Goal: Task Accomplishment & Management: Complete application form

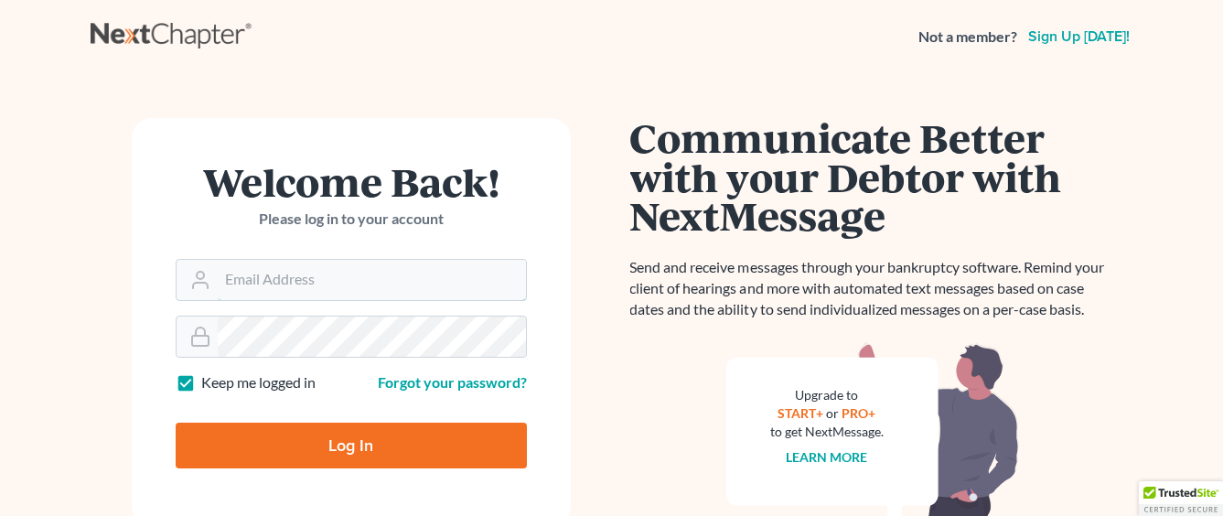
type input "[EMAIL_ADDRESS][DOMAIN_NAME]"
click at [377, 450] on input "Log In" at bounding box center [351, 446] width 351 height 46
type input "Thinking..."
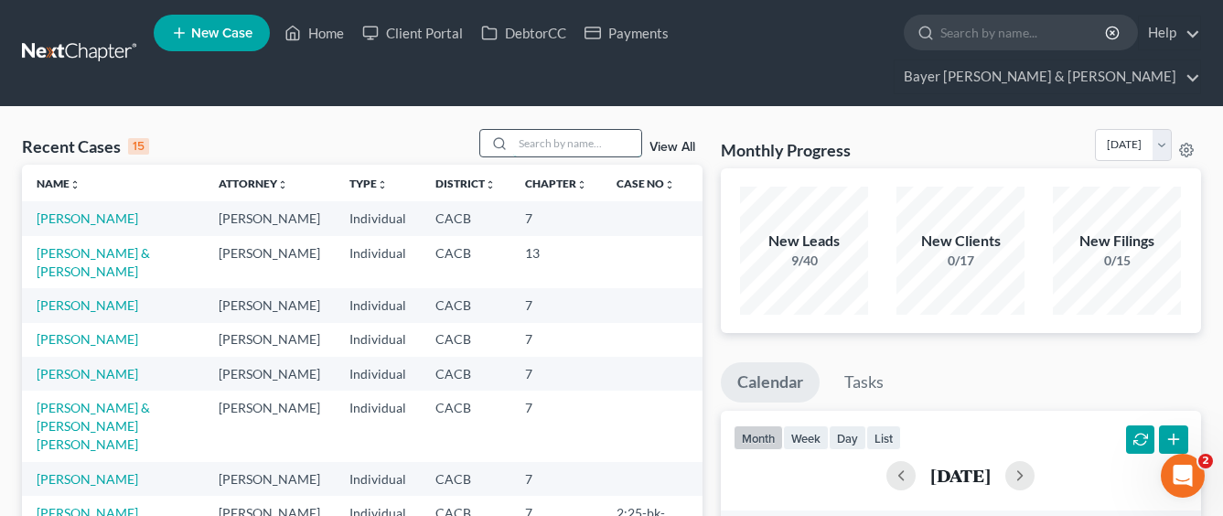
click at [548, 130] on input "search" at bounding box center [577, 143] width 128 height 27
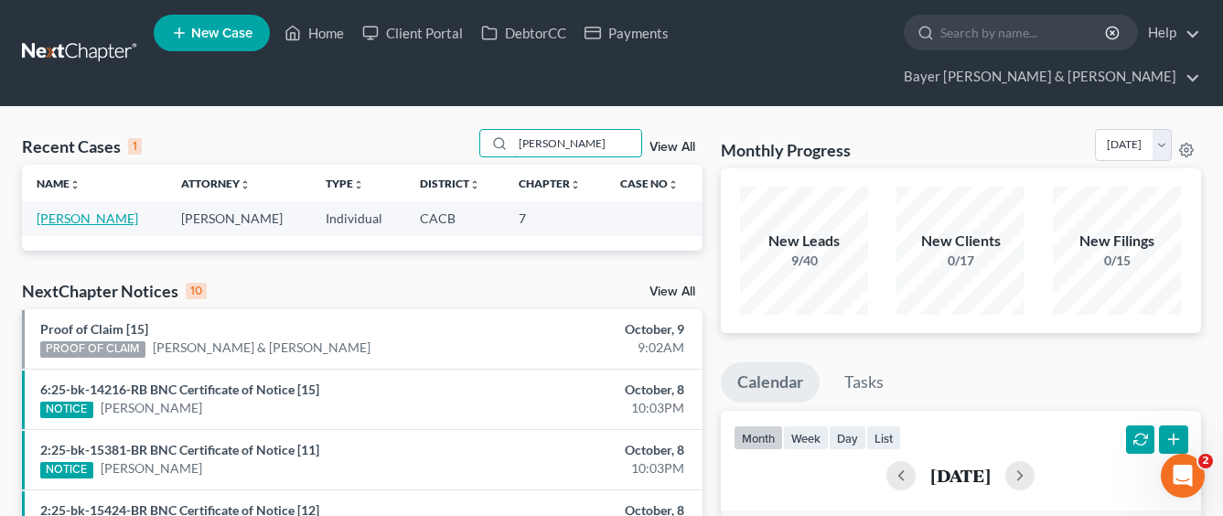
type input "[PERSON_NAME]"
click at [101, 210] on link "[PERSON_NAME]" at bounding box center [88, 218] width 102 height 16
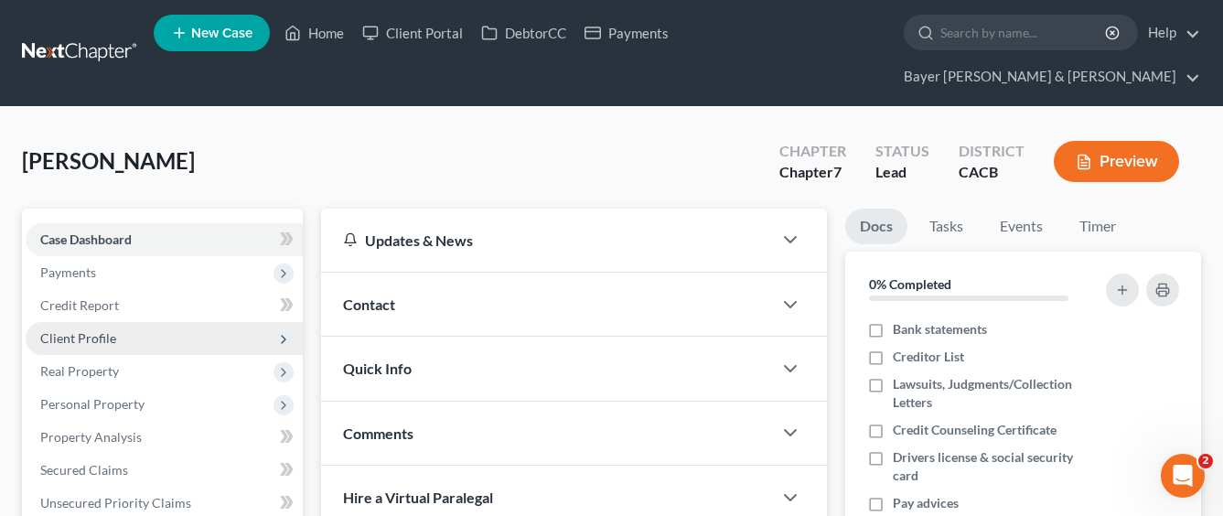
click at [156, 322] on span "Client Profile" at bounding box center [164, 338] width 277 height 33
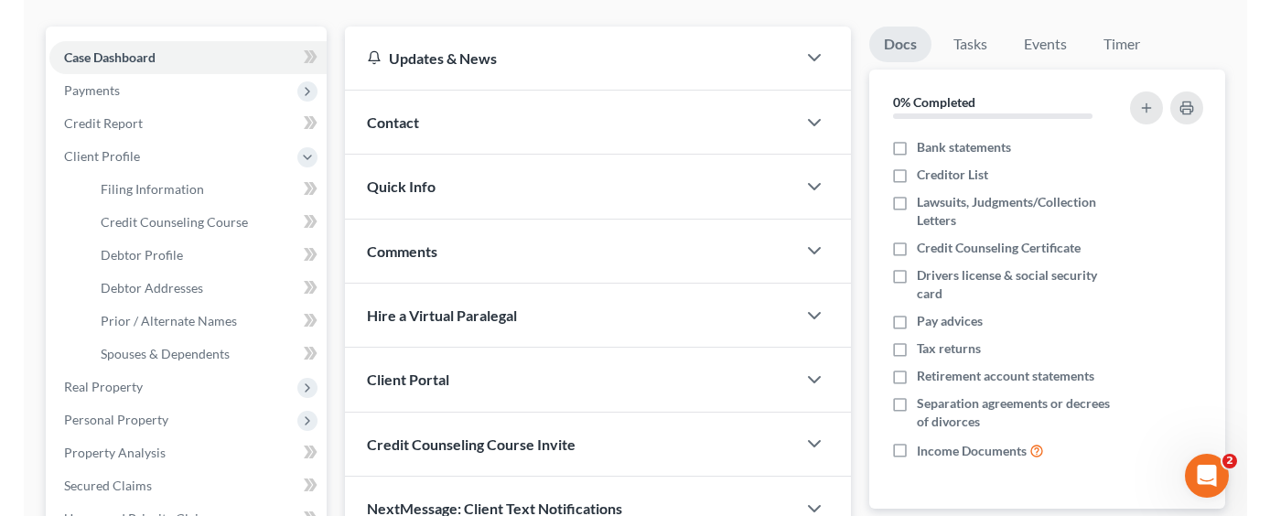
scroll to position [183, 0]
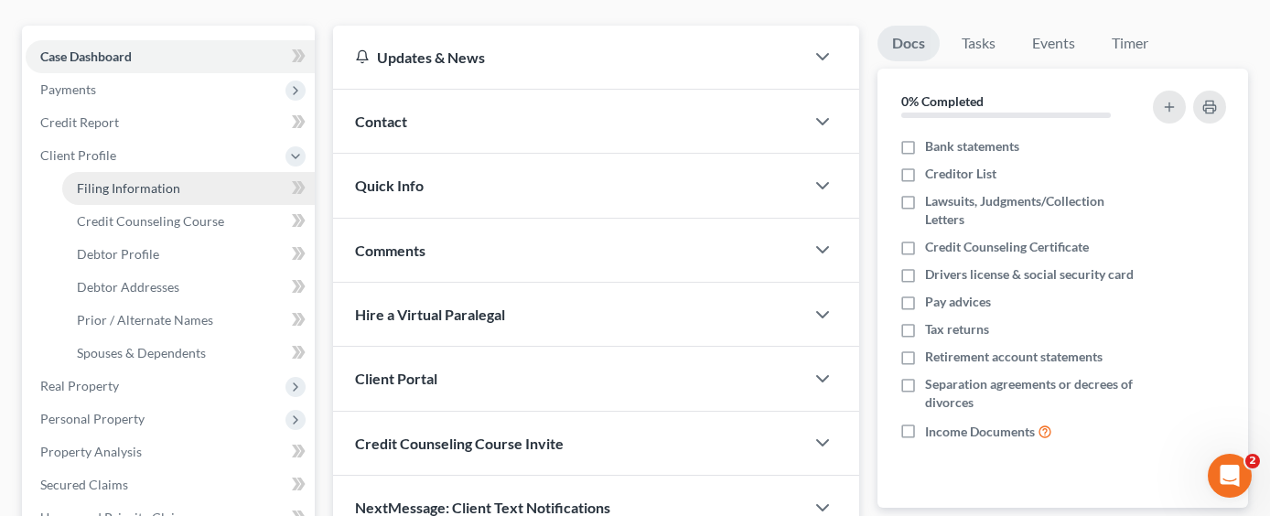
click at [128, 180] on span "Filing Information" at bounding box center [128, 188] width 103 height 16
select select "1"
select select "0"
select select "4"
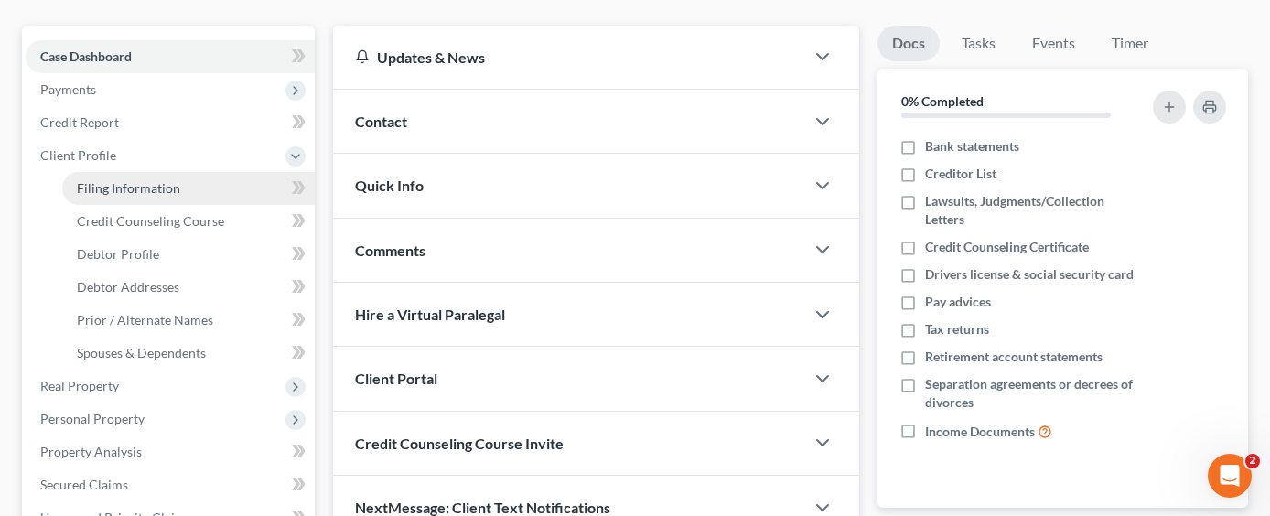
select select "0"
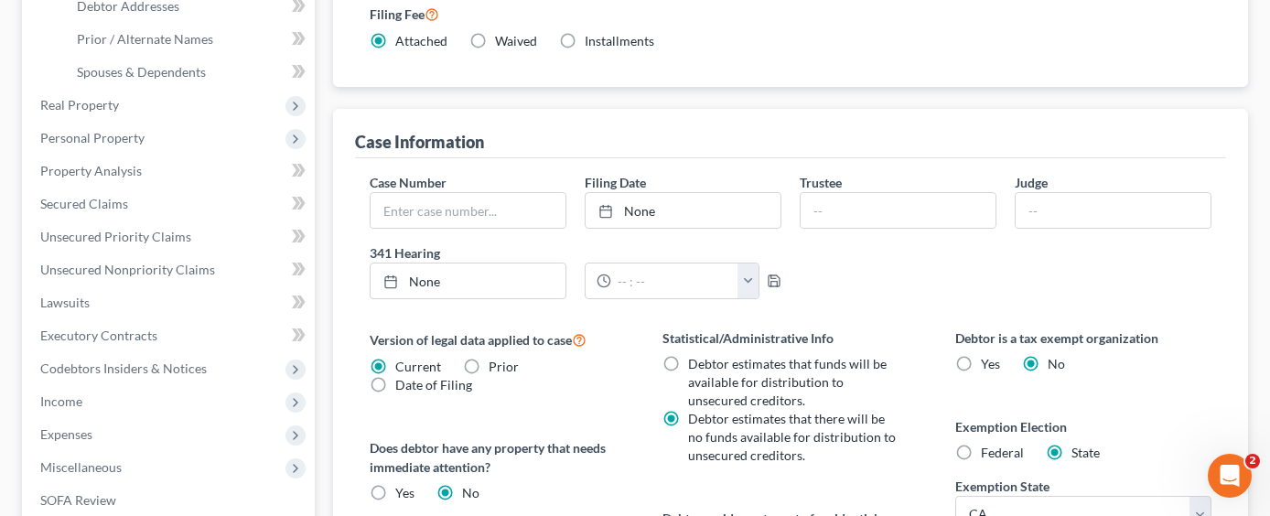
scroll to position [218, 0]
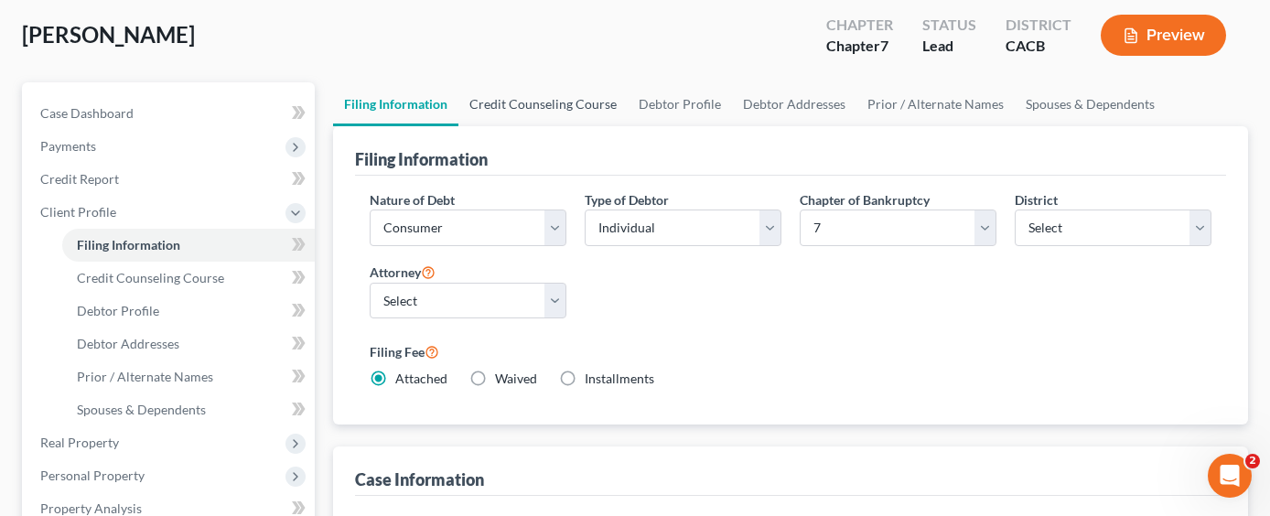
click at [538, 82] on link "Credit Counseling Course" at bounding box center [542, 104] width 169 height 44
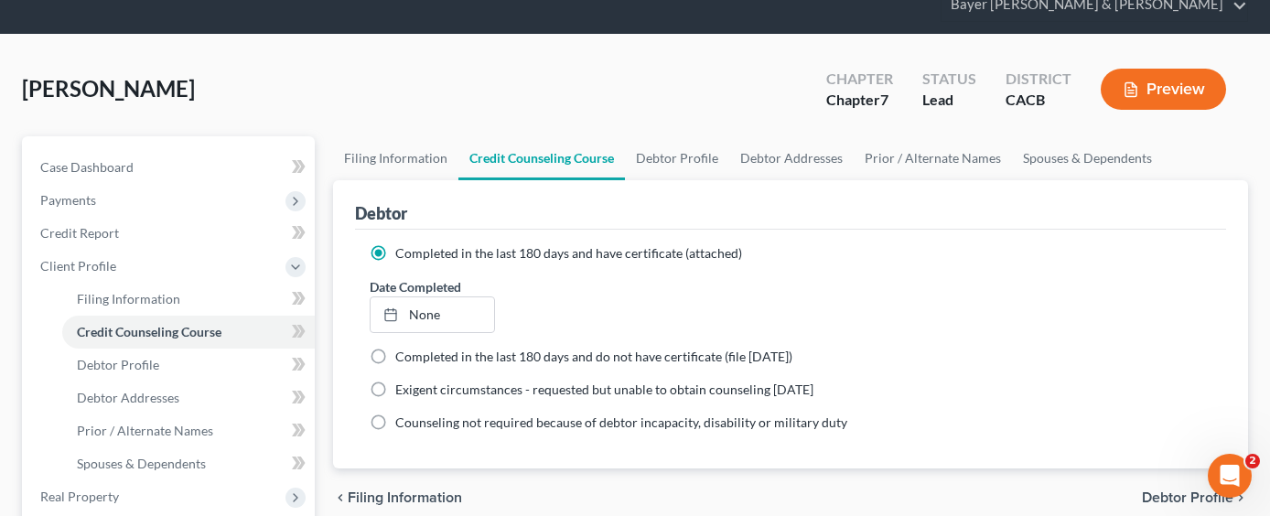
scroll to position [183, 0]
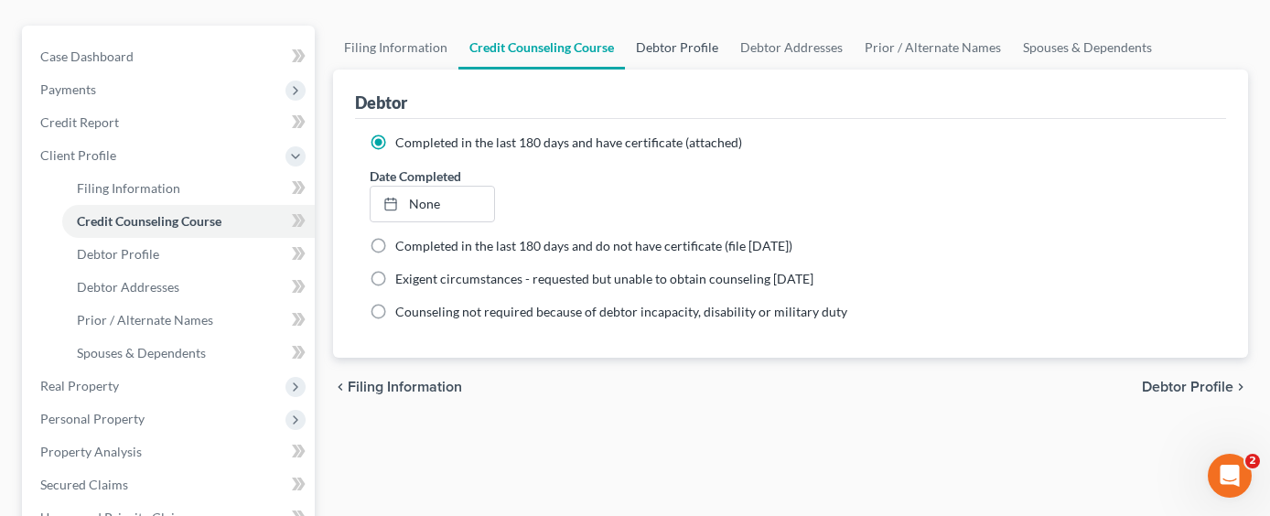
click at [671, 26] on link "Debtor Profile" at bounding box center [677, 48] width 104 height 44
select select "0"
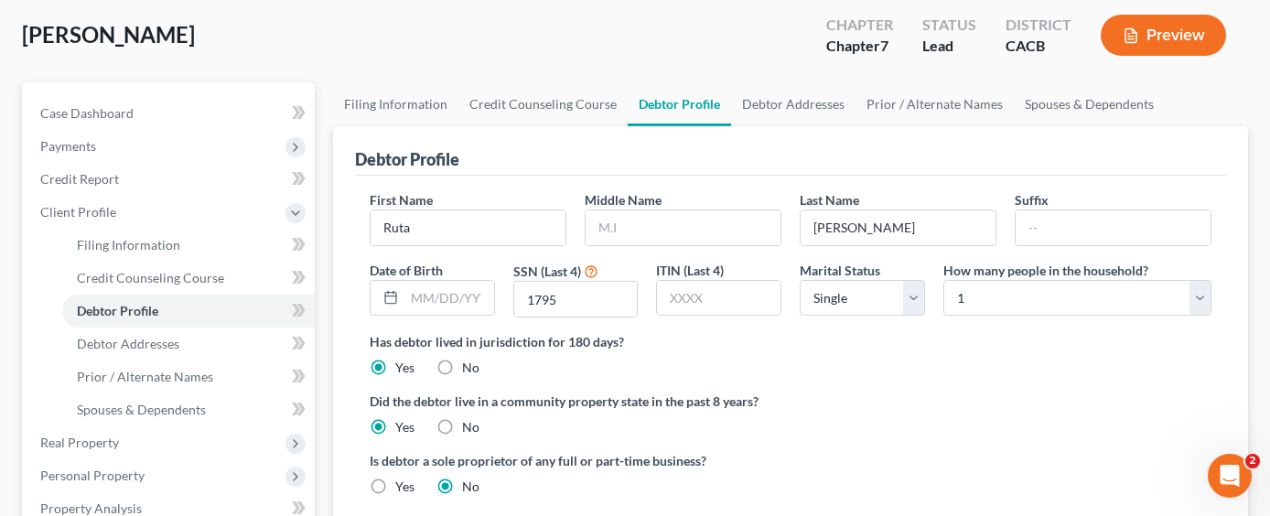
scroll to position [92, 0]
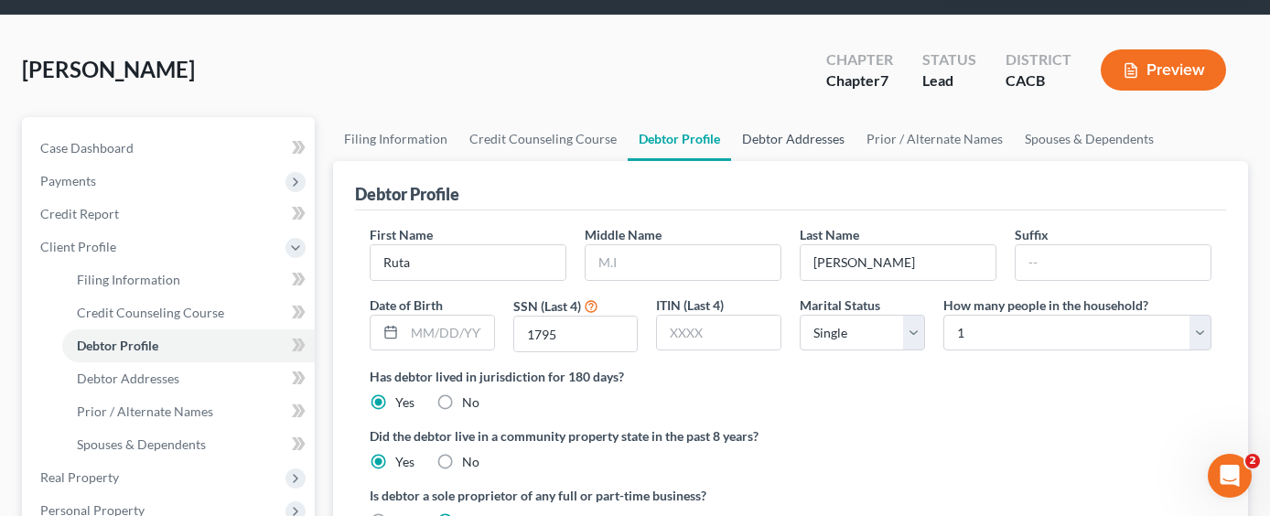
click at [820, 117] on link "Debtor Addresses" at bounding box center [793, 139] width 124 height 44
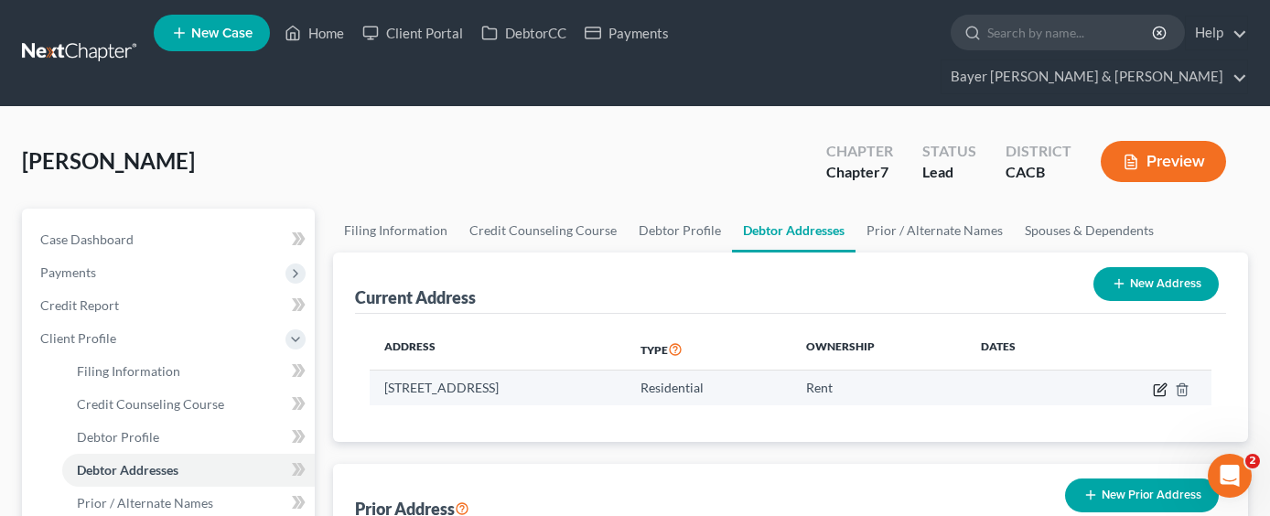
click at [1162, 383] on icon "button" at bounding box center [1160, 390] width 15 height 15
select select "4"
select select "18"
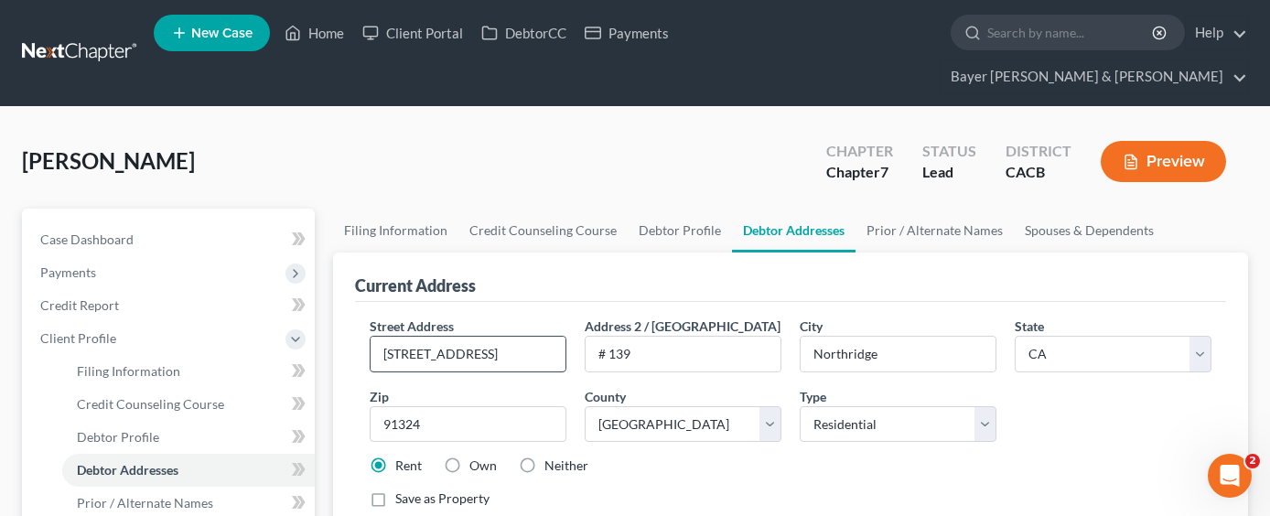
drag, startPoint x: 512, startPoint y: 316, endPoint x: 370, endPoint y: 308, distance: 142.9
click at [370, 336] on div "[STREET_ADDRESS]" at bounding box center [468, 354] width 197 height 37
click at [848, 406] on select "Select Residential Mailing Rental Business" at bounding box center [898, 424] width 197 height 37
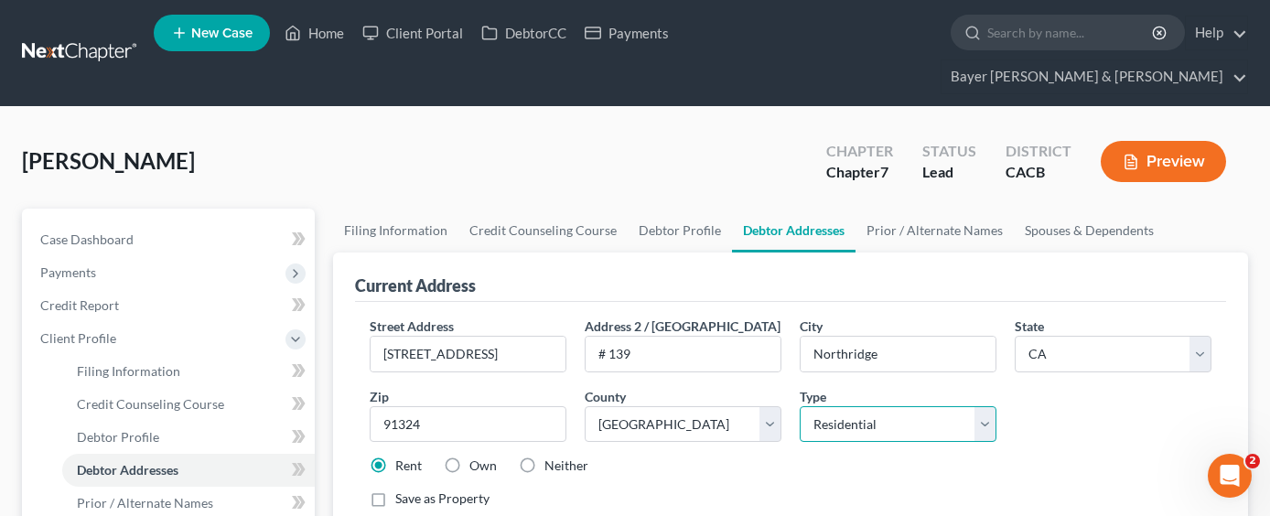
select select "1"
click at [800, 406] on select "Select Residential Mailing Rental Business" at bounding box center [898, 424] width 197 height 37
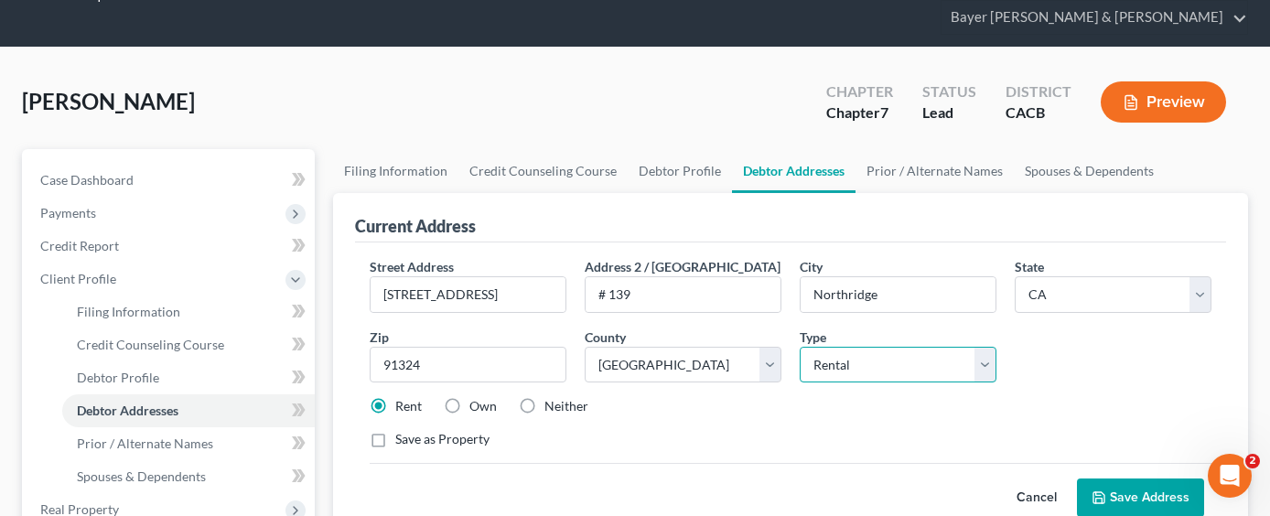
scroll to position [92, 0]
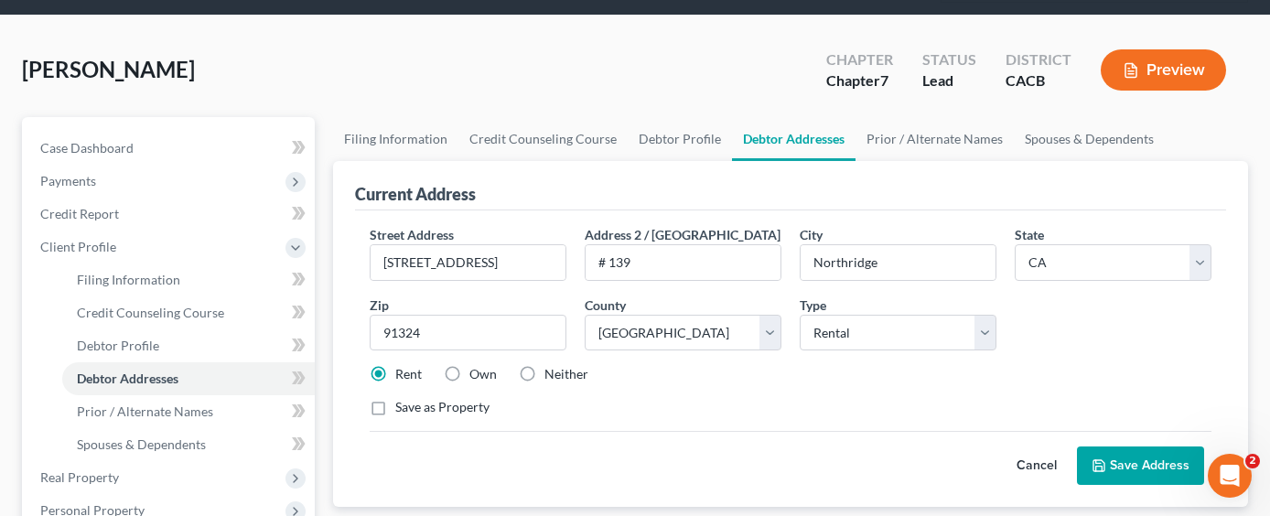
click at [1148, 447] on button "Save Address" at bounding box center [1140, 466] width 127 height 38
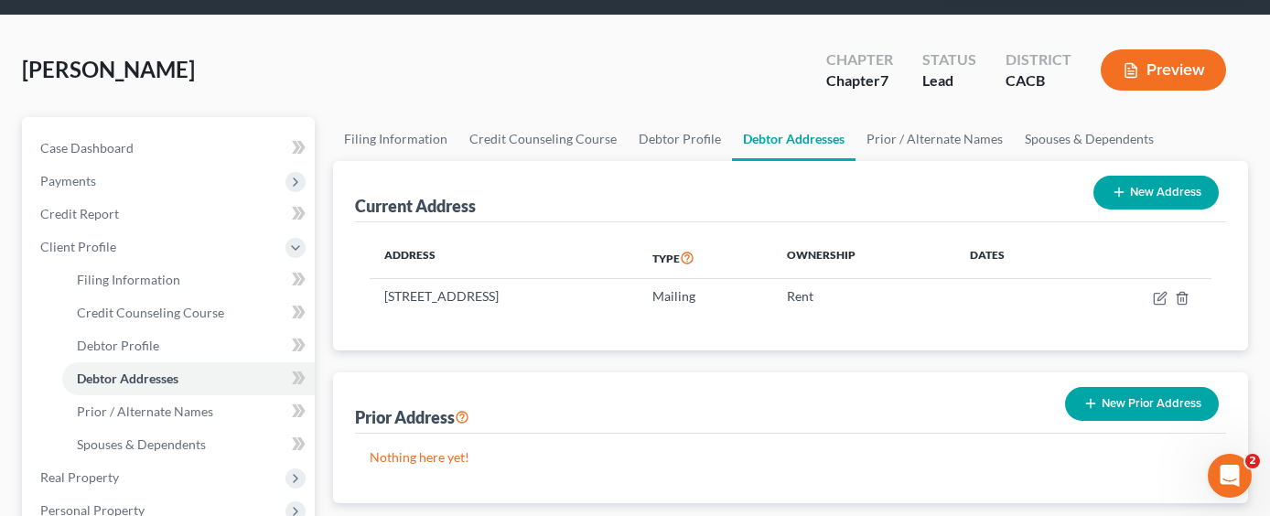
click at [1119, 189] on line "button" at bounding box center [1119, 193] width 0 height 8
select select "0"
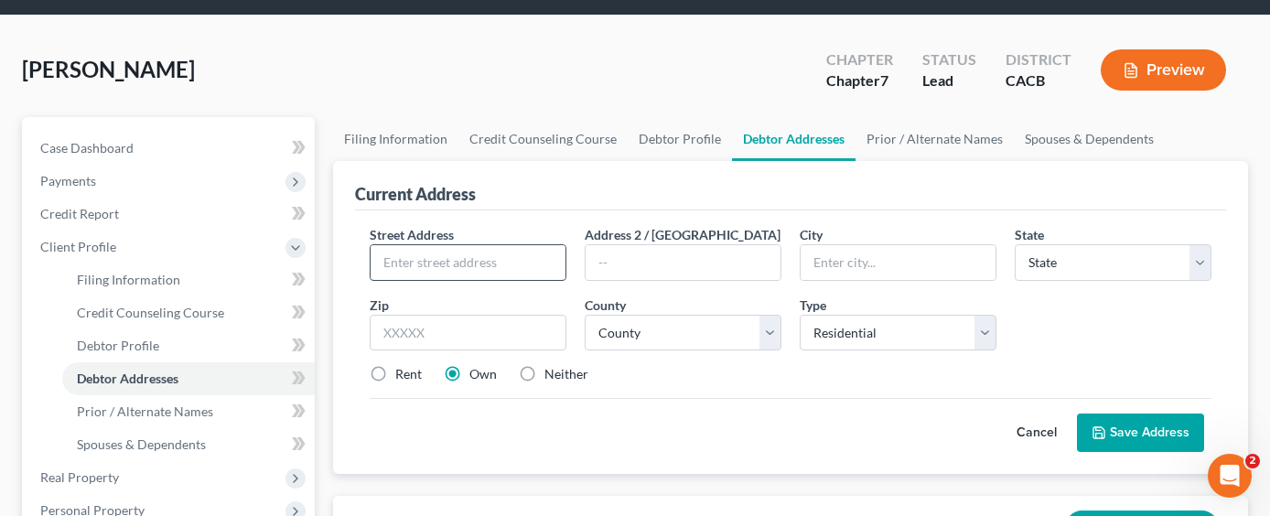
click at [522, 245] on input "text" at bounding box center [468, 262] width 195 height 35
type input "[STREET_ADDRESS][PERSON_NAME]"
click at [830, 245] on input "text" at bounding box center [898, 262] width 195 height 35
type input "Northridge"
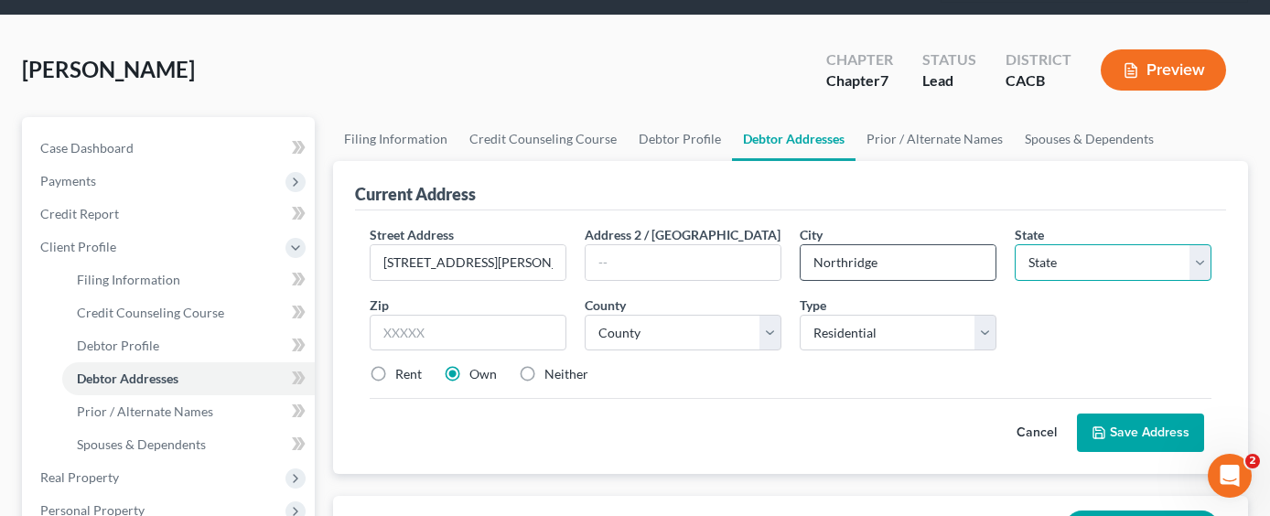
select select "4"
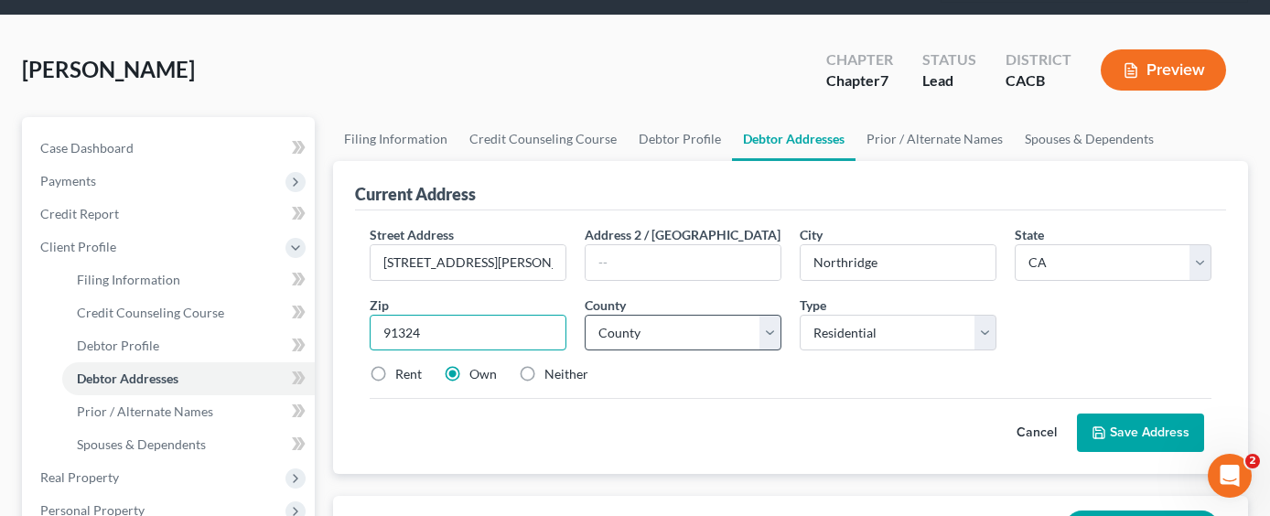
type input "91324"
click at [649, 315] on select "County [GEOGRAPHIC_DATA] [GEOGRAPHIC_DATA] [GEOGRAPHIC_DATA] [GEOGRAPHIC_DATA] …" at bounding box center [683, 333] width 197 height 37
select select "18"
click at [585, 315] on select "County [GEOGRAPHIC_DATA] [GEOGRAPHIC_DATA] [GEOGRAPHIC_DATA] [GEOGRAPHIC_DATA] …" at bounding box center [683, 333] width 197 height 37
click at [395, 365] on label "Rent" at bounding box center [408, 374] width 27 height 18
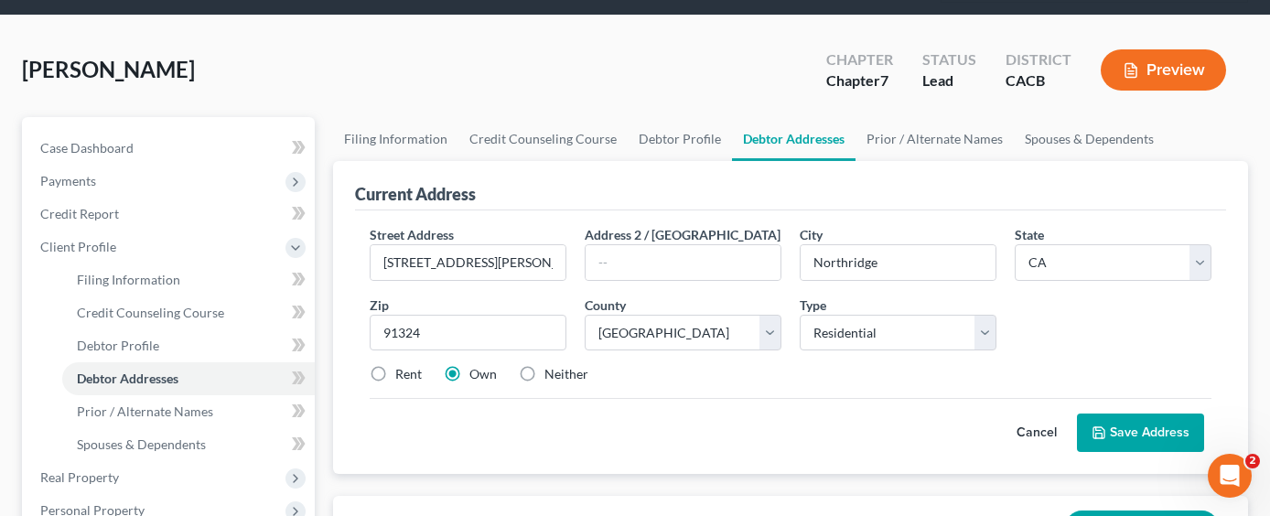
click at [403, 365] on input "Rent" at bounding box center [409, 371] width 12 height 12
radio input "true"
click at [1178, 414] on button "Save Address" at bounding box center [1140, 433] width 127 height 38
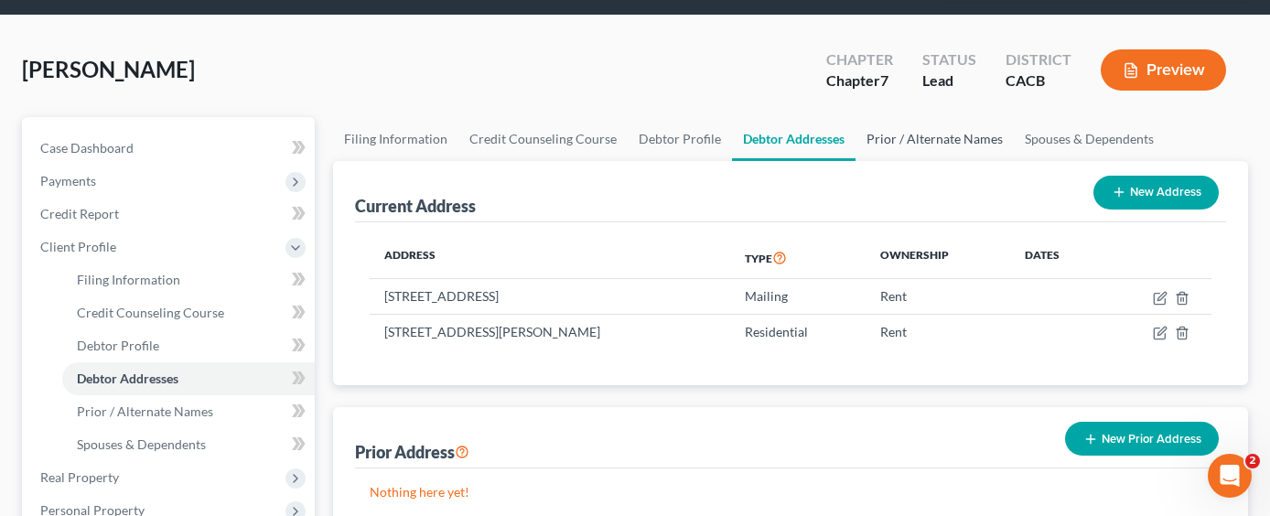
click at [961, 117] on link "Prior / Alternate Names" at bounding box center [935, 139] width 158 height 44
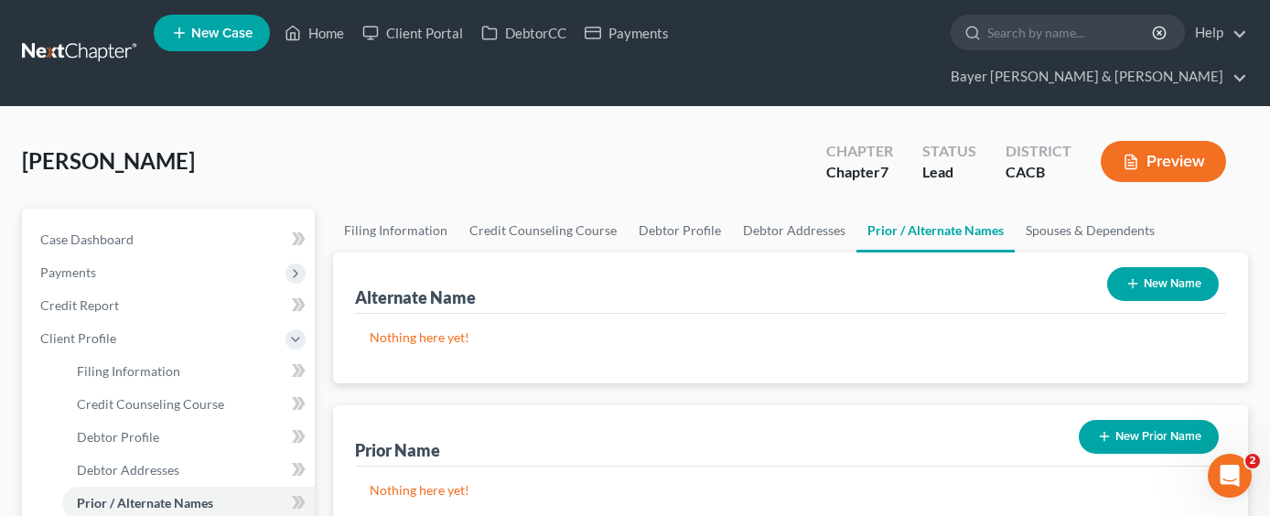
drag, startPoint x: 1167, startPoint y: 228, endPoint x: 1158, endPoint y: 258, distance: 31.3
click at [1163, 260] on div "New Name" at bounding box center [1163, 284] width 126 height 48
drag, startPoint x: 1158, startPoint y: 263, endPoint x: 1133, endPoint y: 264, distance: 24.8
click at [1158, 267] on button "New Name" at bounding box center [1163, 284] width 112 height 34
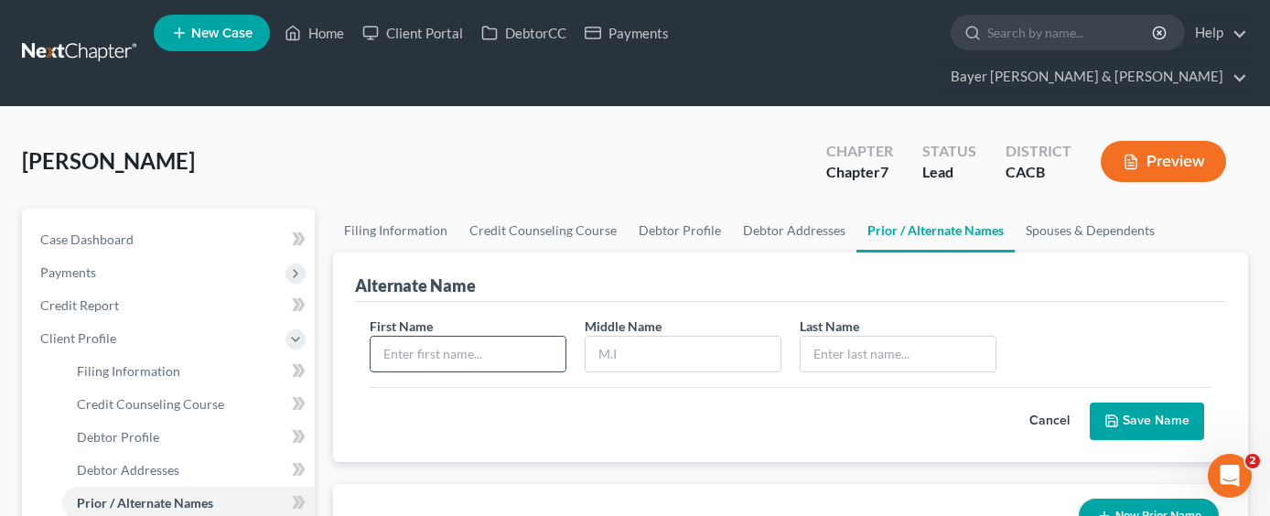
click at [545, 337] on input "text" at bounding box center [468, 354] width 195 height 35
type input "Ruta"
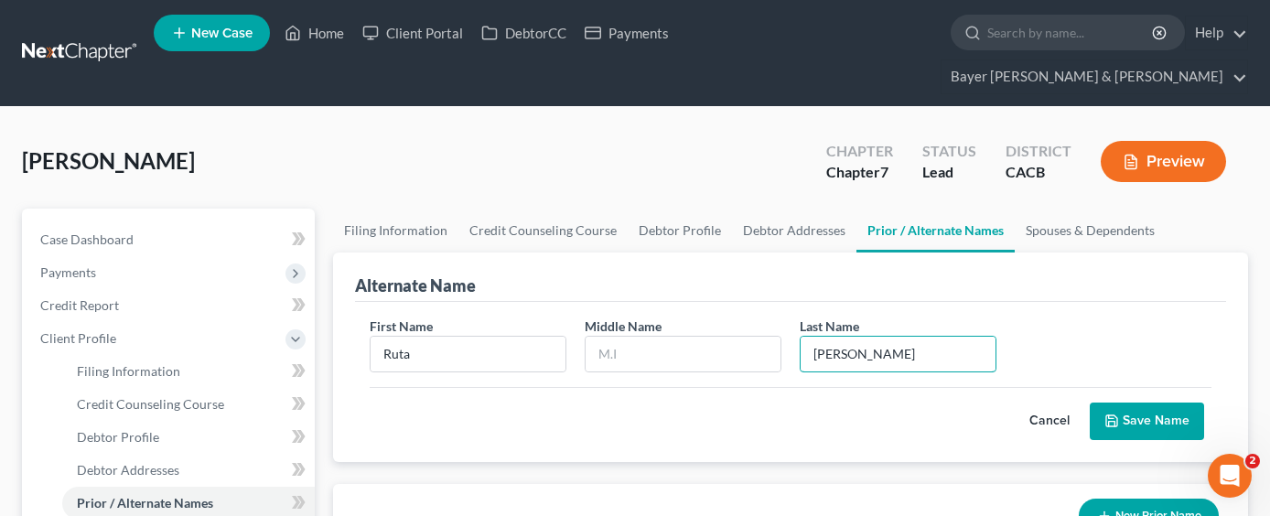
type input "[PERSON_NAME]"
click at [1178, 403] on button "Save Name" at bounding box center [1147, 422] width 114 height 38
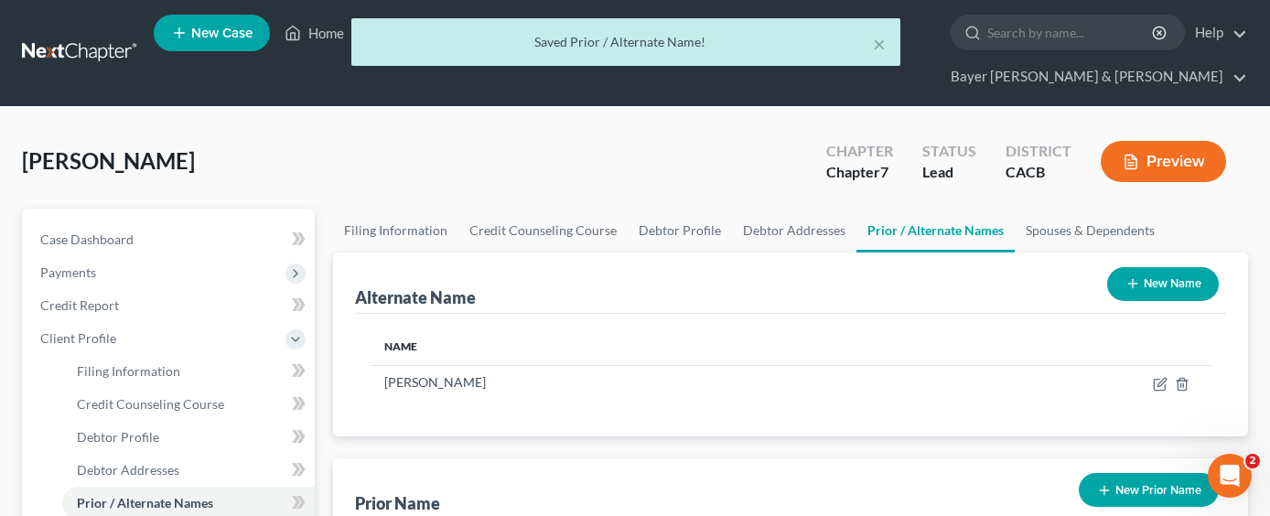
click at [1158, 267] on button "New Name" at bounding box center [1163, 284] width 112 height 34
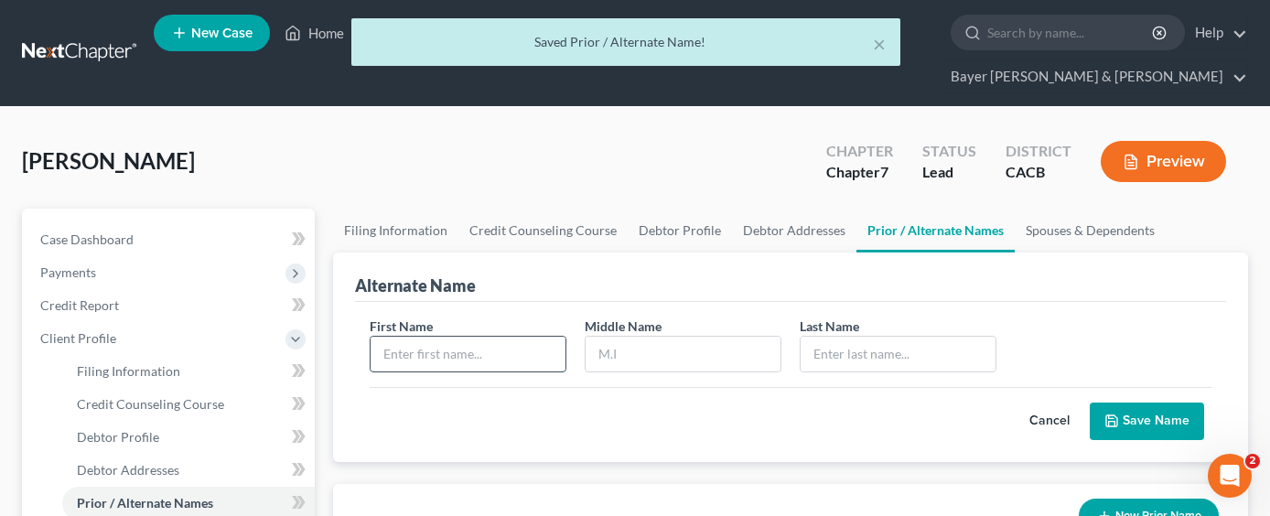
click at [501, 337] on input "text" at bounding box center [468, 354] width 195 height 35
type input "[PERSON_NAME]"
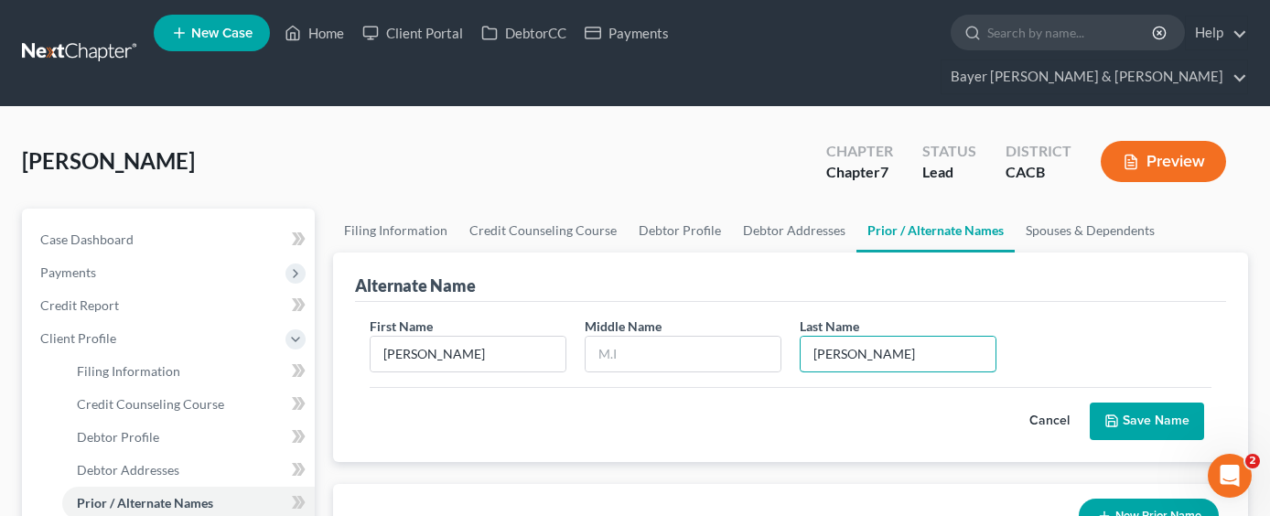
type input "[PERSON_NAME]"
click at [1136, 403] on button "Save Name" at bounding box center [1147, 422] width 114 height 38
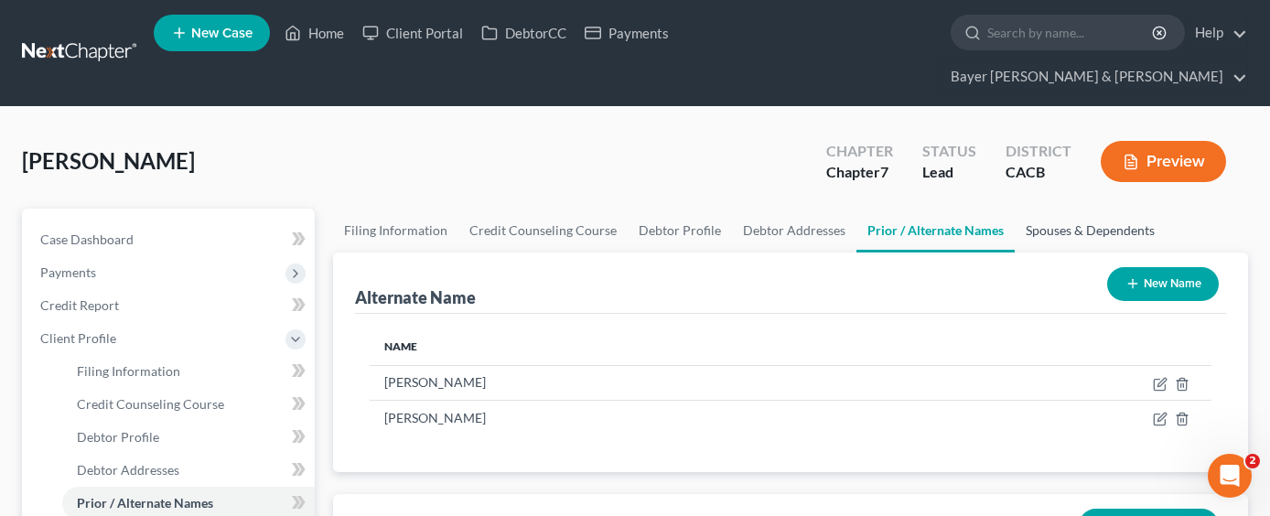
click at [1058, 209] on link "Spouses & Dependents" at bounding box center [1090, 231] width 151 height 44
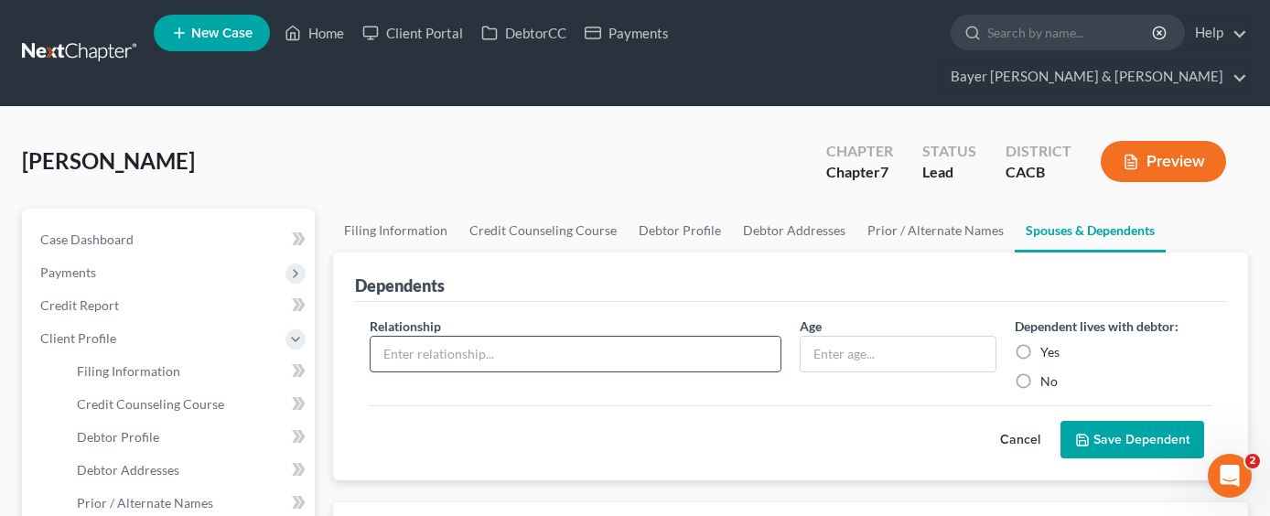
click at [506, 337] on input "text" at bounding box center [576, 354] width 410 height 35
type input "Son"
type input "16"
click at [1048, 343] on input "Yes" at bounding box center [1054, 349] width 12 height 12
radio input "true"
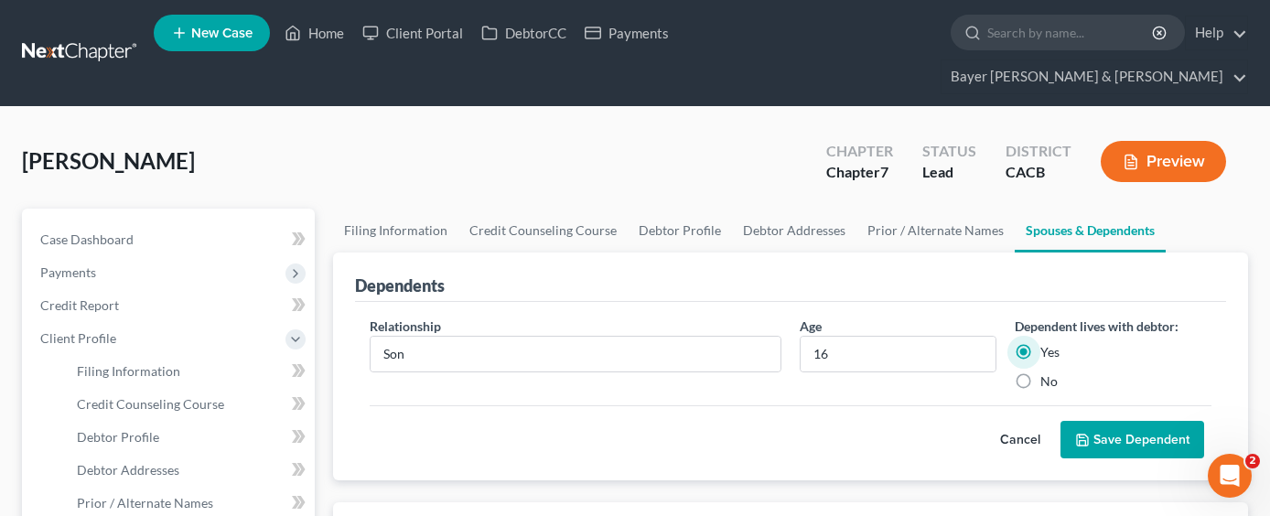
click at [1103, 421] on button "Save Dependent" at bounding box center [1133, 440] width 144 height 38
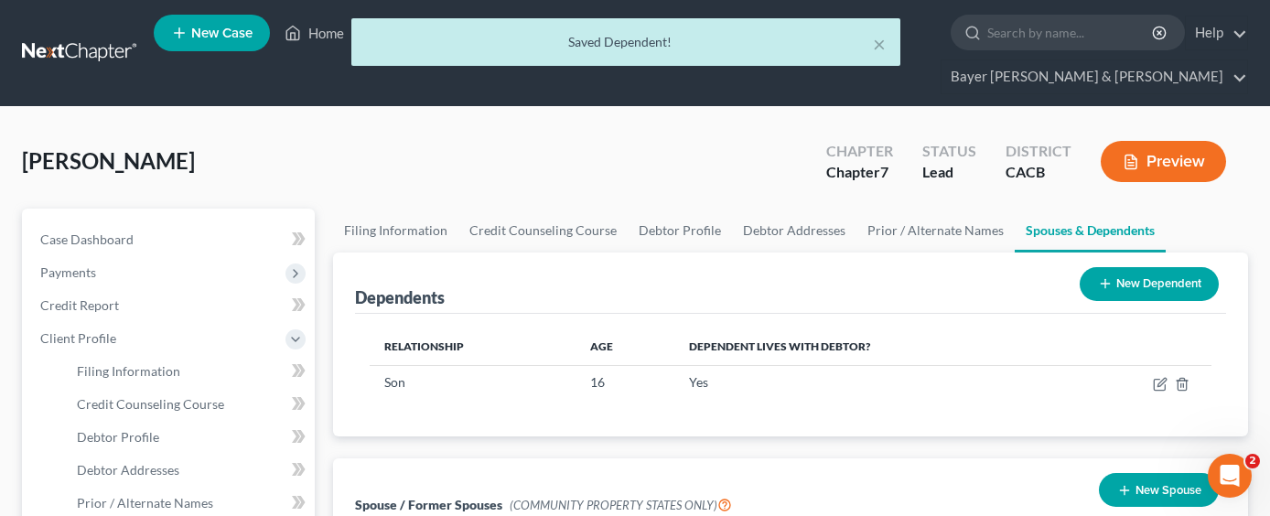
click at [1137, 267] on button "New Dependent" at bounding box center [1149, 284] width 139 height 34
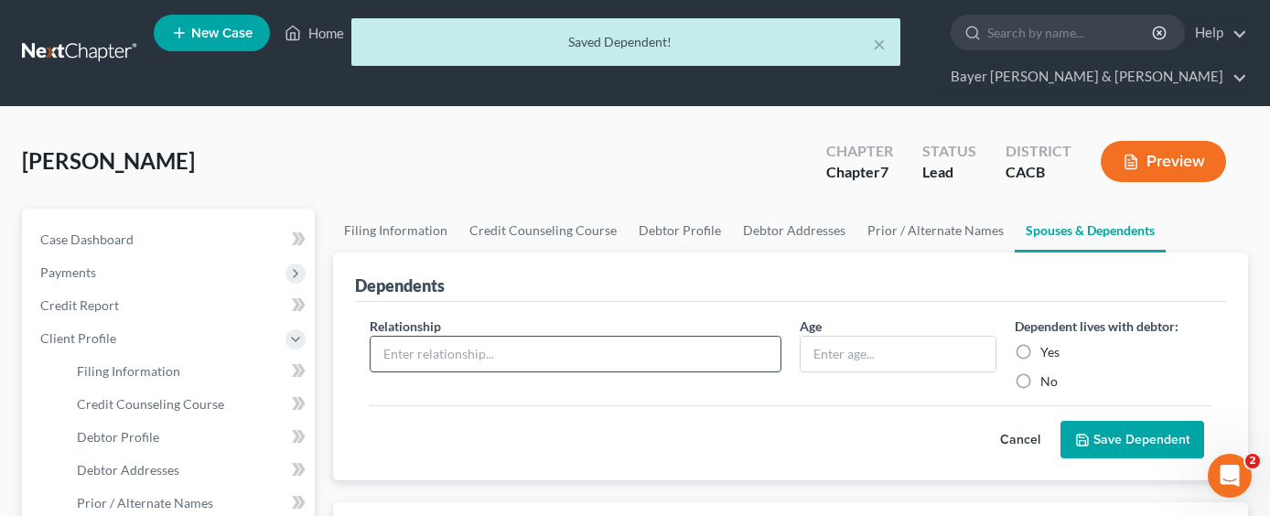
click at [510, 337] on input "text" at bounding box center [576, 354] width 410 height 35
type input "on"
type input "19"
click at [1048, 343] on input "Yes" at bounding box center [1054, 349] width 12 height 12
radio input "true"
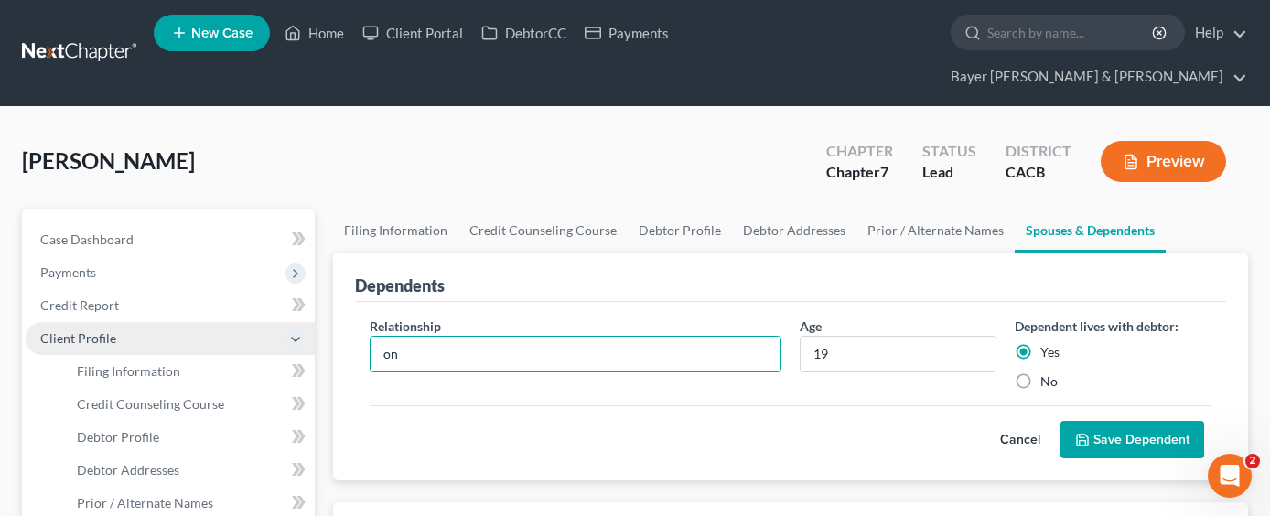
drag, startPoint x: 566, startPoint y: 323, endPoint x: 128, endPoint y: 309, distance: 438.5
type input "s"
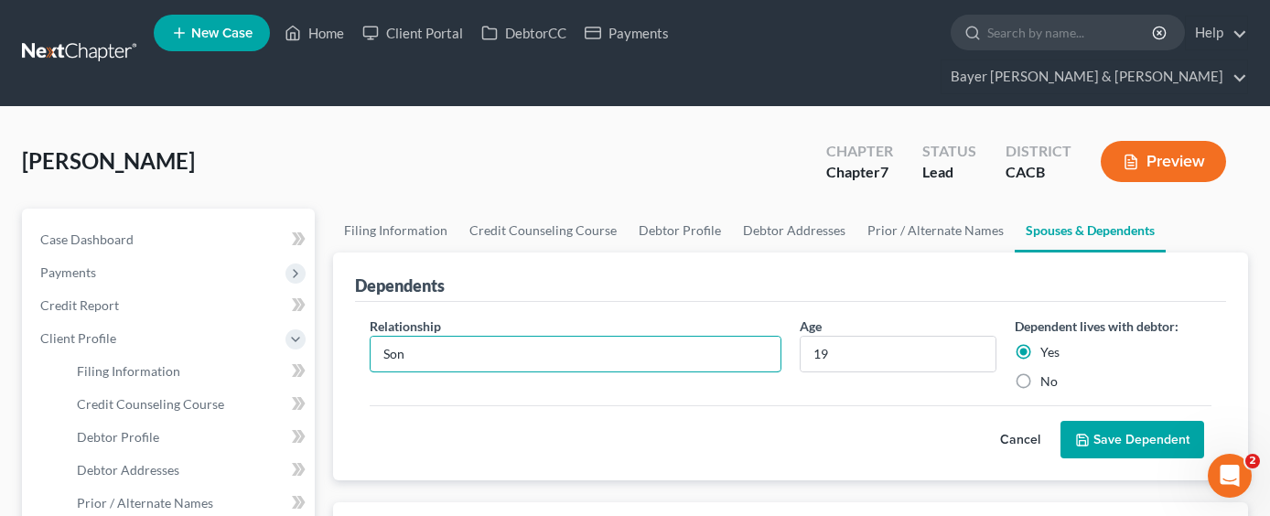
type input "Son"
drag, startPoint x: 1137, startPoint y: 402, endPoint x: 1124, endPoint y: 405, distance: 14.2
click at [1137, 421] on button "Save Dependent" at bounding box center [1133, 440] width 144 height 38
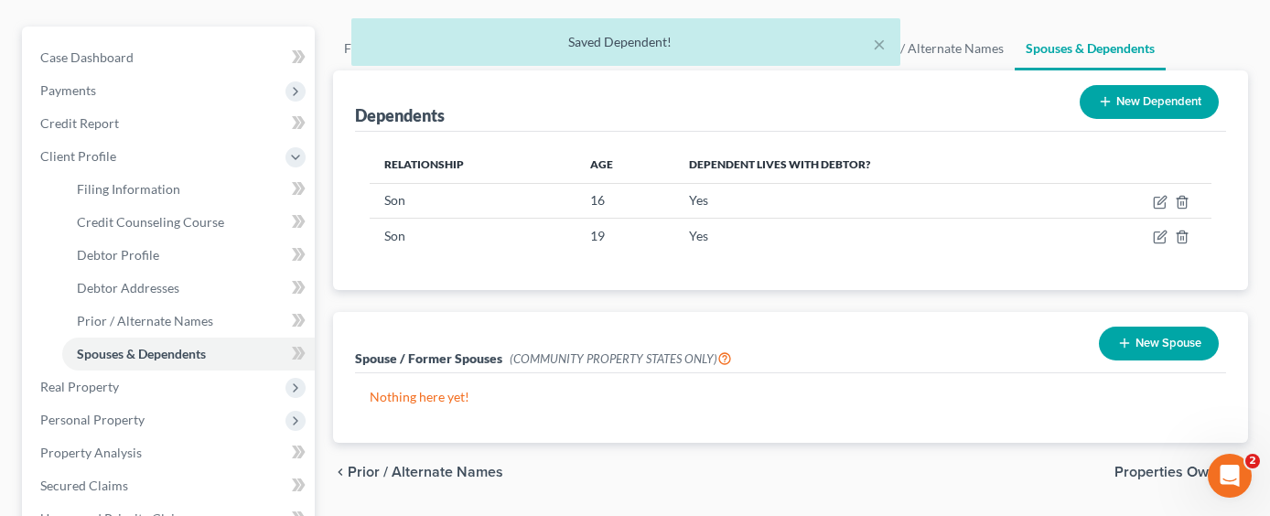
scroll to position [183, 0]
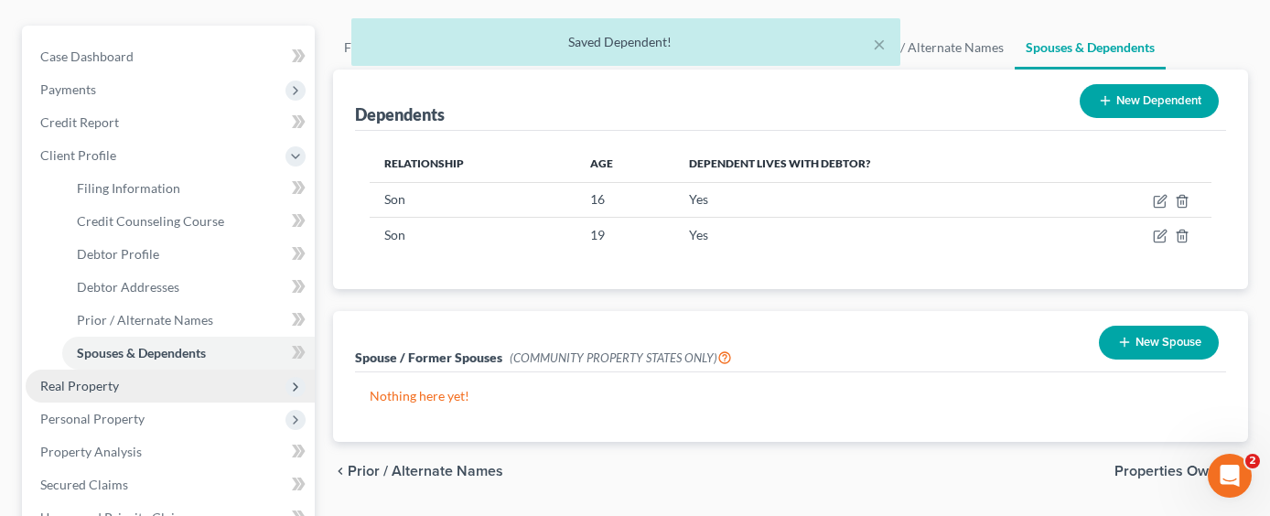
click at [124, 370] on span "Real Property" at bounding box center [170, 386] width 289 height 33
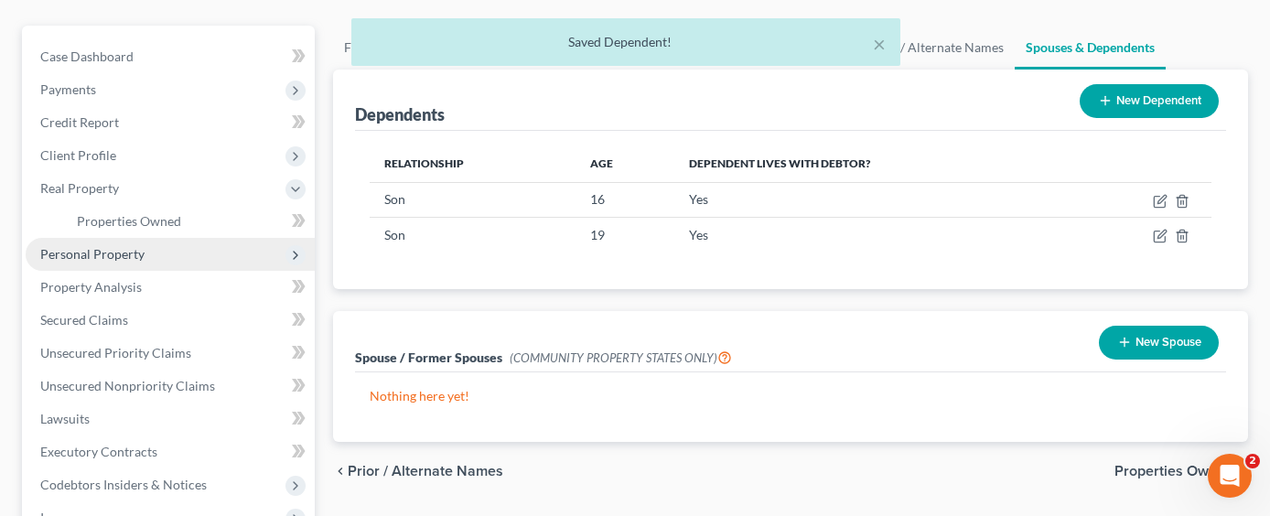
click at [145, 238] on span "Personal Property" at bounding box center [170, 254] width 289 height 33
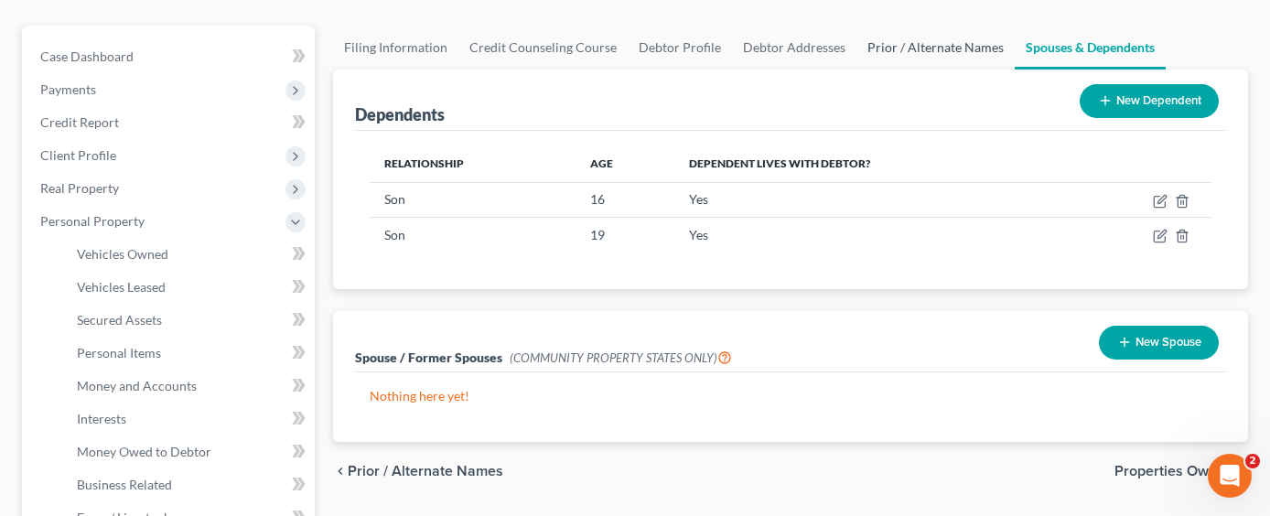
click at [959, 26] on link "Prior / Alternate Names" at bounding box center [936, 48] width 158 height 44
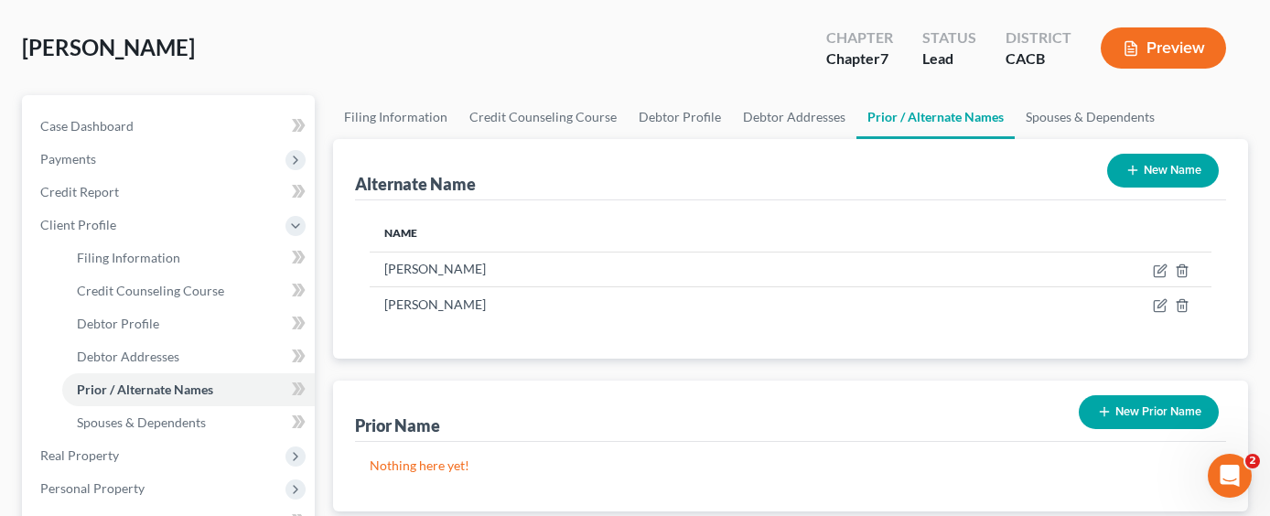
scroll to position [92, 0]
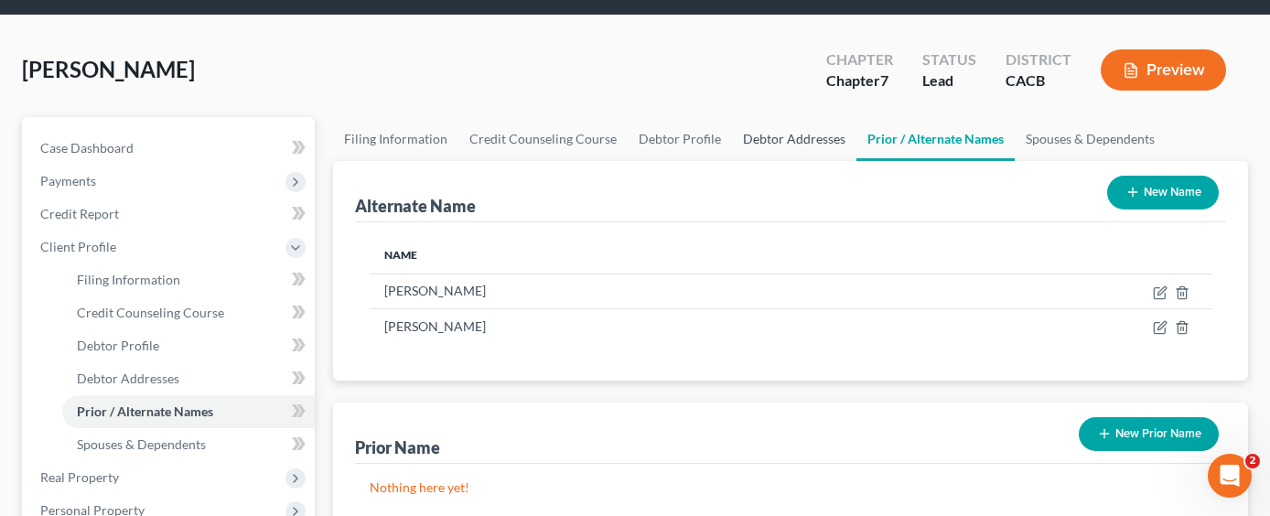
click at [777, 117] on link "Debtor Addresses" at bounding box center [794, 139] width 124 height 44
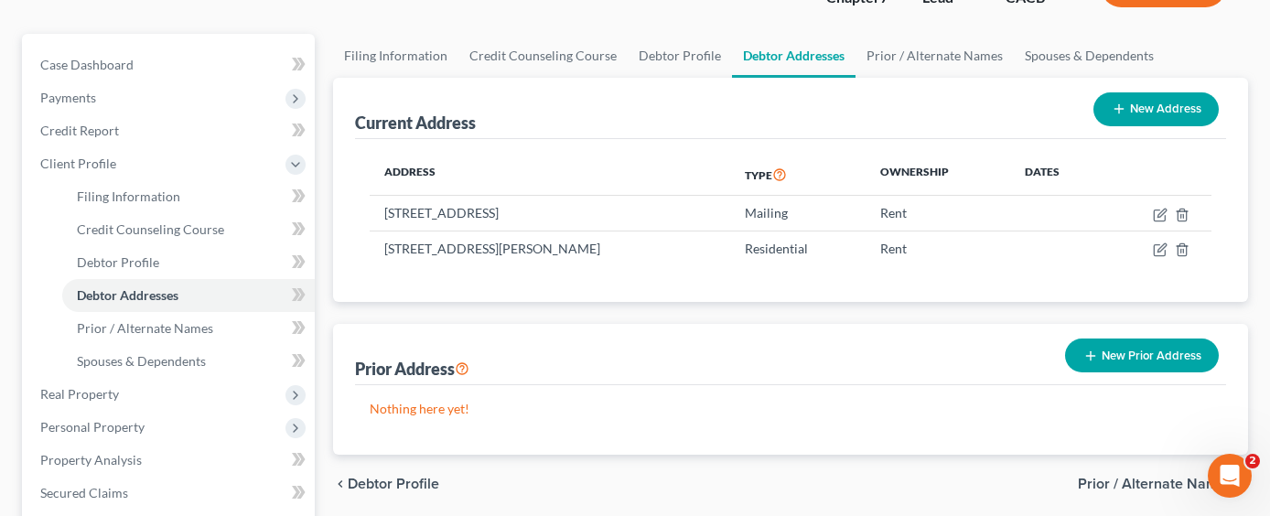
scroll to position [183, 0]
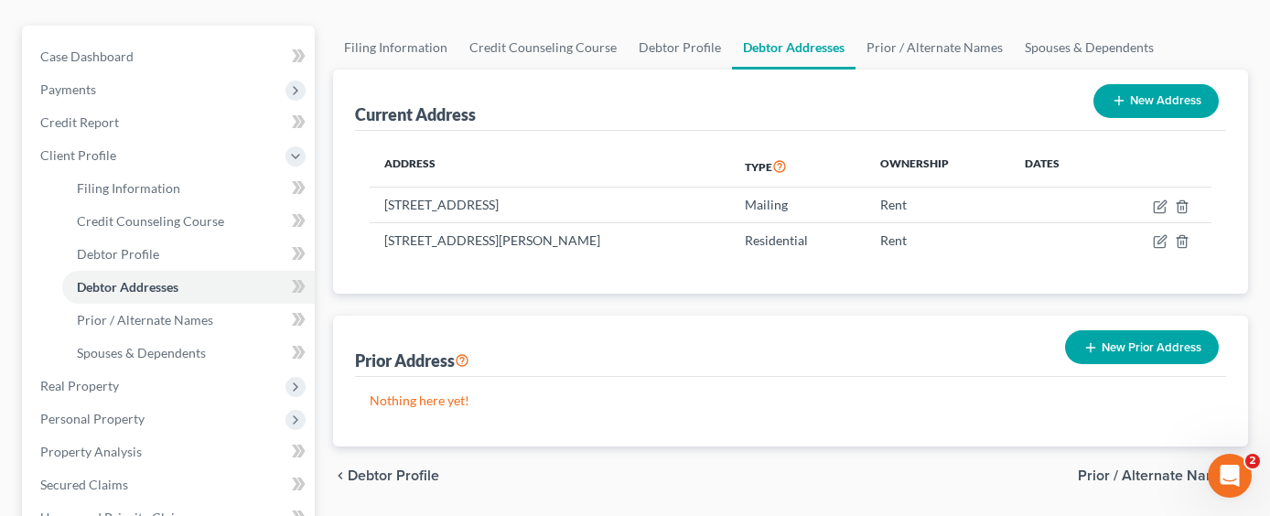
click at [1122, 330] on button "New Prior Address" at bounding box center [1142, 347] width 154 height 34
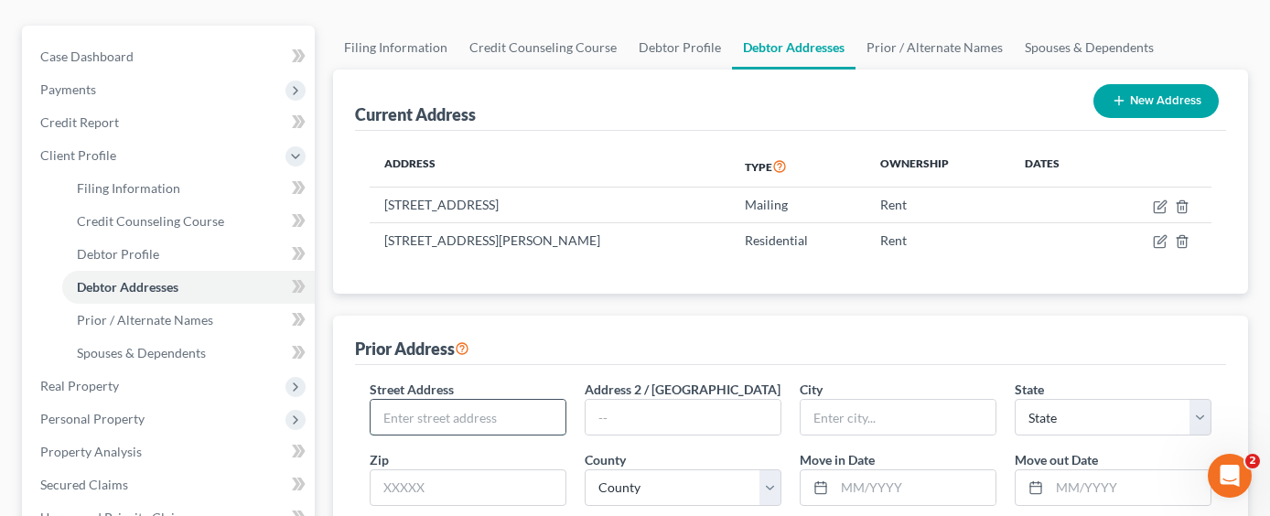
click at [500, 400] on input "text" at bounding box center [468, 417] width 195 height 35
type input "[STREET_ADDRESS][PERSON_NAME]"
type input "Northridge"
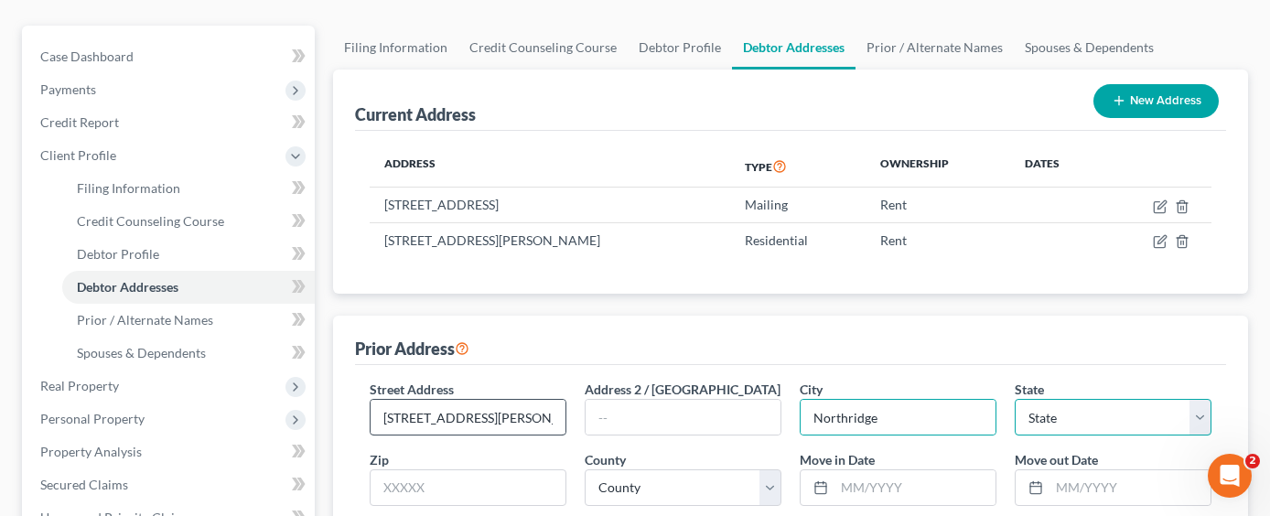
select select "4"
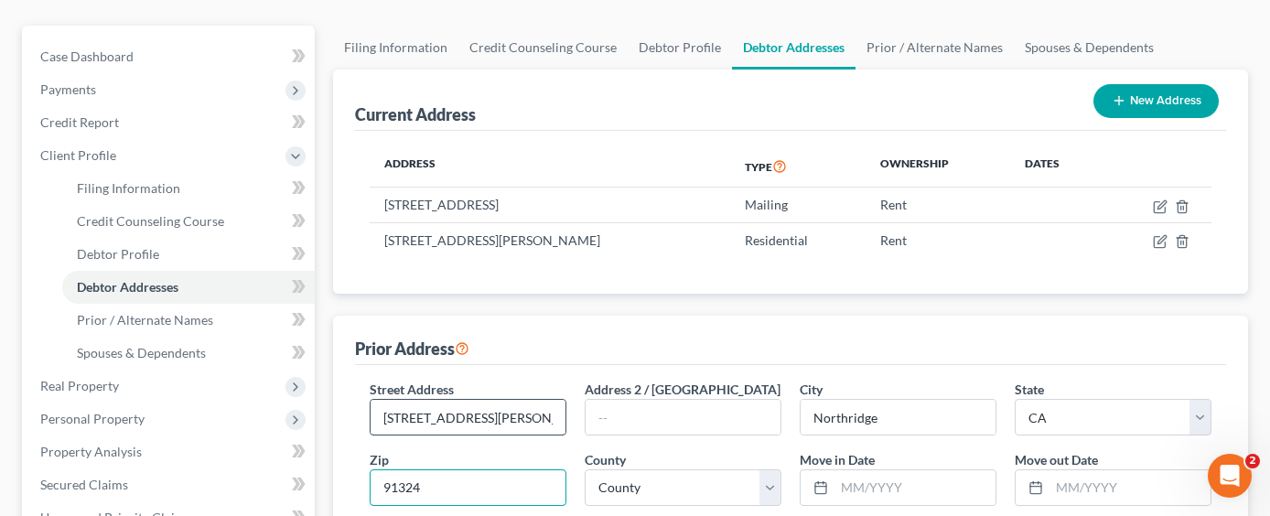
type input "91324"
select select "18"
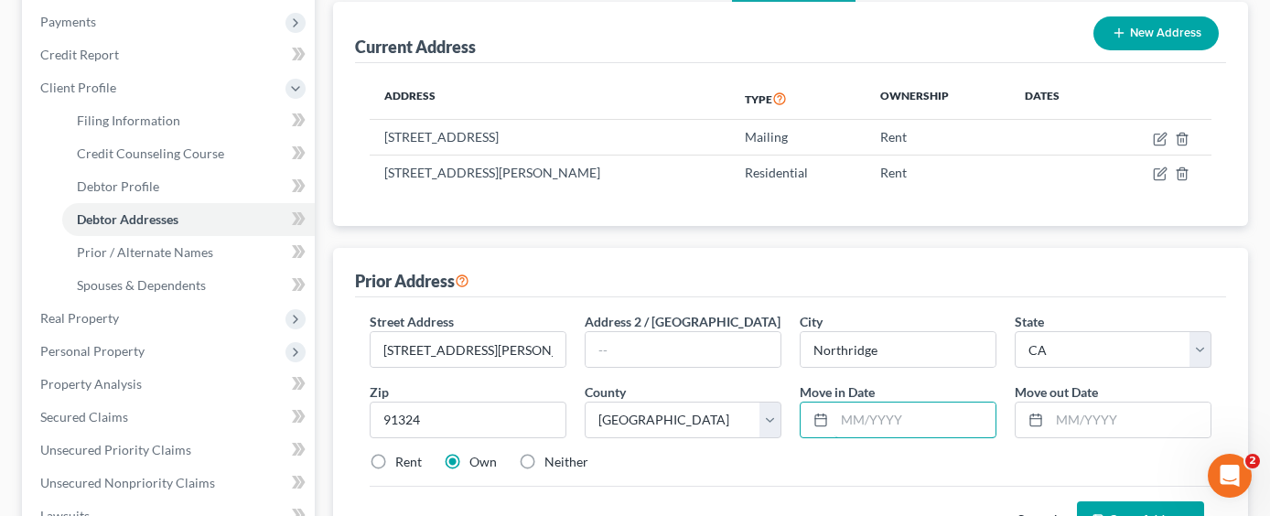
scroll to position [366, 0]
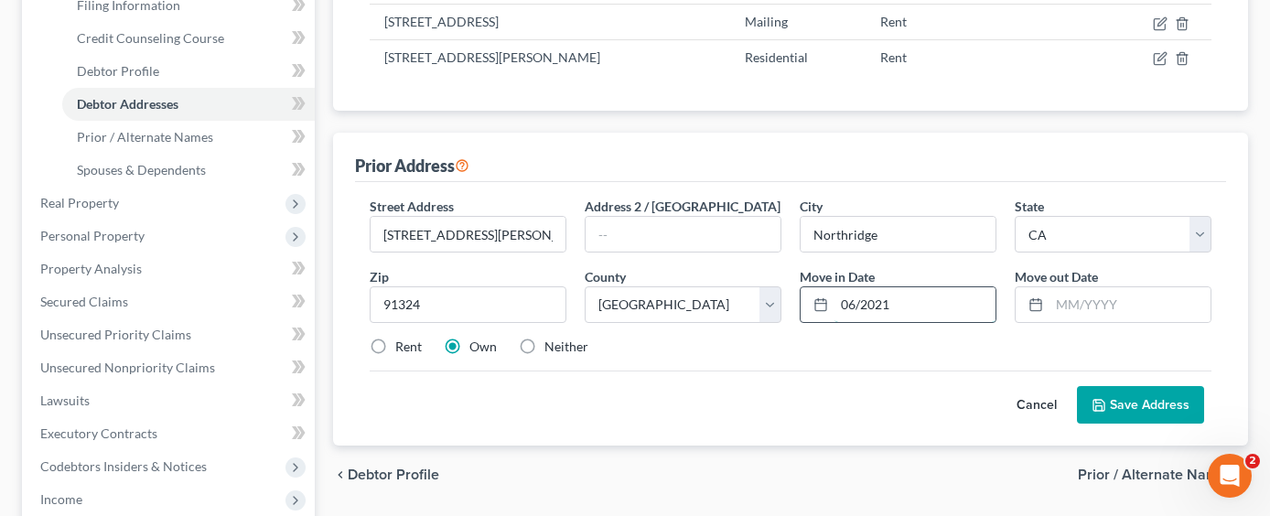
type input "06/2021"
type input "12/2024"
drag, startPoint x: 379, startPoint y: 318, endPoint x: 365, endPoint y: 319, distance: 13.8
click at [395, 338] on label "Rent" at bounding box center [408, 347] width 27 height 18
click at [403, 338] on input "Rent" at bounding box center [409, 344] width 12 height 12
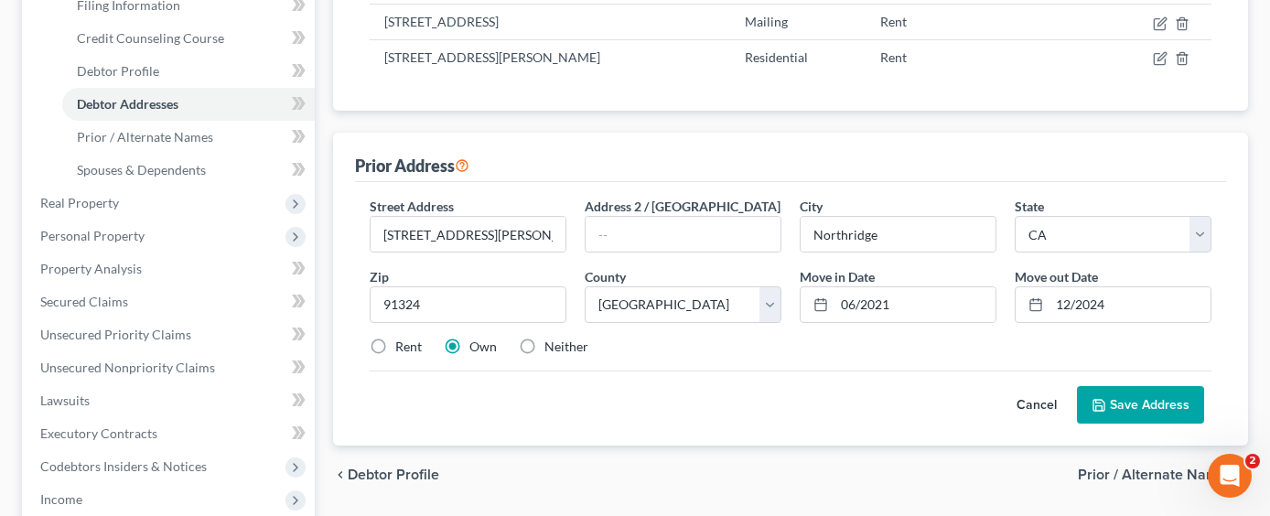
radio input "true"
drag, startPoint x: 1108, startPoint y: 368, endPoint x: 1038, endPoint y: 357, distance: 71.3
click at [1108, 386] on button "Save Address" at bounding box center [1140, 405] width 127 height 38
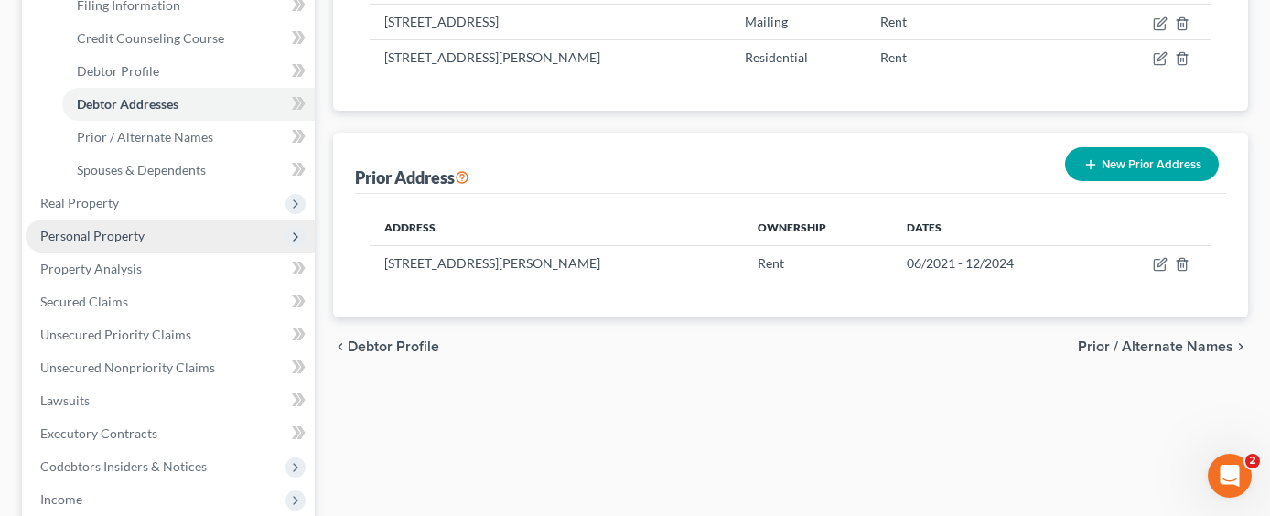
click at [99, 228] on span "Personal Property" at bounding box center [92, 236] width 104 height 16
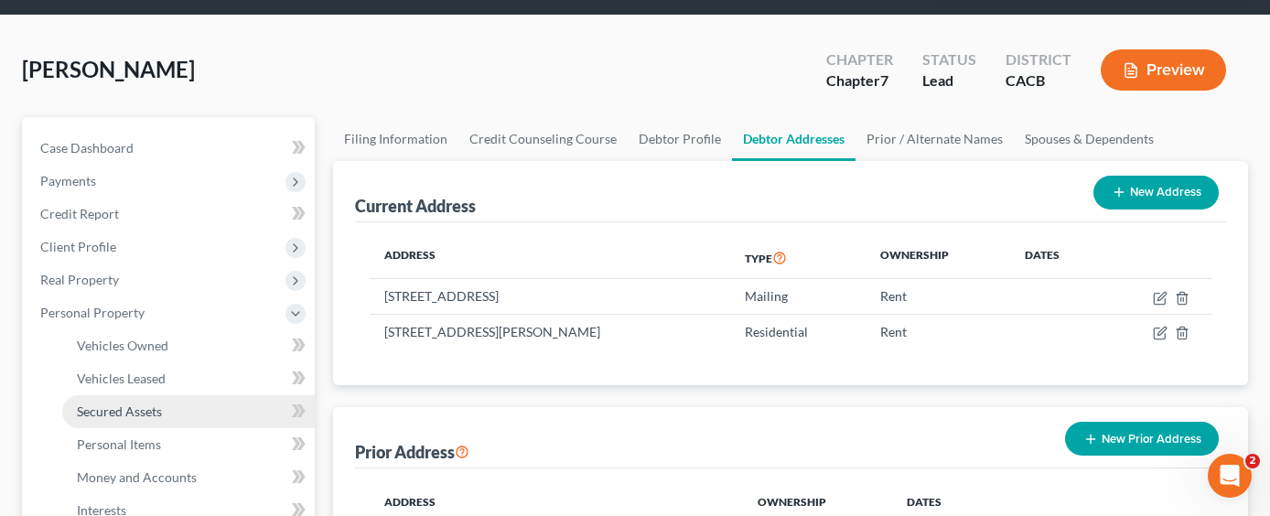
scroll to position [183, 0]
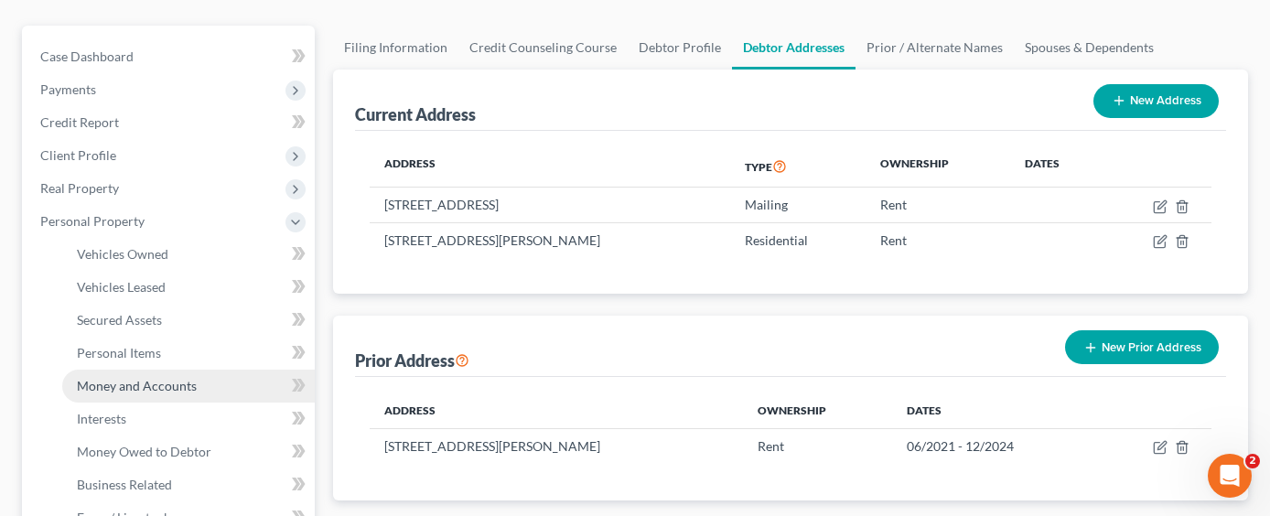
click at [178, 378] on span "Money and Accounts" at bounding box center [137, 386] width 120 height 16
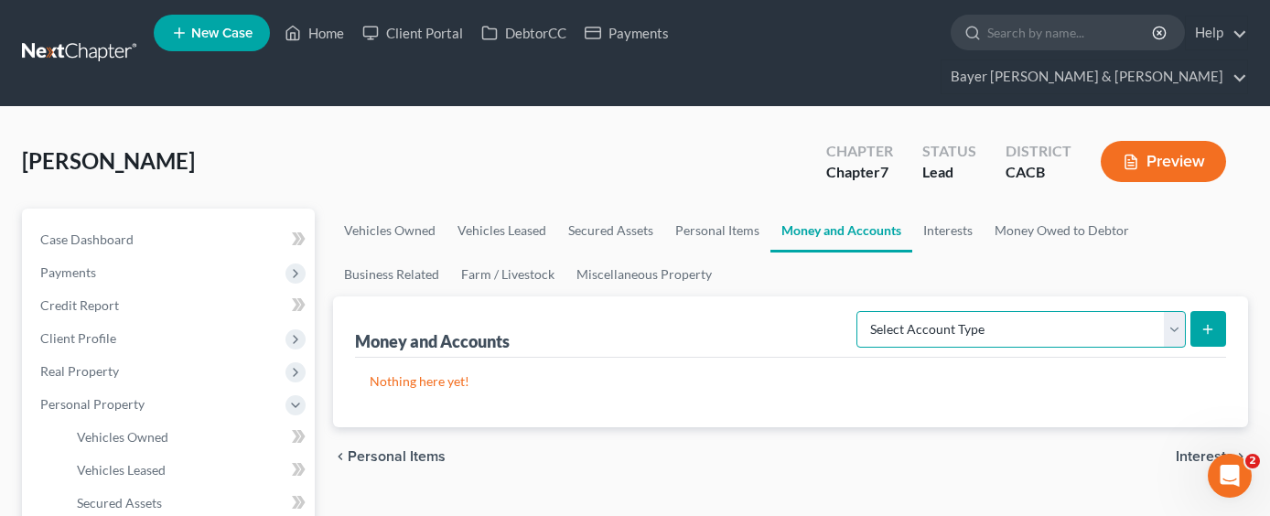
click at [1052, 311] on select "Select Account Type Brokerage Cash on Hand Certificates of Deposit Checking Acc…" at bounding box center [1021, 329] width 329 height 37
select select "checking"
click at [860, 311] on select "Select Account Type Brokerage Cash on Hand Certificates of Deposit Checking Acc…" at bounding box center [1021, 329] width 329 height 37
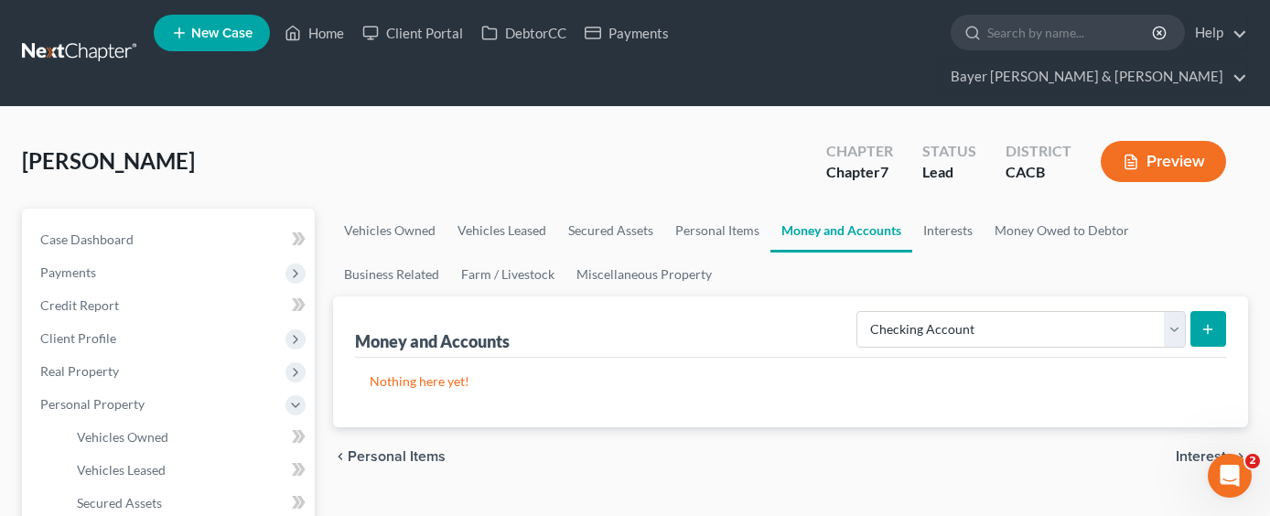
click at [1219, 311] on button "submit" at bounding box center [1209, 329] width 36 height 36
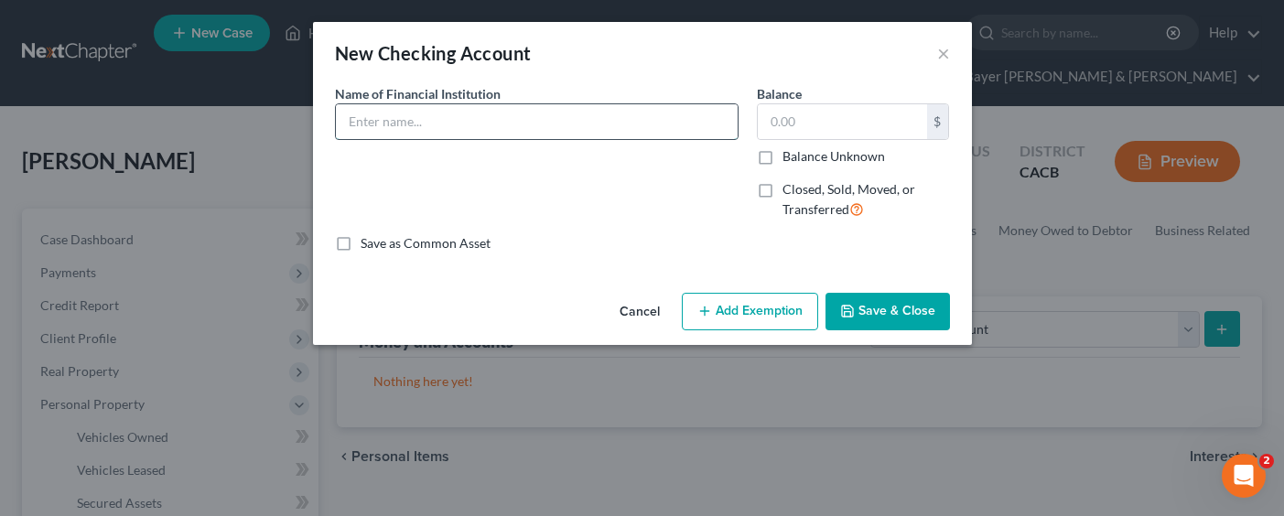
click at [579, 120] on input "text" at bounding box center [537, 121] width 402 height 35
type input "US Bank"
type input "17.00"
click at [727, 320] on button "Add Exemption" at bounding box center [750, 312] width 136 height 38
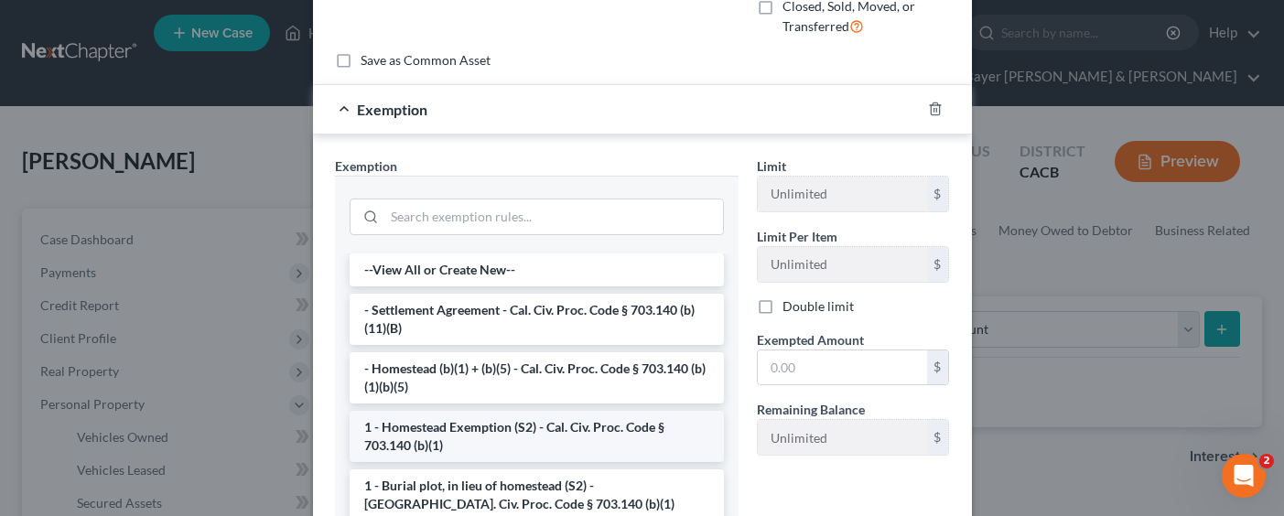
scroll to position [92, 0]
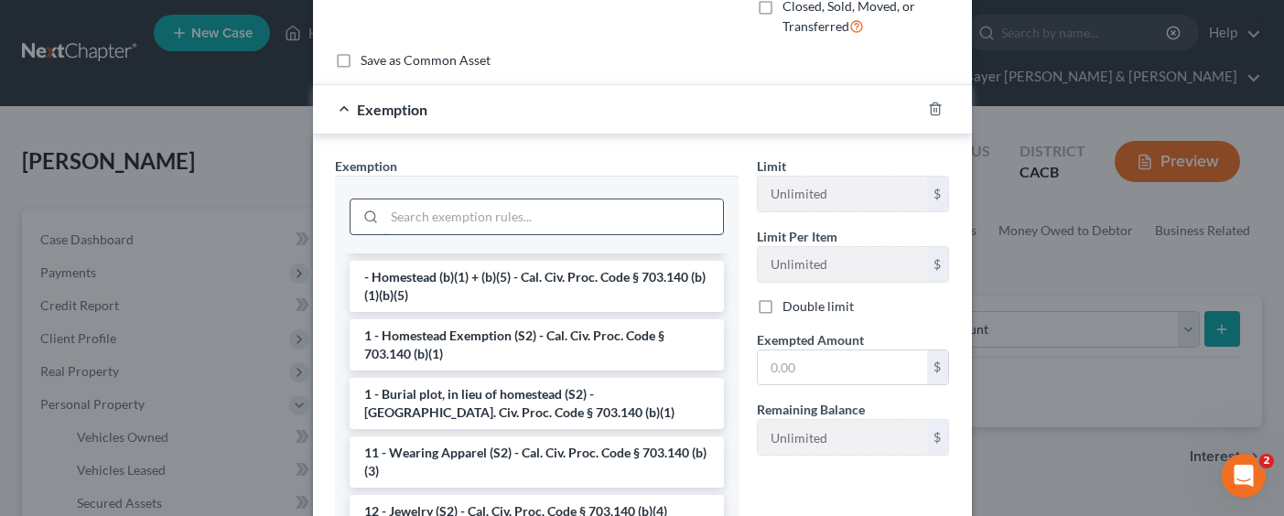
click at [505, 223] on input "search" at bounding box center [553, 216] width 339 height 35
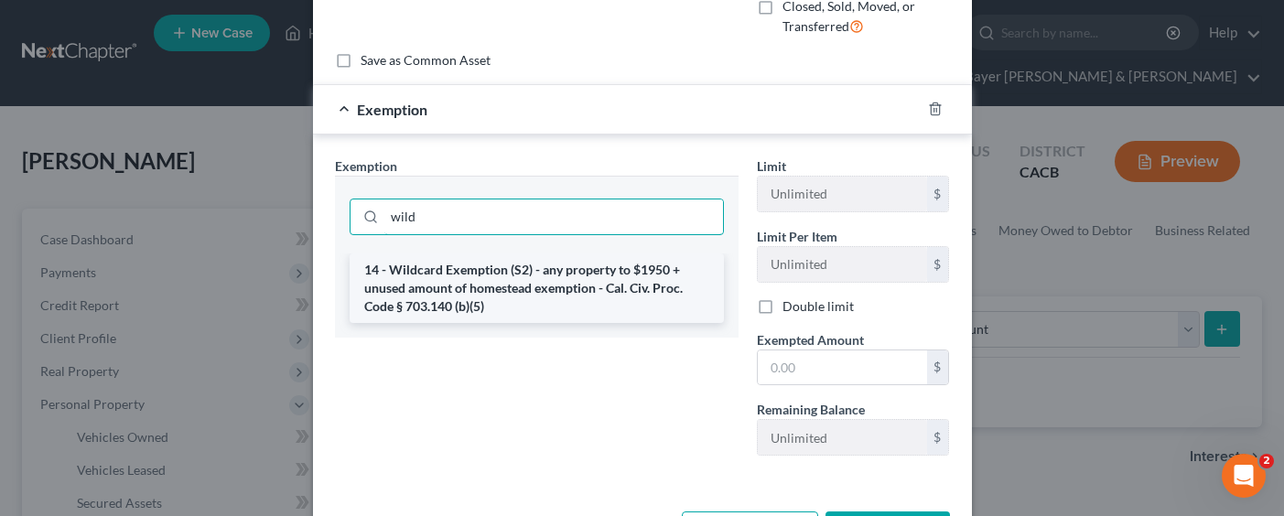
type input "wild"
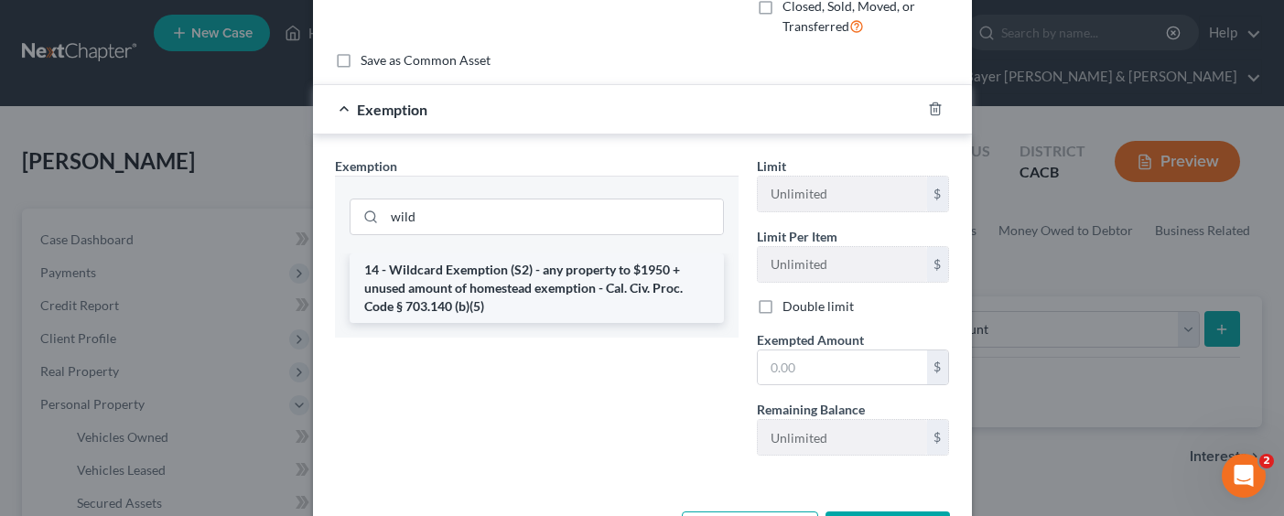
click at [591, 266] on li "14 - Wildcard Exemption (S2) - any property to $1950 + unused amount of homeste…" at bounding box center [537, 288] width 374 height 70
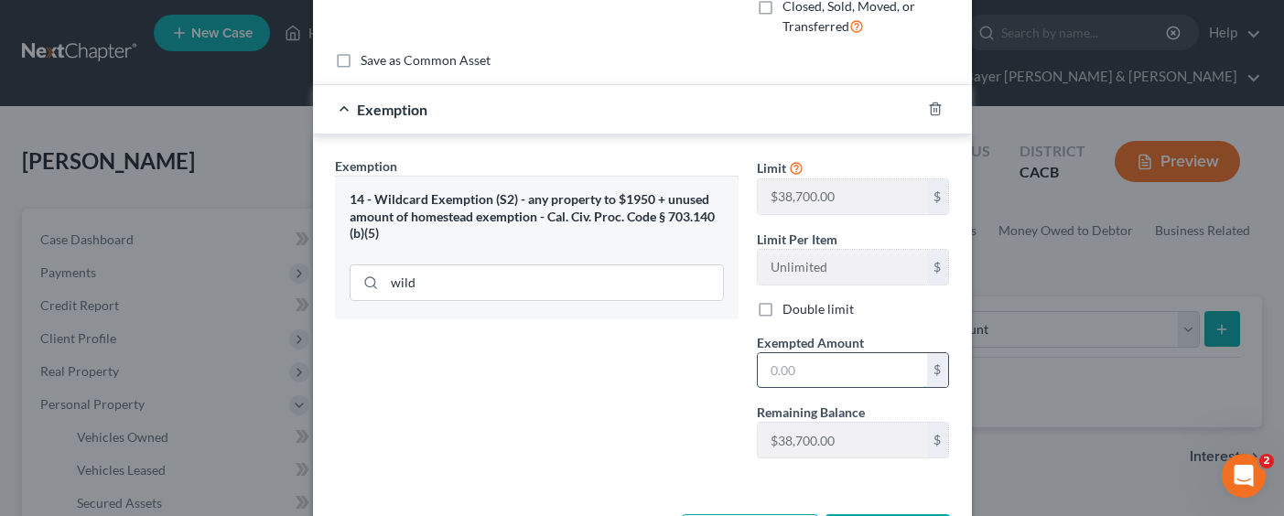
click at [818, 372] on input "text" at bounding box center [842, 370] width 169 height 35
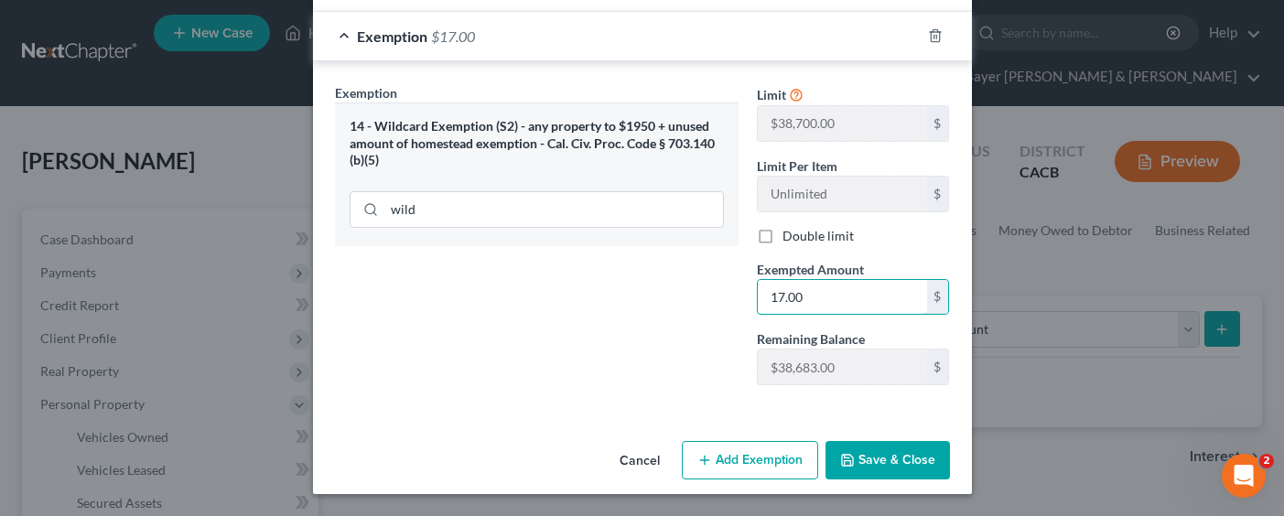
type input "17.00"
click at [907, 457] on button "Save & Close" at bounding box center [887, 460] width 124 height 38
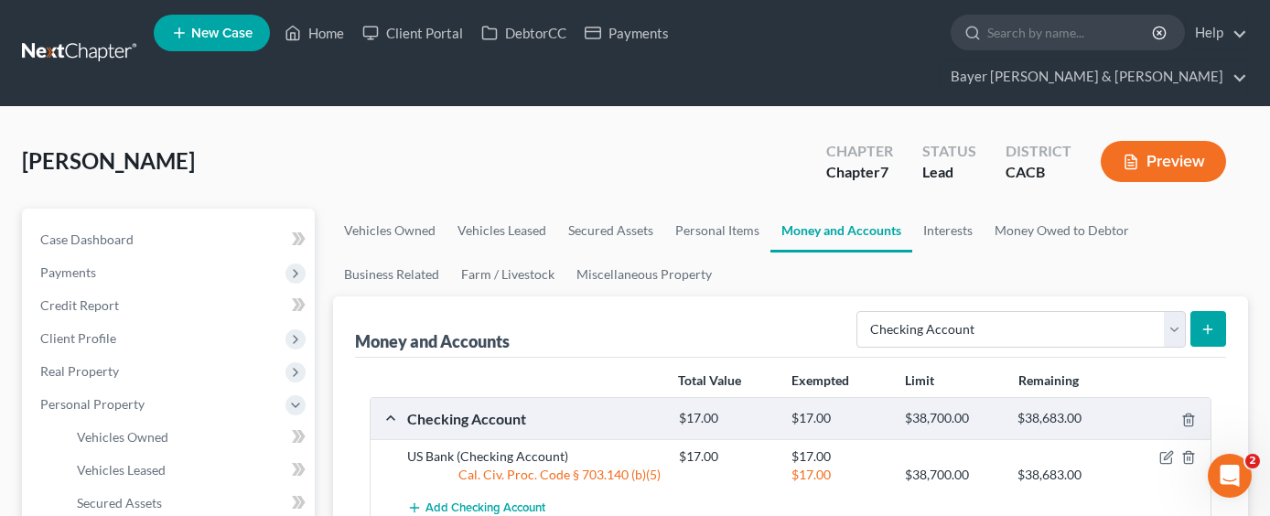
click at [1202, 322] on icon "submit" at bounding box center [1208, 329] width 15 height 15
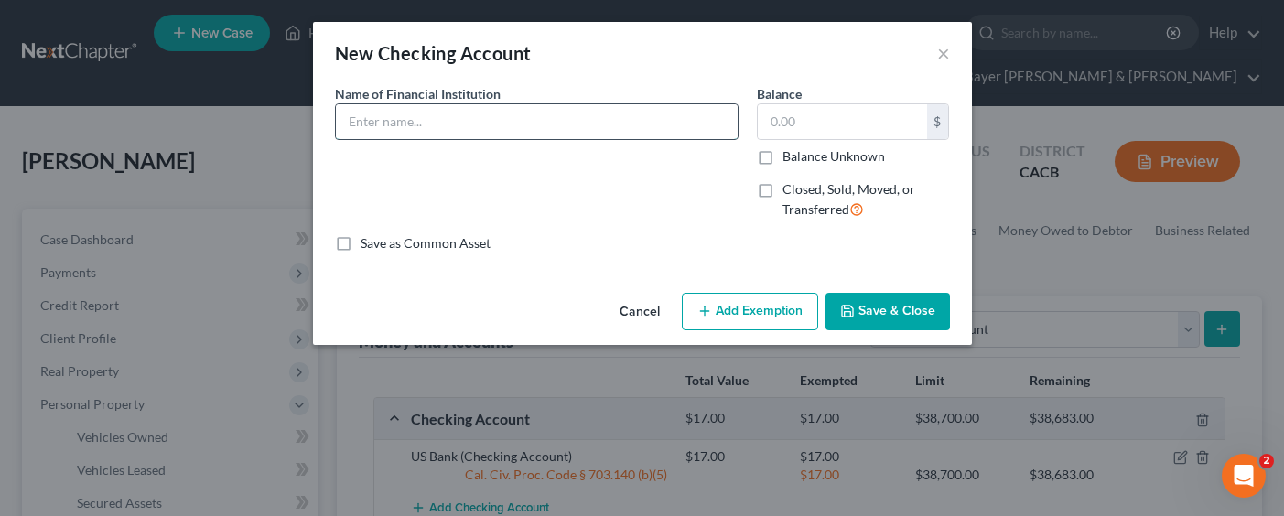
click at [558, 125] on input "text" at bounding box center [537, 121] width 402 height 35
type input "Schools First Credit Union"
type input "100.00"
click at [728, 295] on button "Add Exemption" at bounding box center [750, 312] width 136 height 38
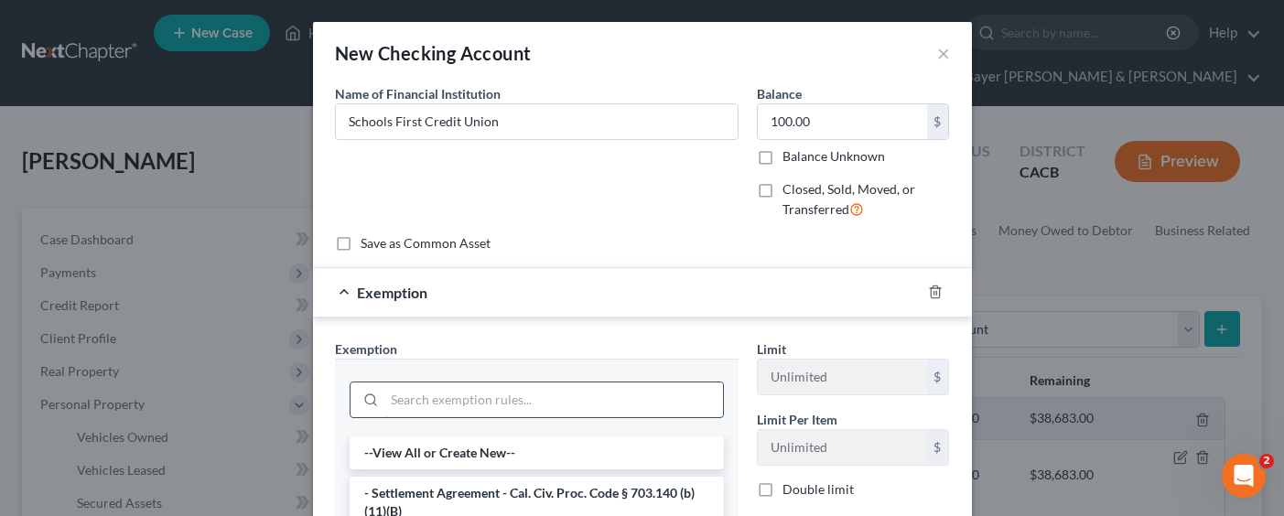
click at [533, 389] on input "search" at bounding box center [553, 400] width 339 height 35
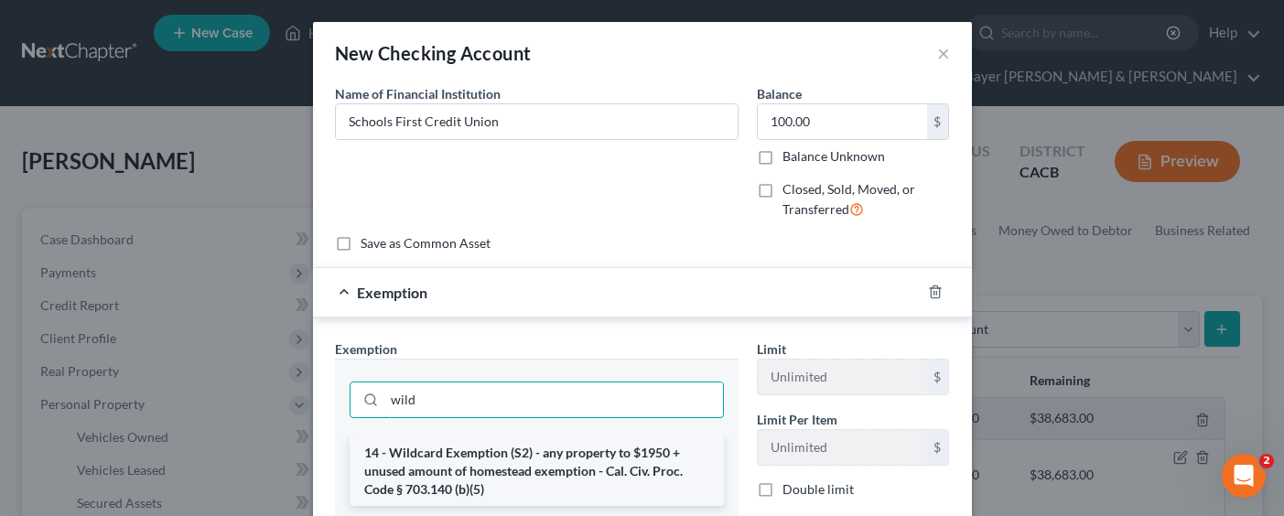
type input "wild"
click at [551, 479] on li "14 - Wildcard Exemption (S2) - any property to $1950 + unused amount of homeste…" at bounding box center [537, 471] width 374 height 70
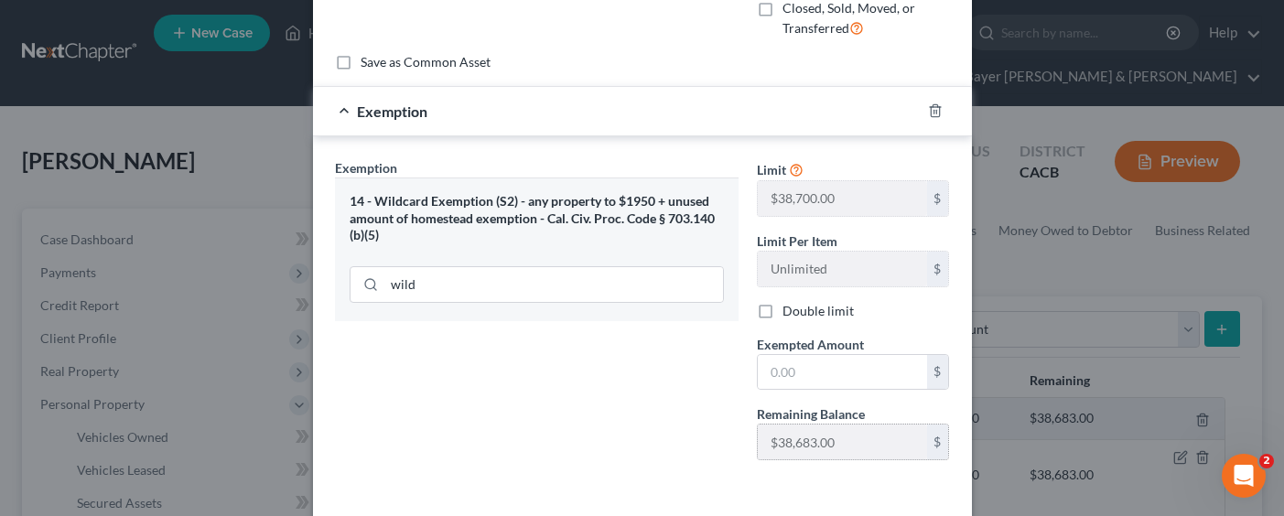
scroll to position [183, 0]
click at [790, 370] on input "text" at bounding box center [842, 370] width 169 height 35
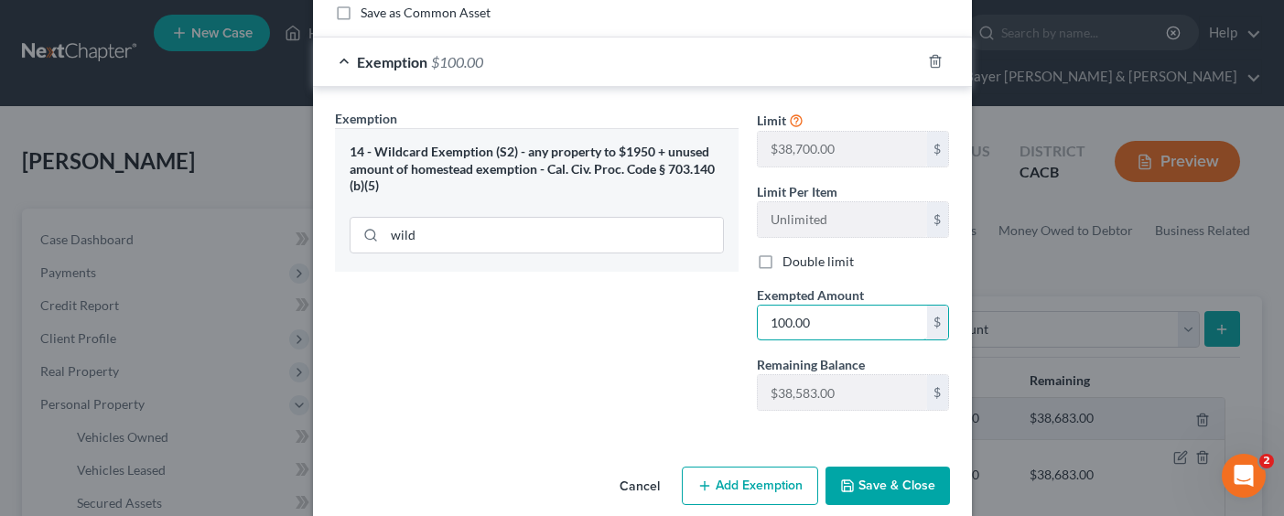
scroll to position [256, 0]
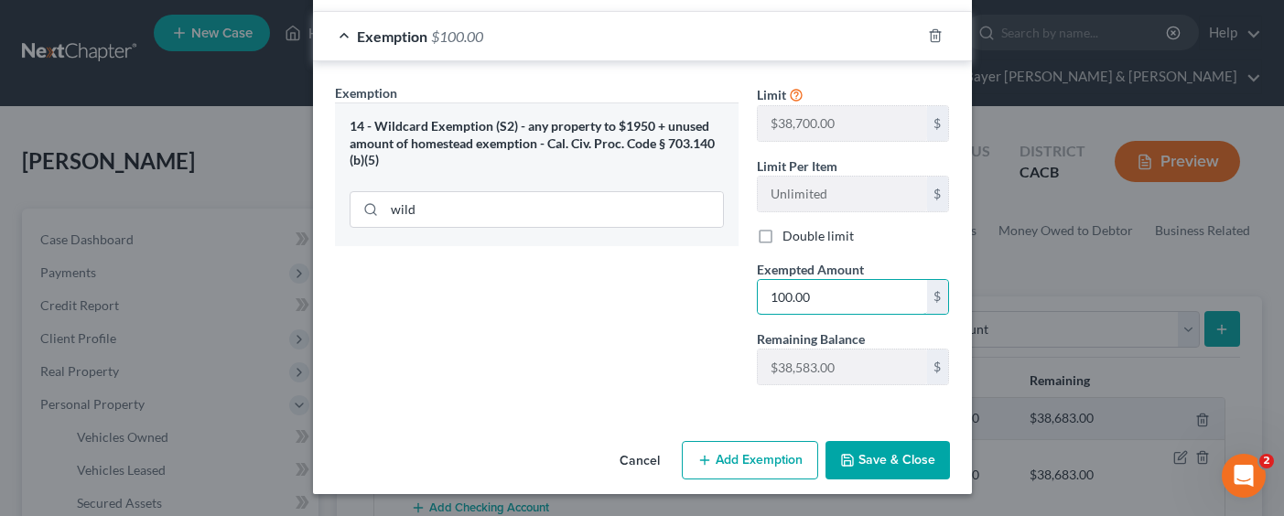
type input "100.00"
click at [902, 457] on button "Save & Close" at bounding box center [887, 460] width 124 height 38
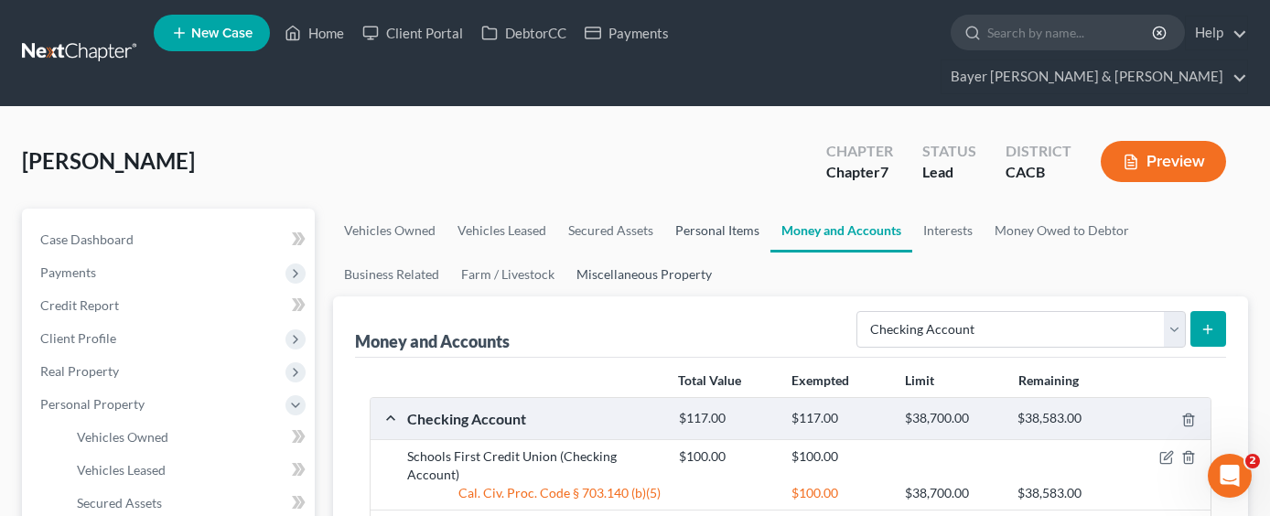
click at [695, 209] on link "Personal Items" at bounding box center [717, 231] width 106 height 44
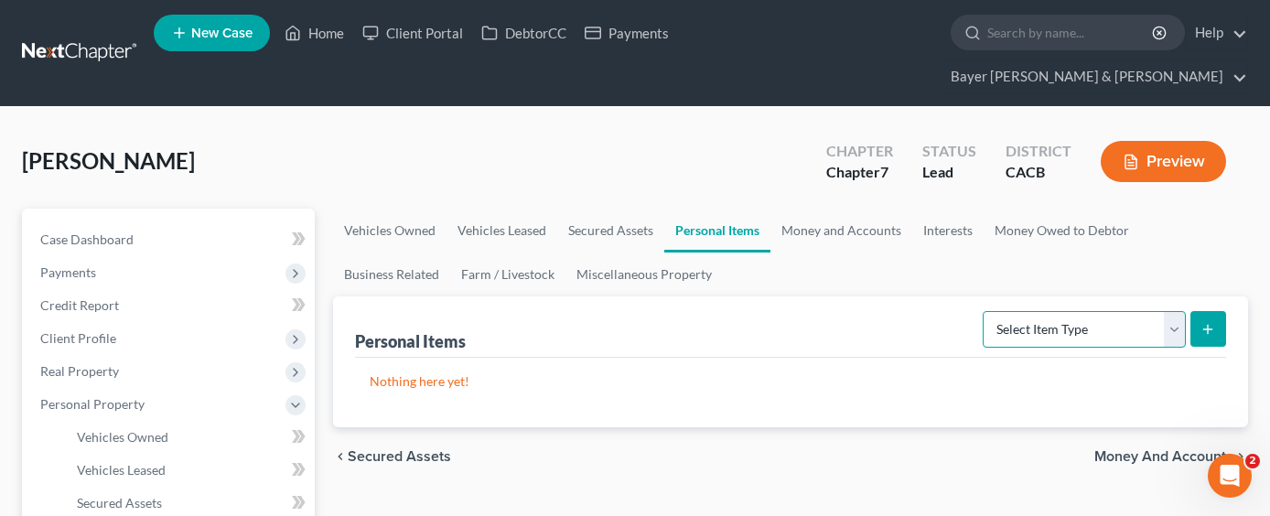
click at [1124, 311] on select "Select Item Type Clothing Collectibles Of Value Electronics Firearms Household …" at bounding box center [1084, 329] width 203 height 37
select select "household_goods"
click at [985, 311] on select "Select Item Type Clothing Collectibles Of Value Electronics Firearms Household …" at bounding box center [1084, 329] width 203 height 37
click at [1202, 322] on icon "submit" at bounding box center [1208, 329] width 15 height 15
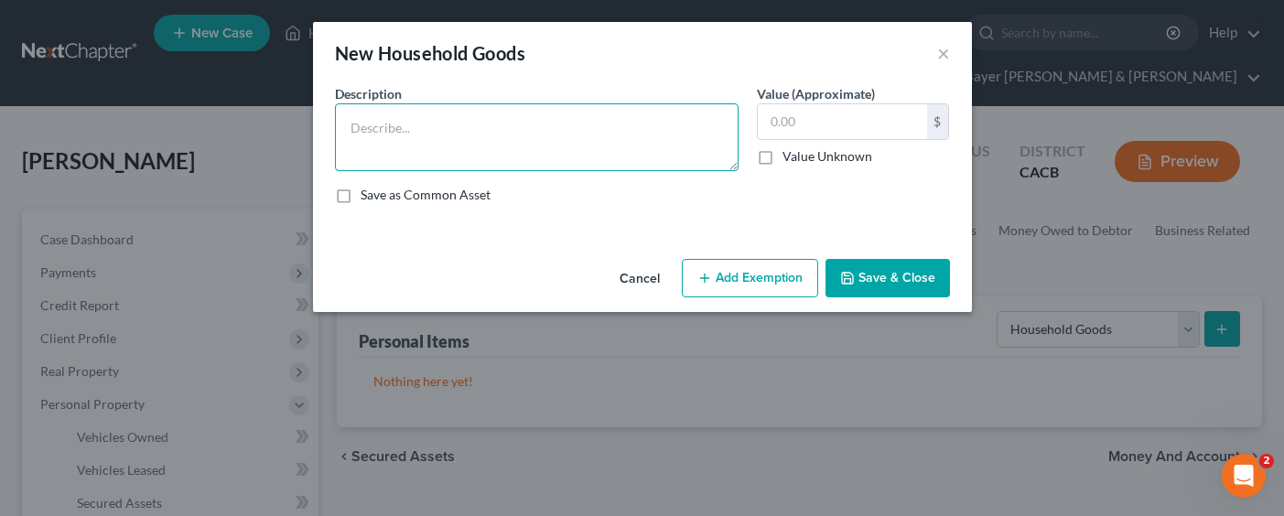
drag, startPoint x: 528, startPoint y: 142, endPoint x: 516, endPoint y: 127, distance: 18.9
click at [527, 136] on textarea at bounding box center [537, 137] width 404 height 68
type textarea "Household Goods and Furnishings"
type input "7"
type input "800.00"
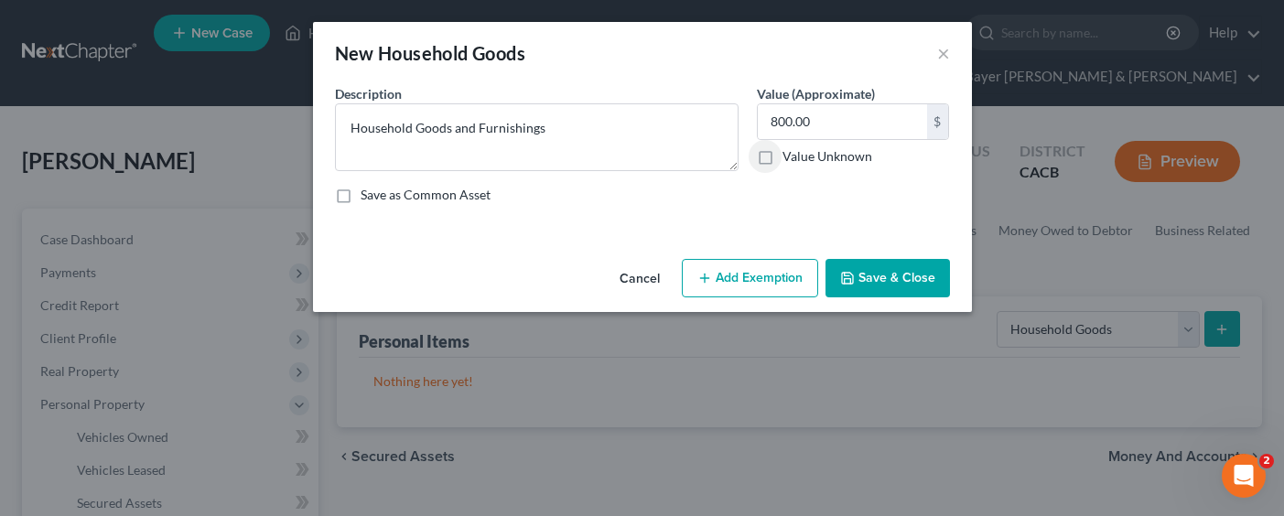
click at [731, 286] on button "Add Exemption" at bounding box center [750, 278] width 136 height 38
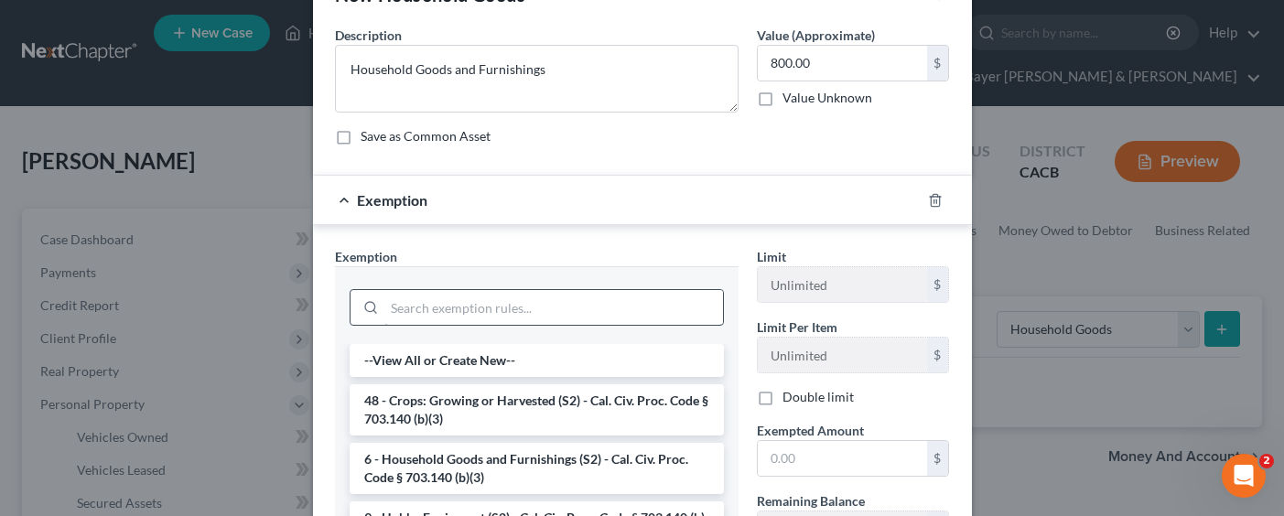
scroll to position [92, 0]
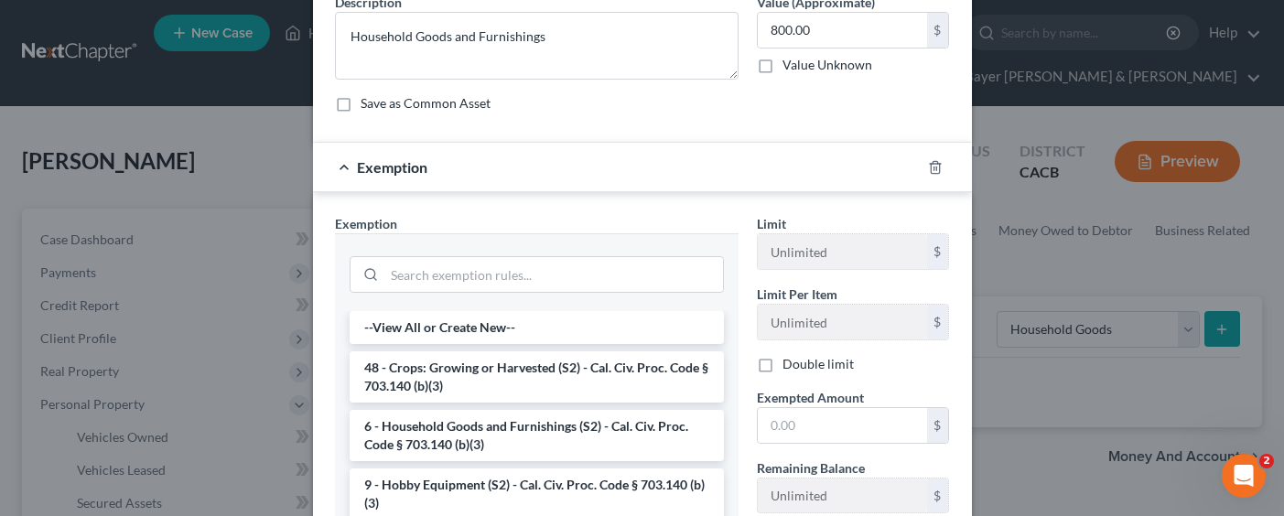
drag, startPoint x: 534, startPoint y: 438, endPoint x: 523, endPoint y: 430, distance: 14.5
click at [533, 438] on li "6 - Household Goods and Furnishings (S2) - Cal. Civ. Proc. Code § 703.140 (b)(3)" at bounding box center [537, 435] width 374 height 51
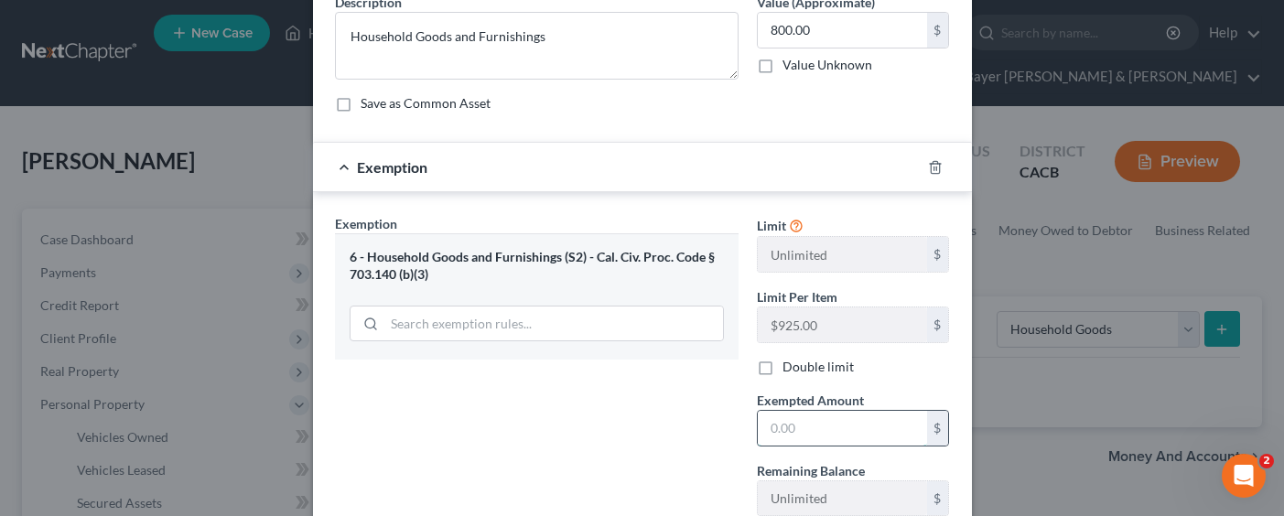
click at [821, 432] on input "text" at bounding box center [842, 428] width 169 height 35
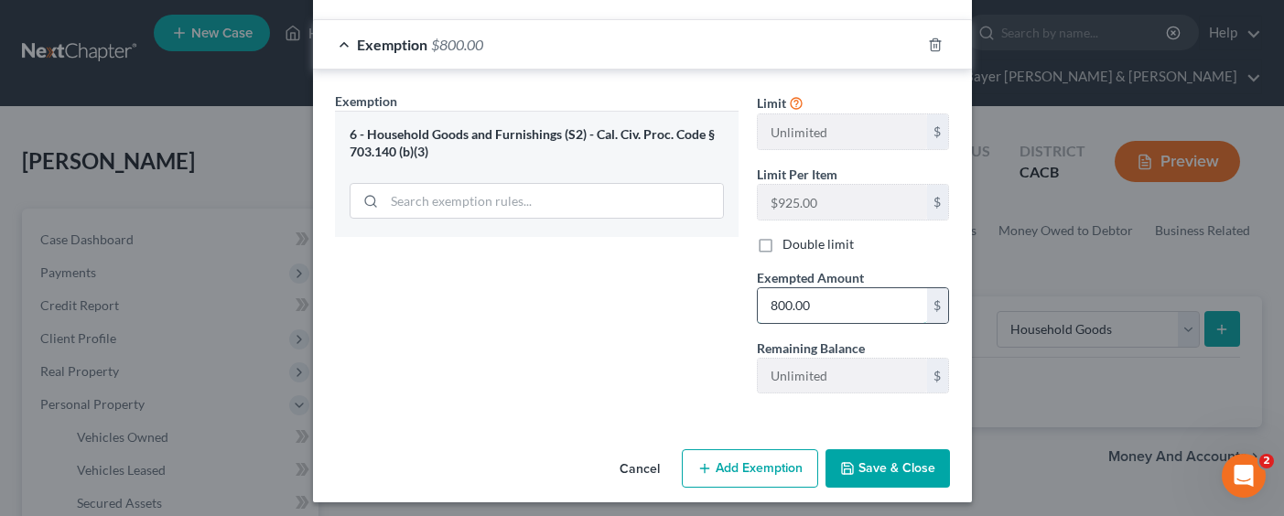
scroll to position [222, 0]
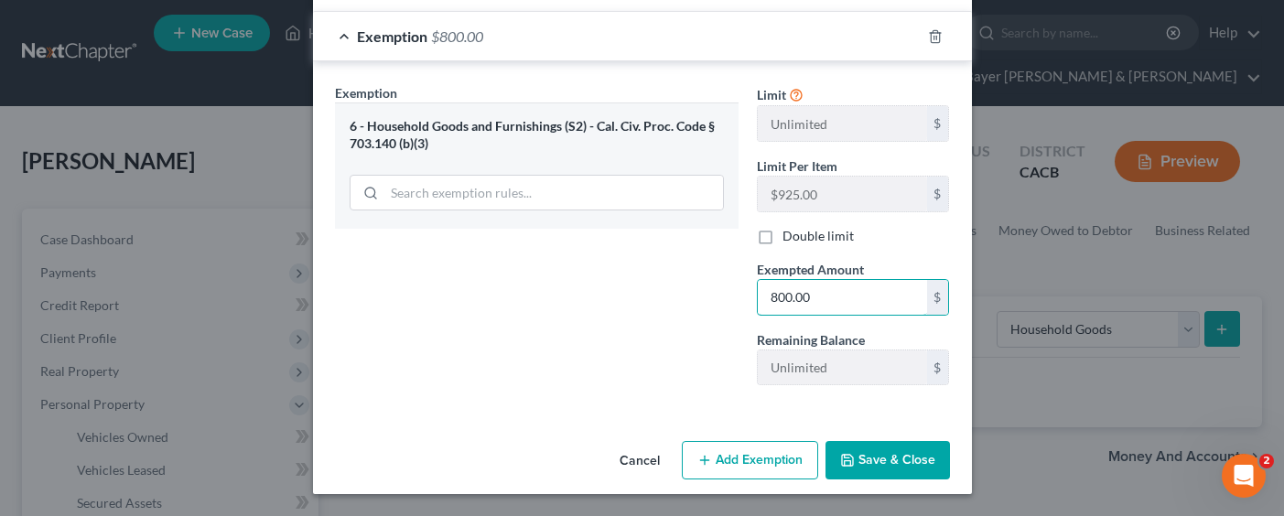
type input "800.00"
click at [655, 397] on div "Exemption Set must be selected for CA. Exemption * 6 - Household Goods and Furn…" at bounding box center [537, 241] width 422 height 317
click at [902, 470] on button "Save & Close" at bounding box center [887, 460] width 124 height 38
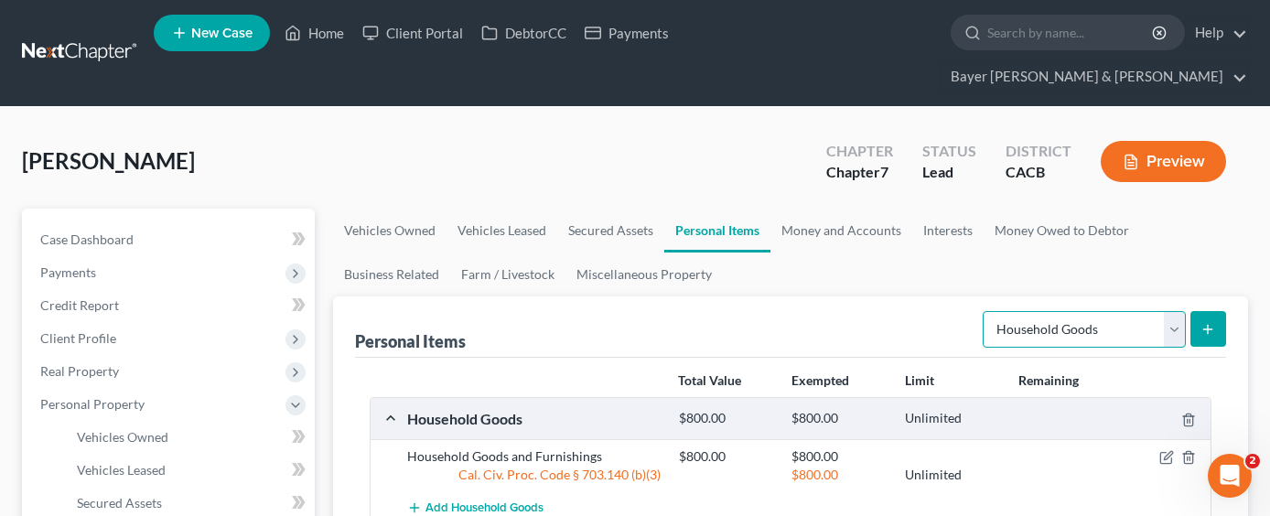
click at [1177, 311] on select "Select Item Type Clothing Collectibles Of Value Electronics Firearms Household …" at bounding box center [1084, 329] width 203 height 37
select select "clothing"
click at [985, 311] on select "Select Item Type Clothing Collectibles Of Value Electronics Firearms Household …" at bounding box center [1084, 329] width 203 height 37
click at [1217, 311] on button "submit" at bounding box center [1209, 329] width 36 height 36
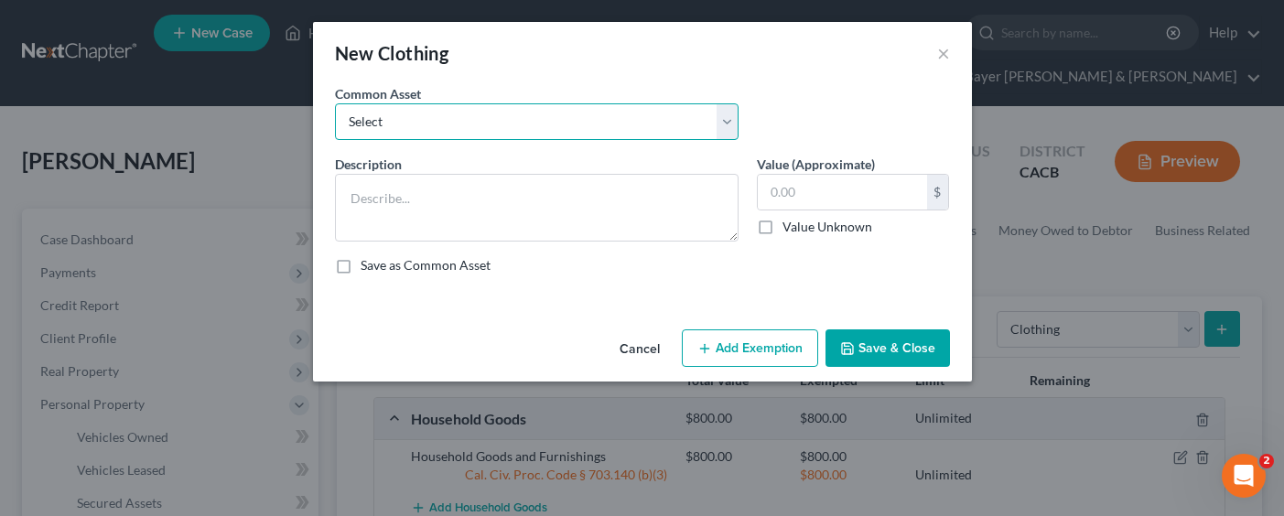
click at [449, 130] on select "Select Clothing" at bounding box center [537, 121] width 404 height 37
select select "0"
click at [335, 103] on select "Select Clothing" at bounding box center [537, 121] width 404 height 37
type textarea "Clothing"
type input "1,000.00"
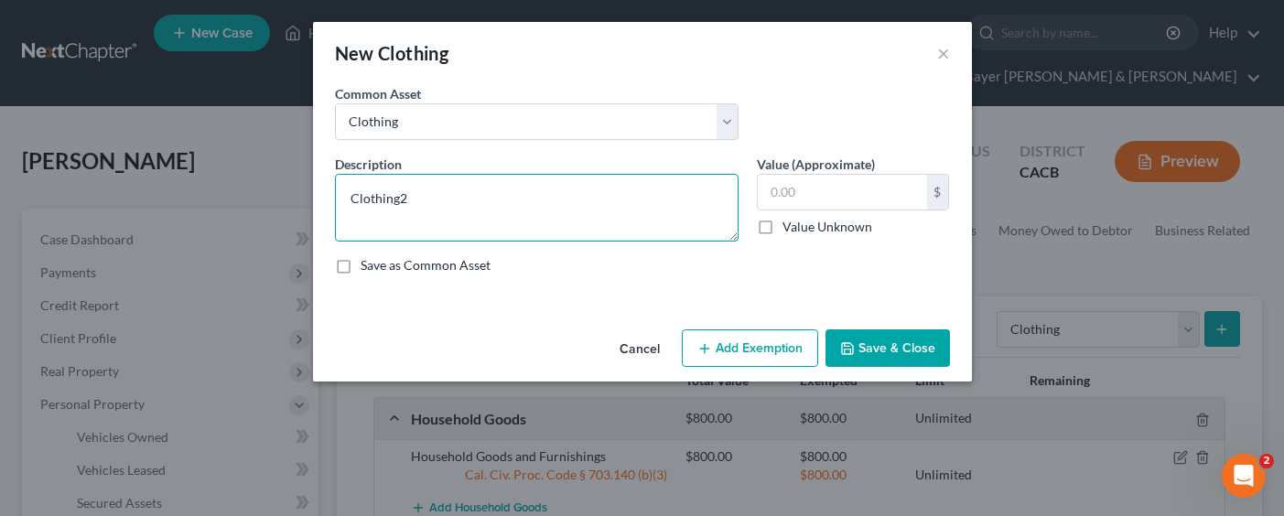
type textarea "Clothing"
type input "200.00"
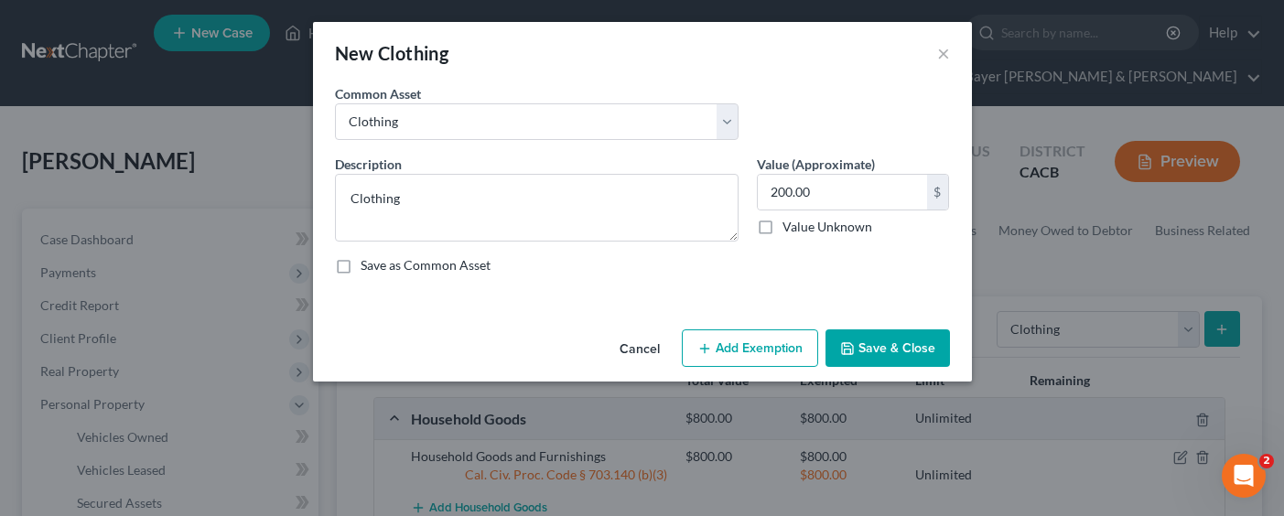
click at [738, 359] on button "Add Exemption" at bounding box center [750, 348] width 136 height 38
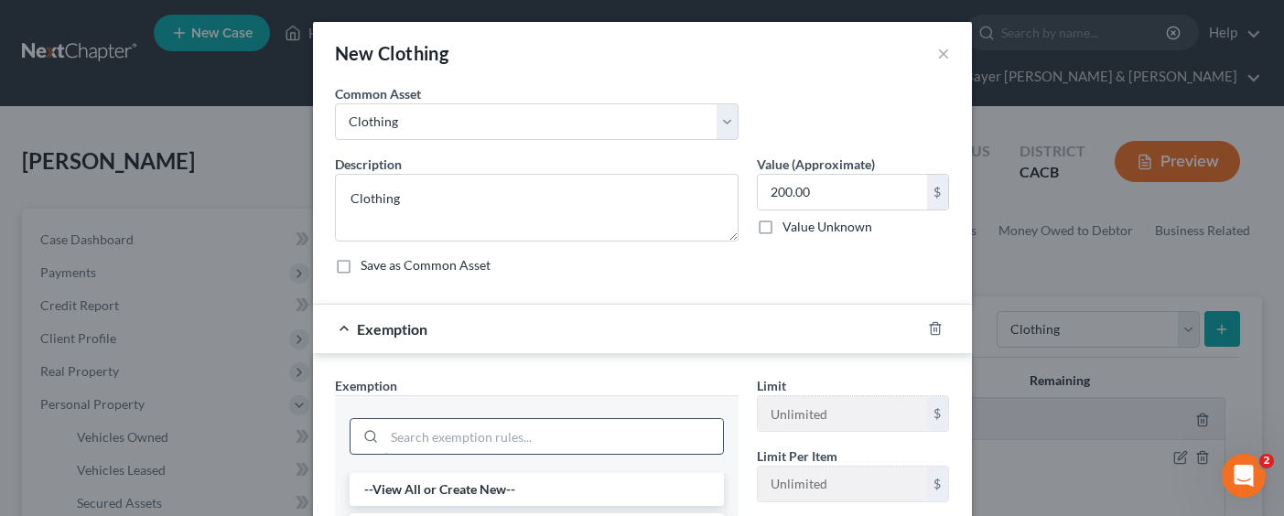
click at [555, 442] on input "search" at bounding box center [553, 436] width 339 height 35
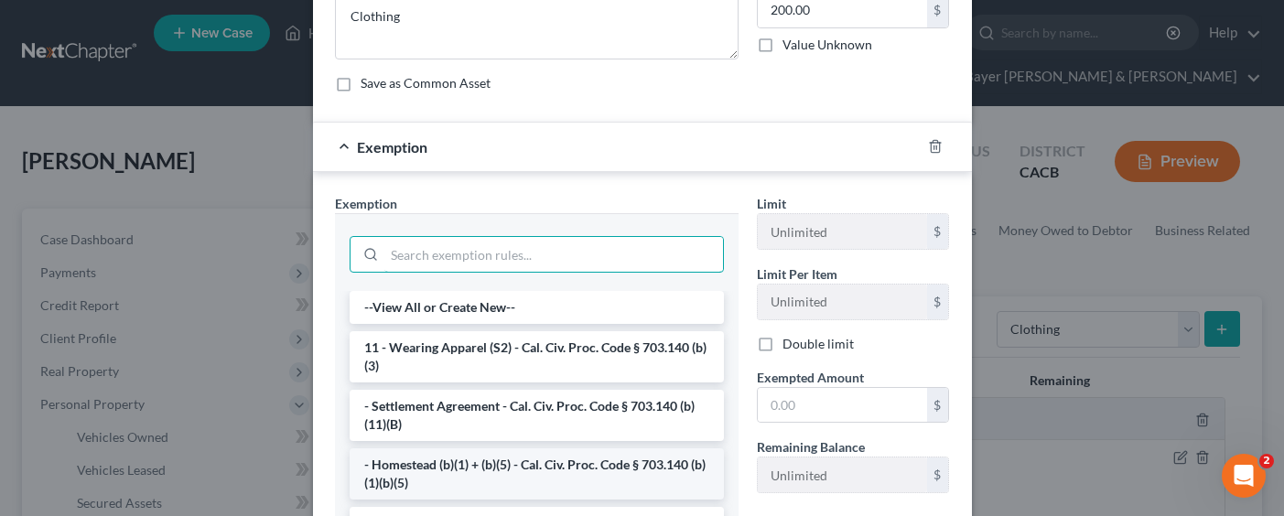
scroll to position [183, 0]
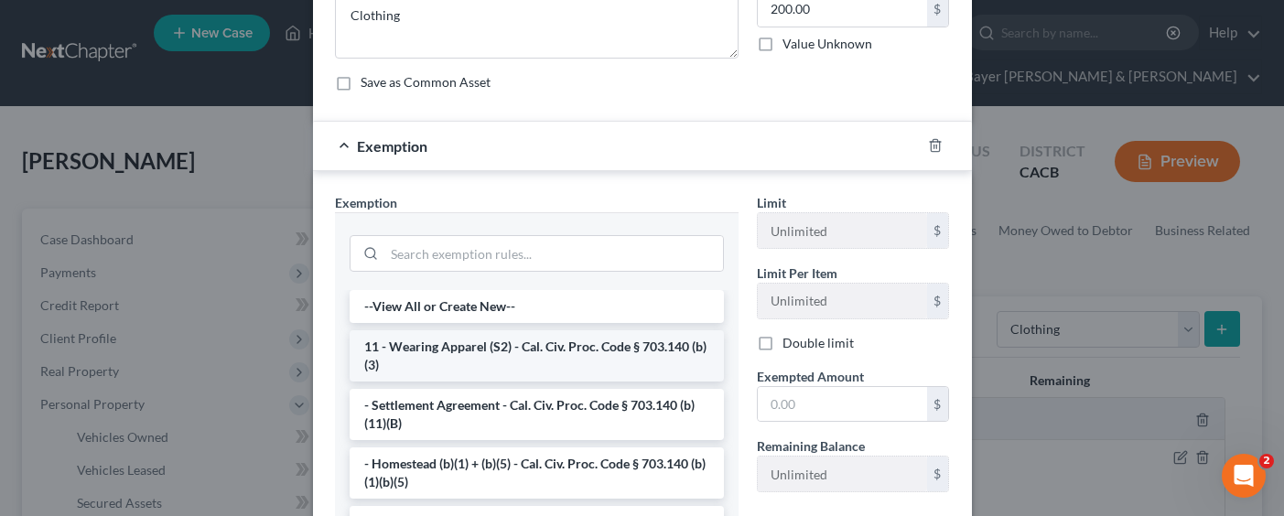
click at [514, 347] on li "11 - Wearing Apparel (S2) - Cal. Civ. Proc. Code § 703.140 (b)(3)" at bounding box center [537, 355] width 374 height 51
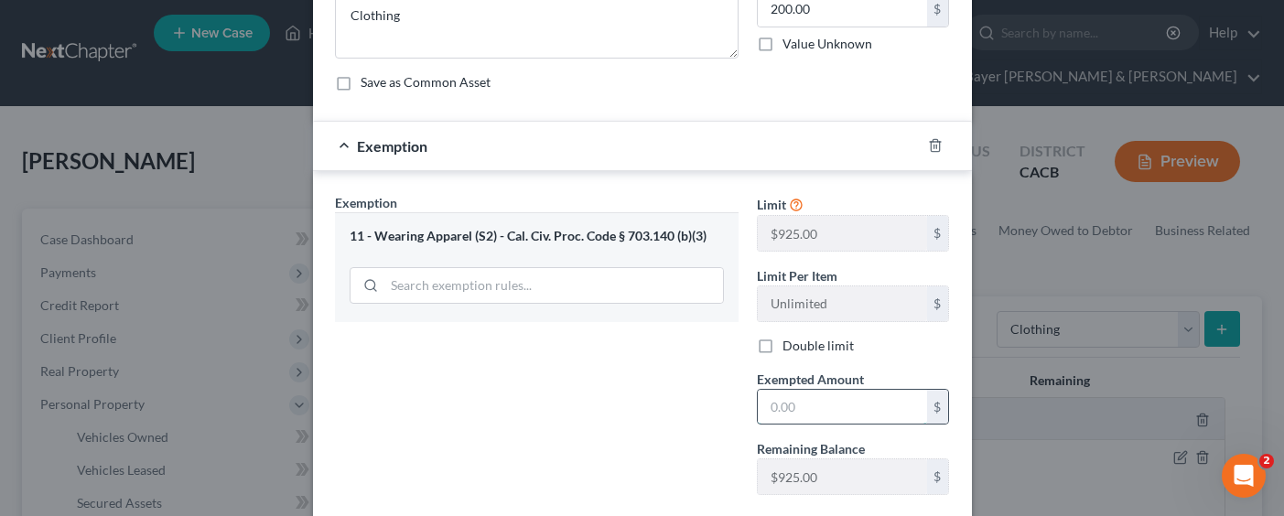
click at [838, 401] on input "text" at bounding box center [842, 407] width 169 height 35
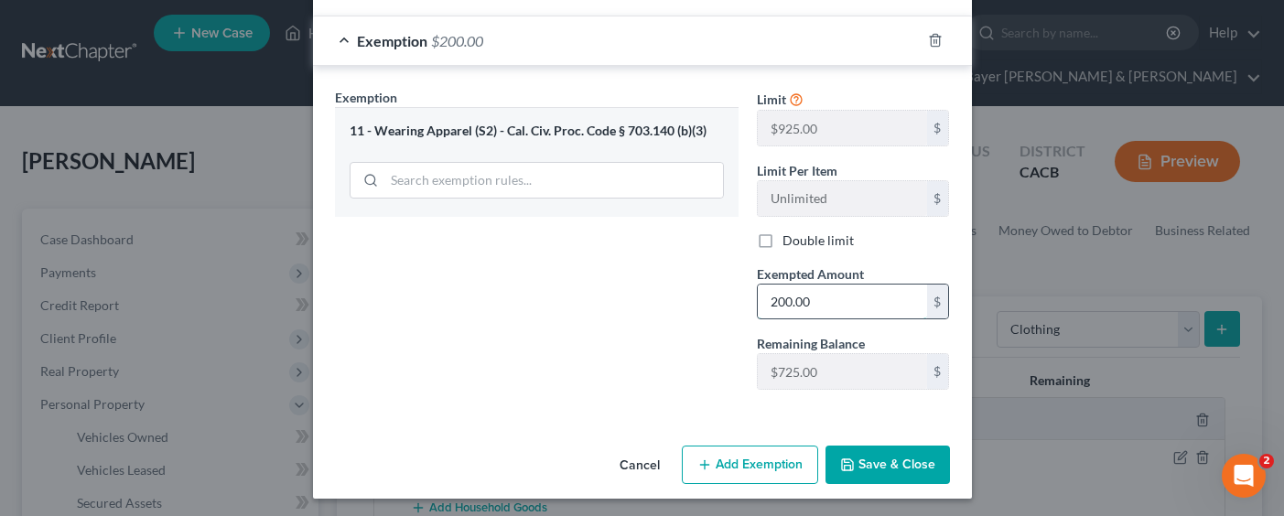
scroll to position [293, 0]
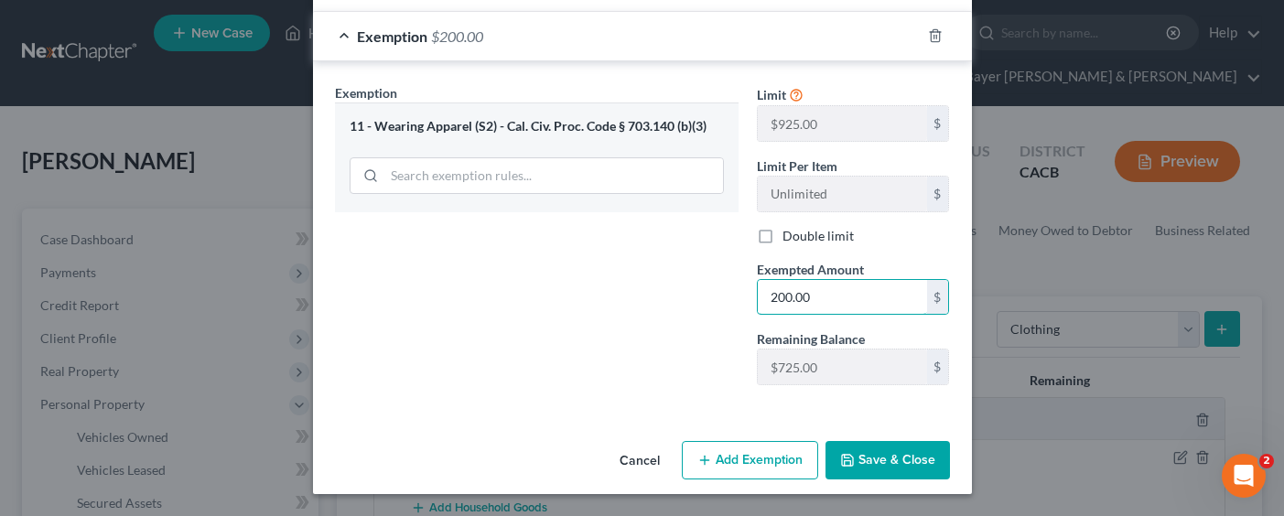
type input "200.00"
click at [905, 435] on div "Cancel Add Exemption Save & Close" at bounding box center [642, 464] width 659 height 60
click at [905, 443] on button "Save & Close" at bounding box center [887, 460] width 124 height 38
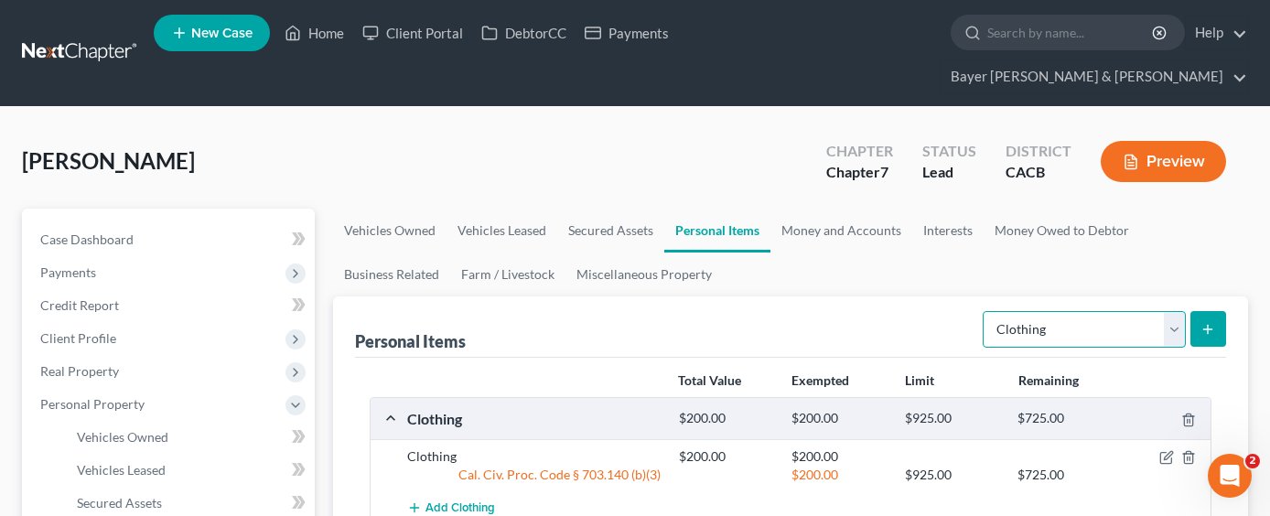
click at [1135, 311] on select "Select Item Type Clothing Collectibles Of Value Electronics Firearms Household …" at bounding box center [1084, 329] width 203 height 37
select select "electronics"
click at [985, 311] on select "Select Item Type Clothing Collectibles Of Value Electronics Firearms Household …" at bounding box center [1084, 329] width 203 height 37
click at [1205, 311] on button "submit" at bounding box center [1209, 329] width 36 height 36
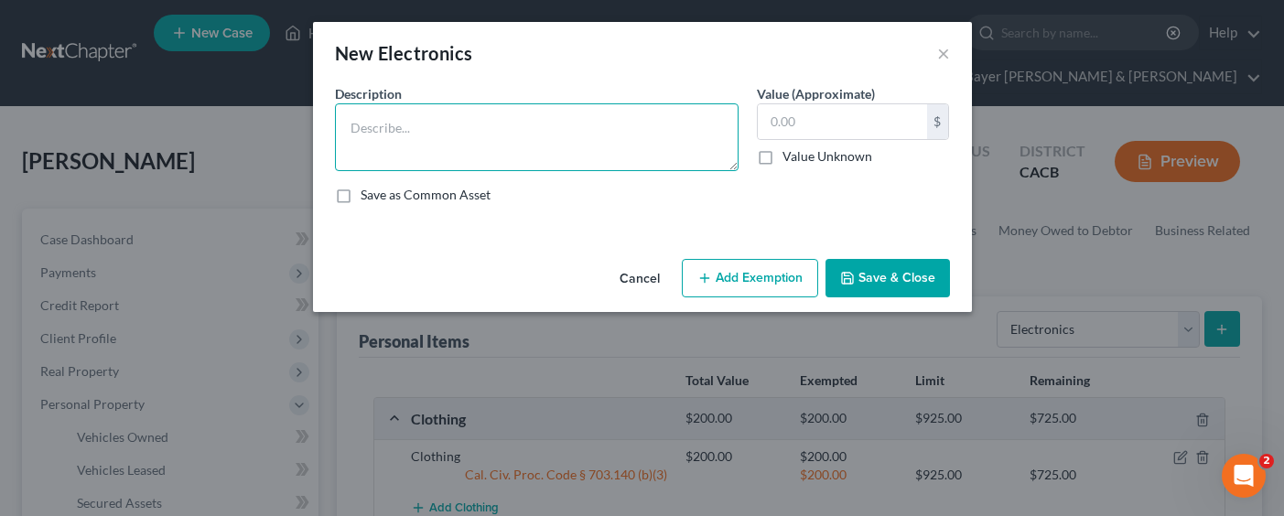
click at [505, 112] on textarea at bounding box center [537, 137] width 404 height 68
type textarea "TV = $300.00 Cell phone = $200.00 Printer = $30.00"
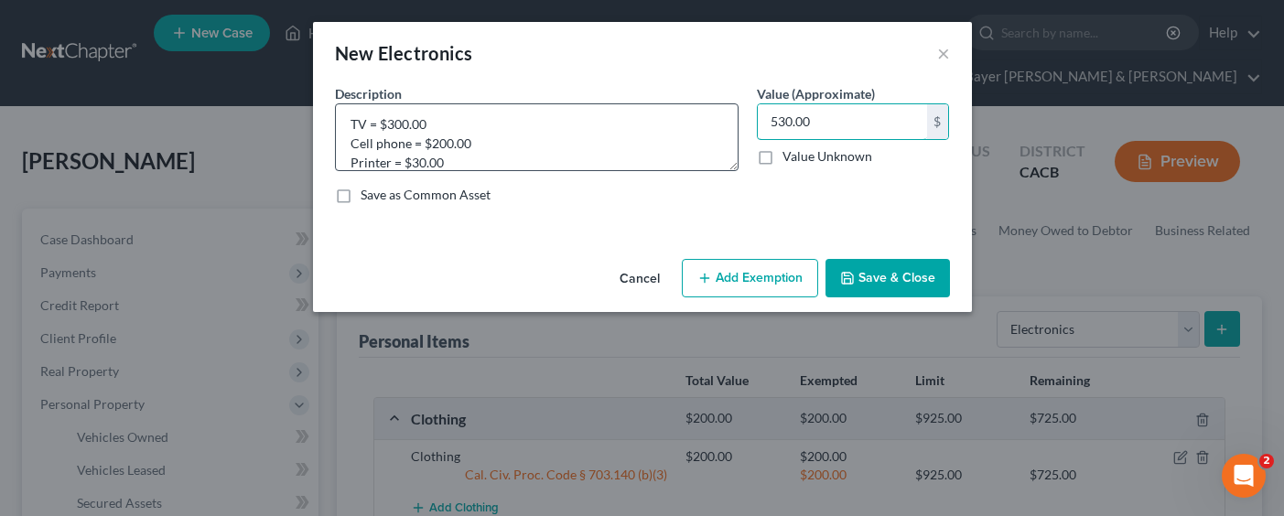
type input "530.00"
click at [738, 272] on button "Add Exemption" at bounding box center [750, 278] width 136 height 38
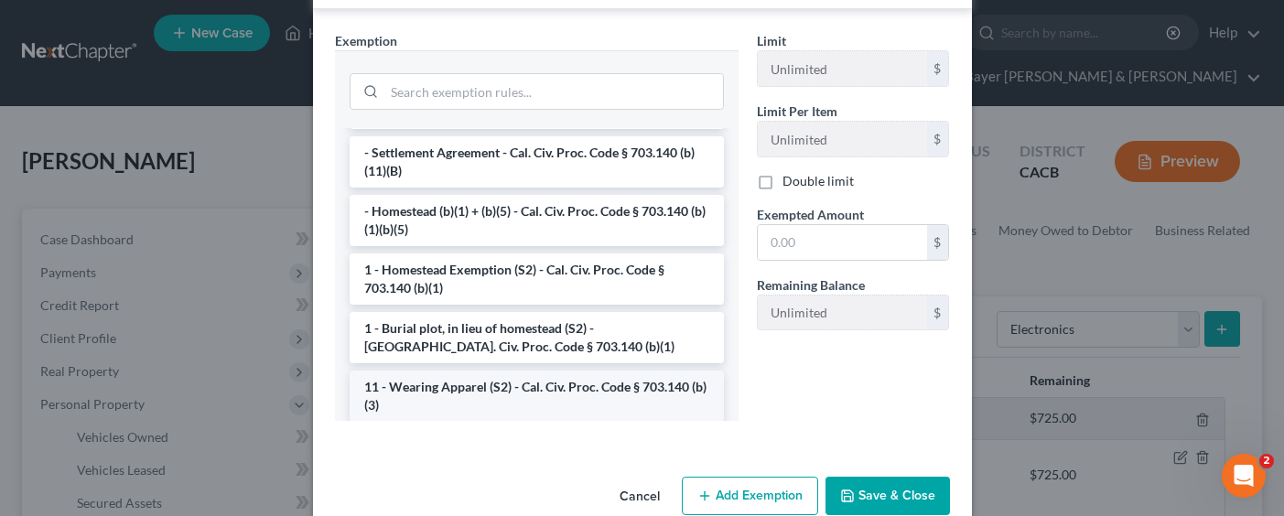
scroll to position [0, 0]
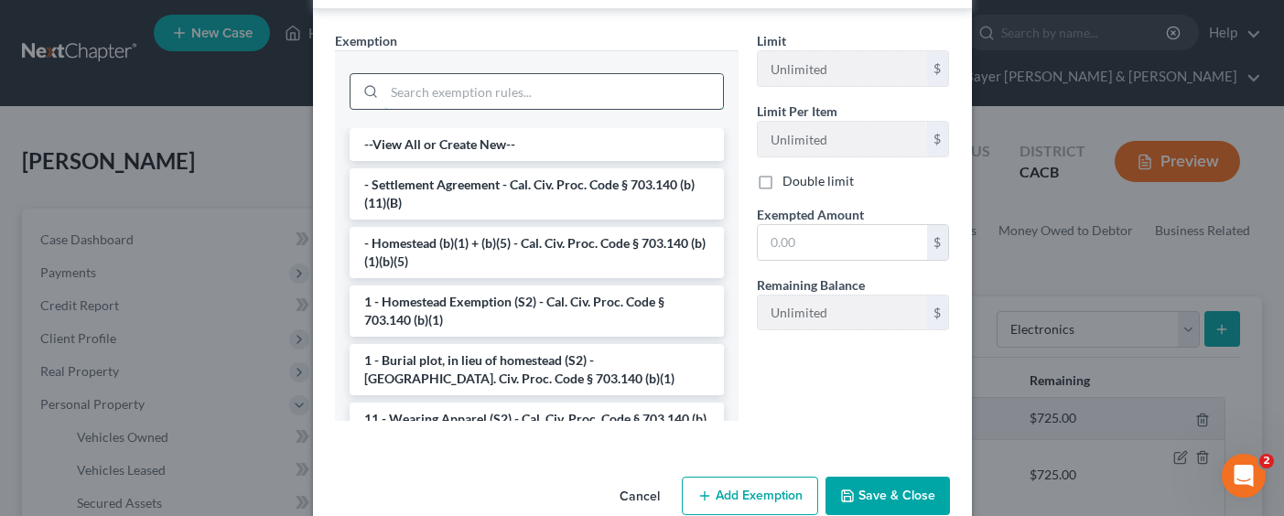
click at [520, 91] on input "search" at bounding box center [553, 91] width 339 height 35
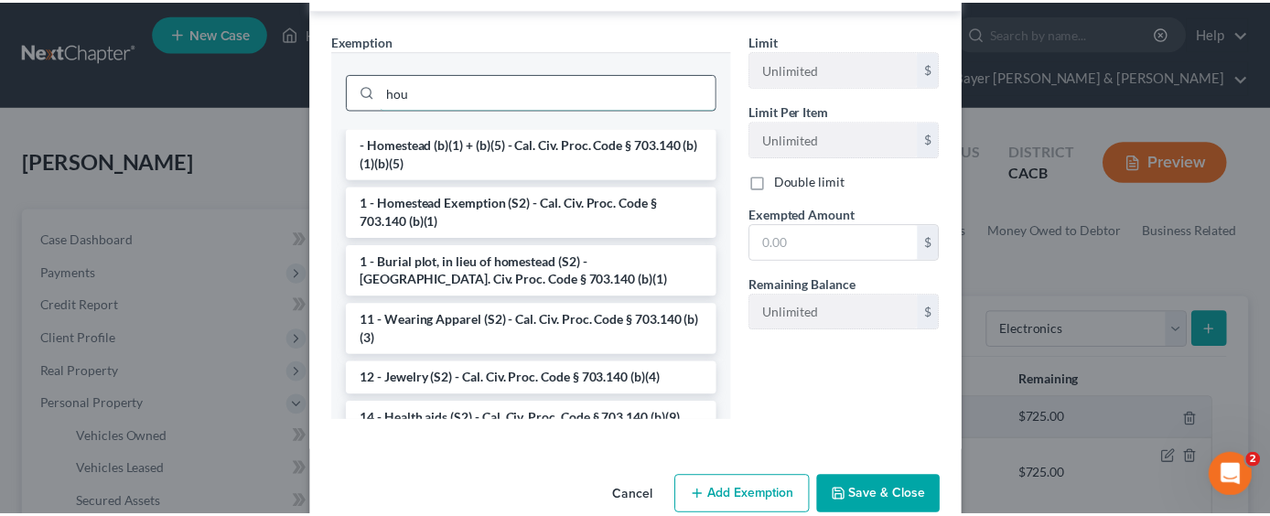
scroll to position [220, 0]
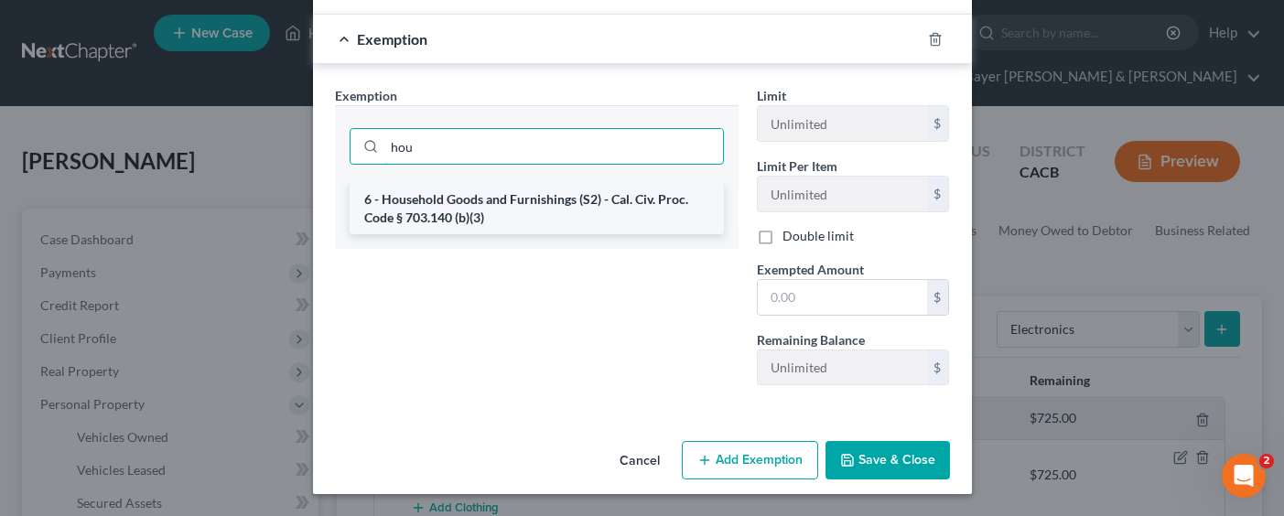
type input "hou"
click at [546, 203] on li "6 - Household Goods and Furnishings (S2) - Cal. Civ. Proc. Code § 703.140 (b)(3)" at bounding box center [537, 208] width 374 height 51
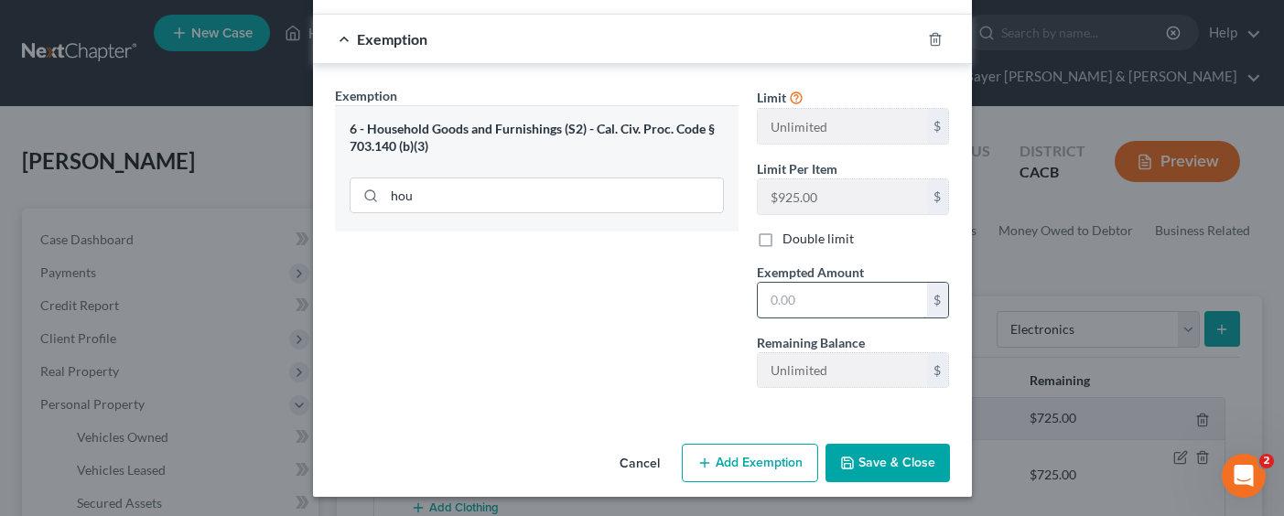
click at [855, 314] on input "text" at bounding box center [842, 300] width 169 height 35
type input "5"
type input "530.00"
click at [902, 469] on button "Save & Close" at bounding box center [887, 463] width 124 height 38
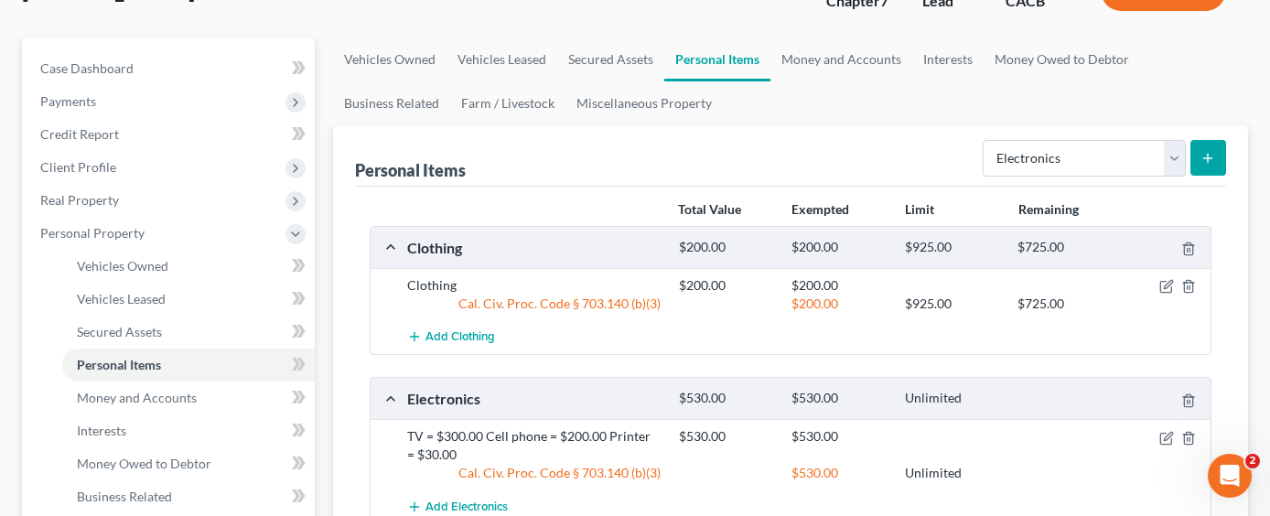
scroll to position [183, 0]
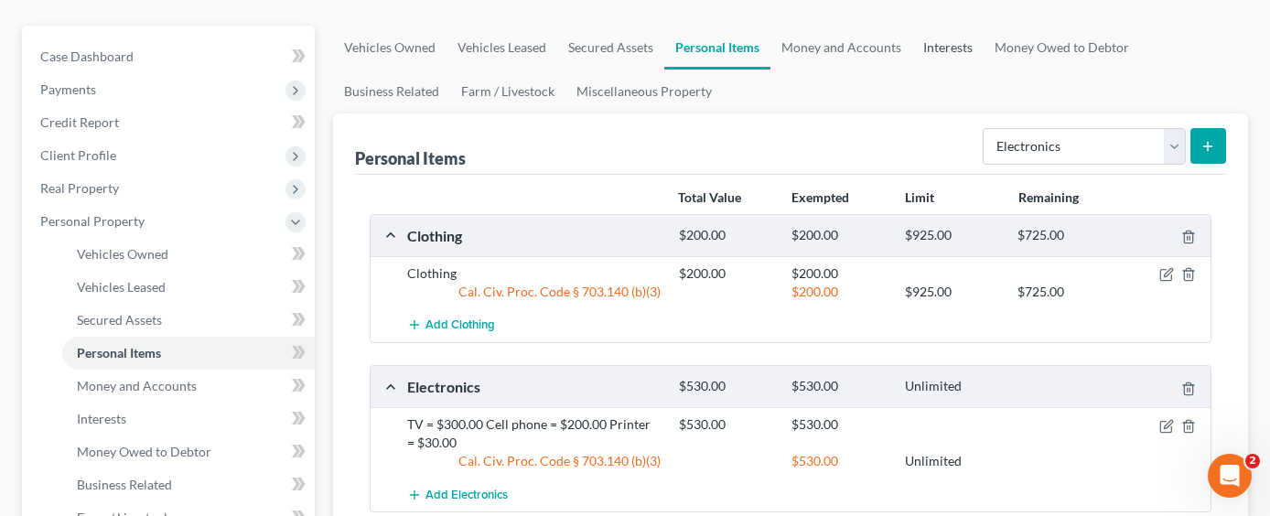
click at [946, 26] on link "Interests" at bounding box center [947, 48] width 71 height 44
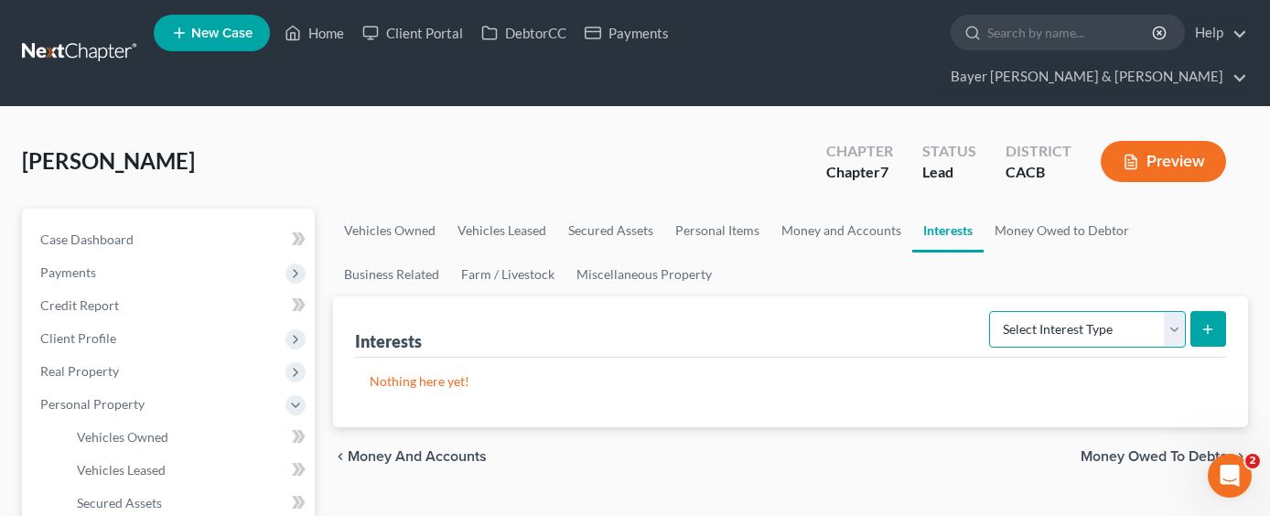
click at [1108, 311] on select "Select Interest Type 401K Annuity Bond Education IRA Government Bond Government…" at bounding box center [1087, 329] width 197 height 37
select select "term_life_insurance"
click at [991, 311] on select "Select Interest Type 401K Annuity Bond Education IRA Government Bond Government…" at bounding box center [1087, 329] width 197 height 37
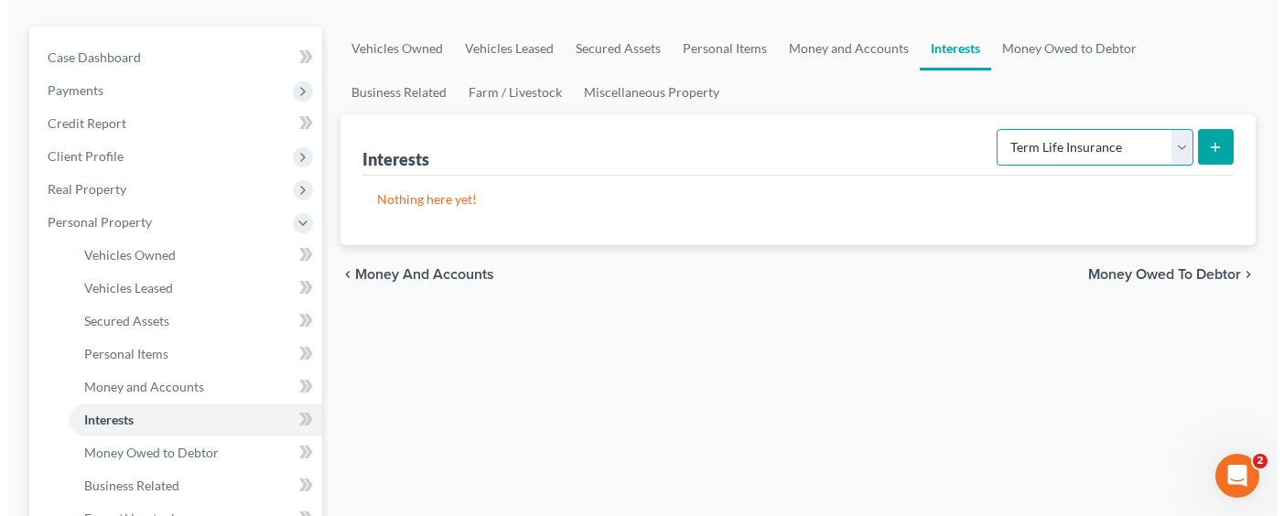
scroll to position [183, 0]
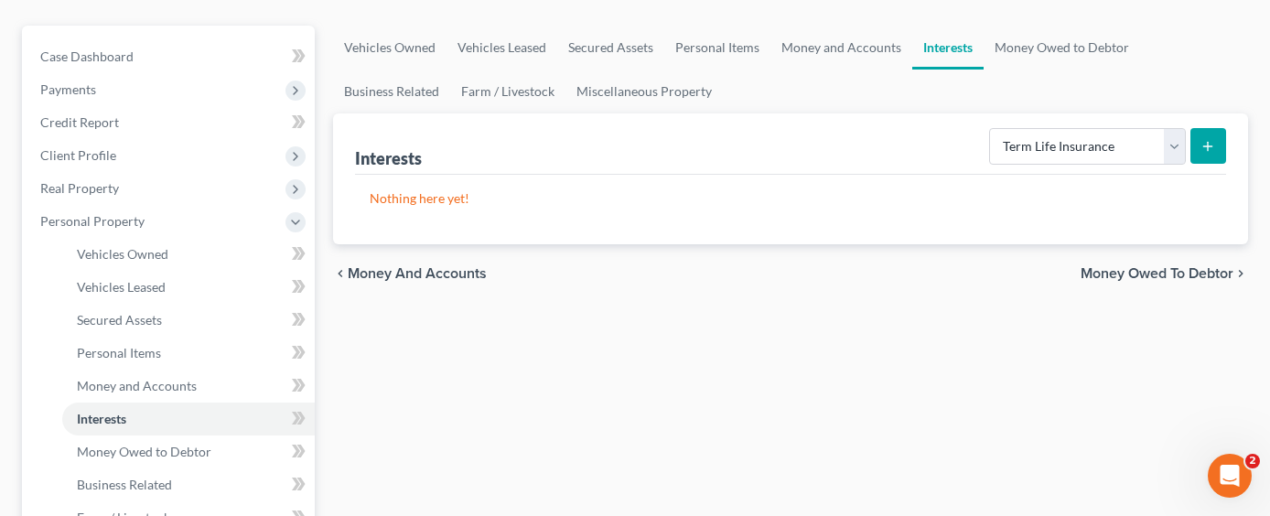
click at [1207, 128] on button "submit" at bounding box center [1209, 146] width 36 height 36
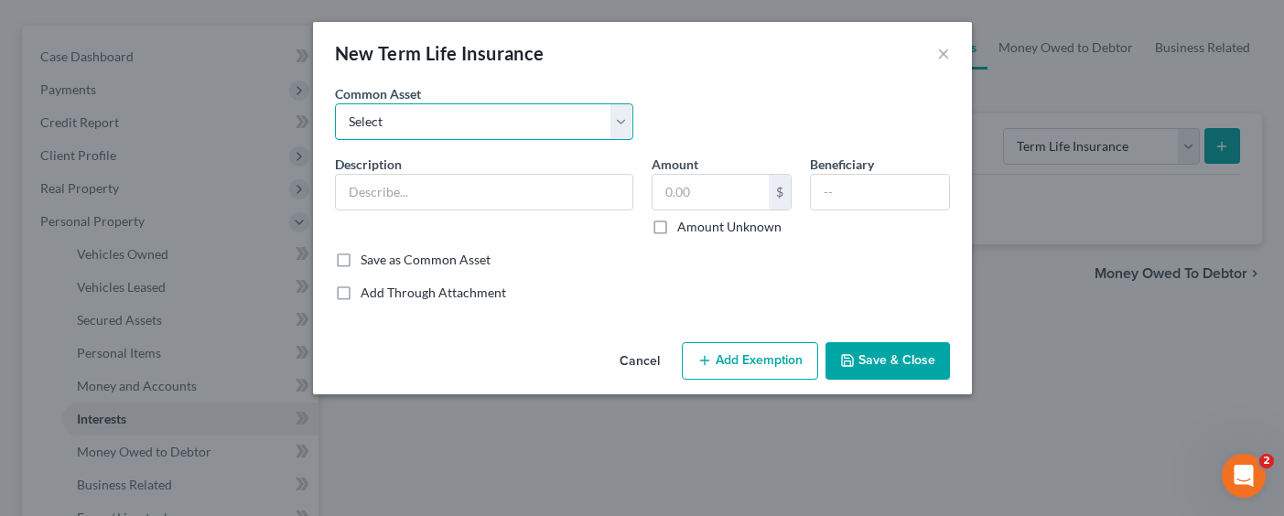
click at [442, 125] on select "Select Group life insurance" at bounding box center [484, 121] width 298 height 37
select select "0"
click at [335, 103] on select "Select Group life insurance" at bounding box center [484, 121] width 298 height 37
type input "Group life insurance"
type input "100,000.00"
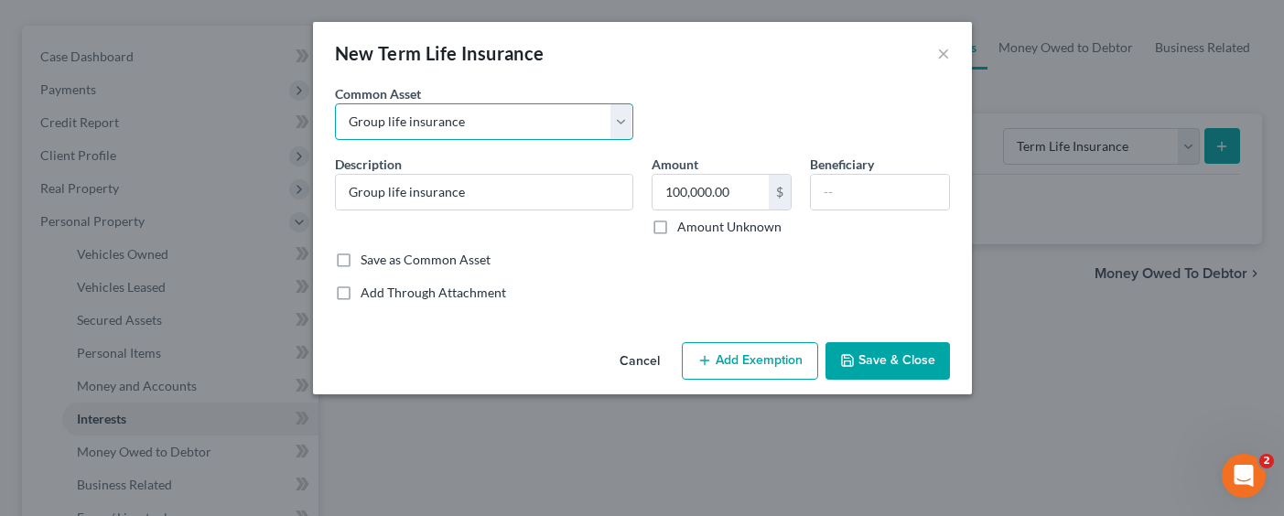
click at [469, 124] on select "Select Group life insurance" at bounding box center [484, 121] width 298 height 37
select select
click at [335, 103] on select "Select Group life insurance" at bounding box center [484, 121] width 298 height 37
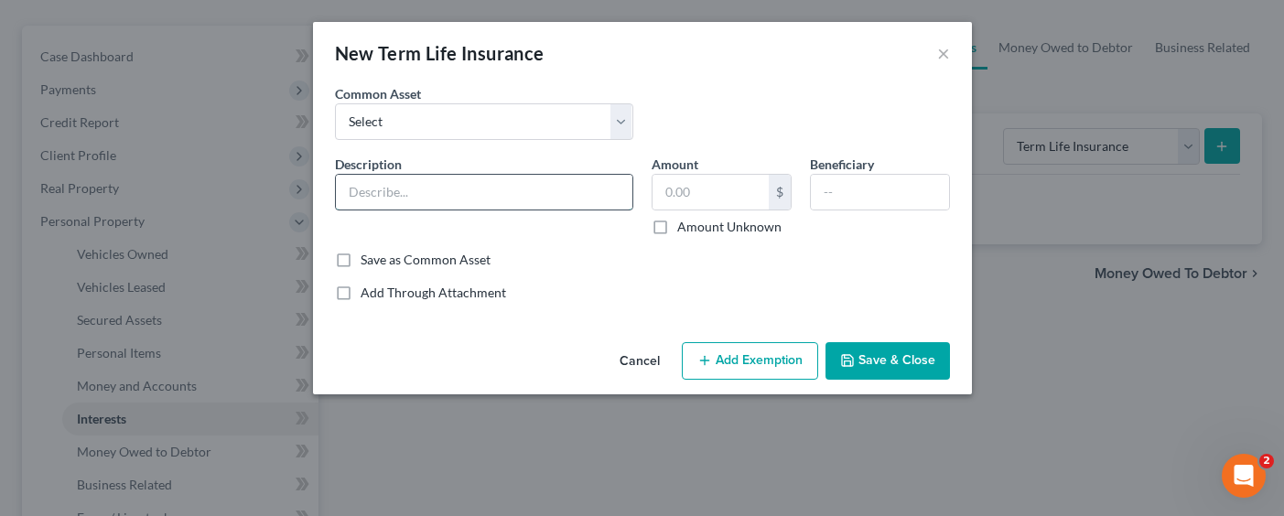
click at [464, 186] on input "text" at bounding box center [484, 192] width 296 height 35
type input "$600,000.00 face value policy of Banner Life Insurance; $0.00 cash surrender va…"
type input "0.00"
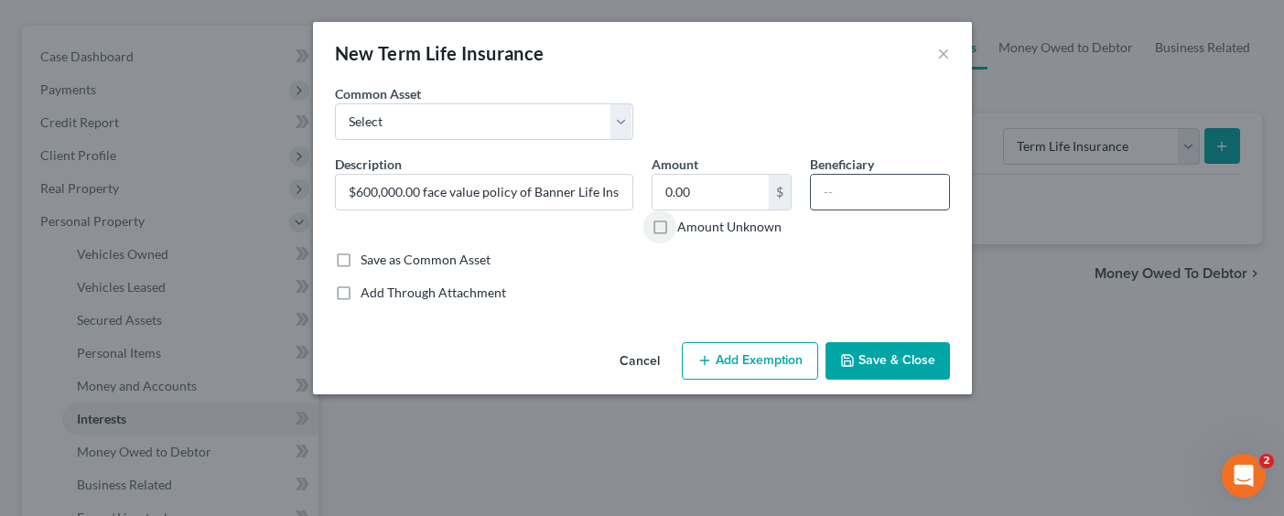
click at [860, 192] on input "text" at bounding box center [880, 192] width 138 height 35
type input "Daughter"
click at [766, 344] on button "Add Exemption" at bounding box center [750, 361] width 136 height 38
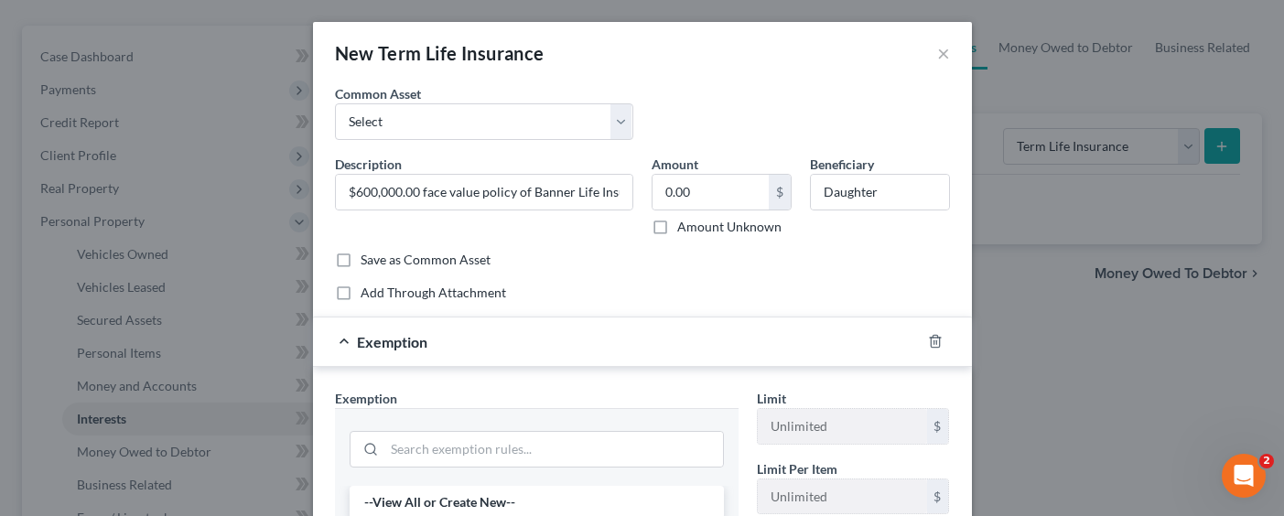
click at [764, 349] on div "Exemption" at bounding box center [617, 342] width 608 height 48
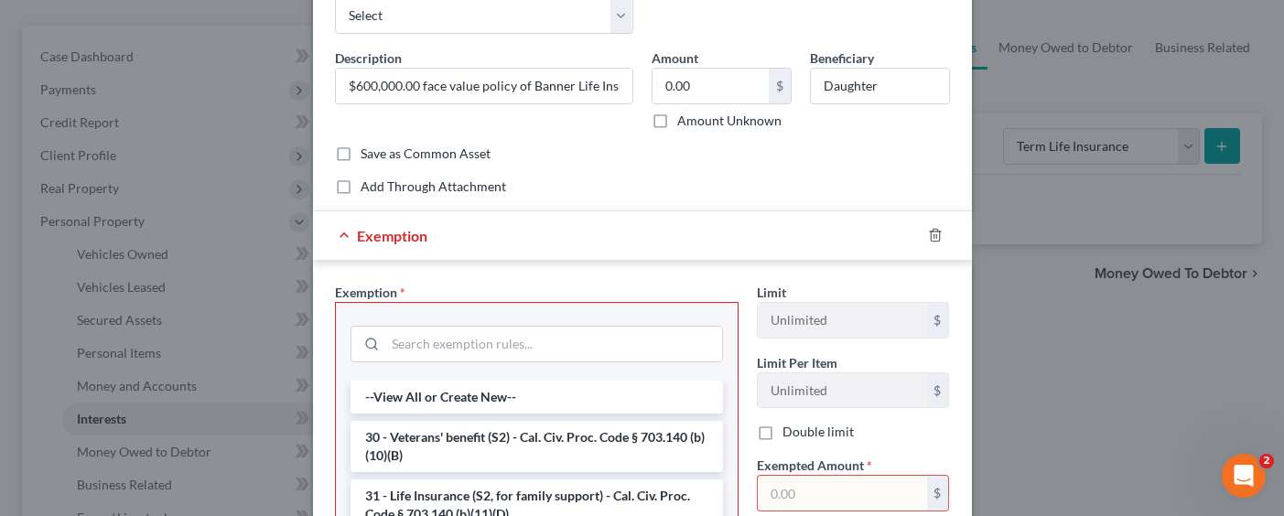
scroll to position [275, 0]
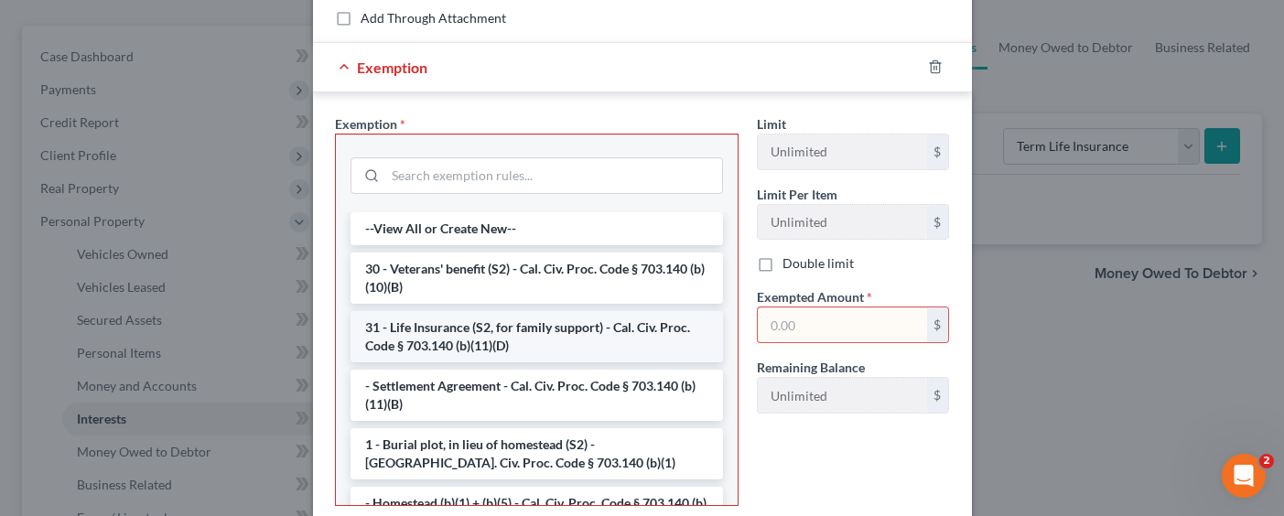
click at [572, 320] on li "31 - Life Insurance (S2, for family support) - Cal. Civ. Proc. Code § 703.140 (…" at bounding box center [536, 336] width 372 height 51
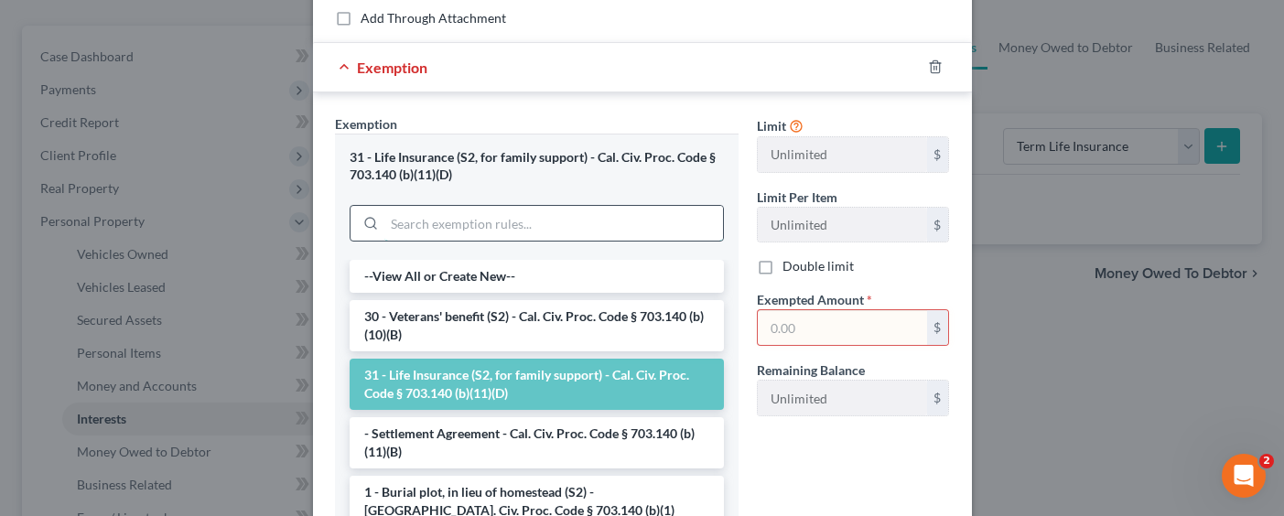
click at [537, 226] on input "search" at bounding box center [553, 223] width 339 height 35
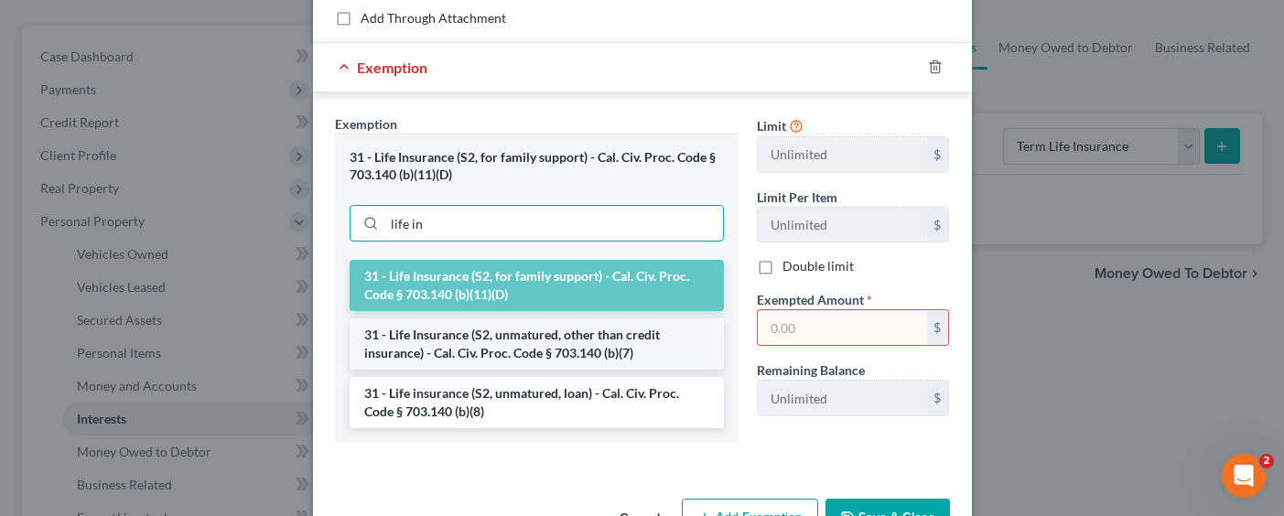
type input "life in"
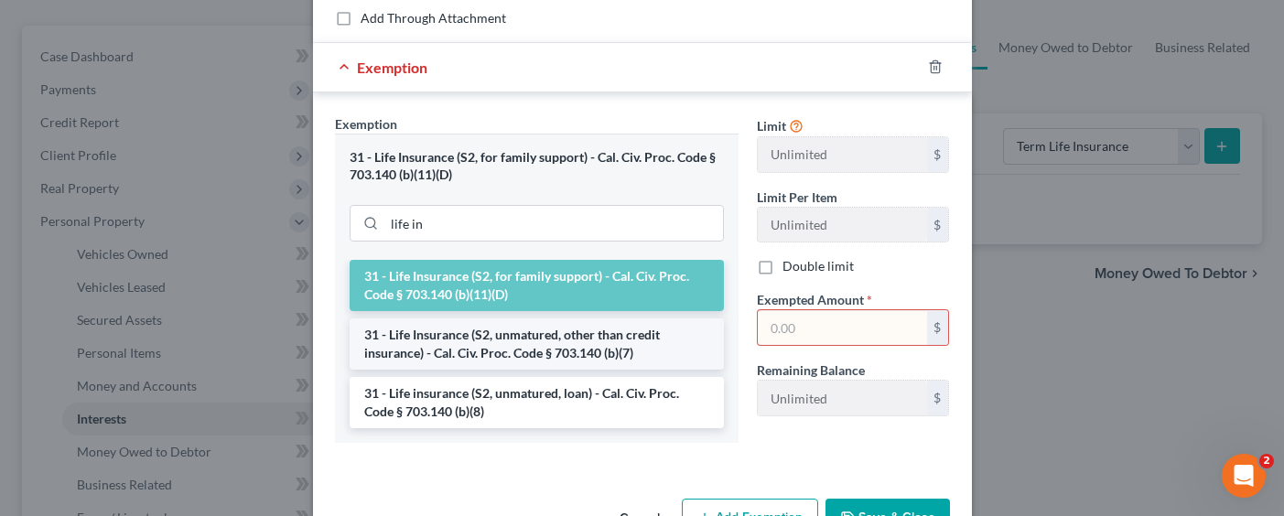
click at [605, 351] on li "31 - Life Insurance (S2, unmatured, other than credit insurance) - Cal. Civ. Pr…" at bounding box center [537, 343] width 374 height 51
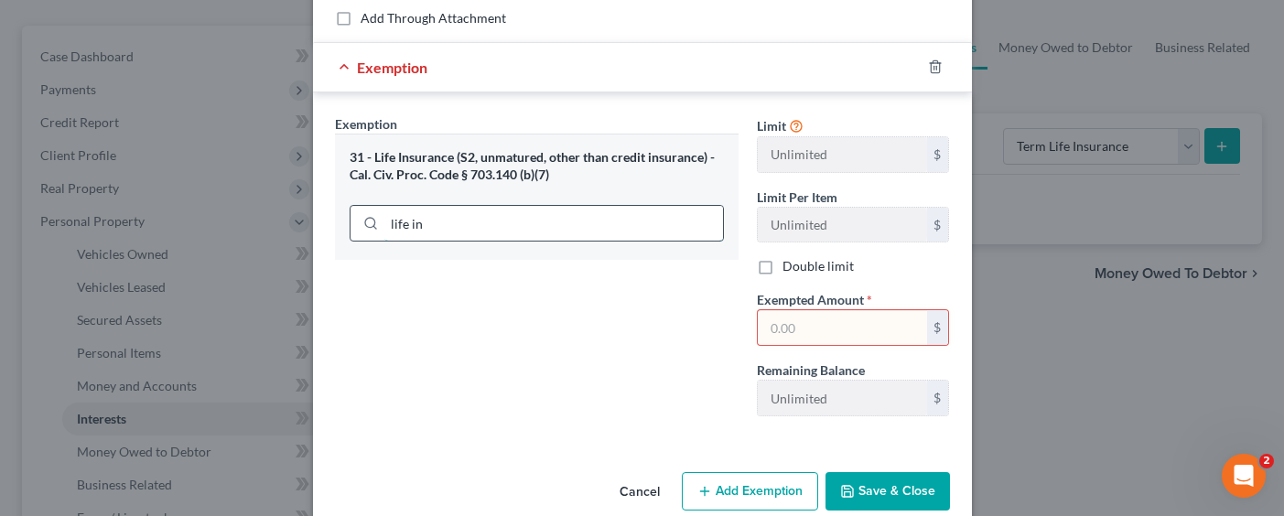
drag, startPoint x: 462, startPoint y: 229, endPoint x: 375, endPoint y: 227, distance: 87.0
click at [375, 227] on div "life in" at bounding box center [537, 223] width 374 height 37
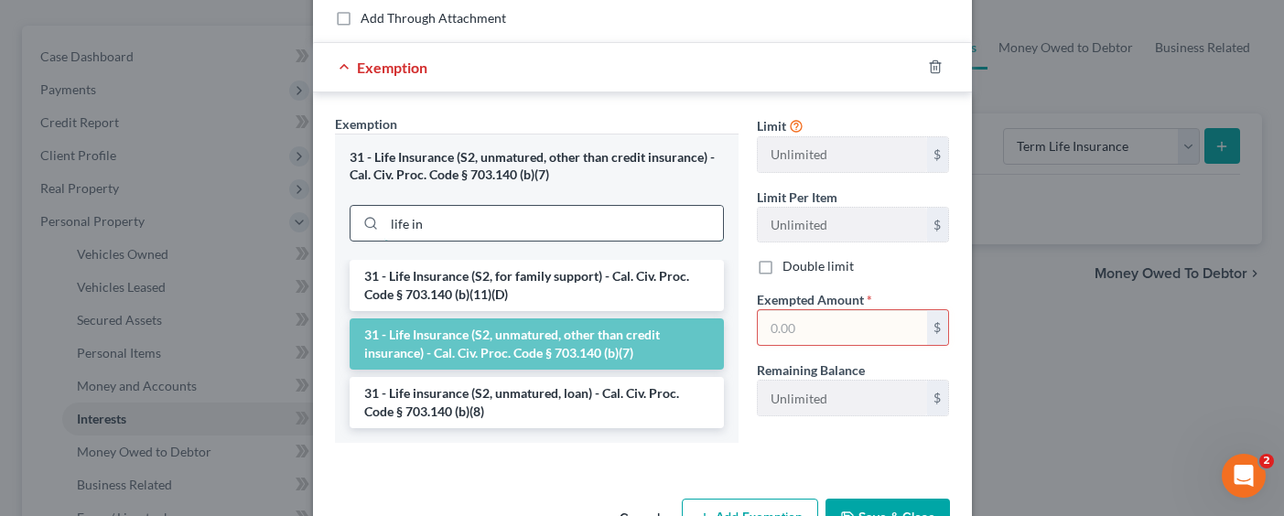
click at [615, 226] on input "life in" at bounding box center [553, 223] width 339 height 35
click at [675, 350] on li "31 - Life Insurance (S2, unmatured, other than credit insurance) - Cal. Civ. Pr…" at bounding box center [537, 343] width 374 height 51
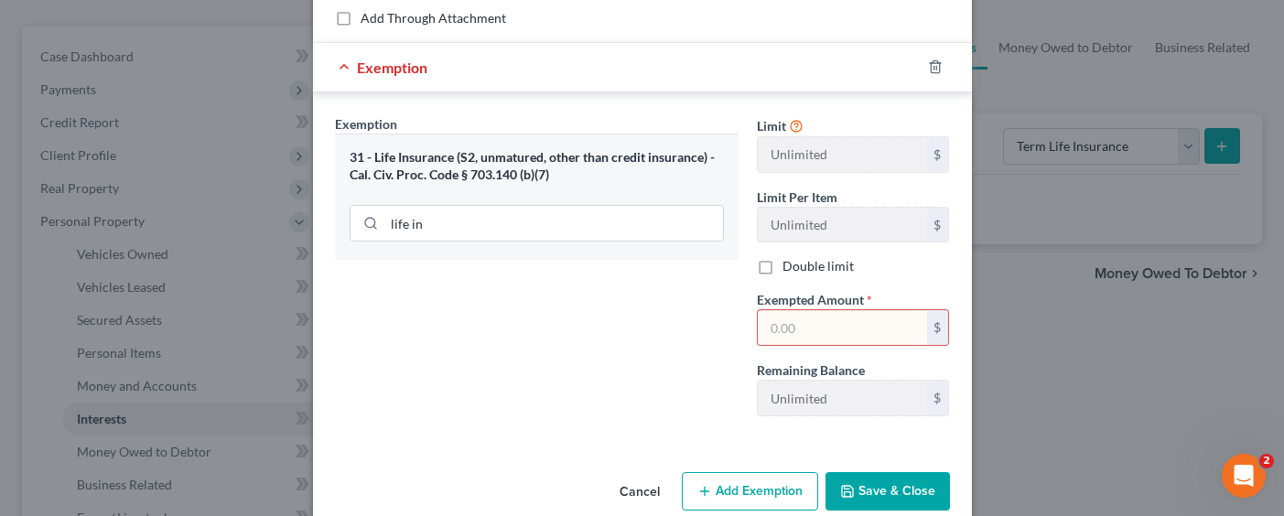
click at [823, 306] on span "Exempted Amount" at bounding box center [810, 300] width 107 height 16
click at [820, 327] on input "text" at bounding box center [842, 327] width 169 height 35
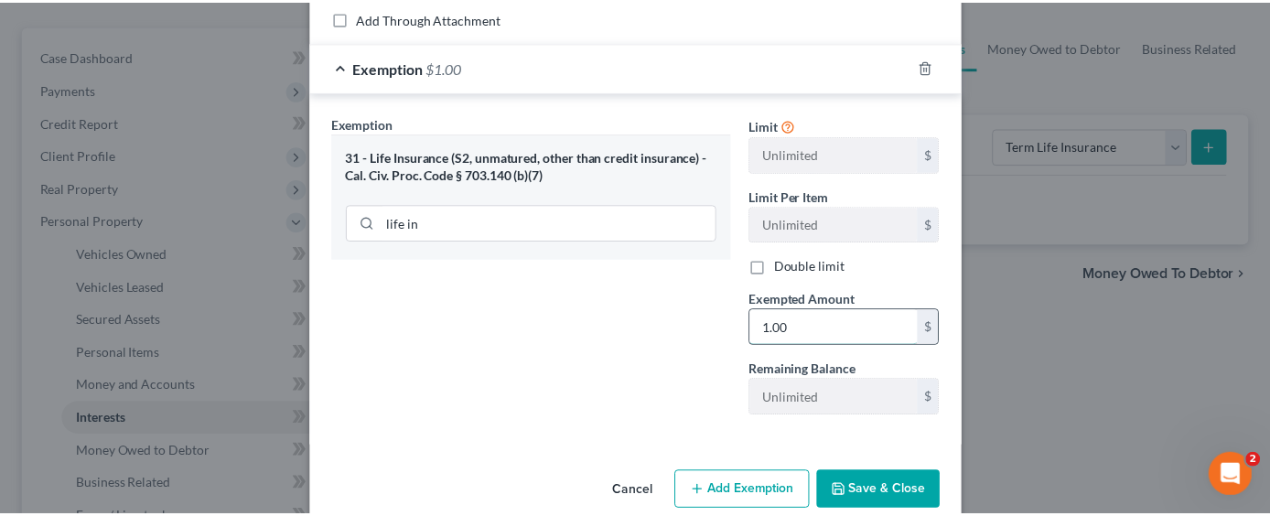
scroll to position [306, 0]
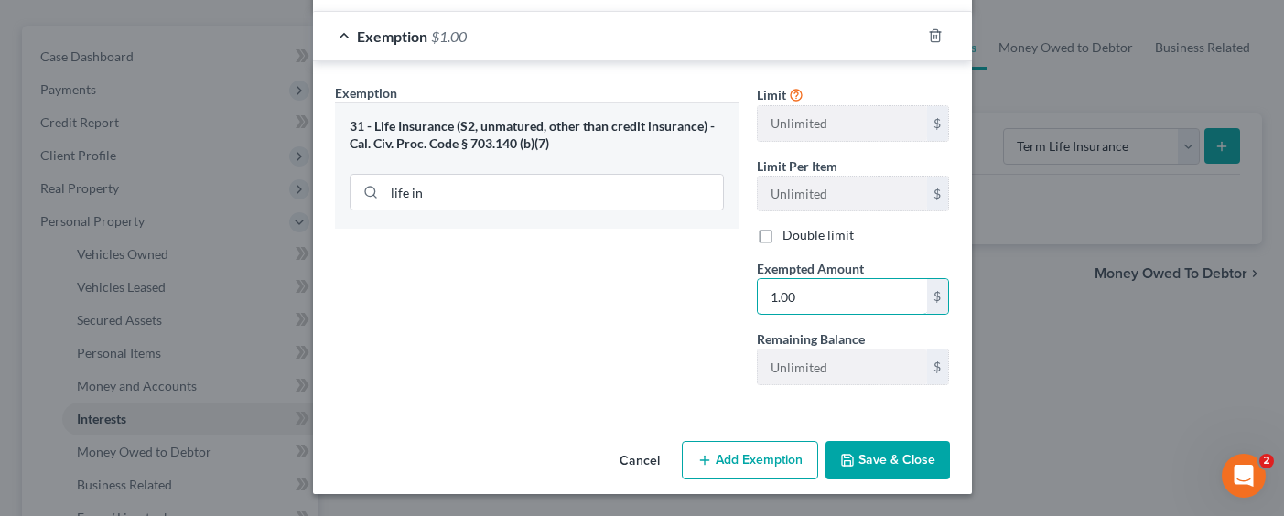
type input "1.00"
click at [921, 465] on button "Save & Close" at bounding box center [887, 460] width 124 height 38
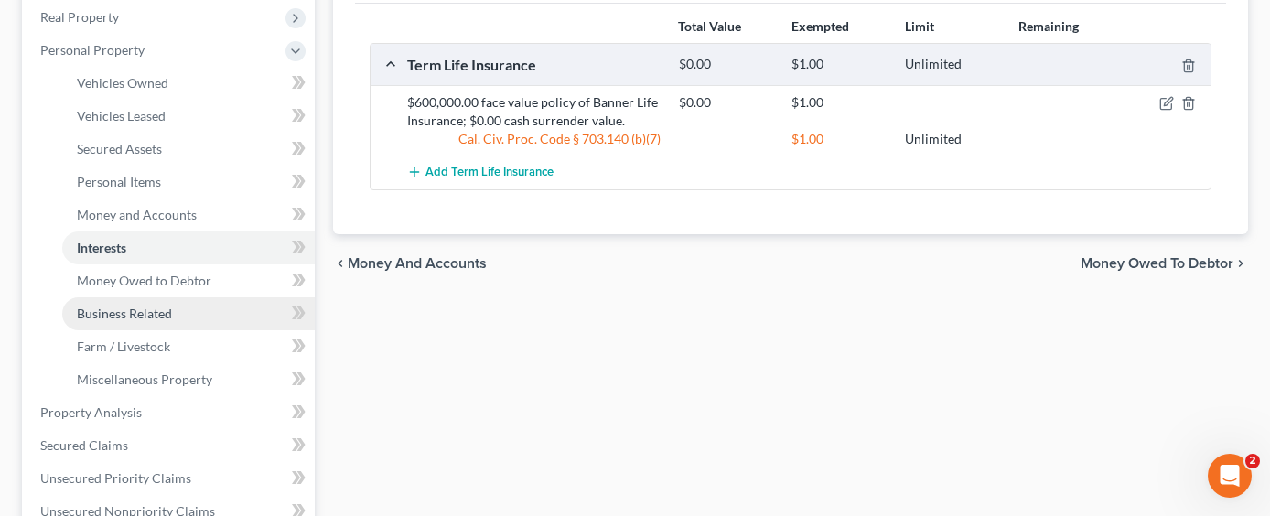
scroll to position [458, 0]
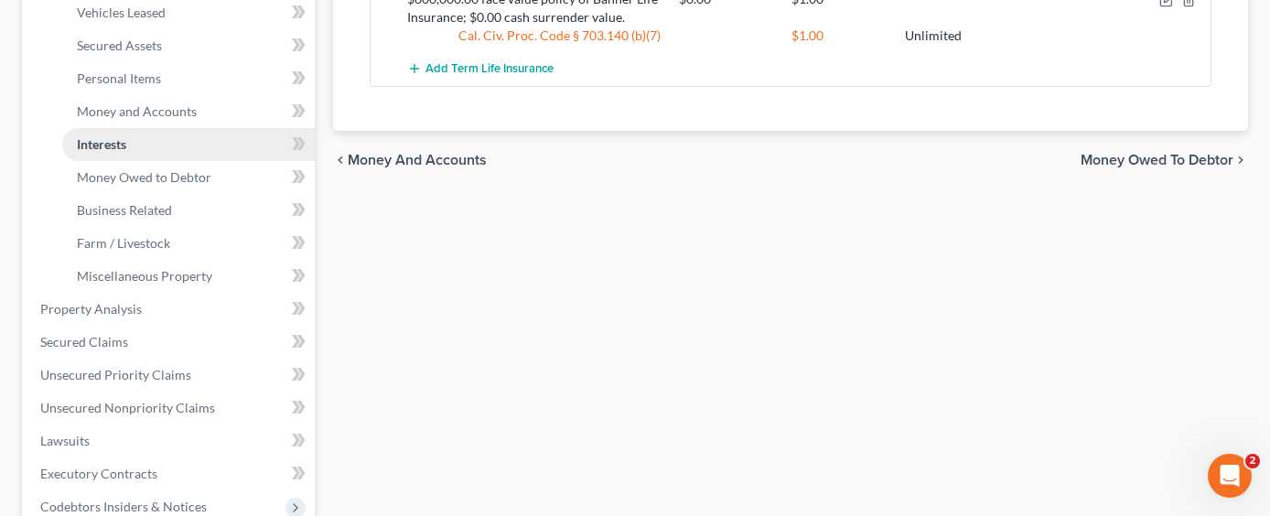
click at [194, 128] on link "Interests" at bounding box center [188, 144] width 253 height 33
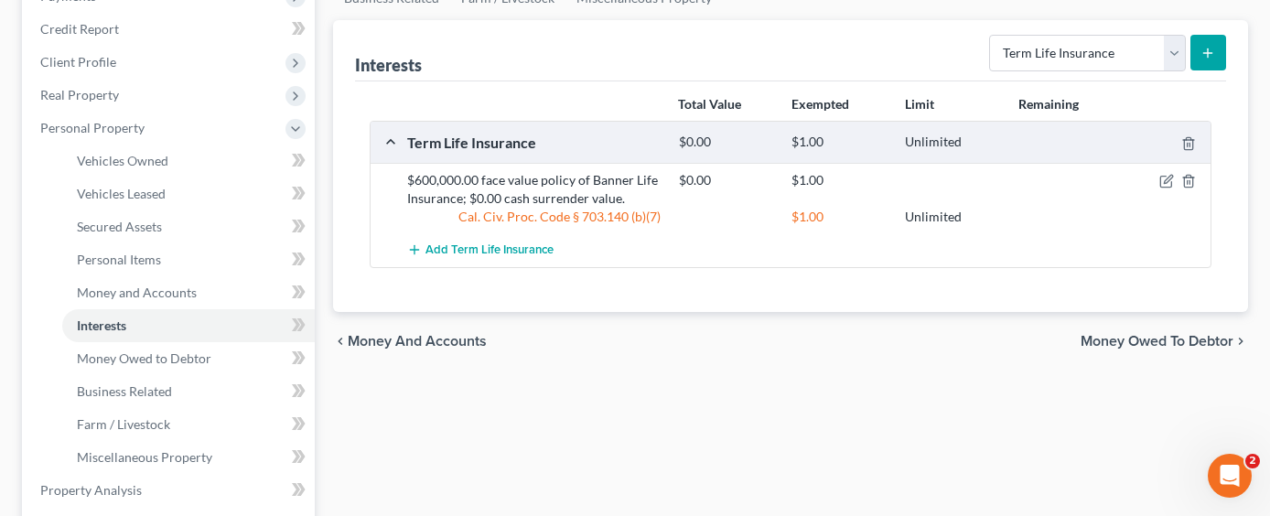
scroll to position [275, 0]
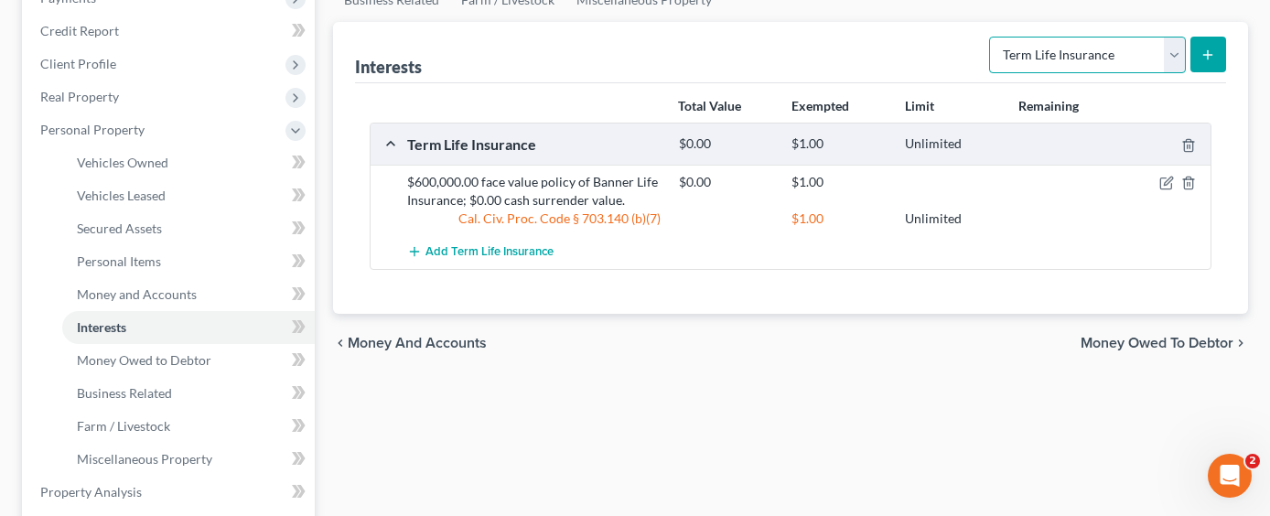
click at [1152, 37] on select "Select Interest Type 401K Annuity Bond Education IRA Government Bond Government…" at bounding box center [1087, 55] width 197 height 37
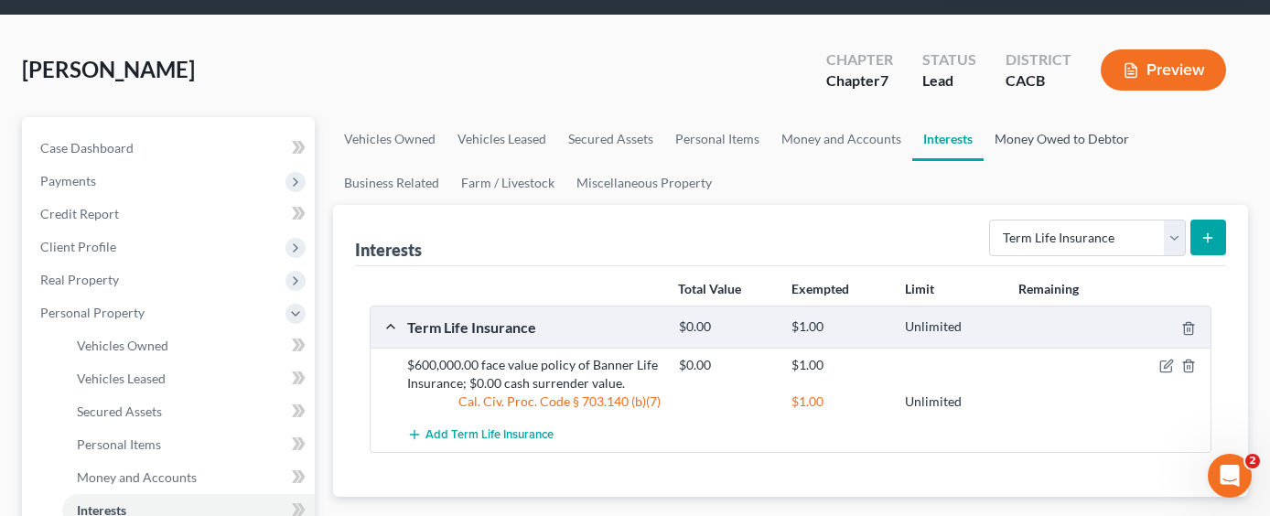
click at [1048, 117] on link "Money Owed to Debtor" at bounding box center [1062, 139] width 156 height 44
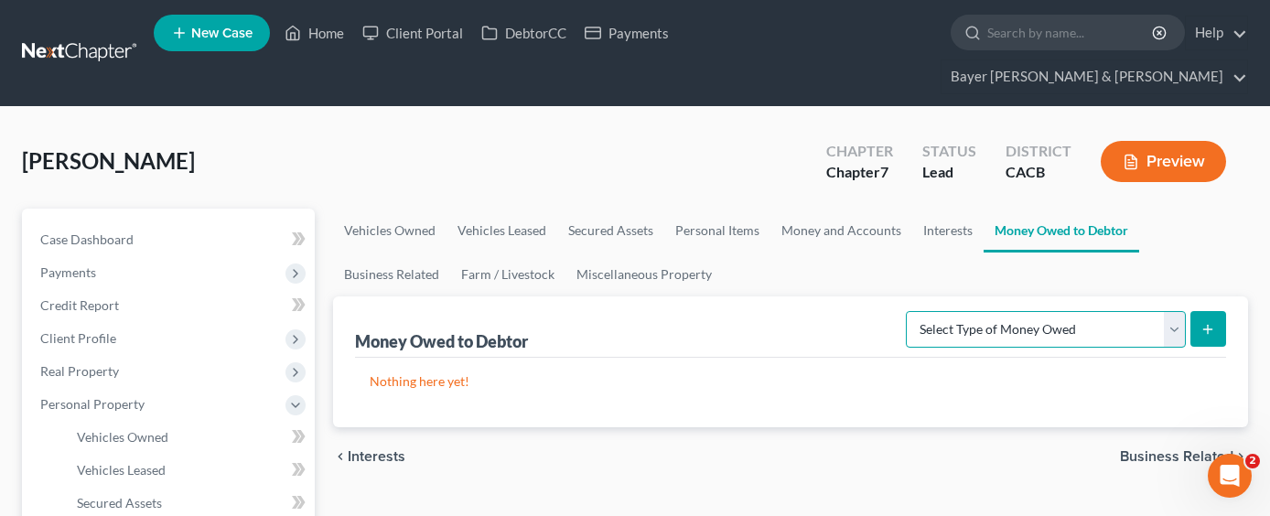
drag, startPoint x: 1097, startPoint y: 291, endPoint x: 1051, endPoint y: 295, distance: 46.8
click at [1097, 311] on select "Select Type of Money Owed Accounts Receivable Alimony Child Support Claims Agai…" at bounding box center [1046, 329] width 280 height 37
select select "expected_tax_refund"
click at [909, 311] on select "Select Type of Money Owed Accounts Receivable Alimony Child Support Claims Agai…" at bounding box center [1046, 329] width 280 height 37
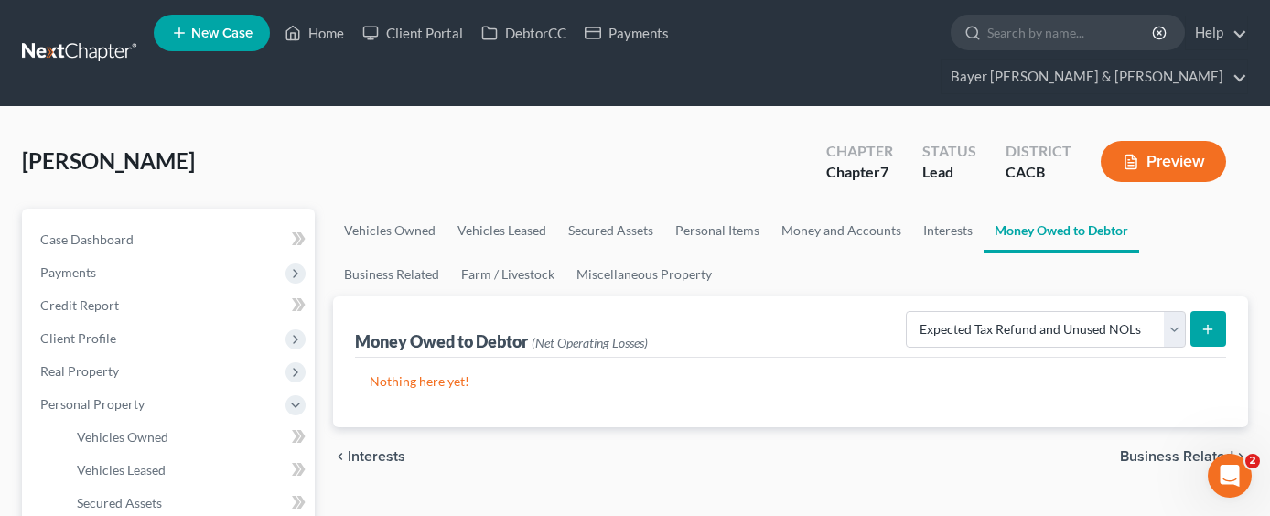
click at [1220, 311] on button "submit" at bounding box center [1209, 329] width 36 height 36
select select "0"
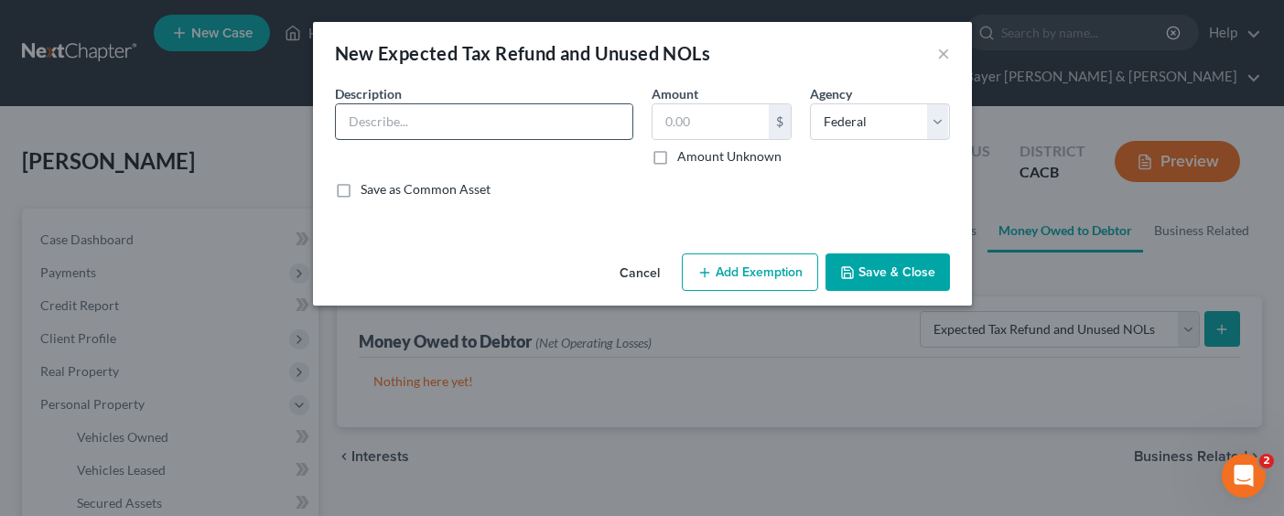
click at [593, 122] on input "text" at bounding box center [484, 121] width 296 height 35
type input "2025 Estimated pro-rated tax refund"
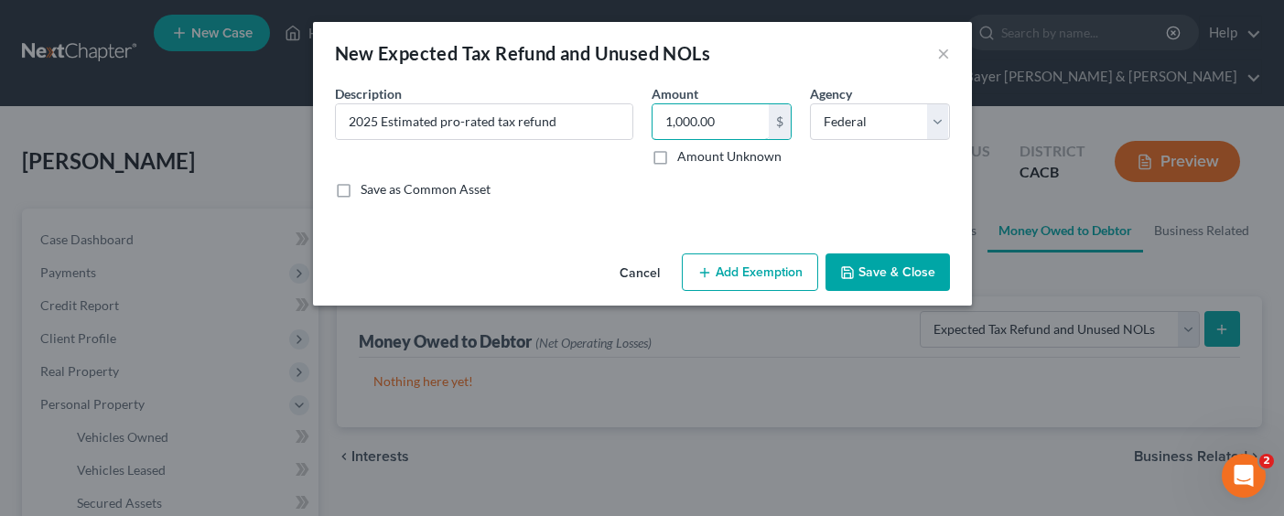
type input "1,000.00"
click at [816, 279] on button "Add Exemption" at bounding box center [750, 272] width 136 height 38
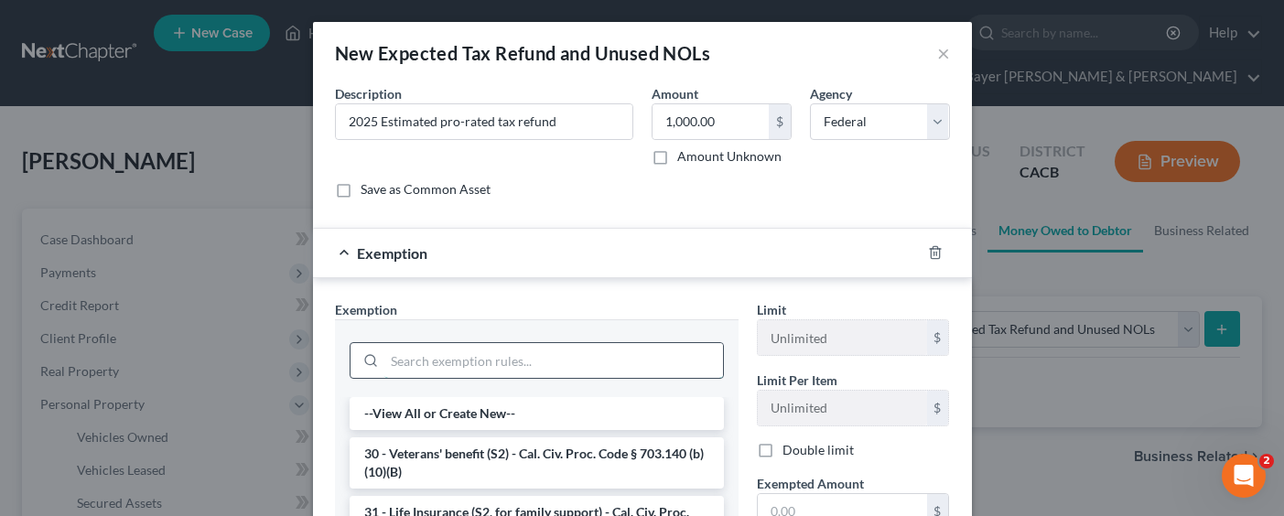
click at [542, 346] on input "search" at bounding box center [553, 360] width 339 height 35
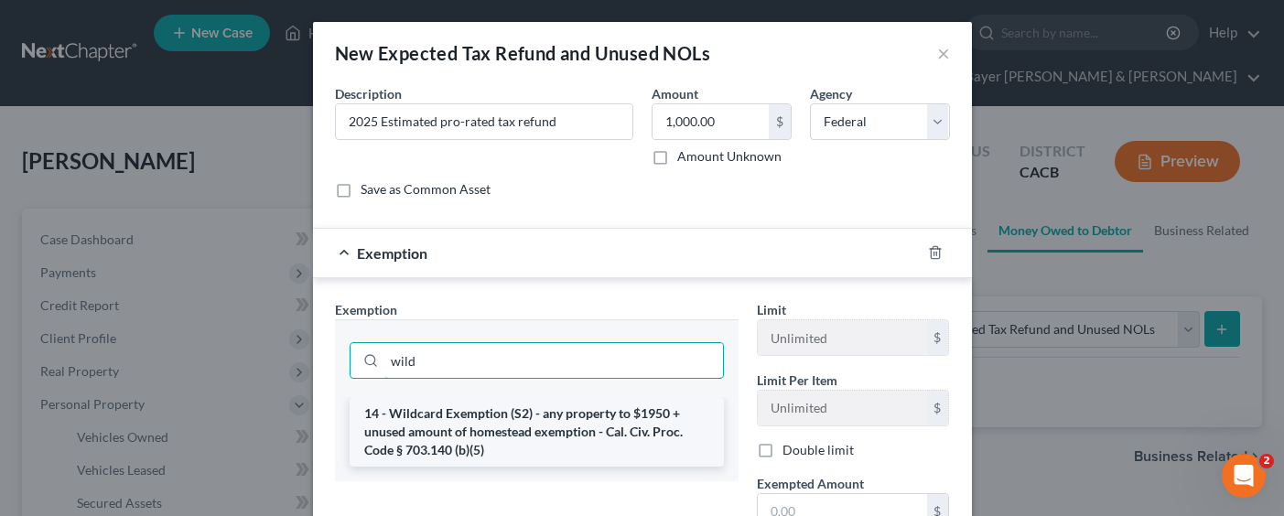
type input "wild"
click at [544, 442] on li "14 - Wildcard Exemption (S2) - any property to $1950 + unused amount of homeste…" at bounding box center [537, 432] width 374 height 70
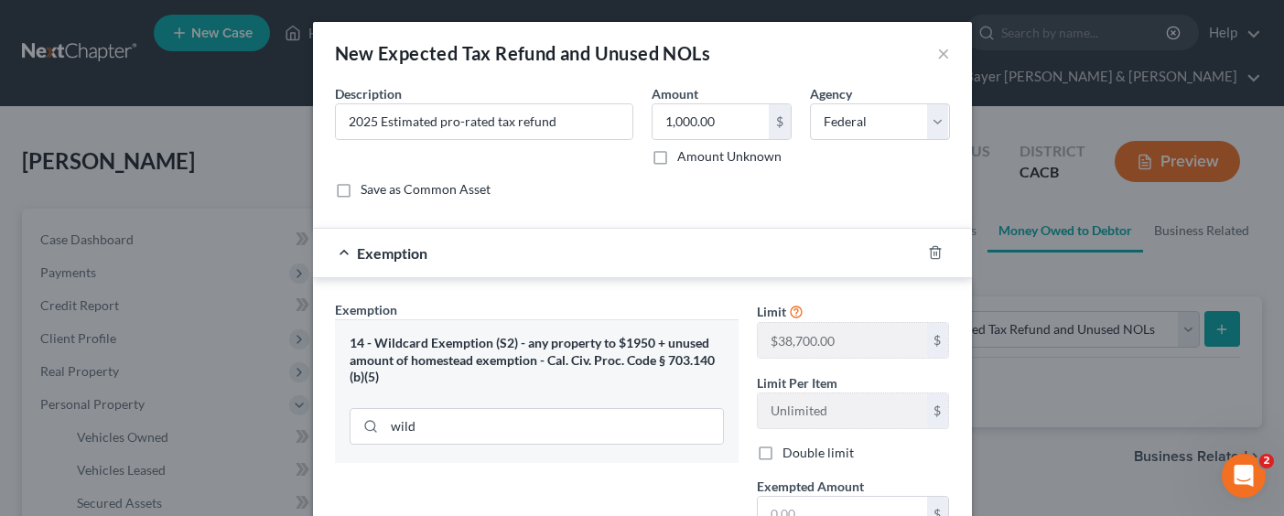
scroll to position [183, 0]
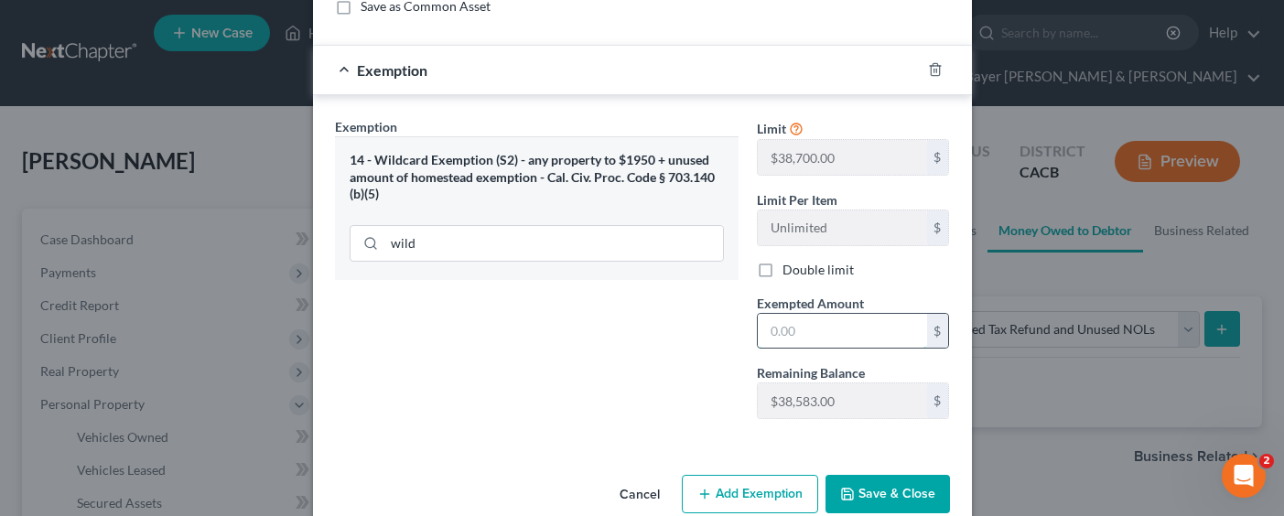
click at [776, 338] on input "text" at bounding box center [842, 331] width 169 height 35
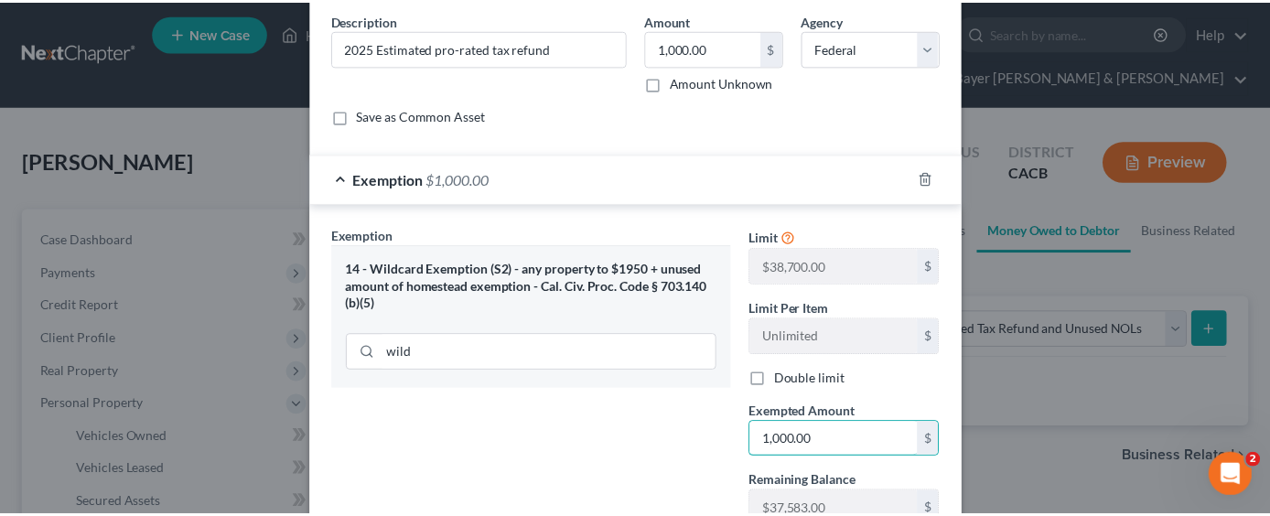
scroll to position [217, 0]
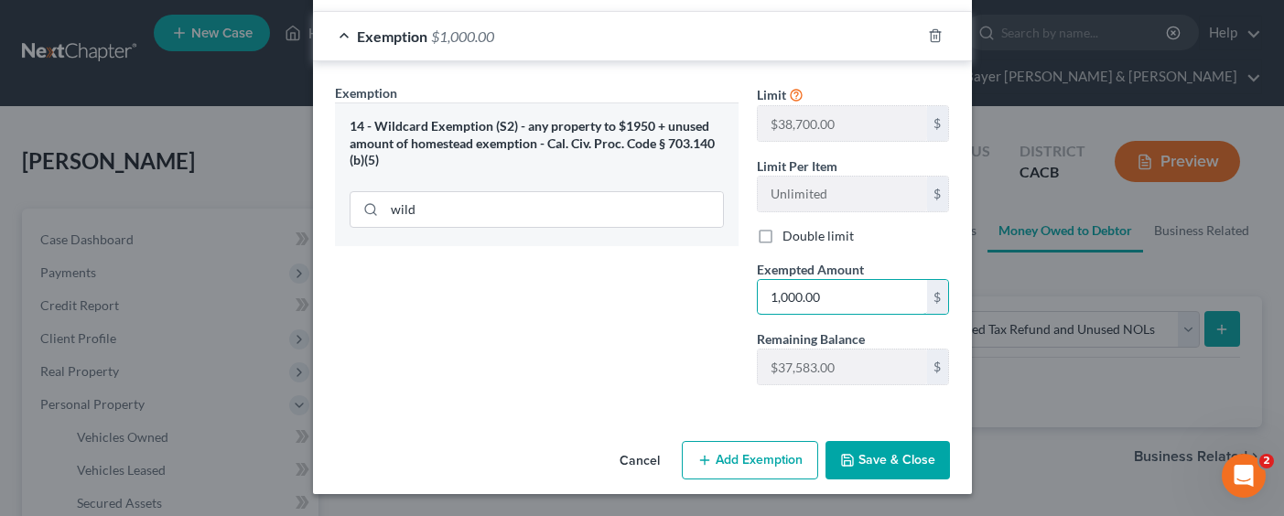
type input "1,000.00"
click at [894, 466] on button "Save & Close" at bounding box center [887, 460] width 124 height 38
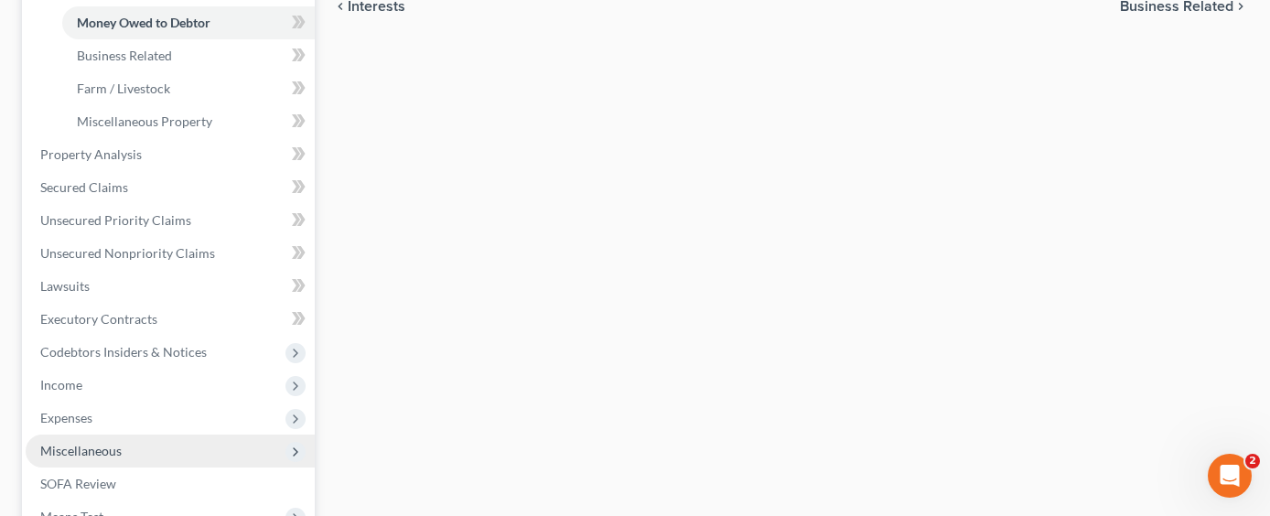
scroll to position [641, 0]
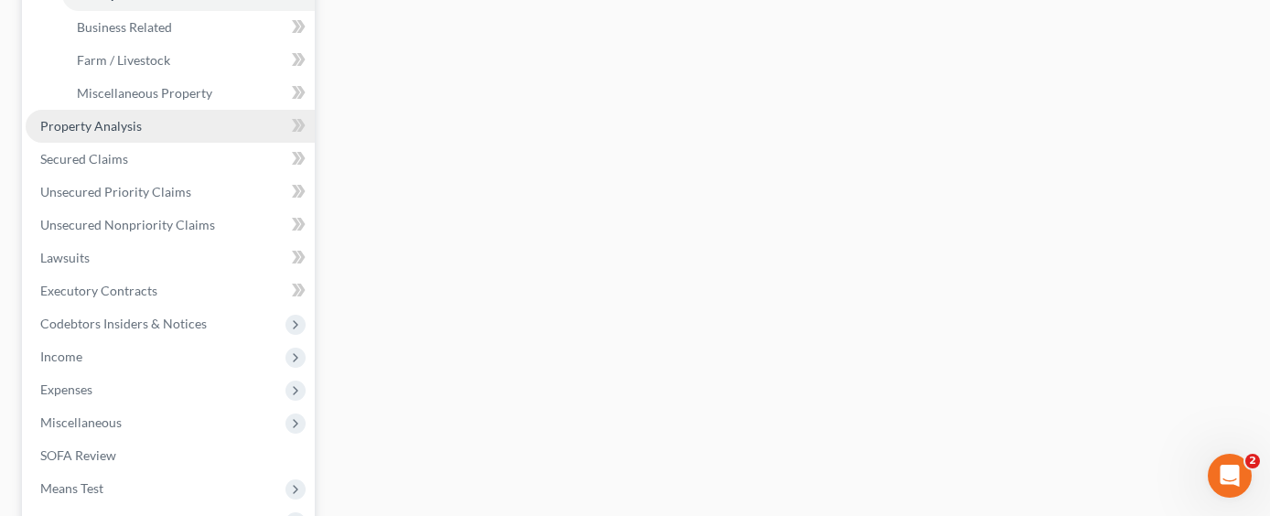
click at [172, 110] on link "Property Analysis" at bounding box center [170, 126] width 289 height 33
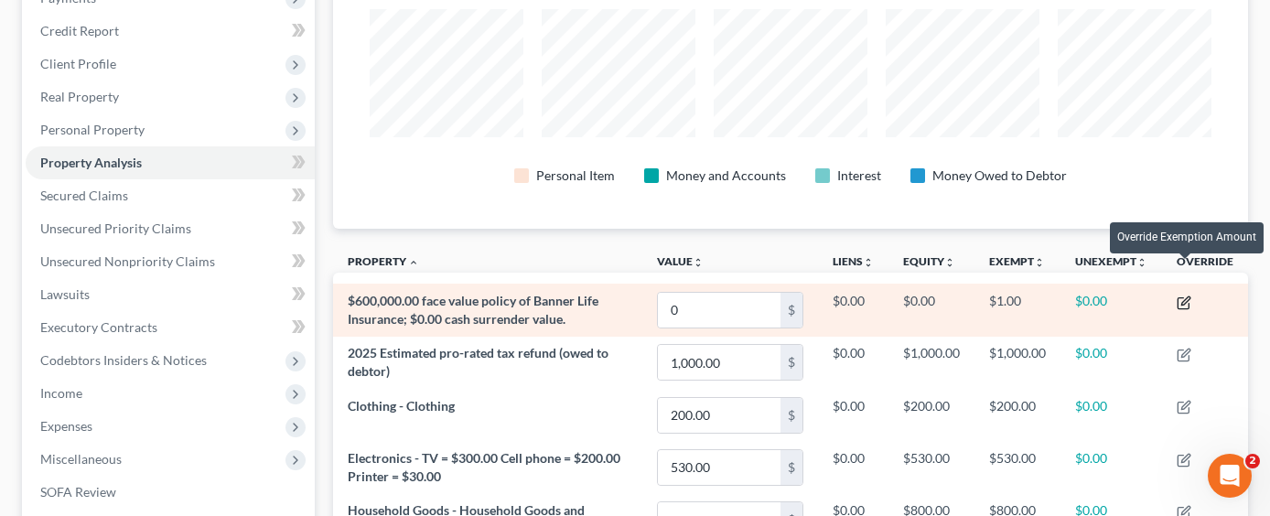
click at [1186, 296] on icon "button" at bounding box center [1185, 300] width 8 height 8
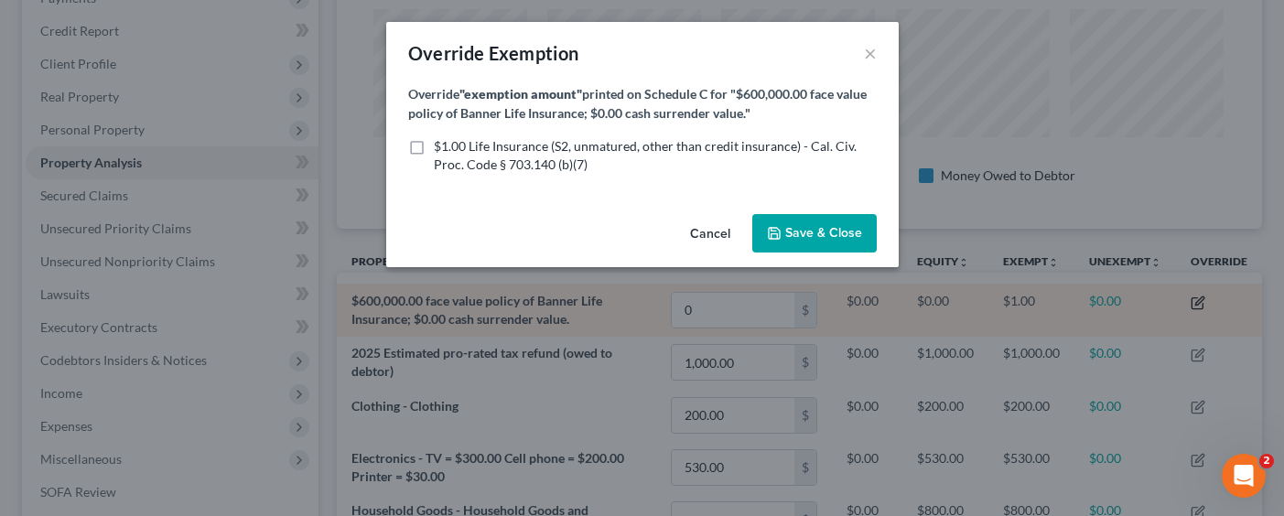
scroll to position [296, 926]
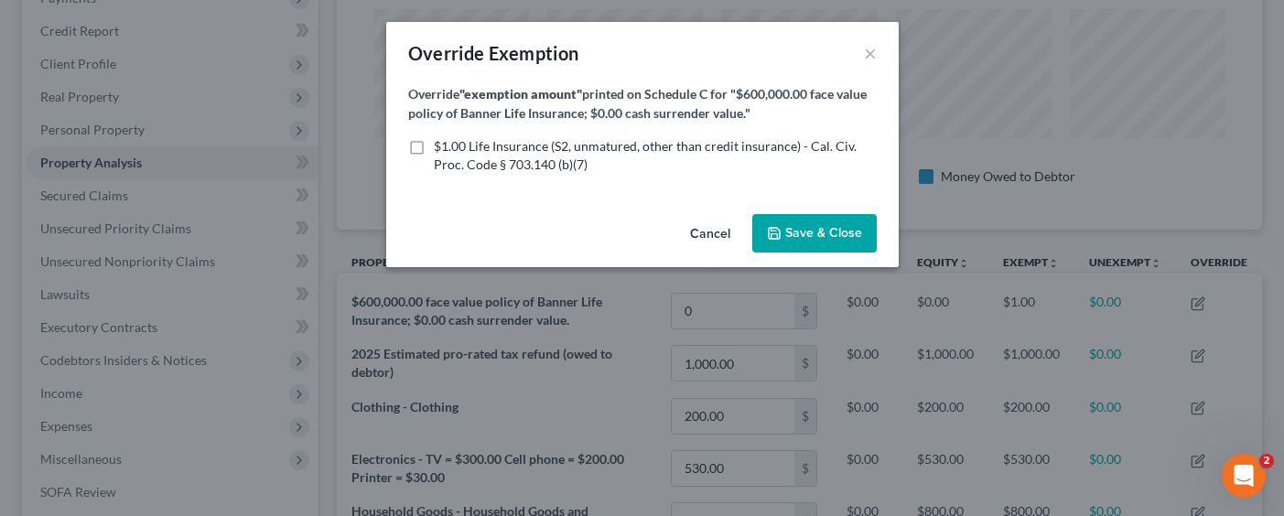
click at [435, 145] on span "$1.00 Life Insurance (S2, unmatured, other than credit insurance) - Cal. Civ. P…" at bounding box center [645, 155] width 423 height 34
click at [441, 145] on input "$1.00 Life Insurance (S2, unmatured, other than credit insurance) - Cal. Civ. P…" at bounding box center [447, 143] width 12 height 12
checkbox input "true"
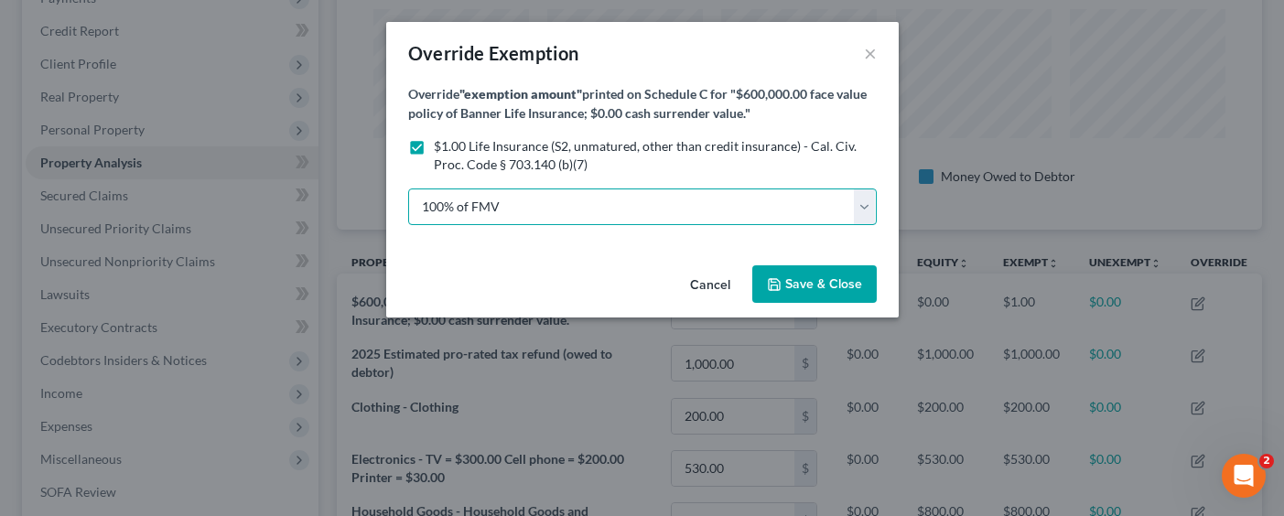
click at [506, 201] on select "100% of FMV Unknown Other" at bounding box center [642, 207] width 469 height 37
select select "2"
click at [408, 189] on select "100% of FMV Unknown Other" at bounding box center [642, 207] width 469 height 37
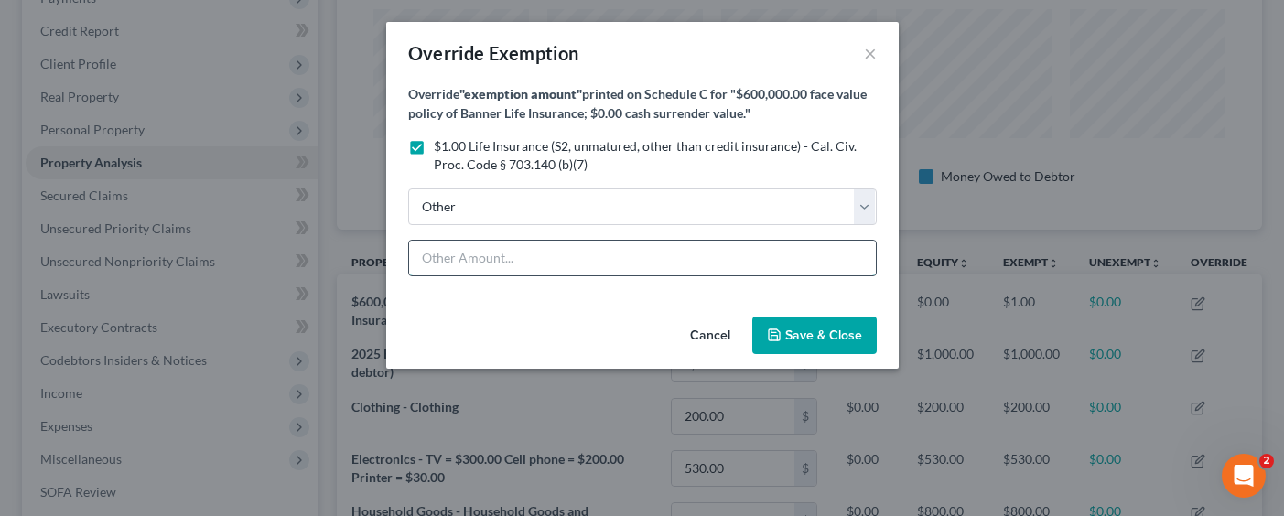
click at [468, 259] on input "text" at bounding box center [642, 258] width 467 height 35
type input """
type input ""Fully Exempt""
drag, startPoint x: 822, startPoint y: 336, endPoint x: 775, endPoint y: 332, distance: 46.8
click at [820, 336] on span "Save & Close" at bounding box center [823, 336] width 77 height 16
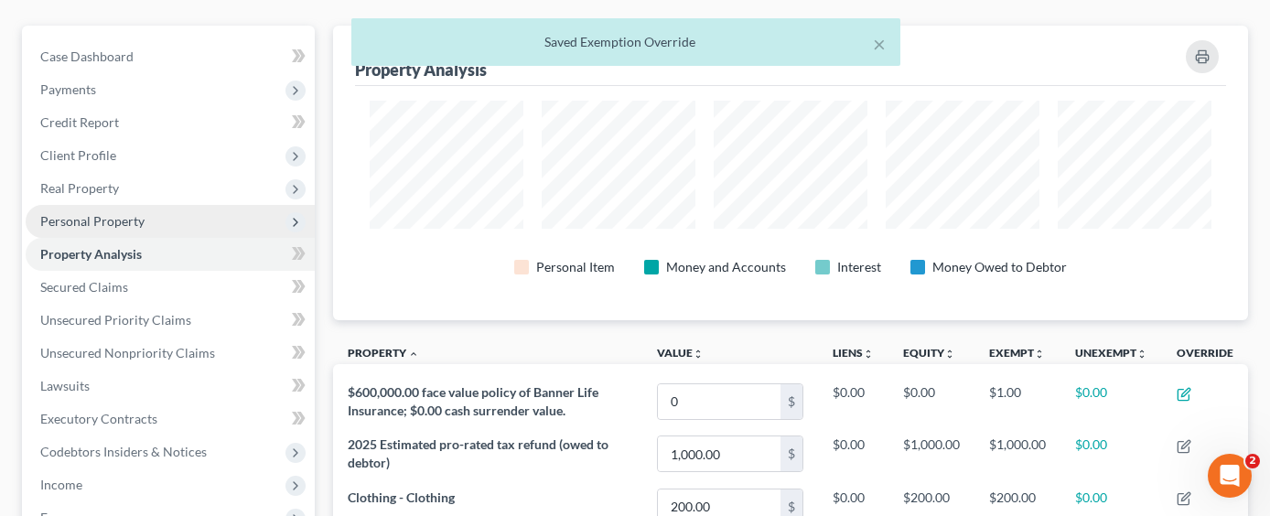
click at [139, 205] on span "Personal Property" at bounding box center [170, 221] width 289 height 33
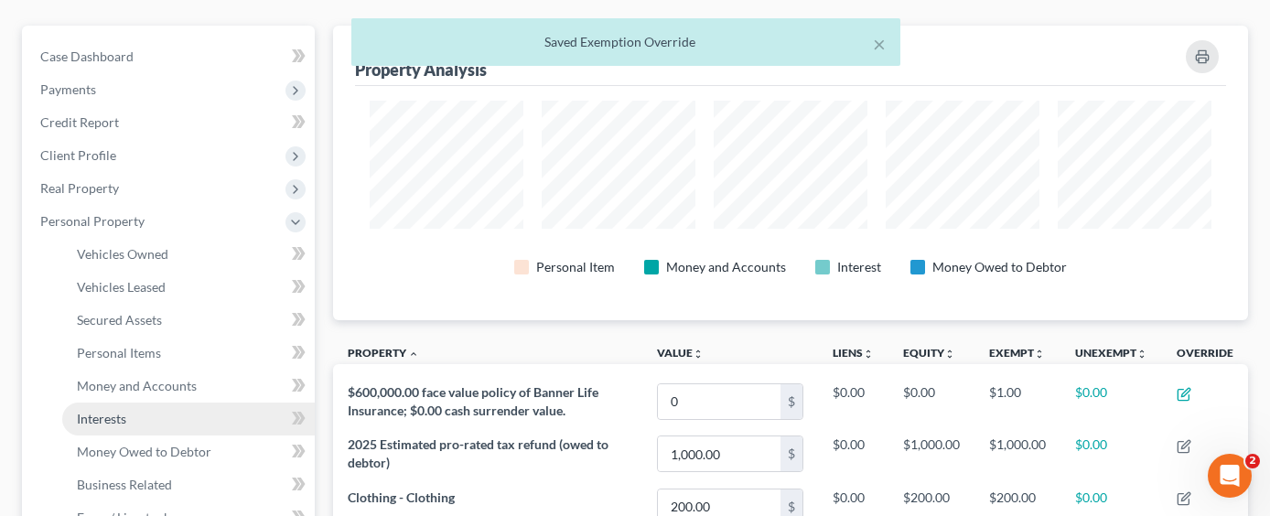
click at [149, 403] on link "Interests" at bounding box center [188, 419] width 253 height 33
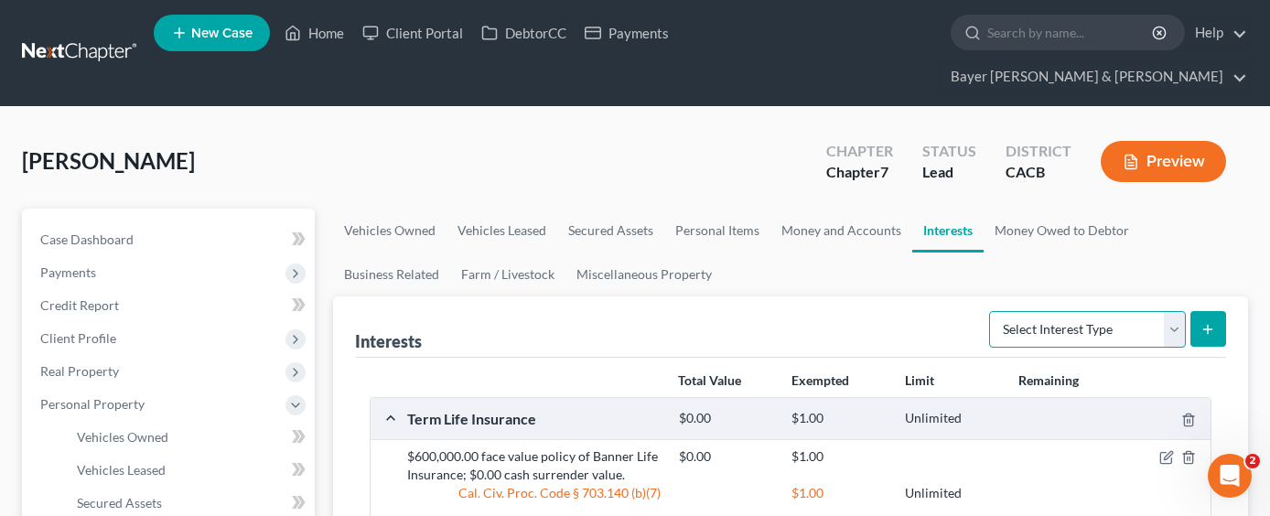
drag, startPoint x: 1126, startPoint y: 299, endPoint x: 1105, endPoint y: 313, distance: 24.4
click at [1126, 311] on select "Select Interest Type 401K Annuity Bond Education IRA Government Bond Government…" at bounding box center [1087, 329] width 197 height 37
select select "pension_plan"
click at [991, 311] on select "Select Interest Type 401K Annuity Bond Education IRA Government Bond Government…" at bounding box center [1087, 329] width 197 height 37
click at [1202, 322] on icon "submit" at bounding box center [1208, 329] width 15 height 15
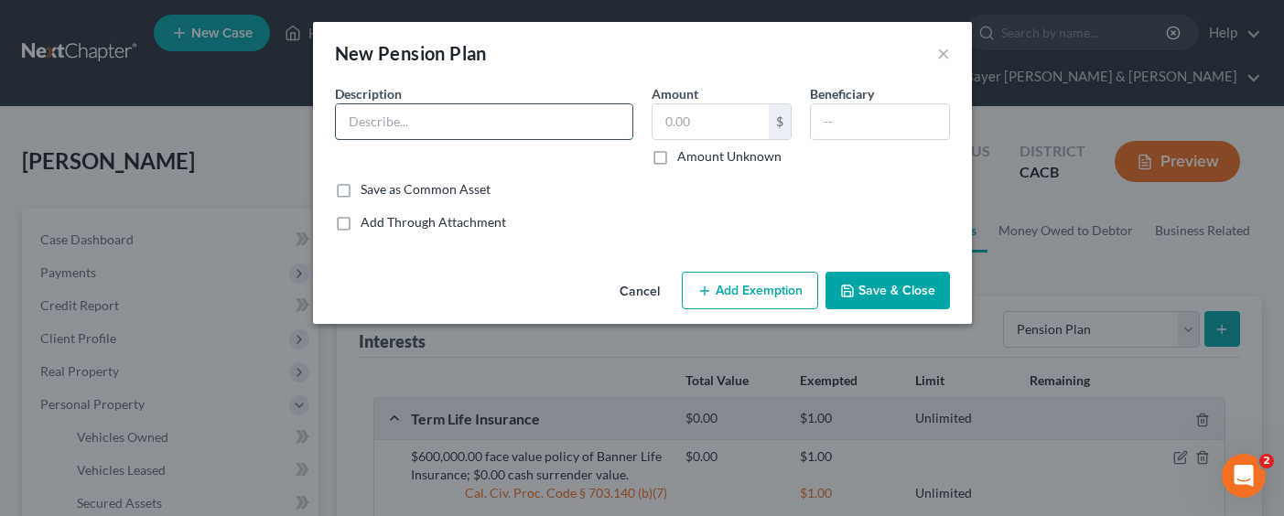
click at [579, 127] on input "text" at bounding box center [484, 121] width 296 height 35
type input "{"
type input "Pension plan - Value = $28,000.00"
type input "28,000.00"
click at [724, 278] on button "Add Exemption" at bounding box center [750, 291] width 136 height 38
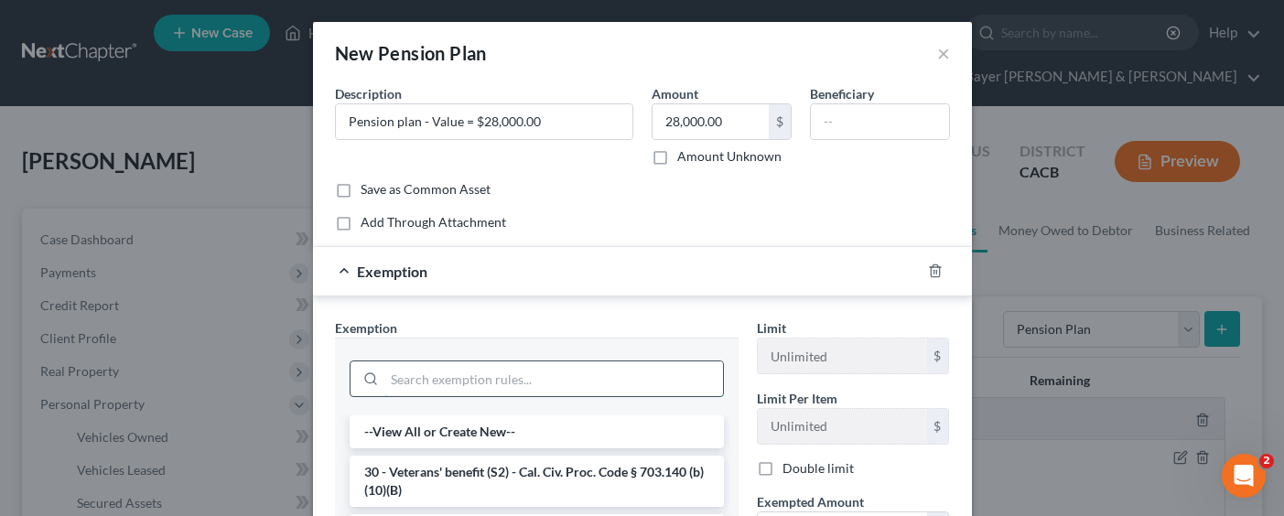
click at [544, 372] on input "search" at bounding box center [553, 378] width 339 height 35
type input "("
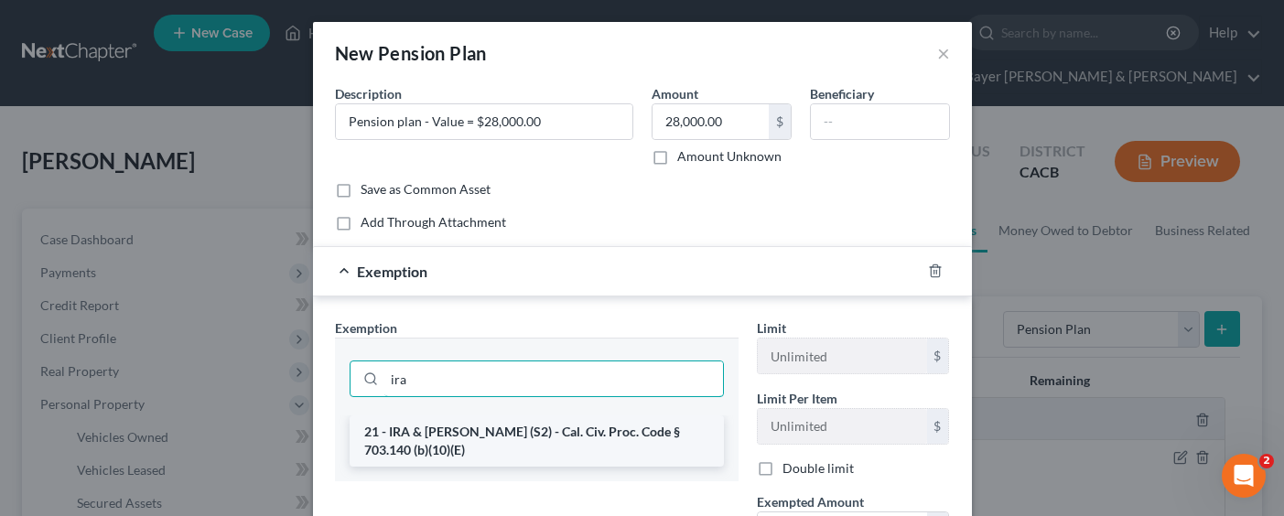
type input "ira"
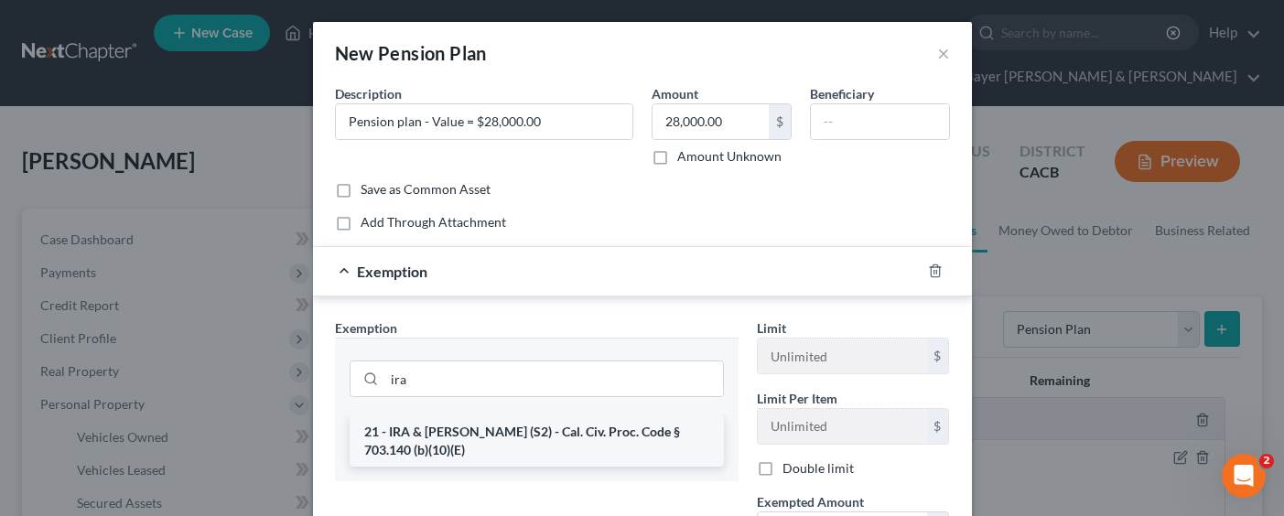
click at [533, 436] on li "21 - IRA & [PERSON_NAME] (S2) - Cal. Civ. Proc. Code § 703.140 (b)(10)(E)" at bounding box center [537, 440] width 374 height 51
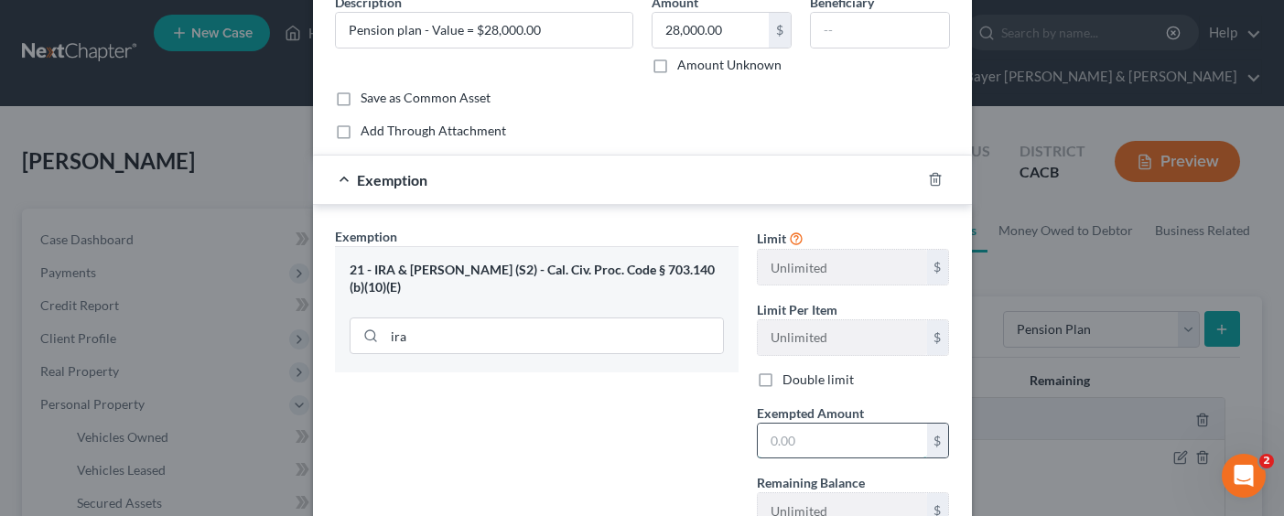
click at [809, 446] on input "text" at bounding box center [842, 441] width 169 height 35
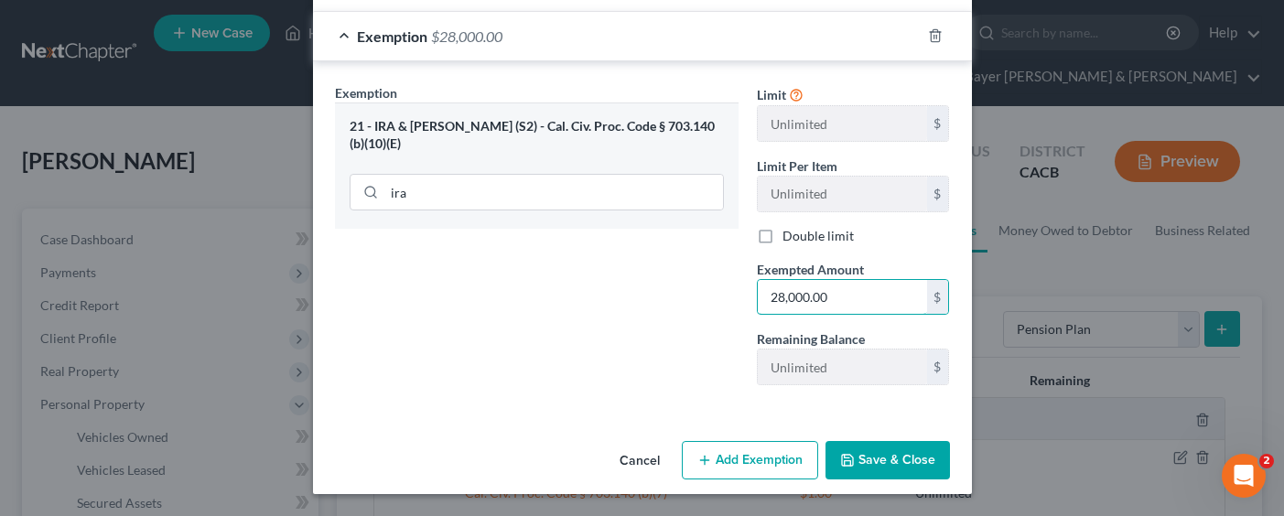
type input "28,000.00"
click at [903, 463] on button "Save & Close" at bounding box center [887, 460] width 124 height 38
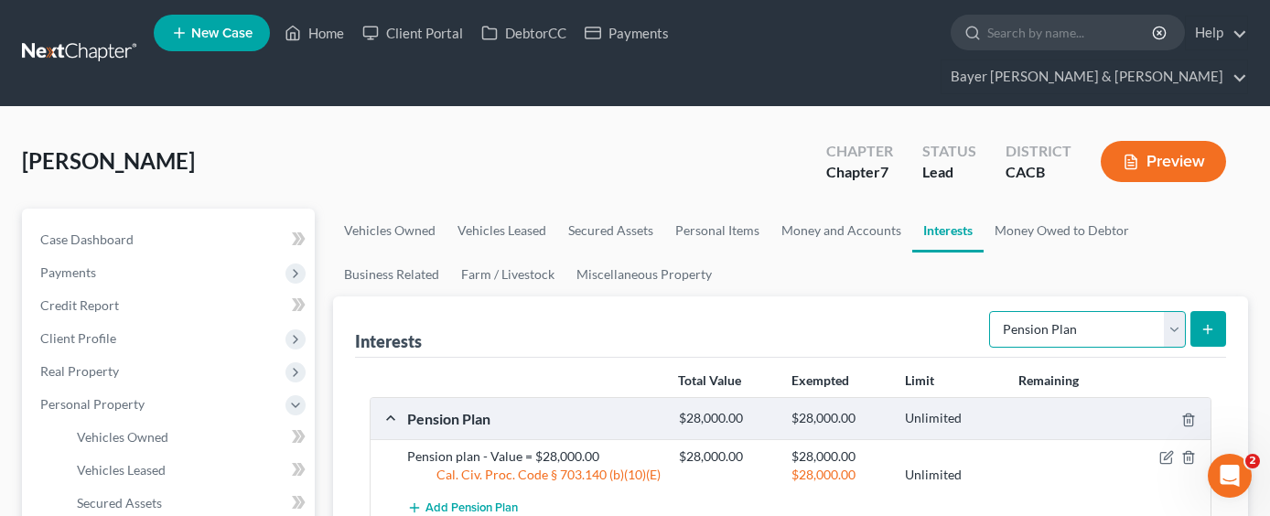
click at [1164, 311] on select "Select Interest Type 401K Annuity Bond Education IRA Government Bond Government…" at bounding box center [1087, 329] width 197 height 37
select select "401k"
click at [991, 311] on select "Select Interest Type 401K Annuity Bond Education IRA Government Bond Government…" at bounding box center [1087, 329] width 197 height 37
click at [1205, 322] on icon "submit" at bounding box center [1208, 329] width 15 height 15
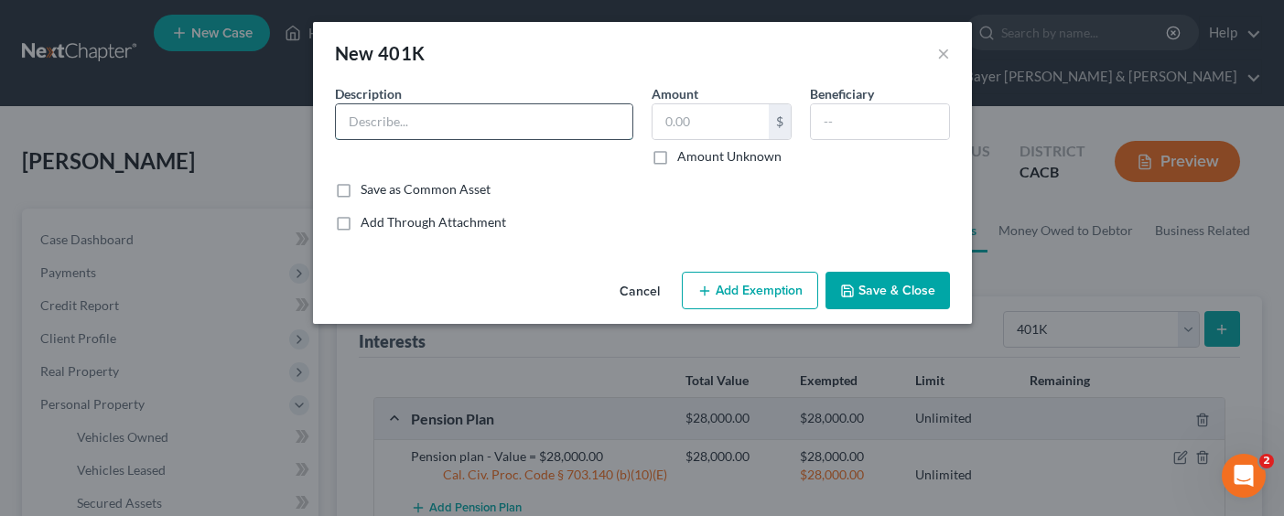
click at [521, 128] on input "text" at bounding box center [484, 121] width 296 height 35
type input "401k plan - Value = $16,000.00."
type input "16,000.00"
click at [745, 292] on button "Add Exemption" at bounding box center [750, 291] width 136 height 38
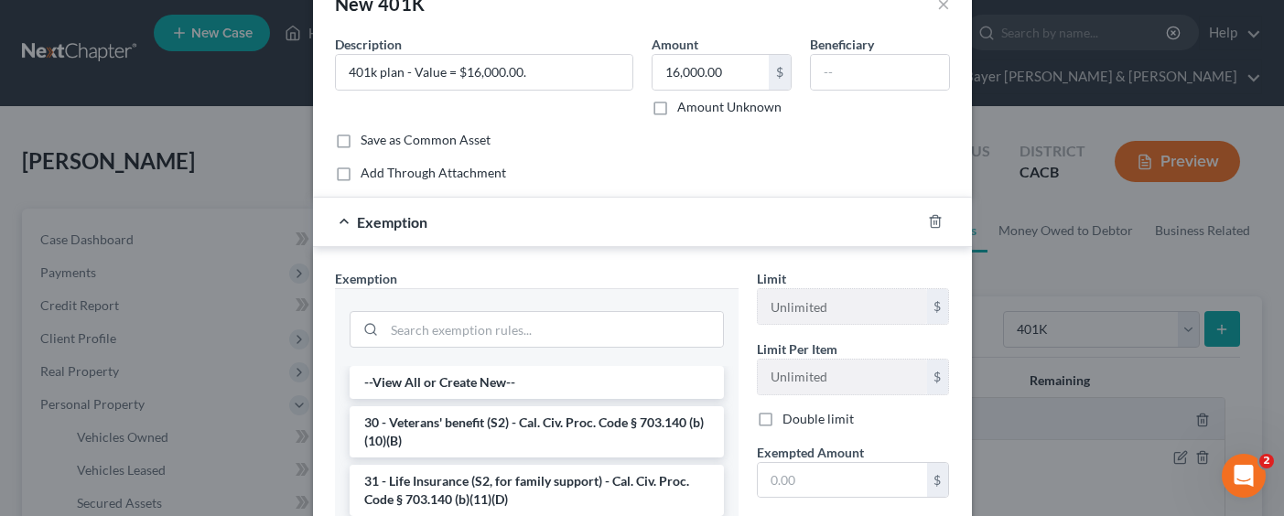
scroll to position [92, 0]
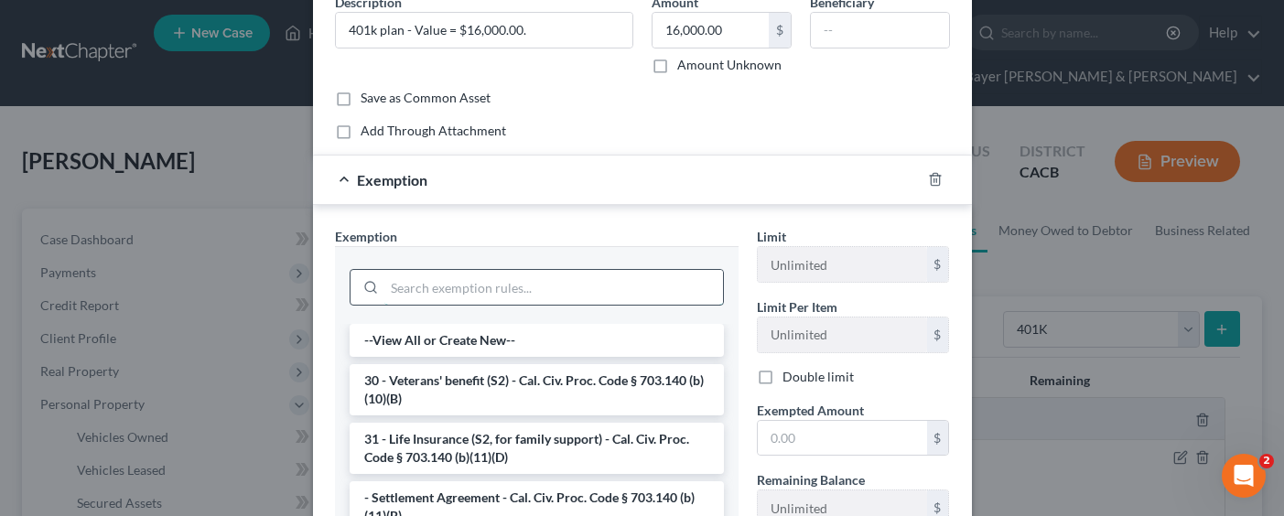
click at [491, 293] on input "search" at bounding box center [553, 287] width 339 height 35
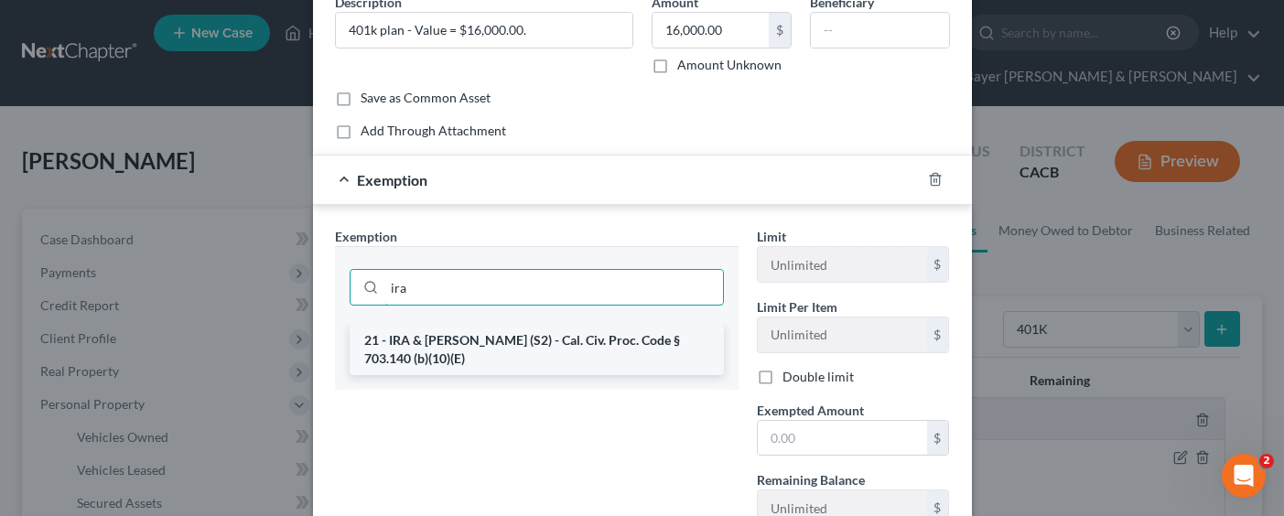
type input "ira"
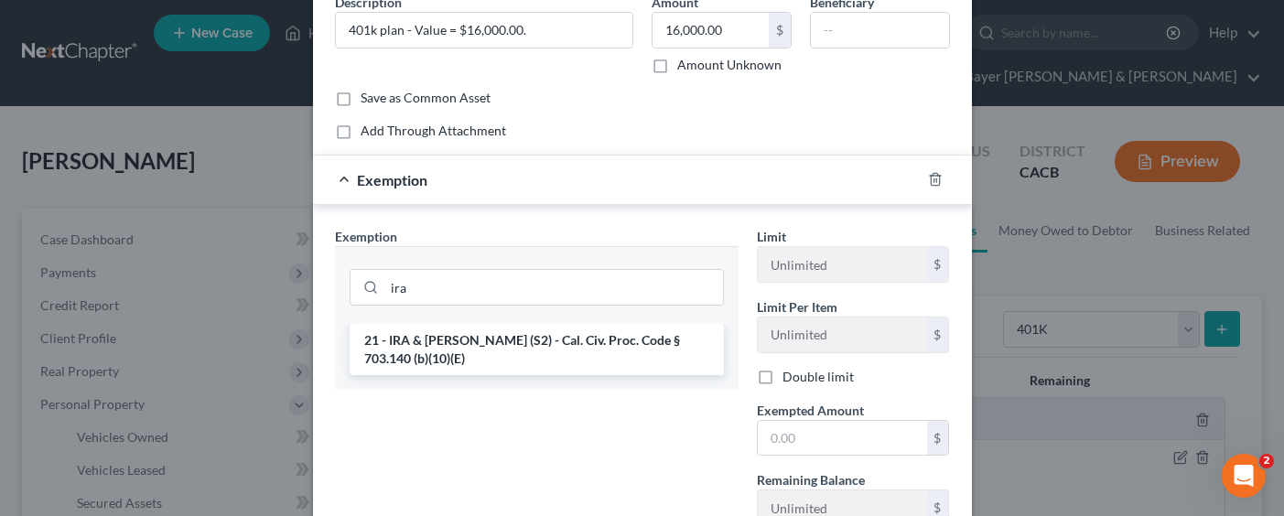
drag, startPoint x: 519, startPoint y: 343, endPoint x: 517, endPoint y: 366, distance: 23.0
click at [518, 343] on li "21 - IRA & [PERSON_NAME] (S2) - Cal. Civ. Proc. Code § 703.140 (b)(10)(E)" at bounding box center [537, 349] width 374 height 51
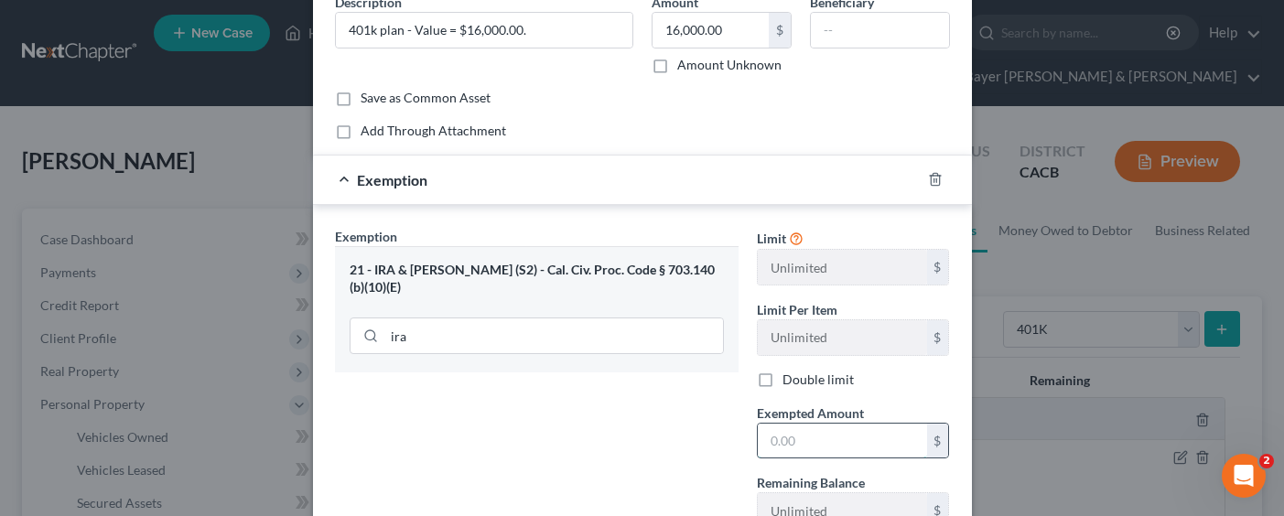
click at [814, 438] on input "text" at bounding box center [842, 441] width 169 height 35
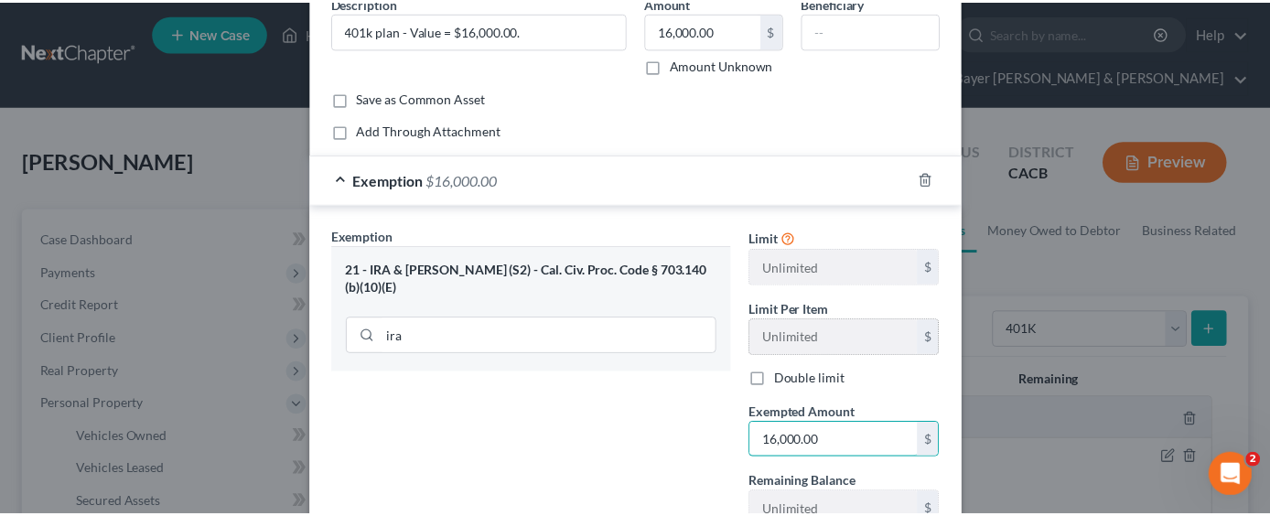
scroll to position [235, 0]
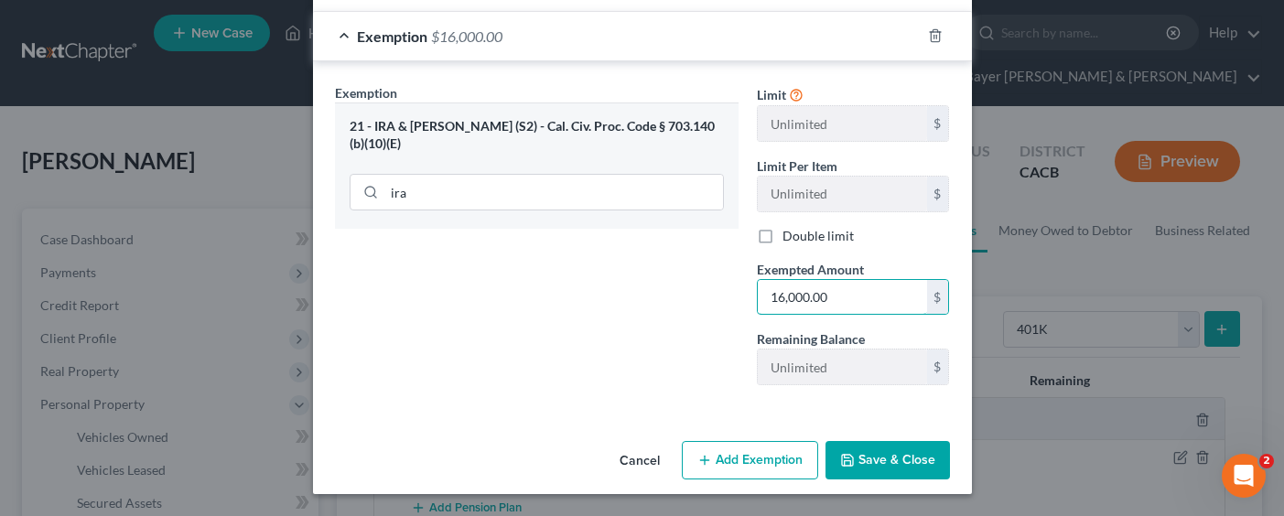
type input "16,000.00"
click at [860, 457] on button "Save & Close" at bounding box center [887, 460] width 124 height 38
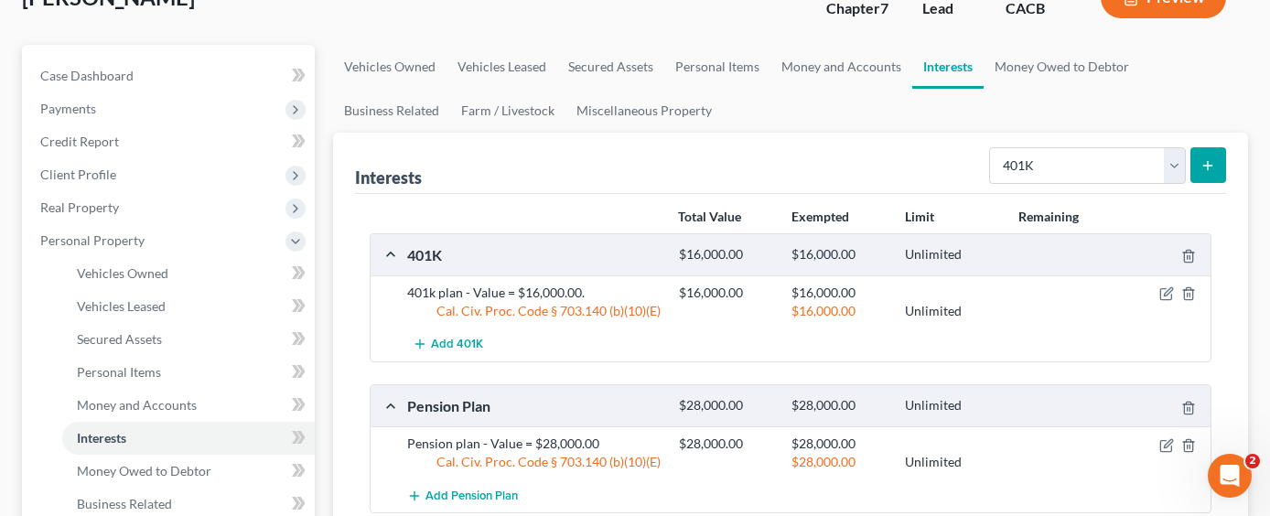
scroll to position [183, 0]
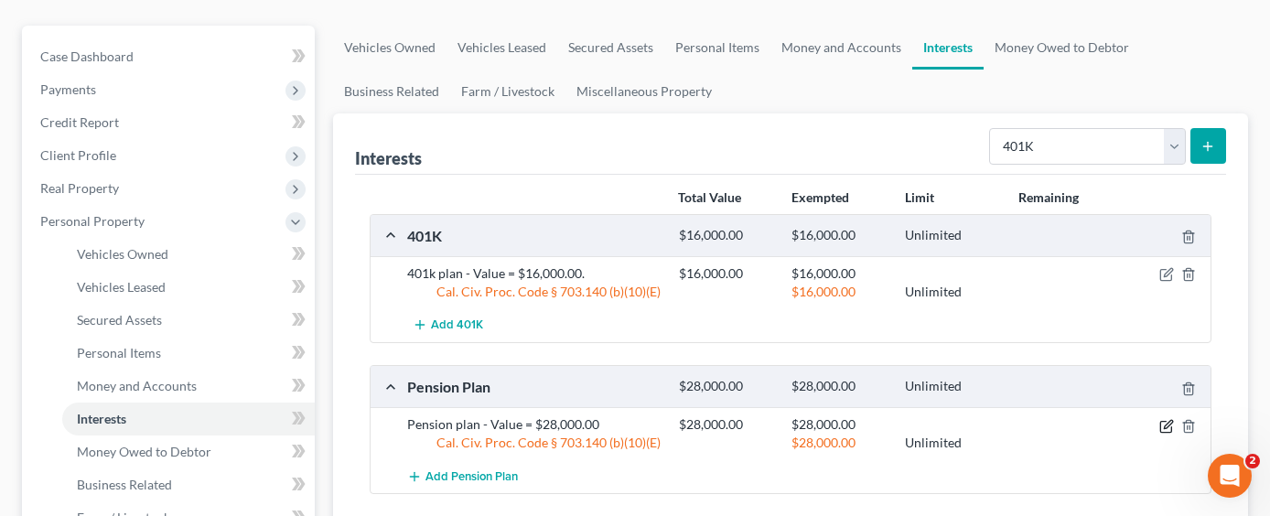
click at [1161, 419] on icon "button" at bounding box center [1166, 426] width 15 height 15
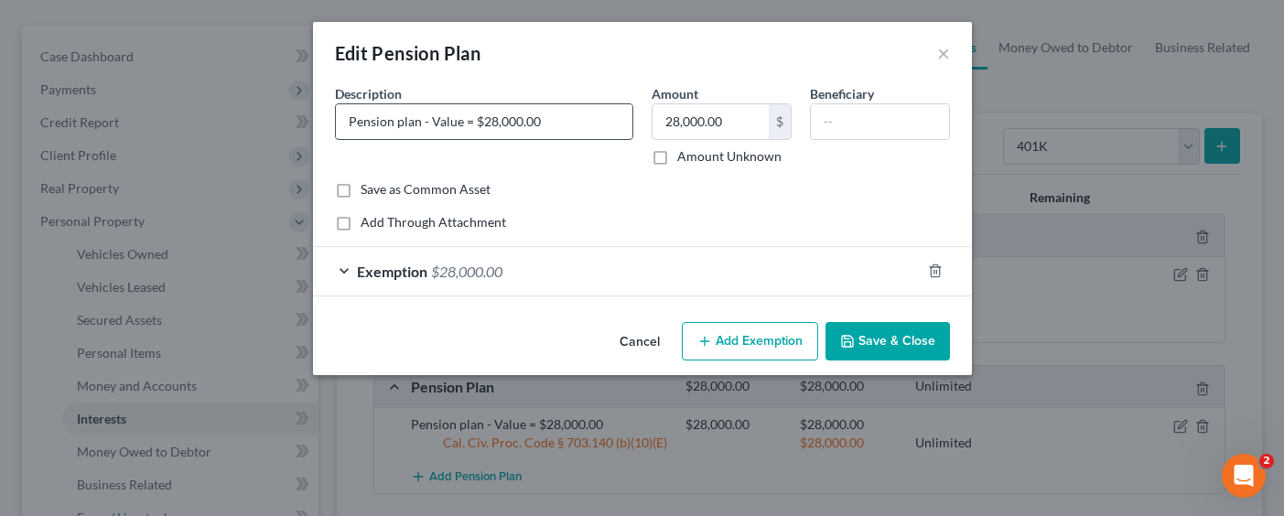
click at [603, 128] on input "Pension plan - Value = $28,000.00" at bounding box center [484, 121] width 296 height 35
type input "Pension plan - Value = $28,000.00."
click at [868, 344] on button "Save & Close" at bounding box center [887, 341] width 124 height 38
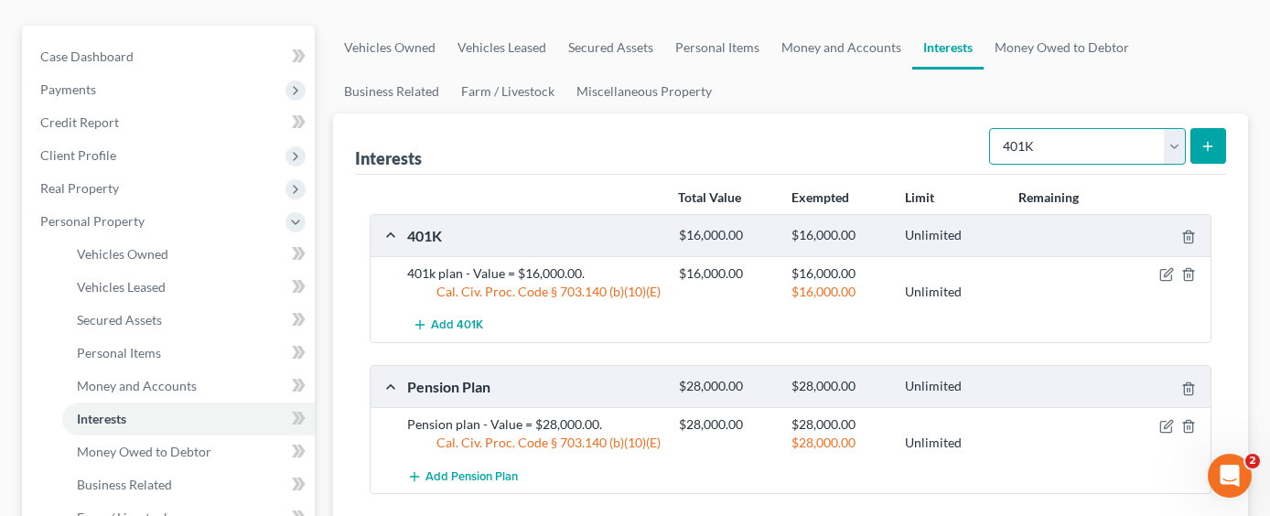
click at [1167, 128] on select "Select Interest Type 401K Annuity Bond Education IRA Government Bond Government…" at bounding box center [1087, 146] width 197 height 37
select select "ira"
click at [991, 128] on select "Select Interest Type 401K Annuity Bond Education IRA Government Bond Government…" at bounding box center [1087, 146] width 197 height 37
click at [1203, 139] on icon "submit" at bounding box center [1208, 146] width 15 height 15
click at [1205, 139] on icon "submit" at bounding box center [1208, 146] width 15 height 15
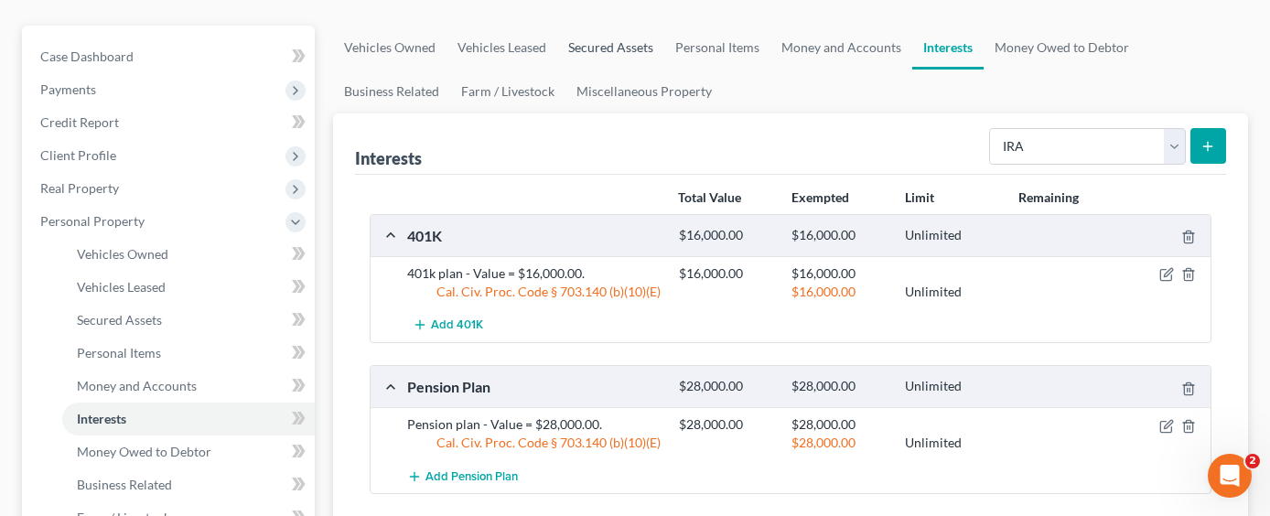
click at [609, 26] on link "Secured Assets" at bounding box center [610, 48] width 107 height 44
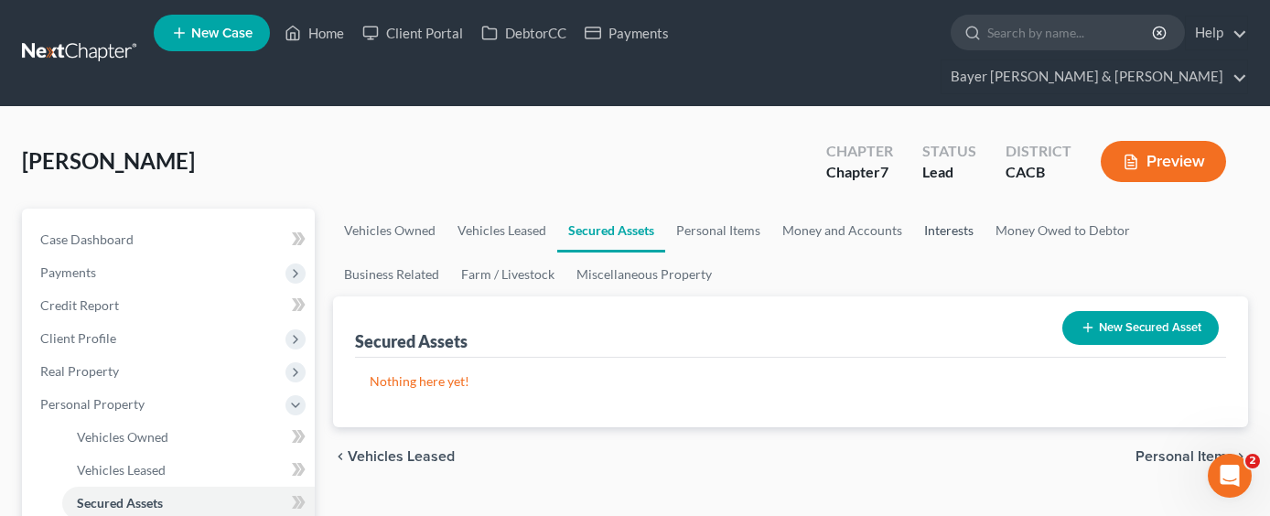
click at [935, 209] on link "Interests" at bounding box center [948, 231] width 71 height 44
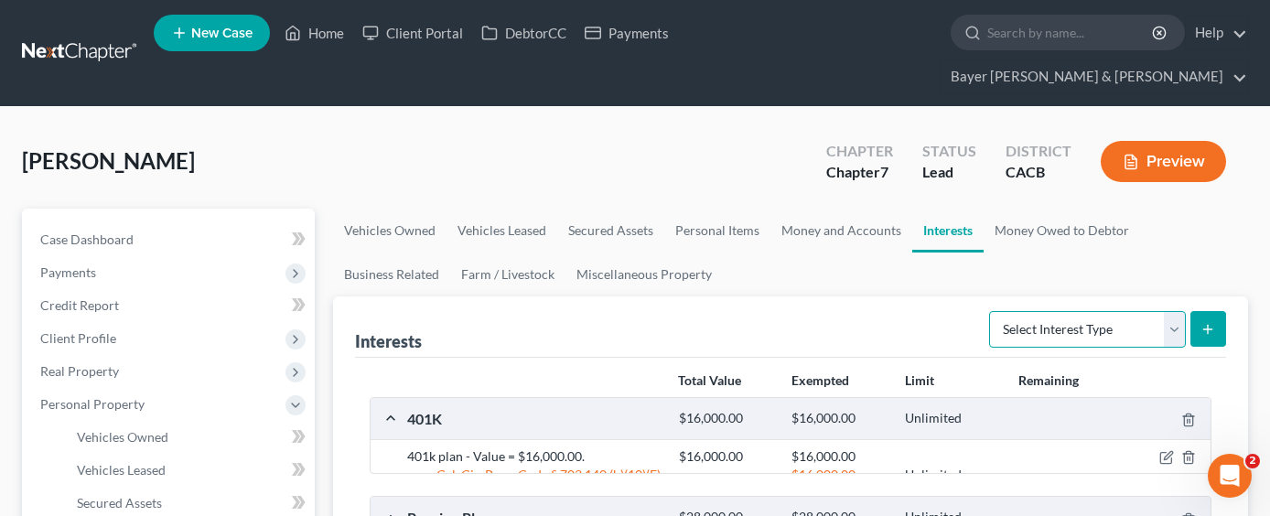
drag, startPoint x: 1149, startPoint y: 305, endPoint x: 1145, endPoint y: 314, distance: 10.2
click at [1149, 311] on select "Select Interest Type 401K Annuity Bond Education IRA Government Bond Government…" at bounding box center [1087, 329] width 197 height 37
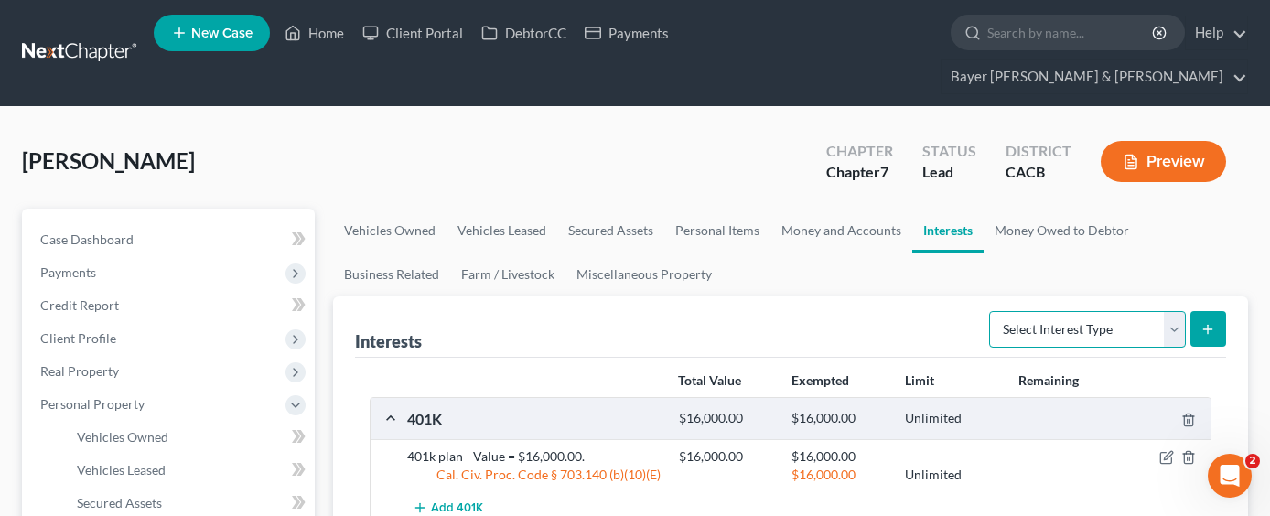
select select "ira"
click at [991, 311] on select "Select Interest Type 401K Annuity Bond Education IRA Government Bond Government…" at bounding box center [1087, 329] width 197 height 37
click at [1207, 322] on icon "submit" at bounding box center [1208, 329] width 15 height 15
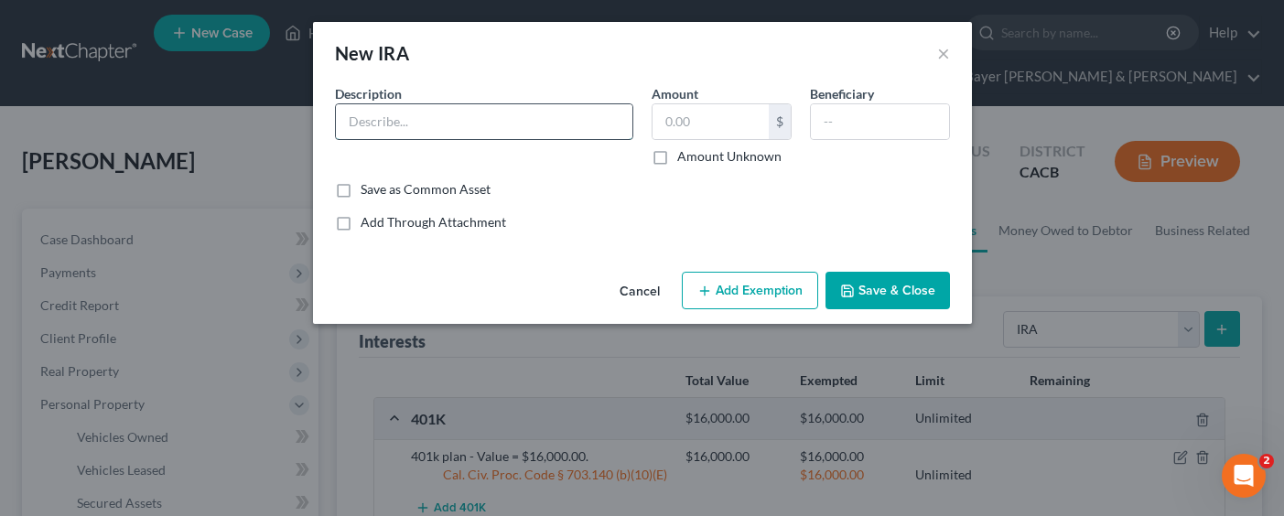
click at [406, 129] on input "text" at bounding box center [484, 121] width 296 height 35
type input "IRA - Value = $4,000.00."
type input "4,000.00"
click at [728, 288] on button "Add Exemption" at bounding box center [750, 291] width 136 height 38
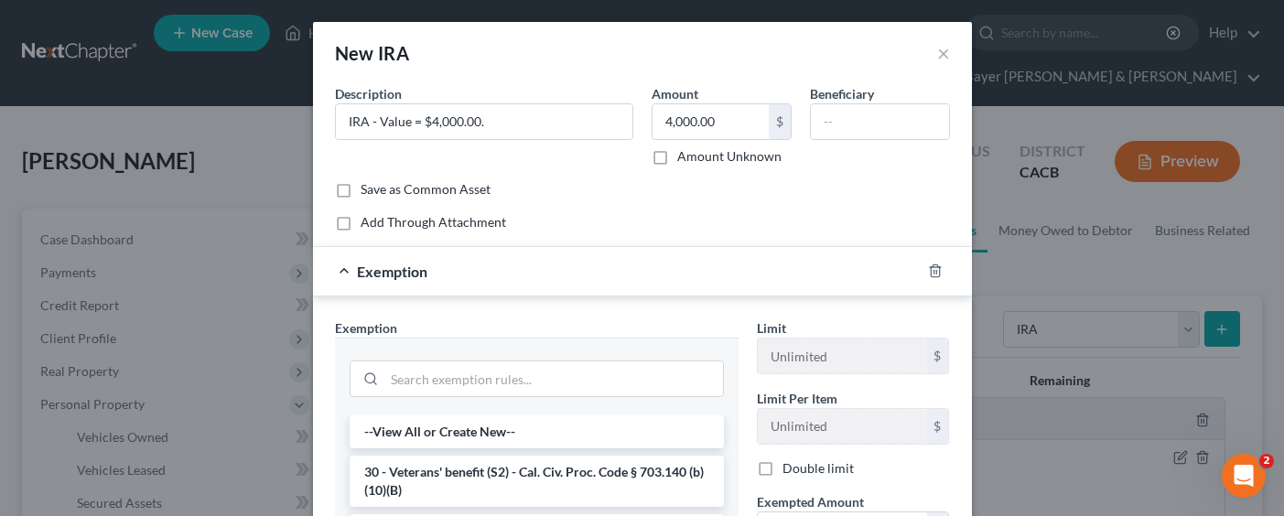
scroll to position [92, 0]
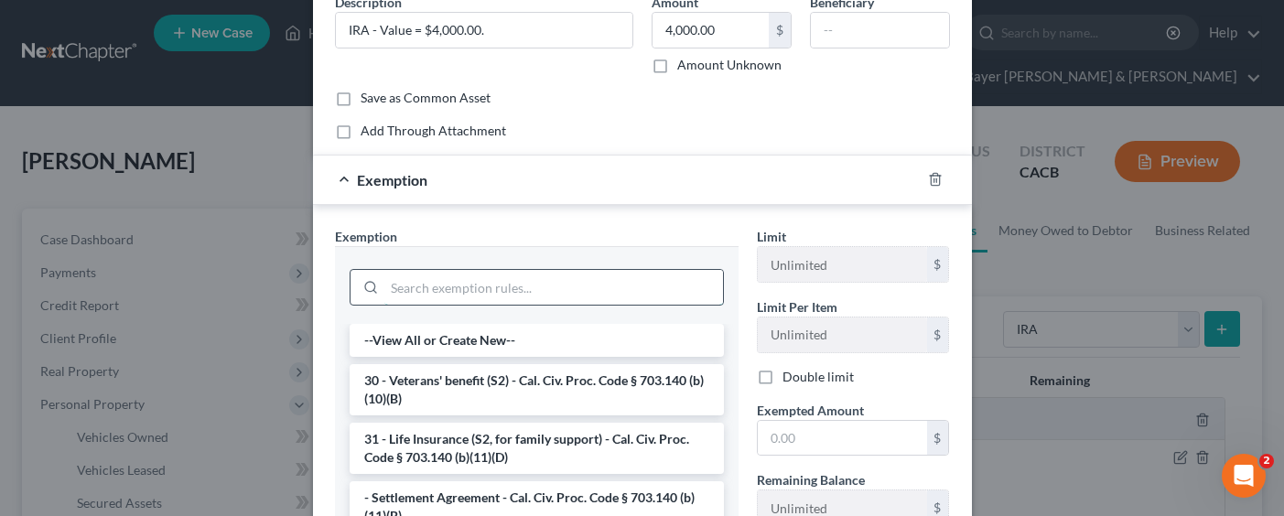
click at [490, 288] on input "search" at bounding box center [553, 287] width 339 height 35
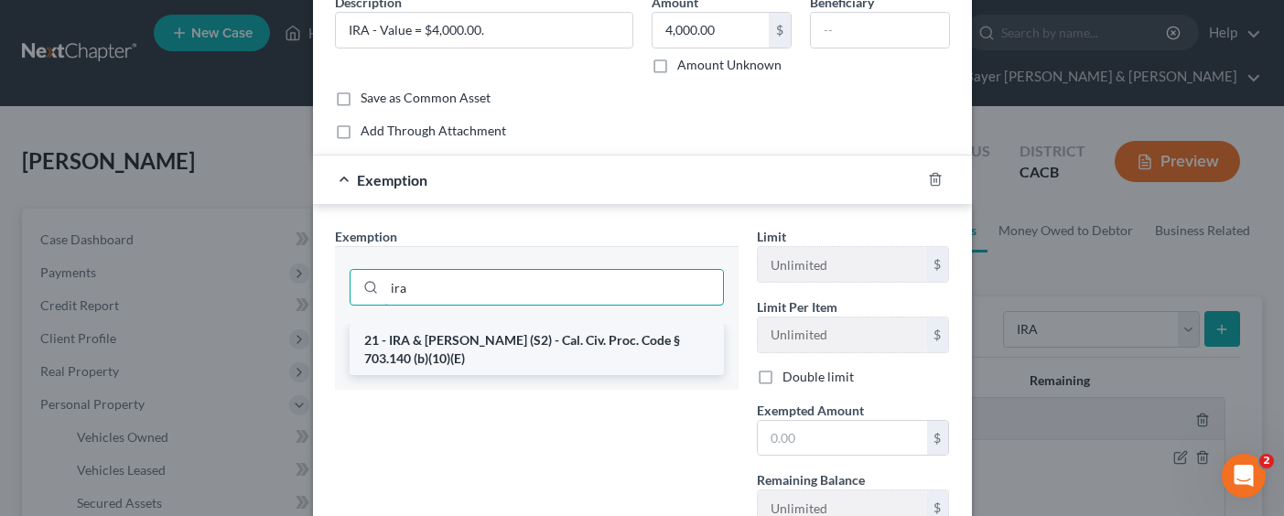
type input "ira"
click at [490, 370] on li "21 - IRA & [PERSON_NAME] (S2) - Cal. Civ. Proc. Code § 703.140 (b)(10)(E)" at bounding box center [537, 349] width 374 height 51
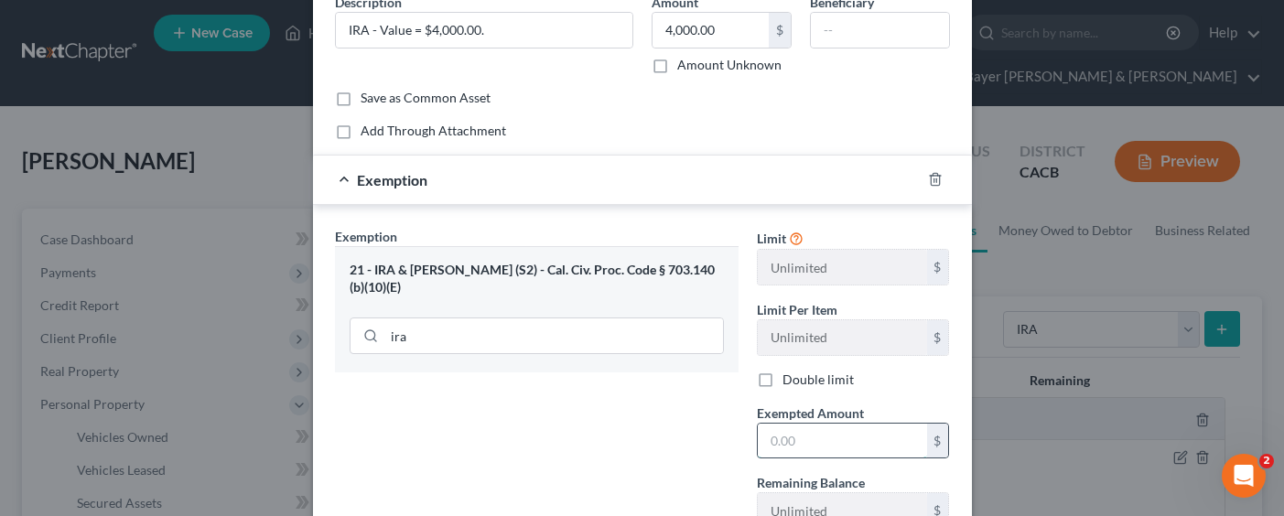
click at [796, 440] on input "text" at bounding box center [842, 441] width 169 height 35
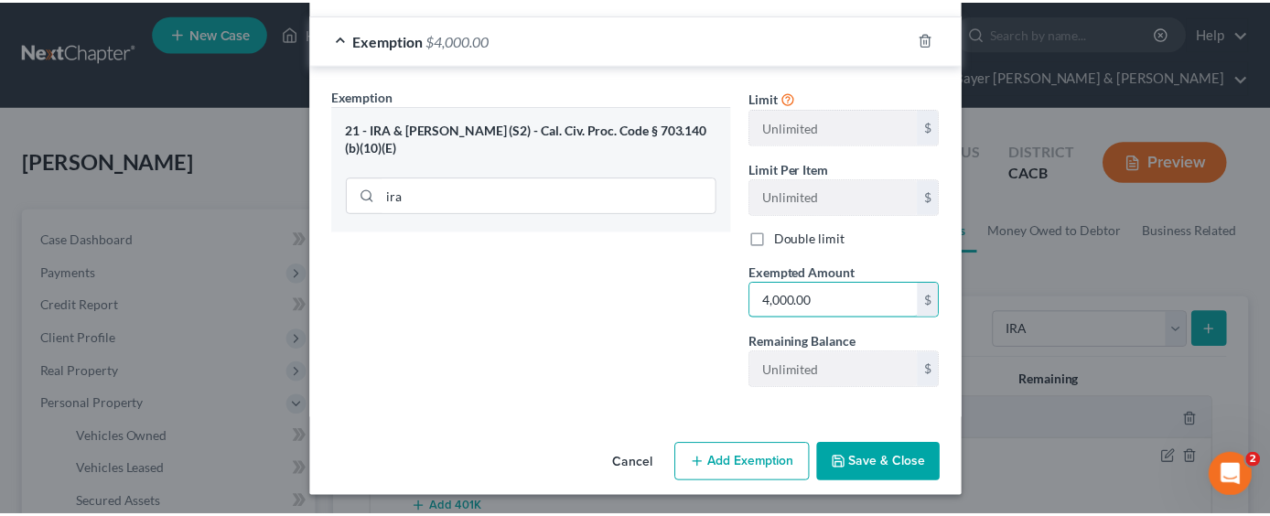
scroll to position [235, 0]
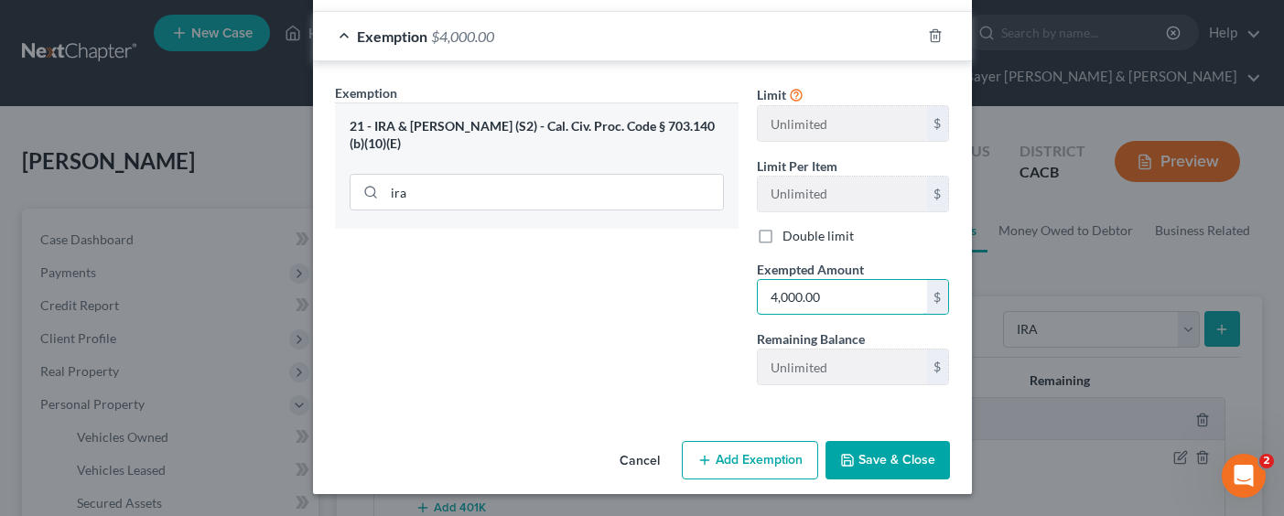
type input "4,000.00"
click at [903, 450] on button "Save & Close" at bounding box center [887, 460] width 124 height 38
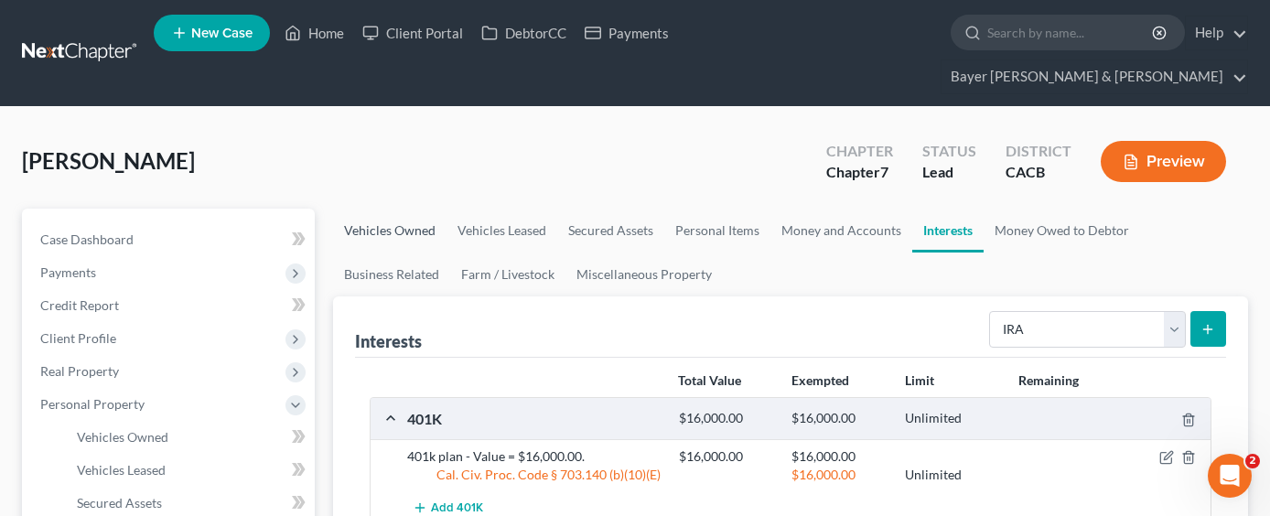
click at [378, 209] on link "Vehicles Owned" at bounding box center [389, 231] width 113 height 44
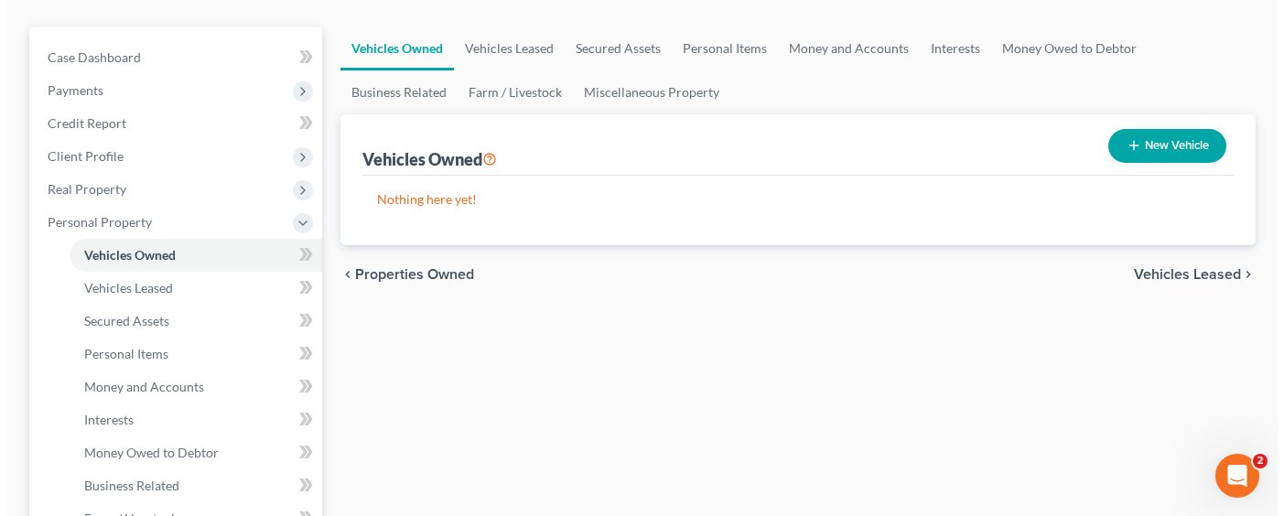
scroll to position [183, 0]
click at [1158, 128] on button "New Vehicle" at bounding box center [1160, 145] width 118 height 34
select select "0"
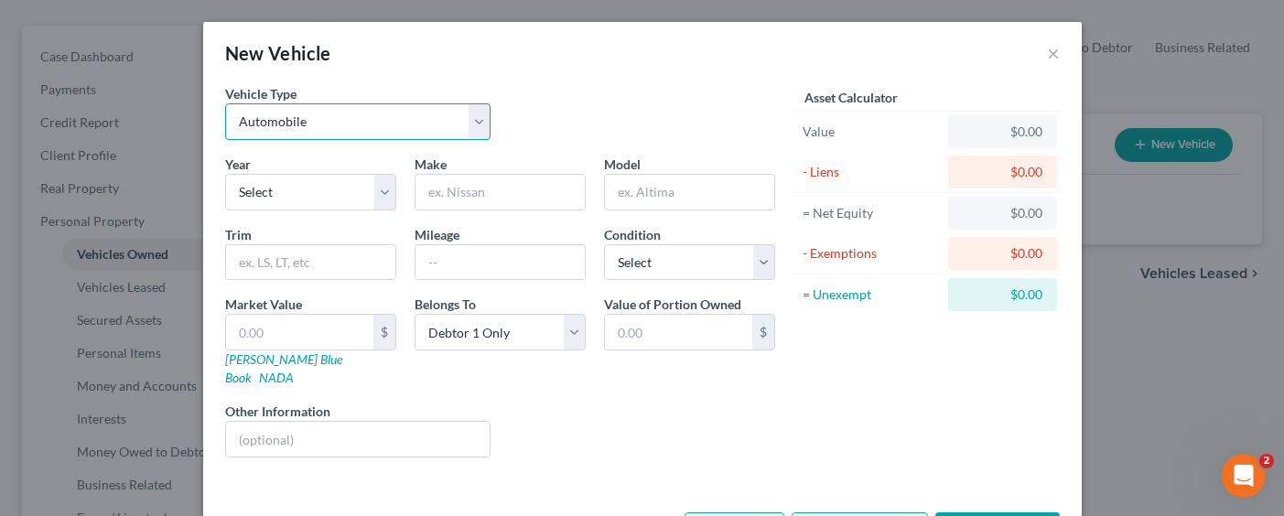
click at [358, 120] on select "Select Automobile Truck Trailer Watercraft Aircraft Motor Home Atv Other Vehicle" at bounding box center [358, 121] width 266 height 37
click at [326, 196] on select "Select 2026 2025 2024 2023 2022 2021 2020 2019 2018 2017 2016 2015 2014 2013 20…" at bounding box center [310, 192] width 171 height 37
select select "8"
click at [225, 174] on select "Select 2026 2025 2024 2023 2022 2021 2020 2019 2018 2017 2016 2015 2014 2013 20…" at bounding box center [310, 192] width 171 height 37
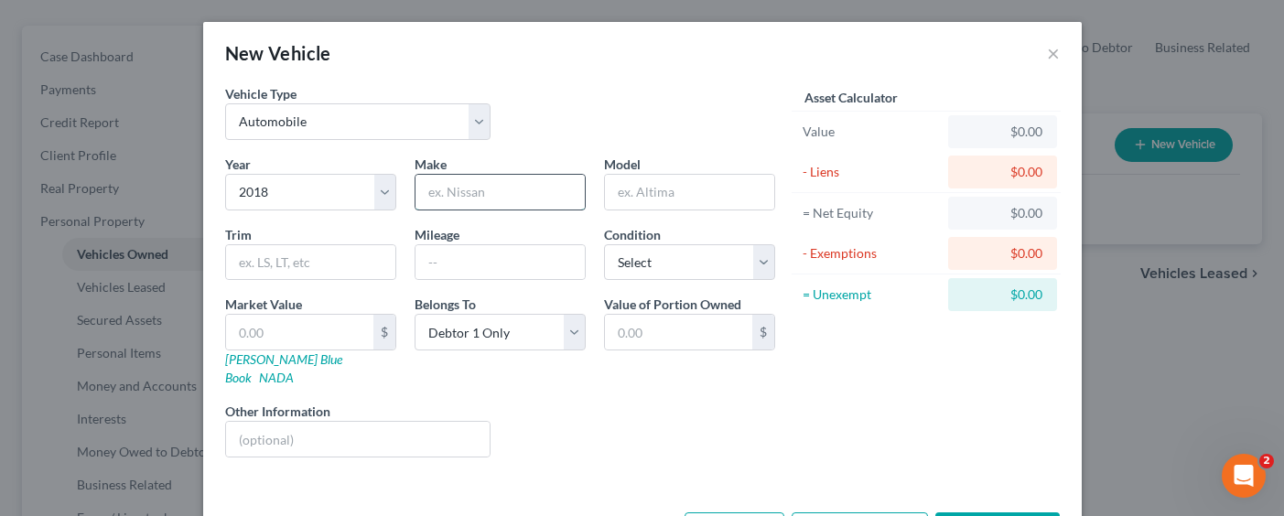
click at [460, 180] on input "text" at bounding box center [499, 192] width 169 height 35
type input "Honda"
click at [666, 196] on input "text" at bounding box center [689, 192] width 169 height 35
type input "CRV"
click at [475, 258] on input "59000" at bounding box center [499, 262] width 169 height 35
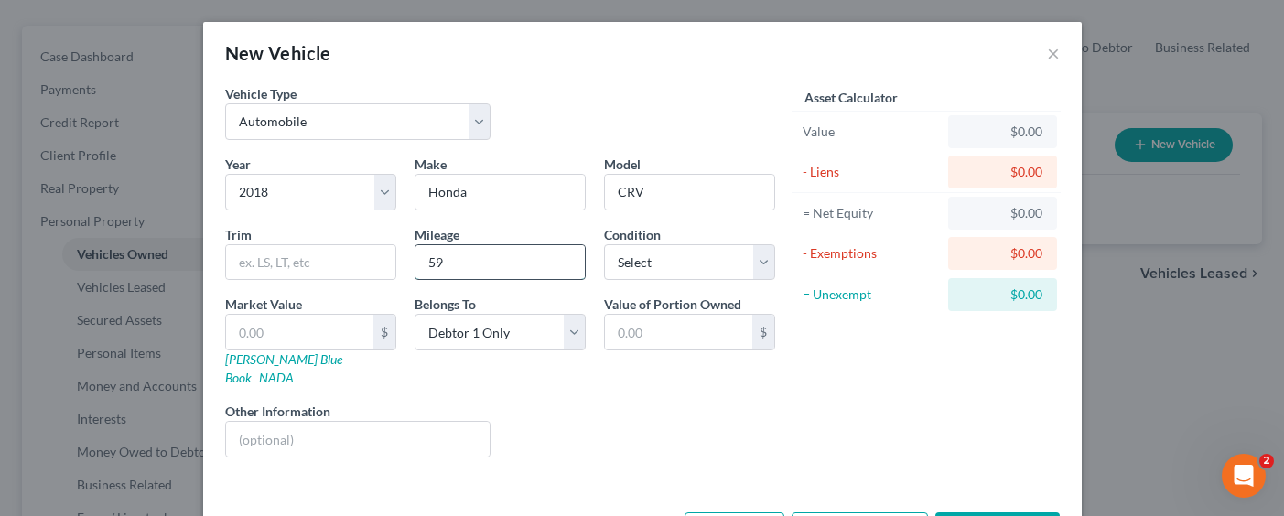
type input "5"
type input "59,000"
click at [290, 329] on input "text" at bounding box center [299, 332] width 147 height 35
type input "35"
type input "35.00"
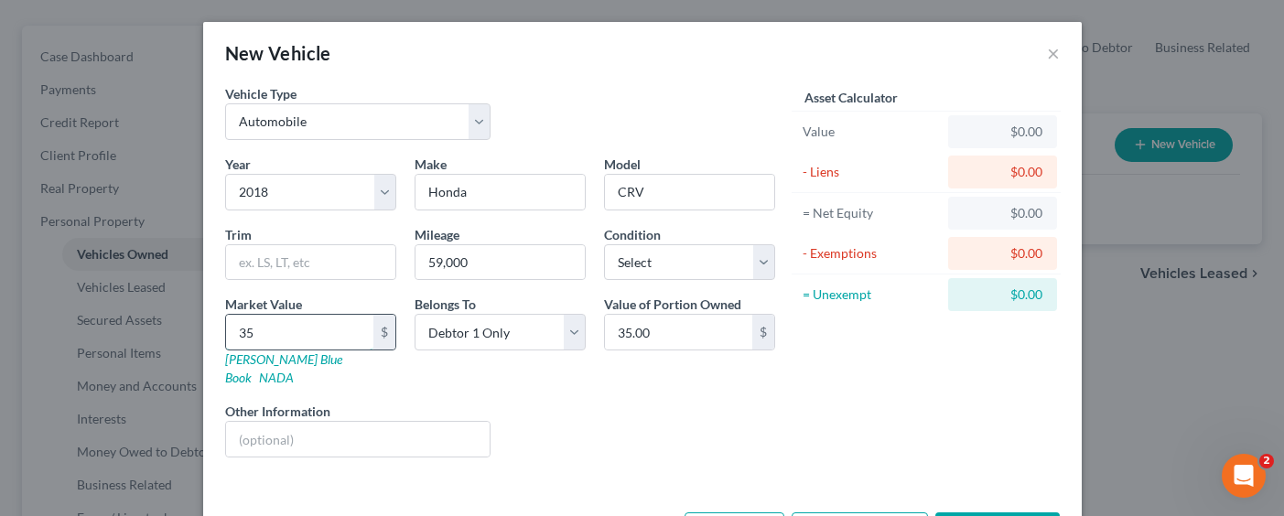
type input "350"
type input "350.00"
type input "3500"
type input "3,500.00"
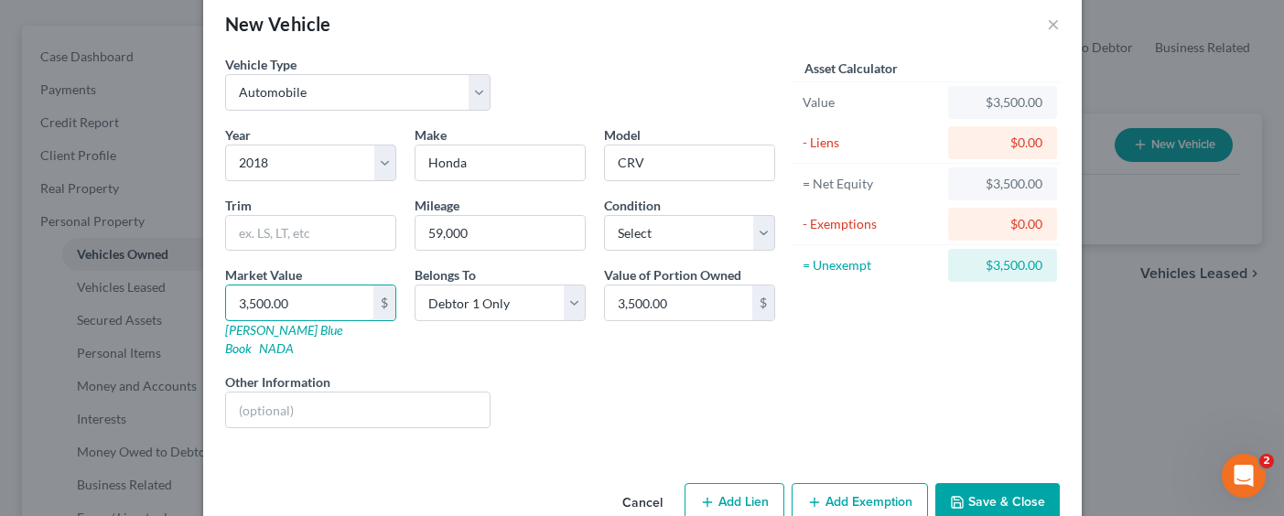
scroll to position [53, 0]
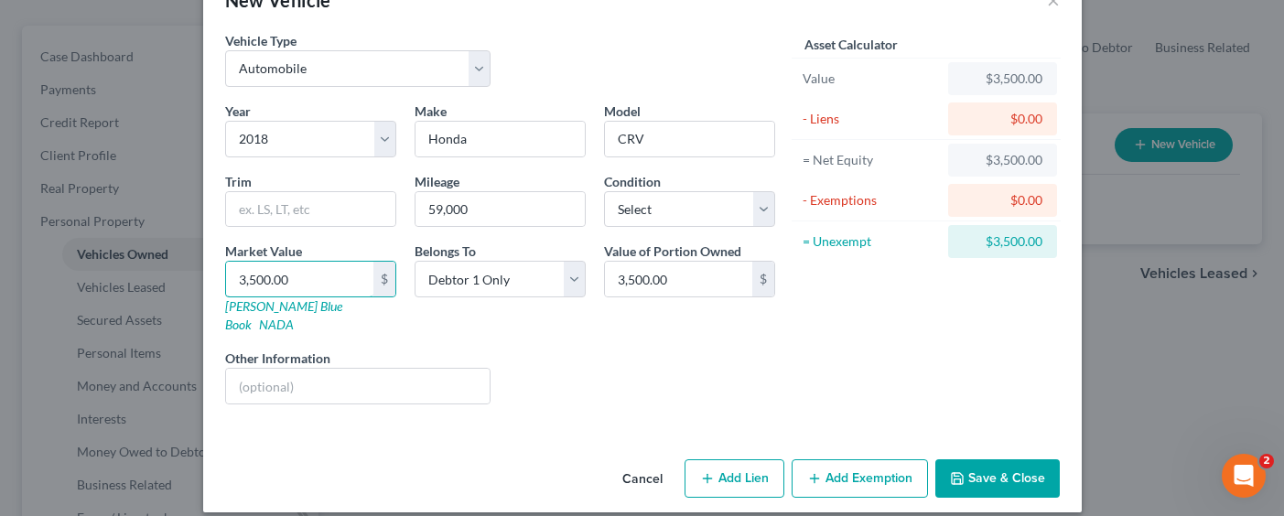
type input "3,500.00"
click at [895, 459] on button "Add Exemption" at bounding box center [860, 478] width 136 height 38
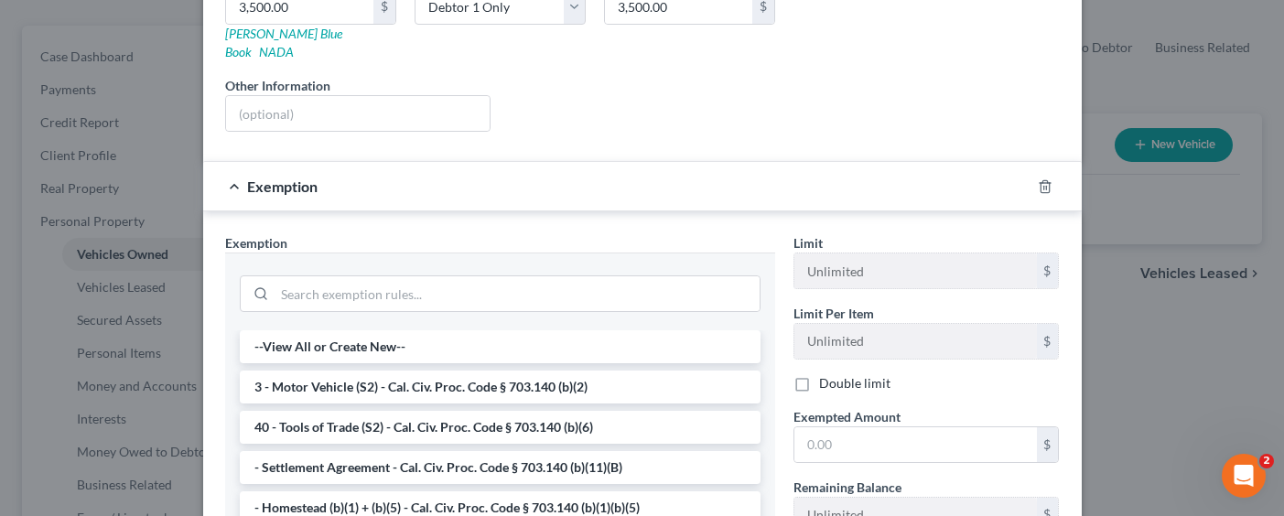
scroll to position [328, 0]
click at [527, 370] on li "3 - Motor Vehicle (S2) - Cal. Civ. Proc. Code § 703.140 (b)(2)" at bounding box center [500, 385] width 521 height 33
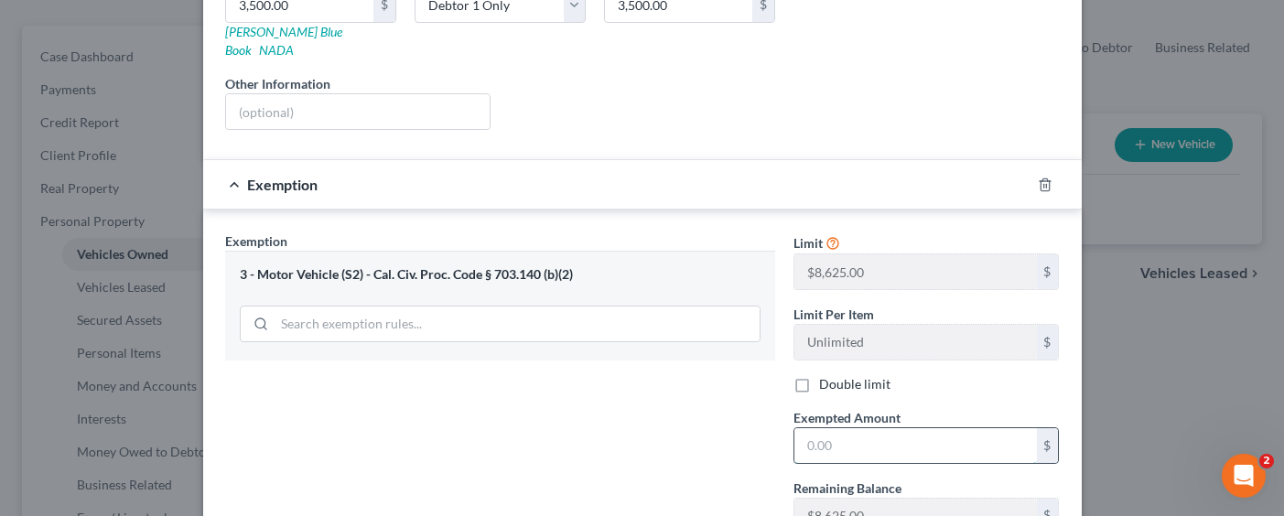
click at [856, 428] on input "text" at bounding box center [915, 445] width 242 height 35
type input "8,625.00"
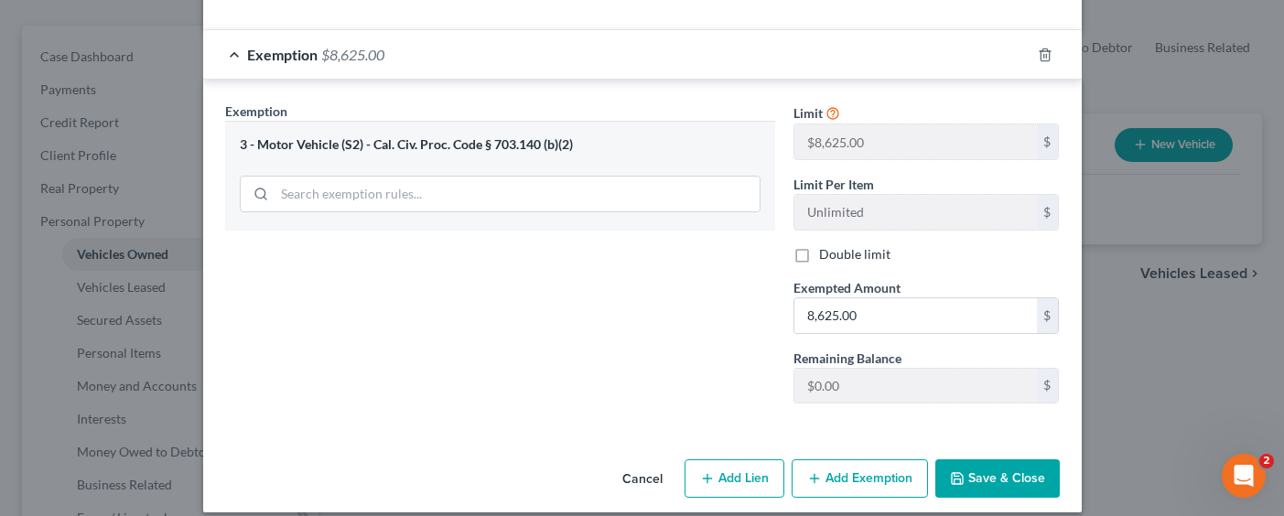
click at [977, 465] on button "Save & Close" at bounding box center [997, 478] width 124 height 38
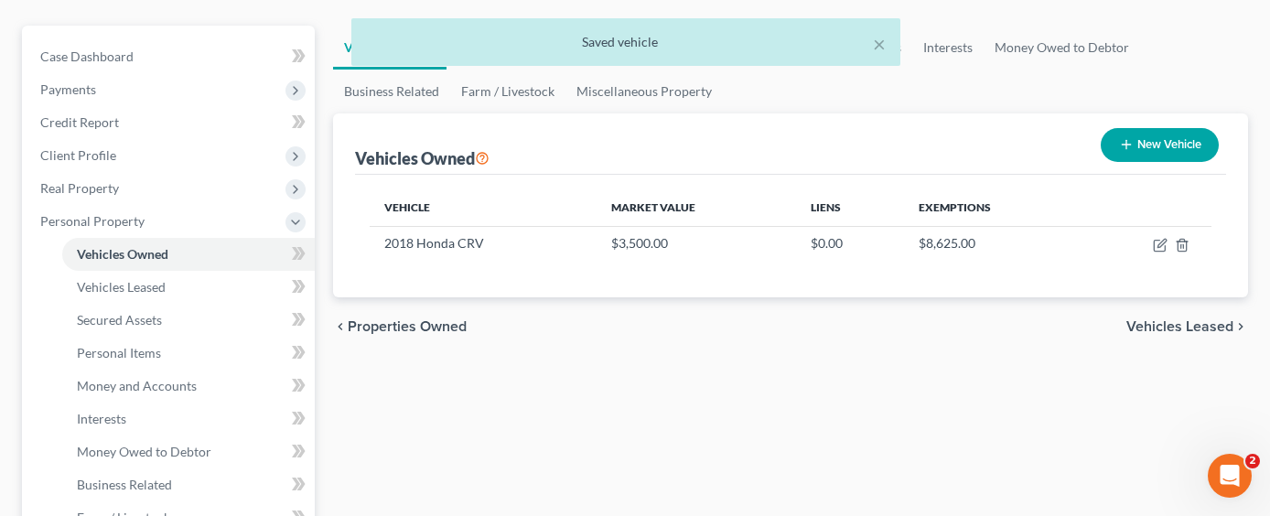
click at [1141, 128] on button "New Vehicle" at bounding box center [1160, 145] width 118 height 34
select select "0"
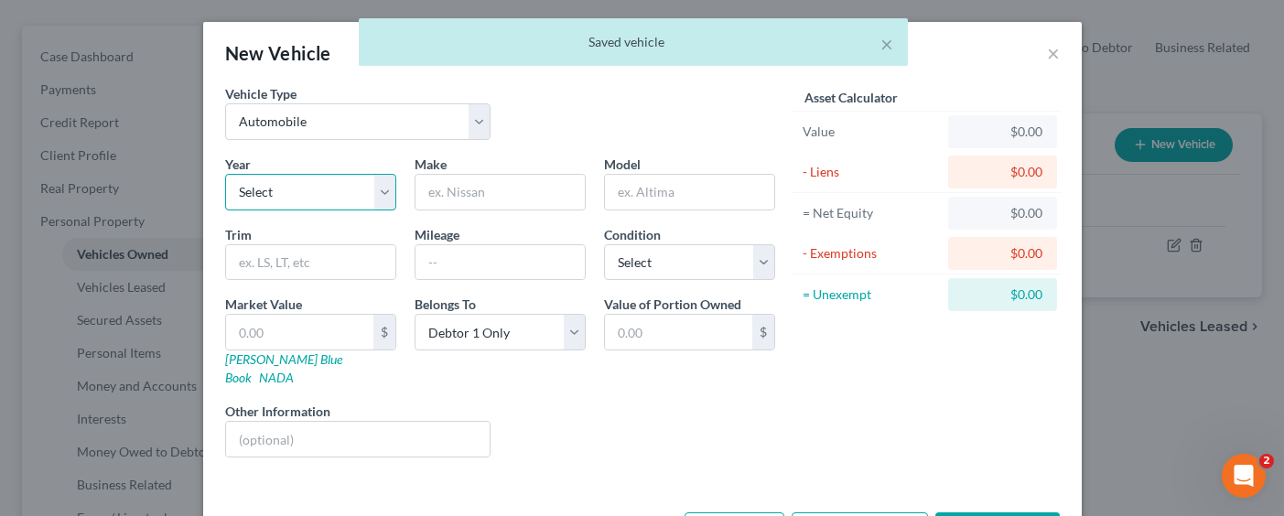
click at [379, 189] on select "Select 2026 2025 2024 2023 2022 2021 2020 2019 2018 2017 2016 2015 2014 2013 20…" at bounding box center [310, 192] width 171 height 37
select select "11"
click at [225, 174] on select "Select 2026 2025 2024 2023 2022 2021 2020 2019 2018 2017 2016 2015 2014 2013 20…" at bounding box center [310, 192] width 171 height 37
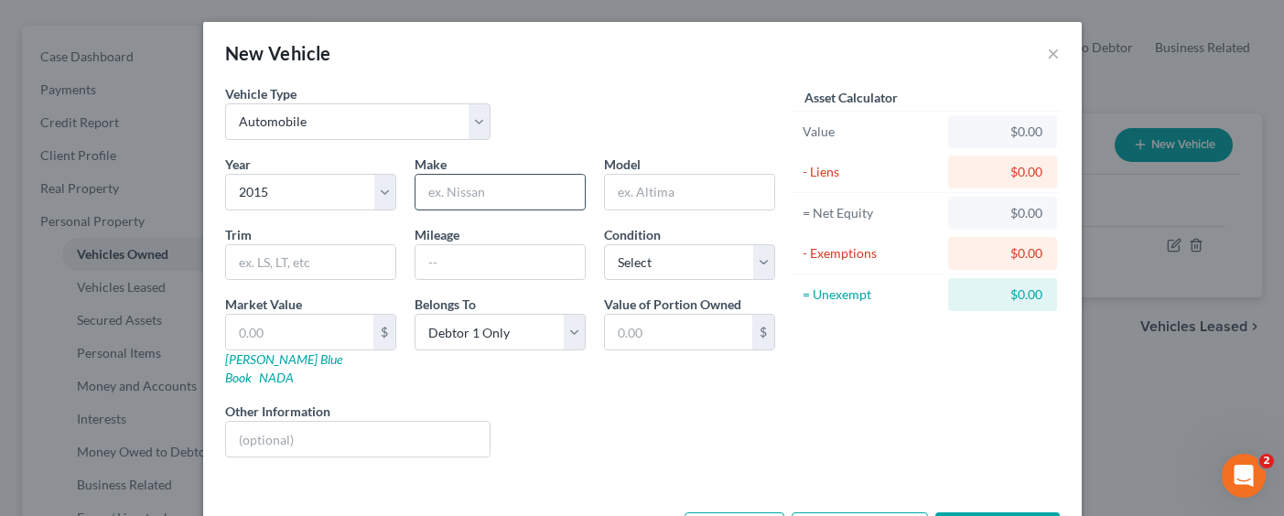
click at [488, 189] on input "text" at bounding box center [499, 192] width 169 height 35
type input "Ford"
type input "Escape"
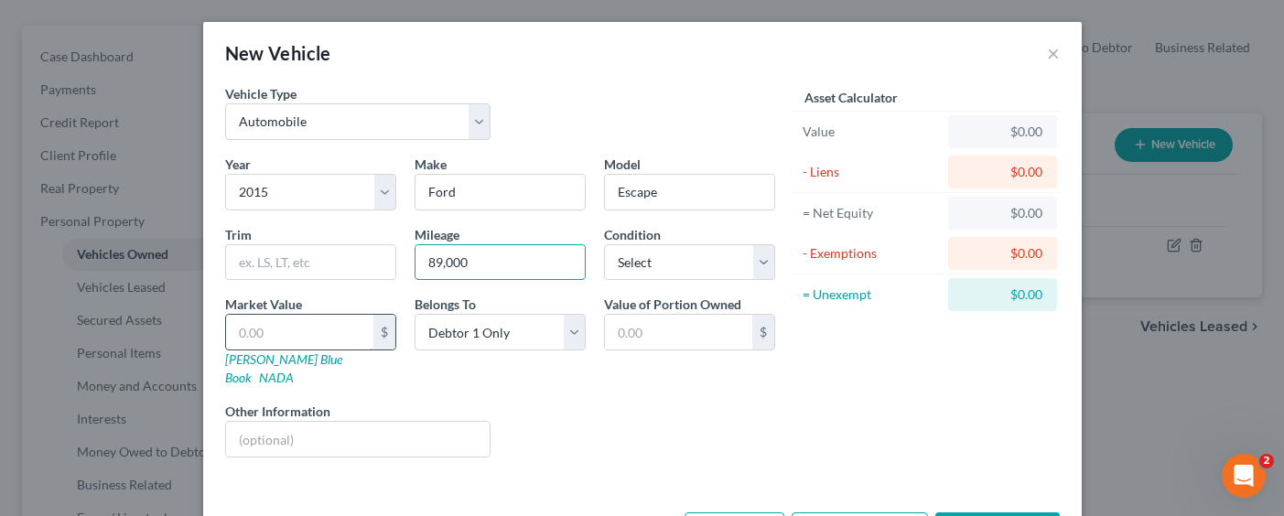
type input "89,000"
click at [262, 338] on input "text" at bounding box center [299, 332] width 147 height 35
type input "1"
type input "1.00"
type input "15"
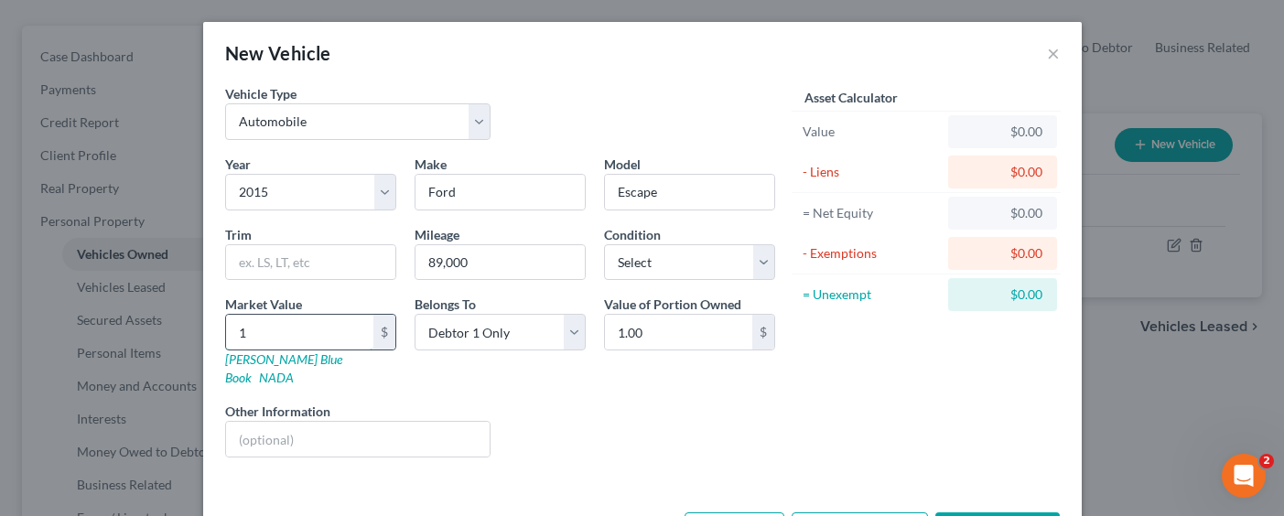
type input "15.00"
type input "150"
type input "150.00"
type input "1500"
type input "1,500.00"
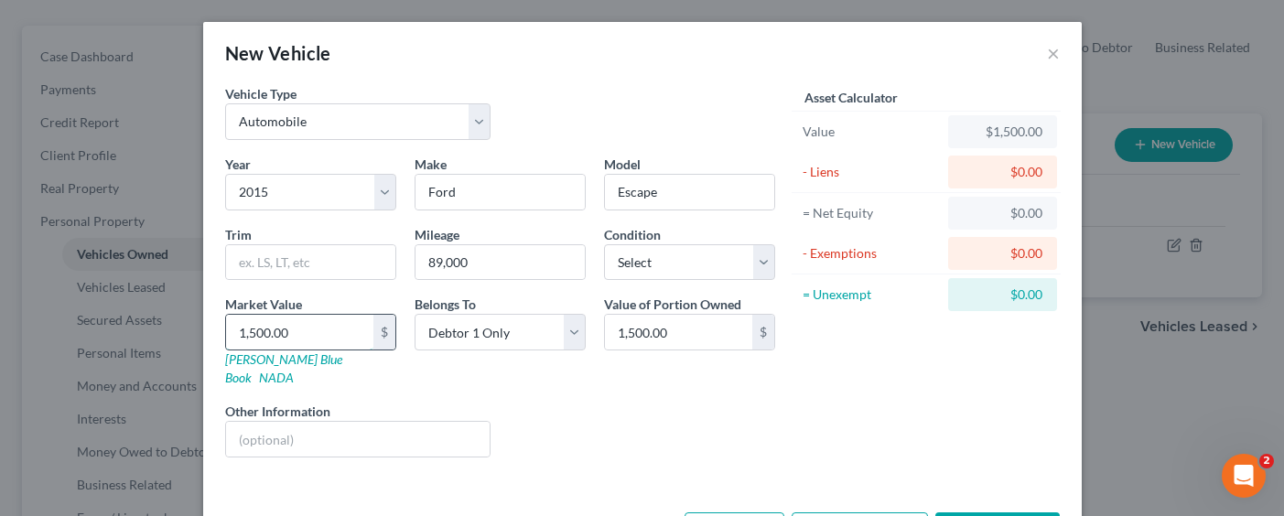
type input "1,500.00"
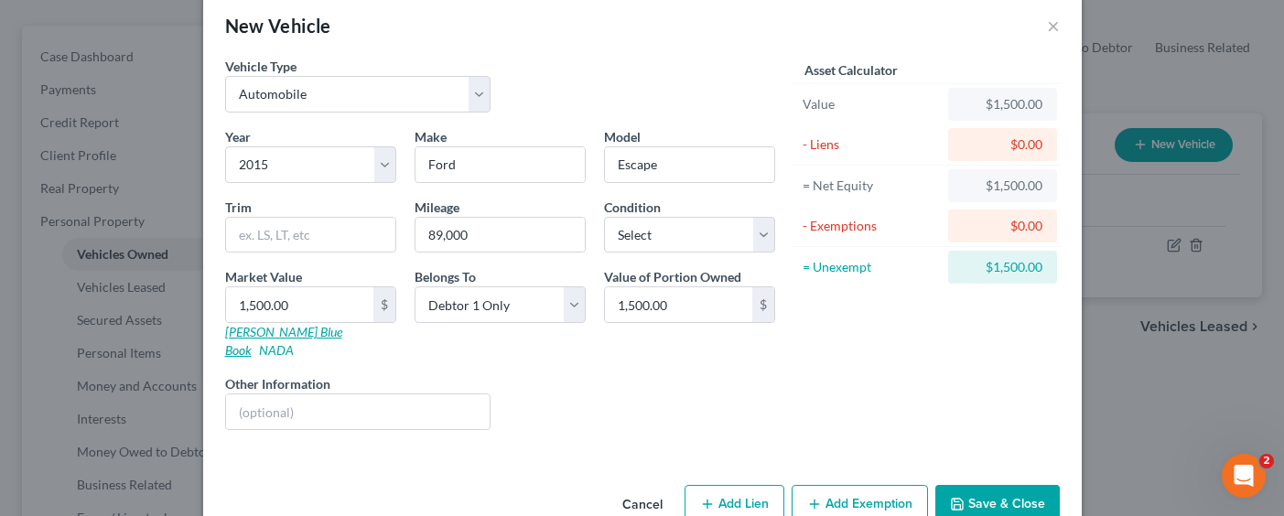
scroll to position [53, 0]
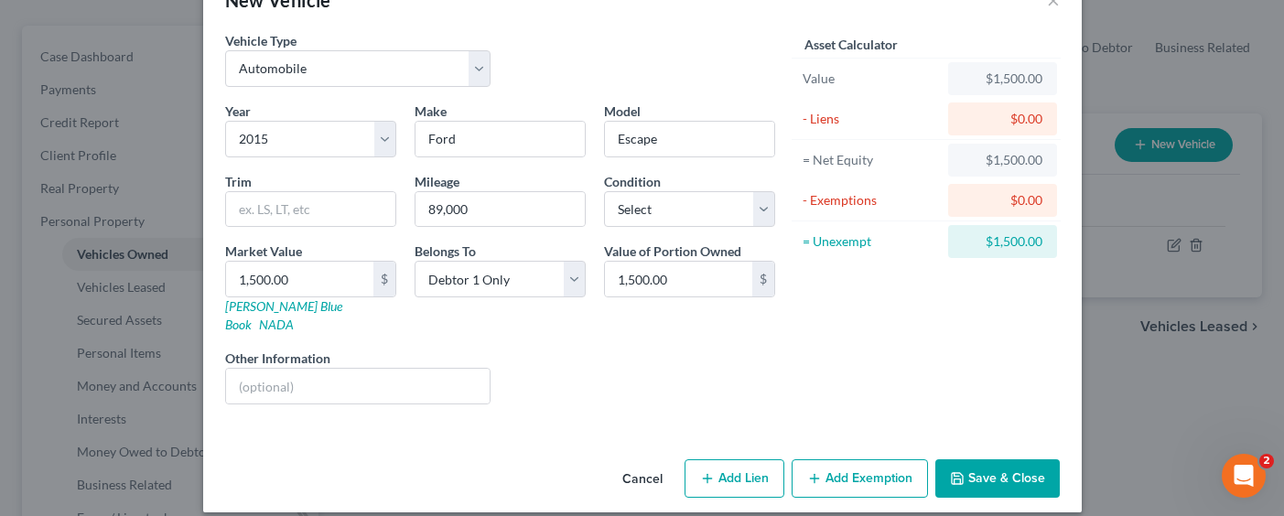
click at [798, 459] on button "Add Exemption" at bounding box center [860, 478] width 136 height 38
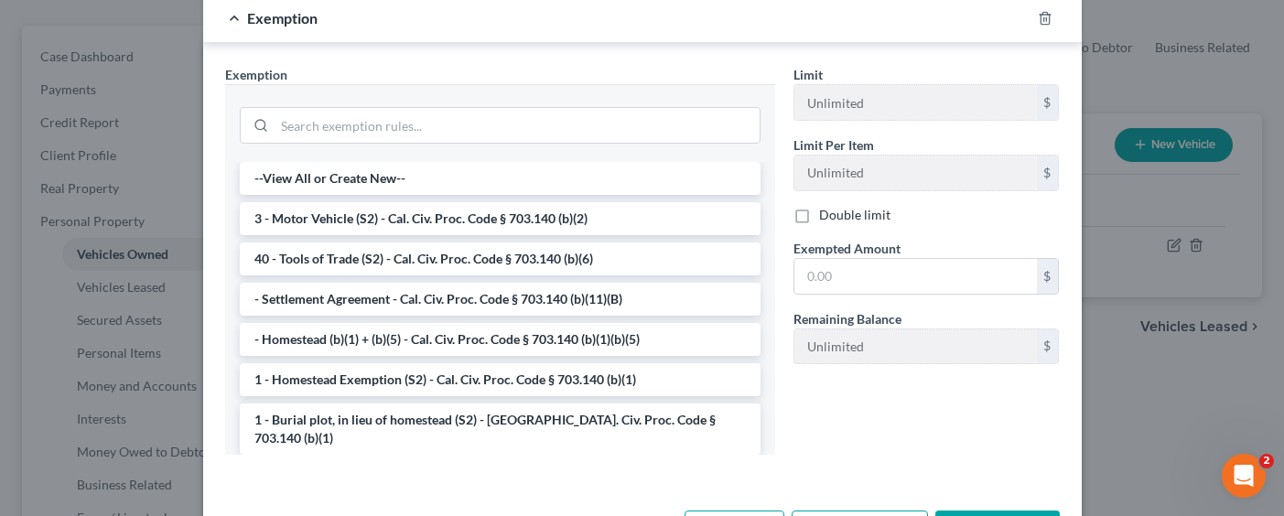
scroll to position [511, 0]
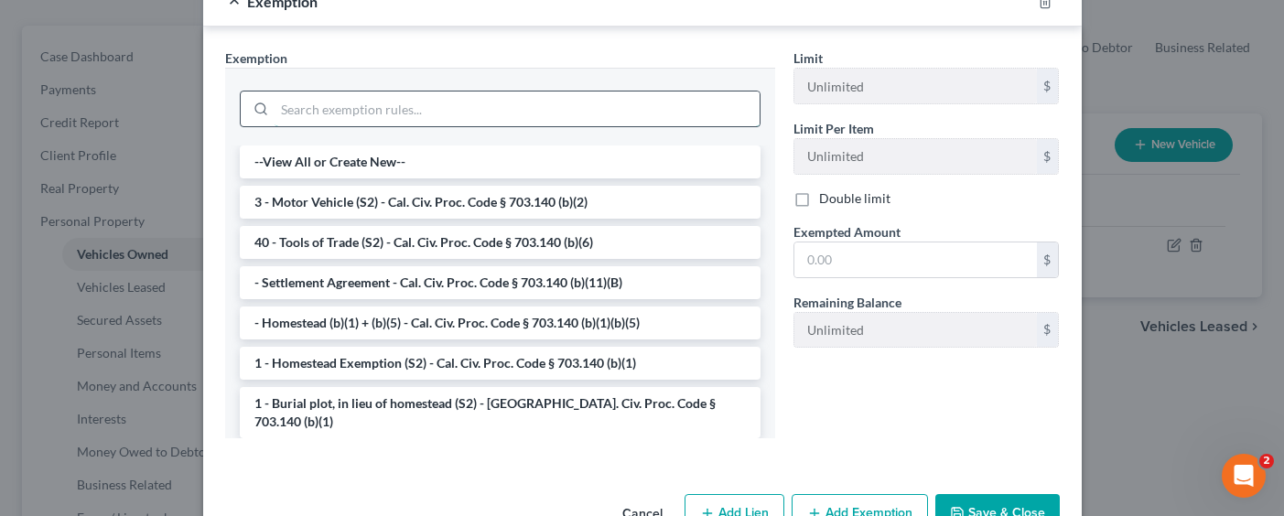
click at [383, 92] on input "search" at bounding box center [517, 109] width 485 height 35
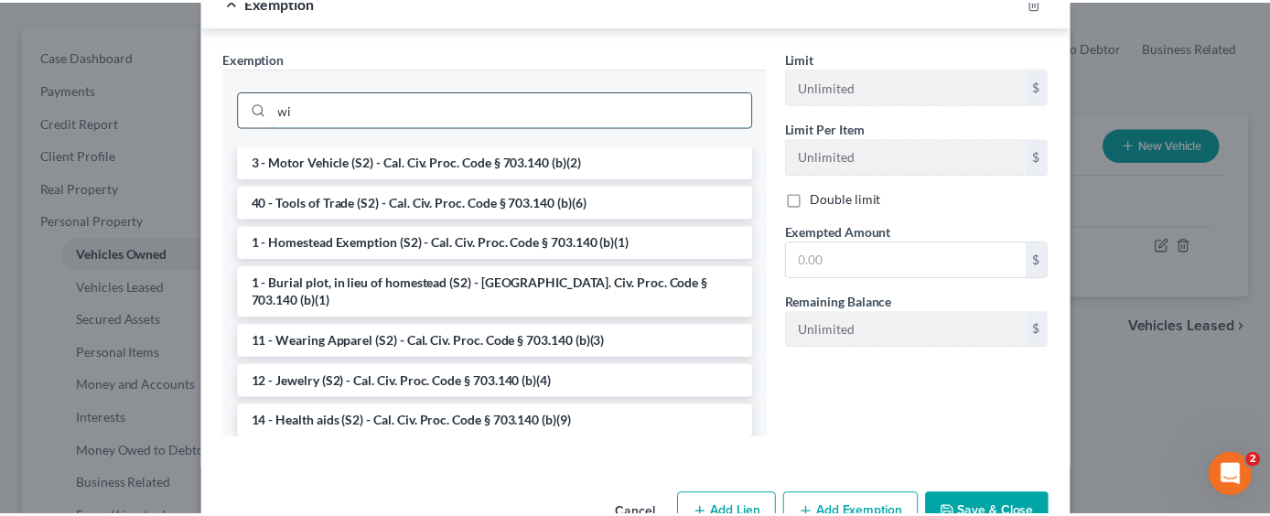
scroll to position [455, 0]
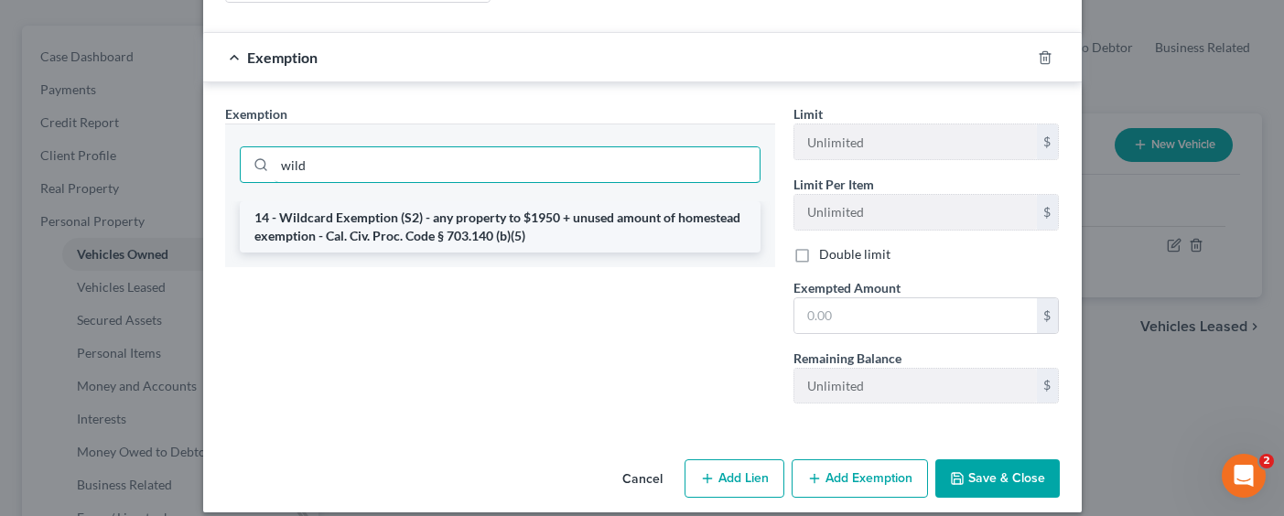
type input "wild"
click at [503, 214] on li "14 - Wildcard Exemption (S2) - any property to $1950 + unused amount of homeste…" at bounding box center [500, 226] width 521 height 51
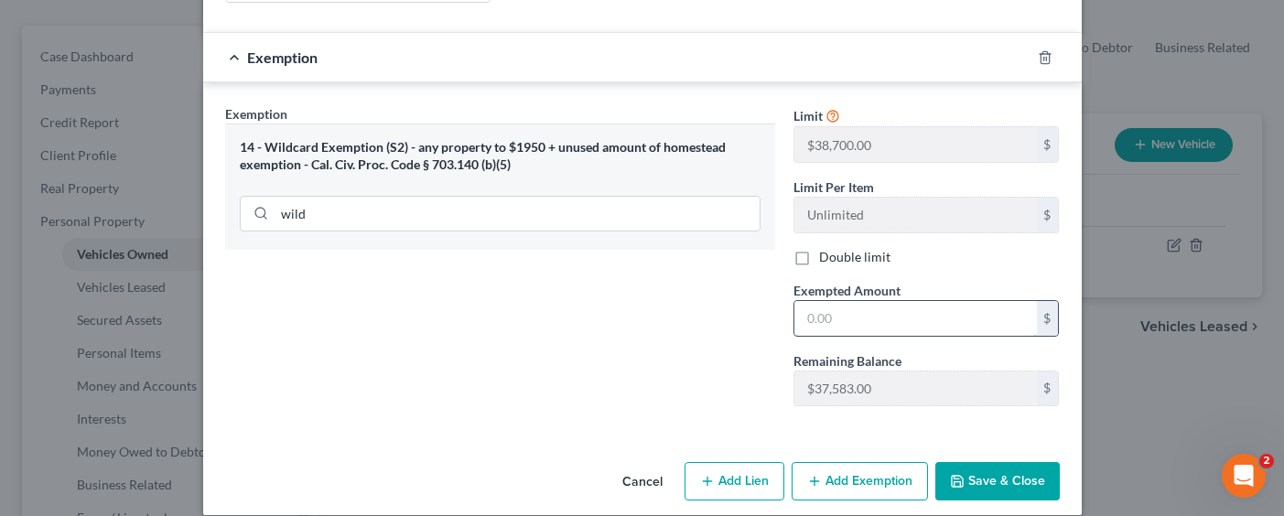
click at [867, 301] on input "text" at bounding box center [915, 318] width 242 height 35
type input "1,500.00"
click at [984, 468] on button "Save & Close" at bounding box center [997, 481] width 124 height 38
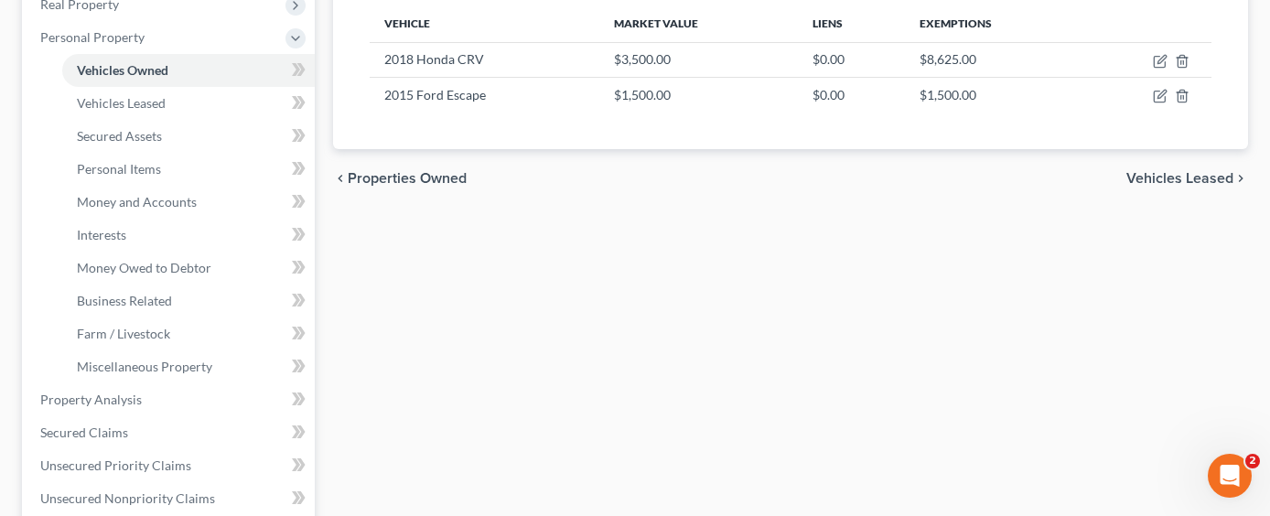
scroll to position [549, 0]
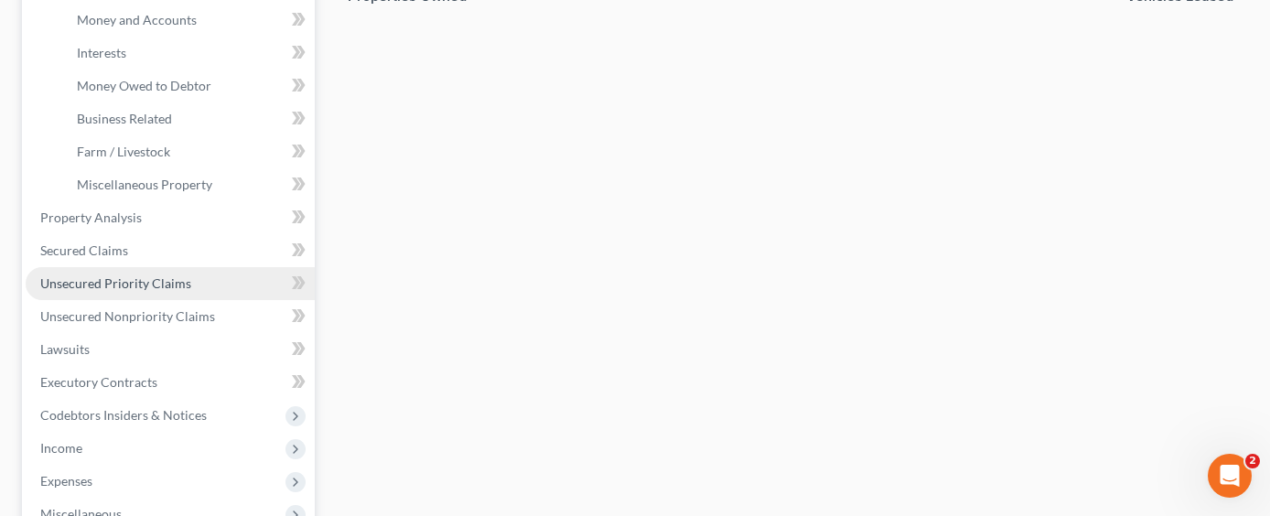
click at [150, 275] on span "Unsecured Priority Claims" at bounding box center [115, 283] width 151 height 16
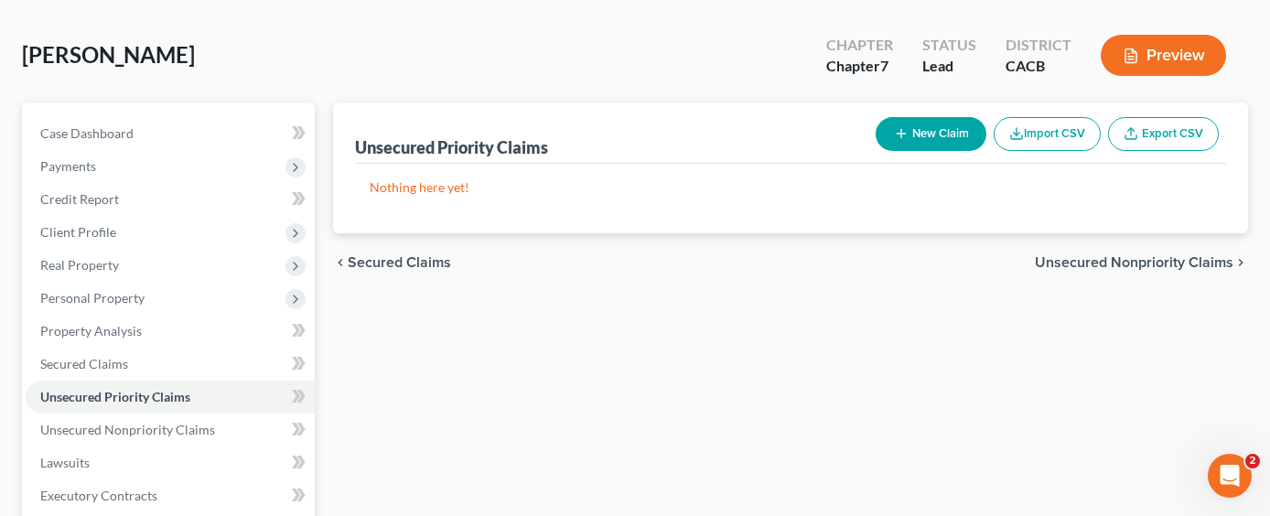
scroll to position [275, 0]
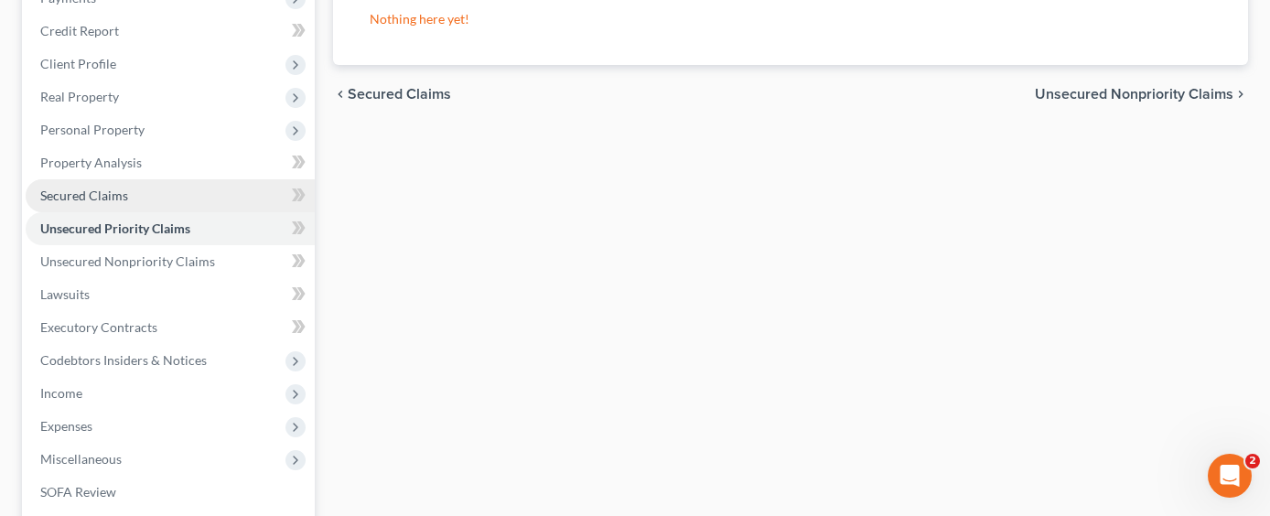
click at [178, 179] on link "Secured Claims" at bounding box center [170, 195] width 289 height 33
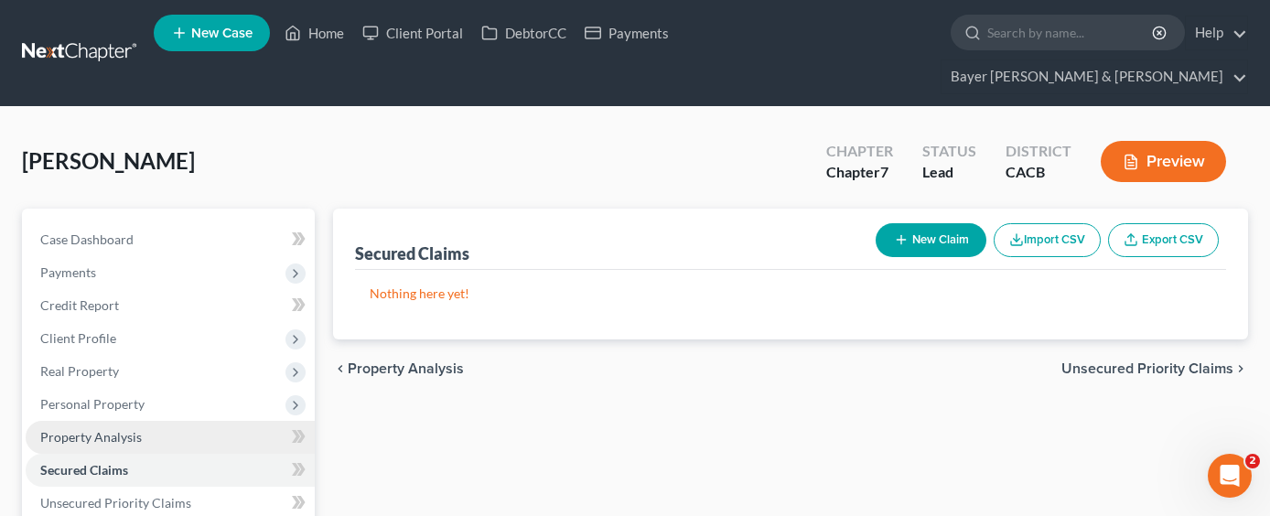
scroll to position [366, 0]
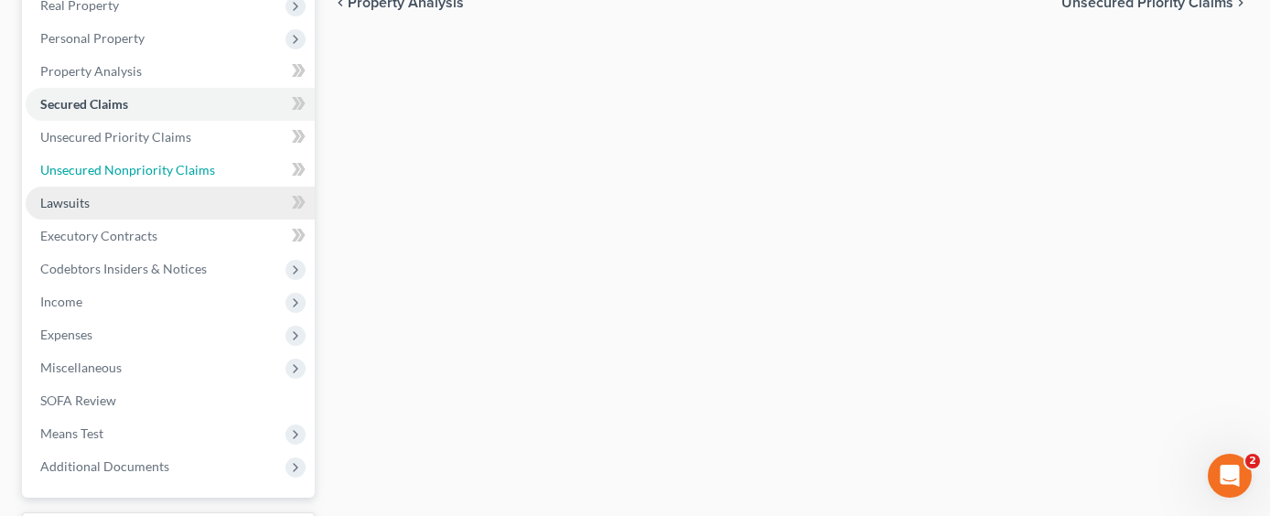
click at [205, 162] on span "Unsecured Nonpriority Claims" at bounding box center [127, 170] width 175 height 16
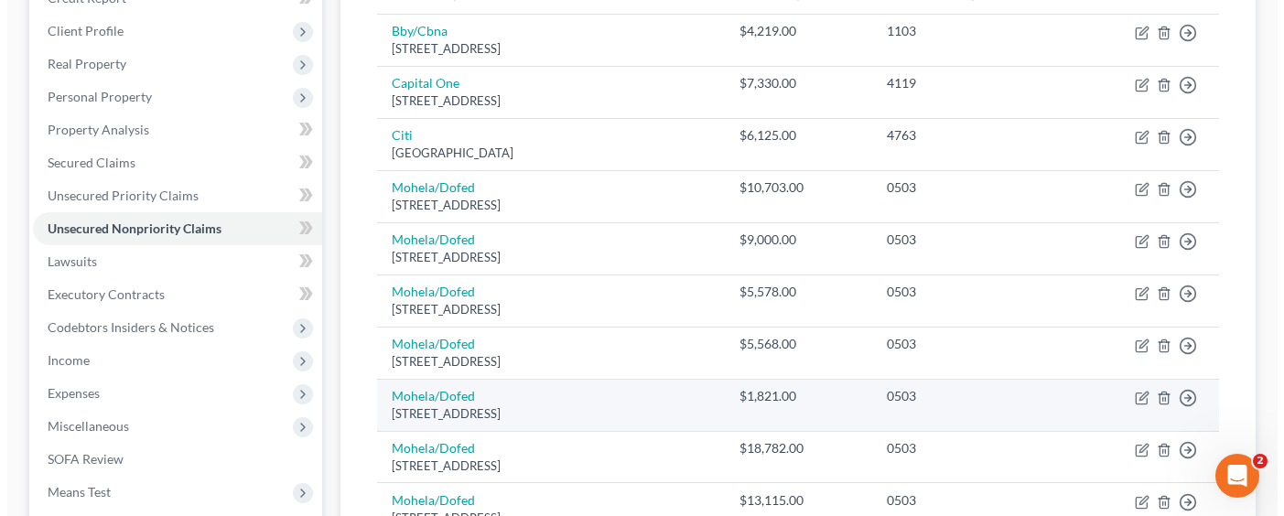
scroll to position [275, 0]
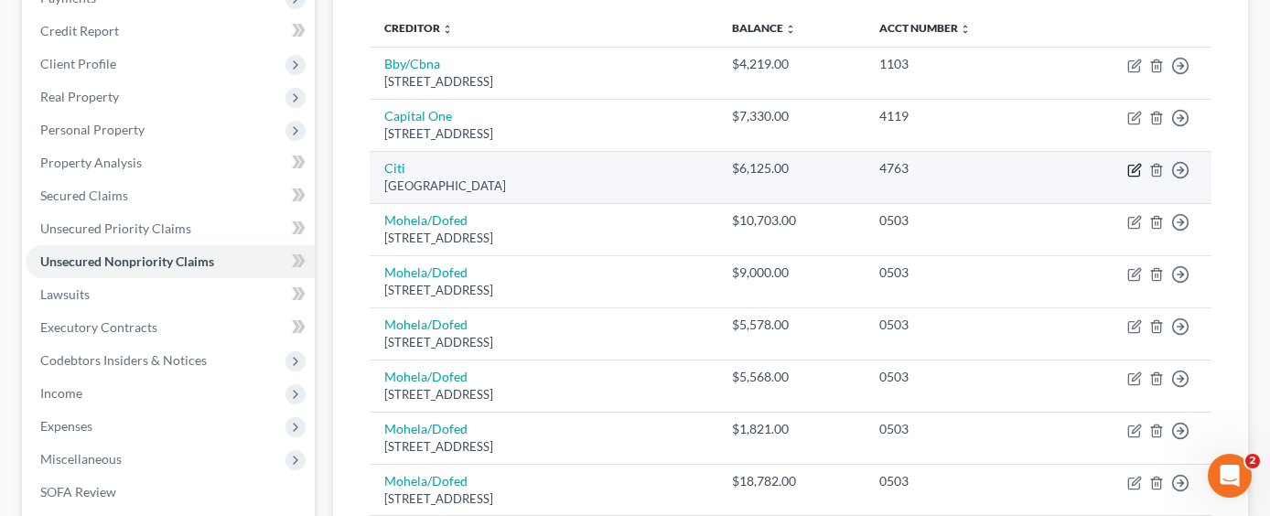
click at [1136, 163] on icon "button" at bounding box center [1134, 170] width 15 height 15
select select "43"
select select "0"
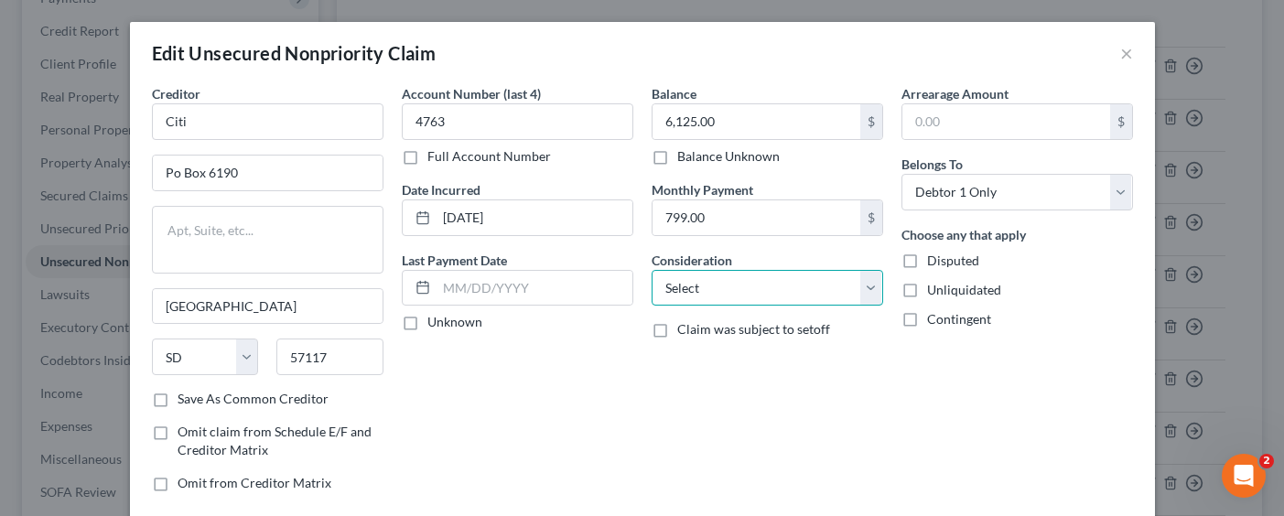
click at [816, 296] on select "Select Cable / Satellite Services Collection Agency Credit Card Debt Debt Couns…" at bounding box center [768, 288] width 232 height 37
select select "2"
click at [652, 270] on select "Select Cable / Satellite Services Collection Agency Credit Card Debt Debt Couns…" at bounding box center [768, 288] width 232 height 37
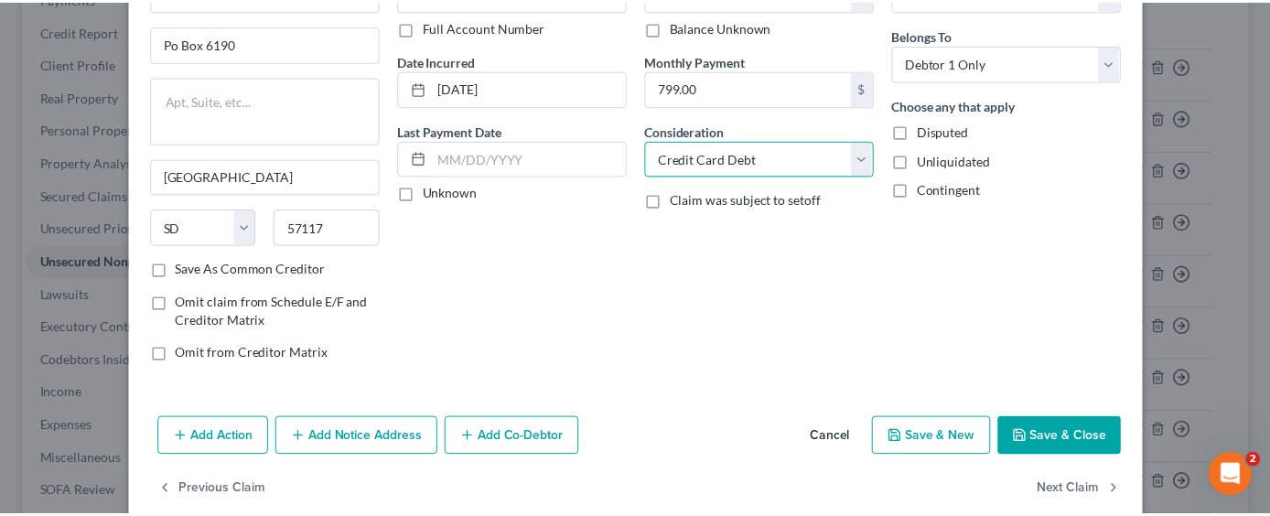
scroll to position [158, 0]
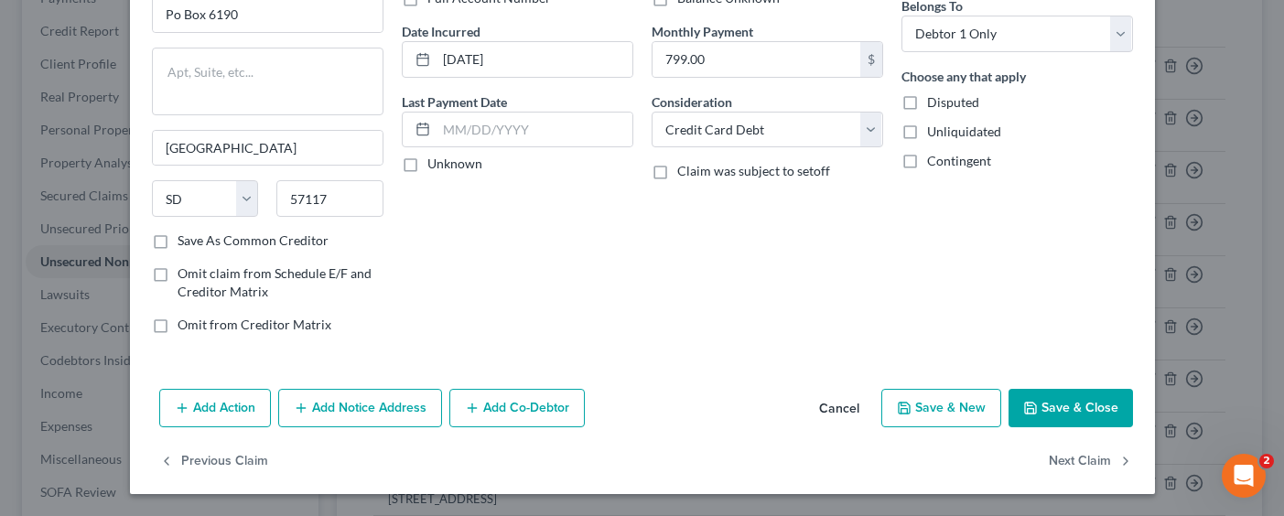
click at [1052, 421] on button "Save & Close" at bounding box center [1070, 408] width 124 height 38
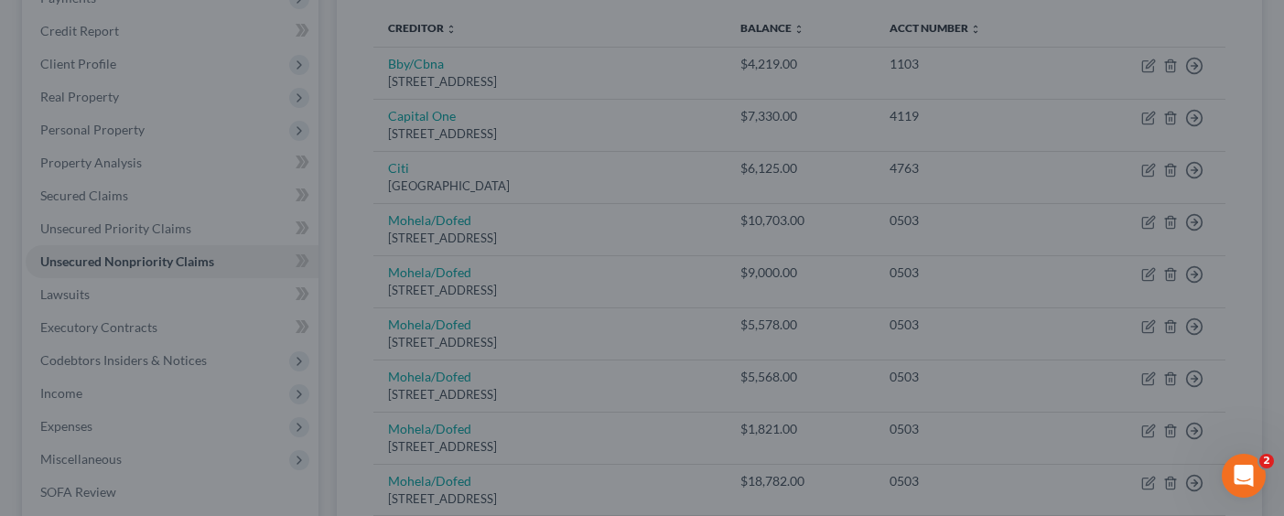
type input "0"
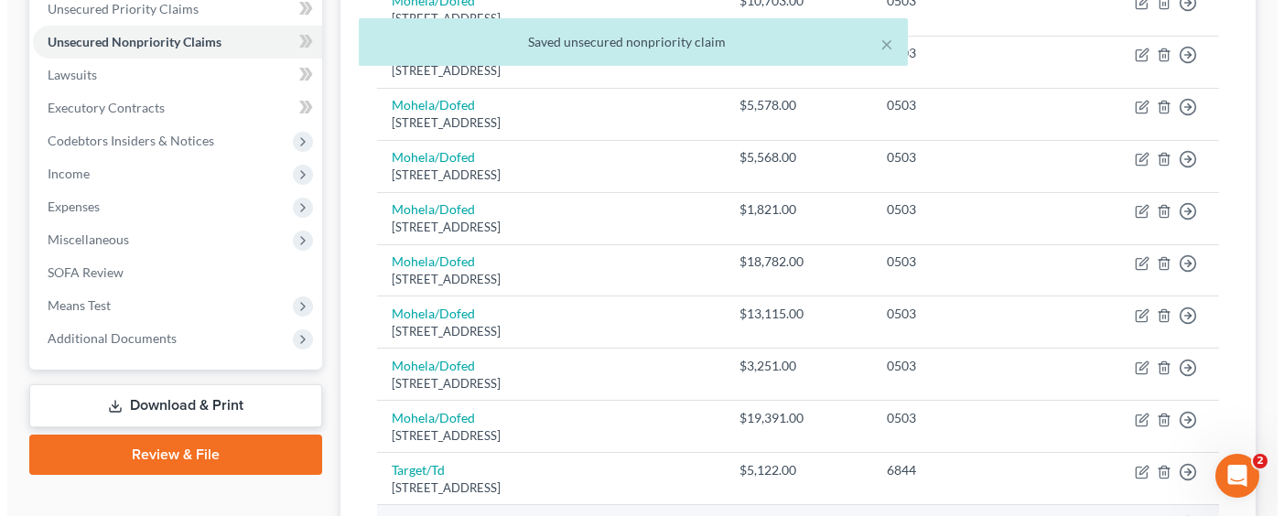
scroll to position [700, 0]
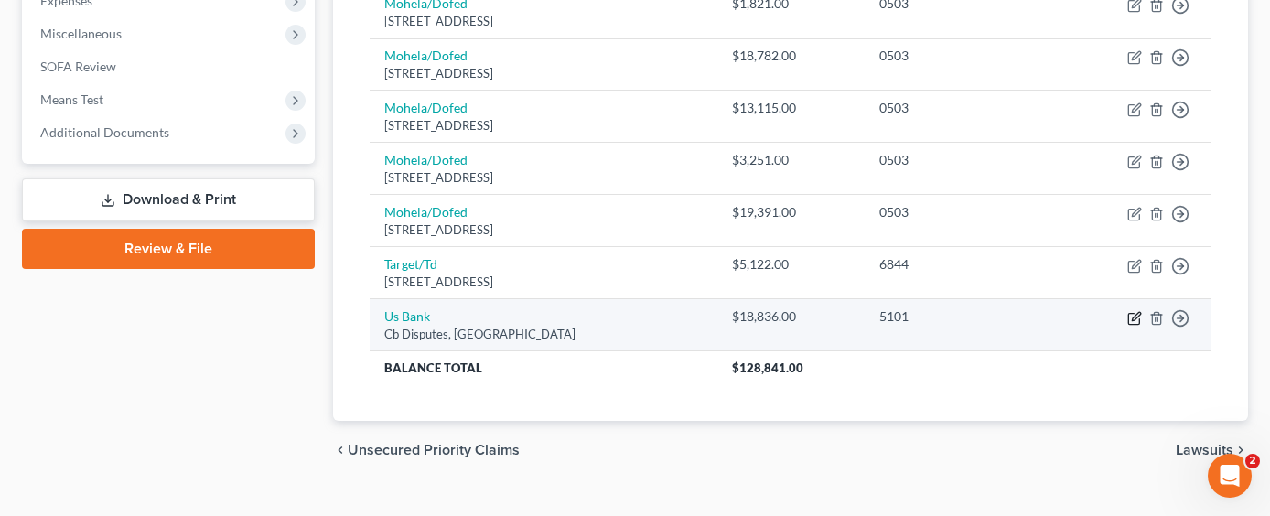
click at [1136, 311] on icon "button" at bounding box center [1134, 318] width 15 height 15
select select "26"
select select "0"
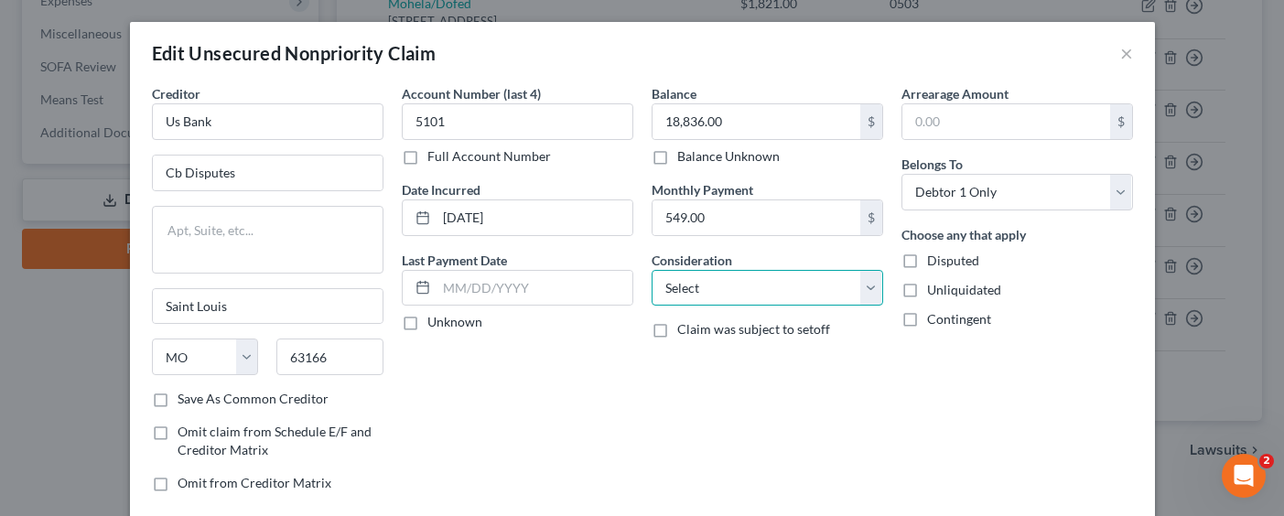
click at [767, 291] on select "Select Cable / Satellite Services Collection Agency Credit Card Debt Debt Couns…" at bounding box center [768, 288] width 232 height 37
select select "2"
click at [652, 270] on select "Select Cable / Satellite Services Collection Agency Credit Card Debt Debt Couns…" at bounding box center [768, 288] width 232 height 37
click at [954, 421] on div "Arrearage Amount $ Belongs To * Select Debtor 1 Only Debtor 2 Only Debtor 1 And…" at bounding box center [1017, 295] width 250 height 423
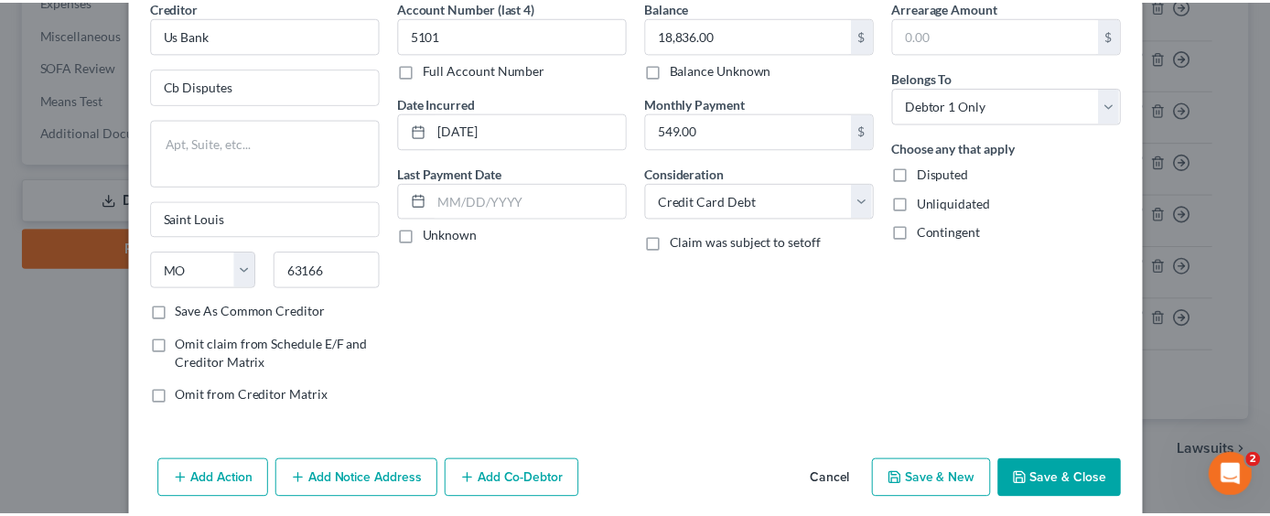
scroll to position [158, 0]
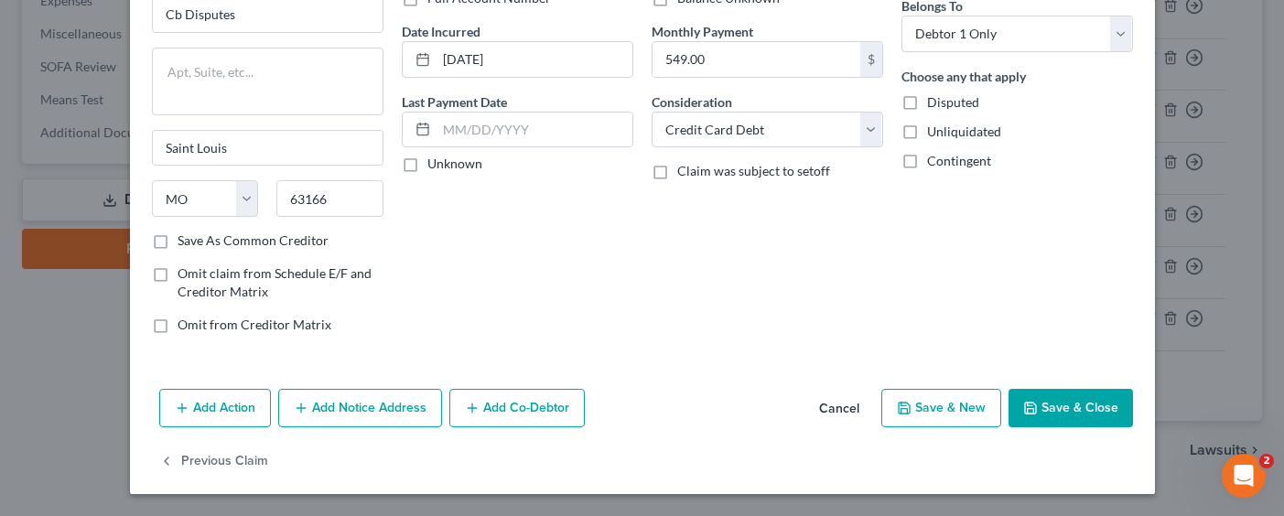
click at [1074, 415] on button "Save & Close" at bounding box center [1070, 408] width 124 height 38
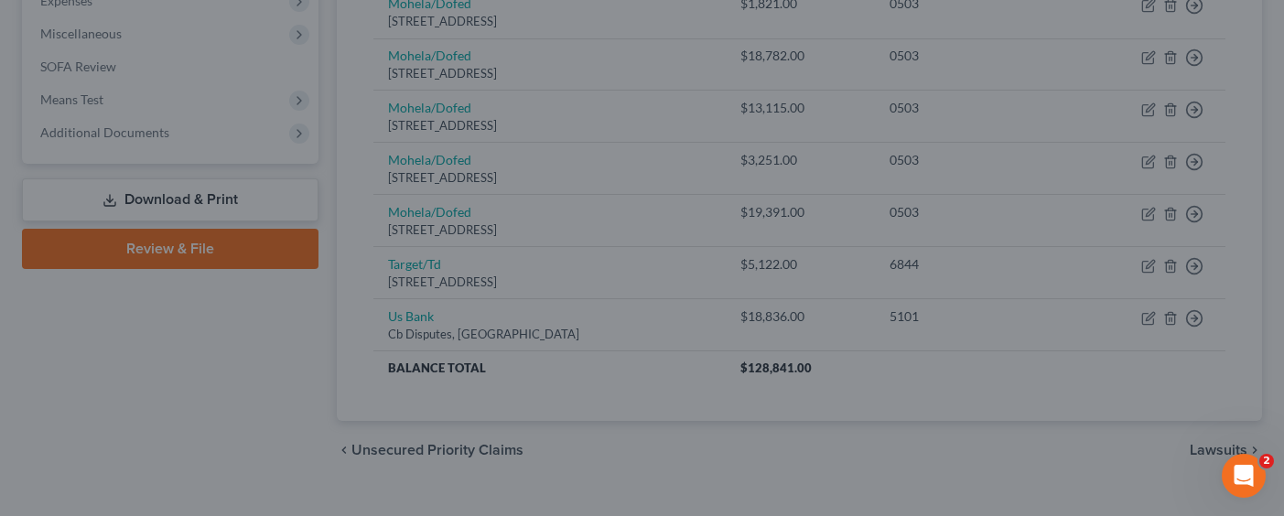
type input "0"
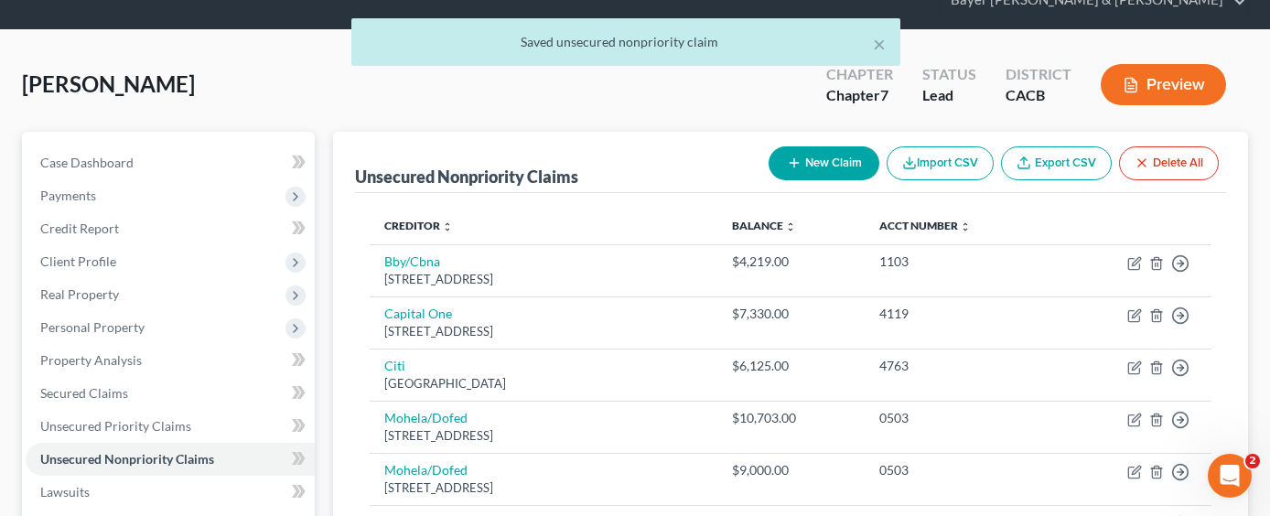
scroll to position [0, 0]
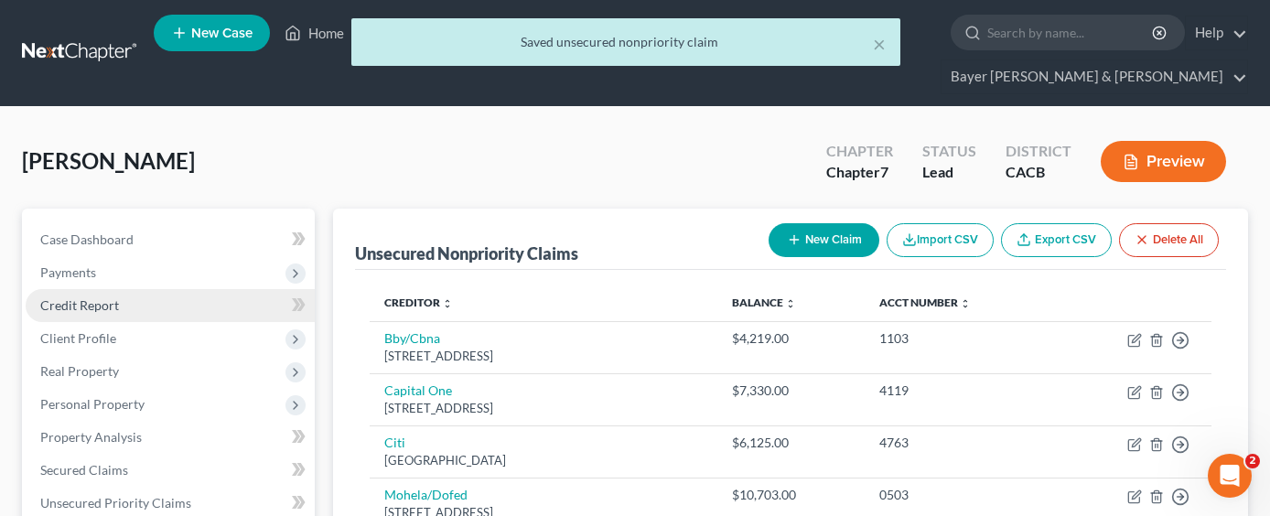
click at [206, 289] on link "Credit Report" at bounding box center [170, 305] width 289 height 33
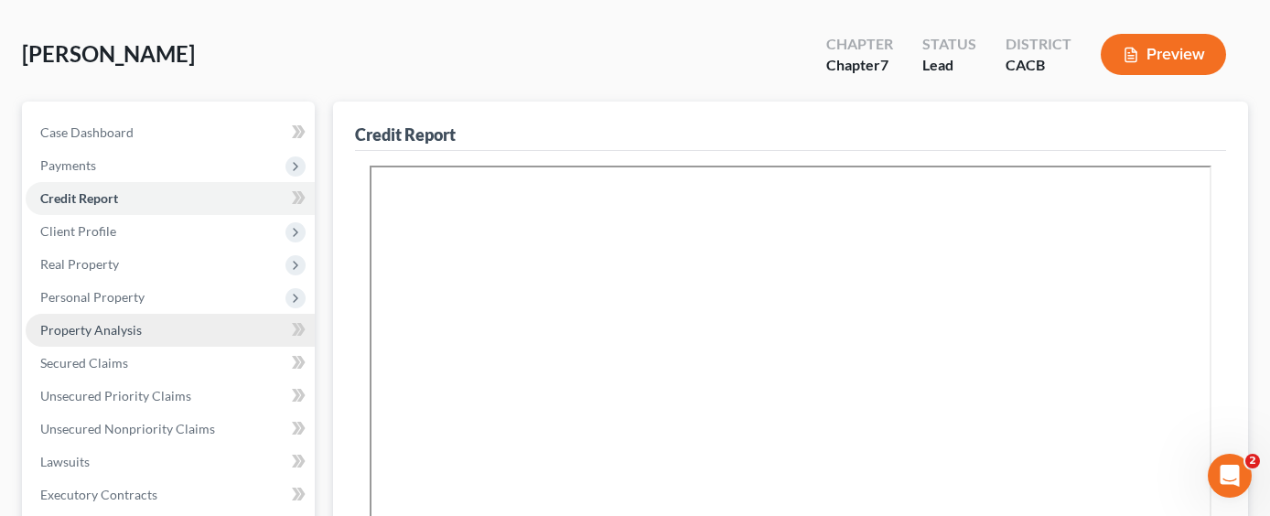
scroll to position [275, 0]
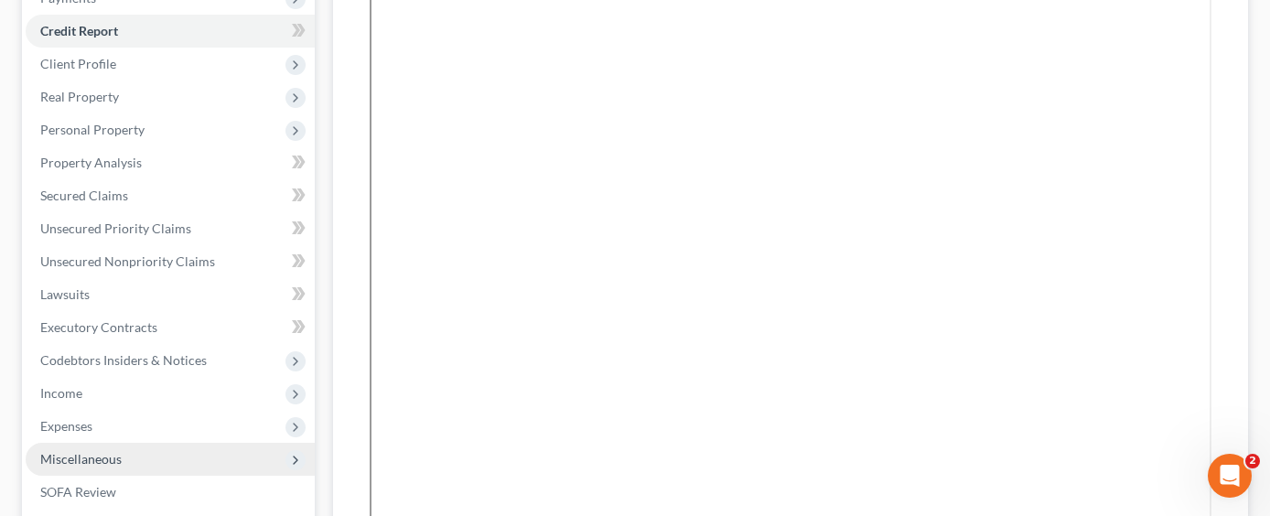
click at [104, 451] on span "Miscellaneous" at bounding box center [80, 459] width 81 height 16
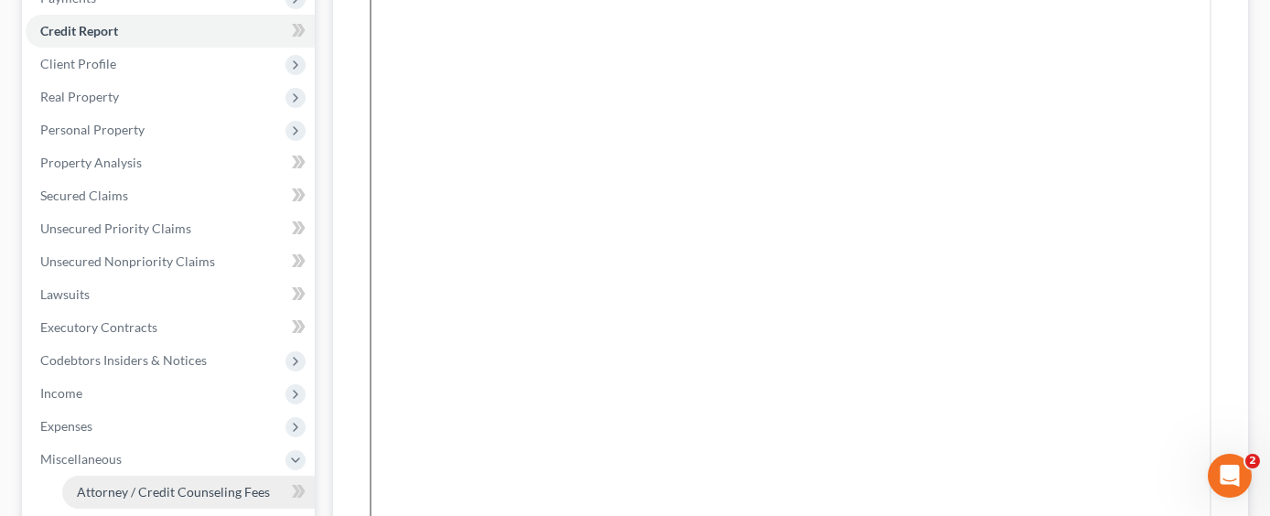
drag, startPoint x: 133, startPoint y: 455, endPoint x: 105, endPoint y: 447, distance: 28.7
click at [134, 484] on span "Attorney / Credit Counseling Fees" at bounding box center [173, 492] width 193 height 16
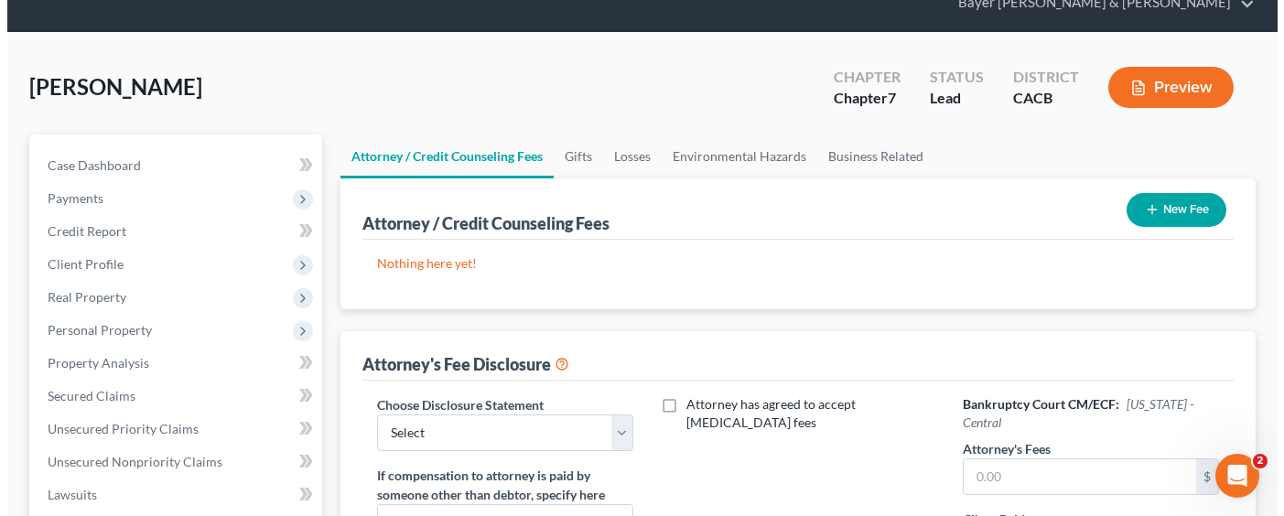
scroll to position [183, 0]
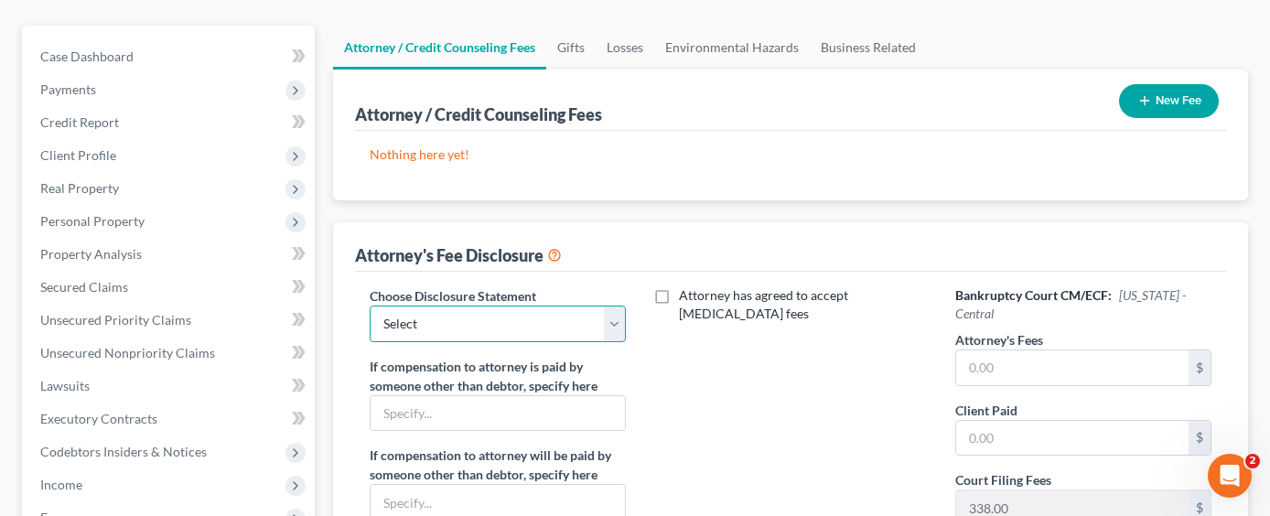
click at [618, 306] on select "Select Substitution in Ch 7 (when UST requests docs) Chapter 11 Standard Ch7 Fe…" at bounding box center [498, 324] width 256 height 37
select select "2"
click at [370, 306] on select "Select Substitution in Ch 7 (when UST requests docs) Chapter 11 Standard Ch7 Fe…" at bounding box center [498, 324] width 256 height 37
click at [1064, 350] on input "text" at bounding box center [1072, 367] width 232 height 35
type input "1,500.00"
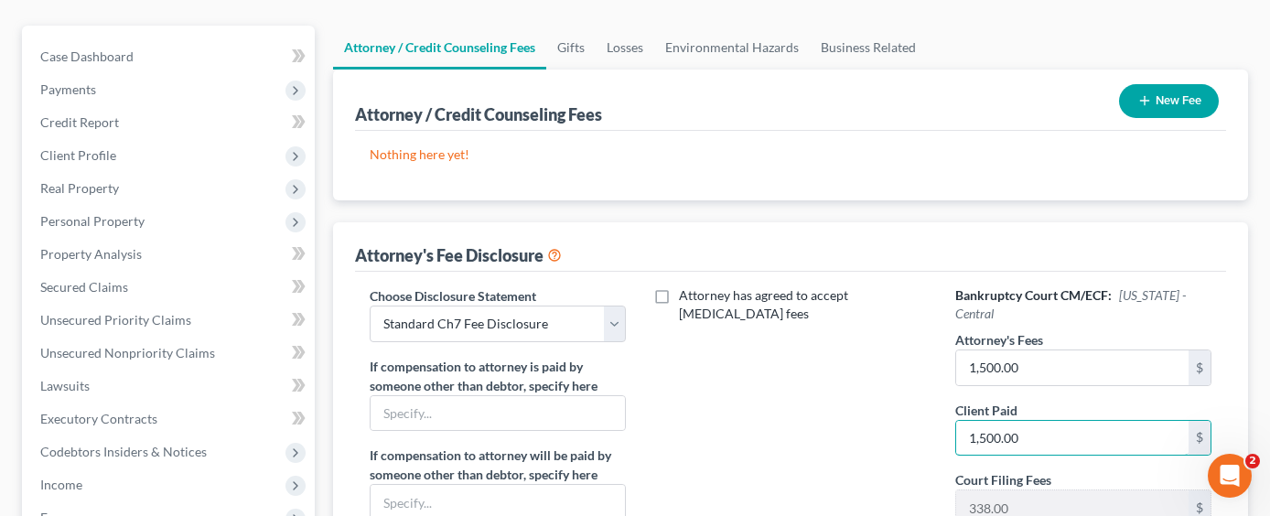
type input "1,500.00"
click at [1164, 84] on button "New Fee" at bounding box center [1169, 101] width 100 height 34
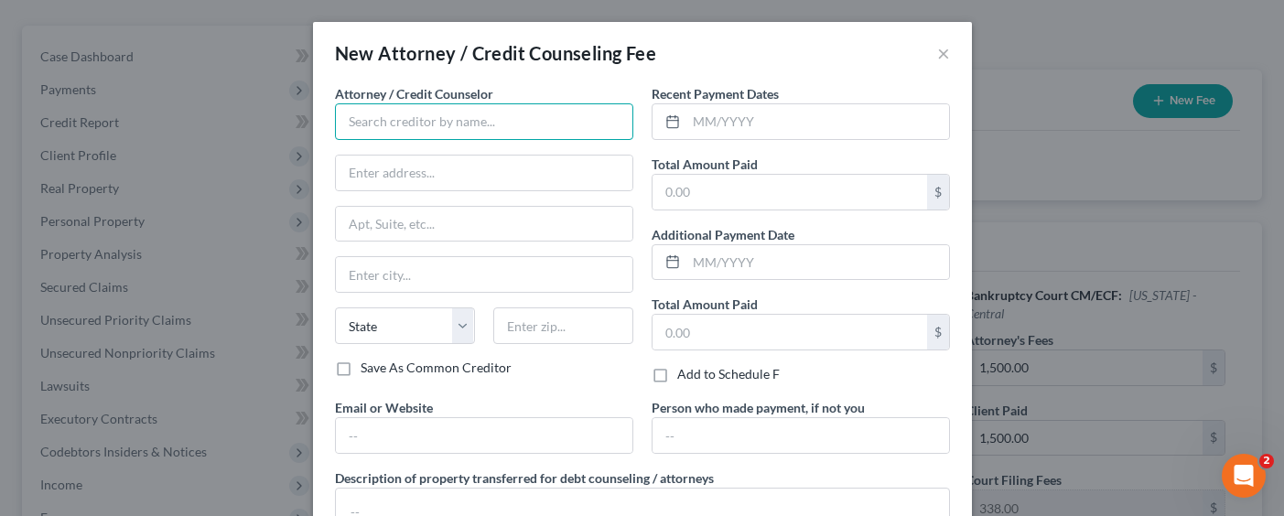
click at [455, 121] on input "text" at bounding box center [484, 121] width 298 height 37
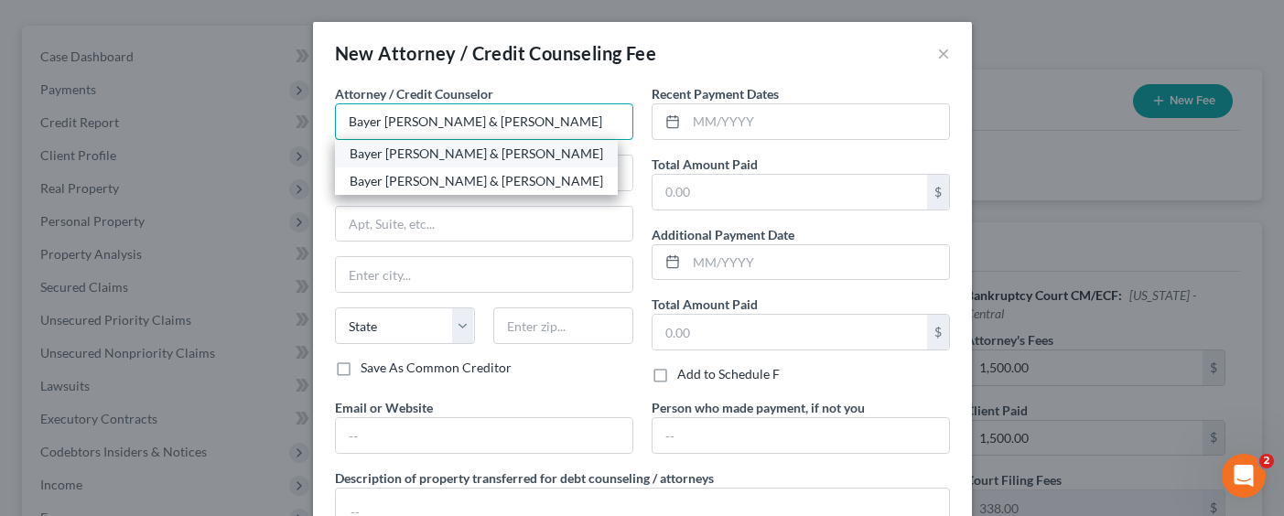
type input "Bayer [PERSON_NAME] & [PERSON_NAME]"
click at [434, 152] on div "Bayer [PERSON_NAME] & [PERSON_NAME]" at bounding box center [476, 154] width 253 height 18
type input "[STREET_ADDRESS]"
type input "Suite 1900"
type input "[GEOGRAPHIC_DATA]"
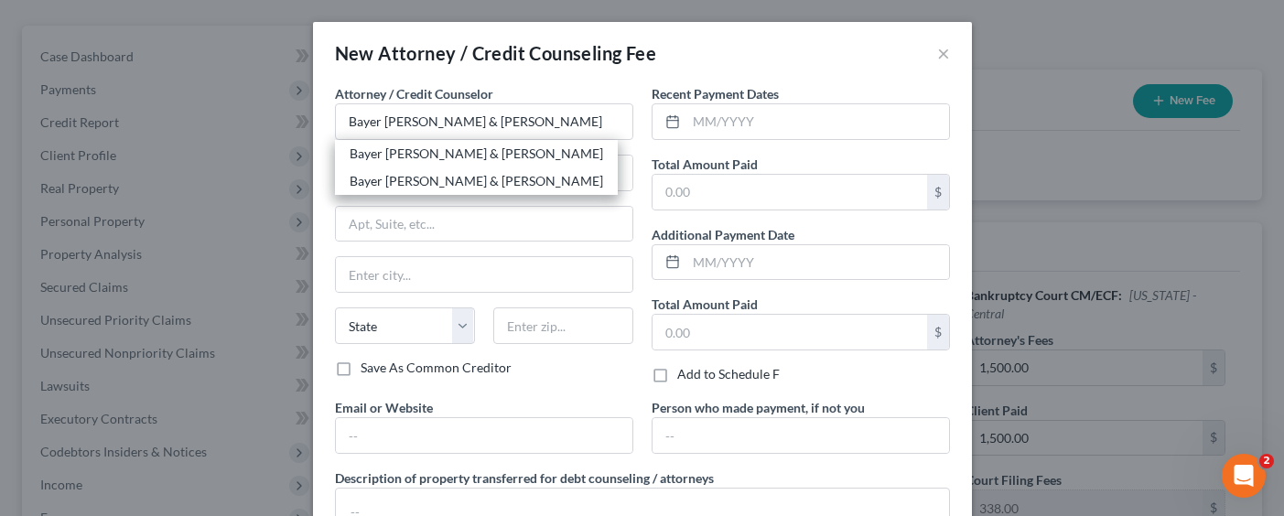
select select "4"
type input "90017"
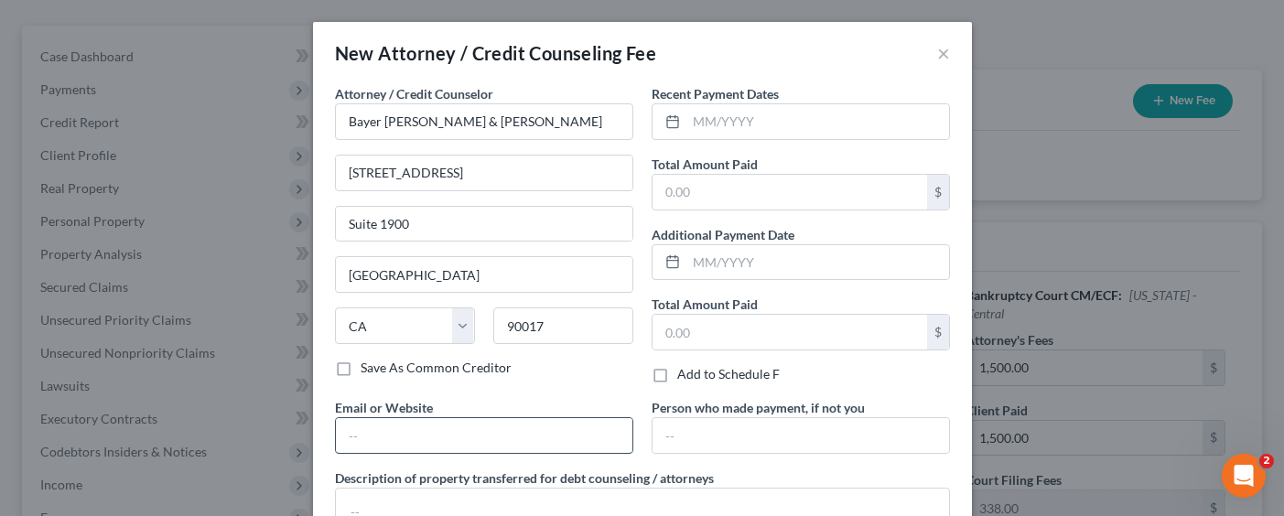
drag, startPoint x: 462, startPoint y: 434, endPoint x: 477, endPoint y: 449, distance: 21.4
click at [462, 433] on input "text" at bounding box center [484, 435] width 296 height 35
type input "[EMAIL_ADDRESS][DOMAIN_NAME]"
click at [746, 125] on input "text" at bounding box center [817, 121] width 263 height 35
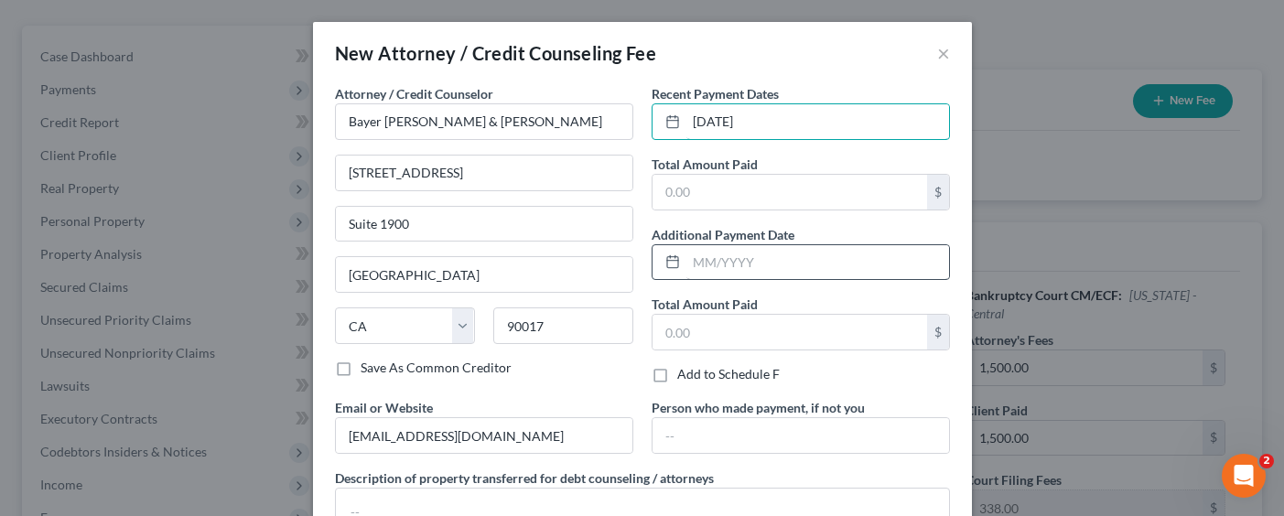
type input "[DATE]"
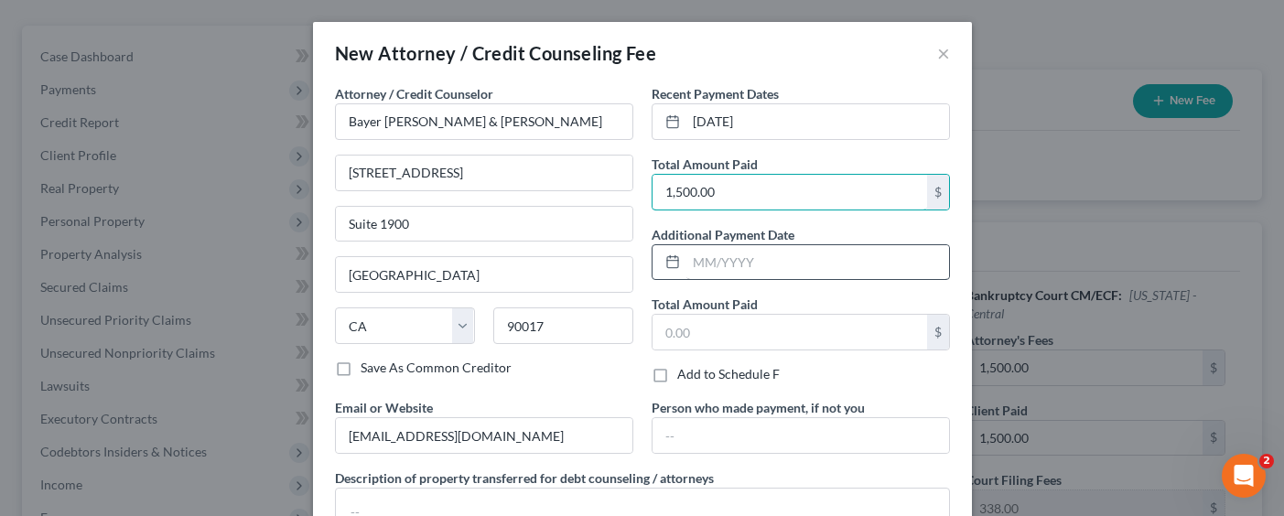
type input "1,500.00"
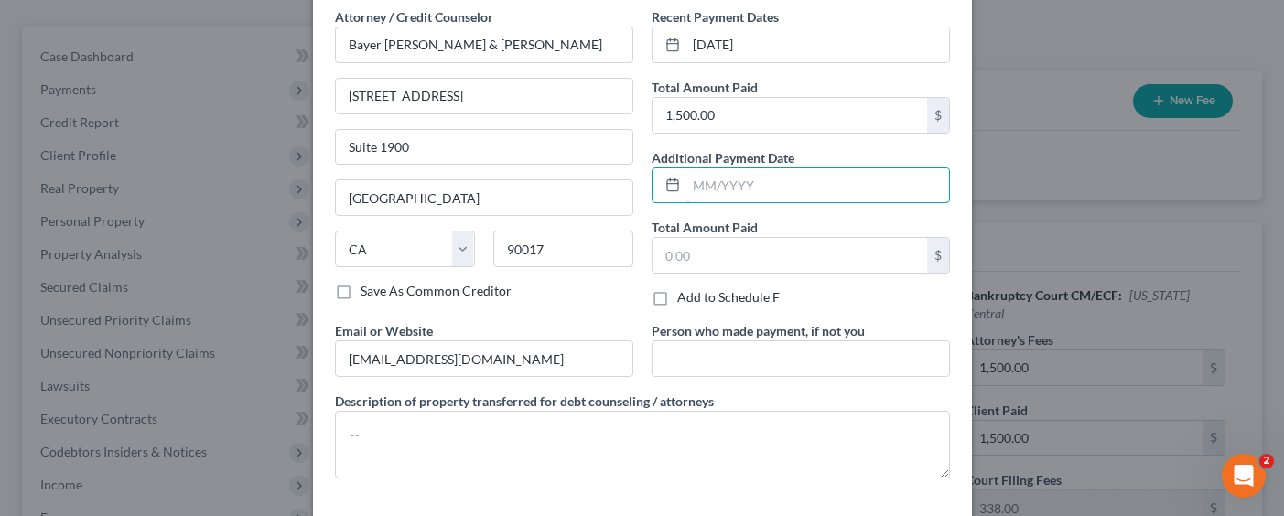
scroll to position [155, 0]
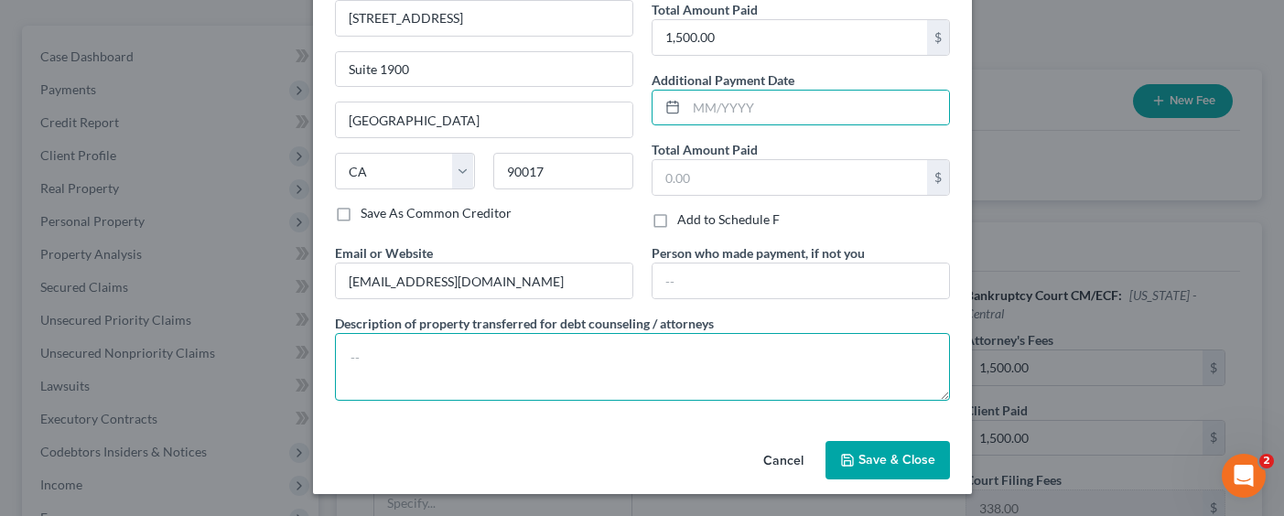
click at [533, 360] on textarea at bounding box center [642, 367] width 615 height 68
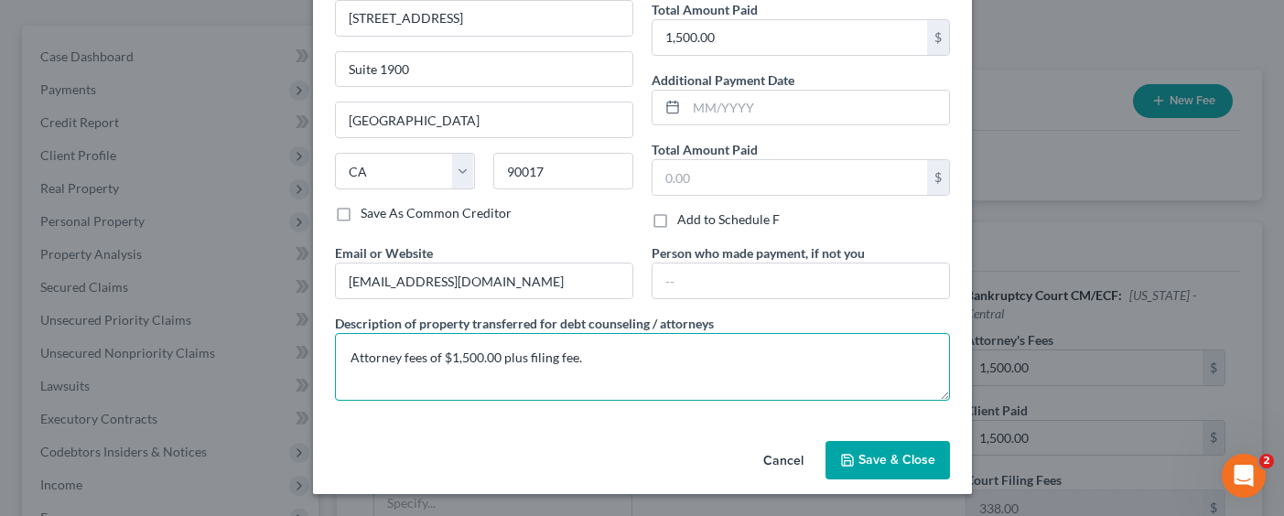
type textarea "Attorney fees of $1,500.00 plus filing fee."
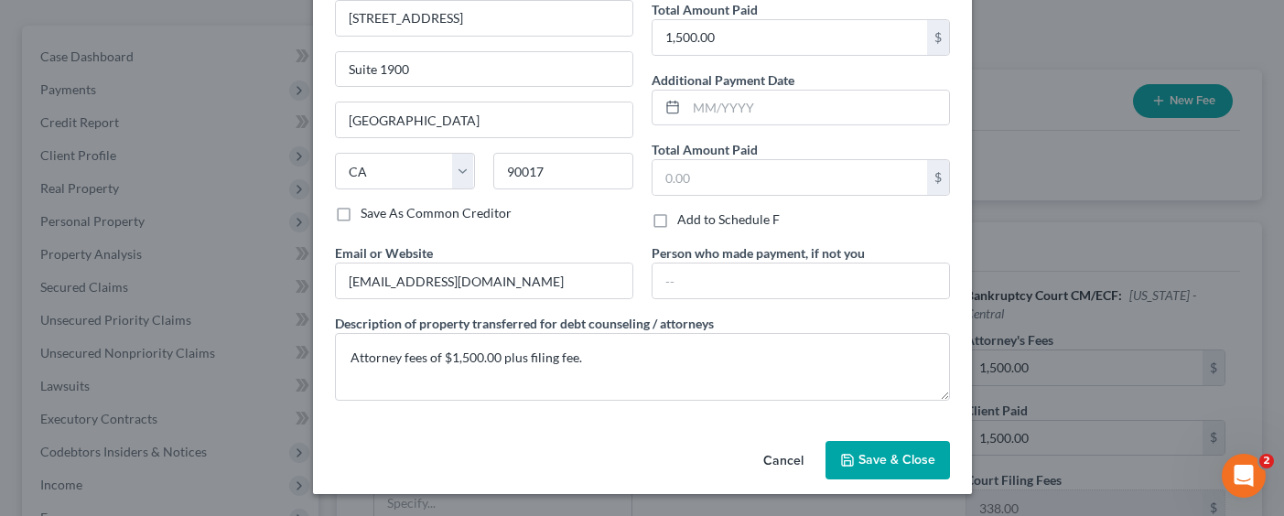
click at [915, 475] on button "Save & Close" at bounding box center [887, 460] width 124 height 38
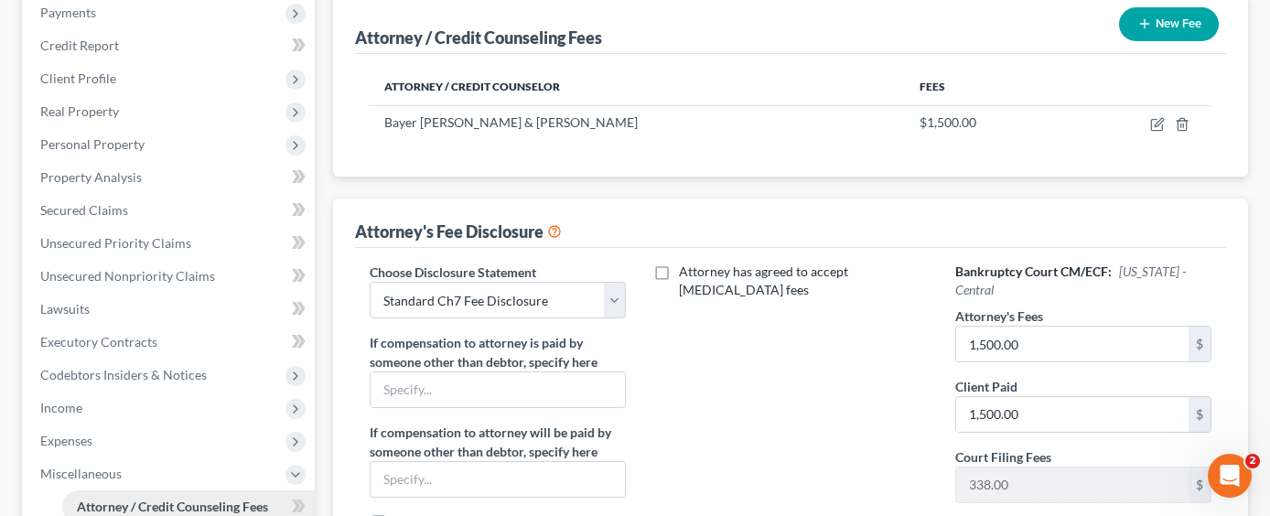
scroll to position [366, 0]
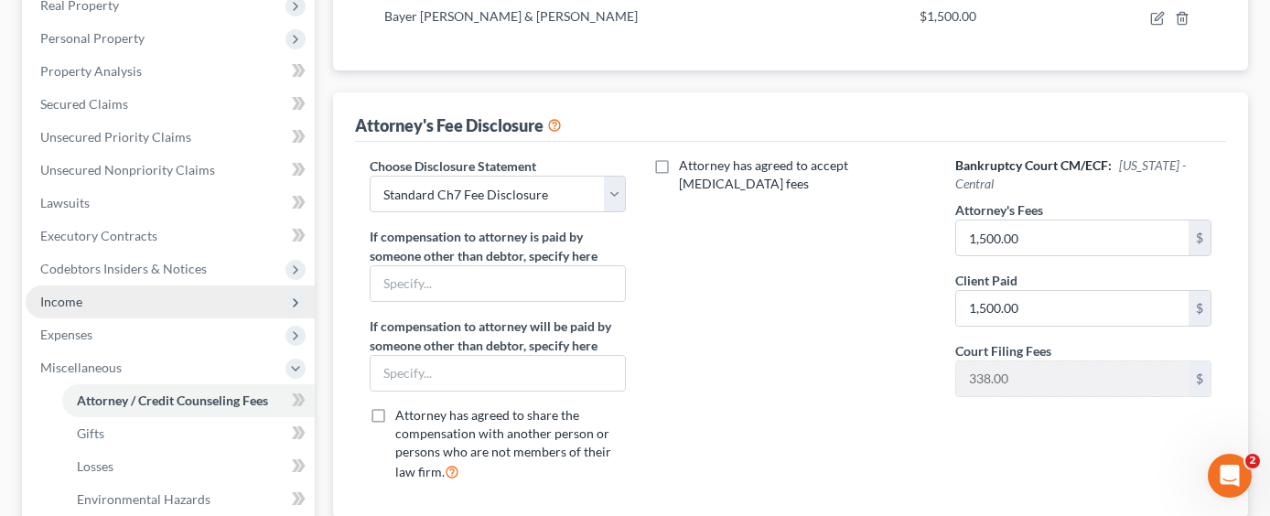
click at [145, 286] on span "Income" at bounding box center [170, 302] width 289 height 33
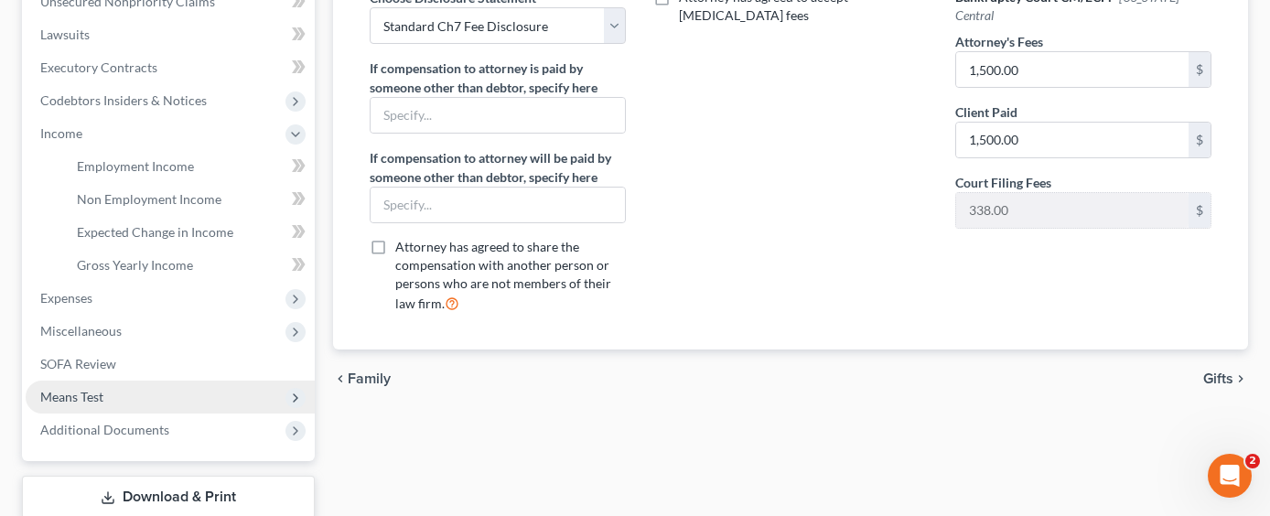
scroll to position [549, 0]
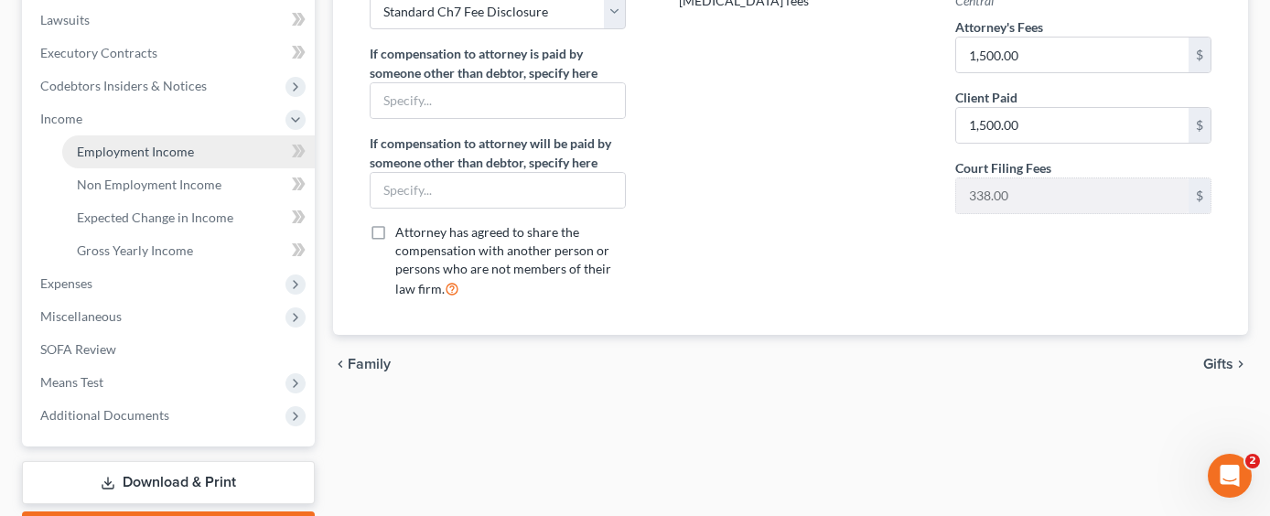
click at [148, 144] on span "Employment Income" at bounding box center [135, 152] width 117 height 16
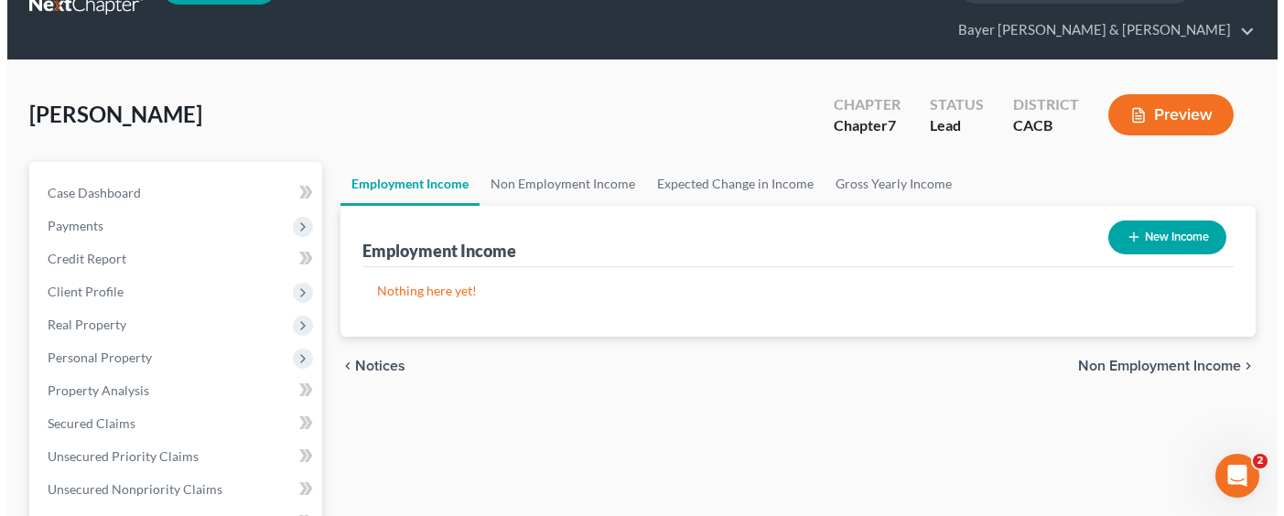
scroll to position [92, 0]
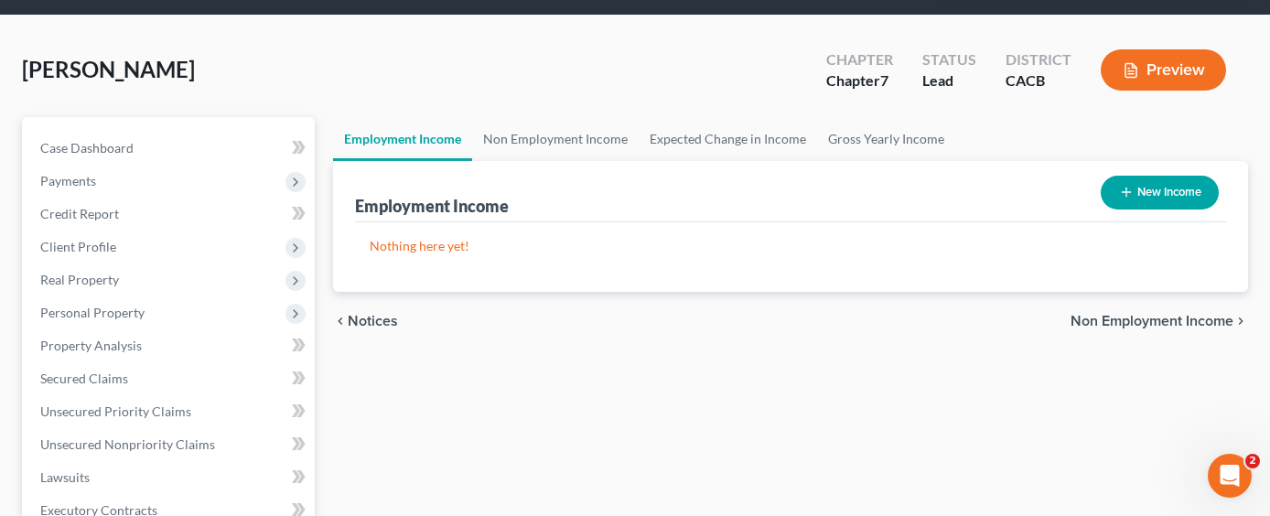
click at [1148, 176] on button "New Income" at bounding box center [1160, 193] width 118 height 34
select select "0"
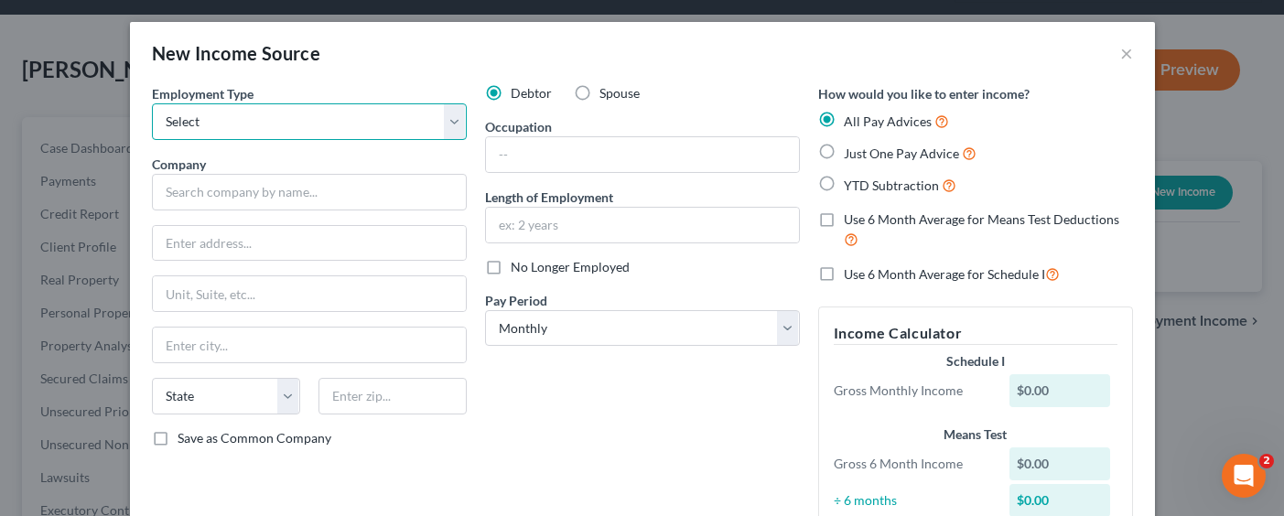
drag, startPoint x: 305, startPoint y: 116, endPoint x: 299, endPoint y: 139, distance: 23.5
click at [305, 116] on select "Select Full or [DEMOGRAPHIC_DATA] Employment Self Employment" at bounding box center [309, 121] width 315 height 37
select select "0"
click at [152, 103] on select "Select Full or [DEMOGRAPHIC_DATA] Employment Self Employment" at bounding box center [309, 121] width 315 height 37
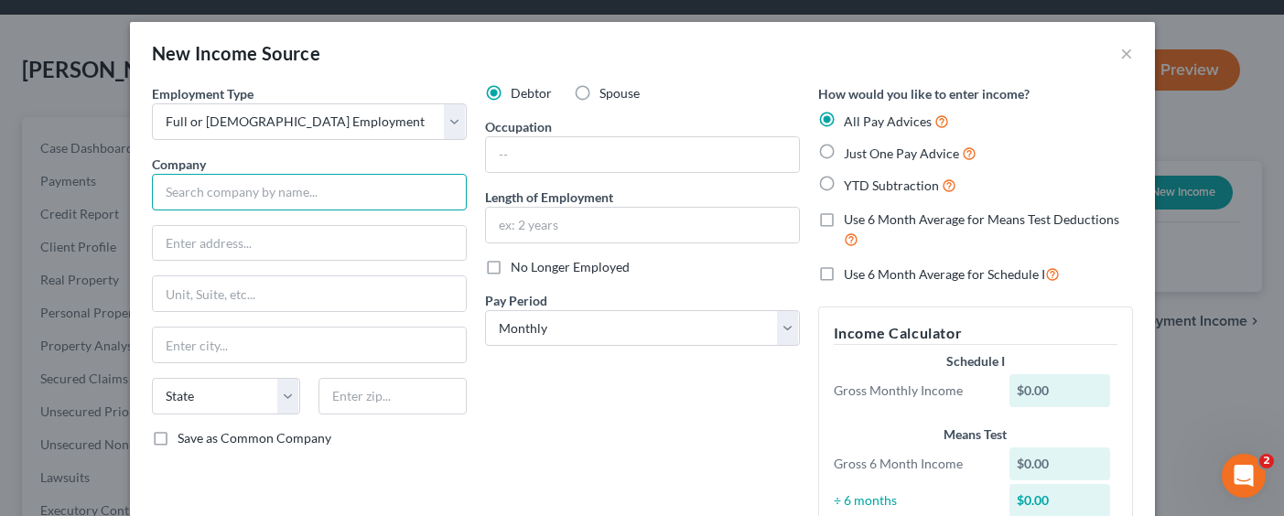
click at [250, 189] on input "text" at bounding box center [309, 192] width 315 height 37
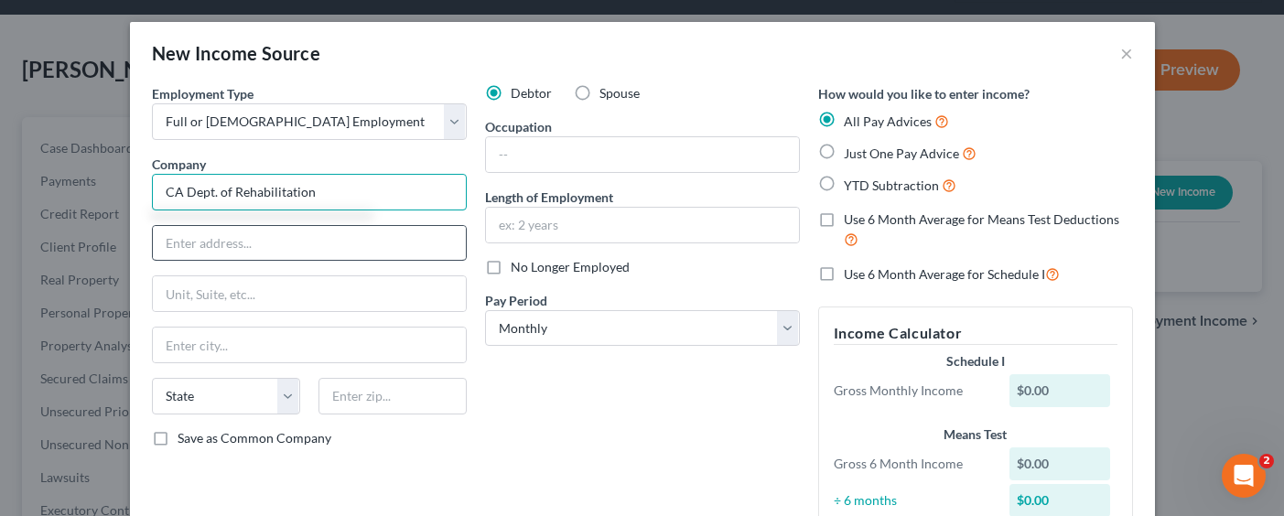
type input "CA Dept. of Rehabilitation"
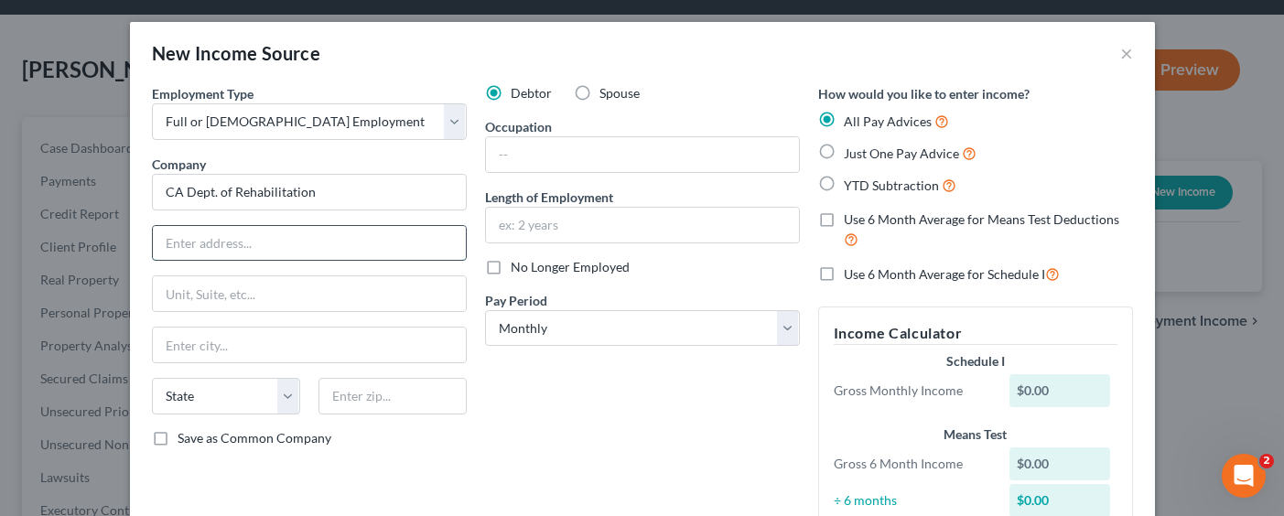
click at [299, 242] on input "text" at bounding box center [309, 243] width 313 height 35
type input "[STREET_ADDRESS][PERSON_NAME]"
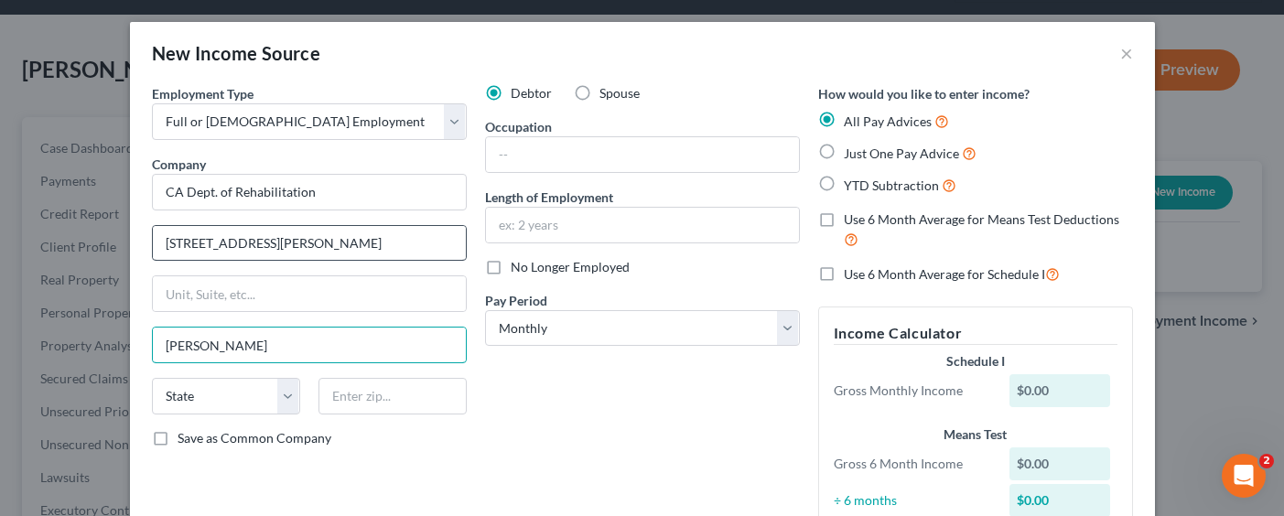
type input "[PERSON_NAME]"
select select "4"
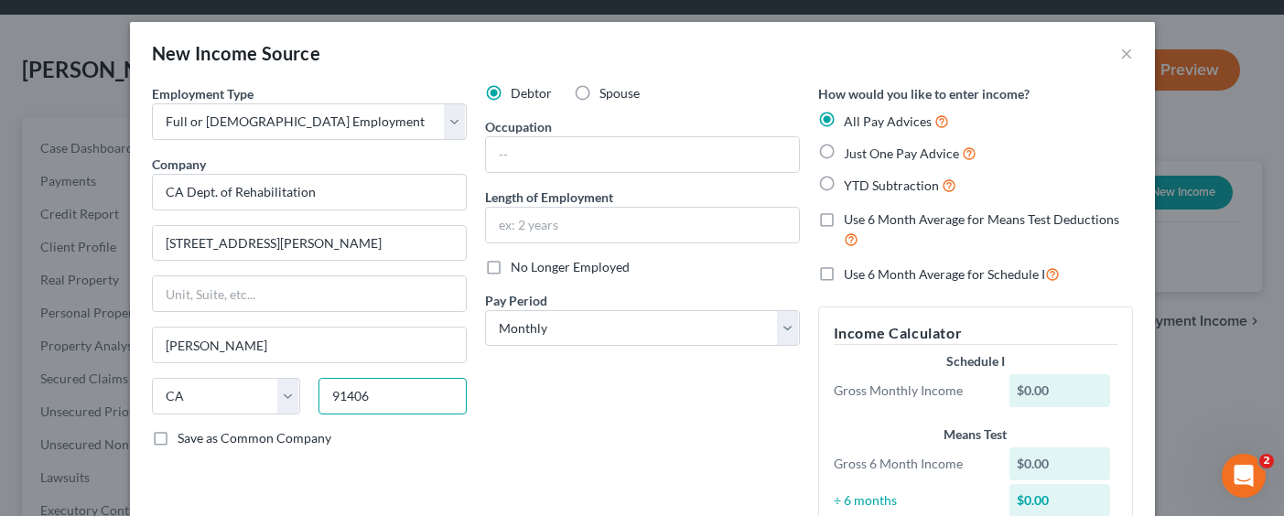
type input "91406"
click at [851, 202] on div "How would you like to enter income? All Pay Advices Just One Pay Advice YTD Sub…" at bounding box center [975, 317] width 333 height 467
click at [850, 214] on span "Use 6 Month Average for Means Test Deductions" at bounding box center [981, 219] width 275 height 16
click at [851, 214] on input "Use 6 Month Average for Means Test Deductions" at bounding box center [857, 216] width 12 height 12
checkbox input "true"
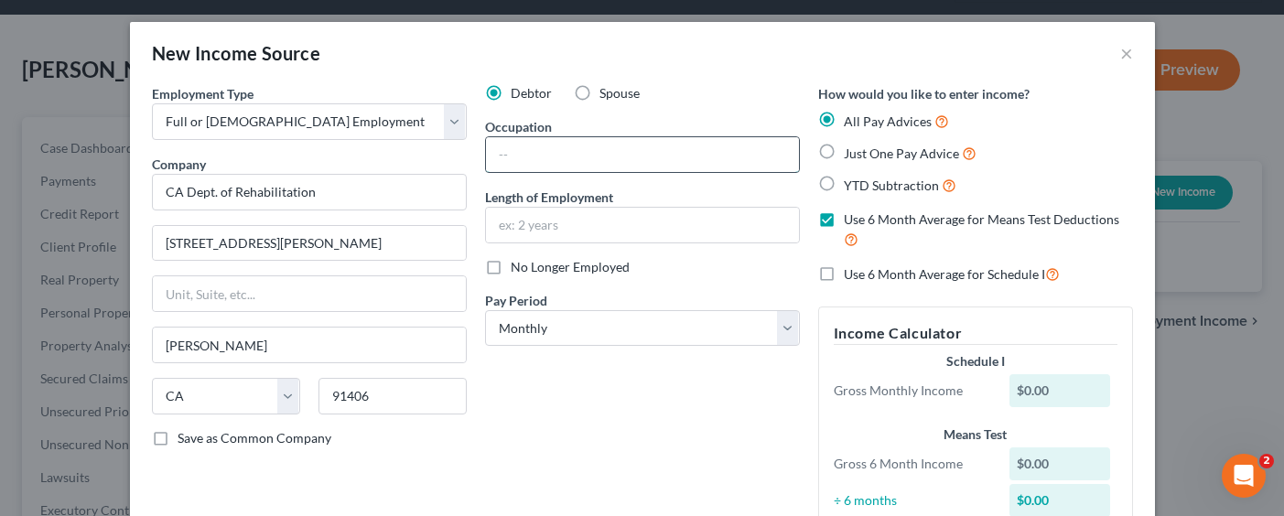
click at [630, 163] on input "text" at bounding box center [642, 154] width 313 height 35
type input "Staff Services Analyst"
click at [544, 221] on input "text" at bounding box center [642, 225] width 313 height 35
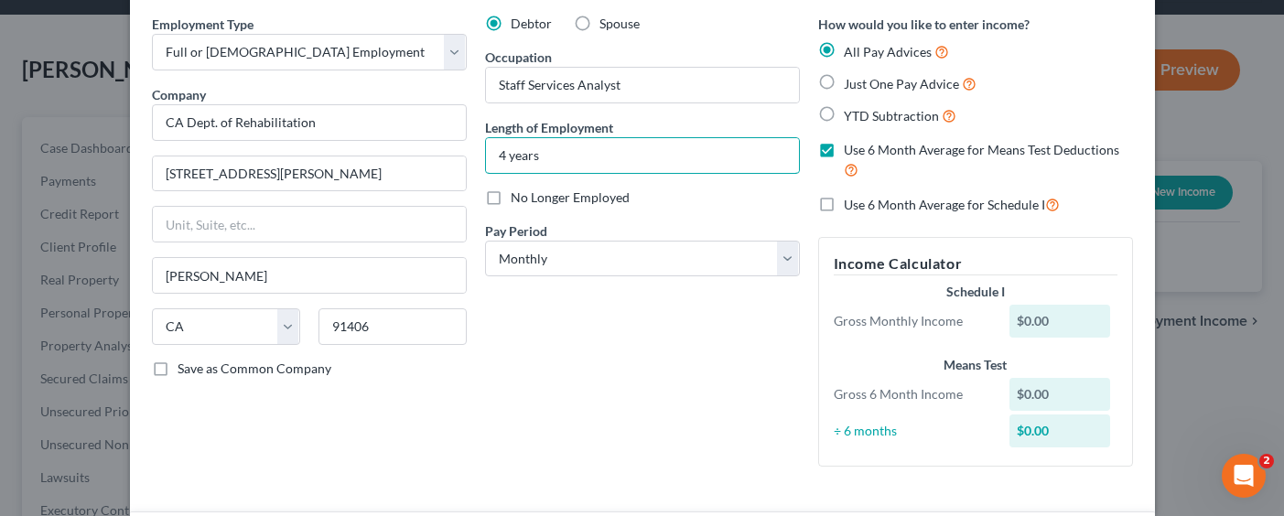
scroll to position [275, 0]
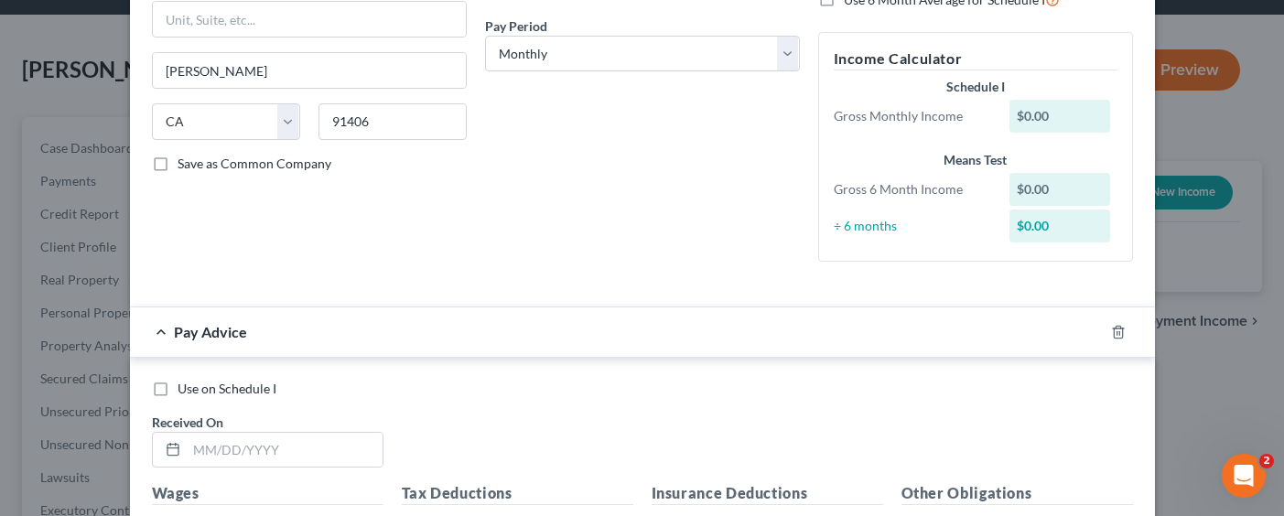
type input "4 years"
click at [178, 391] on label "Use on Schedule I" at bounding box center [227, 389] width 99 height 18
click at [185, 391] on input "Use on Schedule I" at bounding box center [191, 386] width 12 height 12
checkbox input "true"
click at [264, 444] on input "text" at bounding box center [285, 450] width 196 height 35
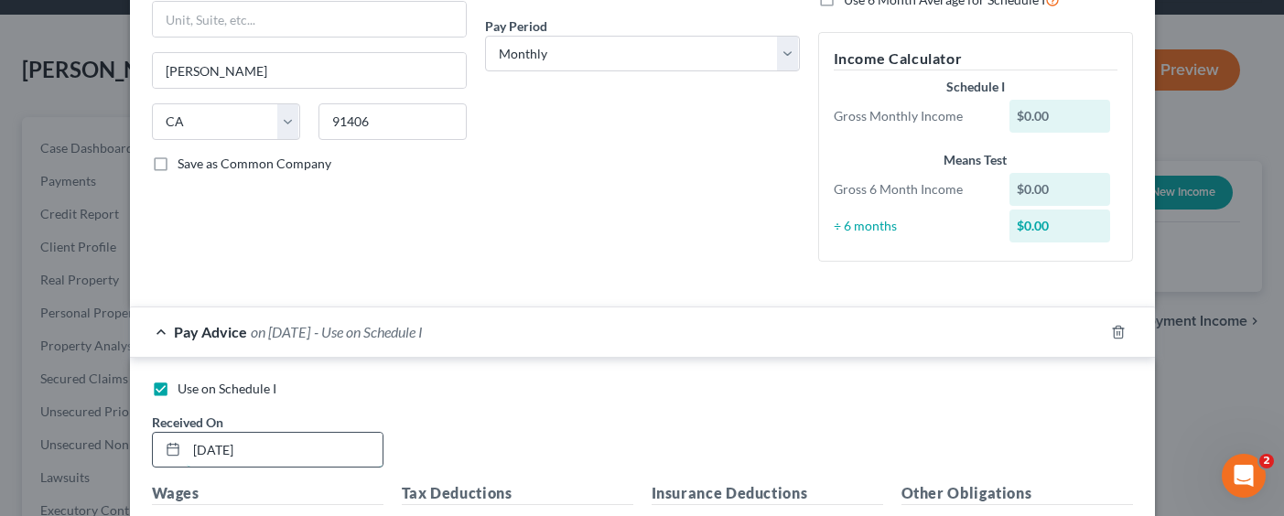
type input "[DATE]"
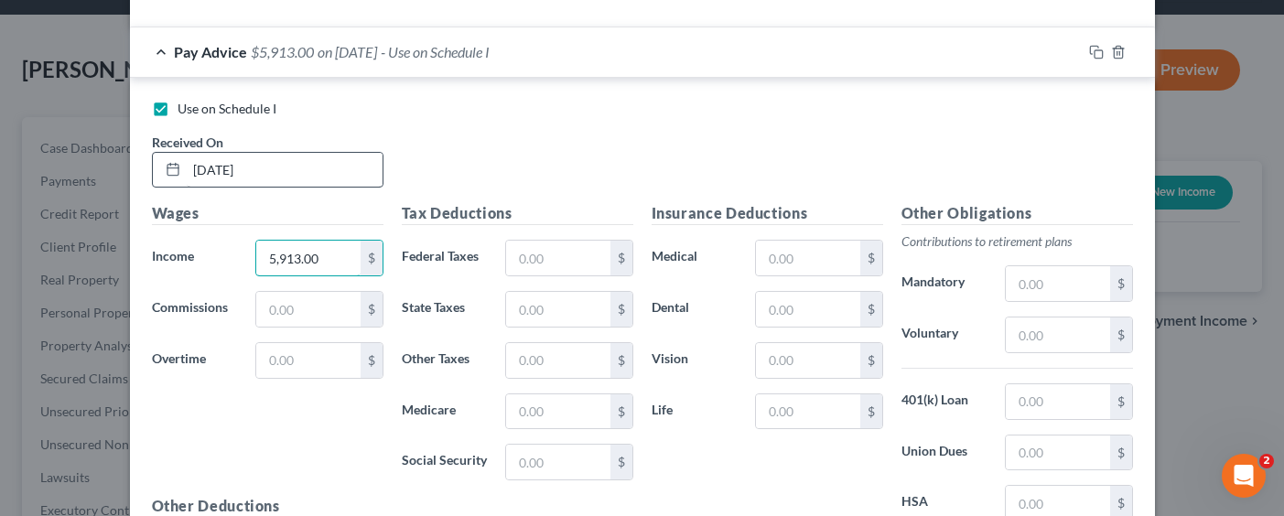
type input "5,913.00"
click at [536, 260] on input "text" at bounding box center [557, 258] width 103 height 35
type input "1,580.00"
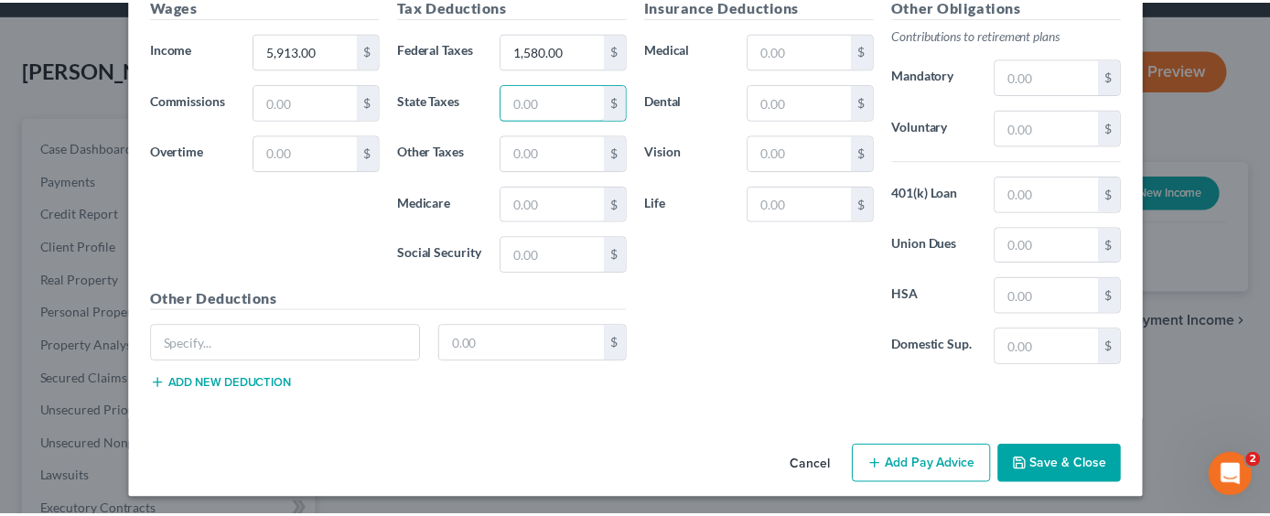
scroll to position [767, 0]
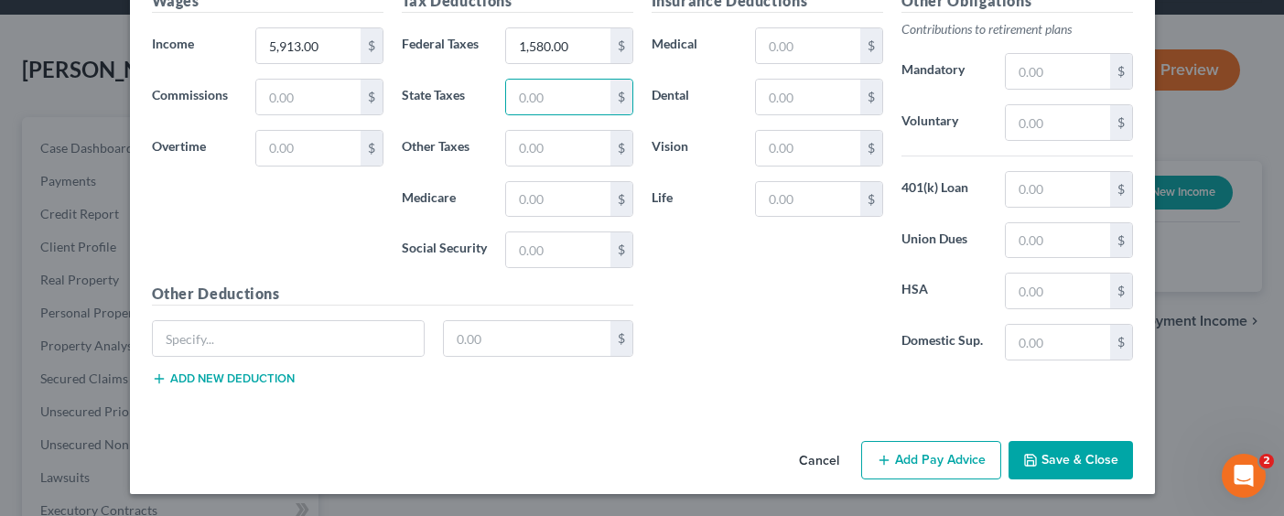
click at [1040, 457] on button "Save & Close" at bounding box center [1070, 460] width 124 height 38
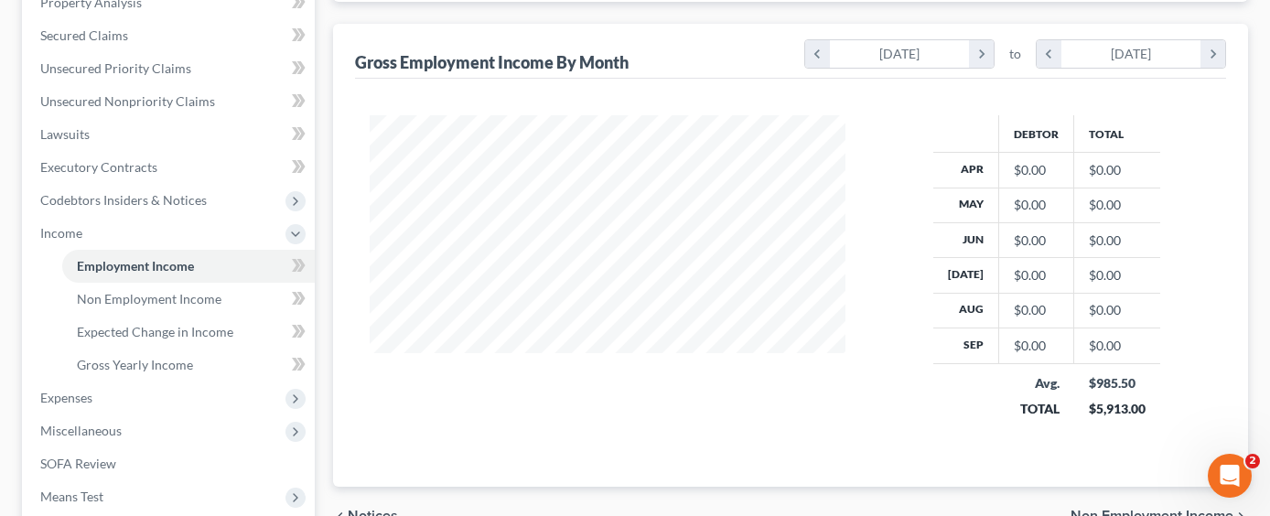
scroll to position [549, 0]
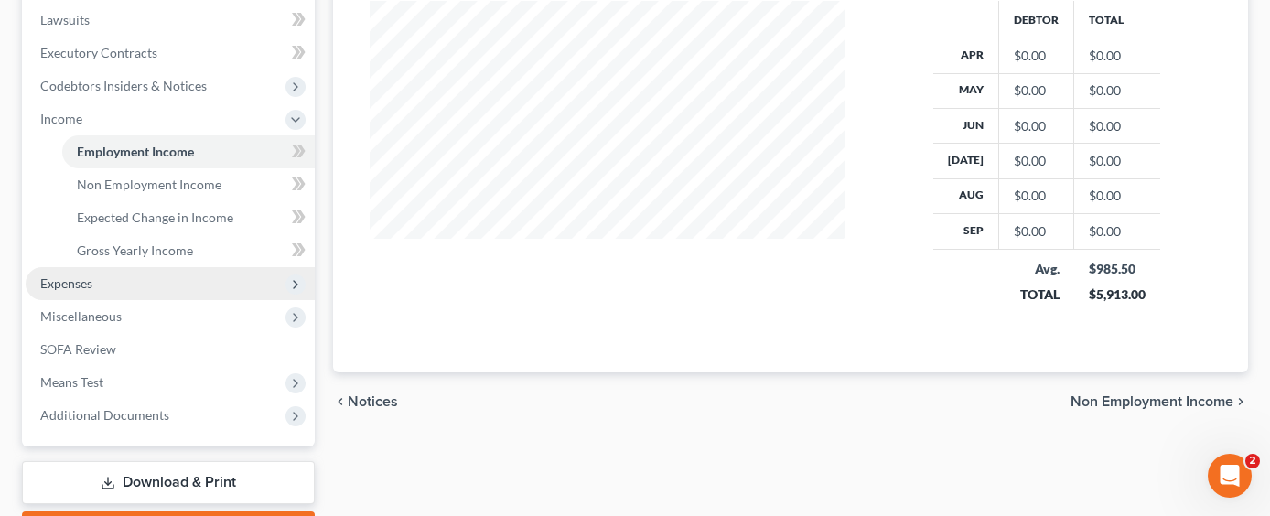
click at [149, 267] on span "Expenses" at bounding box center [170, 283] width 289 height 33
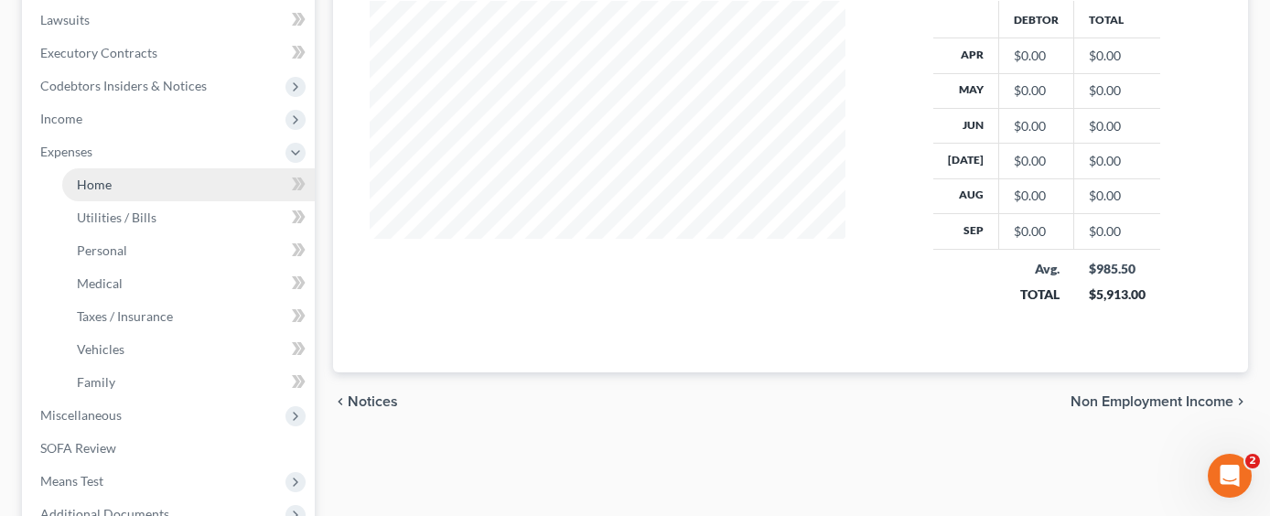
click at [136, 168] on link "Home" at bounding box center [188, 184] width 253 height 33
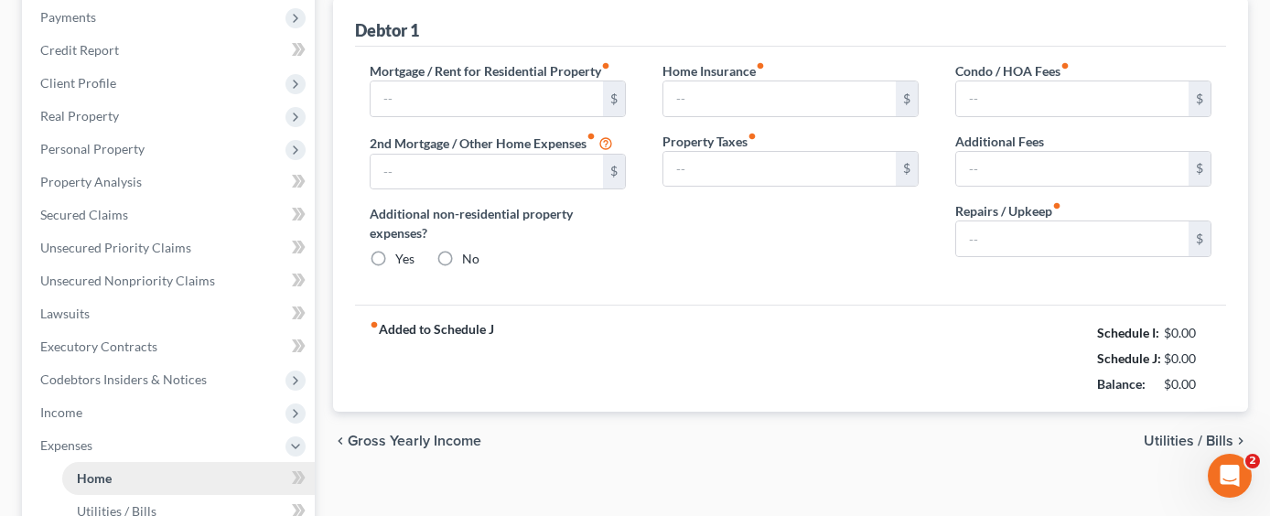
type input "0.00"
radio input "true"
type input "0.00"
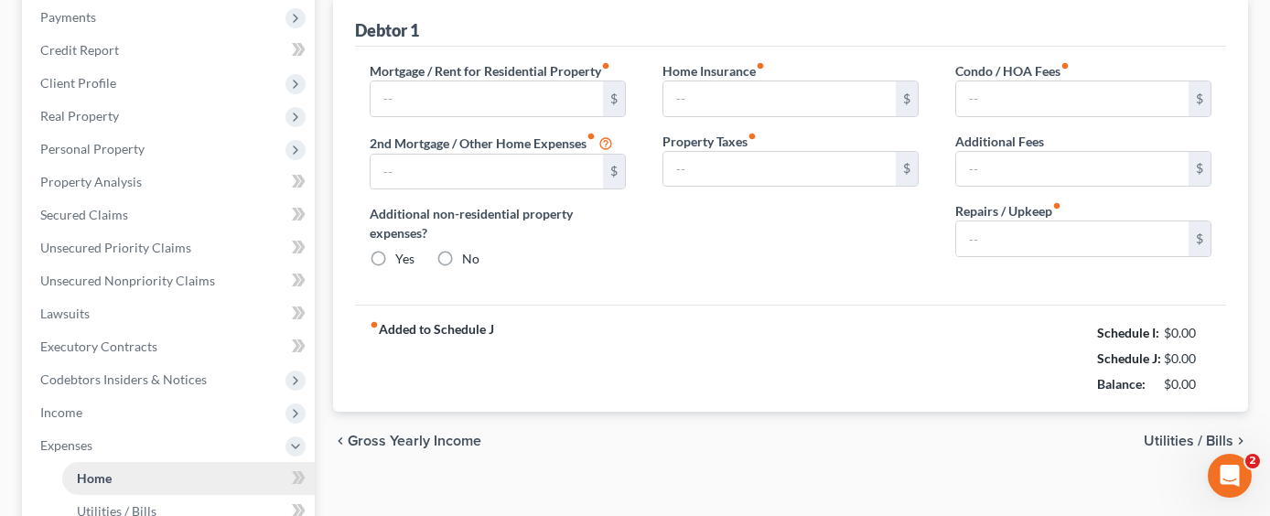
type input "0.00"
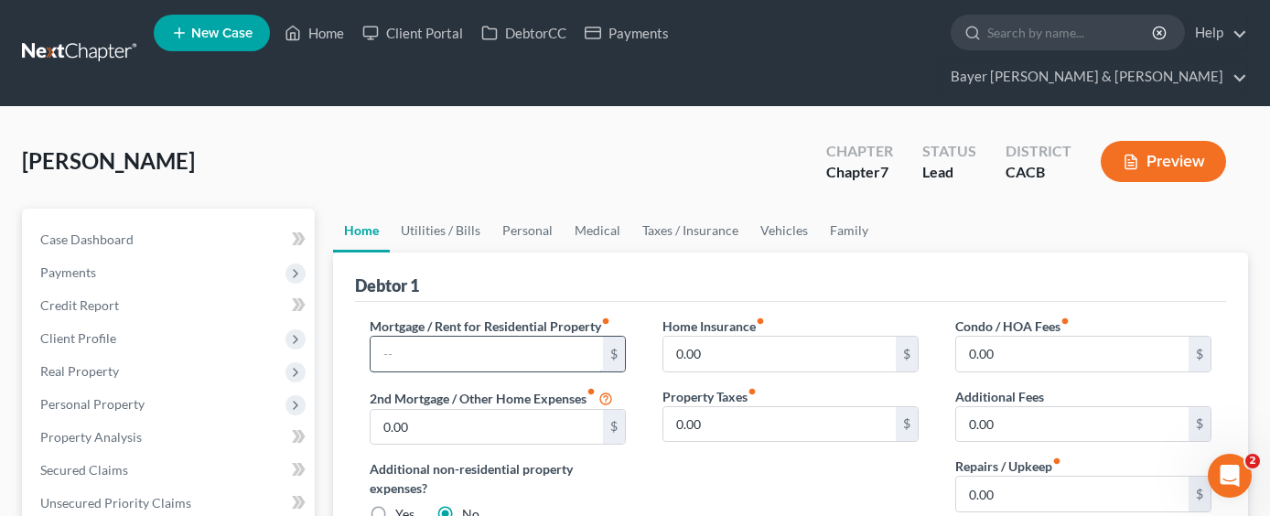
click at [520, 337] on input "text" at bounding box center [487, 354] width 232 height 35
type input "3,335.00"
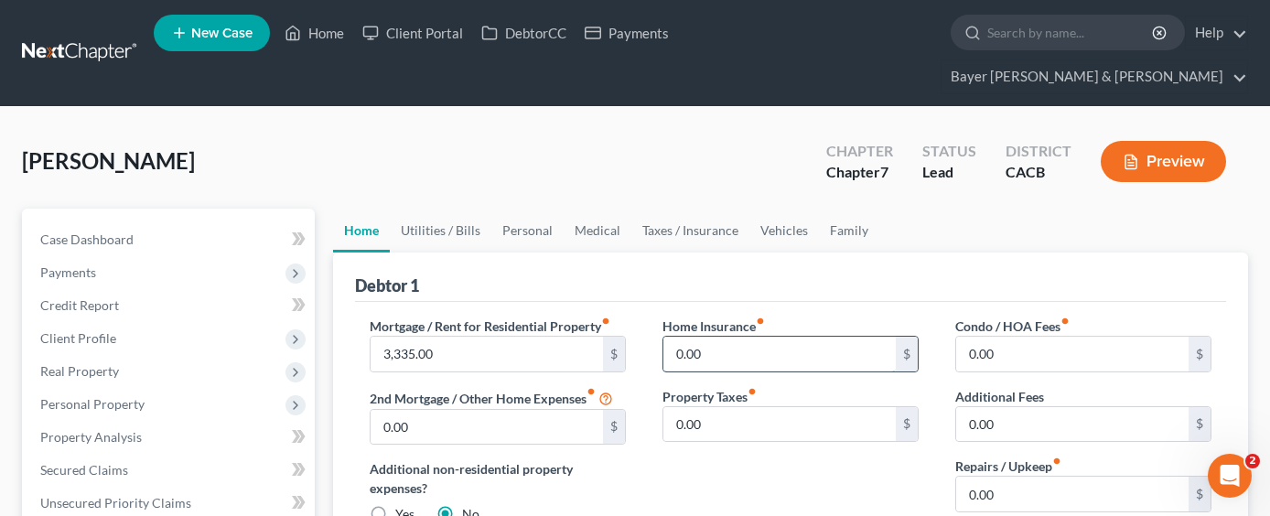
click at [800, 337] on input "0.00" at bounding box center [779, 354] width 232 height 35
type input "16.50"
click at [435, 209] on link "Utilities / Bills" at bounding box center [441, 231] width 102 height 44
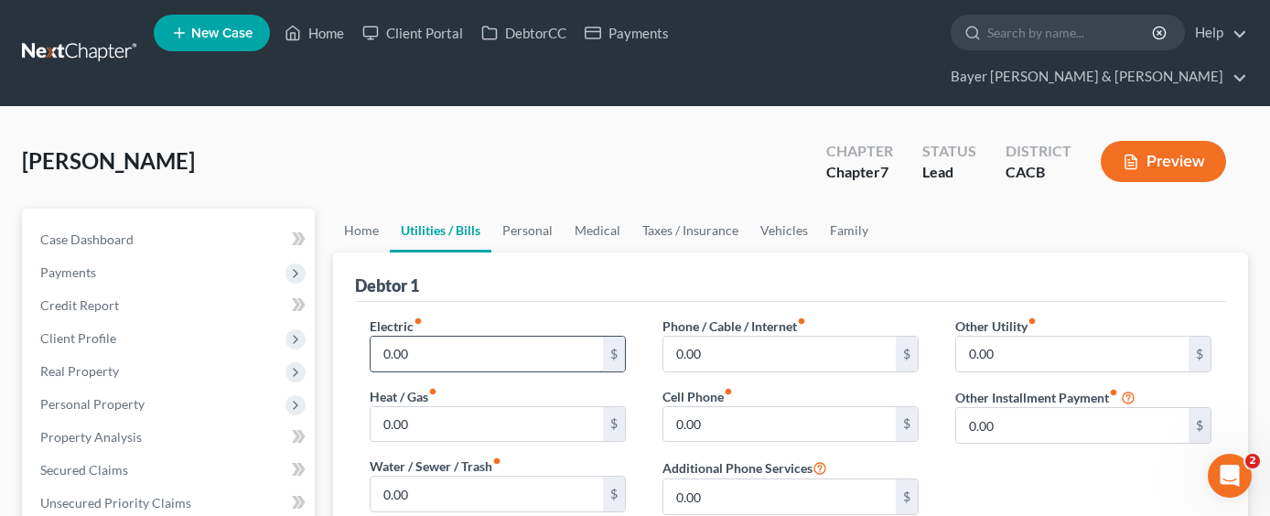
click at [446, 337] on input "0.00" at bounding box center [487, 354] width 232 height 35
type input "10.00"
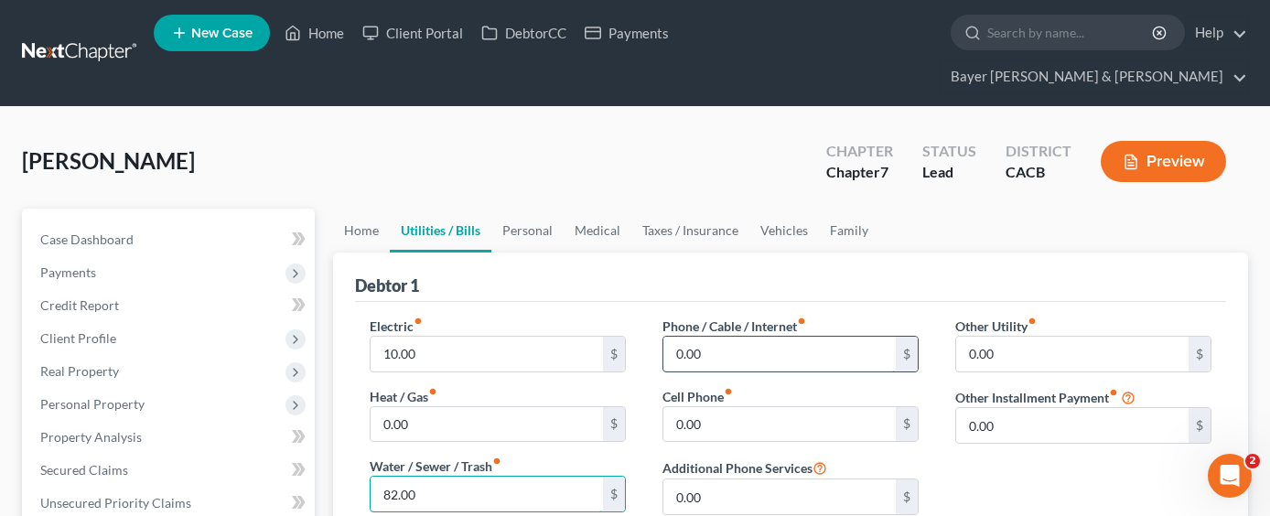
type input "82.00"
click at [740, 337] on input "0.00" at bounding box center [779, 354] width 232 height 35
type input "100.00"
click at [535, 209] on link "Personal" at bounding box center [527, 231] width 72 height 44
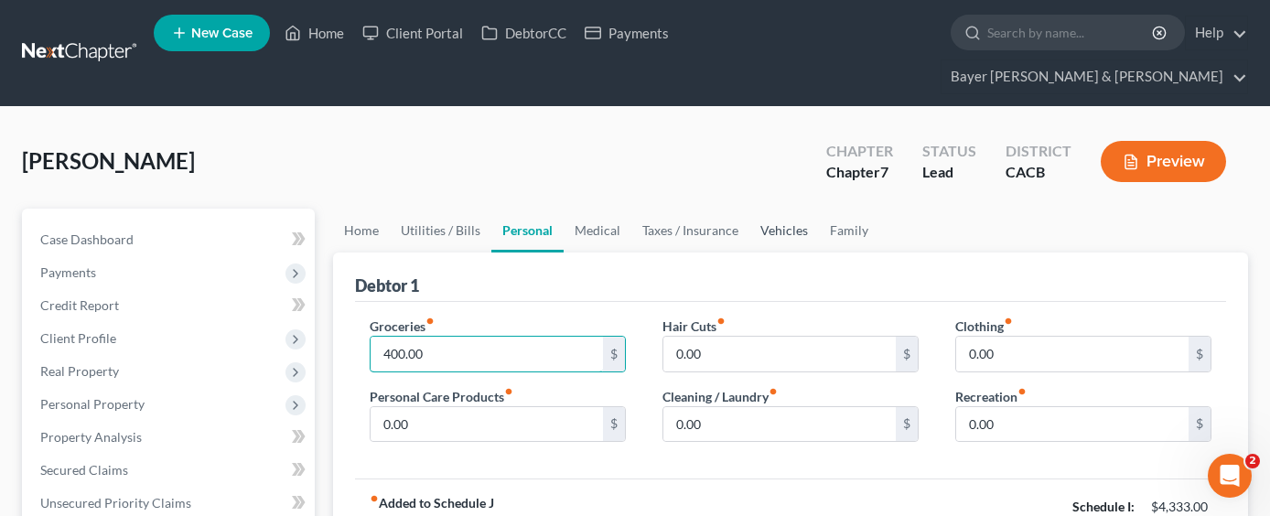
type input "400.00"
click at [781, 209] on link "Vehicles" at bounding box center [784, 231] width 70 height 44
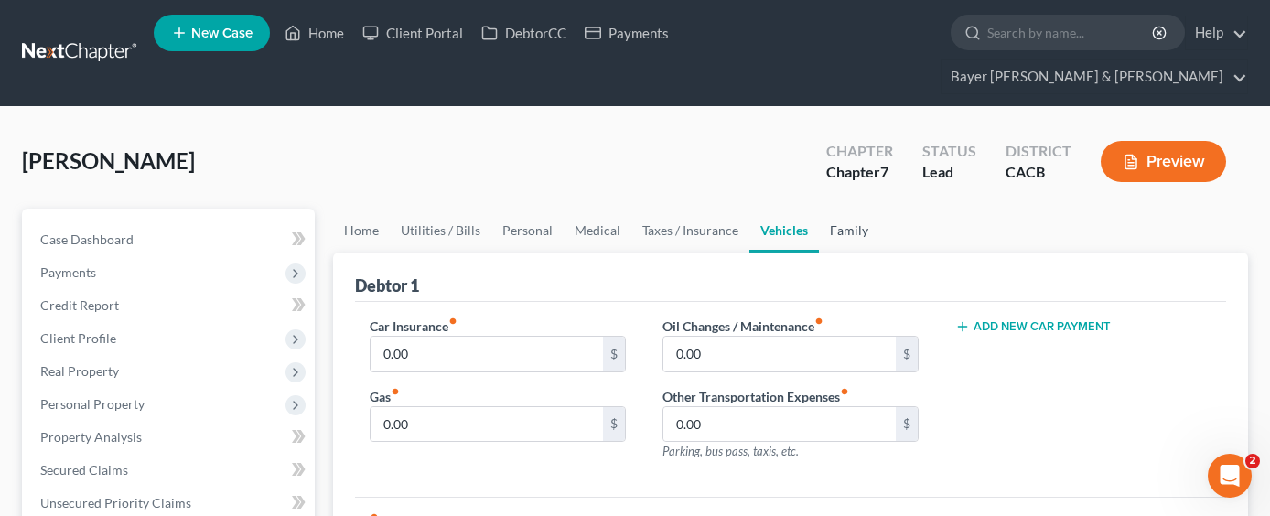
click at [835, 209] on link "Family" at bounding box center [849, 231] width 60 height 44
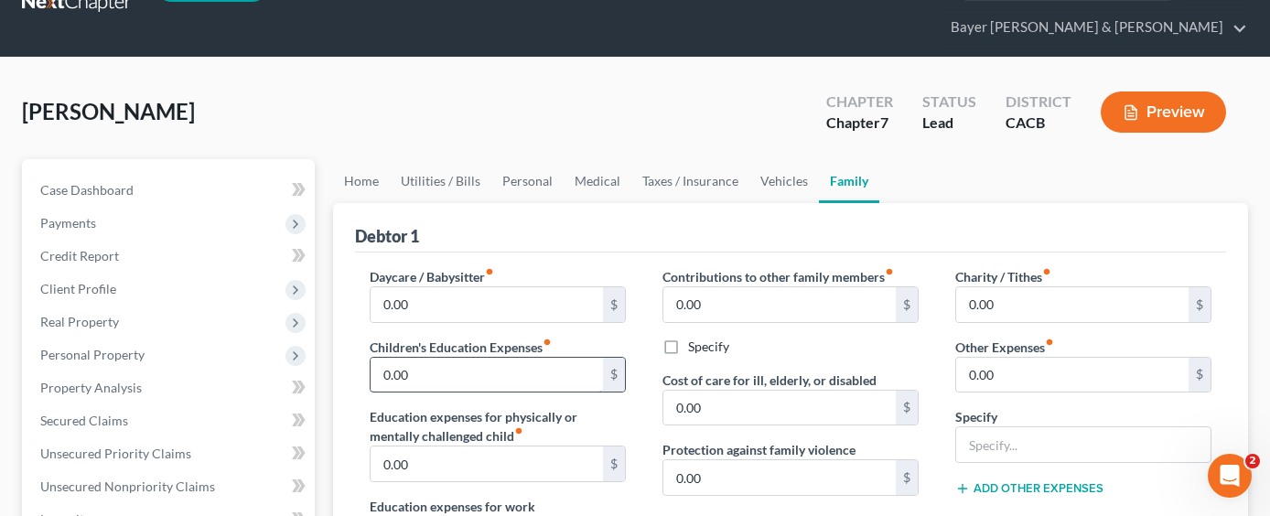
scroll to position [92, 0]
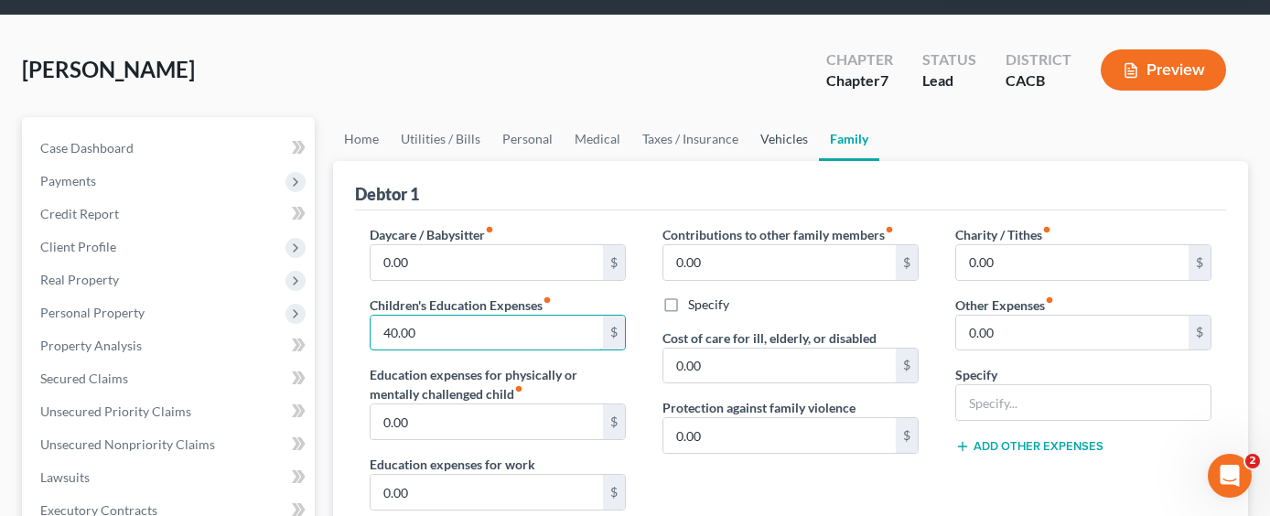
type input "40.00"
click at [775, 117] on link "Vehicles" at bounding box center [784, 139] width 70 height 44
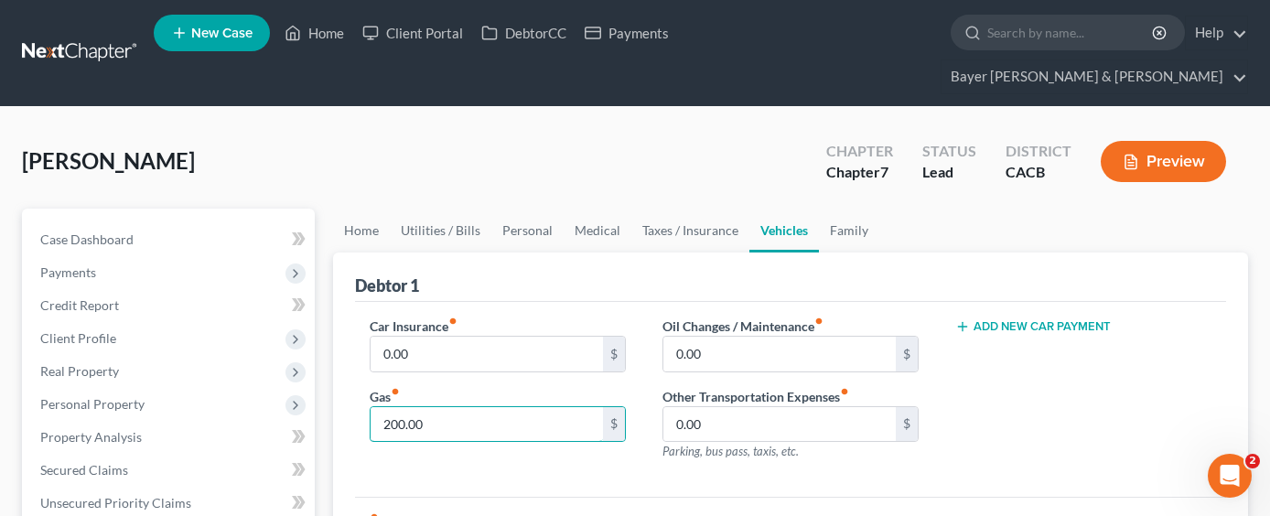
type input "200.00"
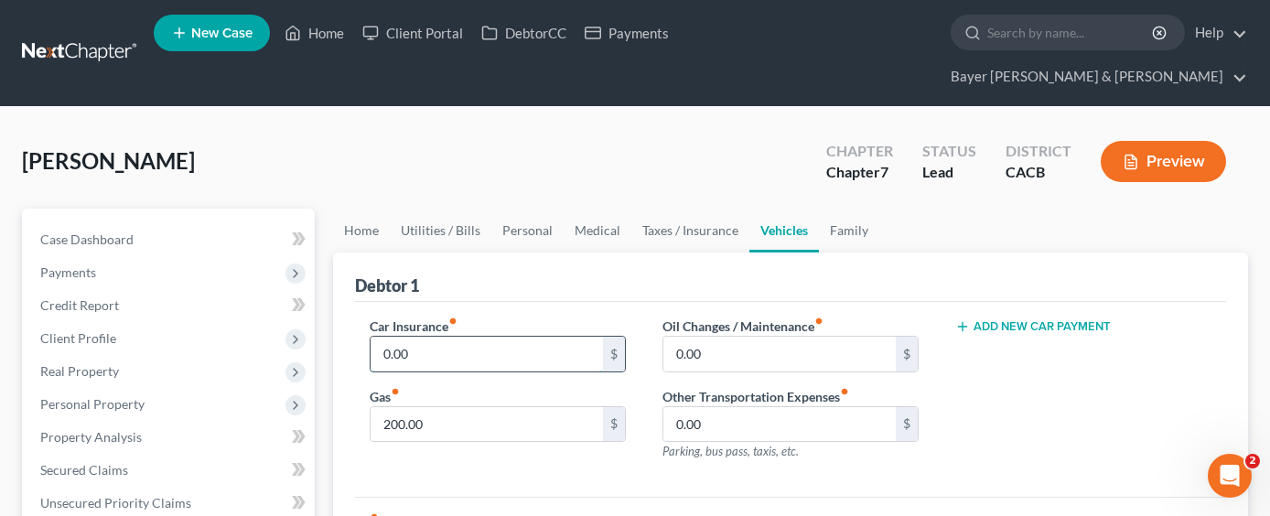
click at [469, 337] on input "0.00" at bounding box center [487, 354] width 232 height 35
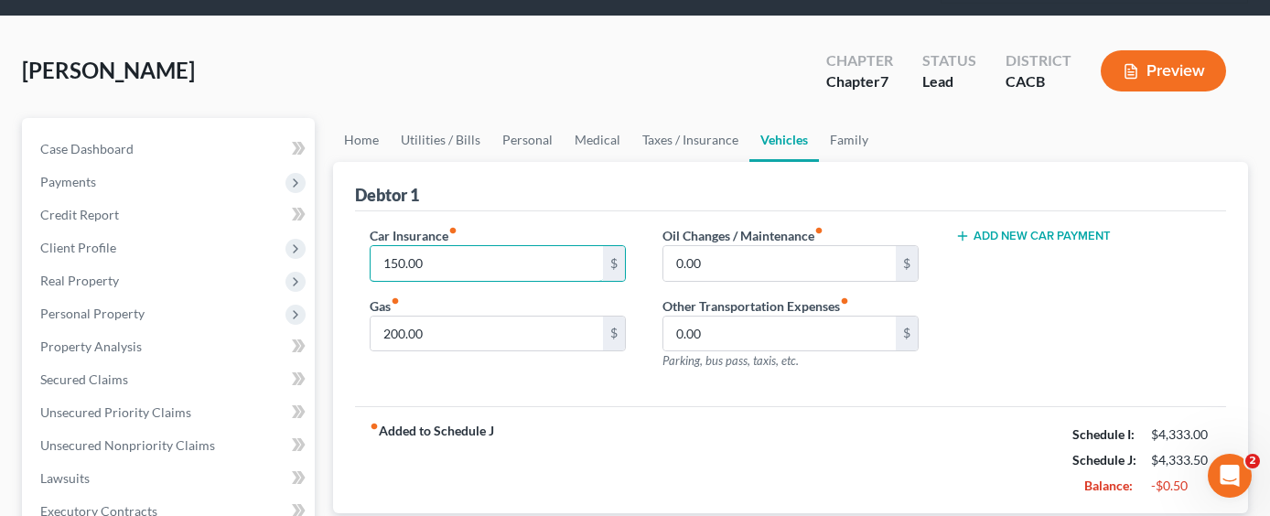
scroll to position [92, 0]
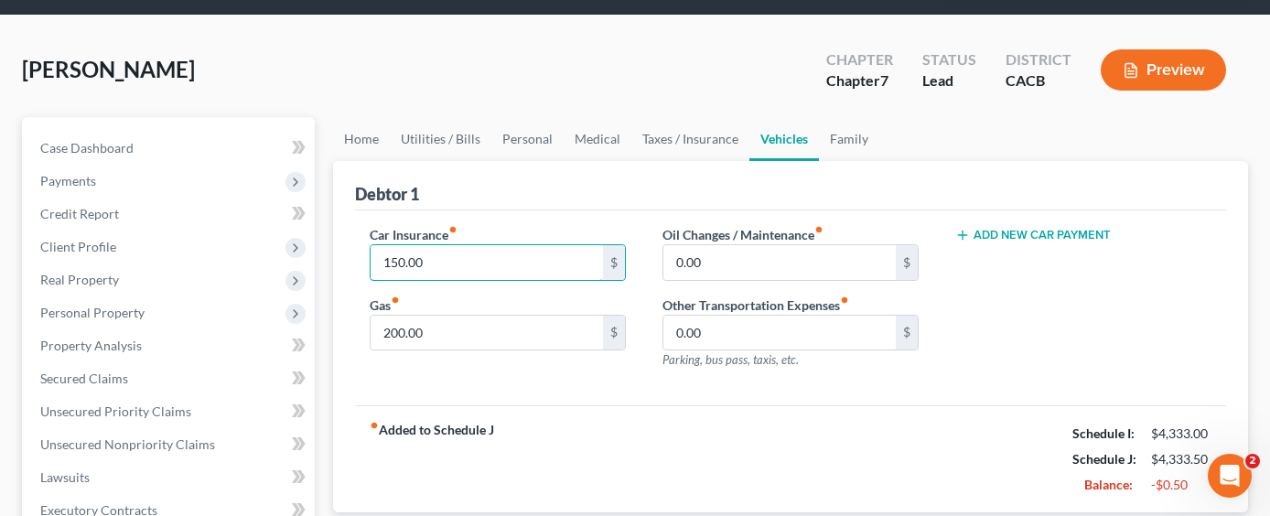
type input "150.00"
click at [890, 419] on div "fiber_manual_record Added to Schedule J Schedule I: $4,333.00 Schedule J: $4,33…" at bounding box center [790, 458] width 871 height 107
click at [555, 405] on div "fiber_manual_record Added to Schedule J Schedule I: $4,333.00 Schedule J: $4,33…" at bounding box center [790, 458] width 871 height 107
click at [372, 117] on link "Home" at bounding box center [361, 139] width 57 height 44
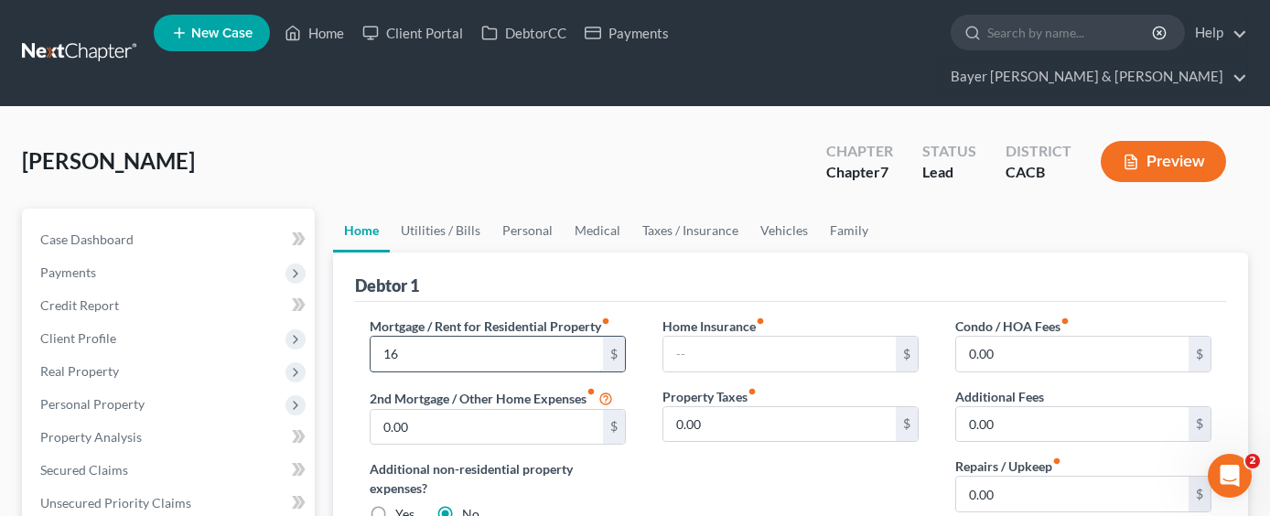
type input "1"
type input "3,335.00"
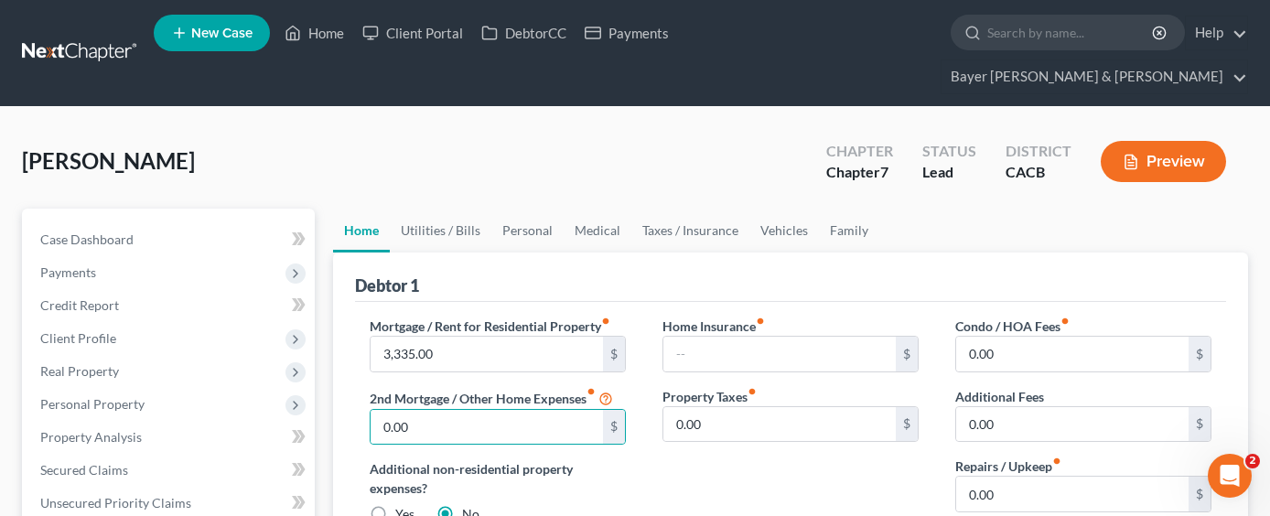
click at [783, 317] on div "Home Insurance fiber_manual_record $" at bounding box center [791, 345] width 256 height 56
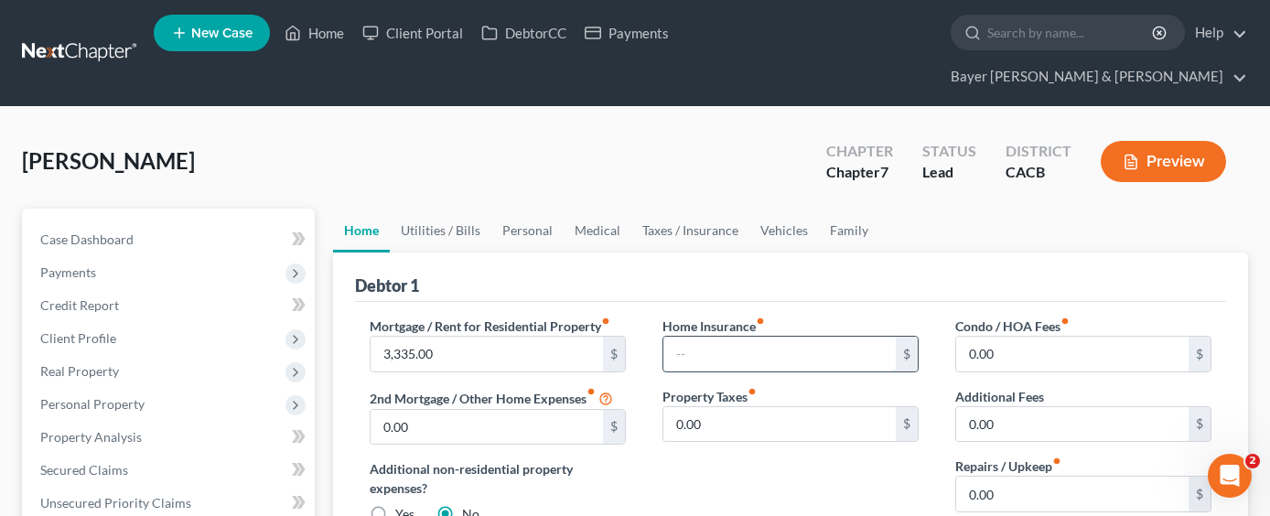
click at [722, 337] on input "text" at bounding box center [779, 354] width 232 height 35
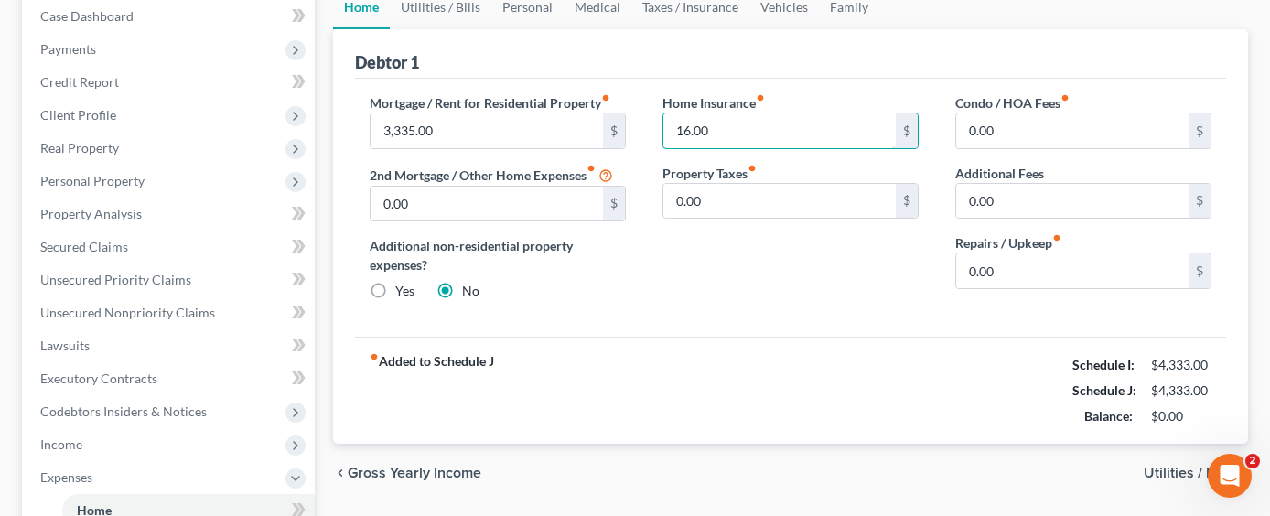
scroll to position [366, 0]
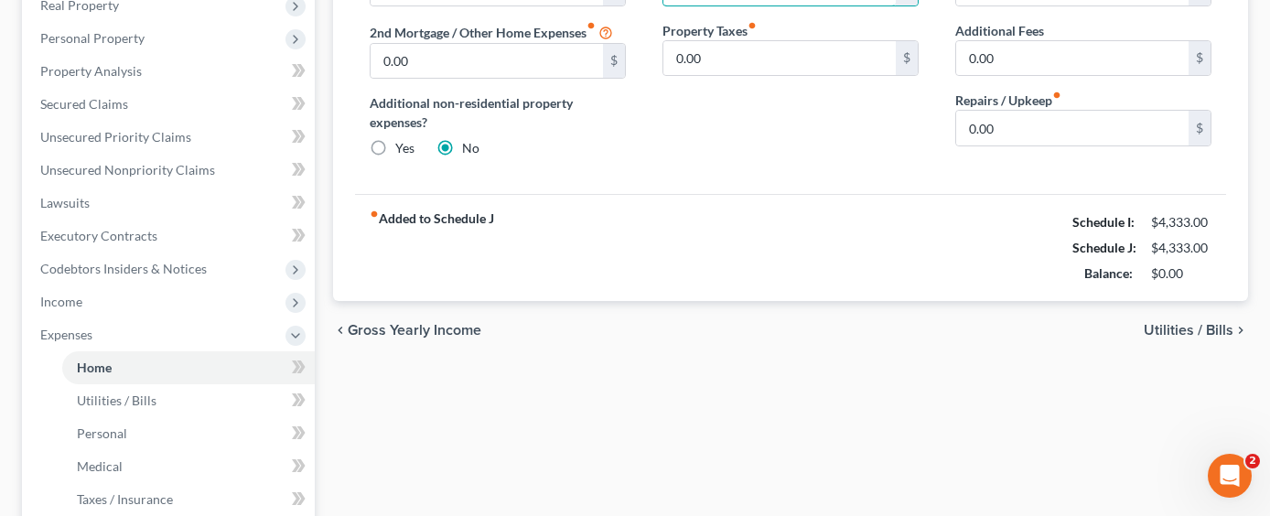
type input "16.00"
drag, startPoint x: 790, startPoint y: 364, endPoint x: 769, endPoint y: 394, distance: 36.8
click at [790, 363] on div "Home Utilities / Bills Personal Medical Taxes / Insurance Vehicles Family Debto…" at bounding box center [790, 338] width 933 height 991
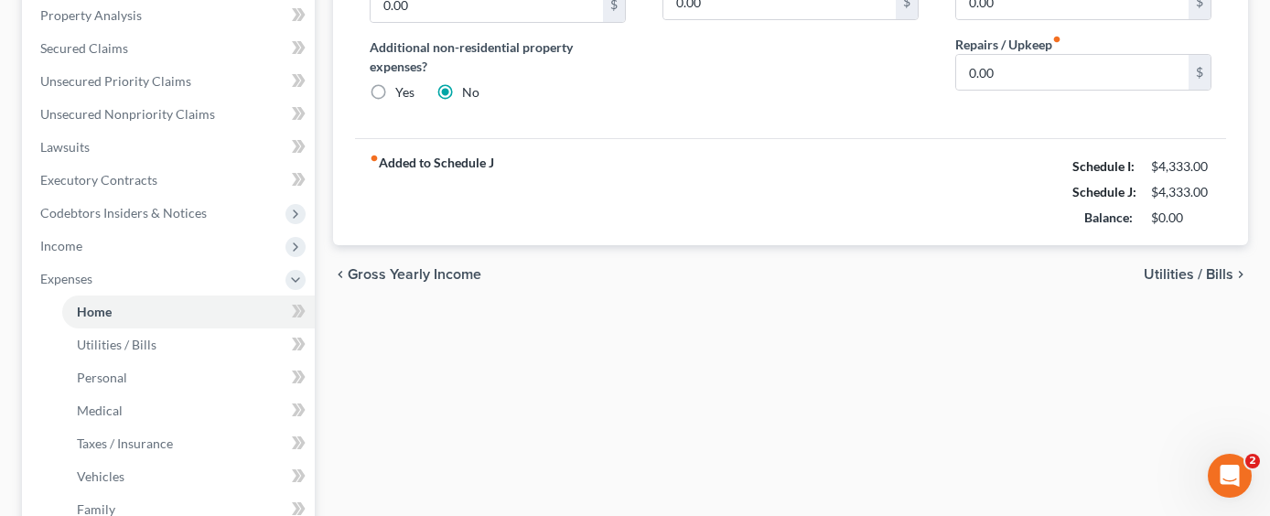
scroll to position [720, 0]
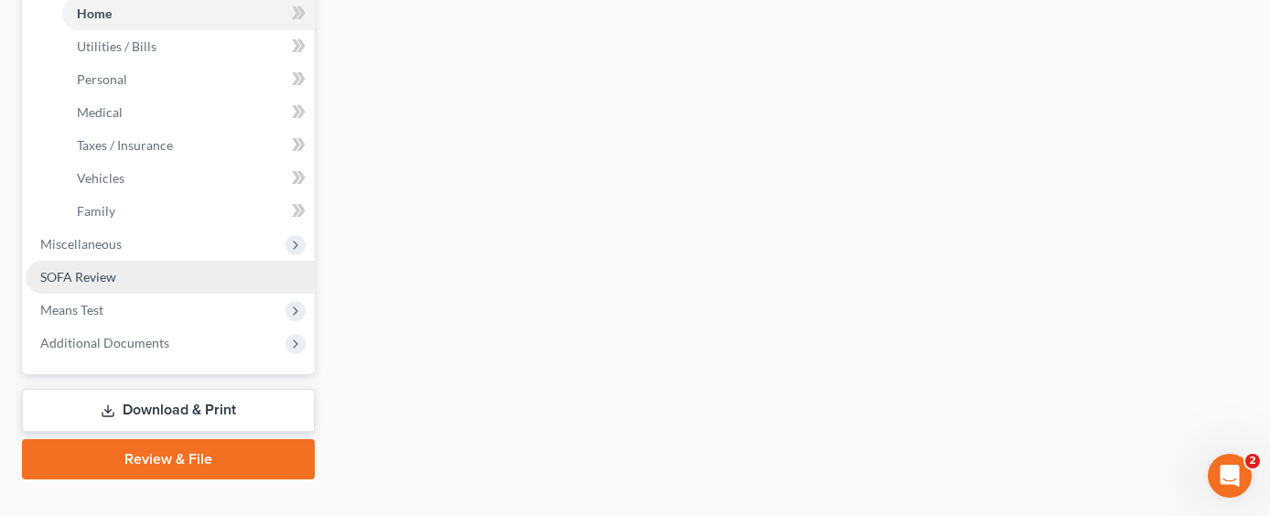
click at [172, 261] on link "SOFA Review" at bounding box center [170, 277] width 289 height 33
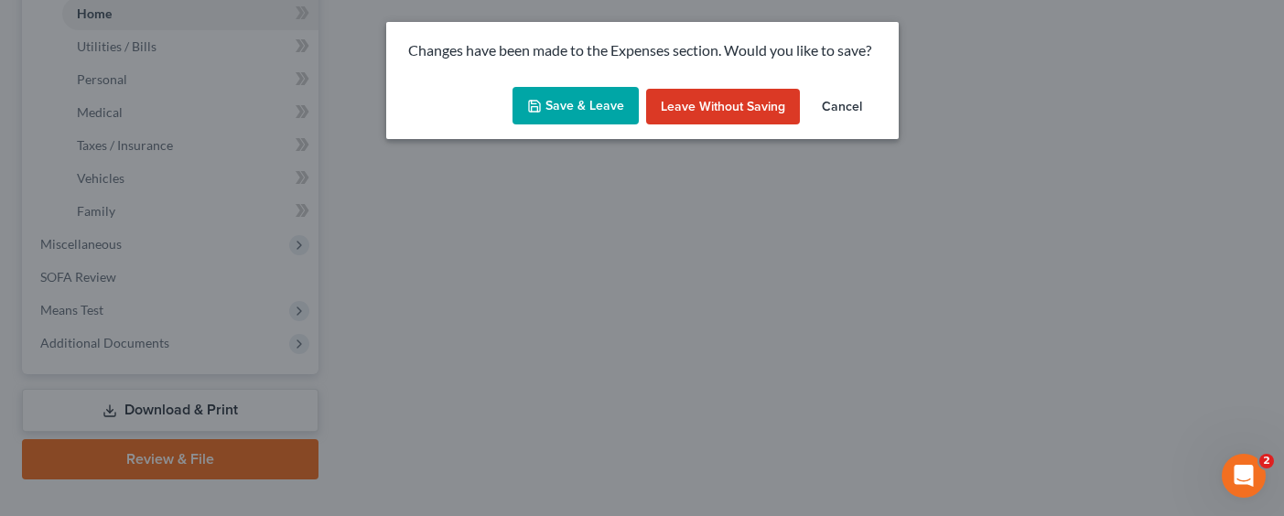
click at [557, 115] on button "Save & Leave" at bounding box center [575, 106] width 126 height 38
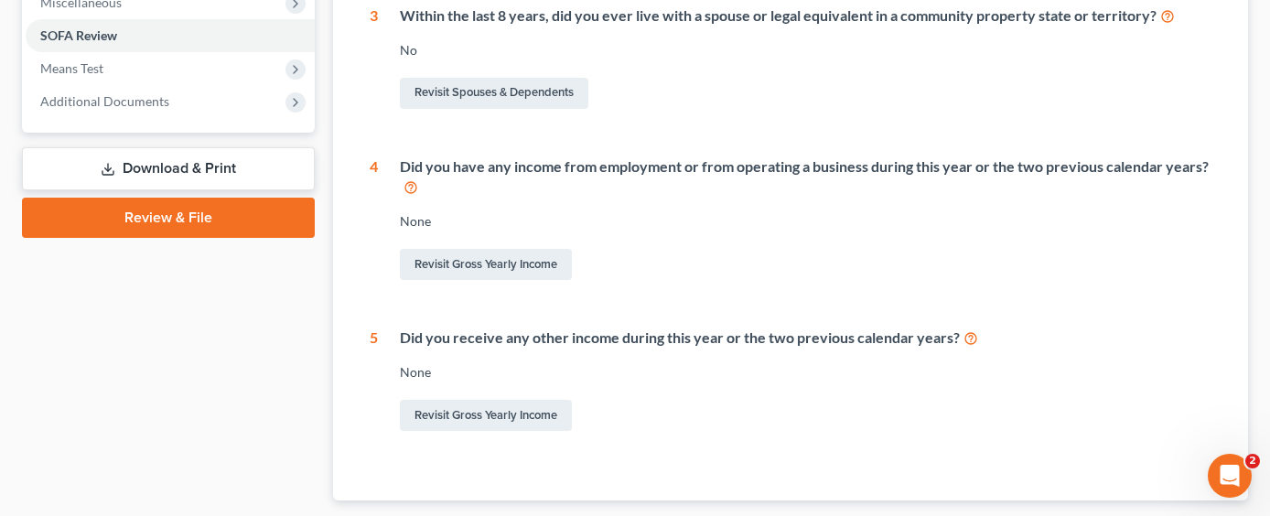
scroll to position [628, 0]
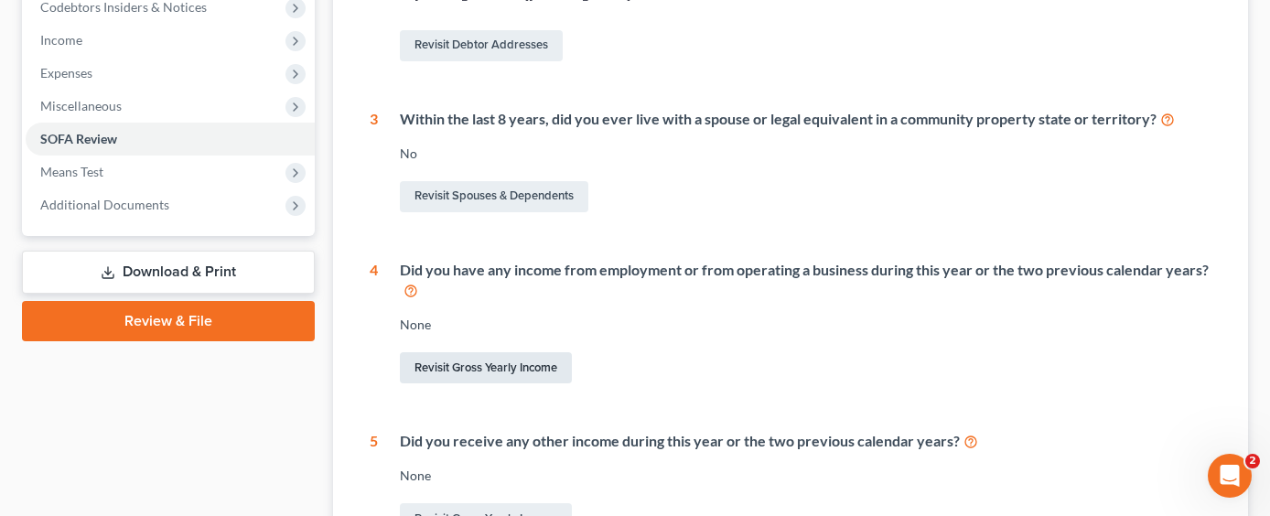
click at [504, 352] on link "Revisit Gross Yearly Income" at bounding box center [486, 367] width 172 height 31
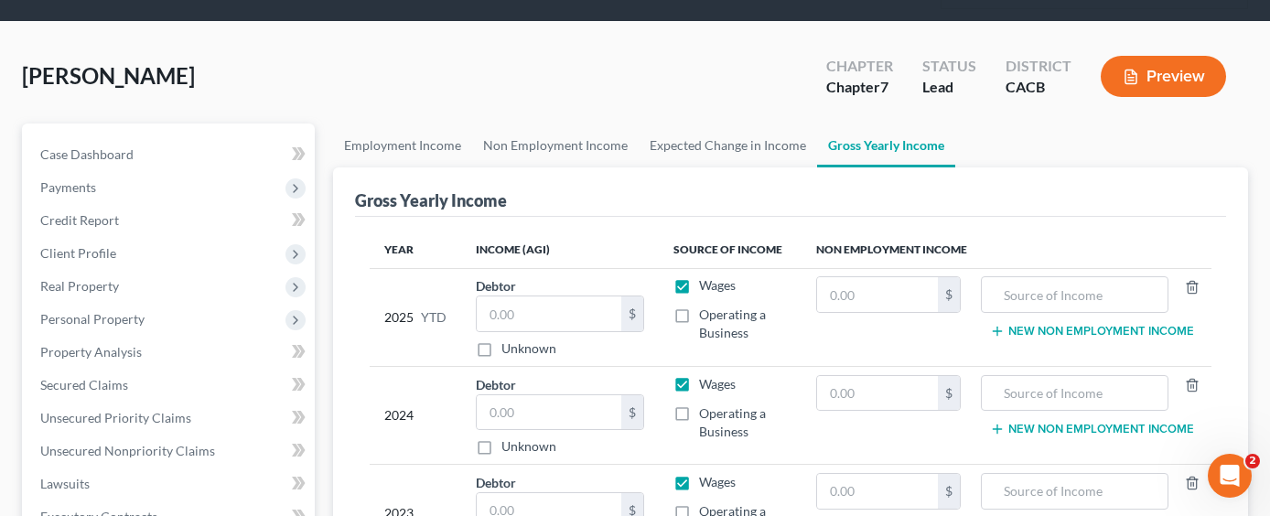
scroll to position [183, 0]
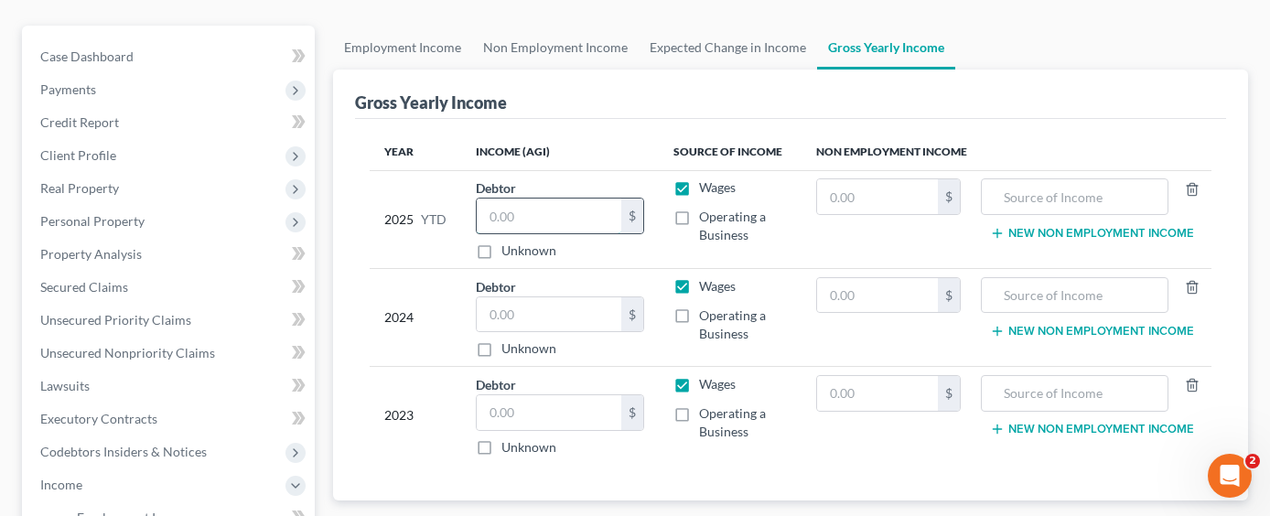
click at [560, 199] on input "text" at bounding box center [549, 216] width 145 height 35
type input "52,918.65"
click at [553, 297] on input "text" at bounding box center [549, 314] width 145 height 35
type input "54,973.50"
click at [583, 395] on input "text" at bounding box center [549, 412] width 145 height 35
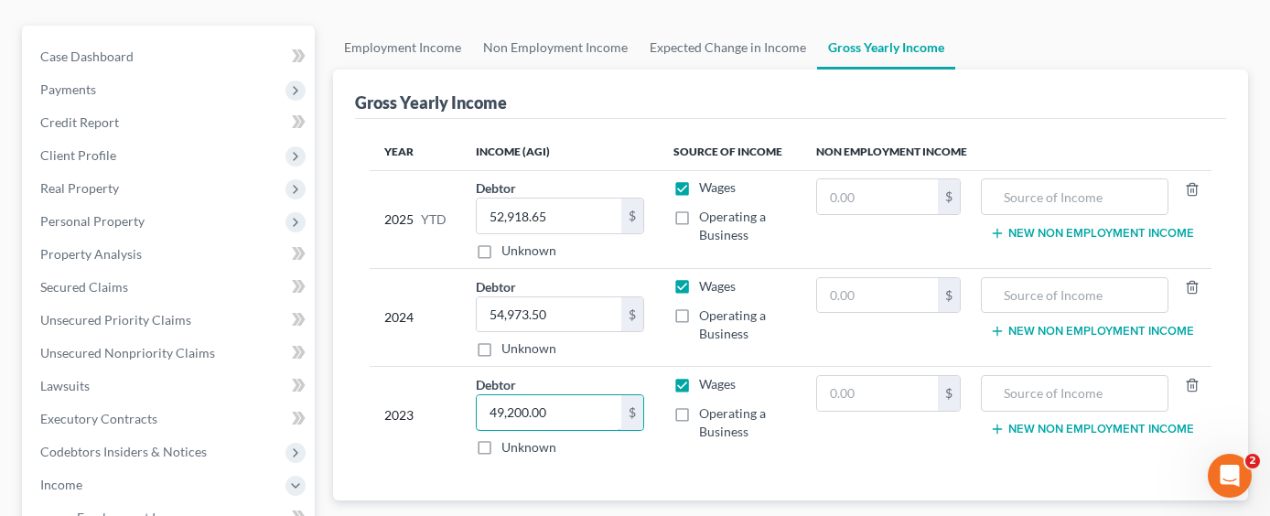
type input "49,200.00"
click at [558, 452] on div "Year Income (AGI) Source of Income Non Employment Income 2025 YTD Debtor 52,918…" at bounding box center [790, 310] width 871 height 383
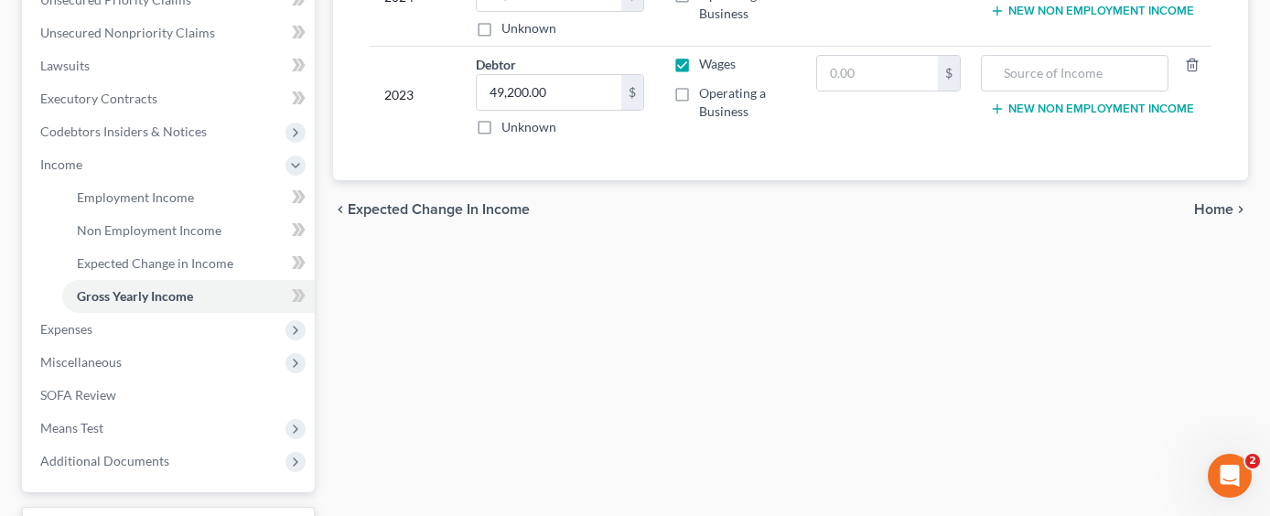
scroll to position [621, 0]
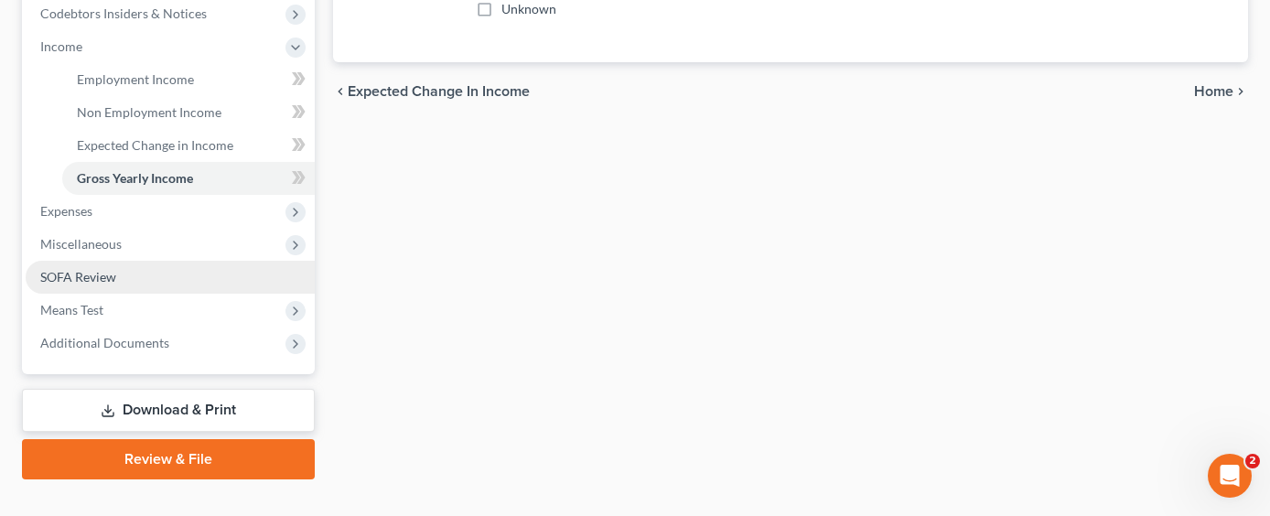
click at [132, 261] on link "SOFA Review" at bounding box center [170, 277] width 289 height 33
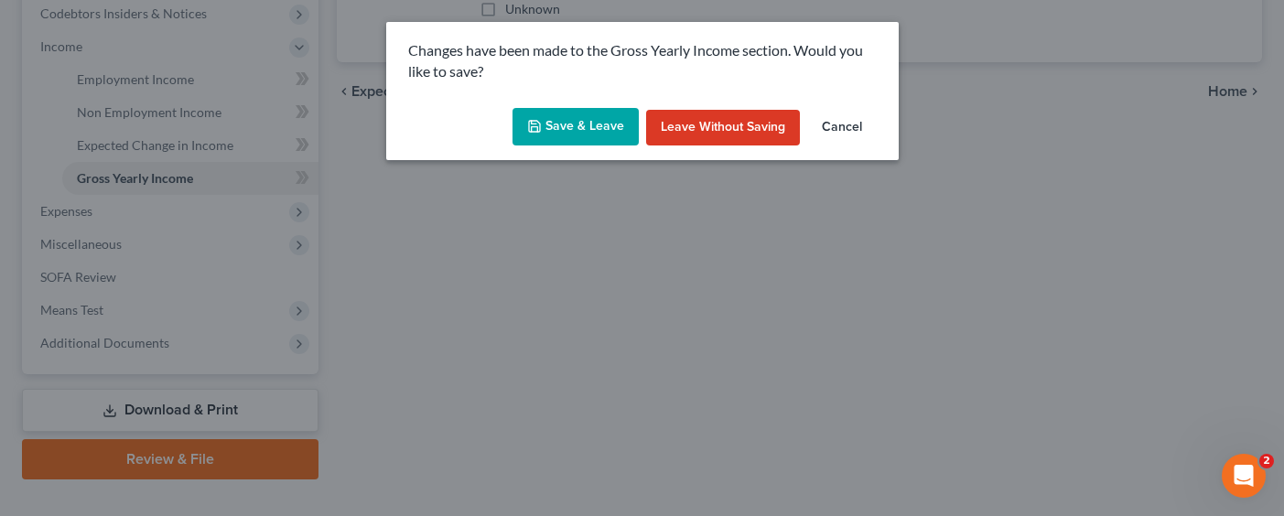
click at [561, 120] on button "Save & Leave" at bounding box center [575, 127] width 126 height 38
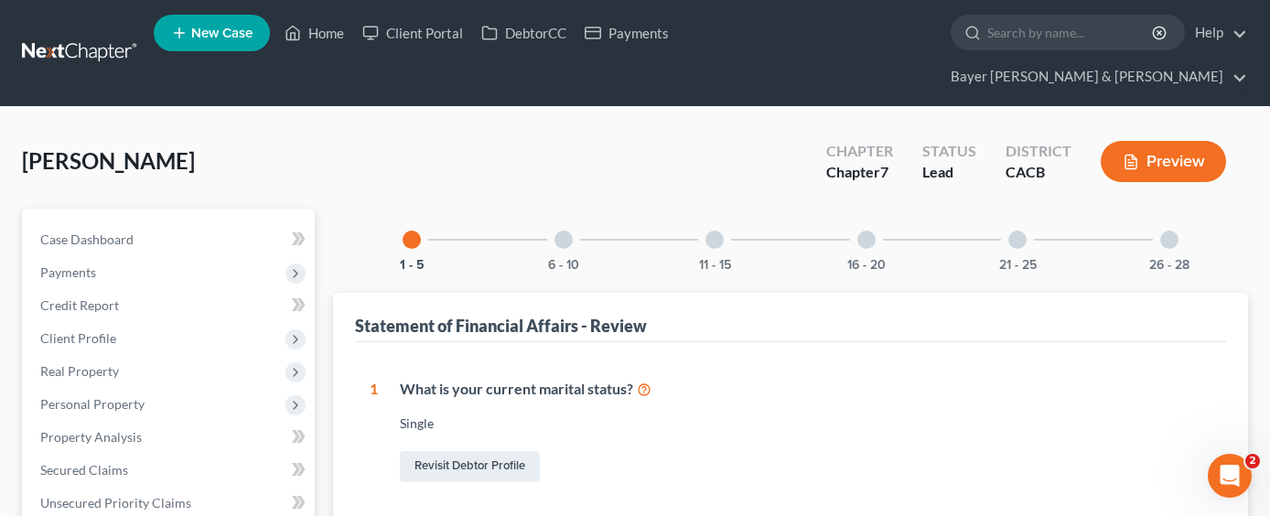
click at [710, 231] on div at bounding box center [715, 240] width 18 height 18
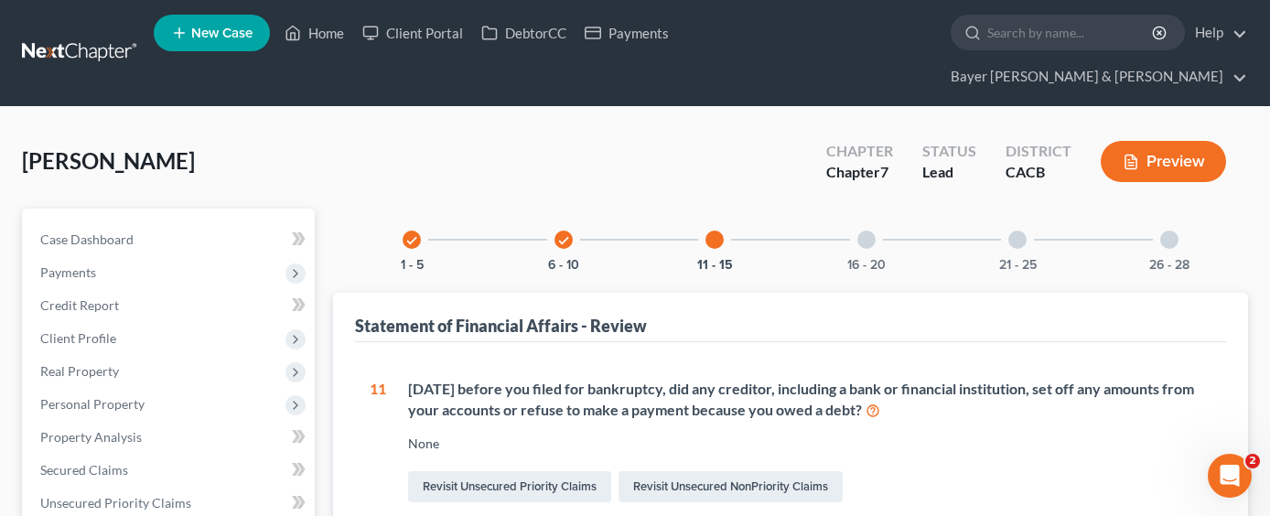
click at [860, 231] on div at bounding box center [866, 240] width 18 height 18
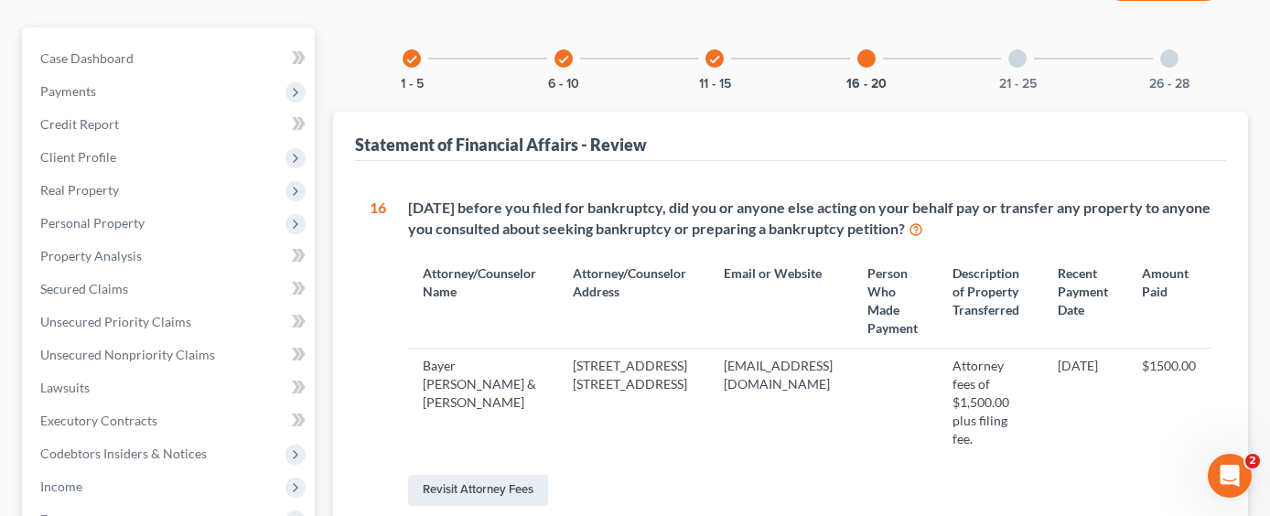
scroll to position [183, 0]
click at [1019, 48] on div at bounding box center [1017, 57] width 18 height 18
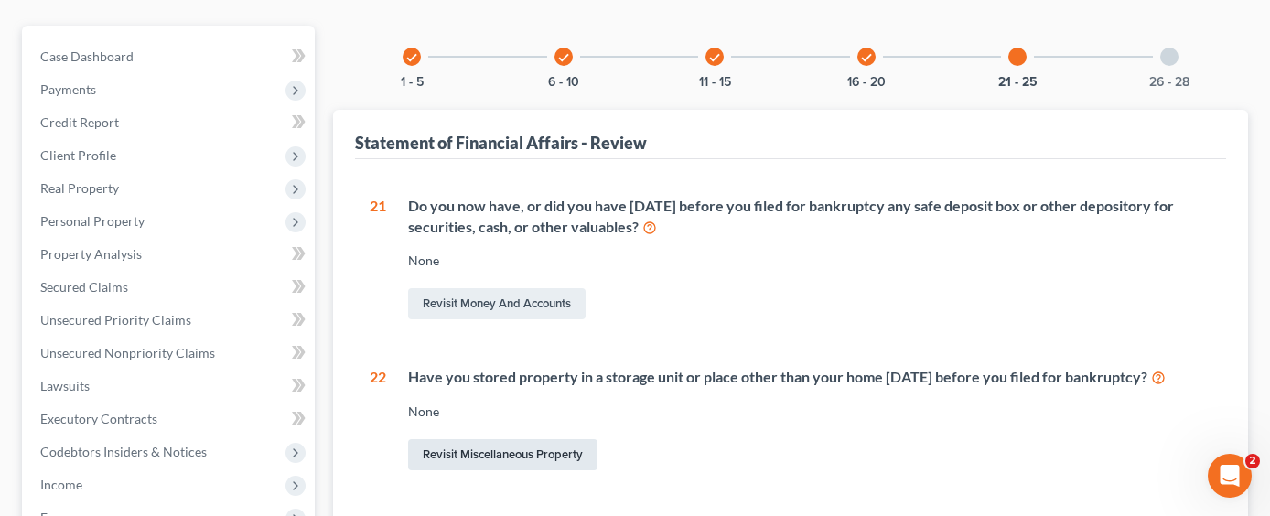
click at [549, 439] on link "Revisit Miscellaneous Property" at bounding box center [502, 454] width 189 height 31
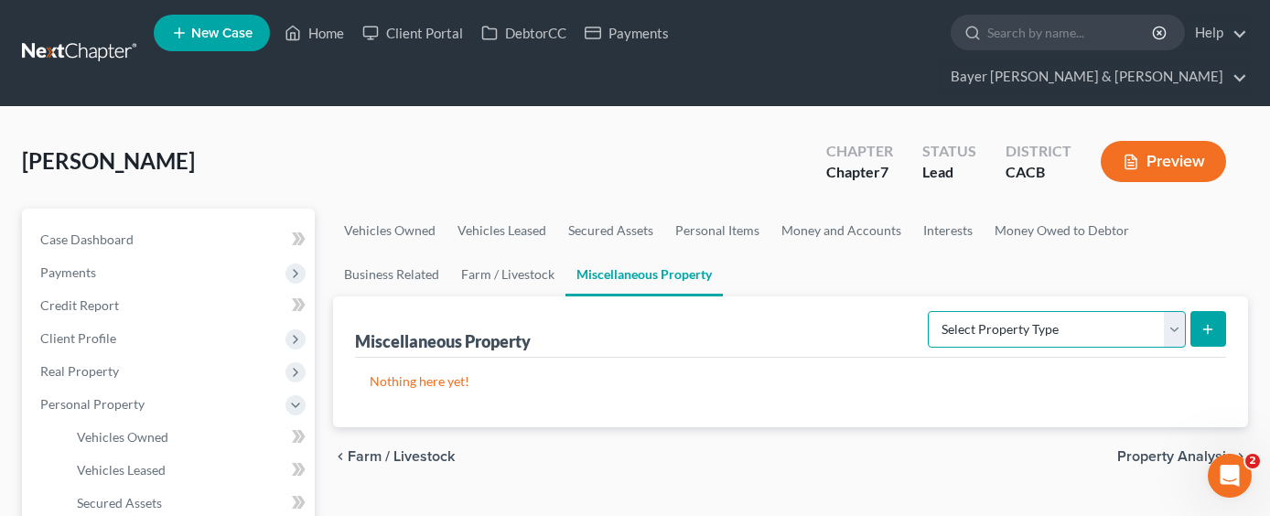
click at [1017, 311] on select "Select Property Type Assigned for Creditor Benefit [DATE] Holding for Another N…" at bounding box center [1057, 329] width 258 height 37
select select "stored_within_1_year"
click at [928, 311] on select "Select Property Type Assigned for Creditor Benefit [DATE] Holding for Another N…" at bounding box center [1057, 329] width 258 height 37
click at [1206, 322] on icon "submit" at bounding box center [1208, 329] width 15 height 15
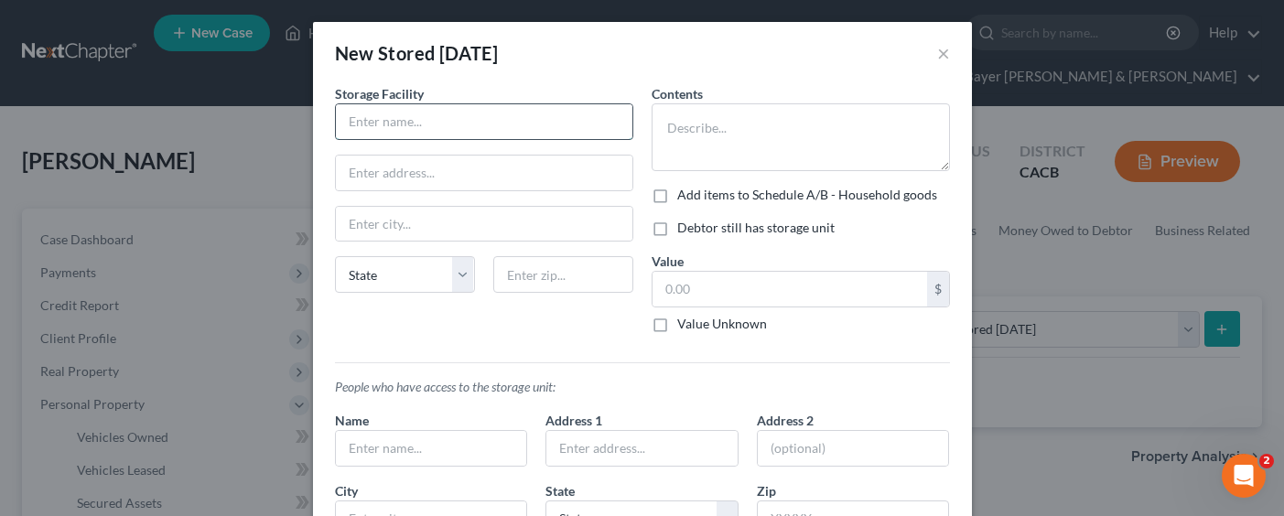
click at [501, 123] on input "text" at bounding box center [484, 121] width 296 height 35
click at [697, 130] on textarea at bounding box center [801, 137] width 298 height 68
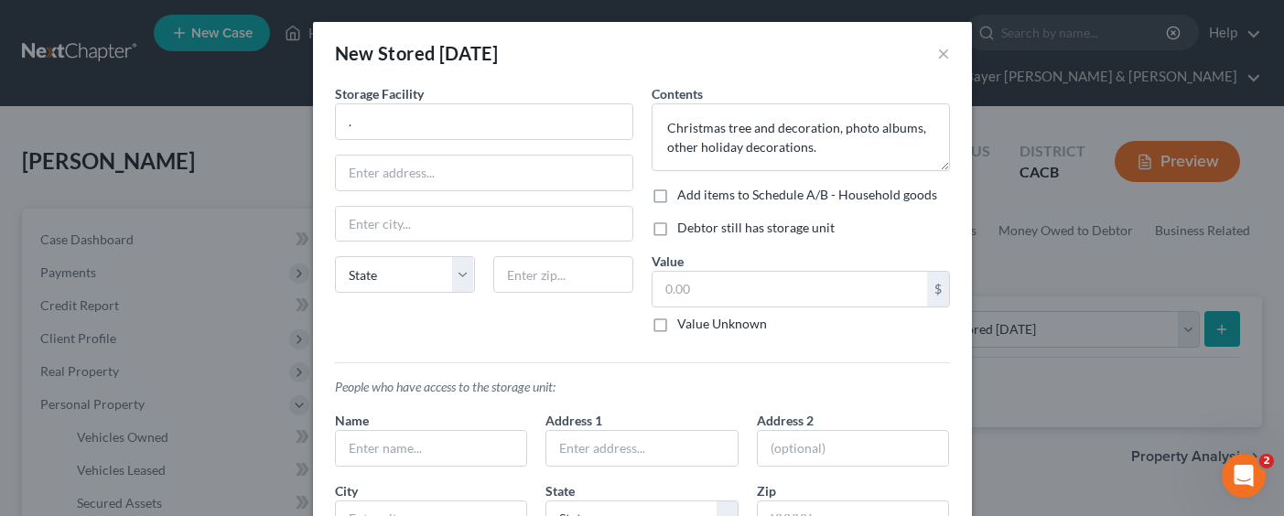
click at [677, 230] on label "Debtor still has storage unit" at bounding box center [755, 228] width 157 height 18
click at [684, 230] on input "Debtor still has storage unit" at bounding box center [690, 225] width 12 height 12
click at [661, 289] on input "text" at bounding box center [789, 289] width 275 height 35
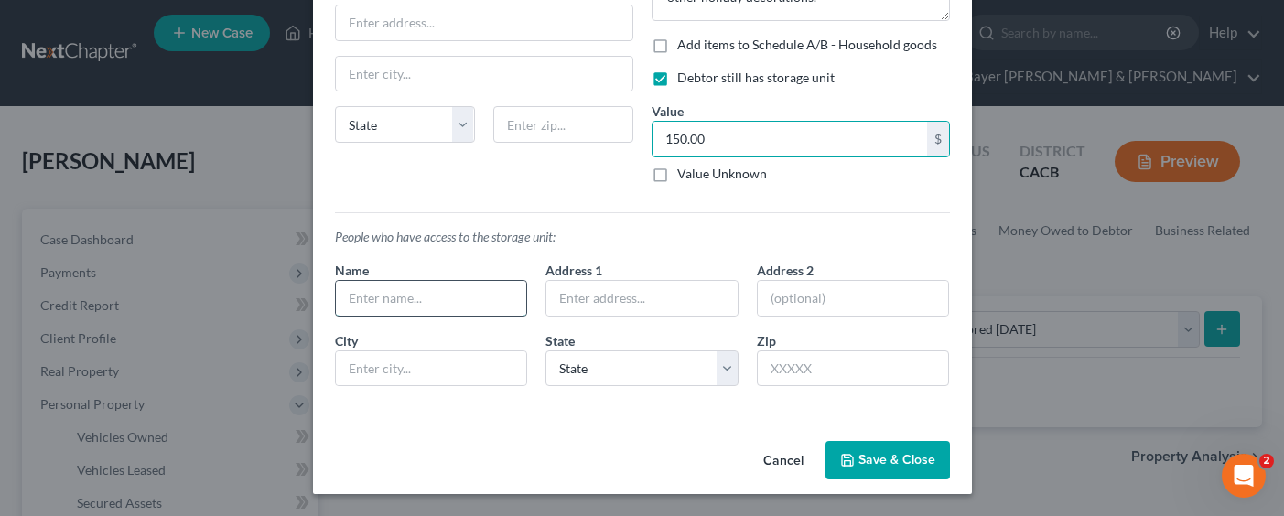
click at [470, 291] on input "text" at bounding box center [431, 298] width 191 height 35
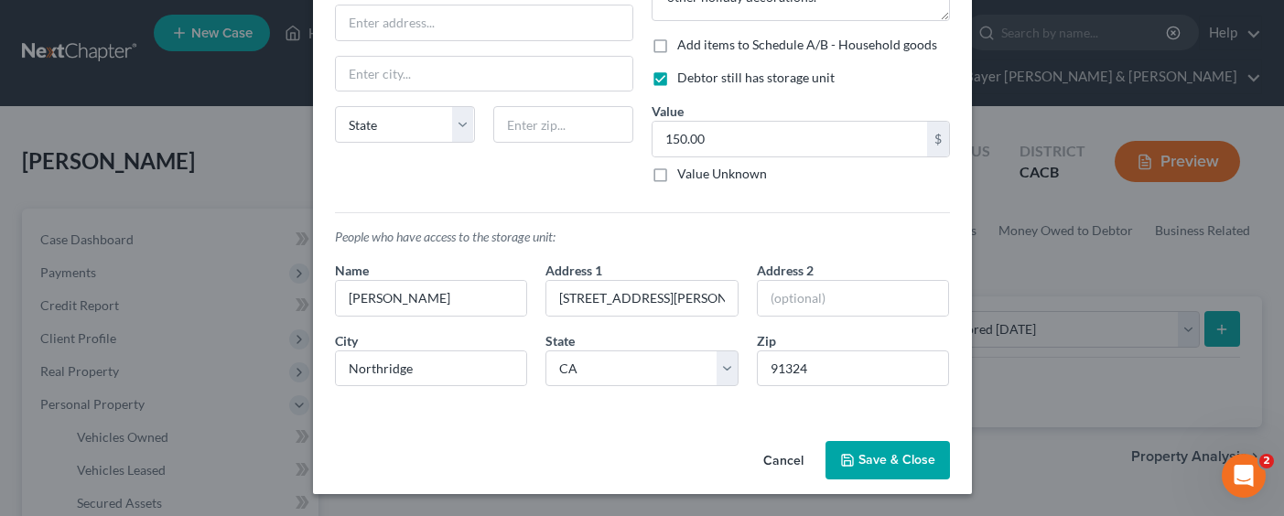
drag, startPoint x: 896, startPoint y: 459, endPoint x: 869, endPoint y: 463, distance: 26.8
click at [896, 458] on button "Save & Close" at bounding box center [887, 460] width 124 height 38
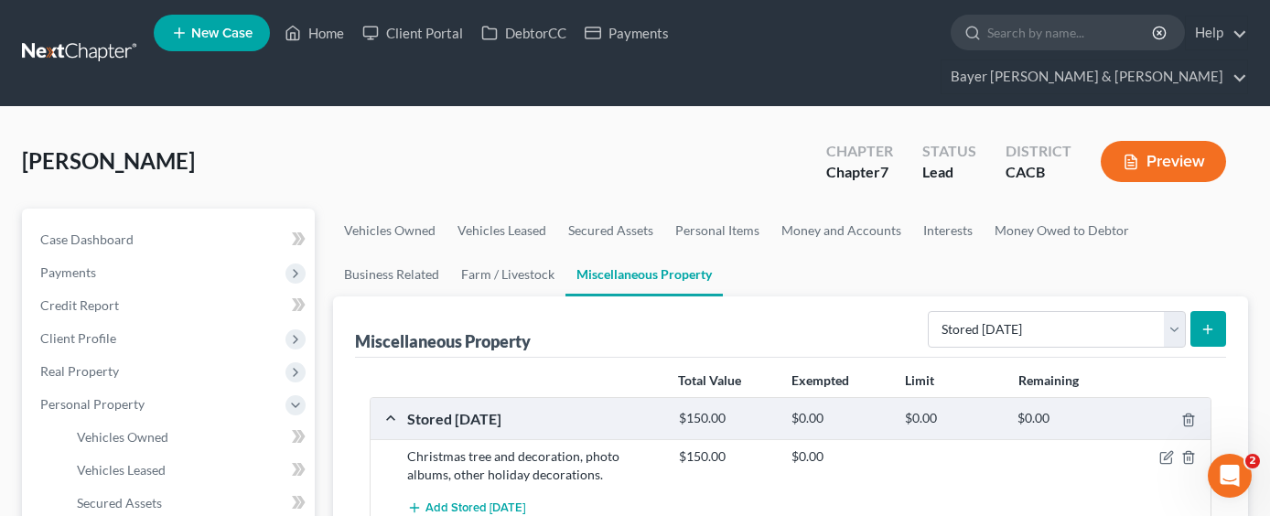
click at [1126, 155] on div "Preview" at bounding box center [1167, 163] width 162 height 54
click at [1130, 141] on button "Preview" at bounding box center [1163, 161] width 125 height 41
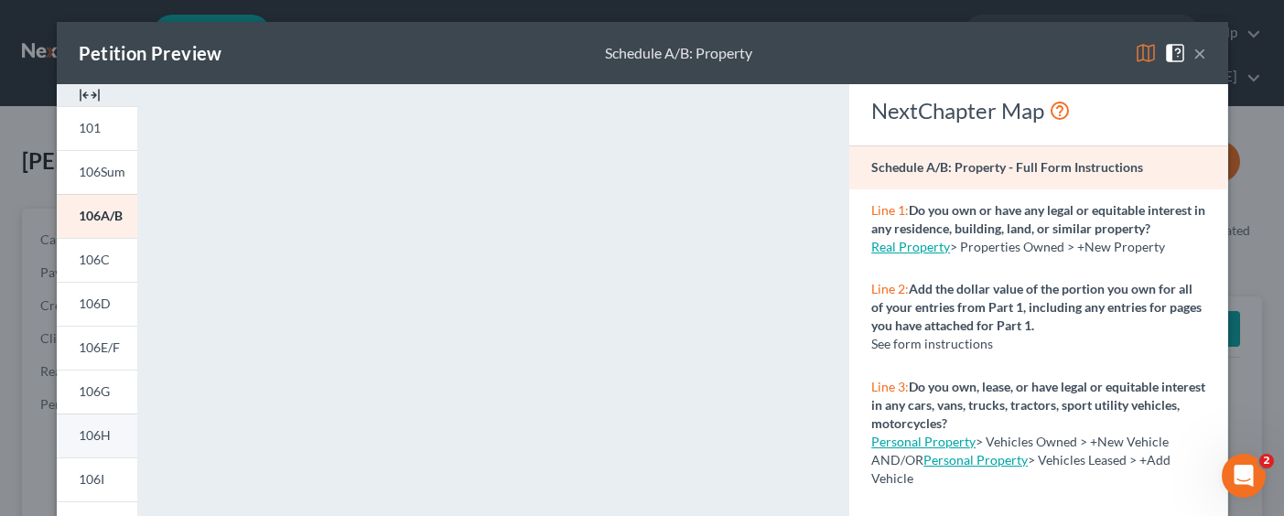
scroll to position [275, 0]
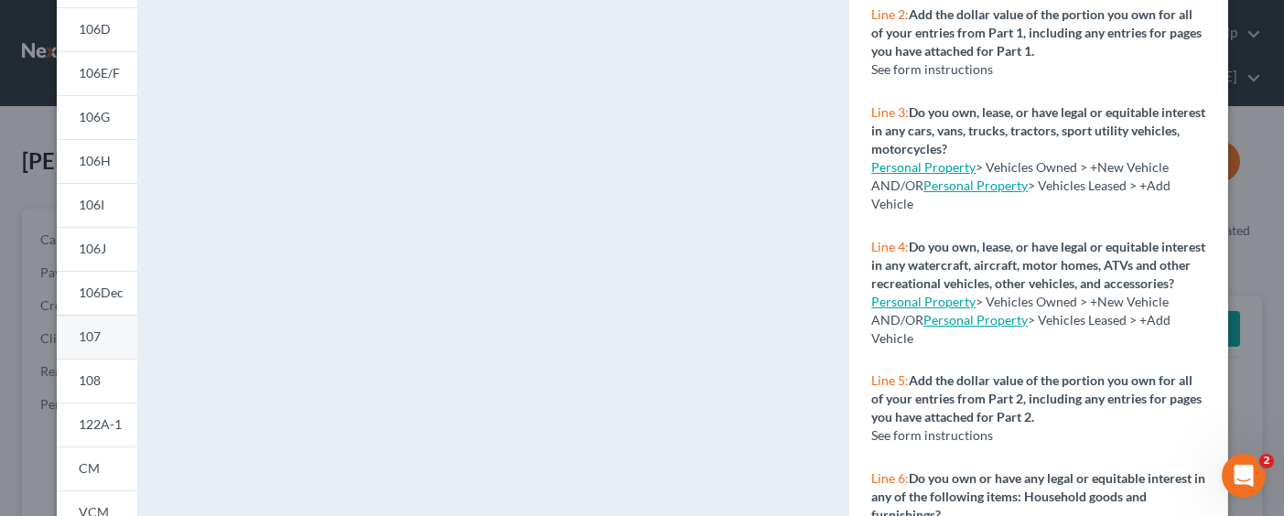
click at [92, 339] on span "107" at bounding box center [90, 337] width 22 height 16
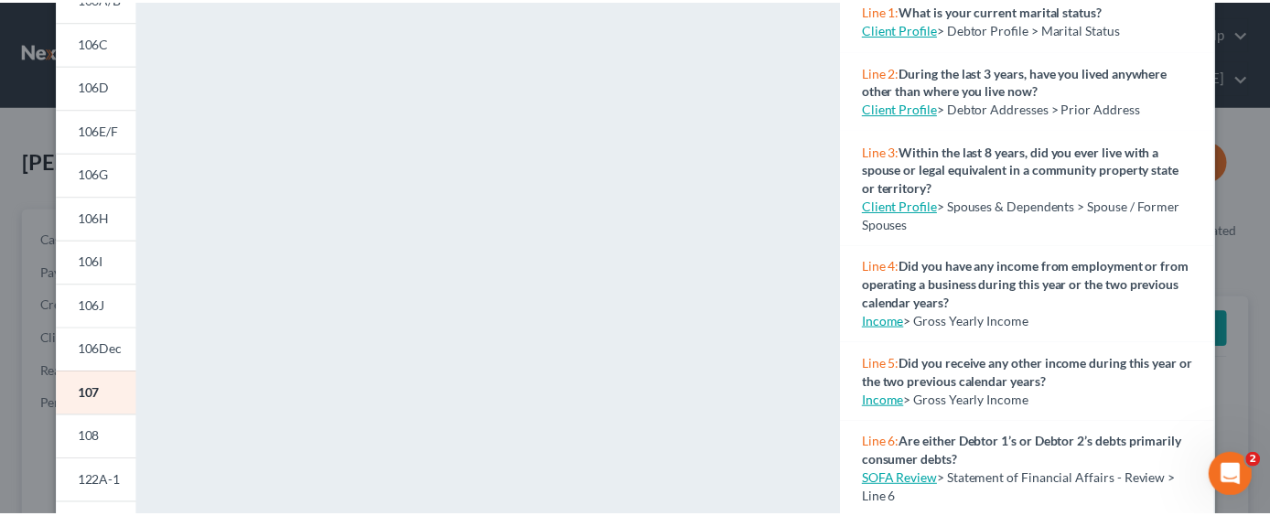
scroll to position [0, 0]
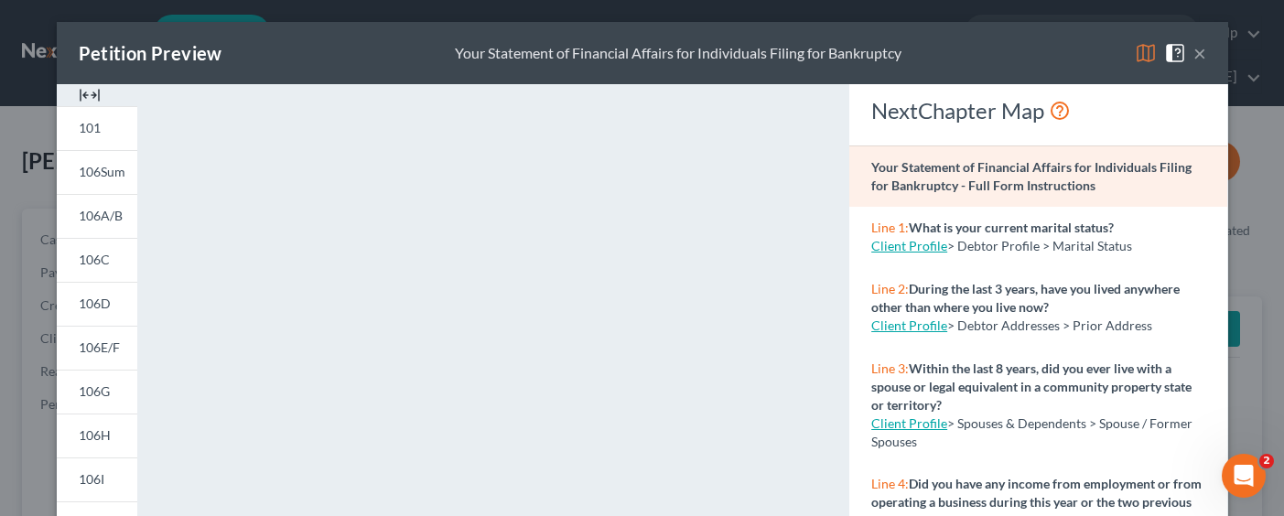
drag, startPoint x: 1202, startPoint y: 55, endPoint x: 1142, endPoint y: 75, distance: 63.7
click at [1202, 54] on div "Petition Preview Your Statement of Financial Affairs for Individuals Filing for…" at bounding box center [642, 53] width 1171 height 62
click at [1193, 46] on button "×" at bounding box center [1199, 53] width 13 height 22
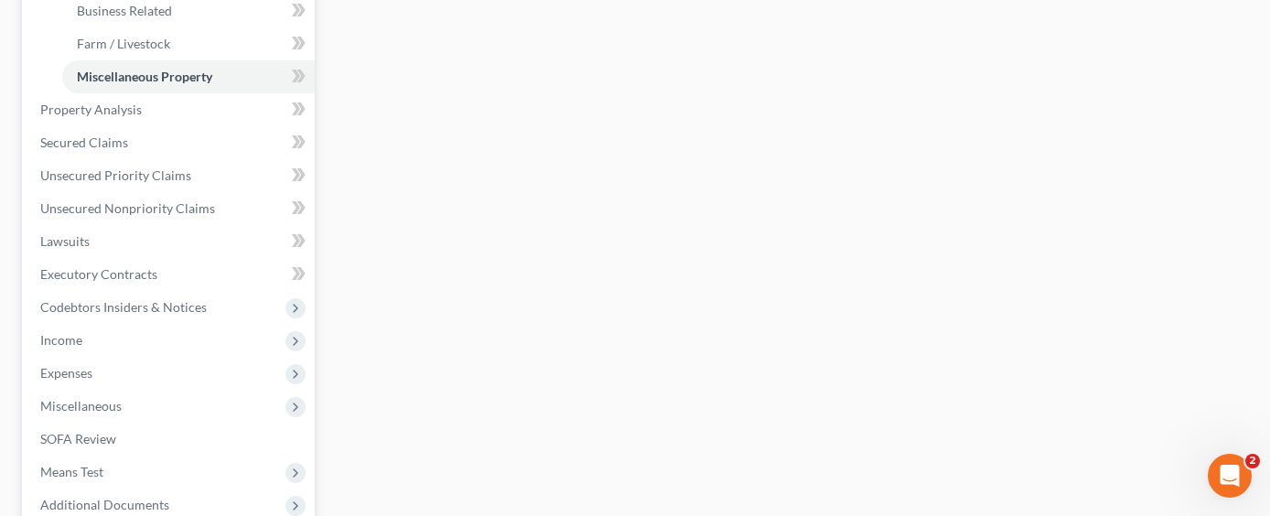
scroll to position [819, 0]
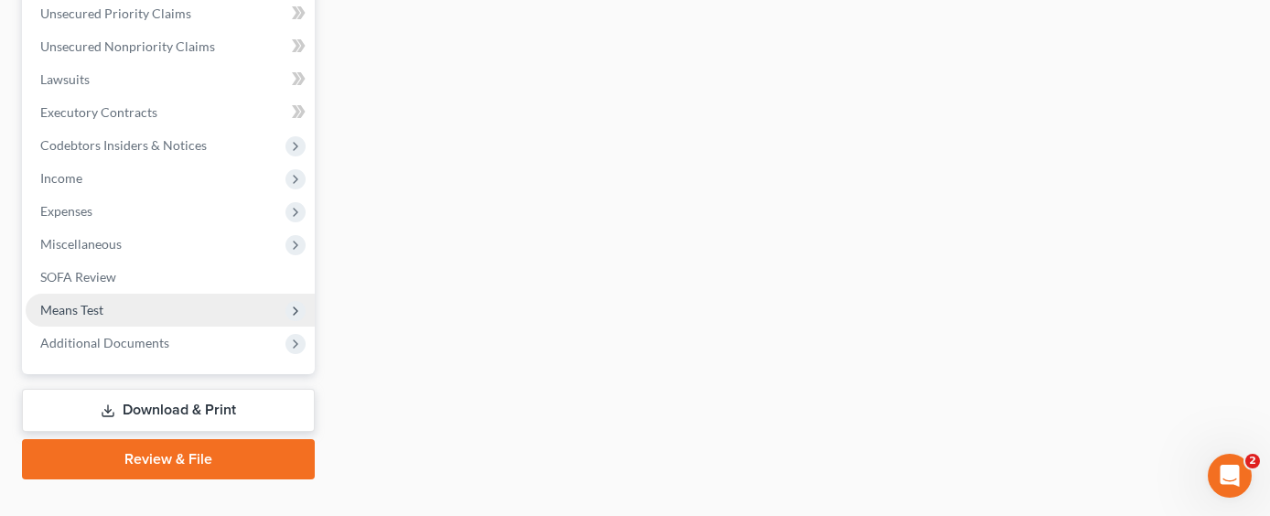
click at [149, 294] on span "Means Test" at bounding box center [170, 310] width 289 height 33
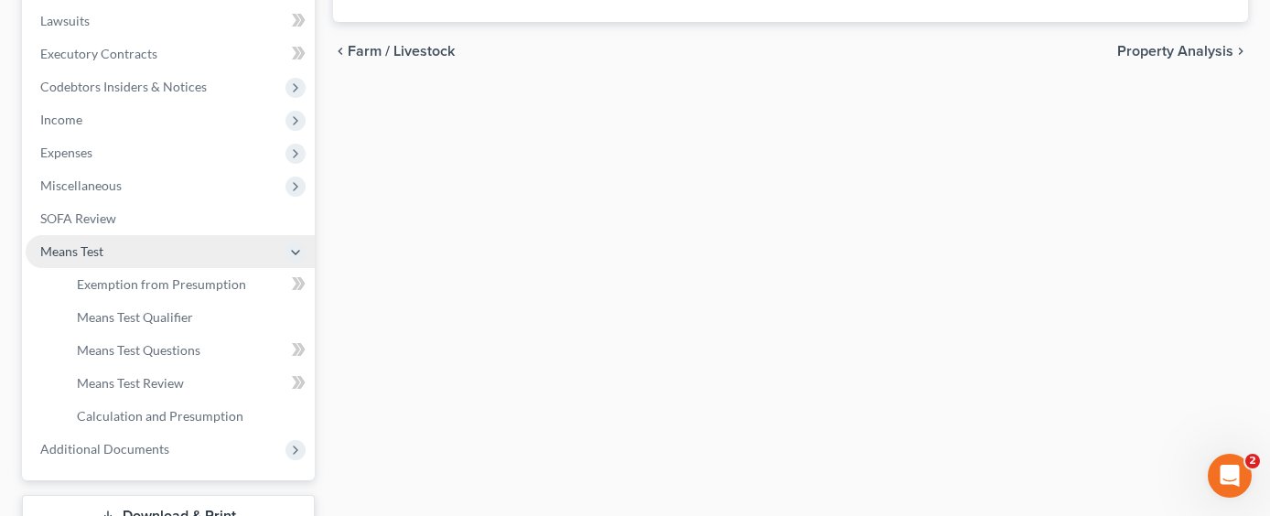
scroll to position [490, 0]
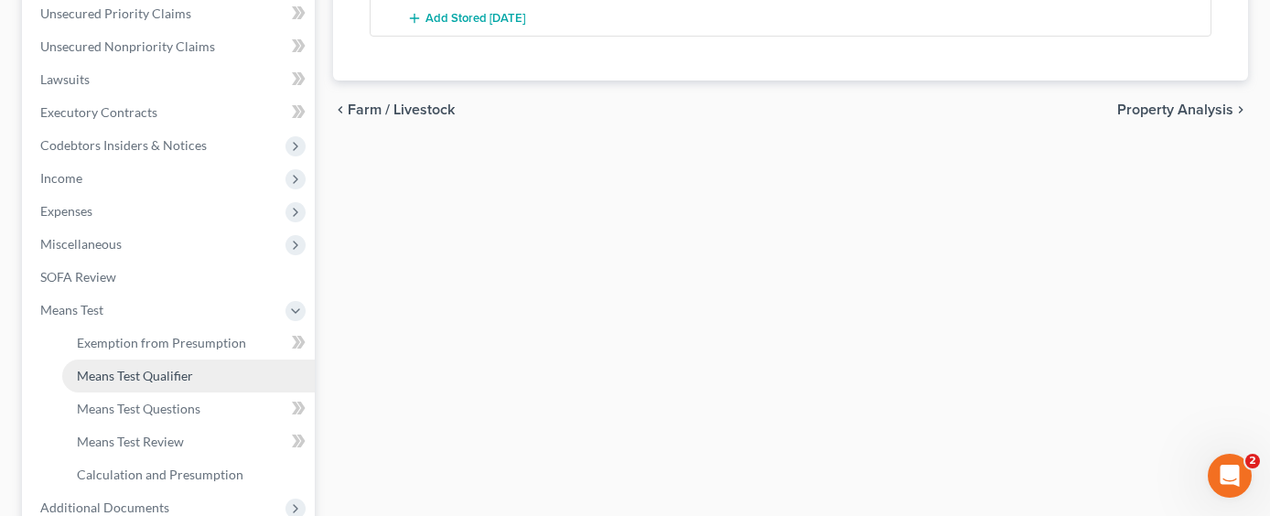
click at [227, 360] on link "Means Test Qualifier" at bounding box center [188, 376] width 253 height 33
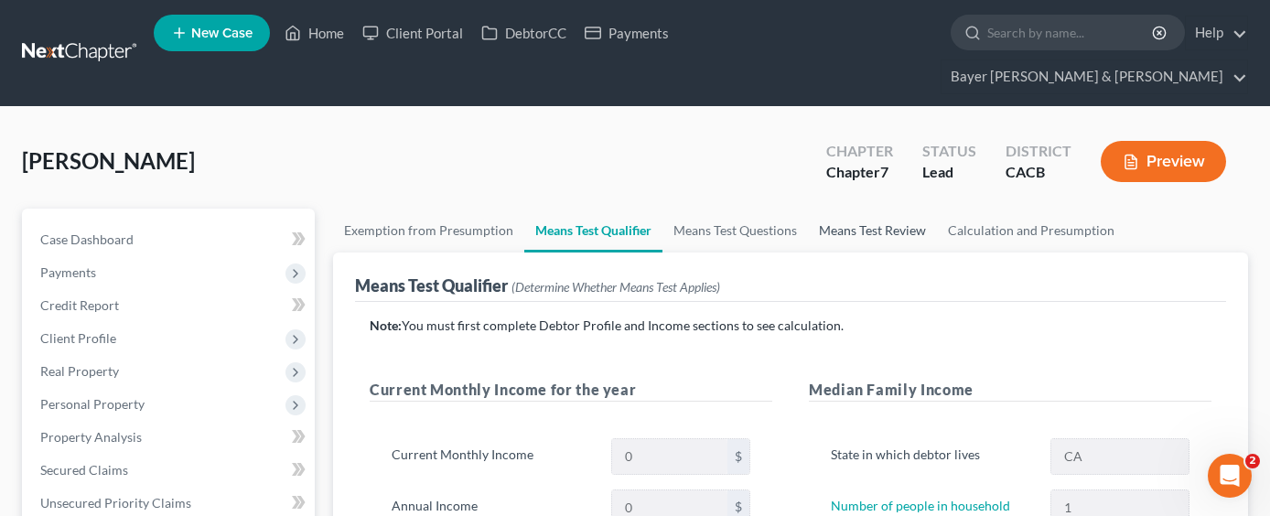
click at [827, 209] on link "Means Test Review" at bounding box center [872, 231] width 129 height 44
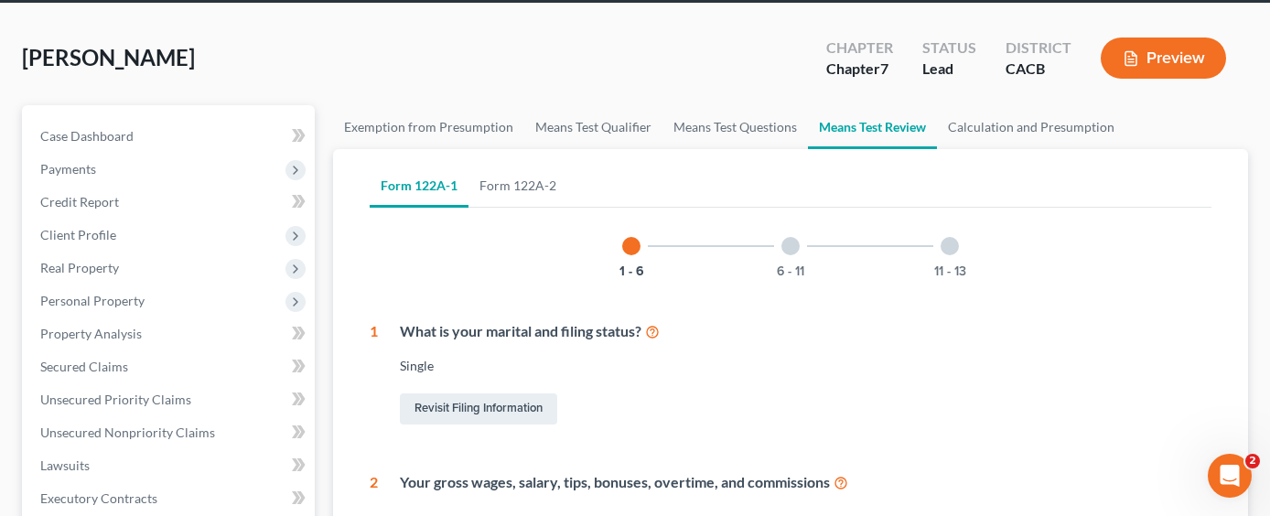
scroll to position [275, 0]
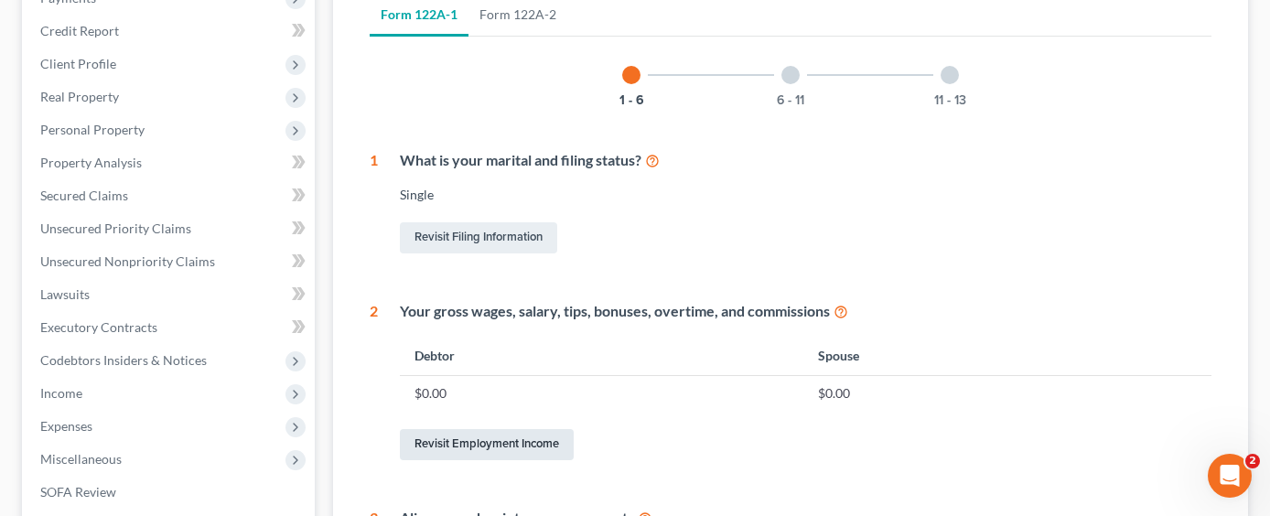
click at [520, 429] on link "Revisit Employment Income" at bounding box center [487, 444] width 174 height 31
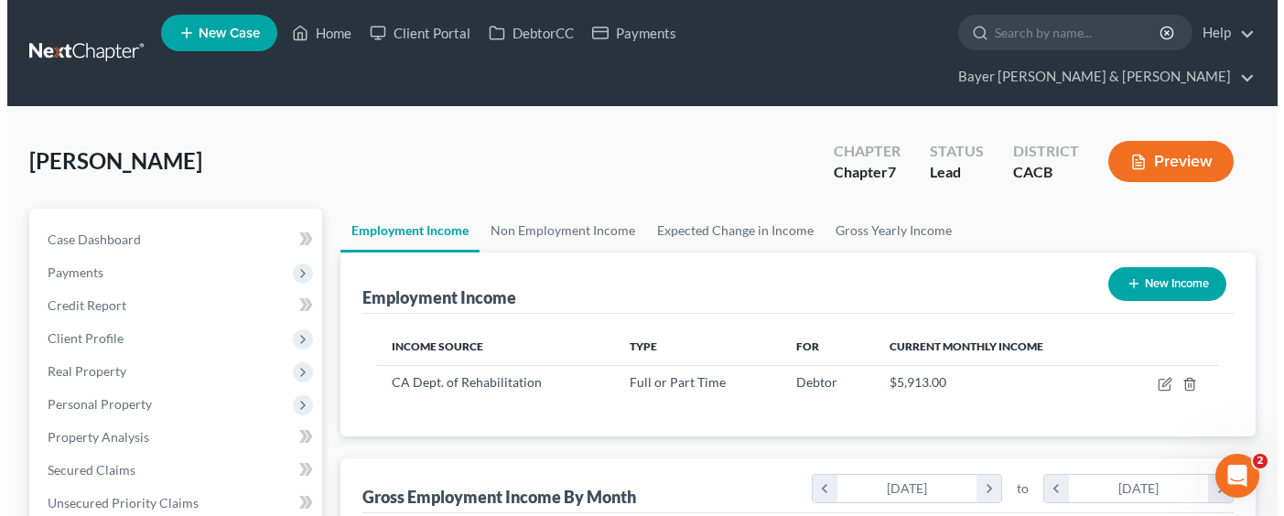
scroll to position [329, 512]
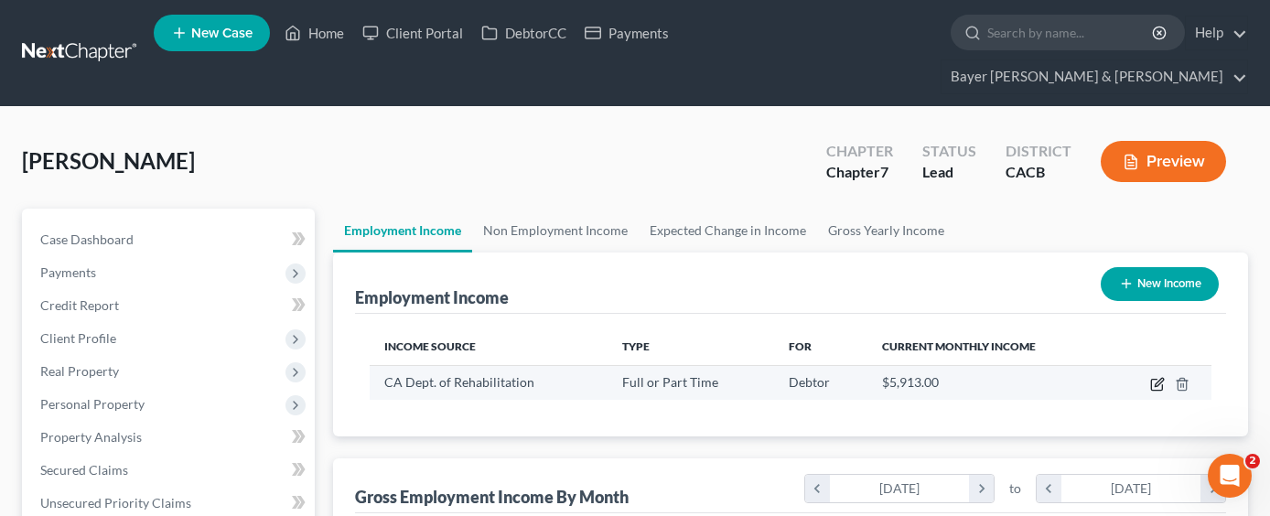
click at [1155, 377] on icon "button" at bounding box center [1157, 384] width 15 height 15
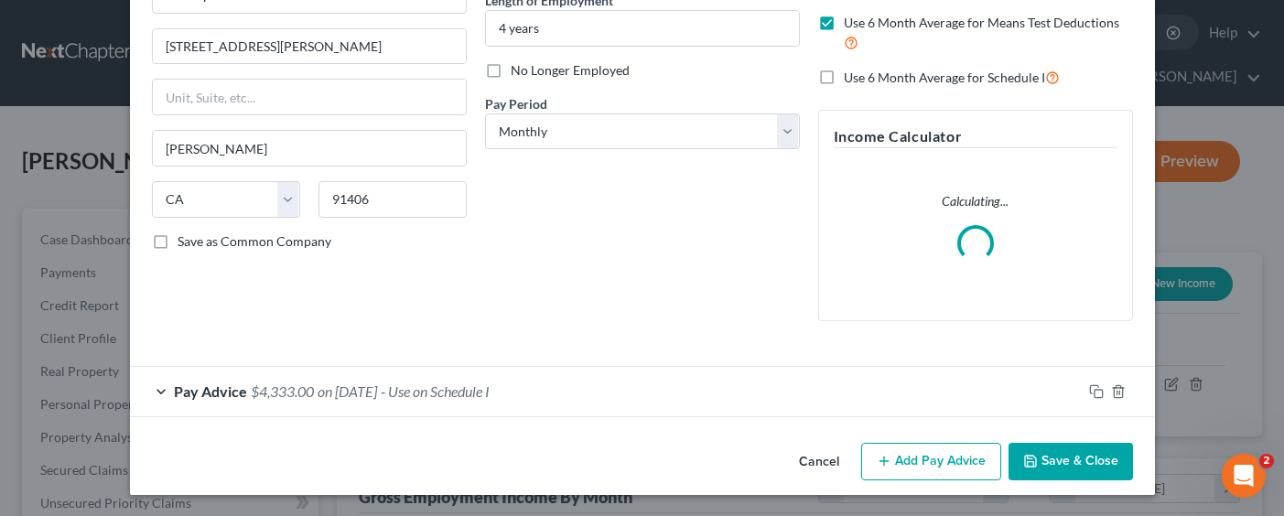
scroll to position [198, 0]
click at [876, 450] on button "Add Pay Advice" at bounding box center [931, 461] width 140 height 38
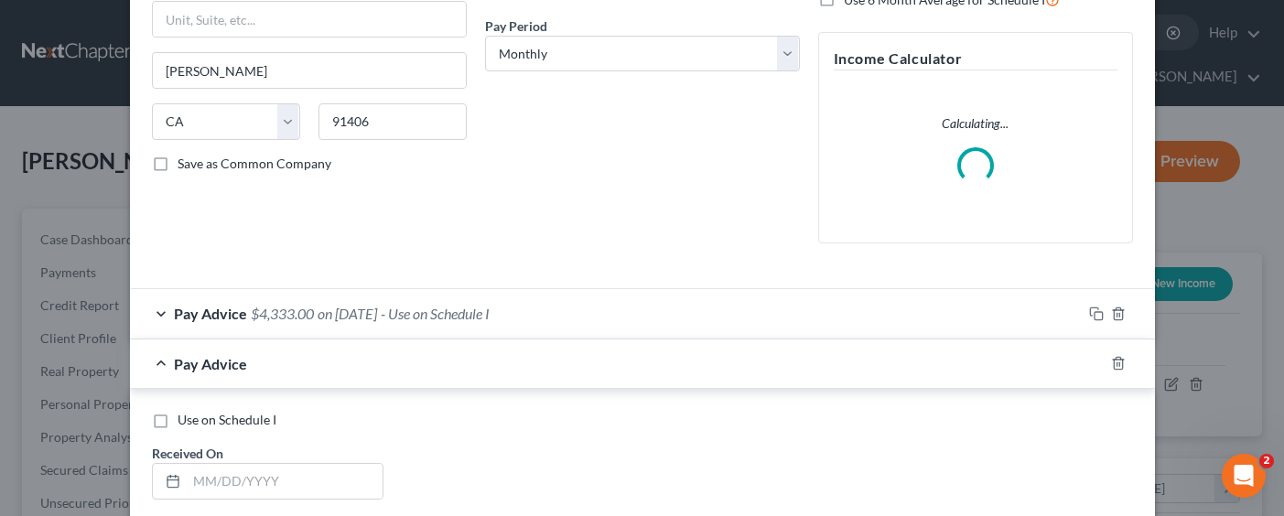
scroll to position [381, 0]
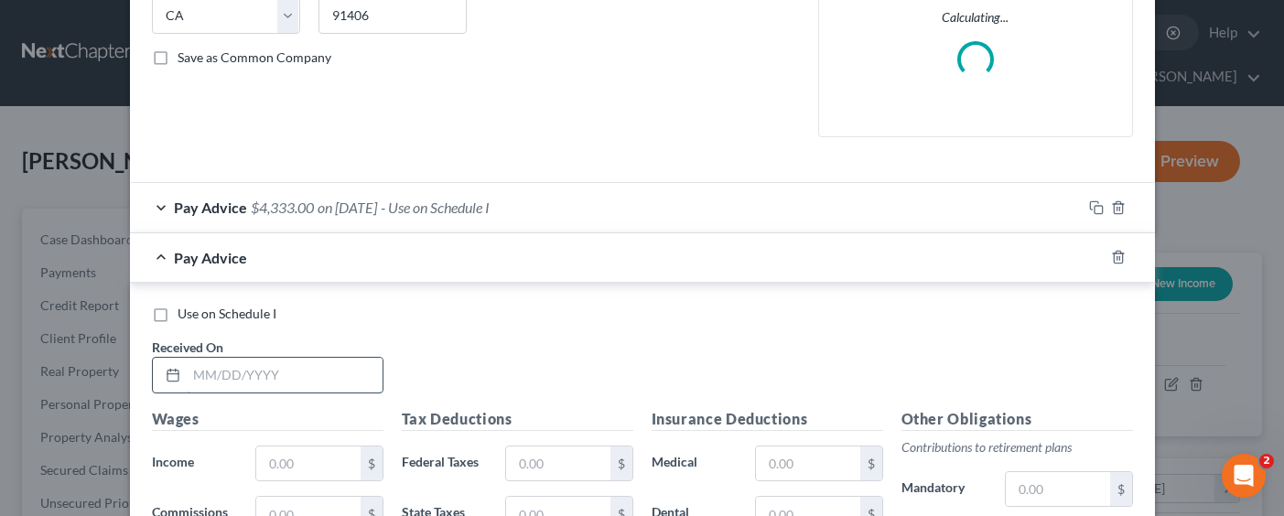
click at [282, 366] on input "text" at bounding box center [285, 375] width 196 height 35
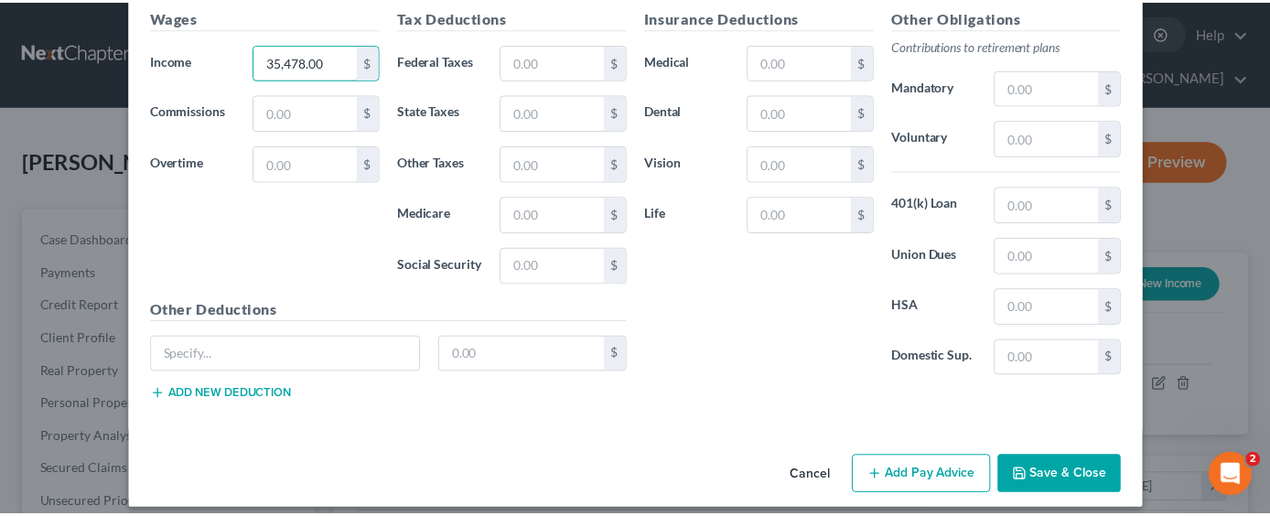
scroll to position [816, 0]
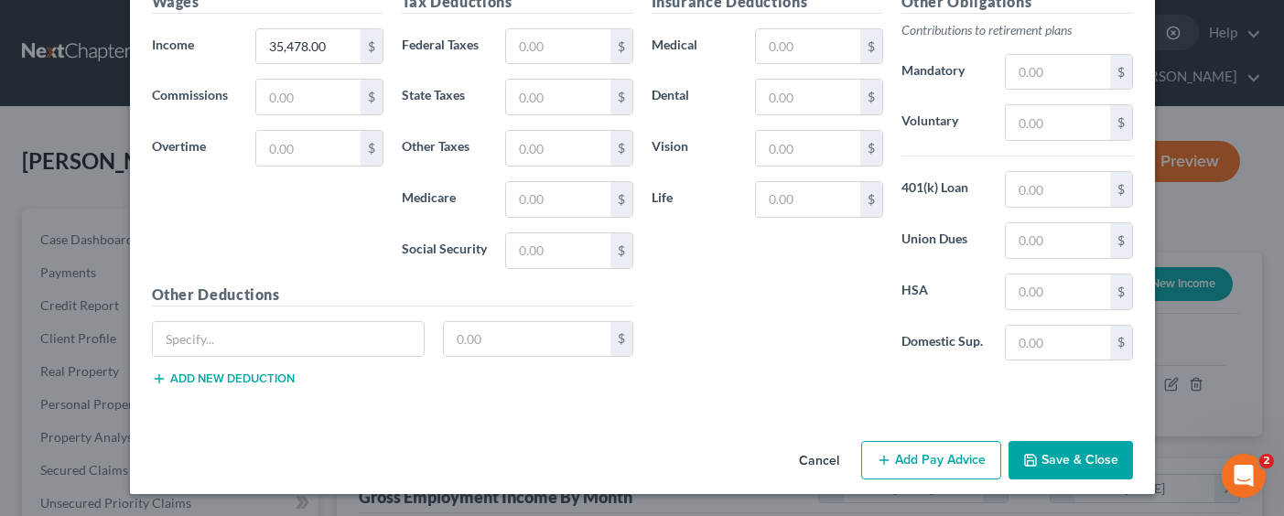
drag, startPoint x: 1016, startPoint y: 450, endPoint x: 943, endPoint y: 459, distance: 73.8
click at [1018, 452] on button "Save & Close" at bounding box center [1070, 460] width 124 height 38
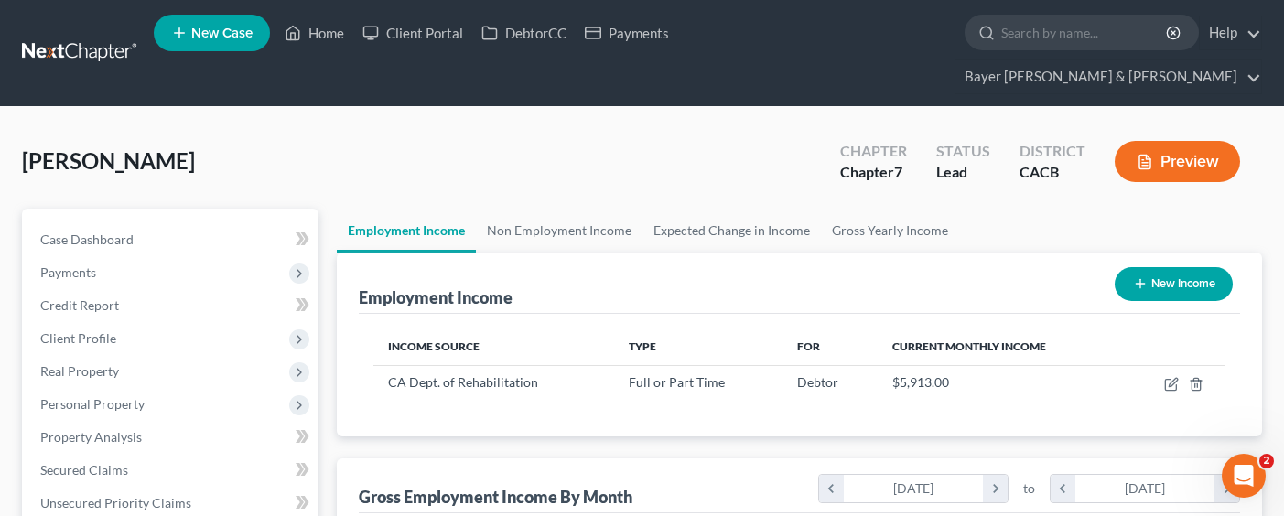
scroll to position [914753, 914569]
click at [1165, 141] on button "Preview" at bounding box center [1163, 161] width 125 height 41
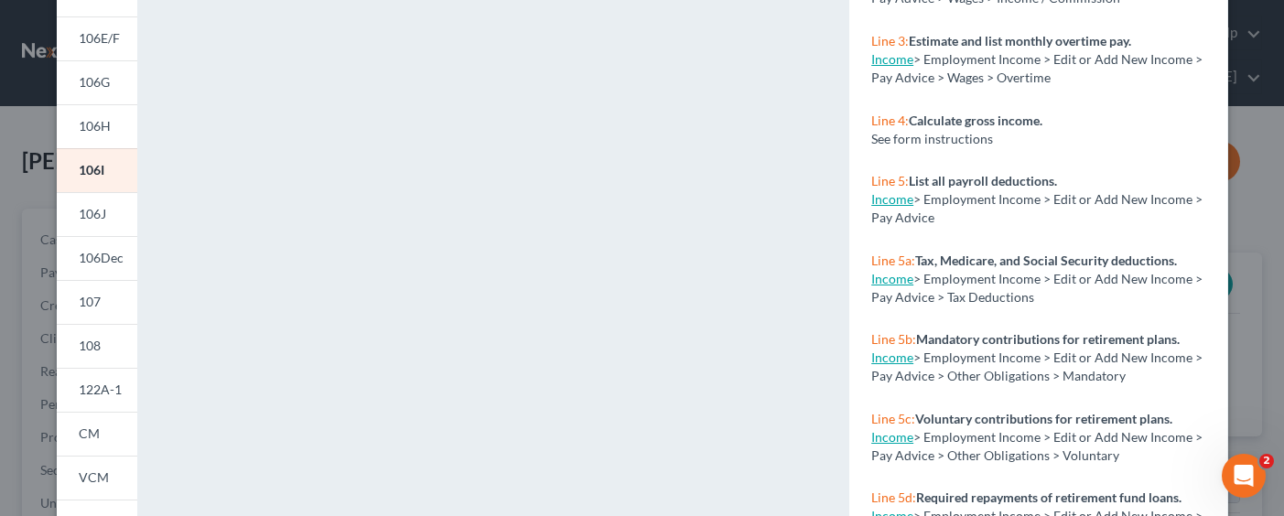
scroll to position [499, 0]
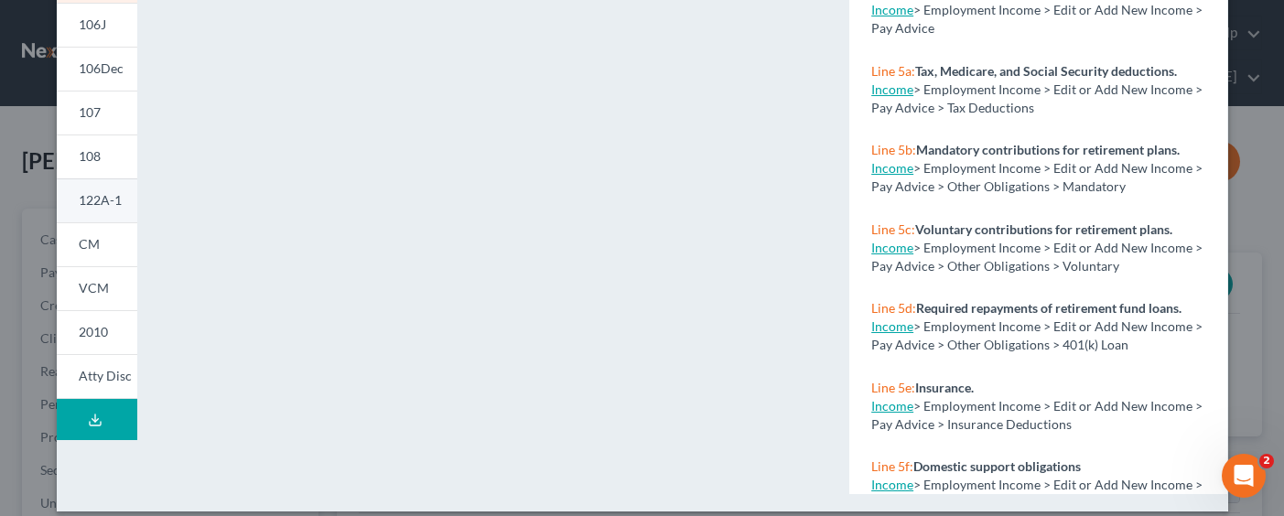
click at [90, 210] on link "122A-1" at bounding box center [97, 200] width 81 height 44
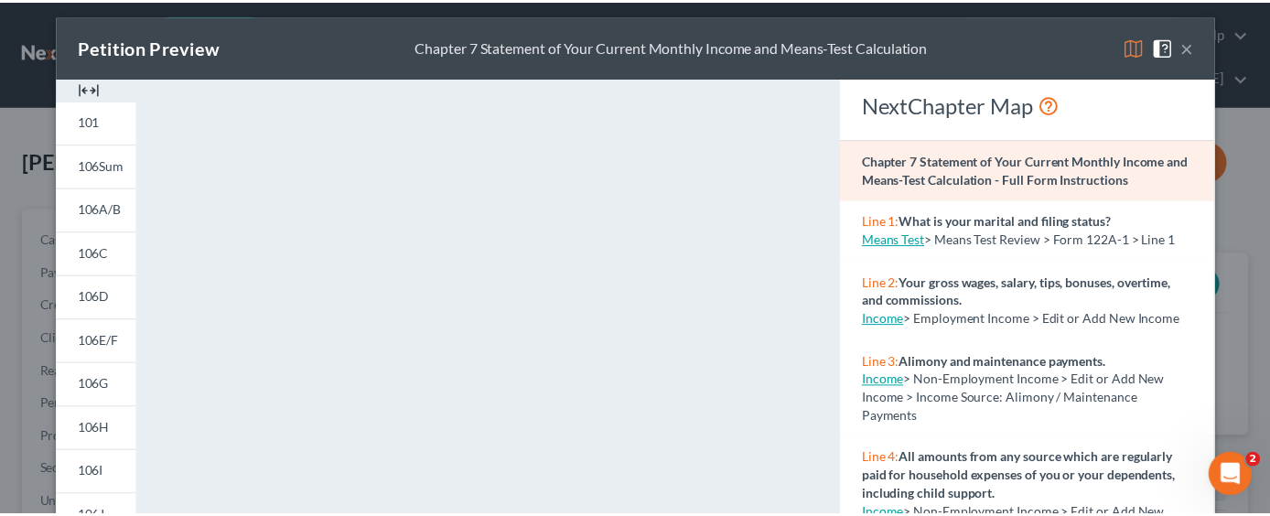
scroll to position [0, 0]
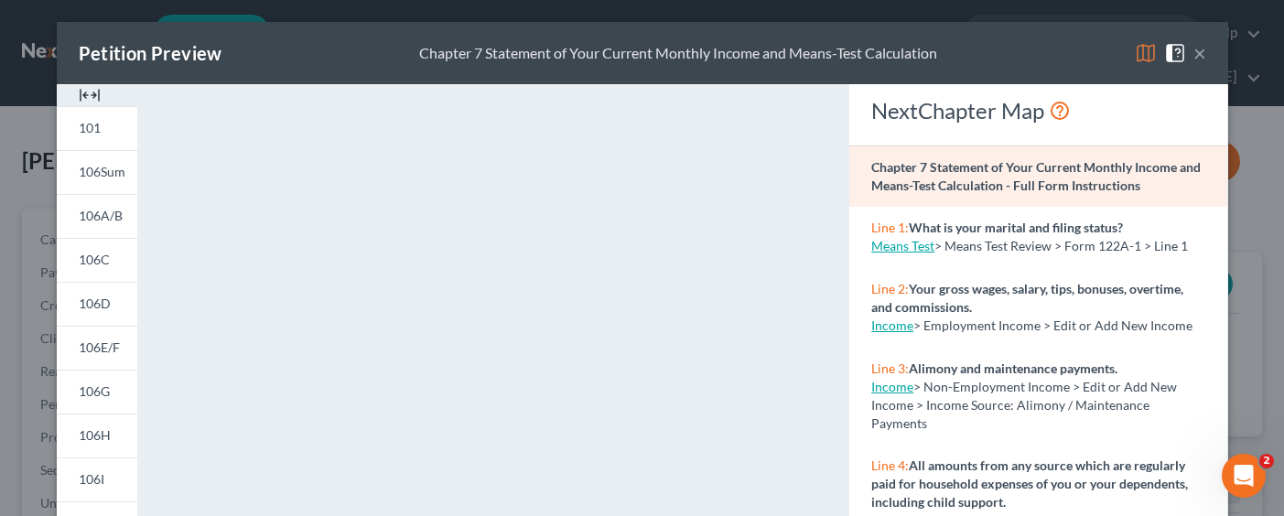
click at [1195, 53] on button "×" at bounding box center [1199, 53] width 13 height 22
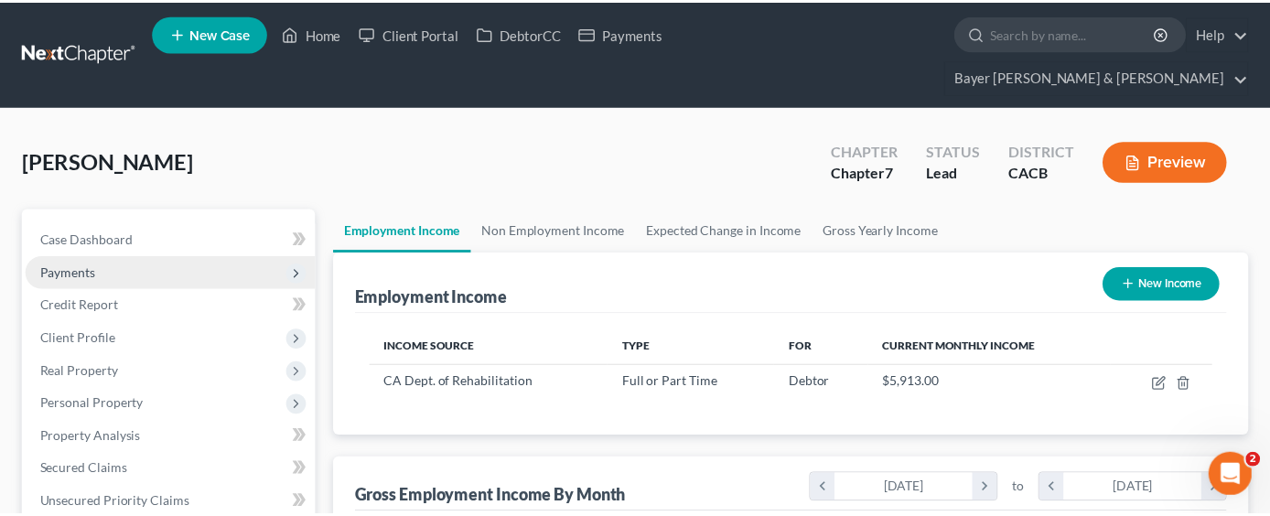
scroll to position [914753, 914569]
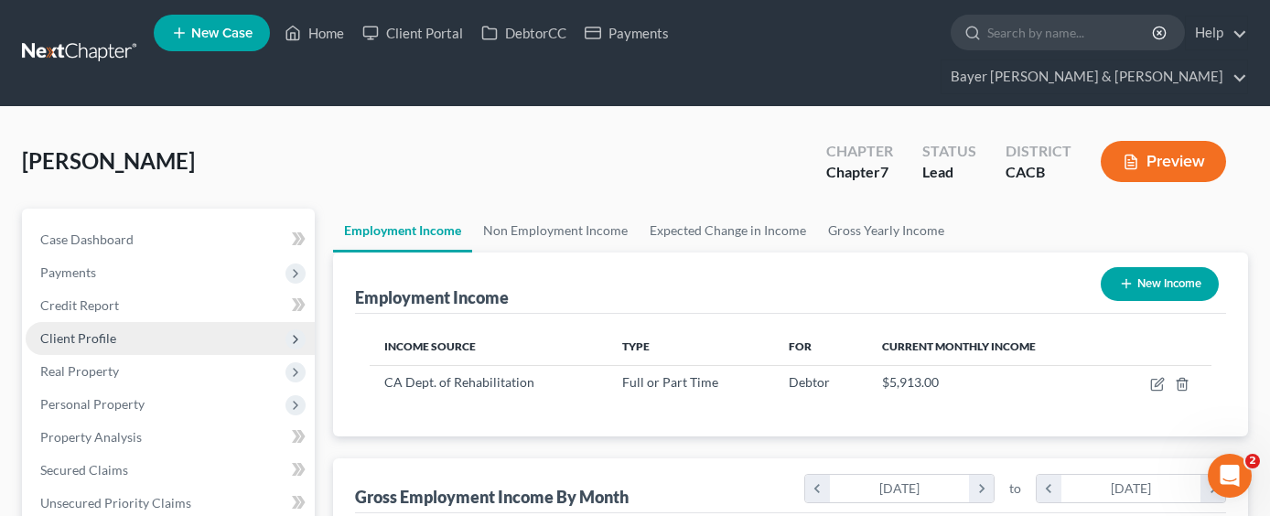
click at [103, 330] on span "Client Profile" at bounding box center [78, 338] width 76 height 16
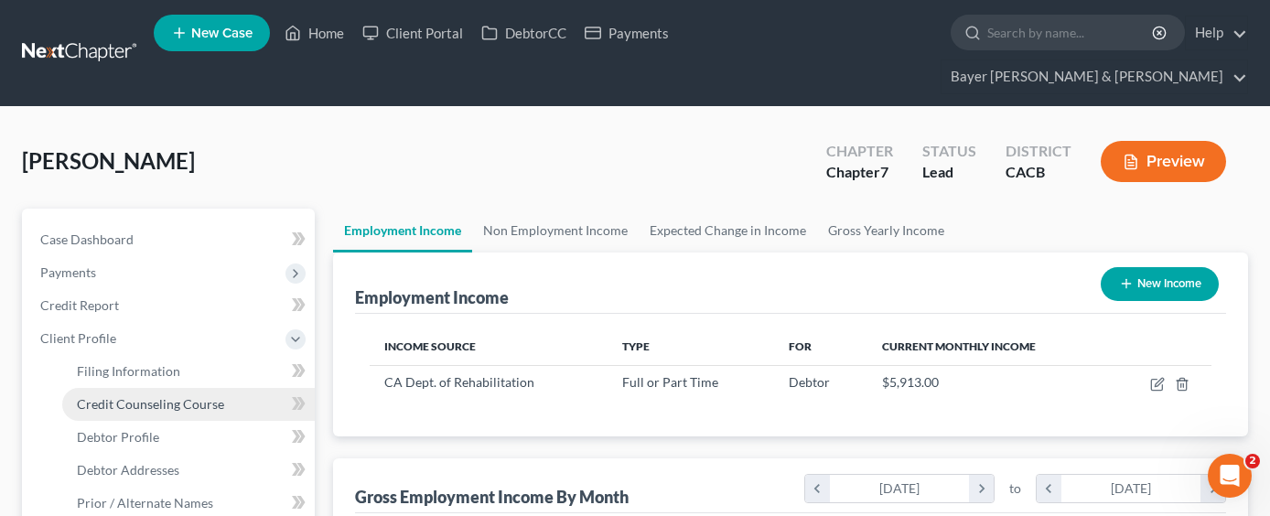
click at [156, 396] on span "Credit Counseling Course" at bounding box center [150, 404] width 147 height 16
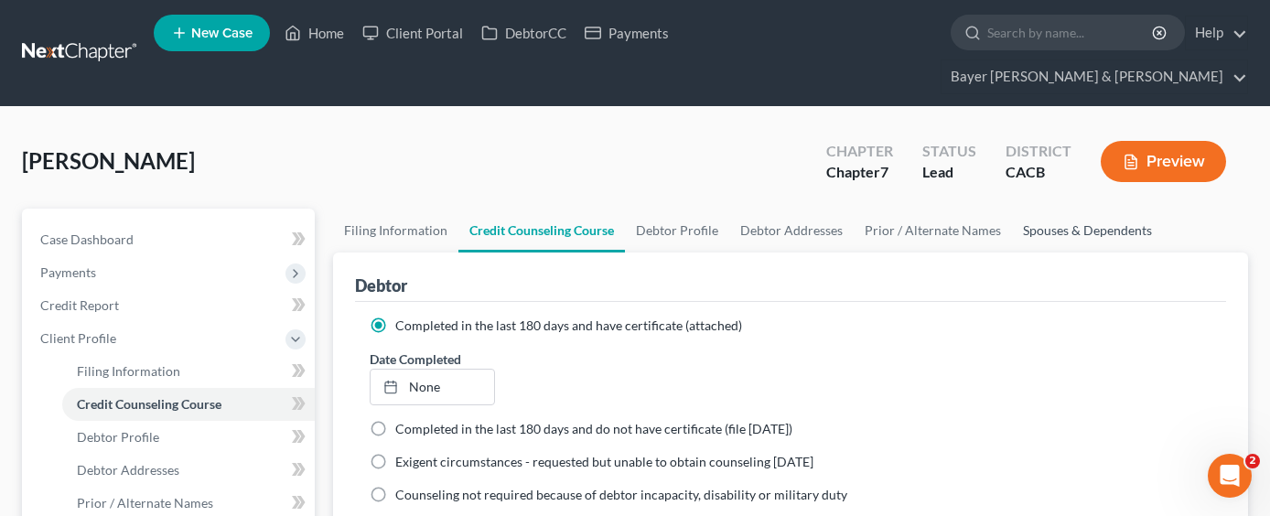
click at [1081, 209] on link "Spouses & Dependents" at bounding box center [1087, 231] width 151 height 44
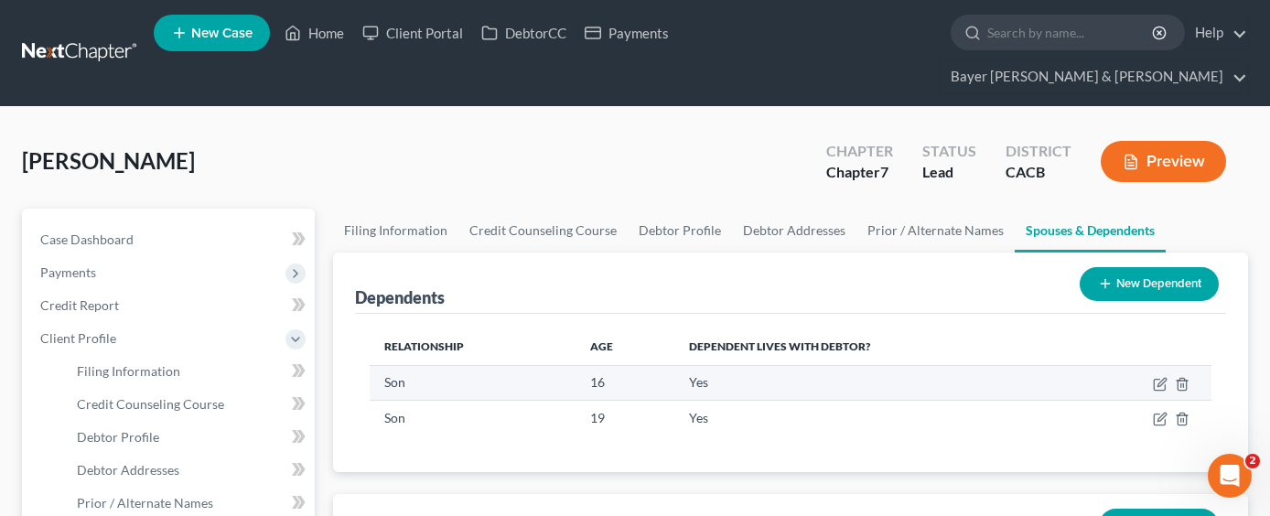
click at [1164, 365] on td at bounding box center [1142, 382] width 138 height 35
click at [1162, 377] on icon "button" at bounding box center [1160, 384] width 15 height 15
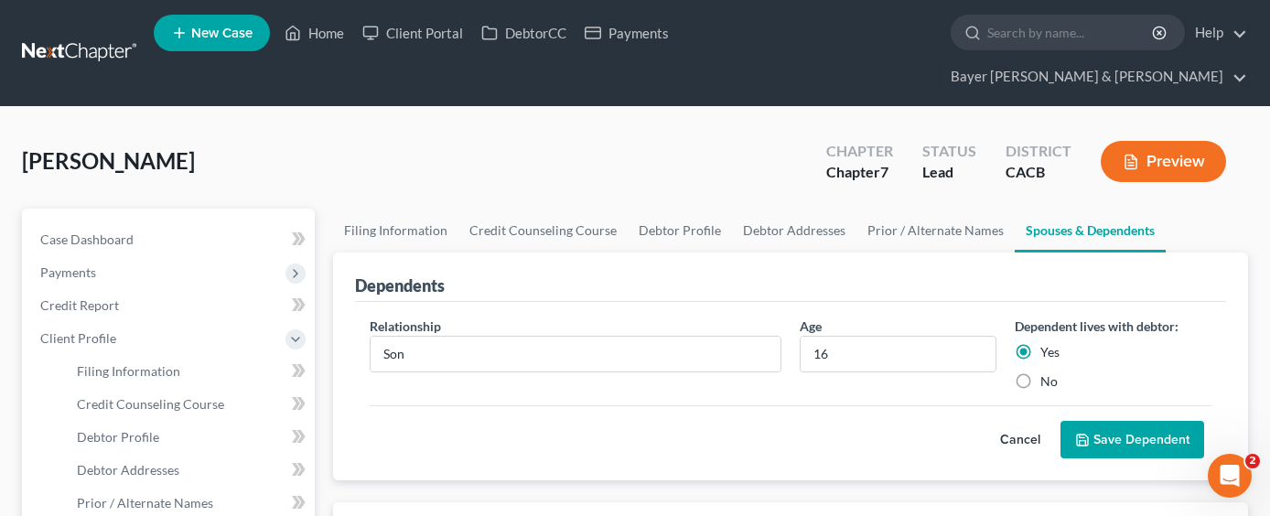
click at [1093, 421] on button "Save Dependent" at bounding box center [1133, 440] width 144 height 38
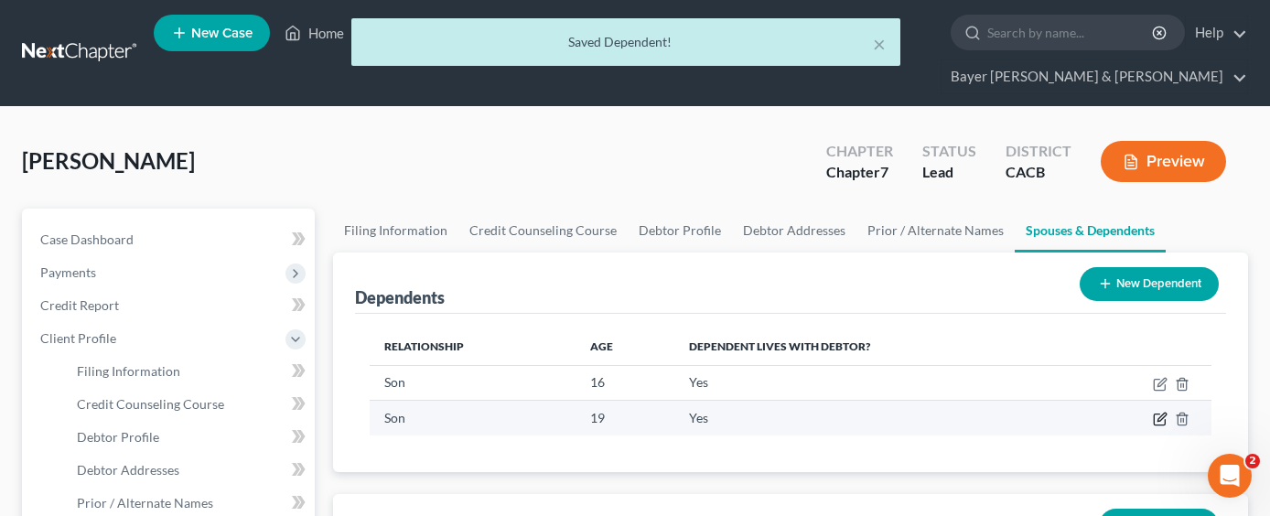
click at [1155, 415] on icon "button" at bounding box center [1159, 420] width 11 height 11
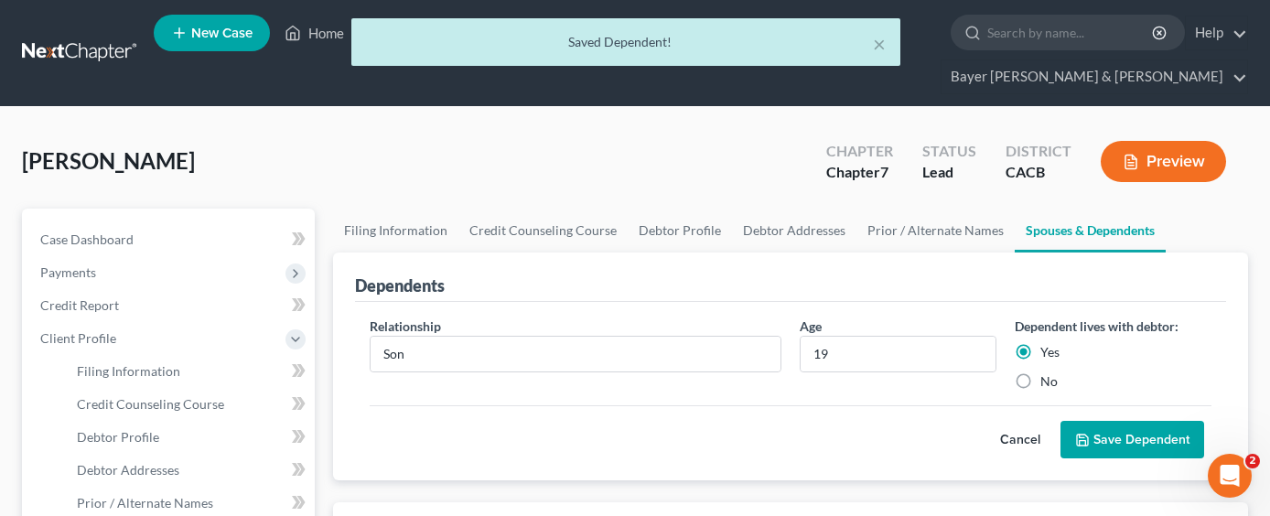
click at [1113, 421] on button "Save Dependent" at bounding box center [1133, 440] width 144 height 38
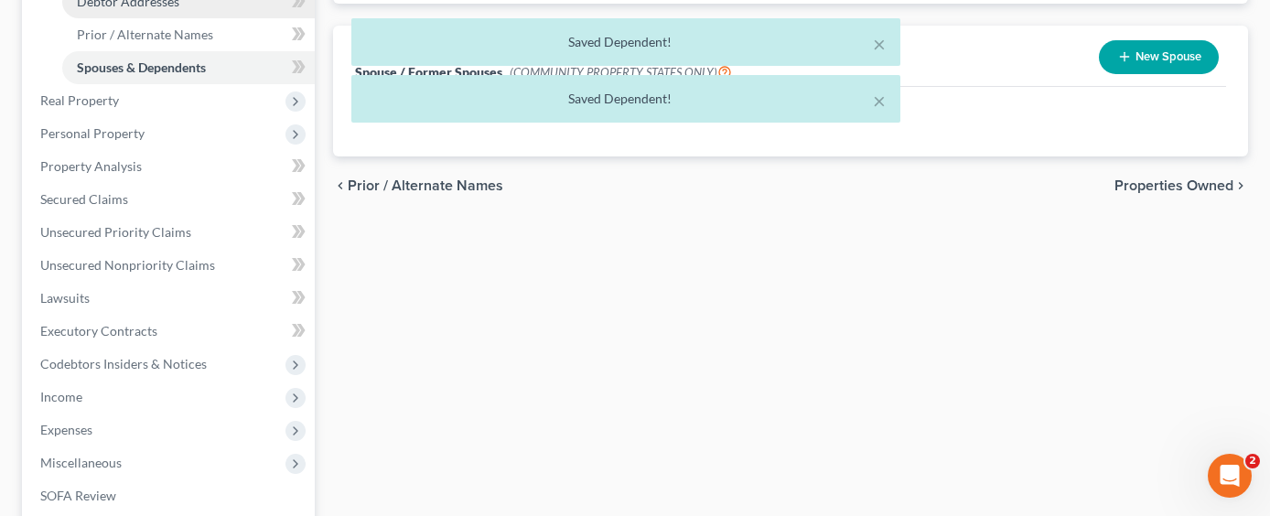
scroll to position [687, 0]
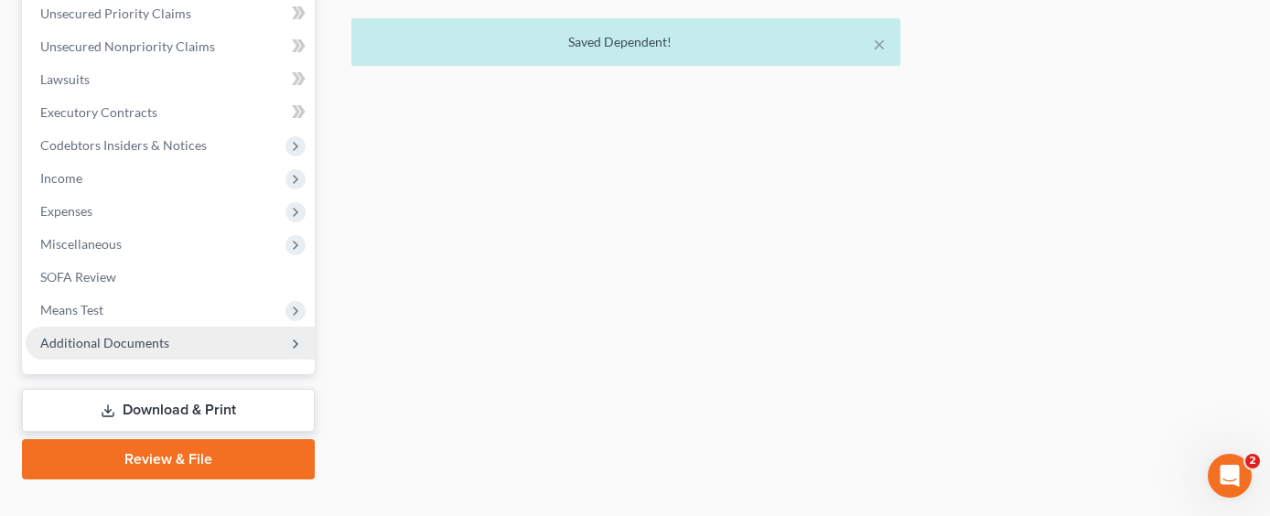
click at [144, 327] on span "Additional Documents" at bounding box center [170, 343] width 289 height 33
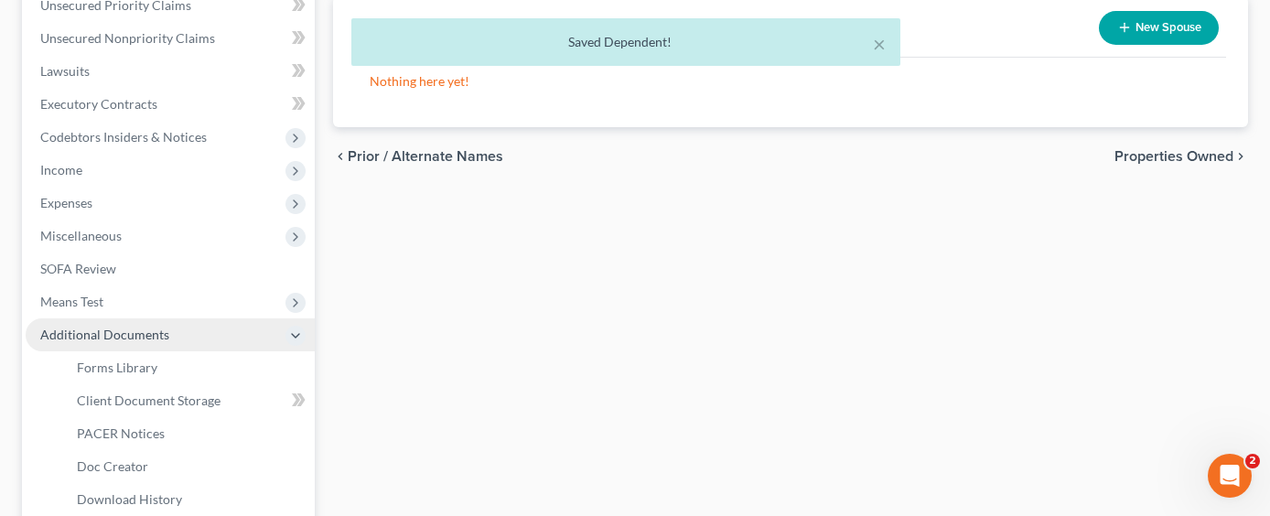
scroll to position [490, 0]
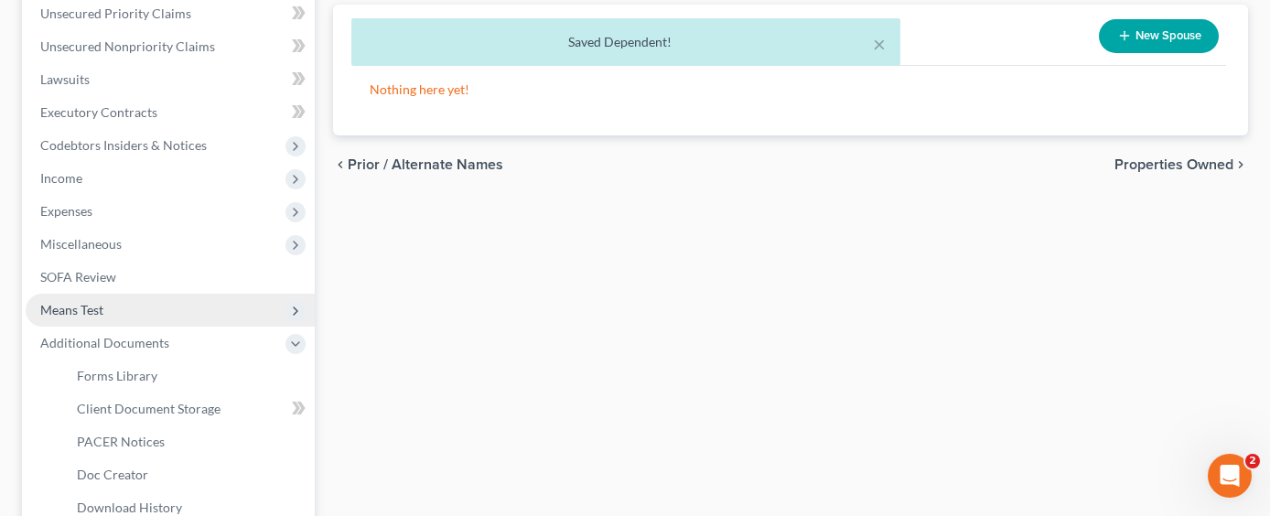
click at [144, 294] on span "Means Test" at bounding box center [170, 310] width 289 height 33
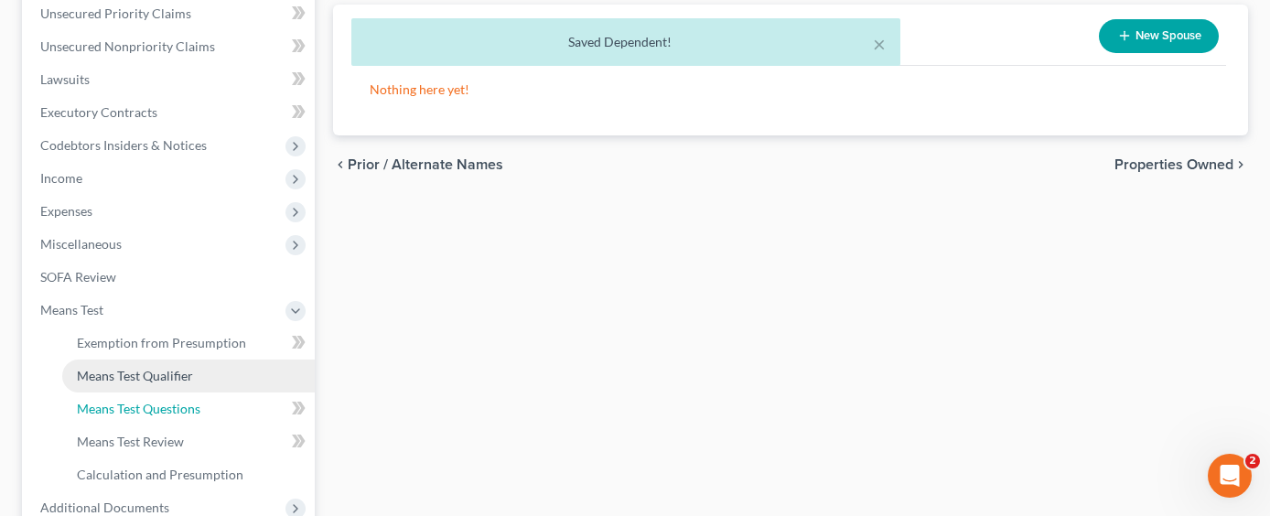
drag, startPoint x: 140, startPoint y: 376, endPoint x: 107, endPoint y: 357, distance: 38.1
click at [140, 401] on span "Means Test Questions" at bounding box center [139, 409] width 124 height 16
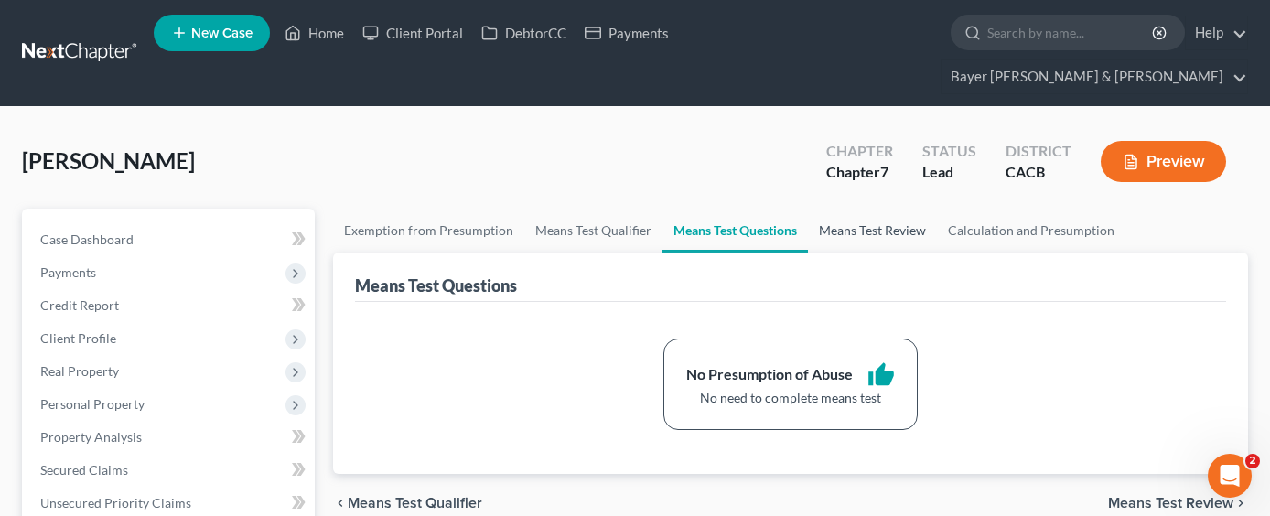
click at [871, 209] on link "Means Test Review" at bounding box center [872, 231] width 129 height 44
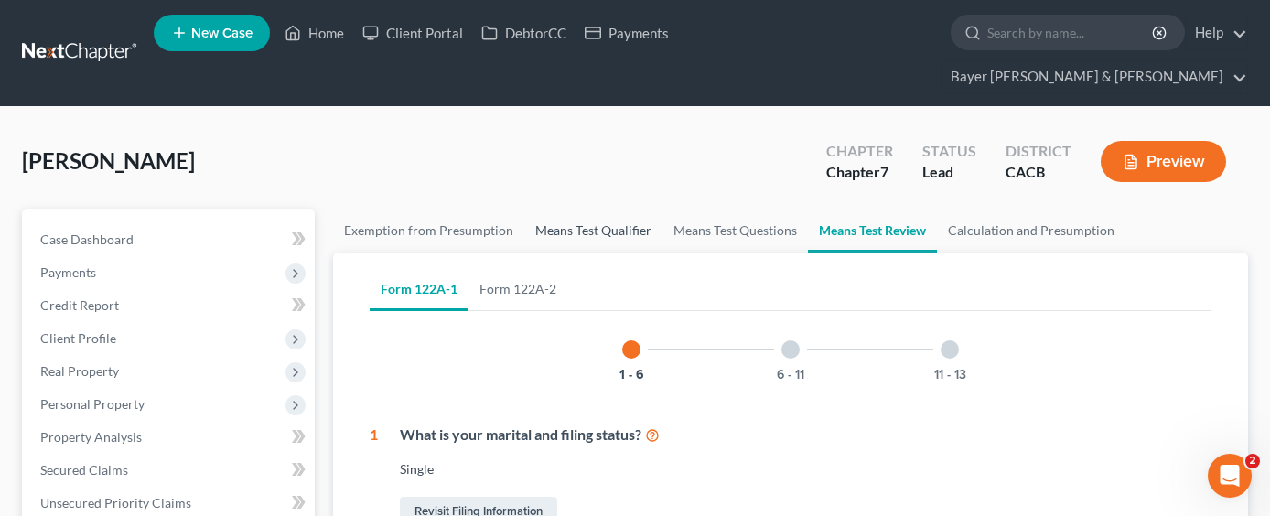
click at [595, 209] on link "Means Test Qualifier" at bounding box center [593, 231] width 138 height 44
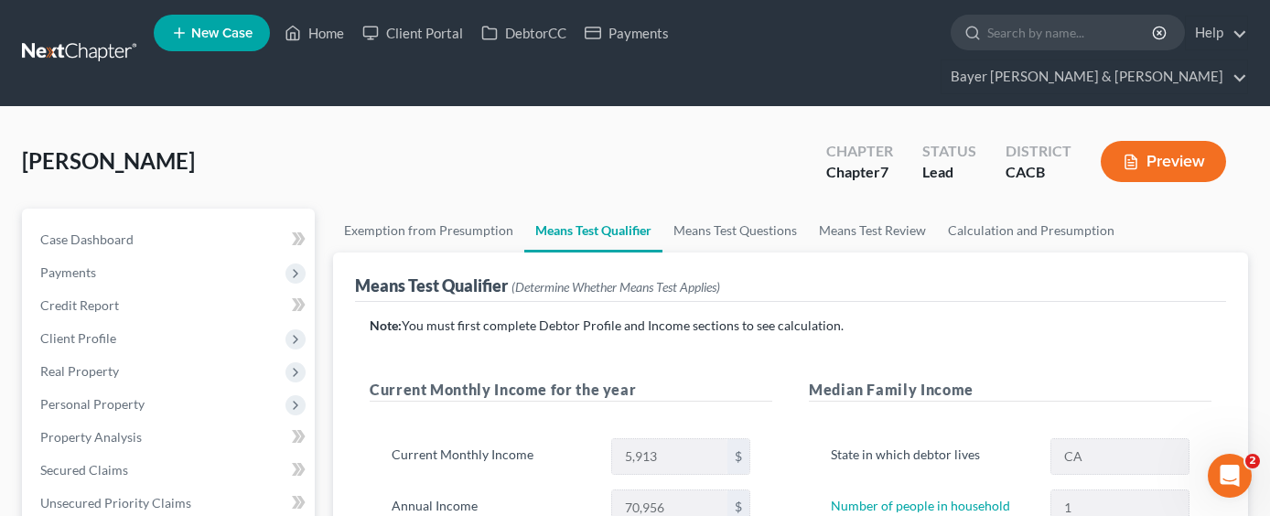
click at [1018, 490] on label "Number of people in household" at bounding box center [932, 508] width 220 height 37
click at [130, 355] on span "Real Property" at bounding box center [170, 371] width 289 height 33
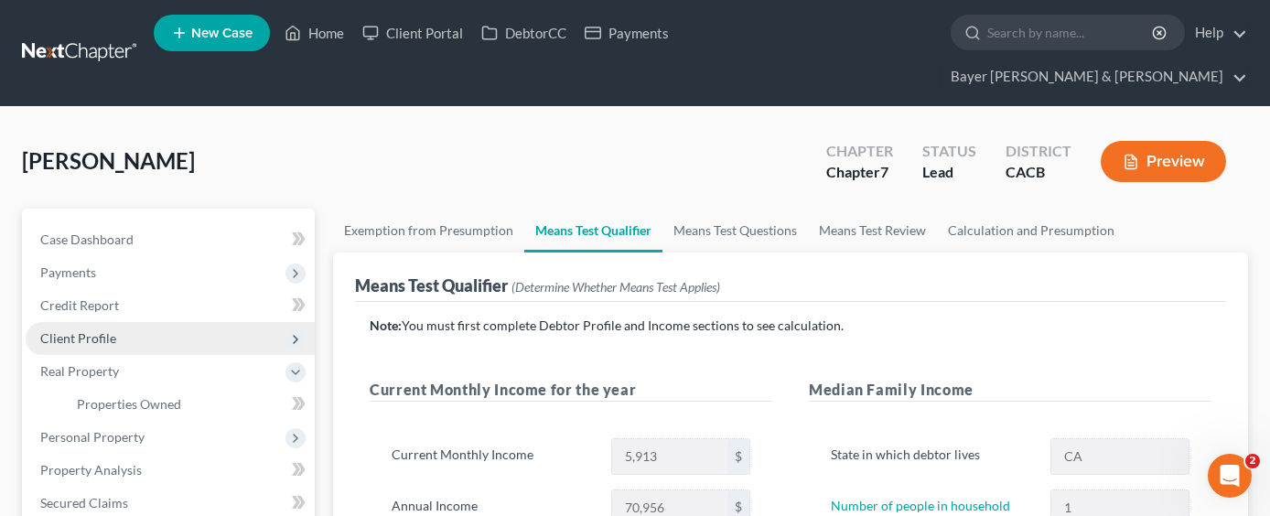
click at [120, 322] on span "Client Profile" at bounding box center [170, 338] width 289 height 33
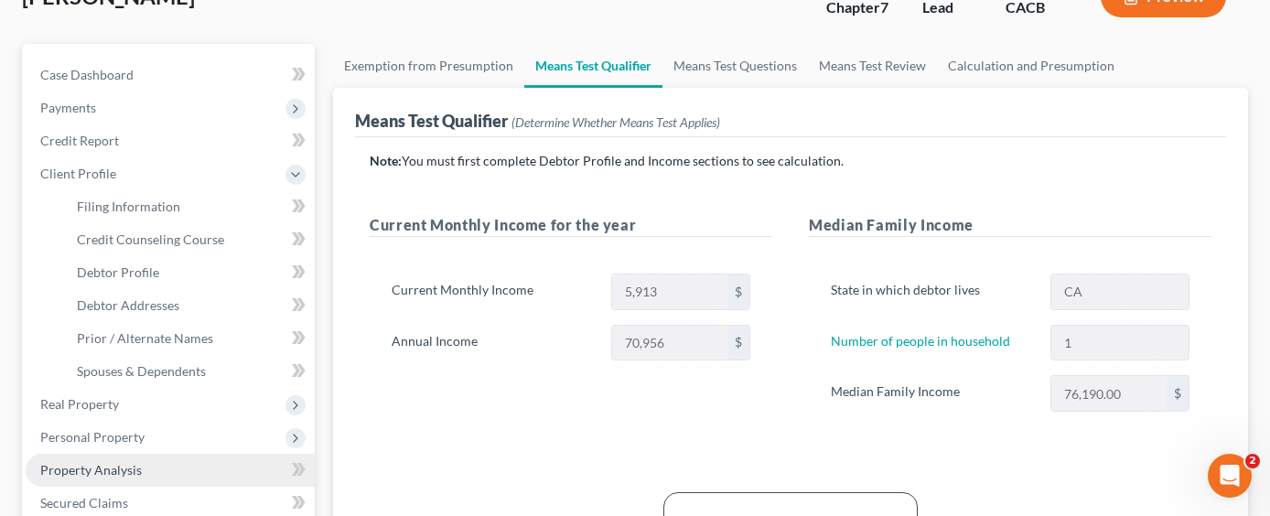
scroll to position [183, 0]
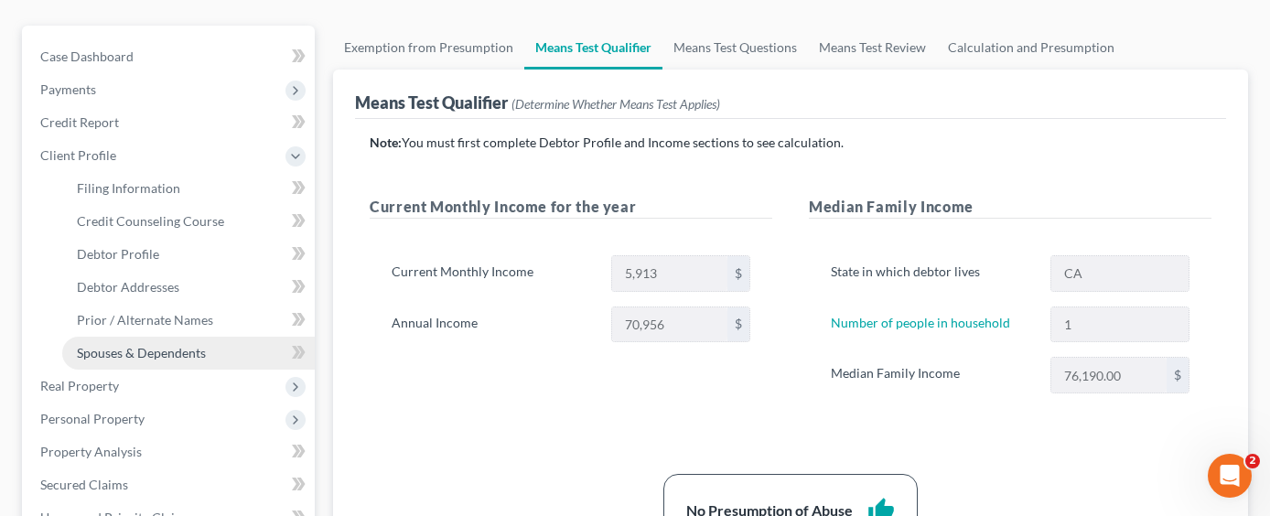
click at [190, 337] on link "Spouses & Dependents" at bounding box center [188, 353] width 253 height 33
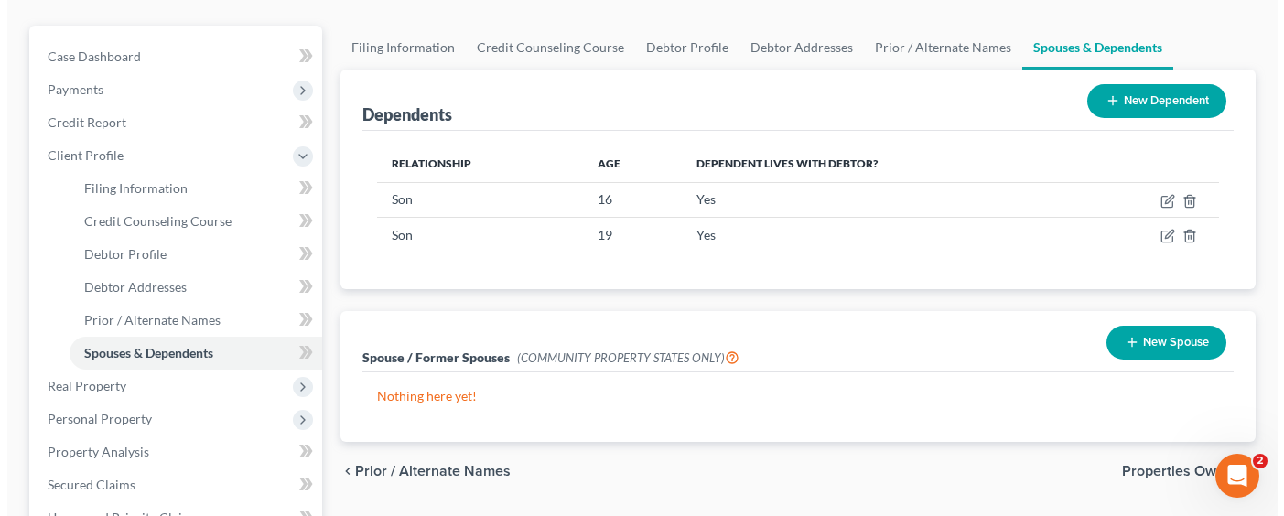
scroll to position [92, 0]
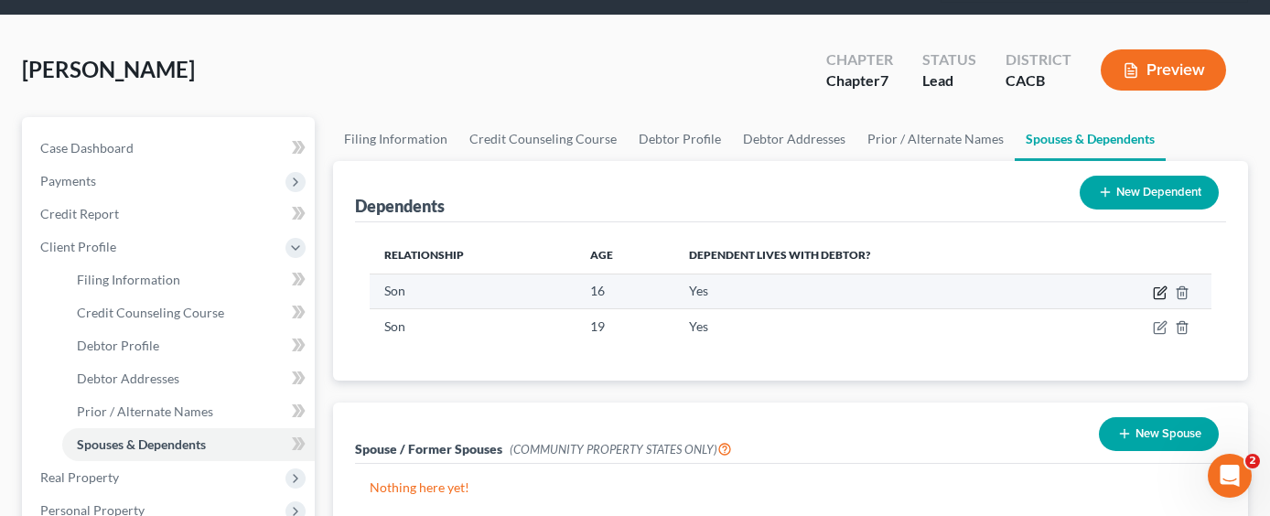
click at [1160, 286] on icon "button" at bounding box center [1160, 293] width 15 height 15
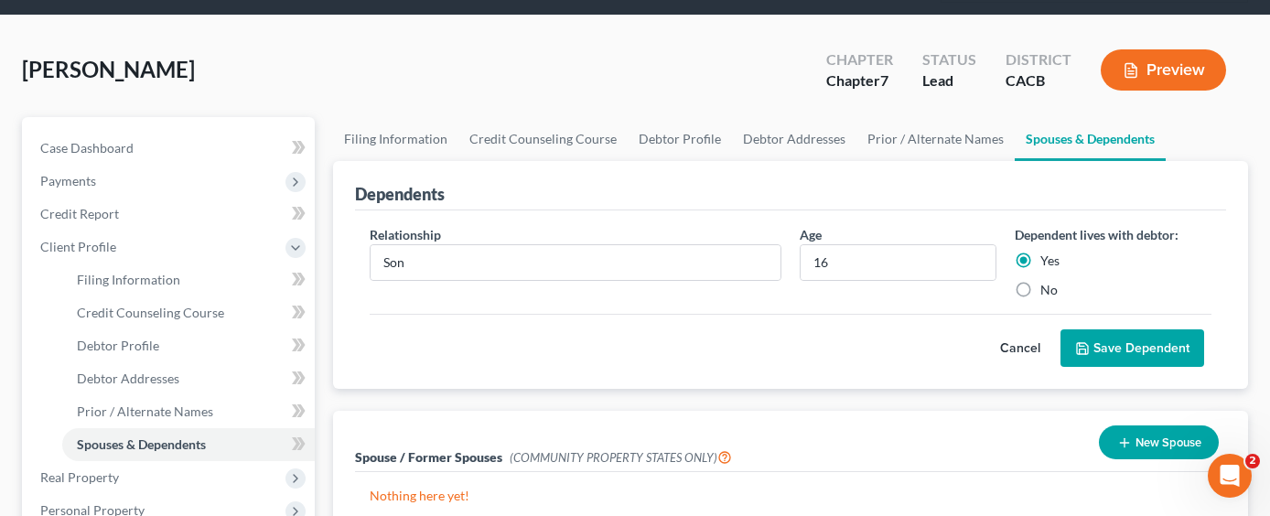
click at [1121, 329] on button "Save Dependent" at bounding box center [1133, 348] width 144 height 38
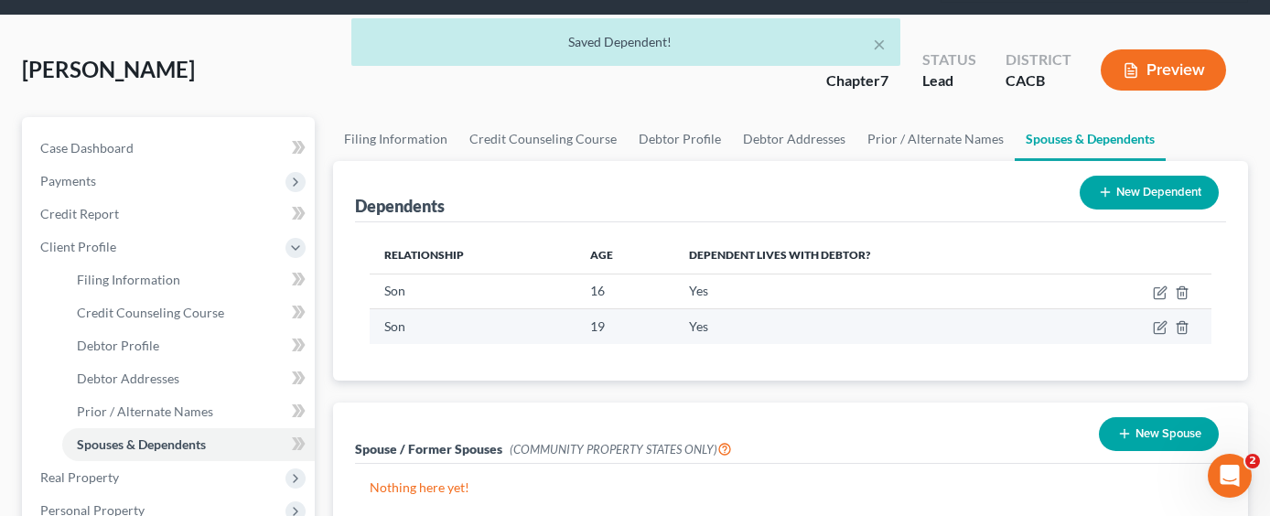
click at [1156, 309] on td at bounding box center [1142, 326] width 138 height 35
click at [1157, 323] on icon "button" at bounding box center [1159, 328] width 11 height 11
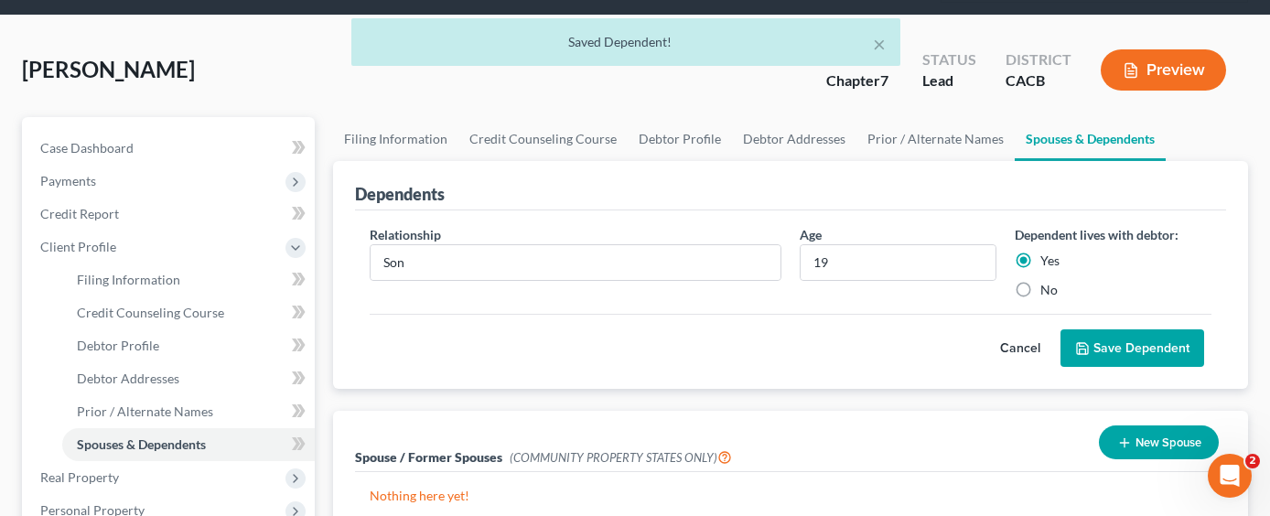
click at [1121, 329] on button "Save Dependent" at bounding box center [1133, 348] width 144 height 38
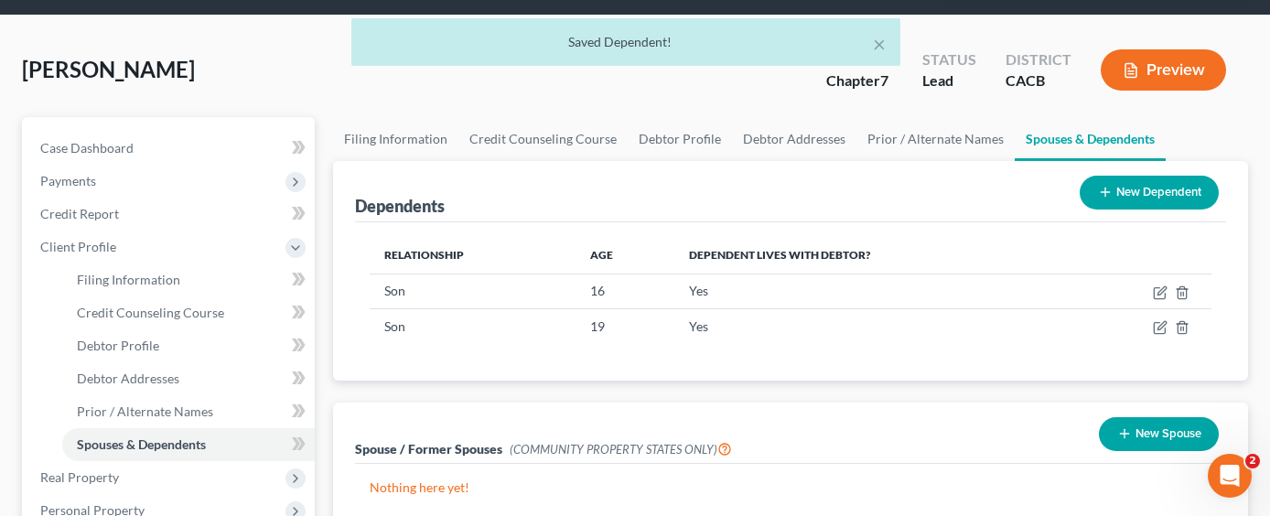
click at [1141, 56] on div "× Saved Dependent!" at bounding box center [626, 46] width 1270 height 57
click at [1169, 44] on div "× Saved Dependent!" at bounding box center [626, 46] width 1270 height 57
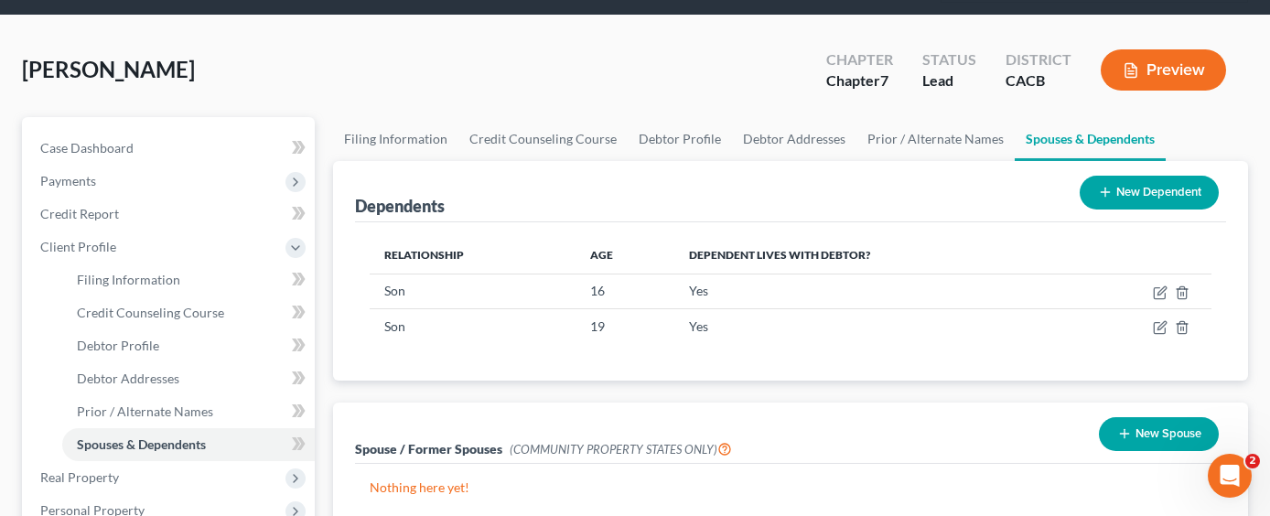
click at [1147, 49] on button "Preview" at bounding box center [1163, 69] width 125 height 41
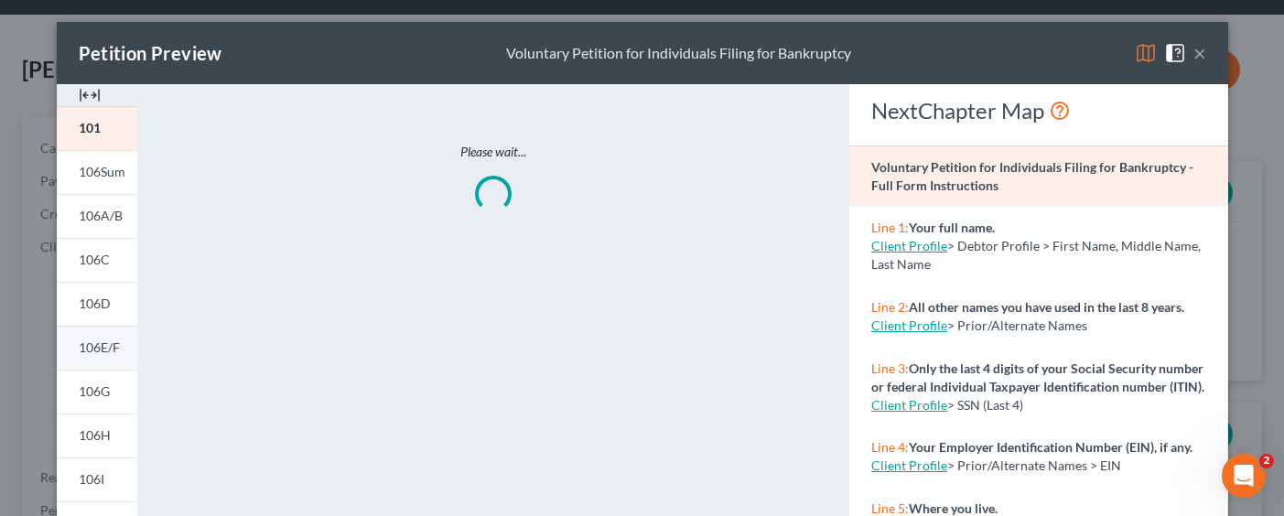
scroll to position [183, 0]
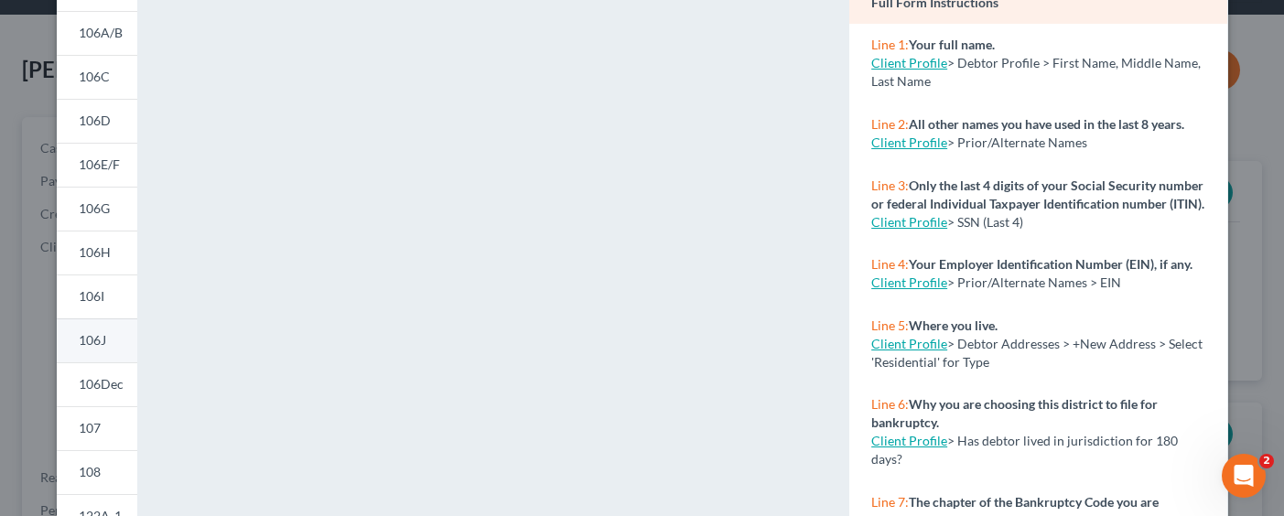
click at [94, 349] on link "106J" at bounding box center [97, 340] width 81 height 44
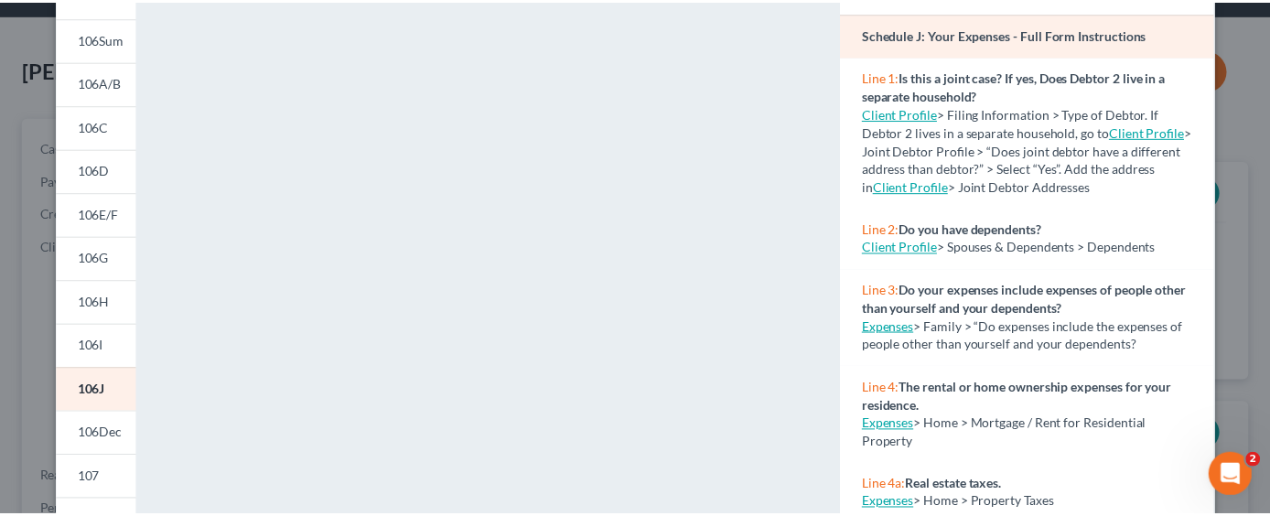
scroll to position [0, 0]
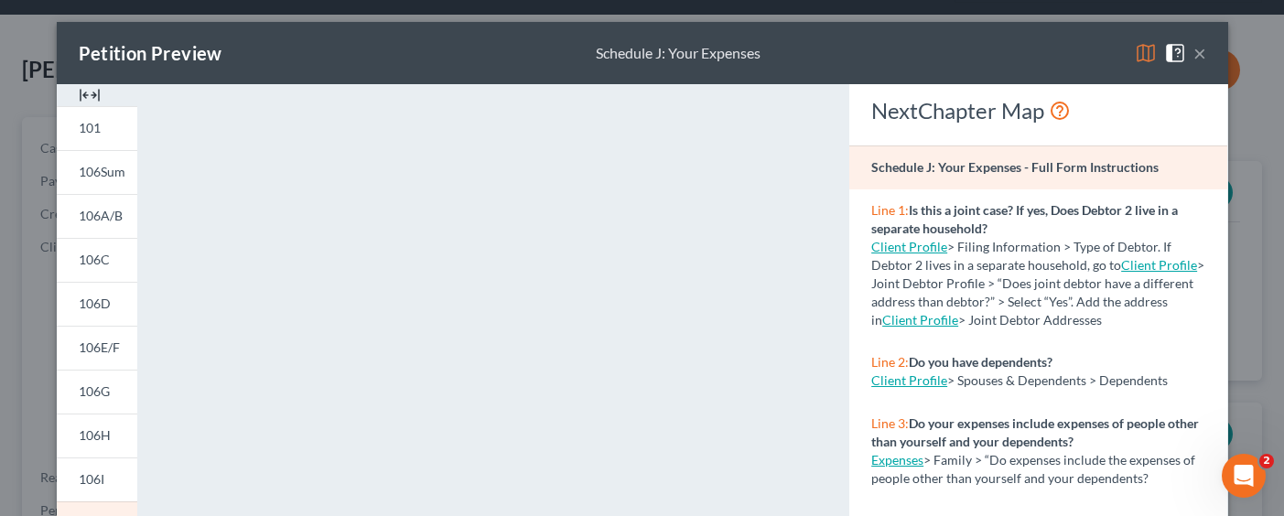
click at [1195, 48] on button "×" at bounding box center [1199, 53] width 13 height 22
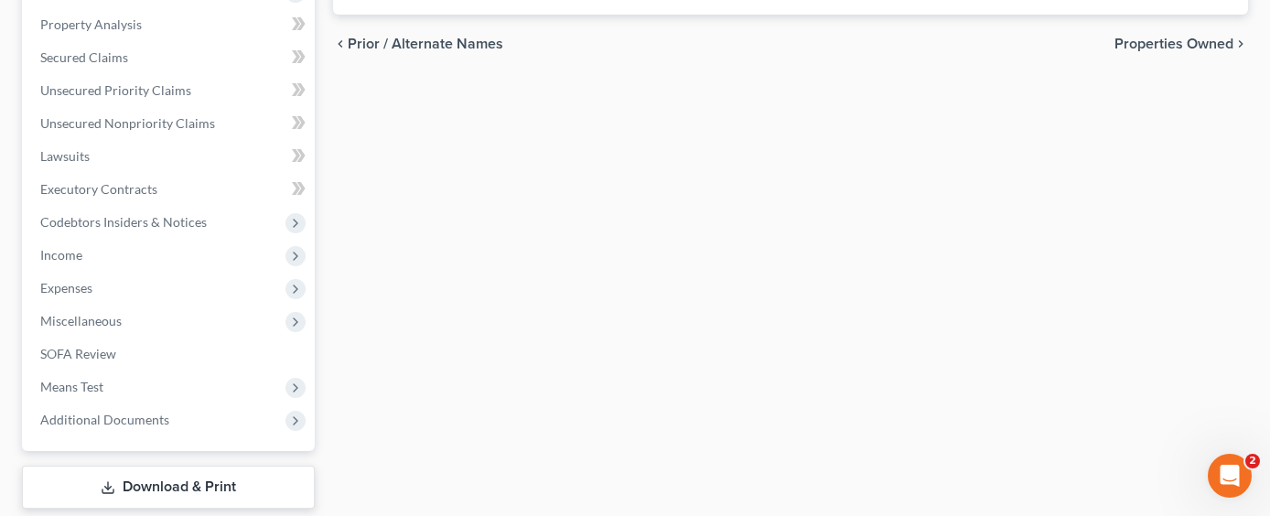
scroll to position [641, 0]
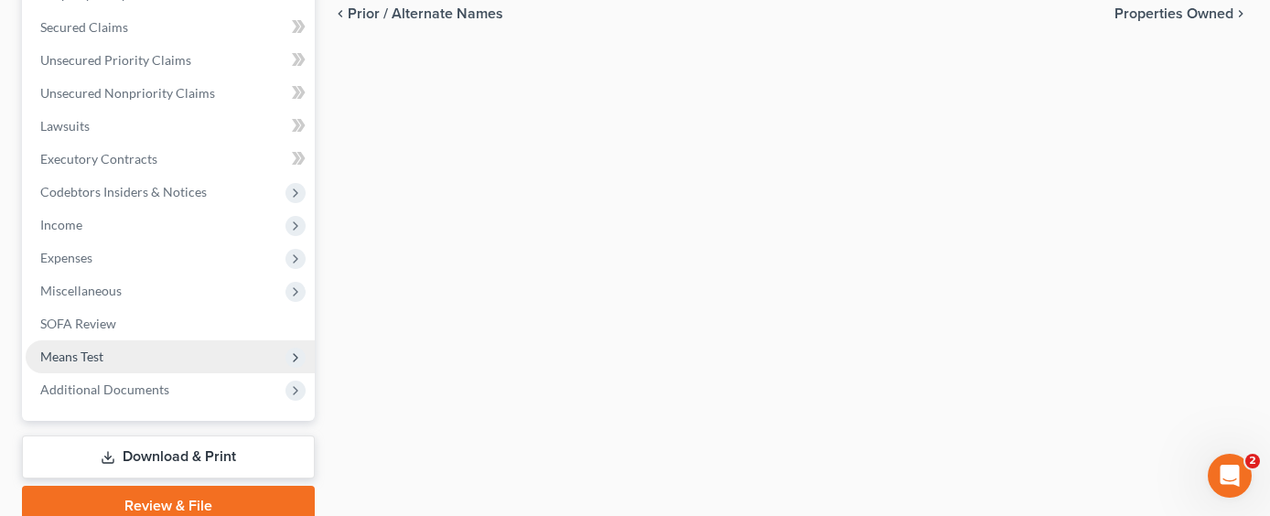
click at [148, 340] on span "Means Test" at bounding box center [170, 356] width 289 height 33
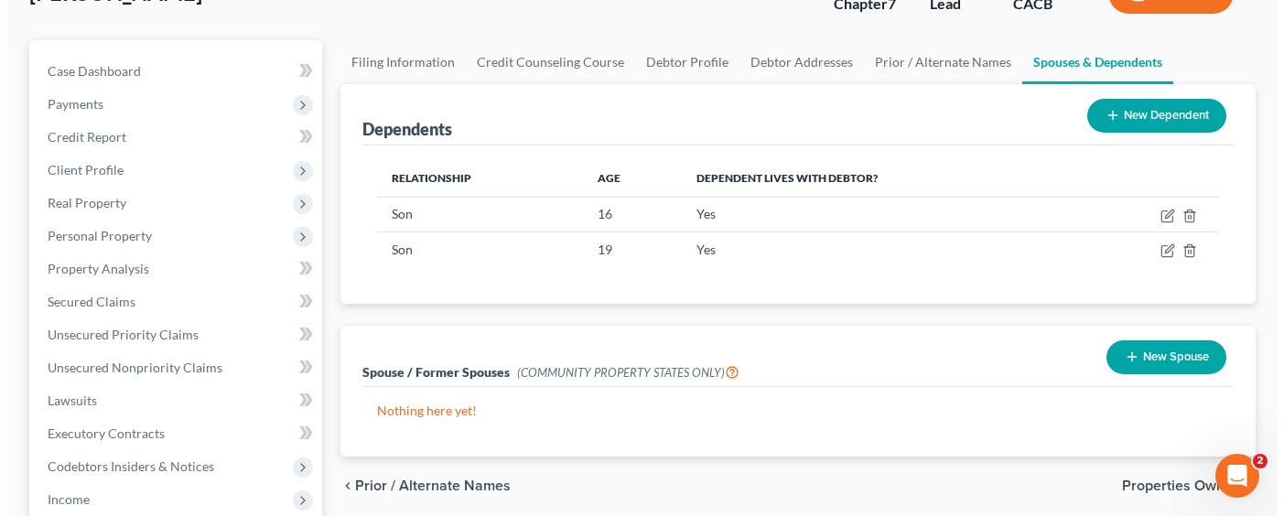
scroll to position [77, 0]
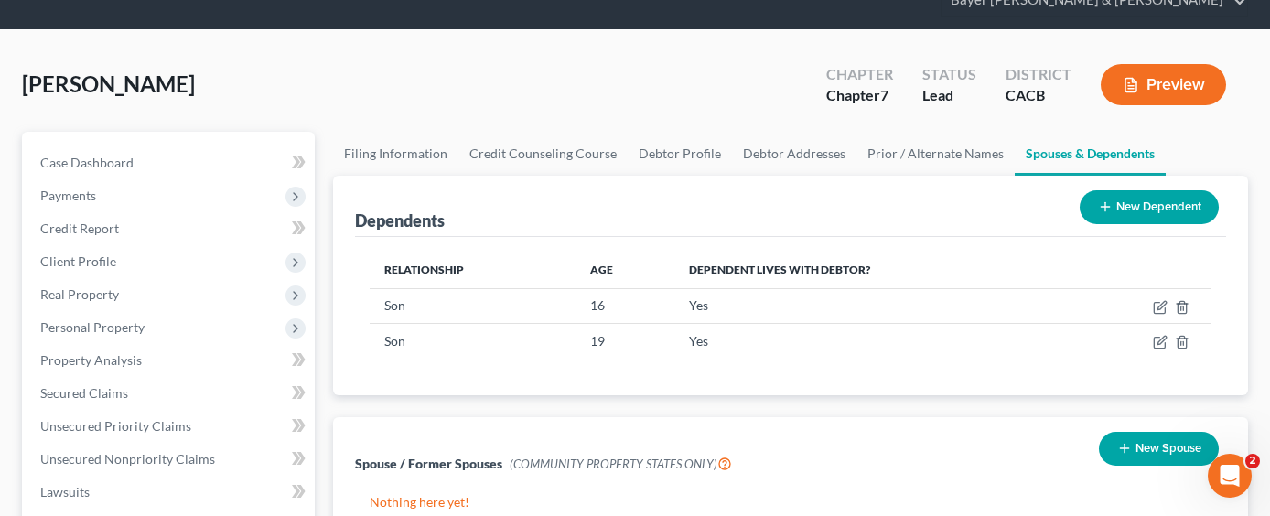
click at [1145, 64] on button "Preview" at bounding box center [1163, 84] width 125 height 41
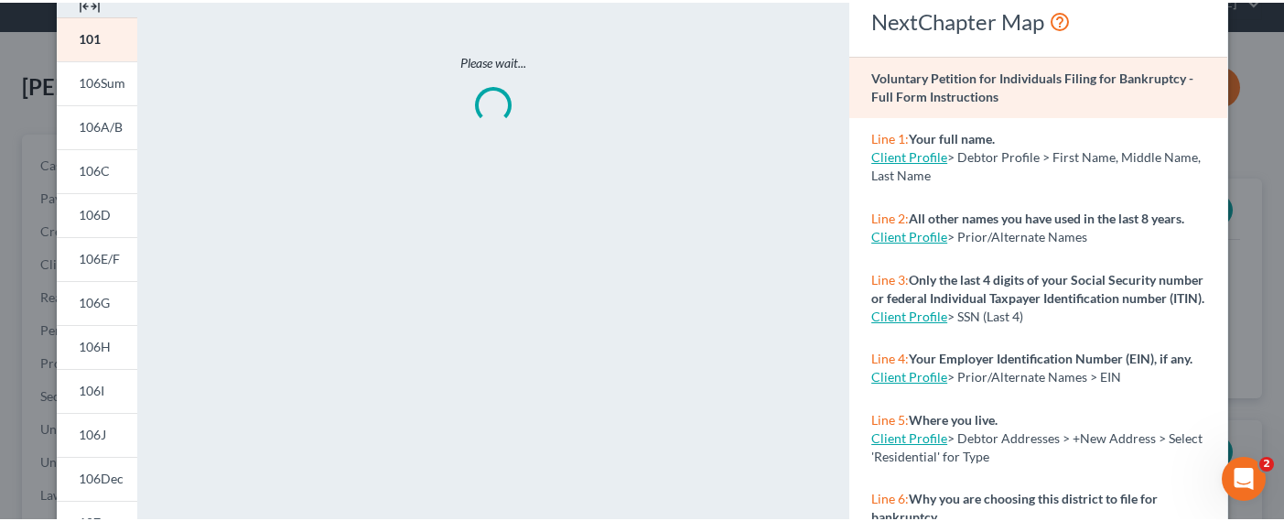
scroll to position [458, 0]
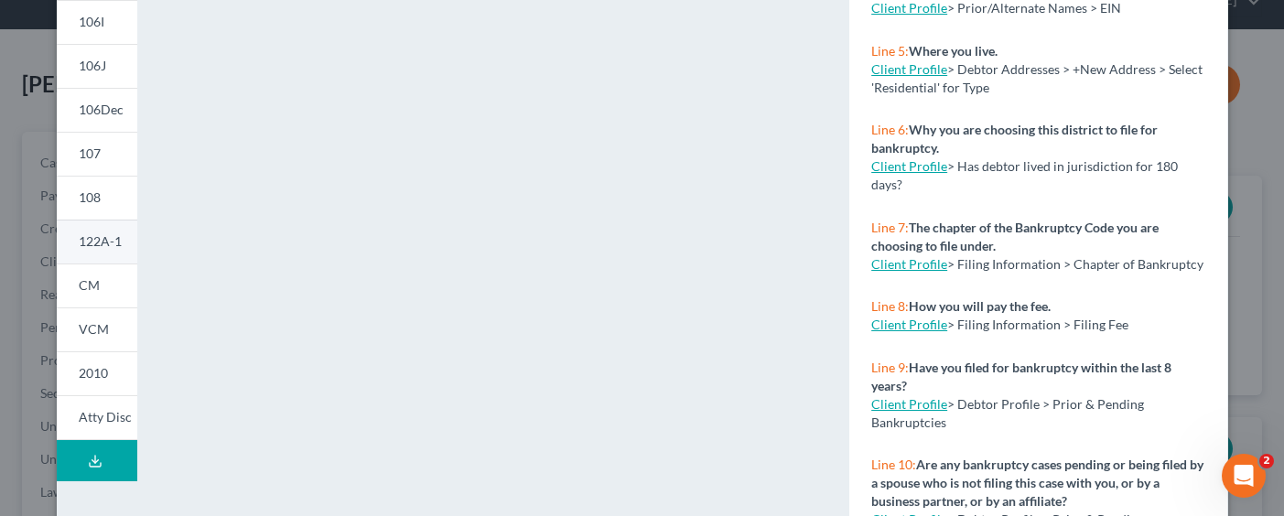
click at [102, 247] on span "122A-1" at bounding box center [100, 241] width 43 height 16
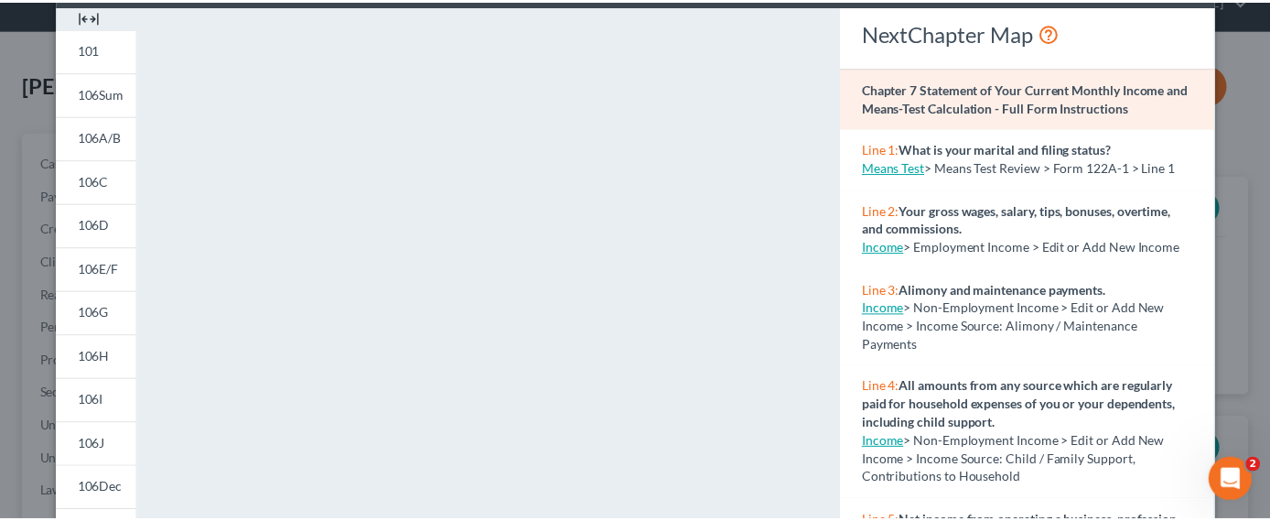
scroll to position [0, 0]
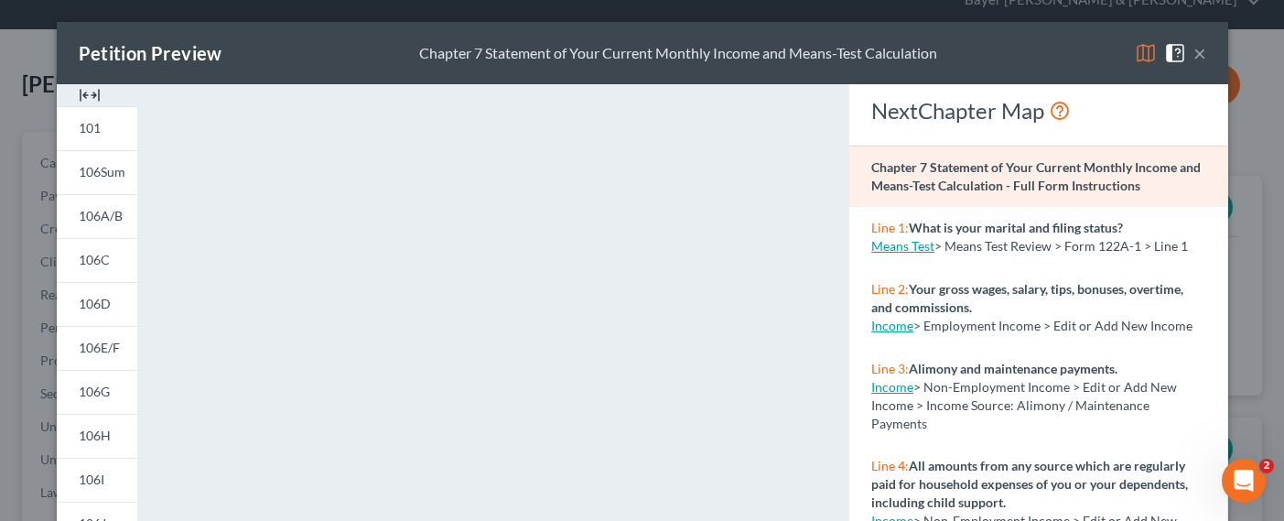
click at [1193, 51] on button "×" at bounding box center [1199, 53] width 13 height 22
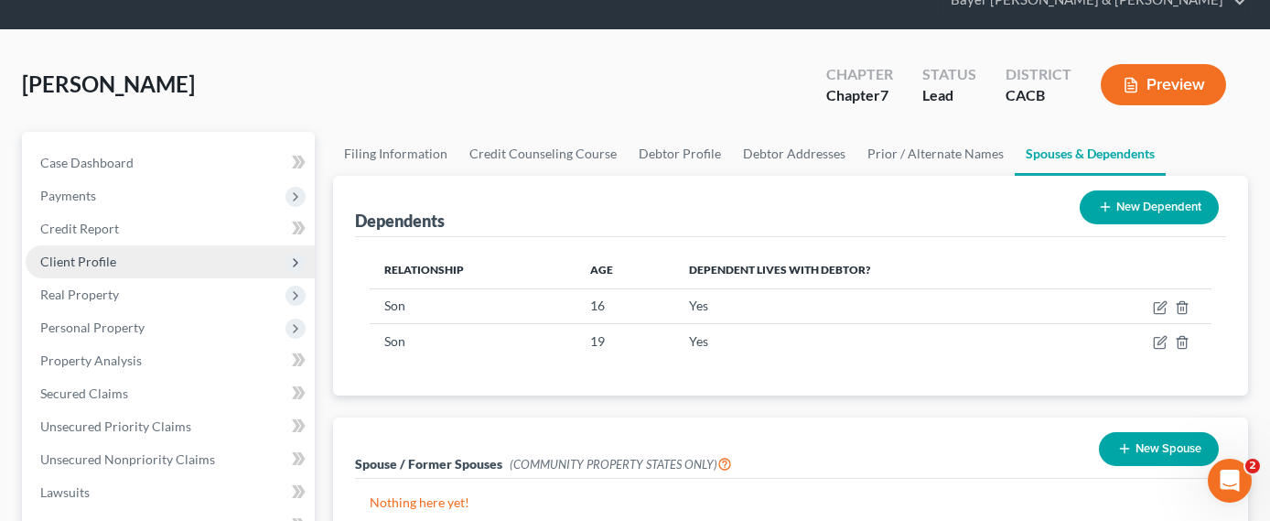
click at [152, 245] on span "Client Profile" at bounding box center [170, 261] width 289 height 33
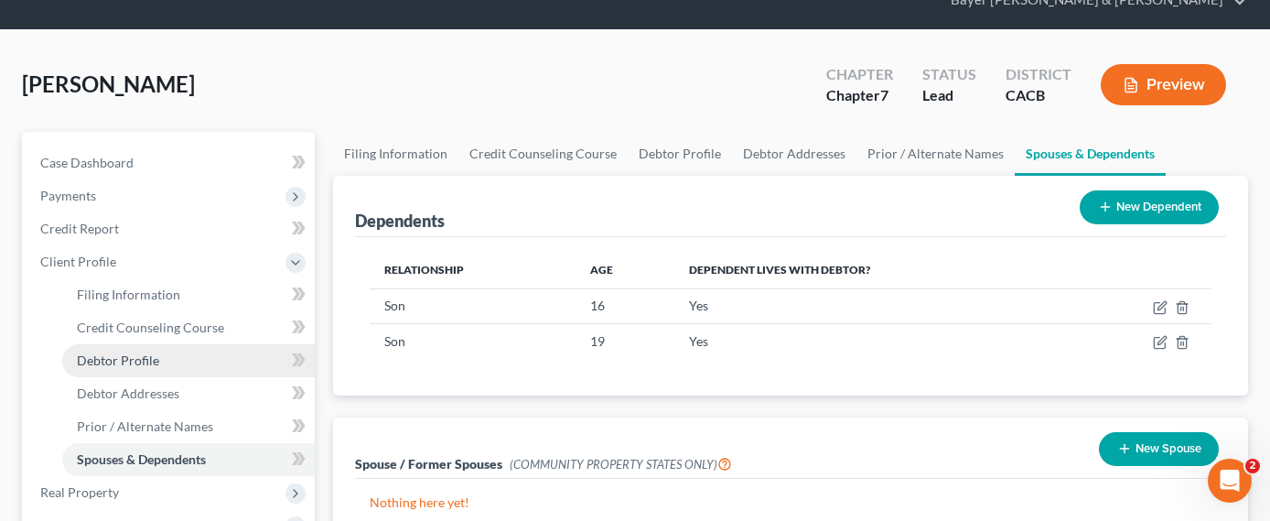
click at [150, 352] on span "Debtor Profile" at bounding box center [118, 360] width 82 height 16
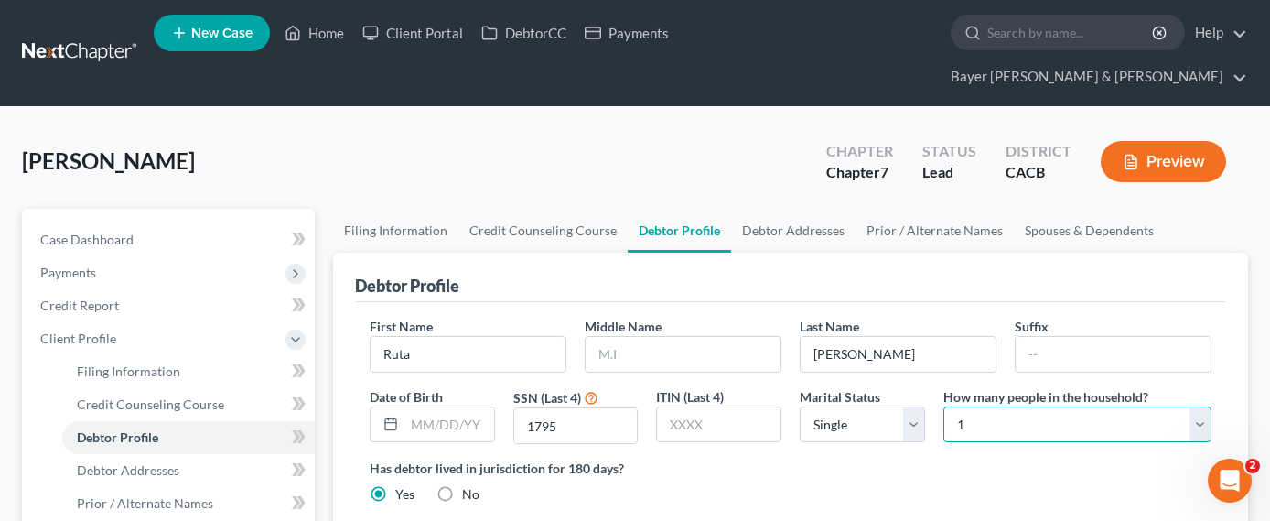
click at [1005, 406] on select "Select 1 2 3 4 5 6 7 8 9 10 11 12 13 14 15 16 17 18 19 20" at bounding box center [1077, 424] width 268 height 37
click at [943, 406] on select "Select 1 2 3 4 5 6 7 8 9 10 11 12 13 14 15 16 17 18 19 20" at bounding box center [1077, 424] width 268 height 37
click at [1169, 141] on button "Preview" at bounding box center [1163, 161] width 125 height 41
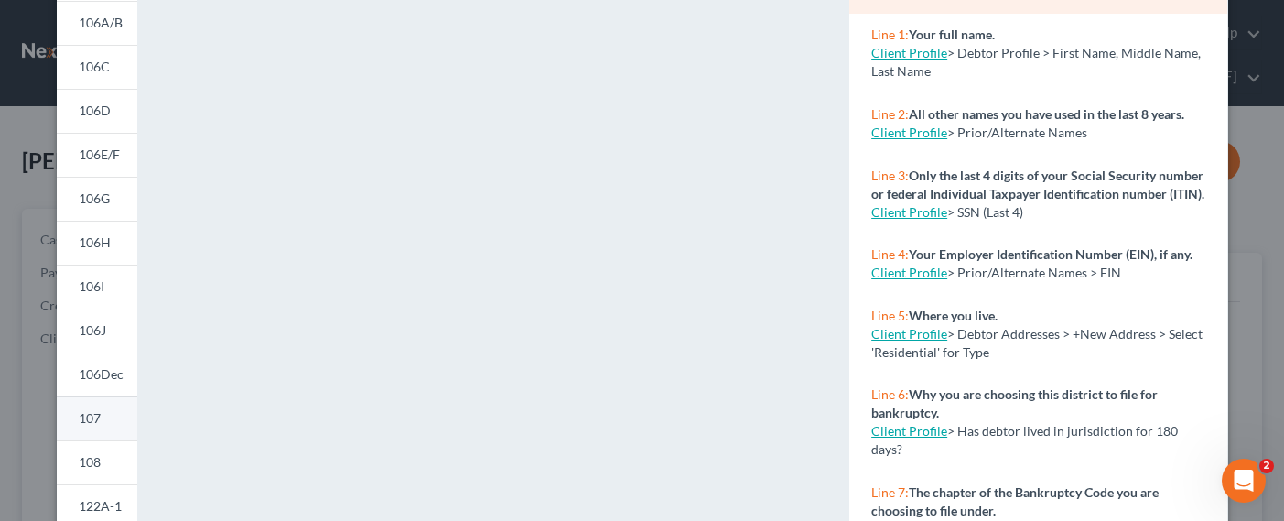
scroll to position [366, 0]
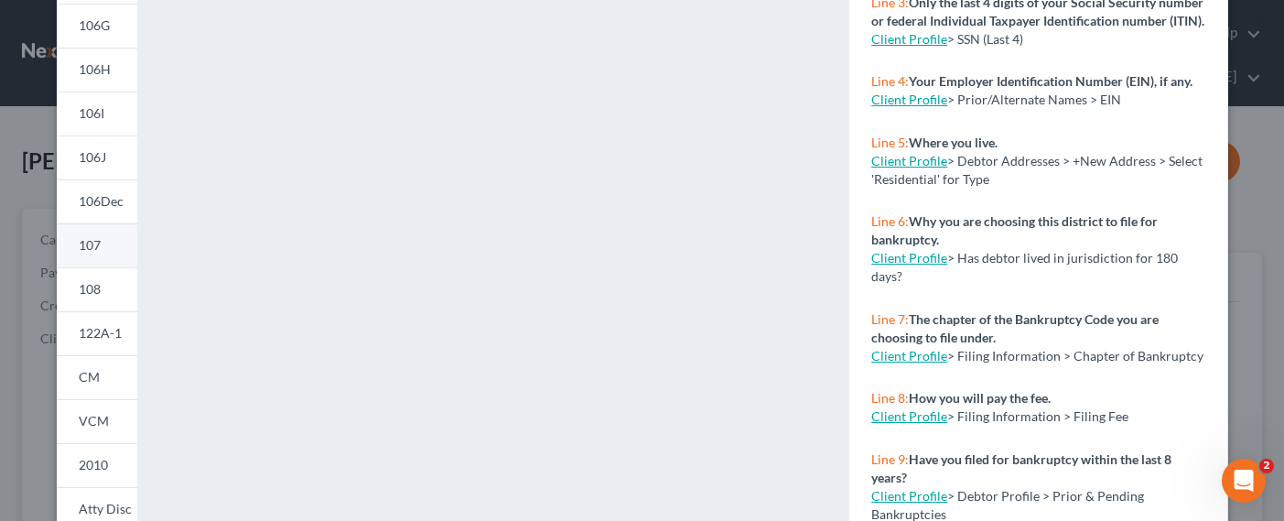
click at [104, 342] on link "122A-1" at bounding box center [97, 333] width 81 height 44
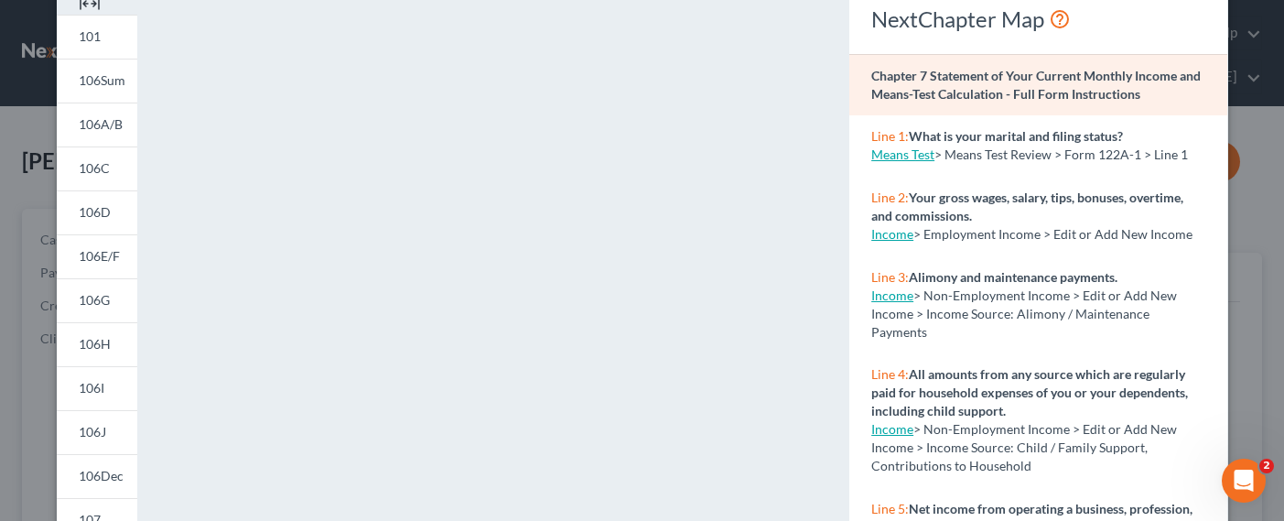
scroll to position [0, 0]
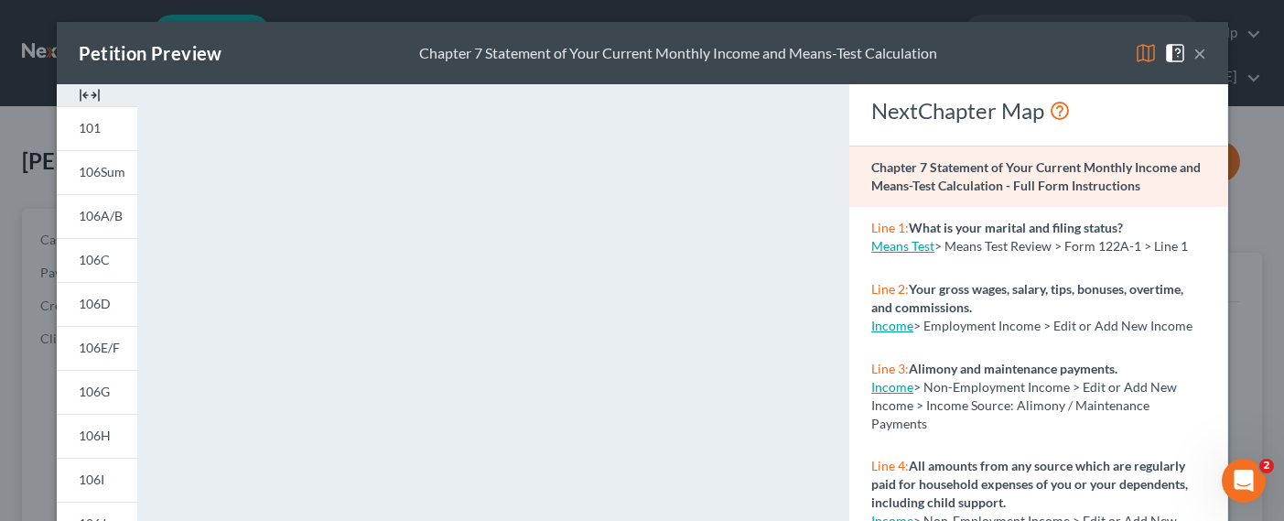
drag, startPoint x: 1198, startPoint y: 52, endPoint x: 1120, endPoint y: 99, distance: 90.7
click at [1197, 52] on button "×" at bounding box center [1199, 53] width 13 height 22
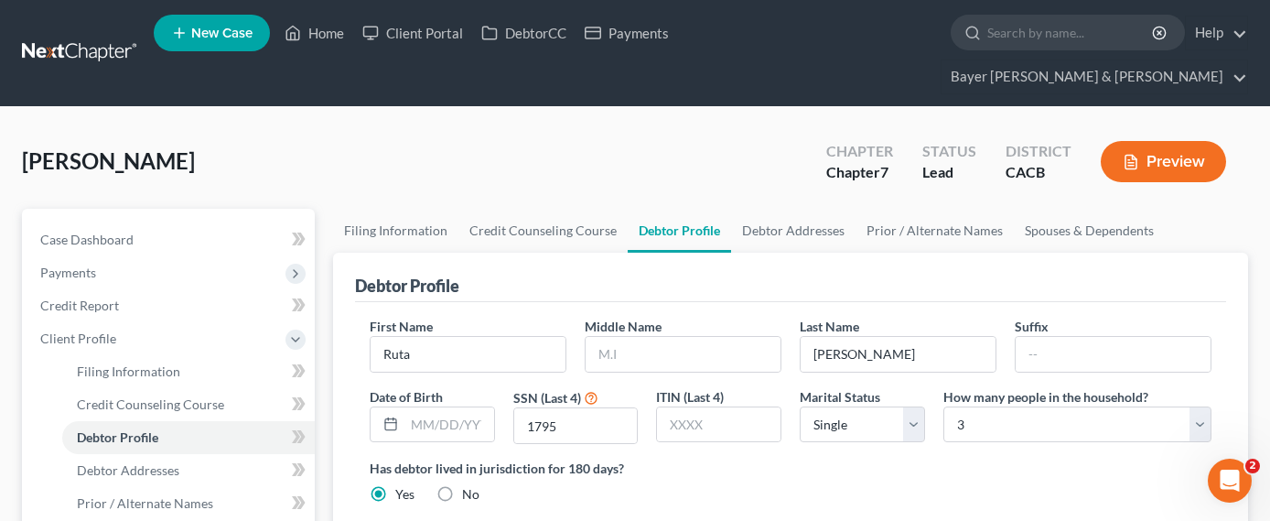
click at [1150, 141] on button "Preview" at bounding box center [1163, 161] width 125 height 41
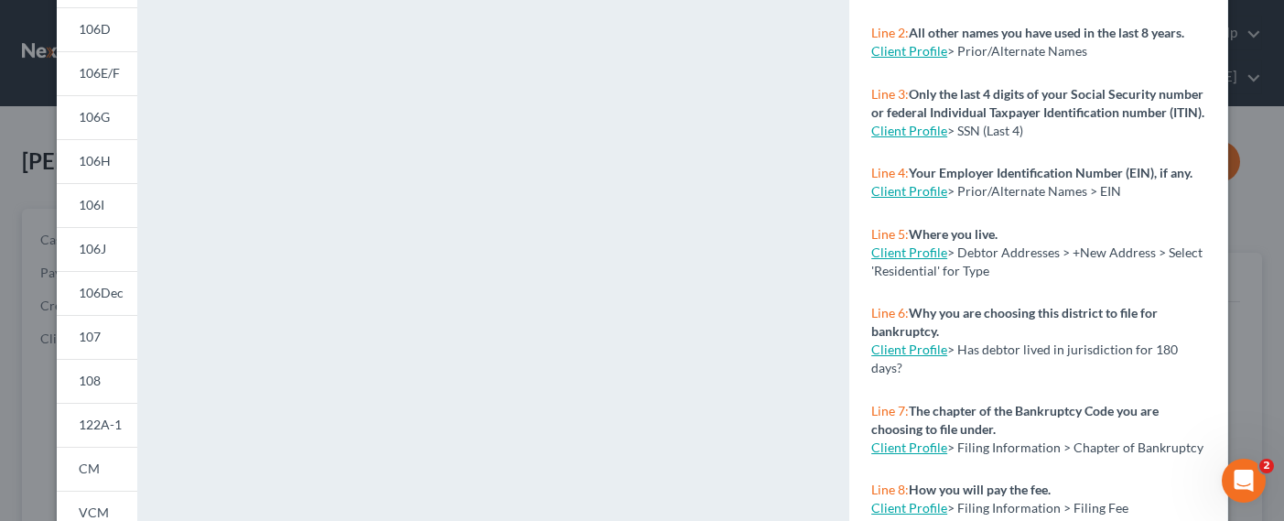
scroll to position [512, 0]
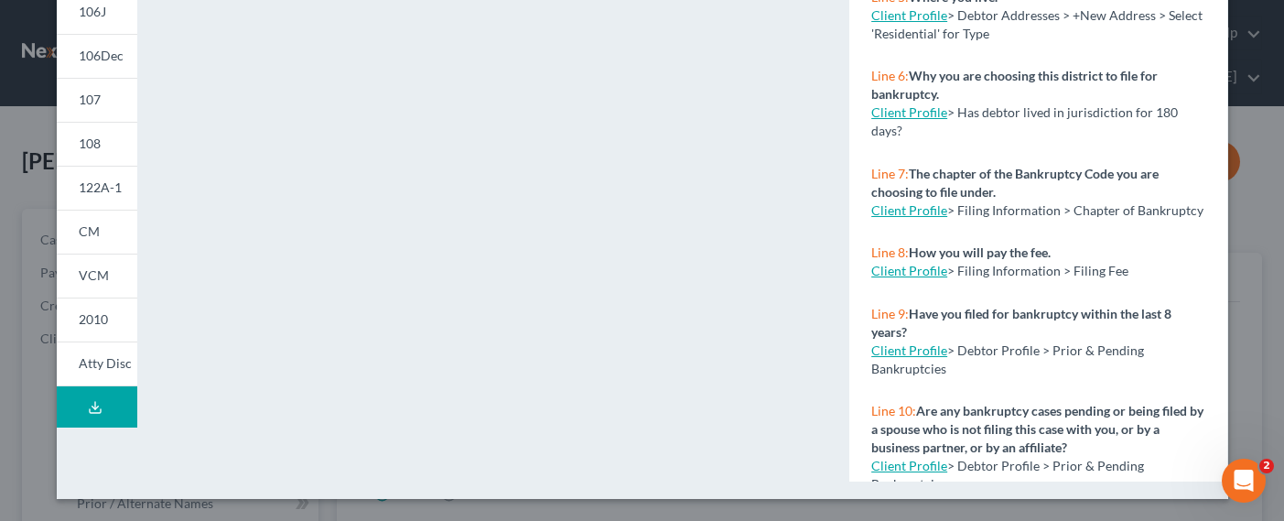
drag, startPoint x: 114, startPoint y: 400, endPoint x: 92, endPoint y: 408, distance: 24.3
click at [114, 400] on button "Download Draft" at bounding box center [97, 406] width 81 height 41
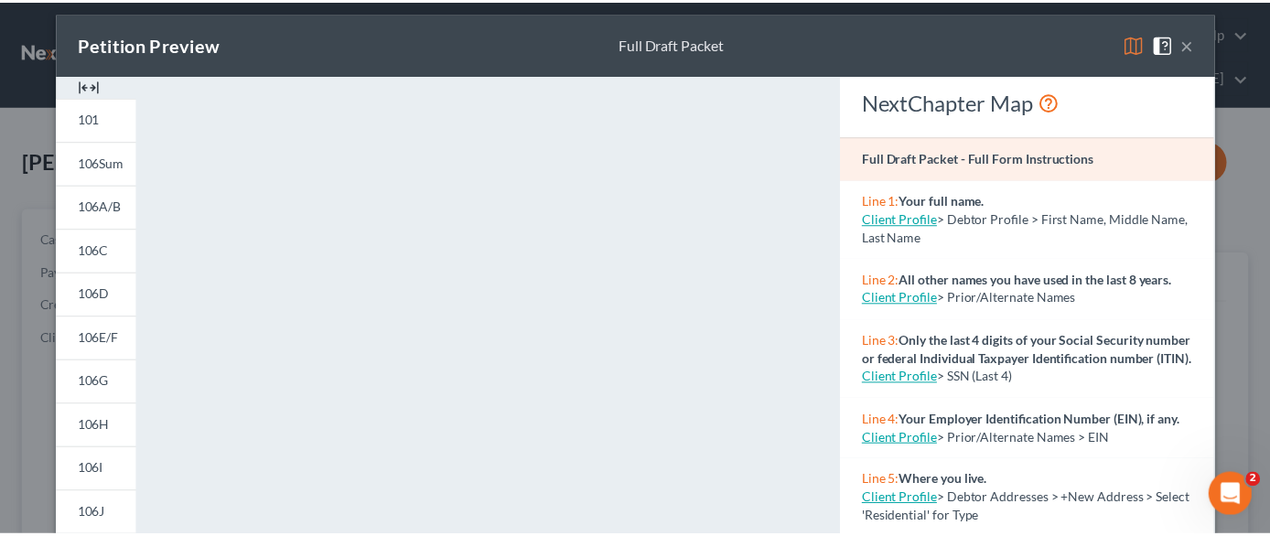
scroll to position [0, 0]
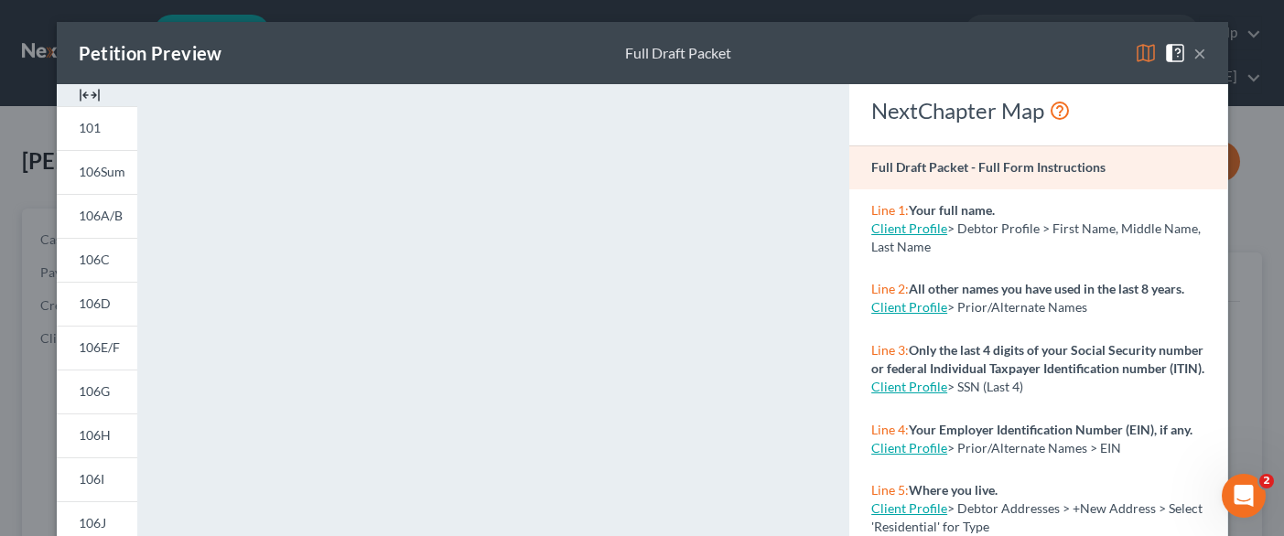
click at [1193, 55] on button "×" at bounding box center [1199, 53] width 13 height 22
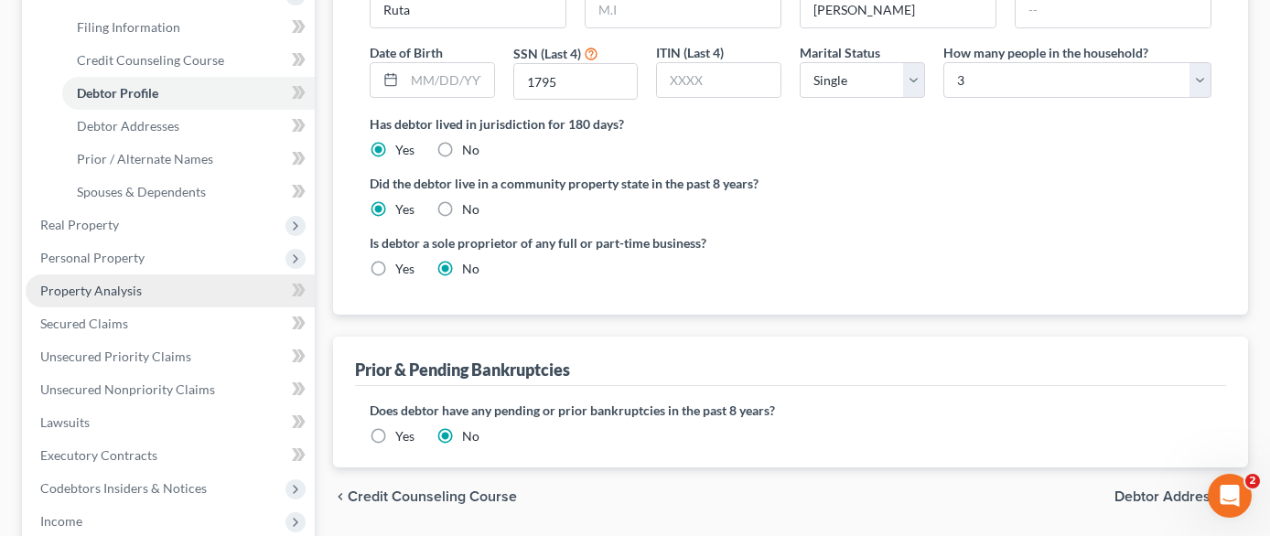
scroll to position [366, 0]
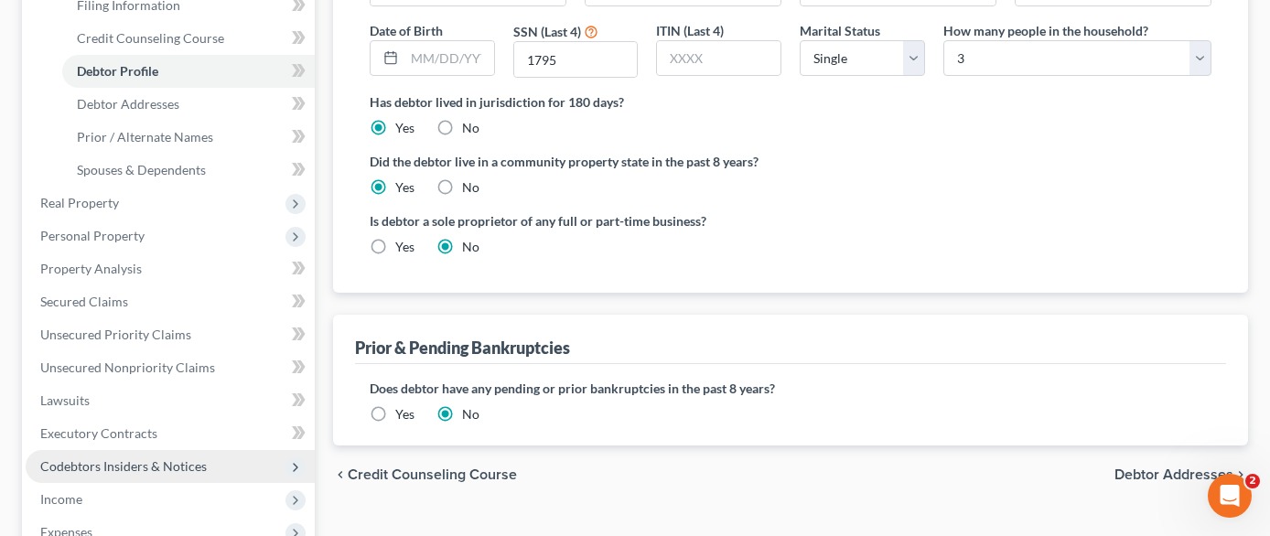
click at [152, 458] on span "Codebtors Insiders & Notices" at bounding box center [123, 466] width 167 height 16
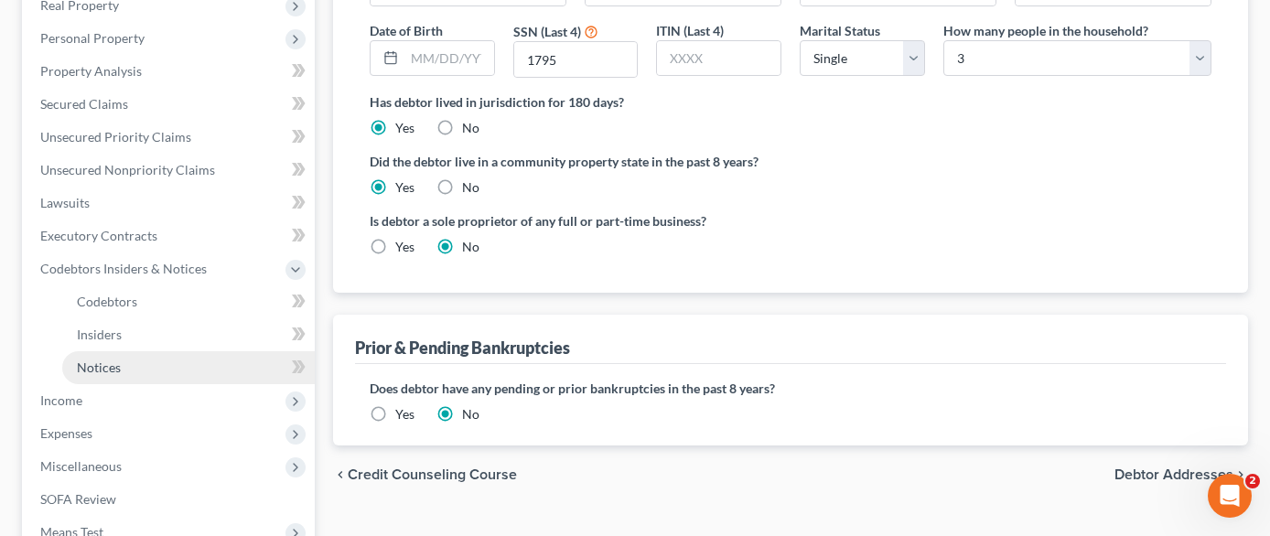
click at [140, 351] on link "Notices" at bounding box center [188, 367] width 253 height 33
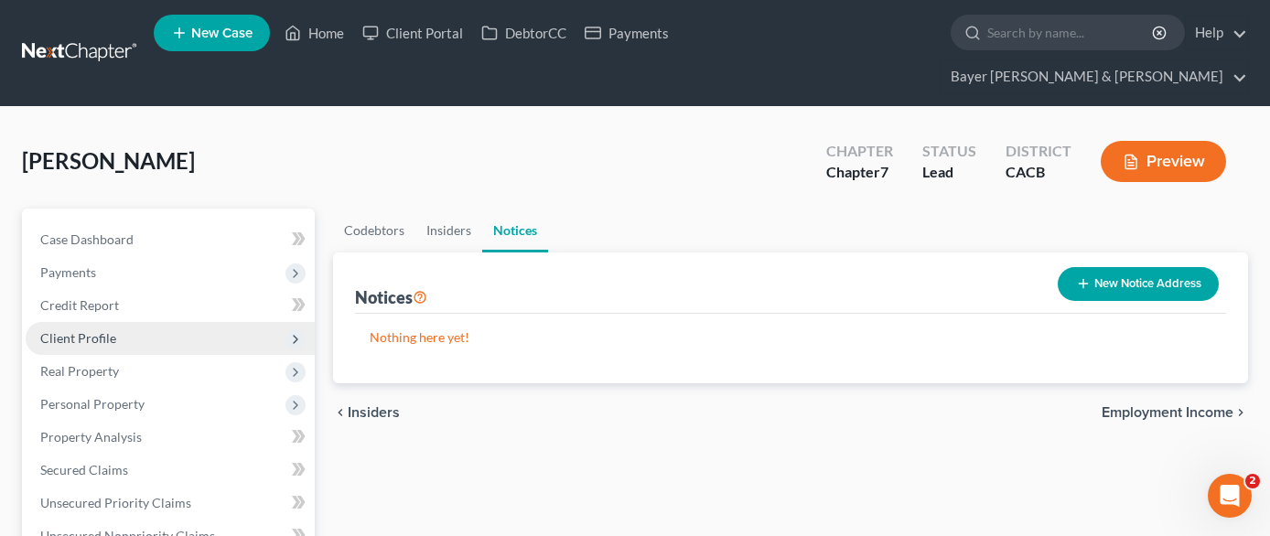
click at [135, 322] on span "Client Profile" at bounding box center [170, 338] width 289 height 33
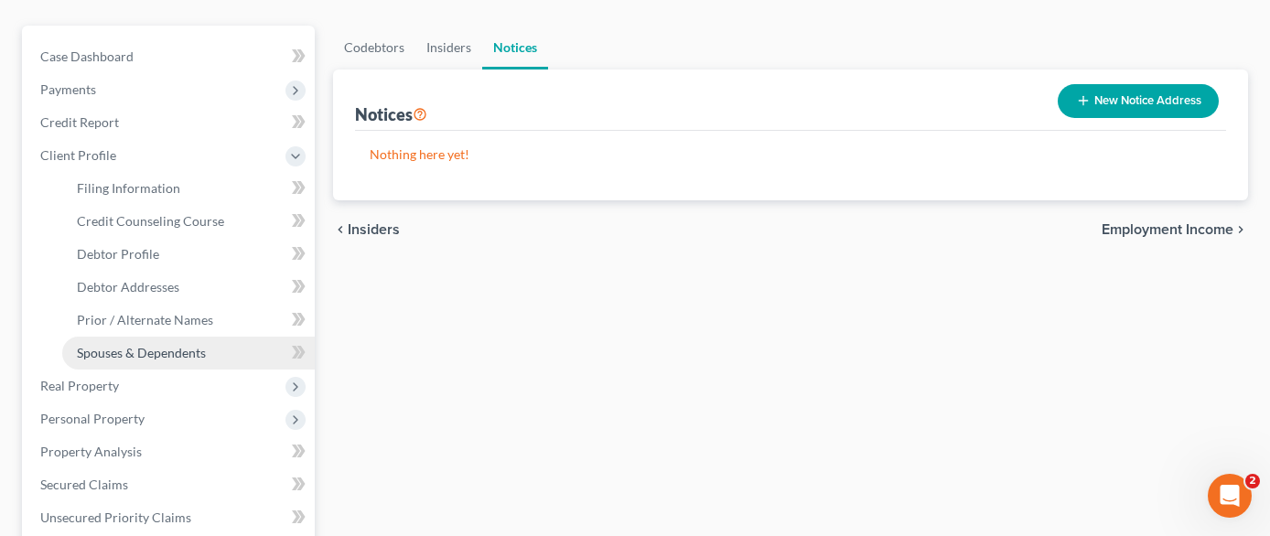
click at [166, 345] on span "Spouses & Dependents" at bounding box center [141, 353] width 129 height 16
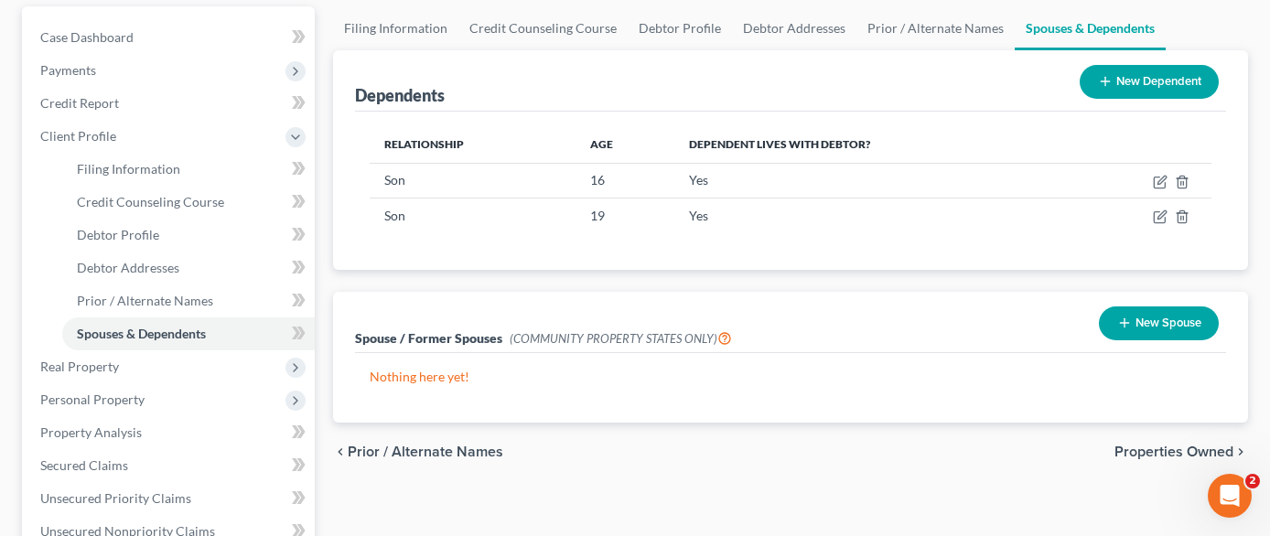
scroll to position [276, 0]
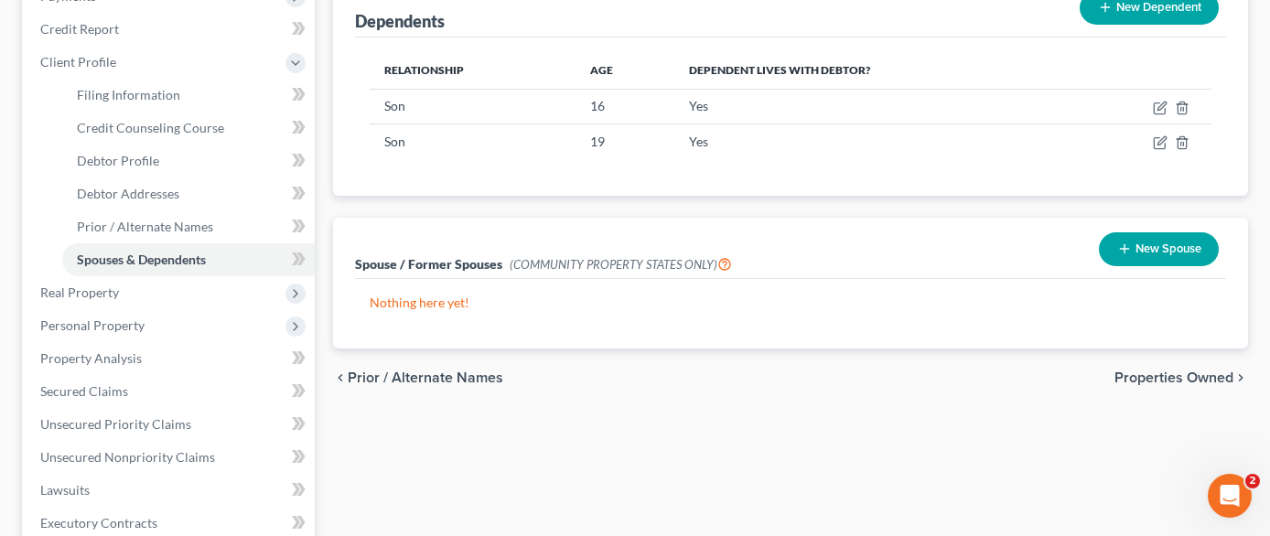
drag, startPoint x: 1143, startPoint y: 231, endPoint x: 1094, endPoint y: 242, distance: 49.7
click at [1143, 232] on button "New Spouse" at bounding box center [1159, 249] width 120 height 34
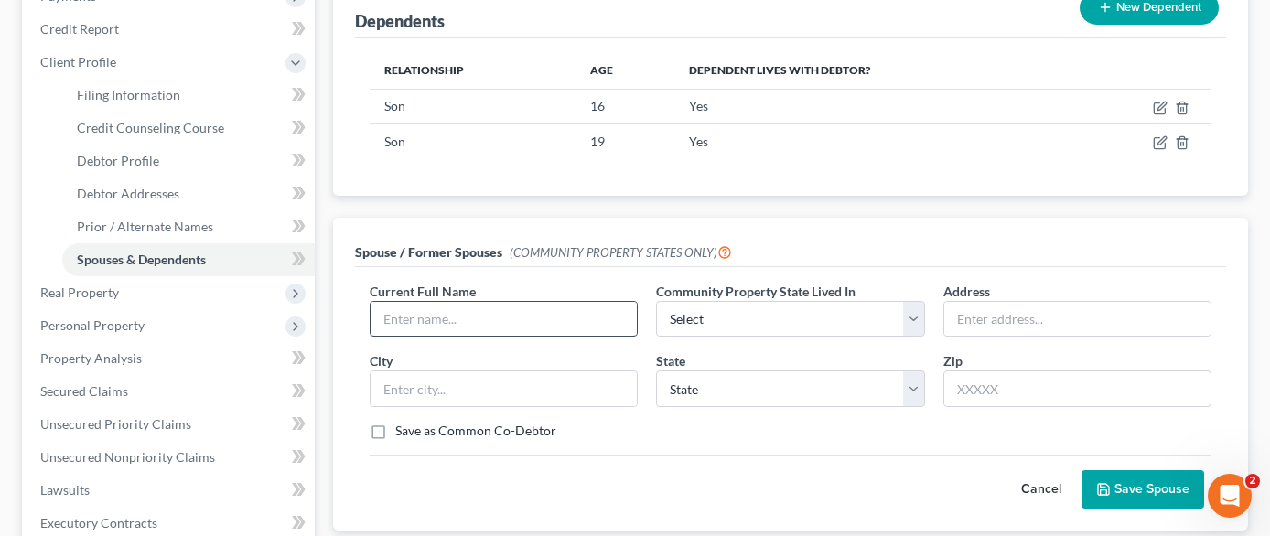
click at [431, 302] on input "text" at bounding box center [504, 319] width 266 height 35
click at [750, 301] on select "Select AZ CA GU ID LA NV NM PR [GEOGRAPHIC_DATA] [GEOGRAPHIC_DATA] [GEOGRAPHIC_…" at bounding box center [790, 319] width 268 height 37
click at [656, 301] on select "Select AZ CA GU ID LA NV NM PR [GEOGRAPHIC_DATA] [GEOGRAPHIC_DATA] [GEOGRAPHIC_…" at bounding box center [790, 319] width 268 height 37
click at [1136, 470] on button "Save Spouse" at bounding box center [1143, 489] width 123 height 38
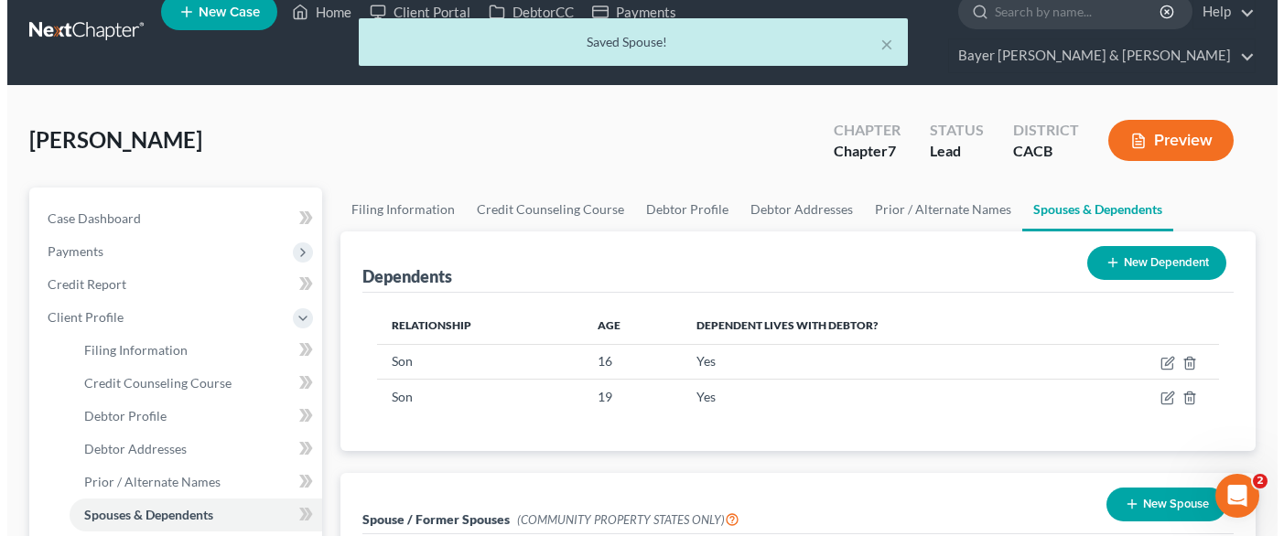
scroll to position [2, 0]
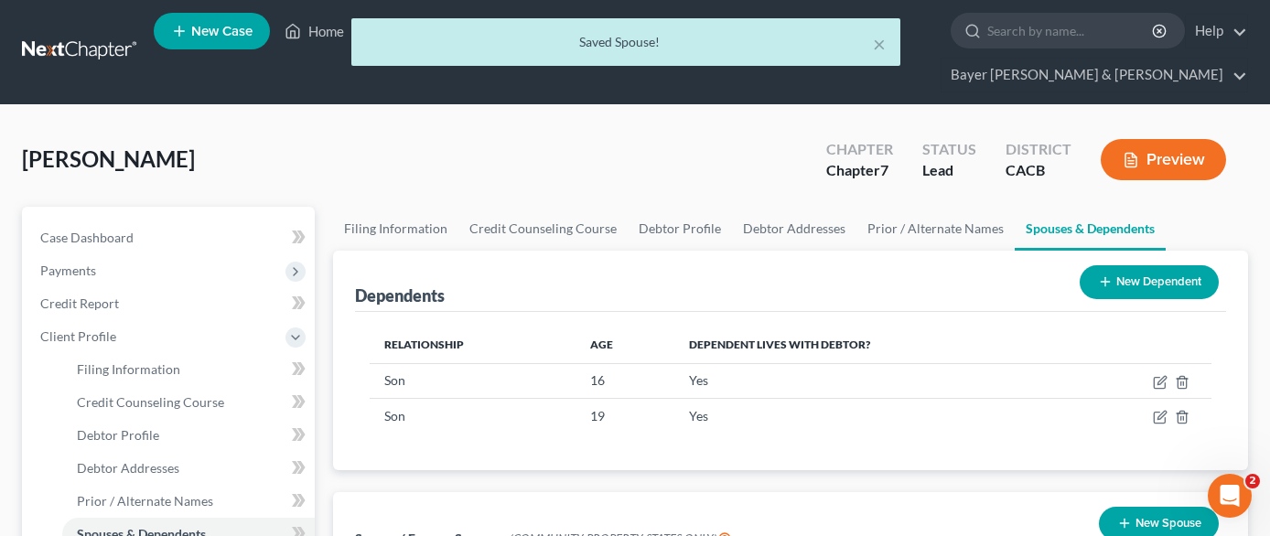
click at [1163, 139] on button "Preview" at bounding box center [1163, 159] width 125 height 41
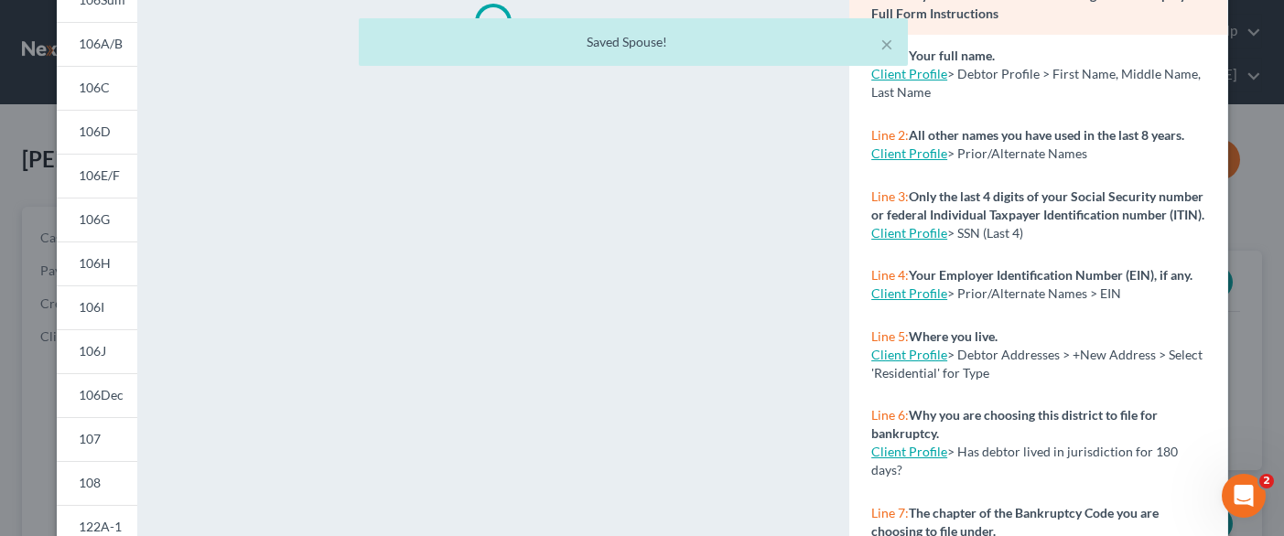
scroll to position [183, 0]
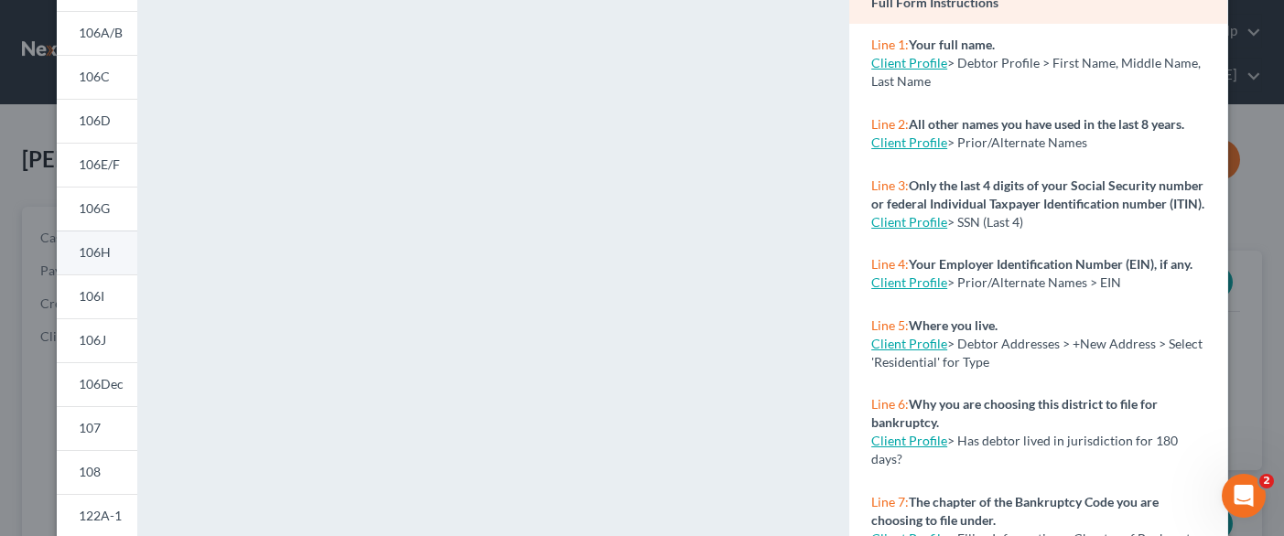
click at [82, 258] on span "106H" at bounding box center [95, 252] width 32 height 16
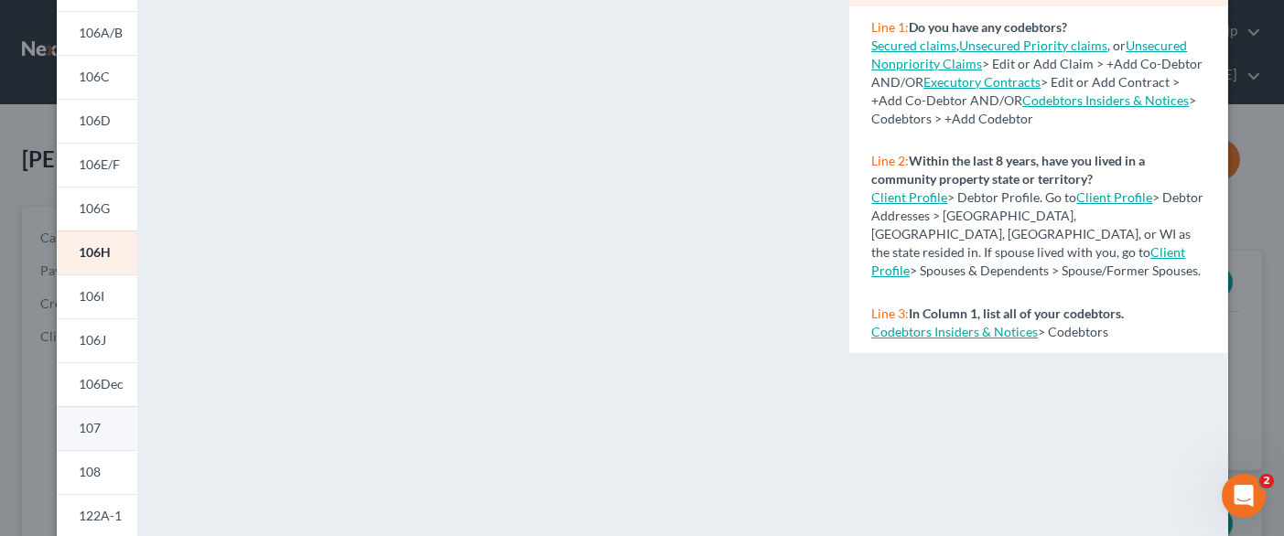
click at [85, 436] on span "107" at bounding box center [90, 428] width 22 height 16
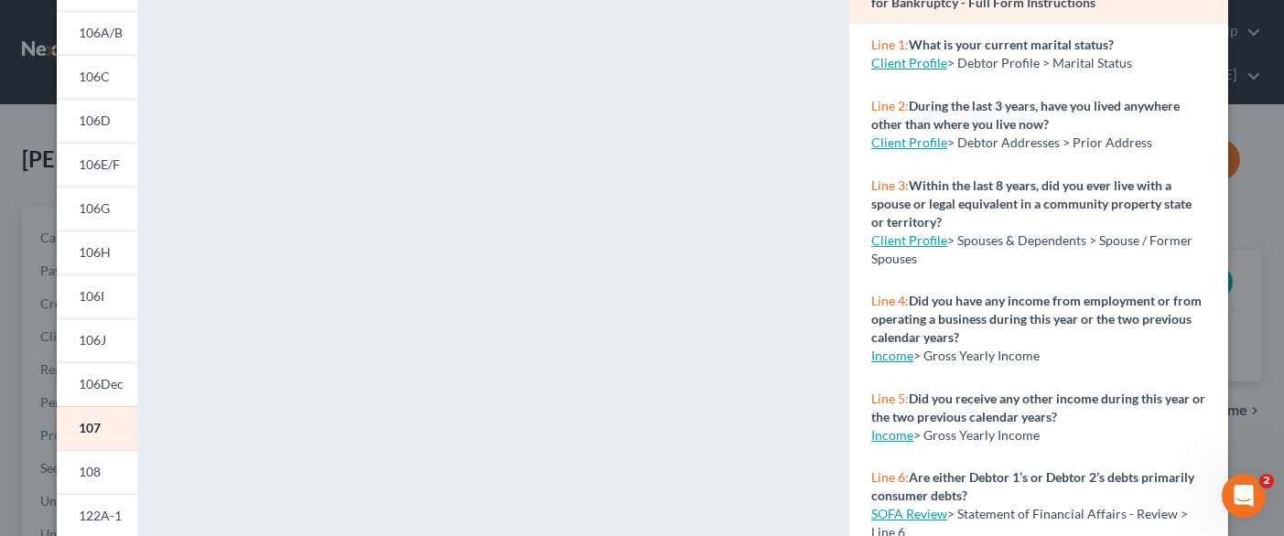
scroll to position [183, 0]
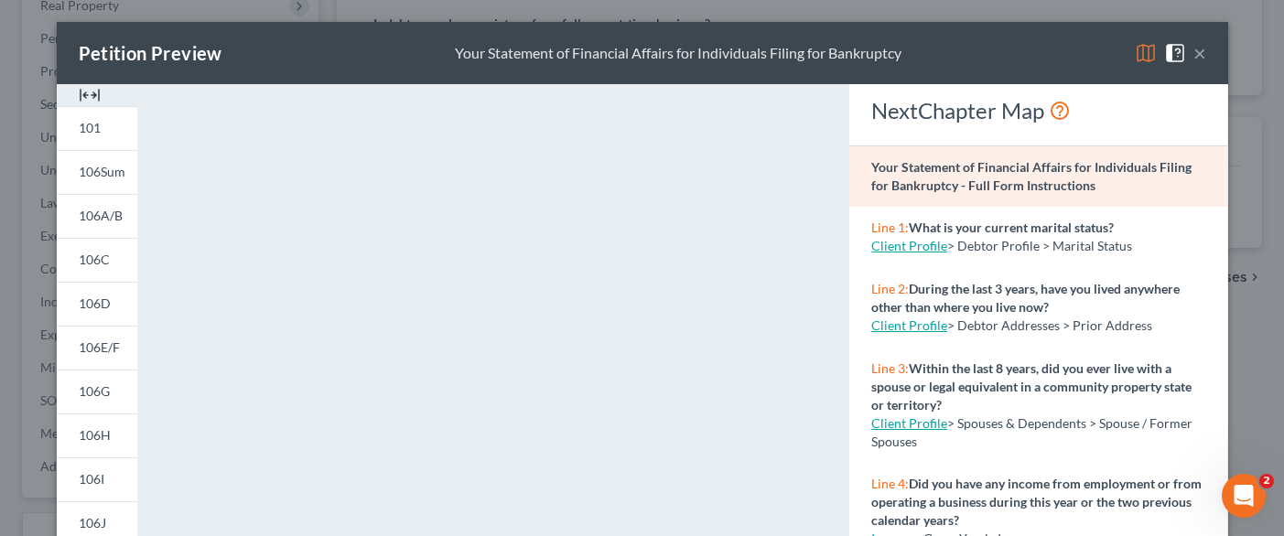
click at [1198, 51] on button "×" at bounding box center [1199, 53] width 13 height 22
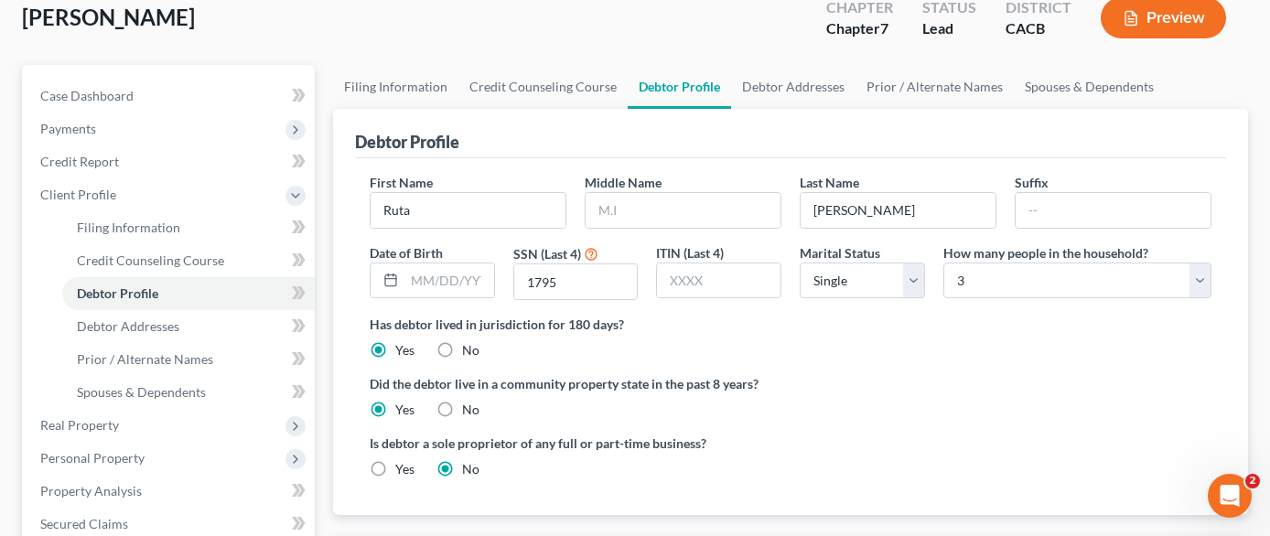
scroll to position [15, 0]
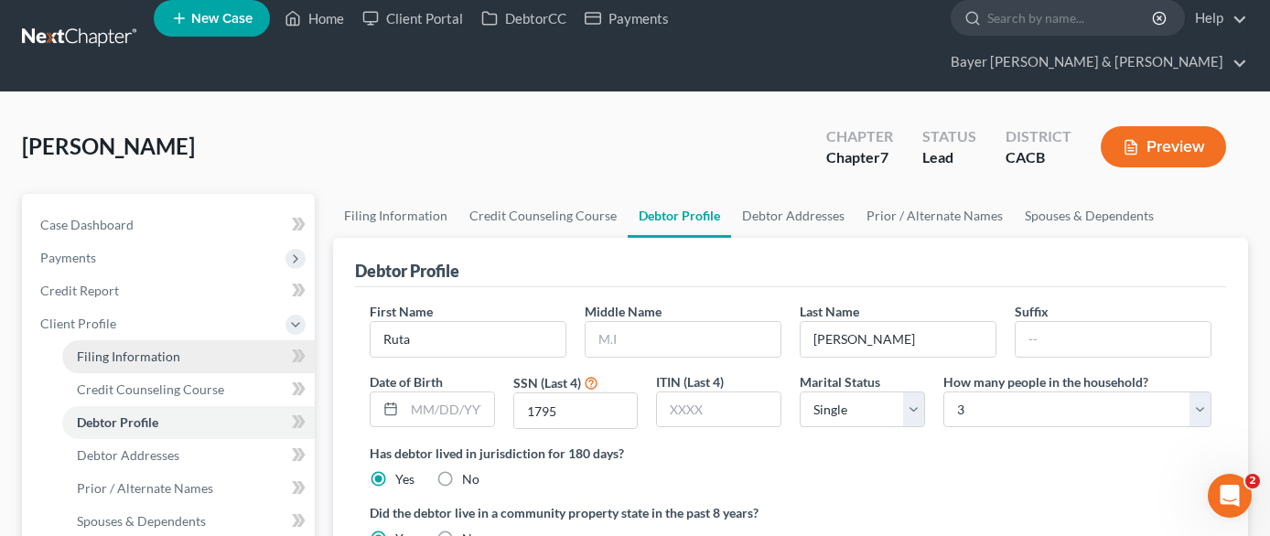
click at [168, 340] on link "Filing Information" at bounding box center [188, 356] width 253 height 33
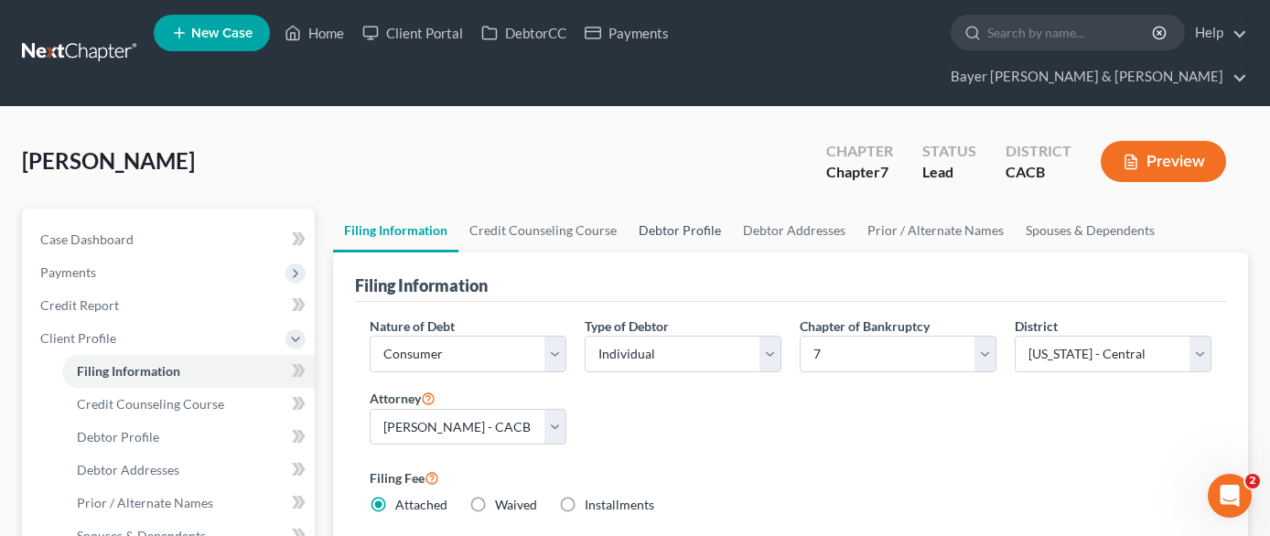
click at [643, 209] on link "Debtor Profile" at bounding box center [680, 231] width 104 height 44
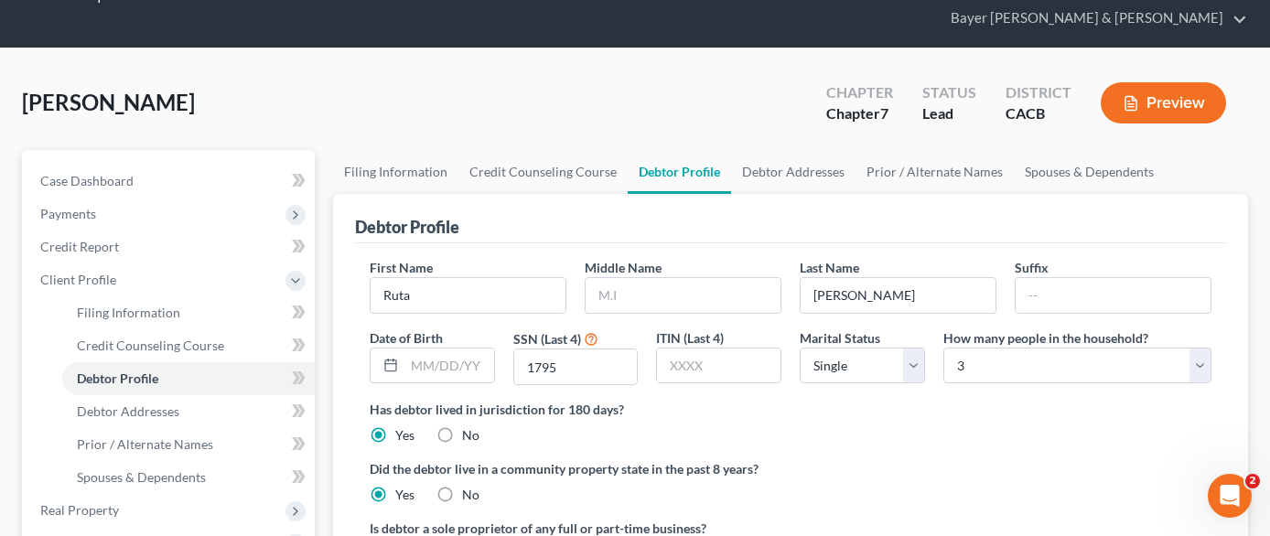
scroll to position [92, 0]
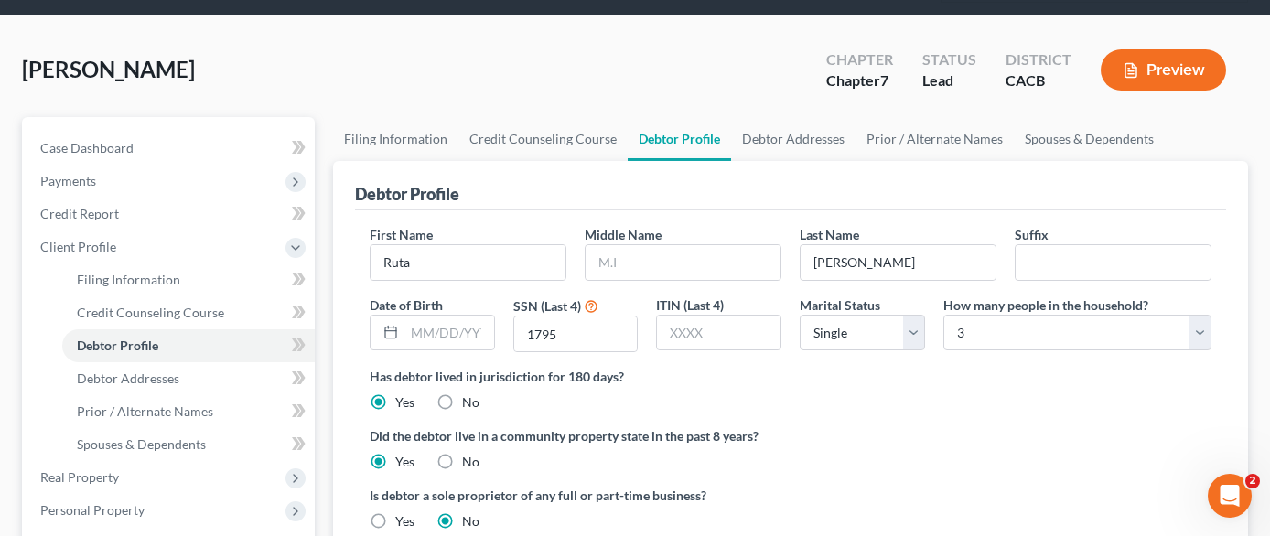
click at [462, 453] on label "No" at bounding box center [470, 462] width 17 height 18
click at [469, 453] on input "No" at bounding box center [475, 459] width 12 height 12
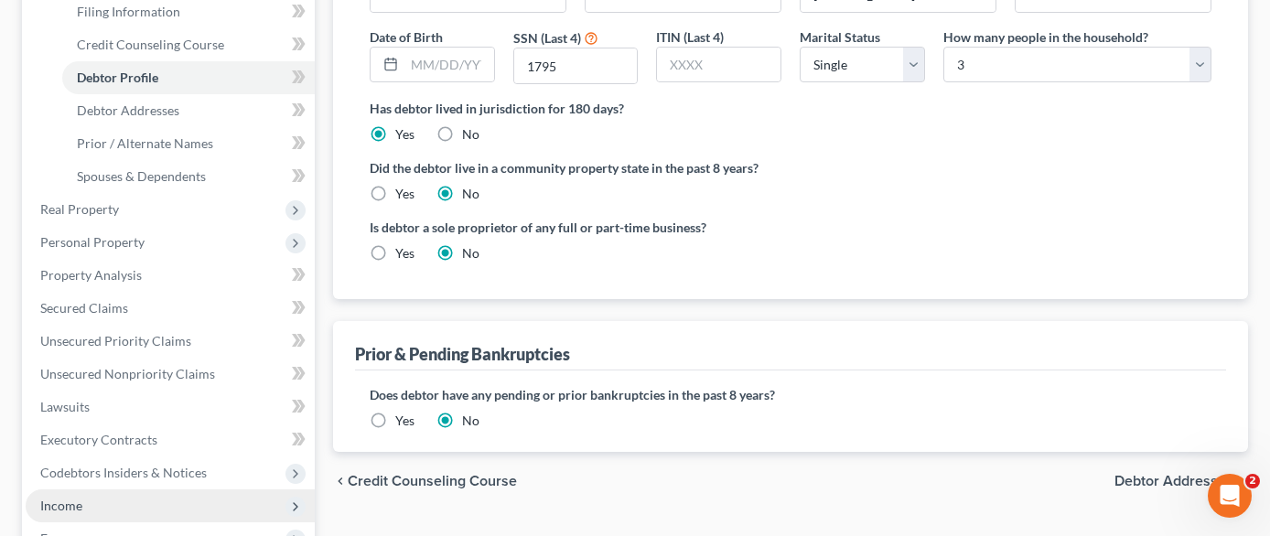
scroll to position [366, 0]
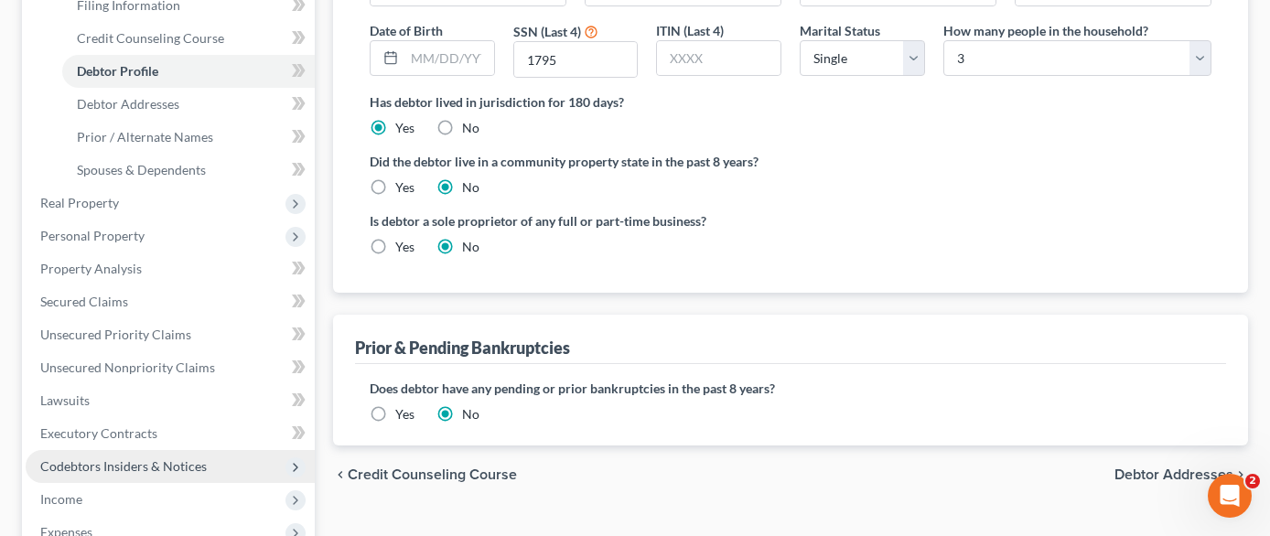
click at [171, 458] on span "Codebtors Insiders & Notices" at bounding box center [123, 466] width 167 height 16
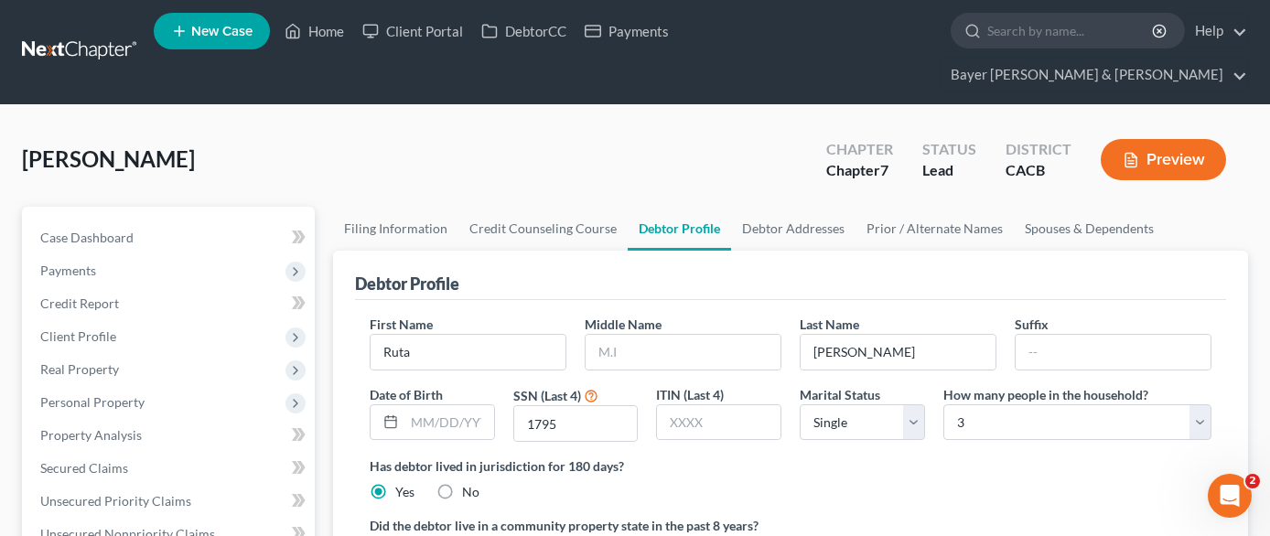
scroll to position [0, 0]
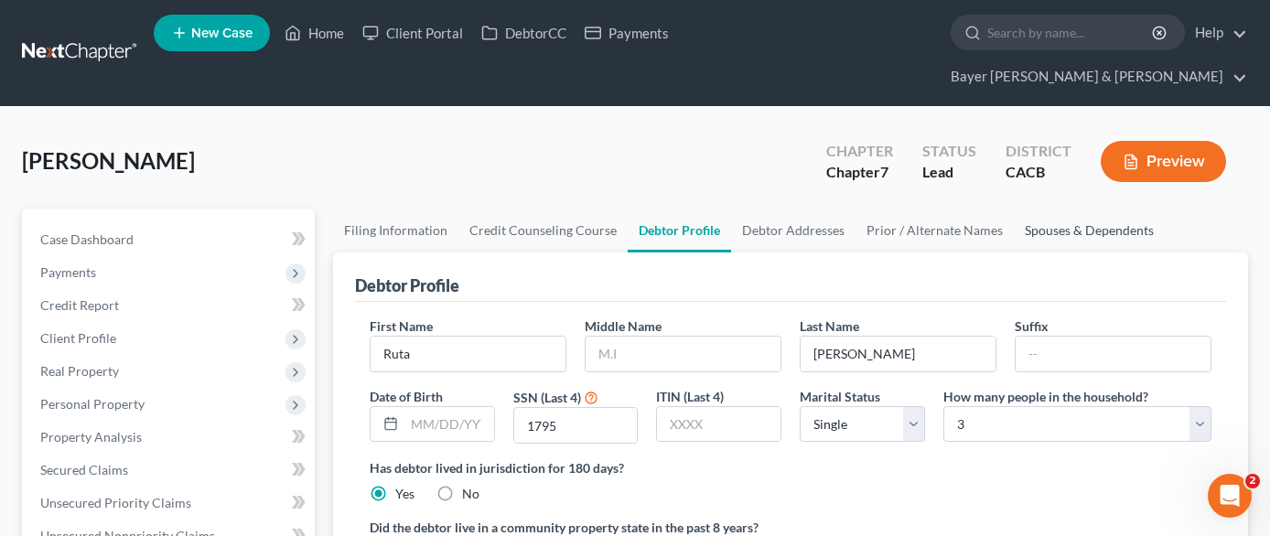
click at [1059, 209] on link "Spouses & Dependents" at bounding box center [1089, 231] width 151 height 44
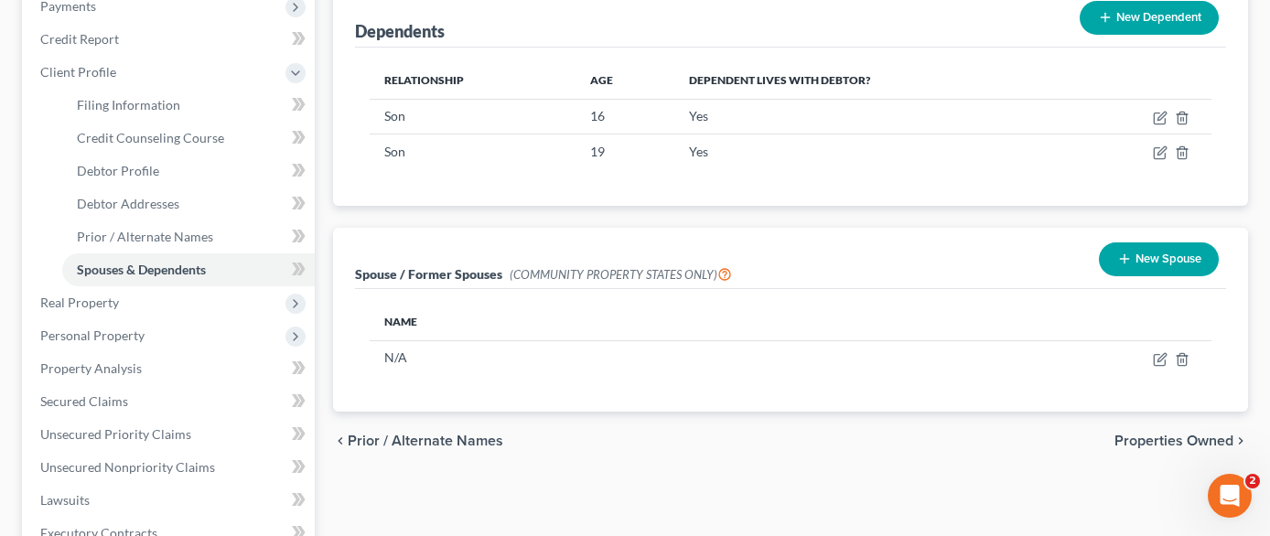
scroll to position [275, 0]
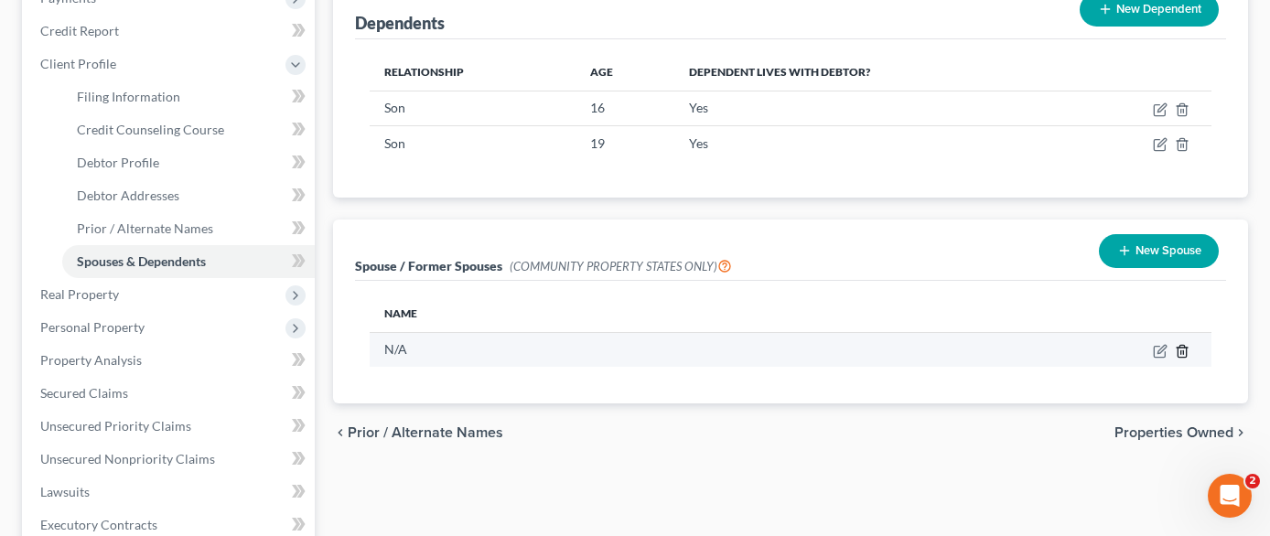
click at [1180, 344] on icon "button" at bounding box center [1182, 351] width 15 height 15
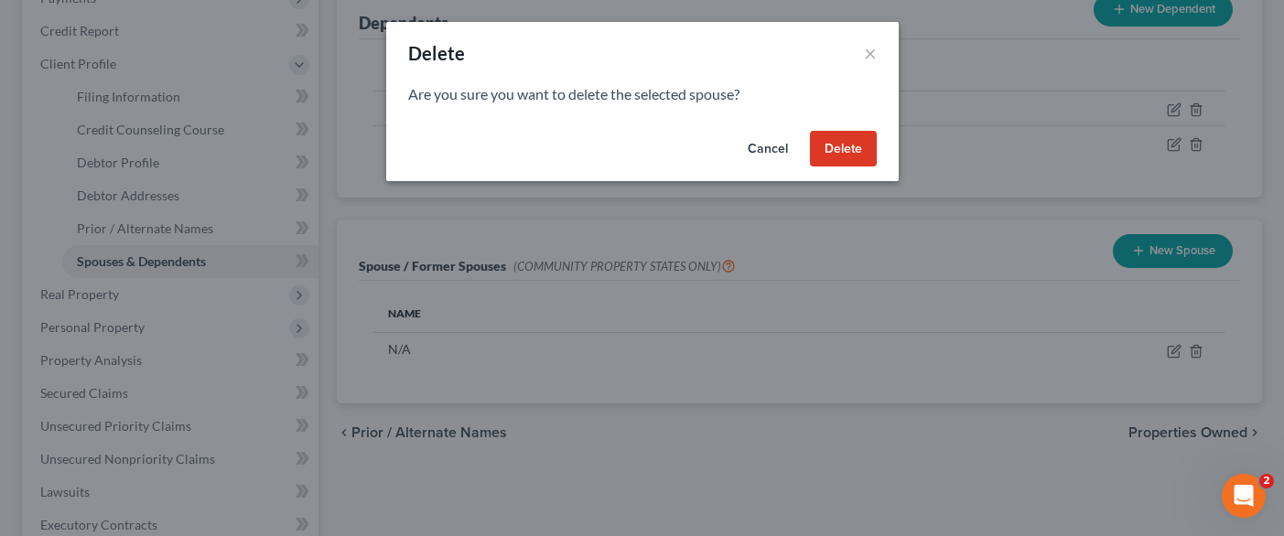
click at [830, 153] on button "Delete" at bounding box center [843, 149] width 67 height 37
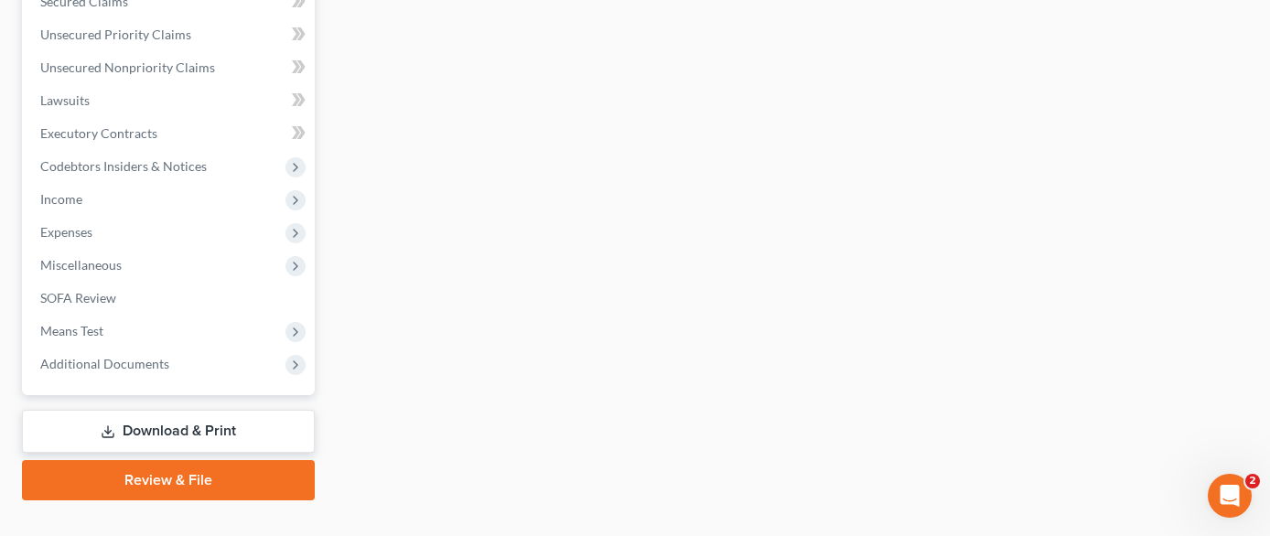
scroll to position [667, 0]
click at [214, 412] on link "Download & Print" at bounding box center [168, 430] width 293 height 43
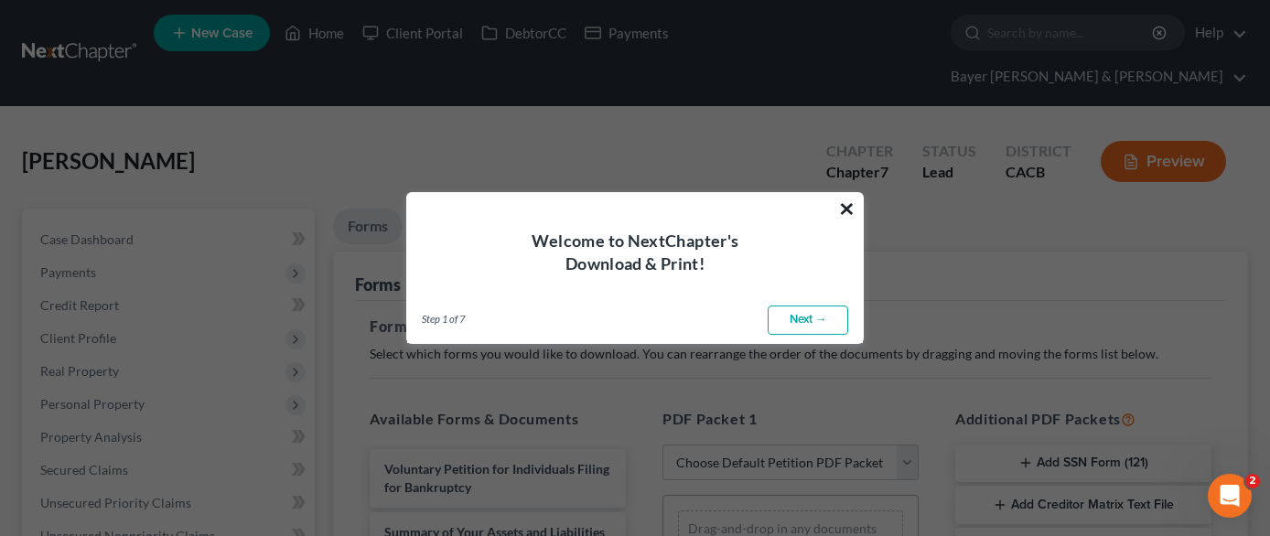
click at [853, 204] on button "×" at bounding box center [846, 208] width 17 height 29
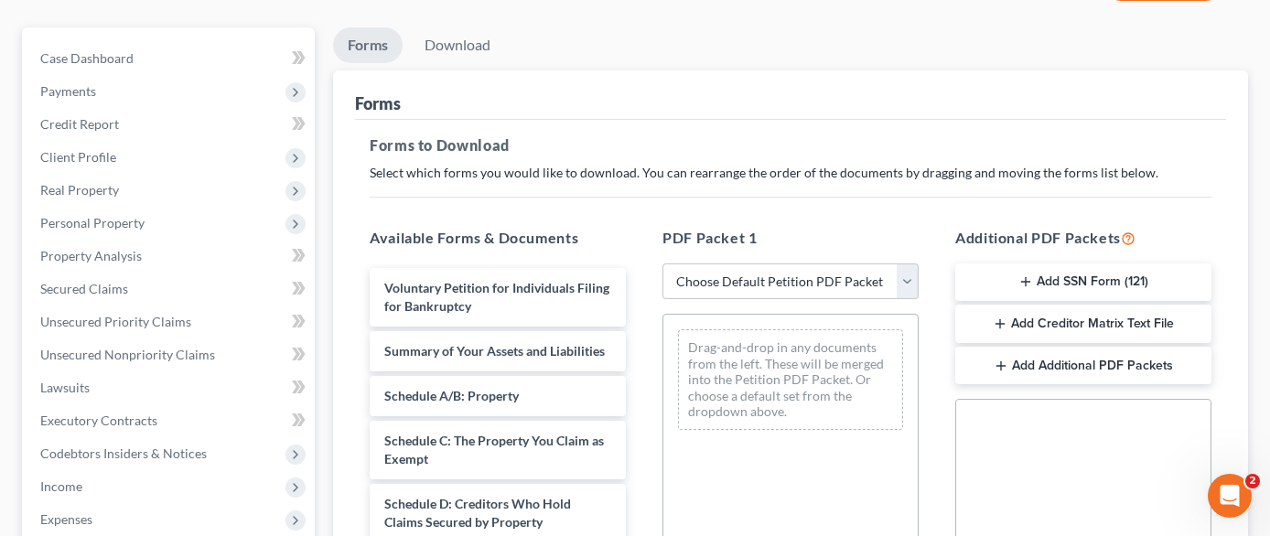
scroll to position [183, 0]
drag, startPoint x: 790, startPoint y: 239, endPoint x: 802, endPoint y: 245, distance: 13.5
click at [790, 262] on select "Choose Default Petition PDF Packet Complete Bankruptcy Petition (all forms and …" at bounding box center [791, 280] width 256 height 37
click at [663, 262] on select "Choose Default Petition PDF Packet Complete Bankruptcy Petition (all forms and …" at bounding box center [791, 280] width 256 height 37
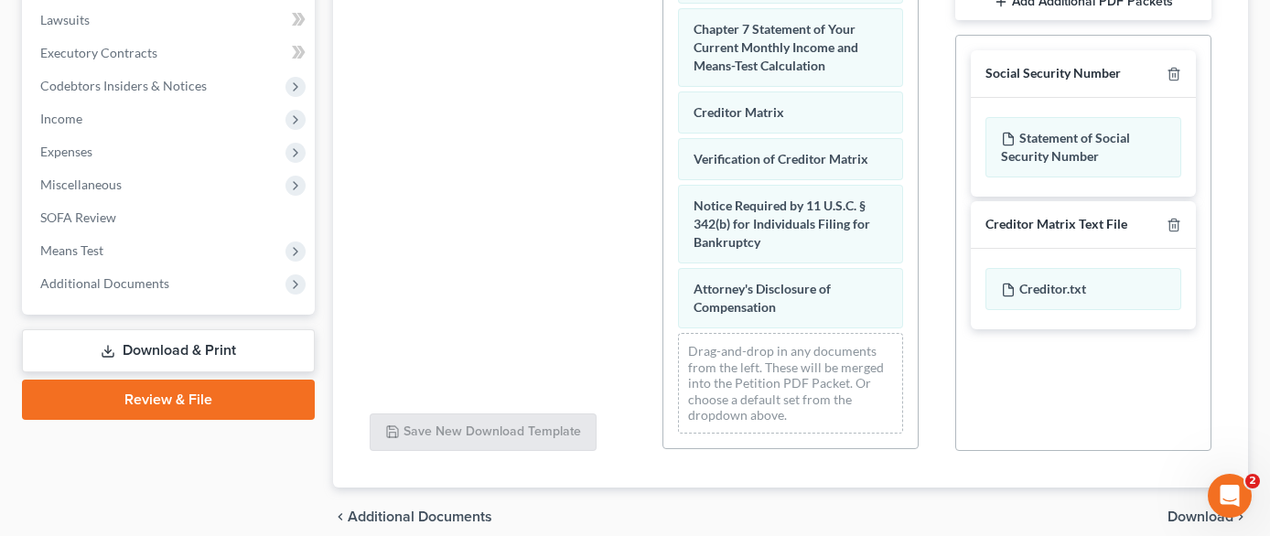
scroll to position [458, 0]
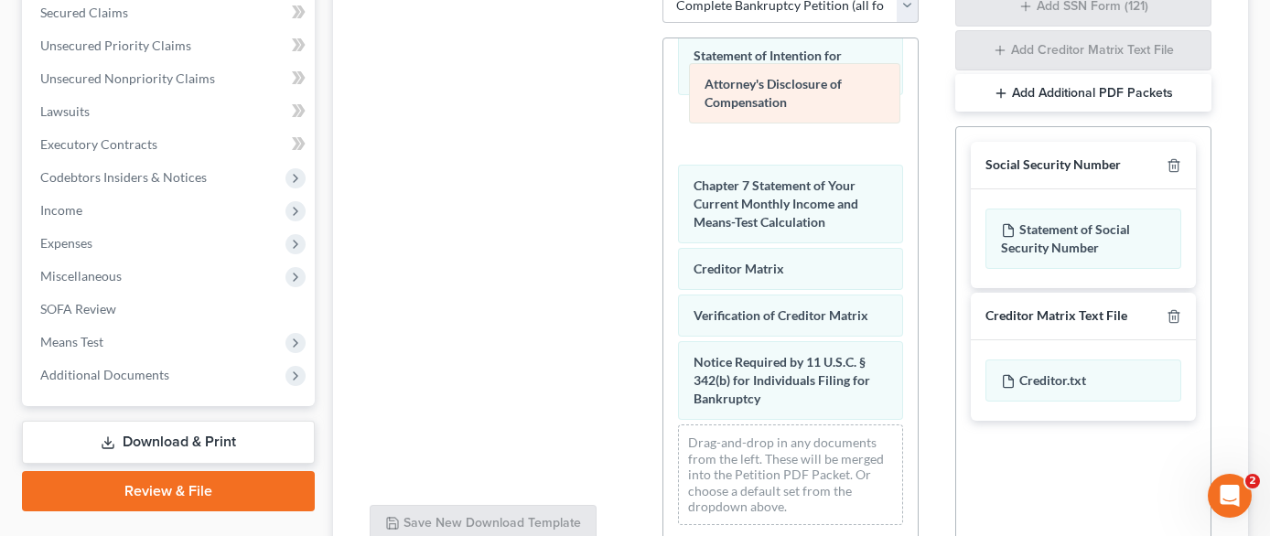
drag, startPoint x: 756, startPoint y: 362, endPoint x: 767, endPoint y: 99, distance: 263.8
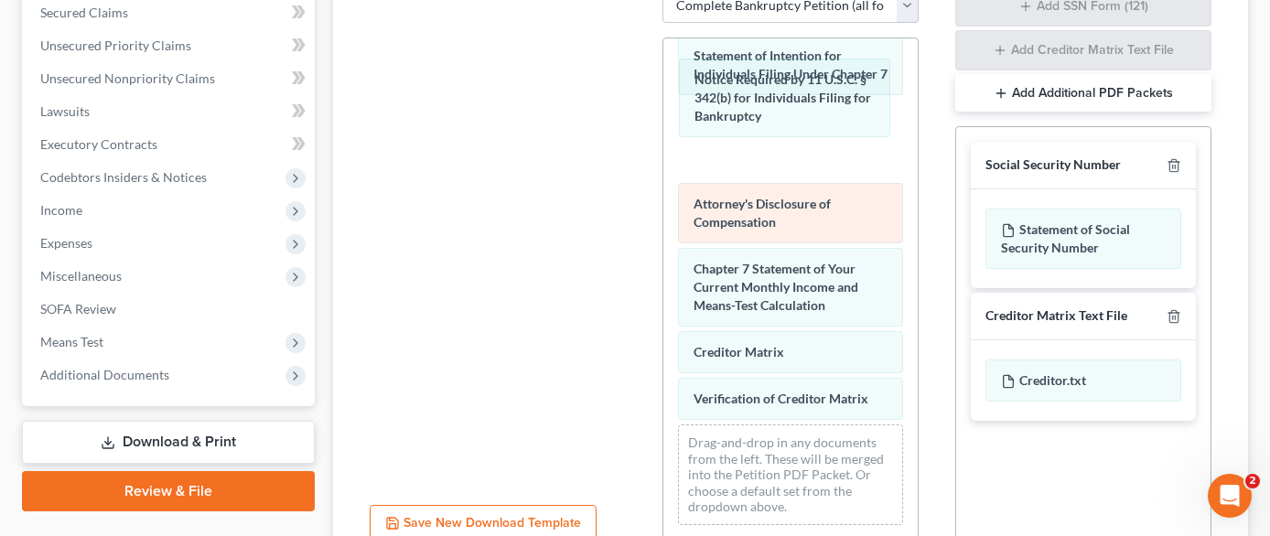
drag, startPoint x: 752, startPoint y: 367, endPoint x: 767, endPoint y: 184, distance: 183.6
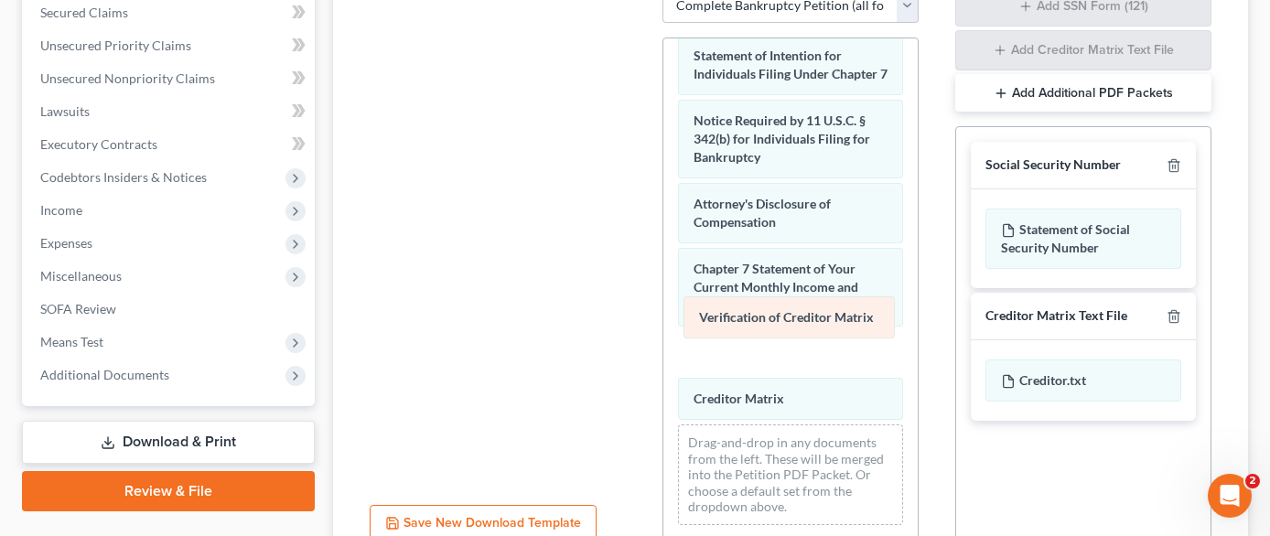
drag, startPoint x: 767, startPoint y: 359, endPoint x: 772, endPoint y: 310, distance: 48.8
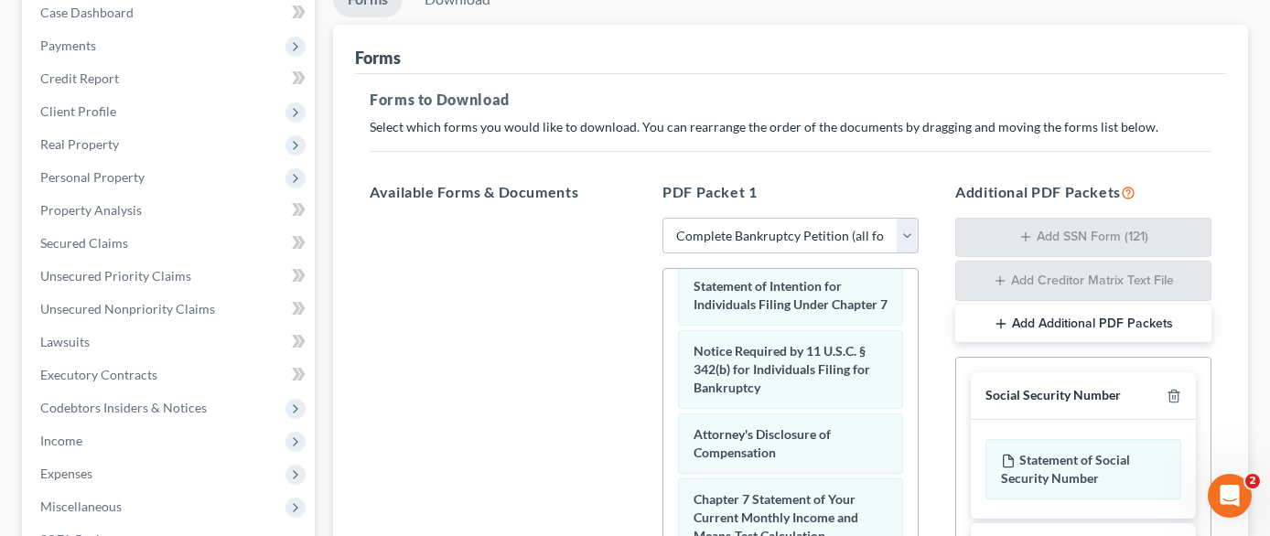
scroll to position [183, 0]
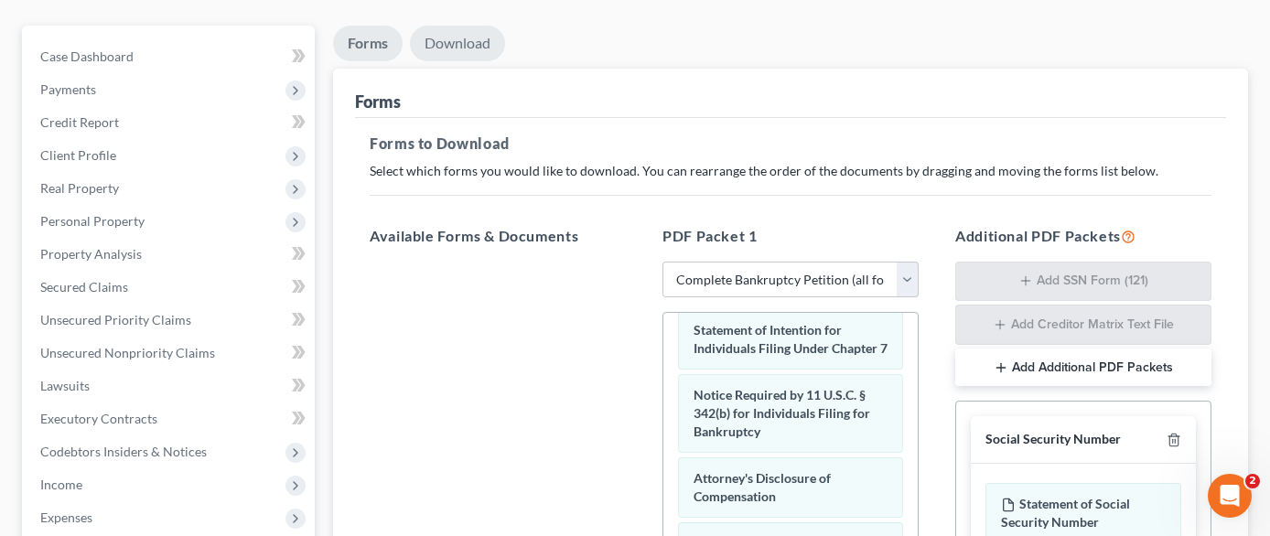
click at [465, 26] on link "Download" at bounding box center [457, 44] width 95 height 36
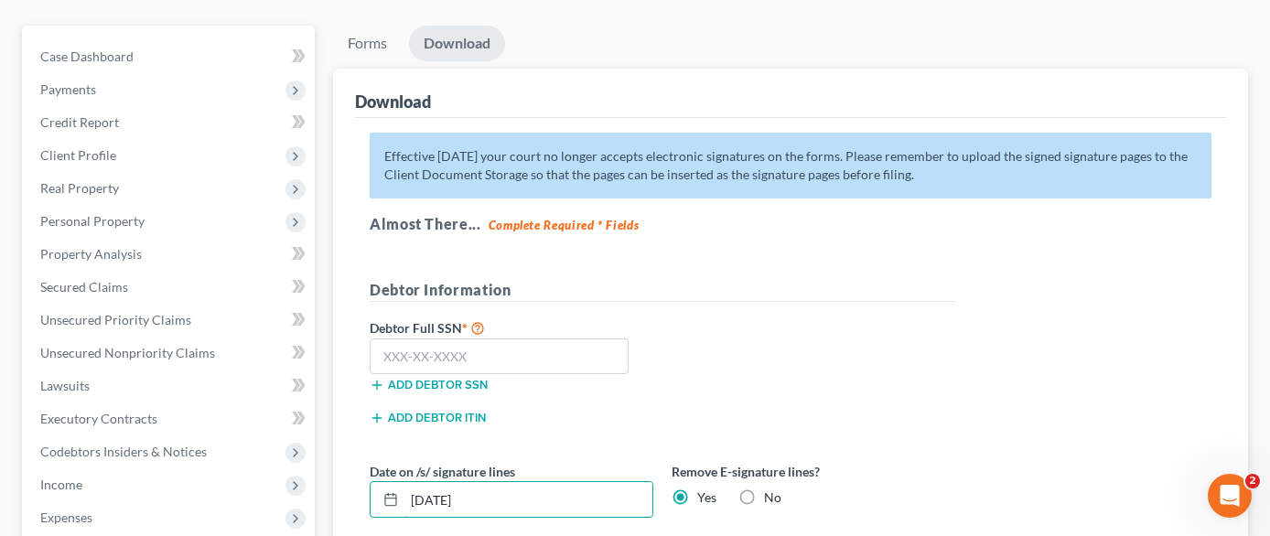
drag, startPoint x: 512, startPoint y: 467, endPoint x: 335, endPoint y: 460, distance: 176.7
click at [335, 460] on div "Download Effective [DATE] your court no longer accepts electronic signatures on…" at bounding box center [790, 347] width 915 height 557
click at [530, 339] on input "text" at bounding box center [499, 357] width 259 height 37
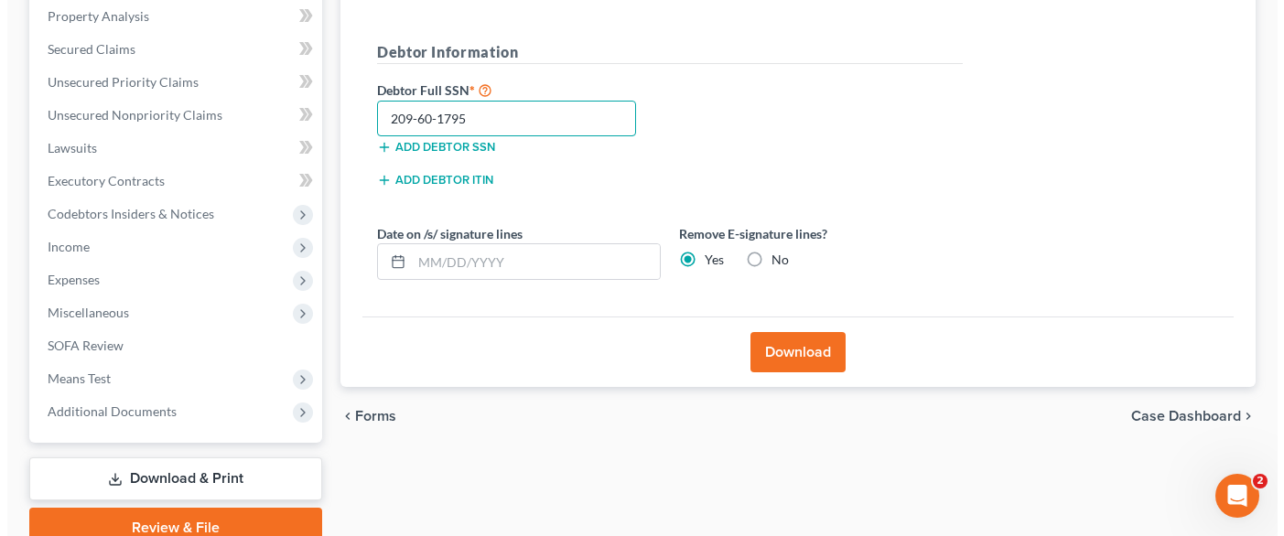
scroll to position [458, 0]
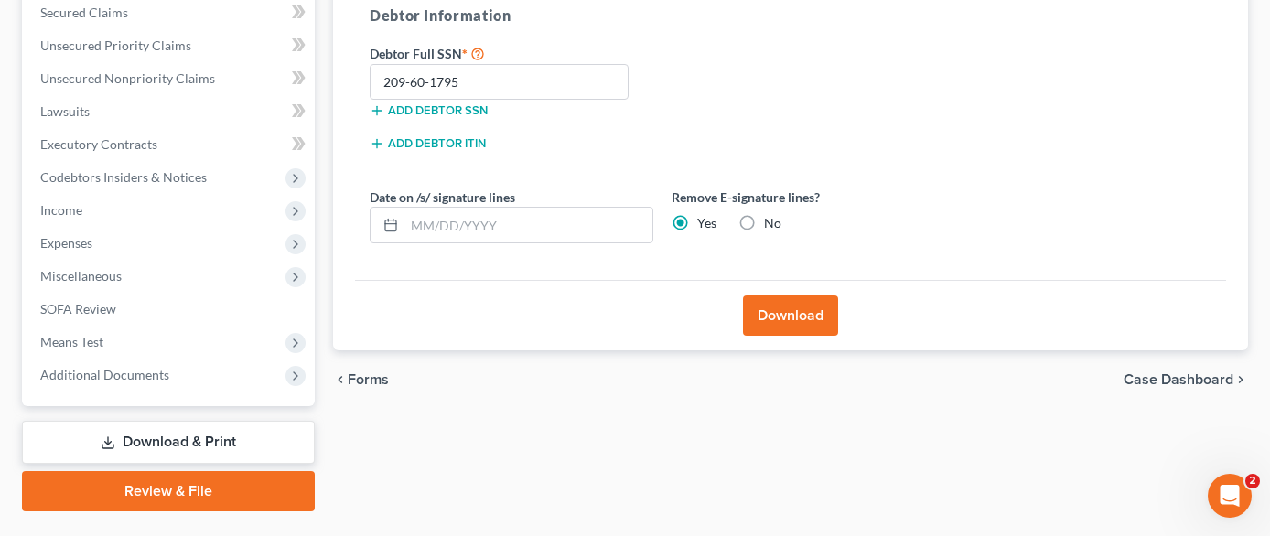
click at [802, 300] on button "Download" at bounding box center [790, 316] width 95 height 40
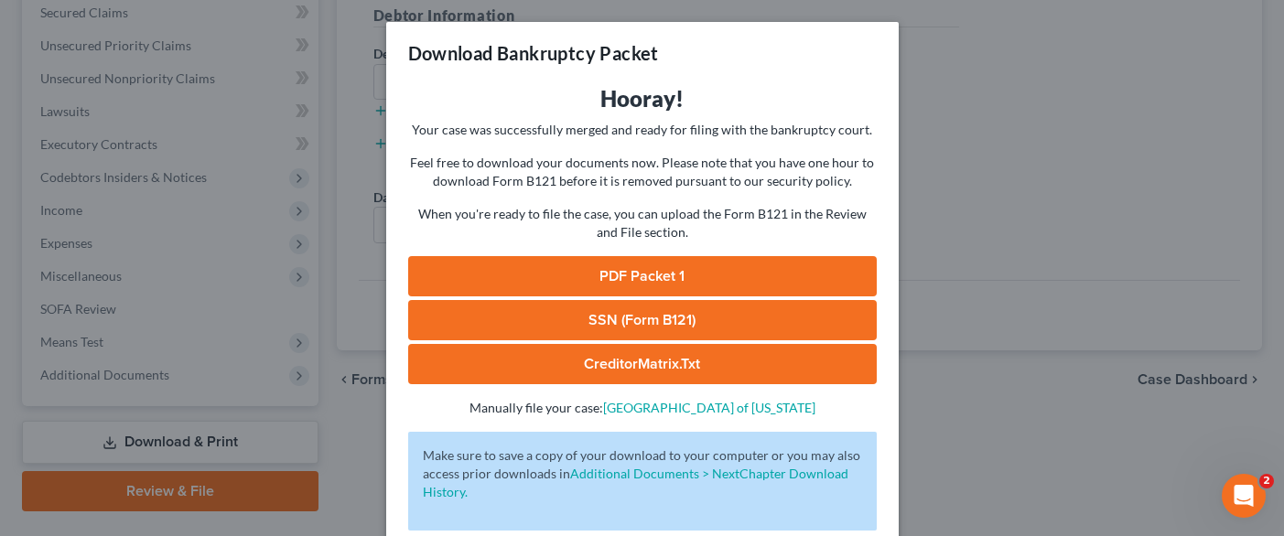
click at [670, 380] on link "CreditorMatrix.txt" at bounding box center [642, 364] width 469 height 40
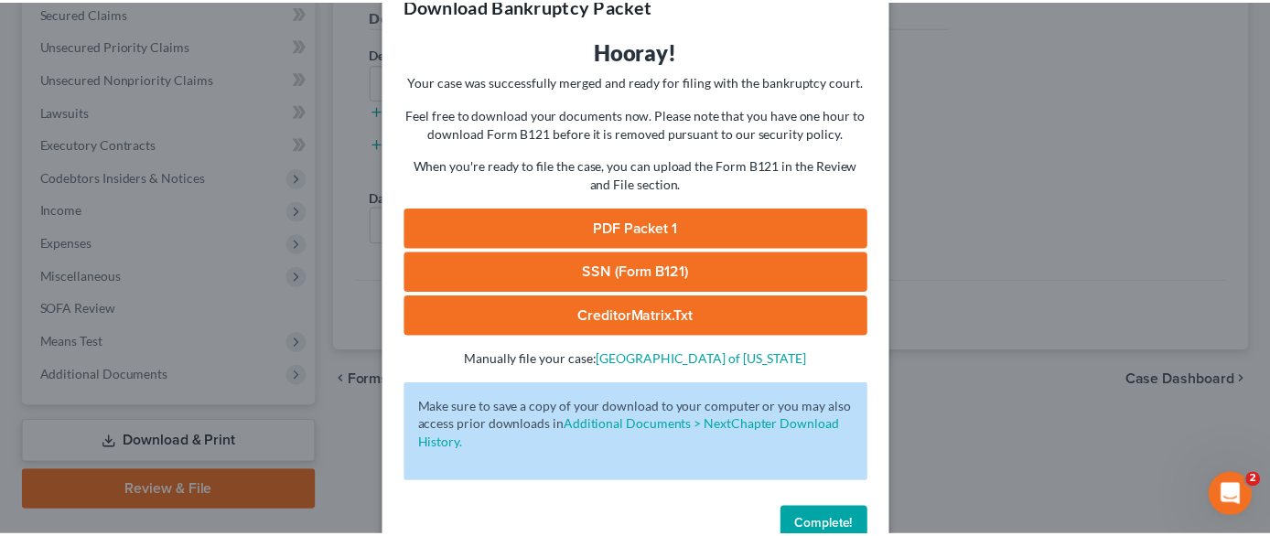
scroll to position [93, 0]
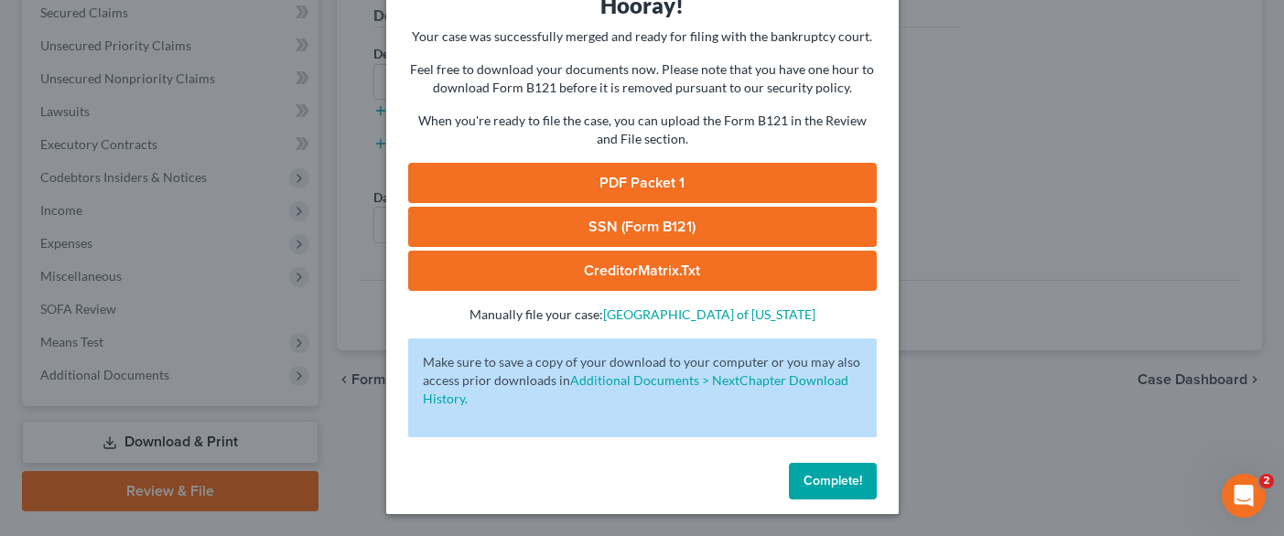
click at [819, 480] on span "Complete!" at bounding box center [832, 481] width 59 height 16
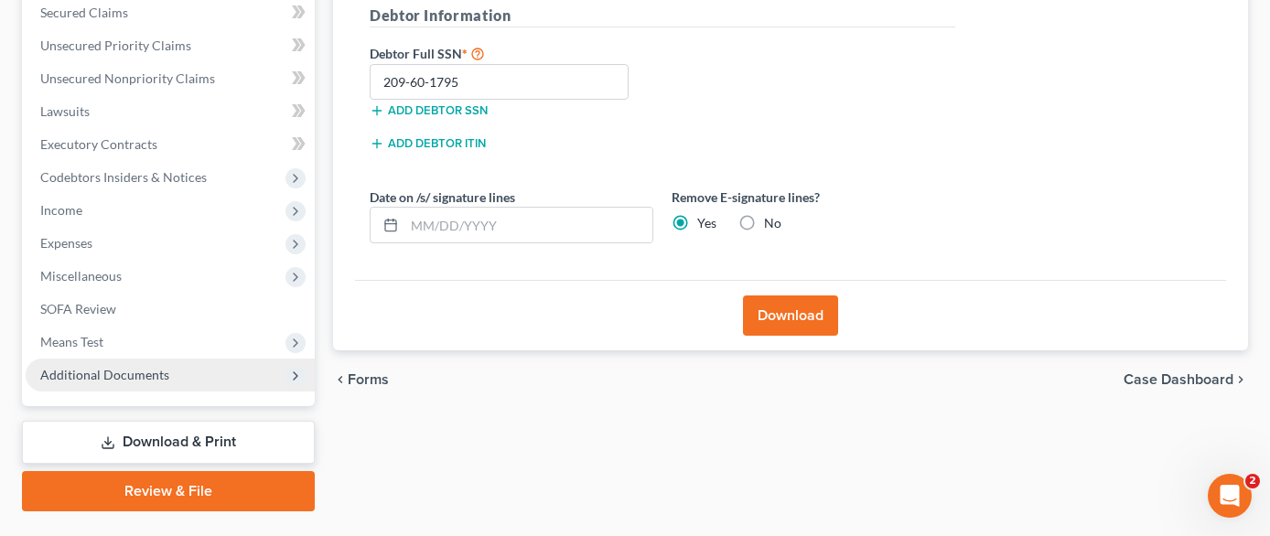
click at [186, 359] on span "Additional Documents" at bounding box center [170, 375] width 289 height 33
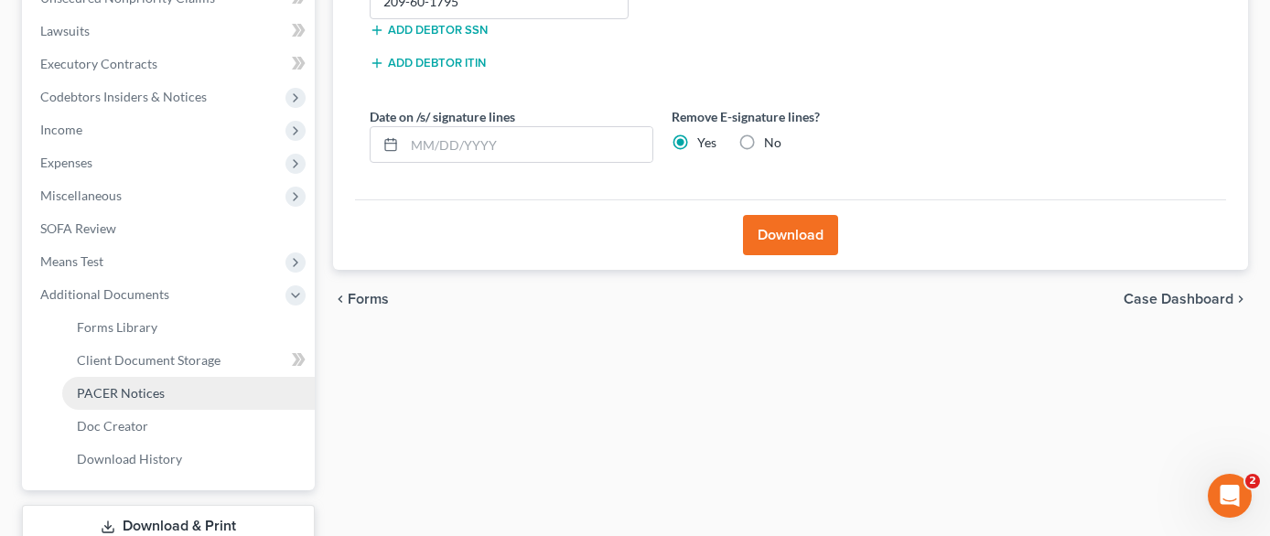
scroll to position [634, 0]
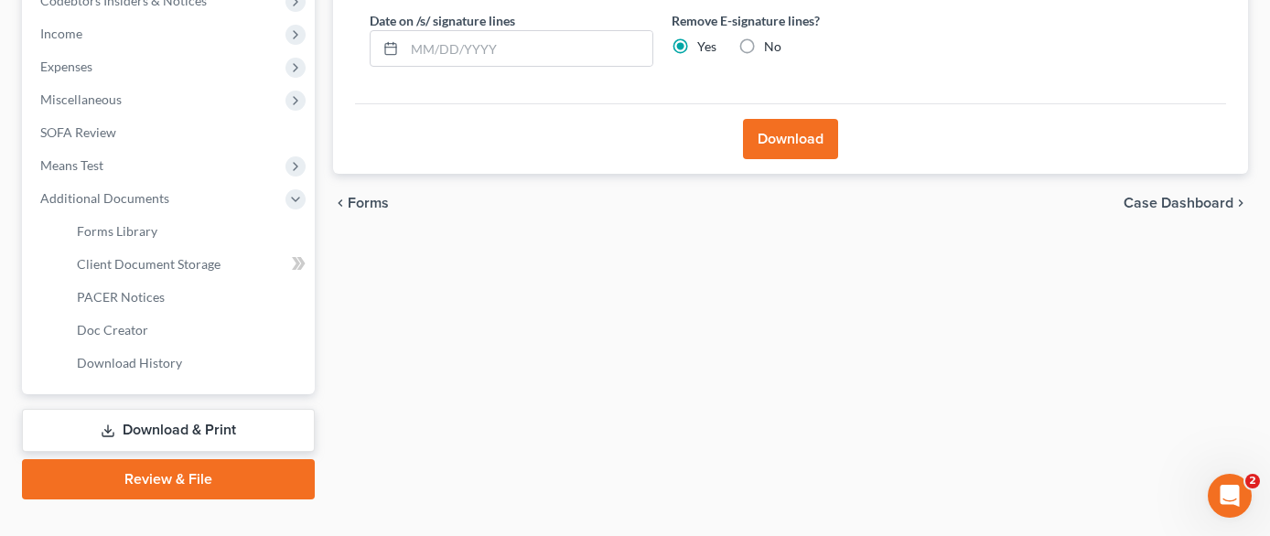
click at [215, 347] on link "Download History" at bounding box center [188, 363] width 253 height 33
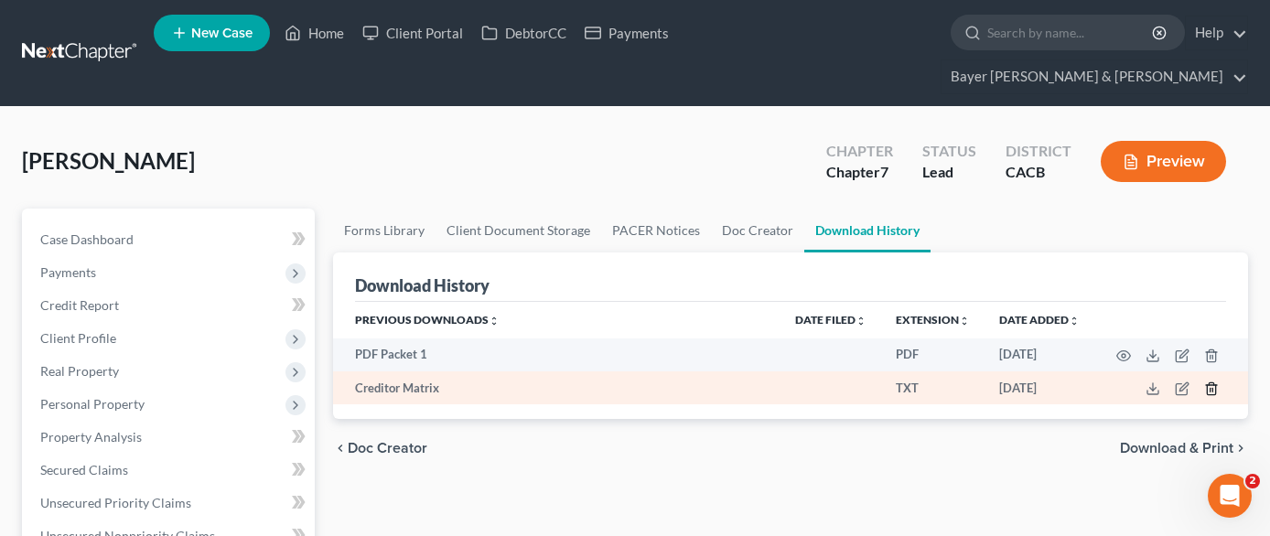
click at [1212, 382] on icon "button" at bounding box center [1211, 389] width 15 height 15
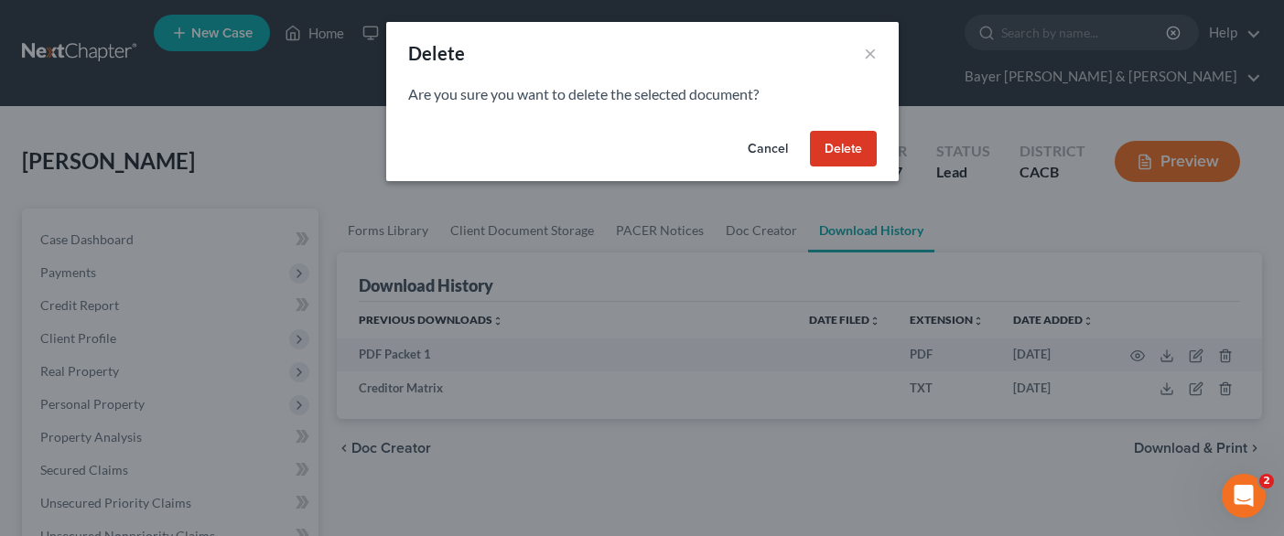
drag, startPoint x: 868, startPoint y: 155, endPoint x: 1189, endPoint y: 324, distance: 362.3
click at [867, 155] on button "Delete" at bounding box center [843, 149] width 67 height 37
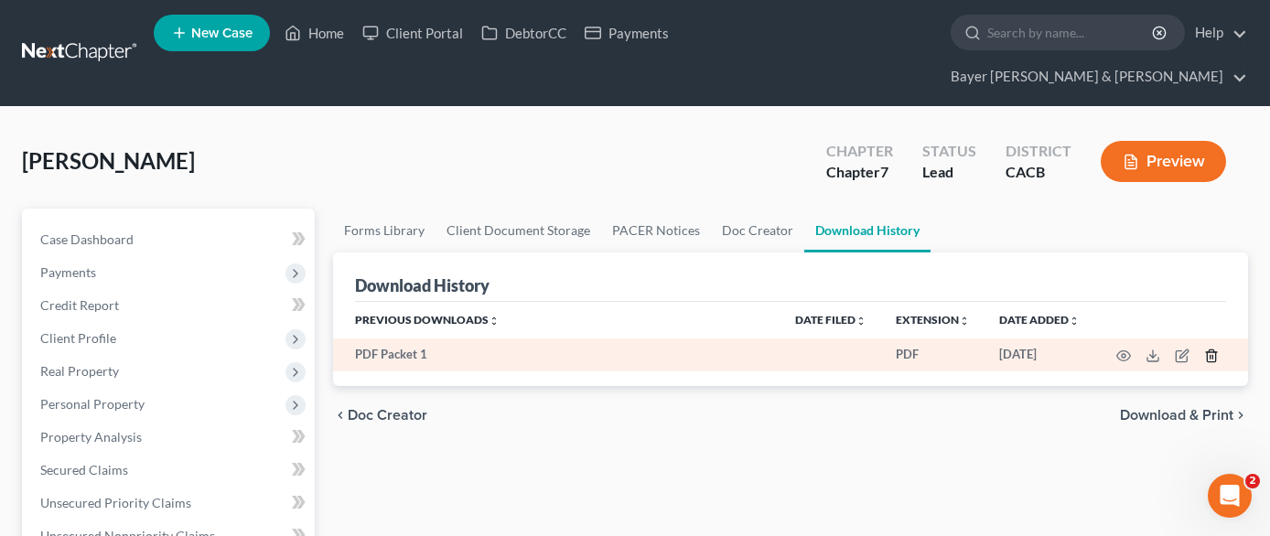
click at [1214, 349] on icon "button" at bounding box center [1211, 356] width 15 height 15
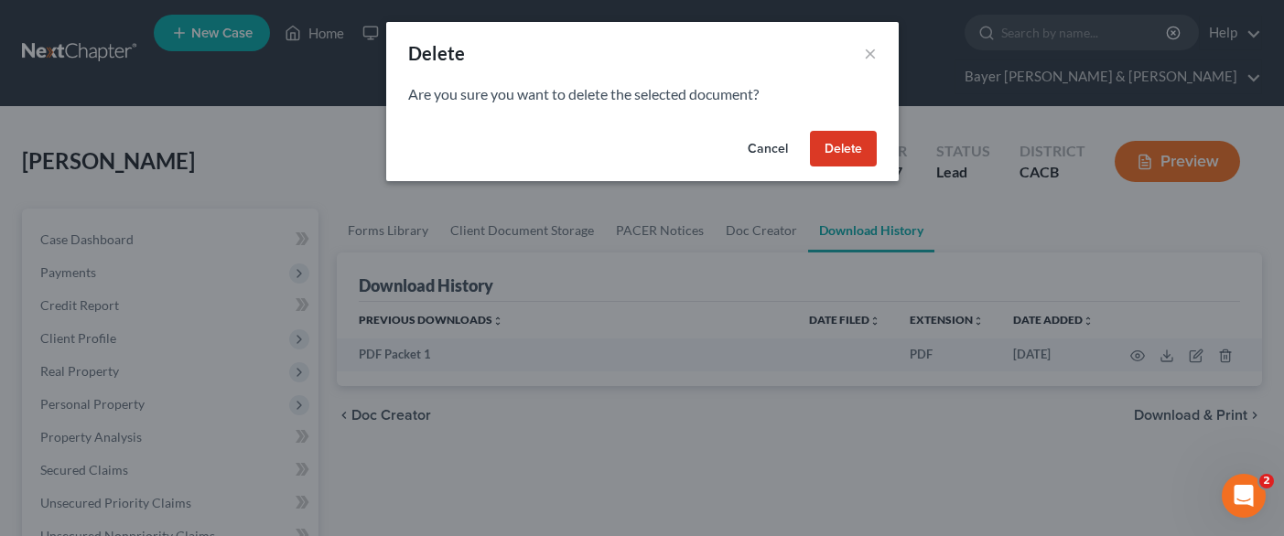
click at [824, 158] on button "Delete" at bounding box center [843, 149] width 67 height 37
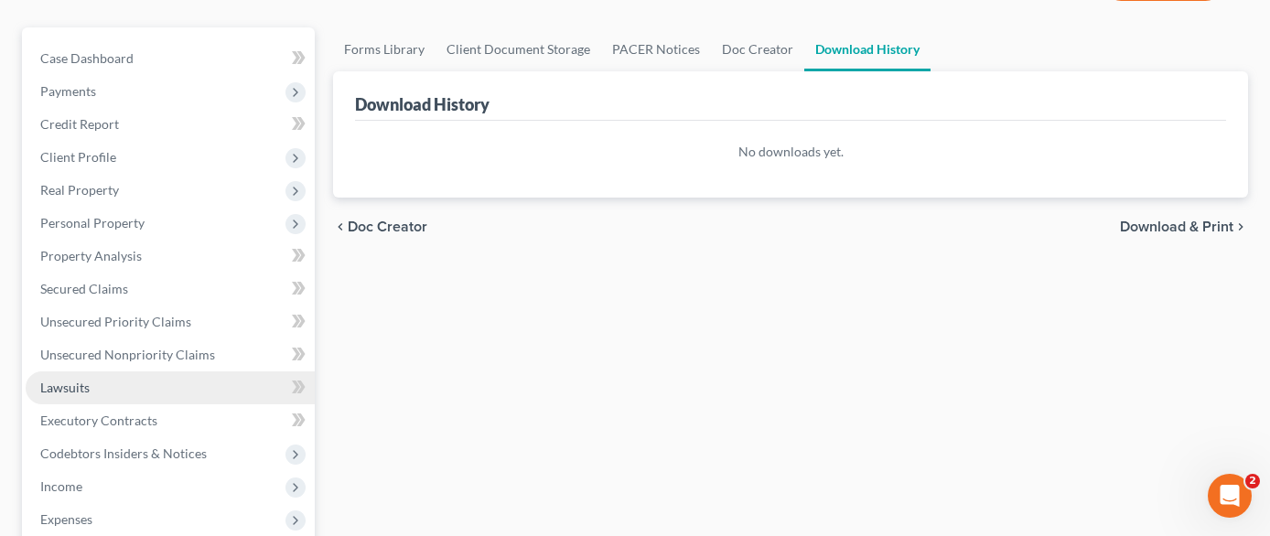
scroll to position [183, 0]
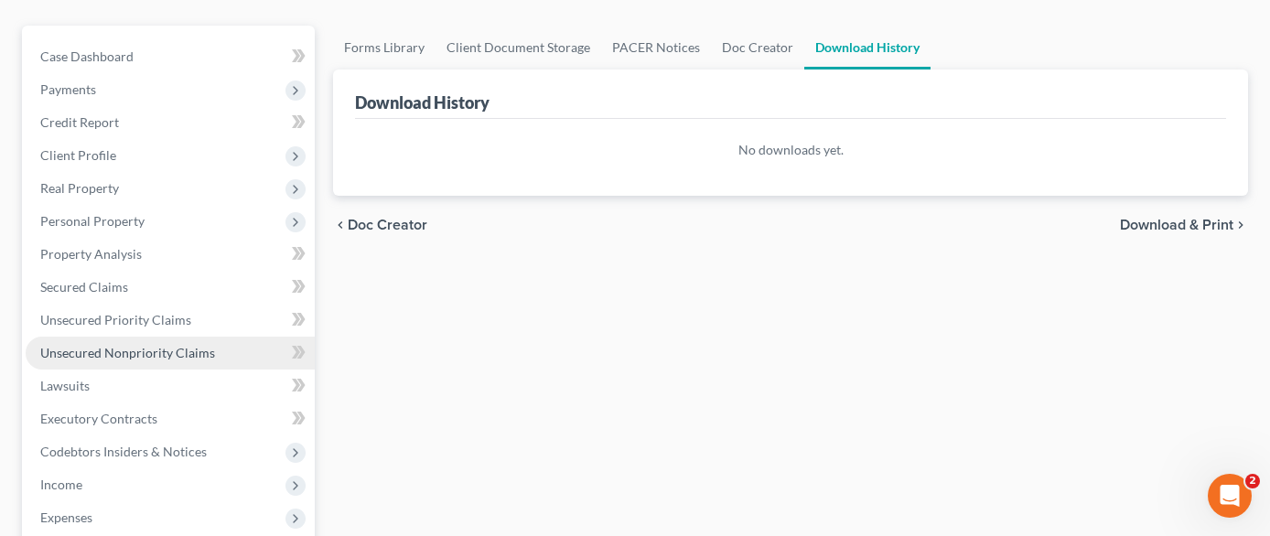
click at [159, 337] on link "Unsecured Nonpriority Claims" at bounding box center [170, 353] width 289 height 33
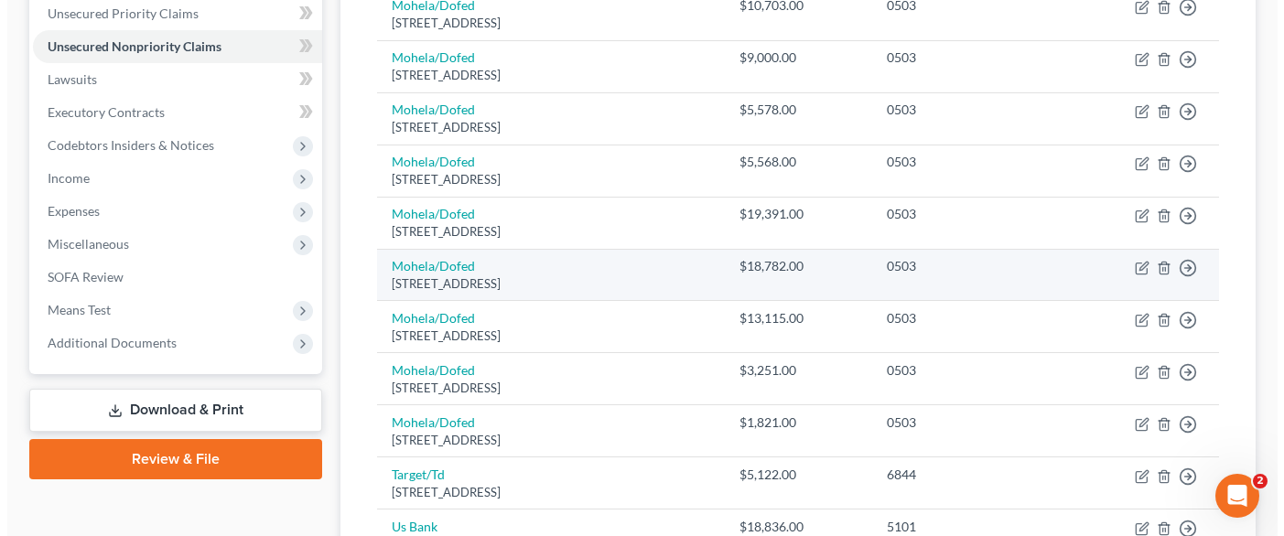
scroll to position [680, 0]
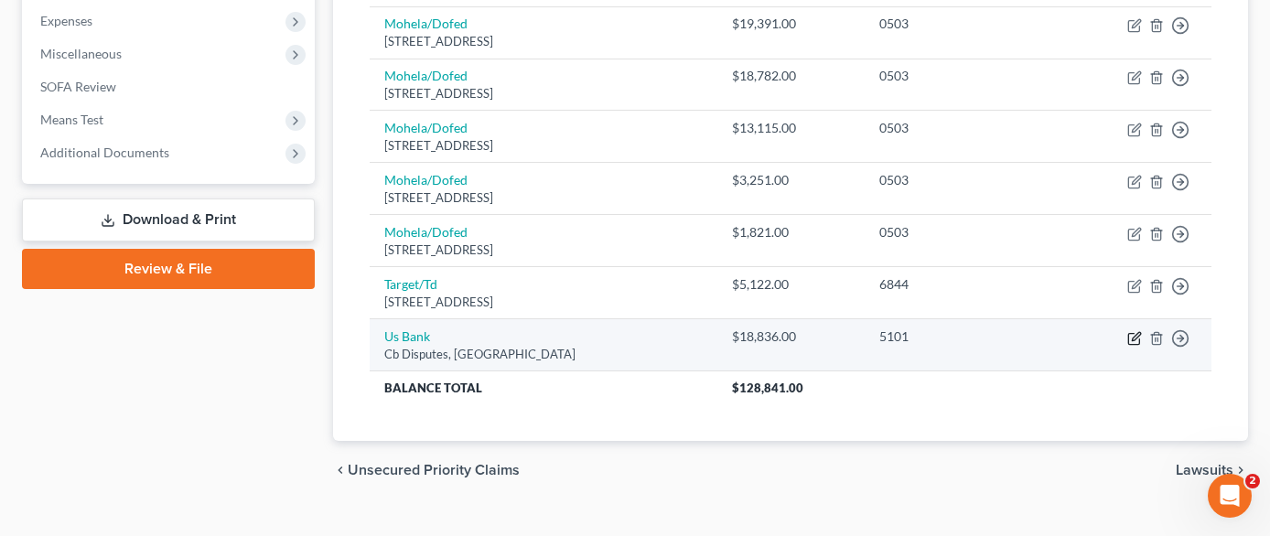
click at [1136, 331] on icon "button" at bounding box center [1134, 338] width 15 height 15
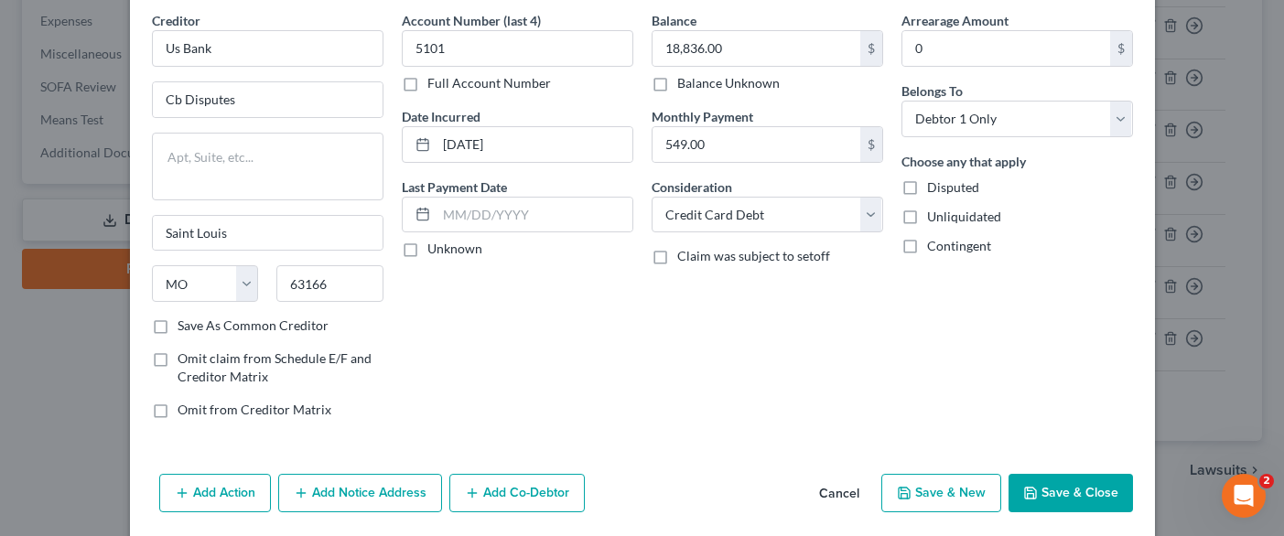
scroll to position [138, 0]
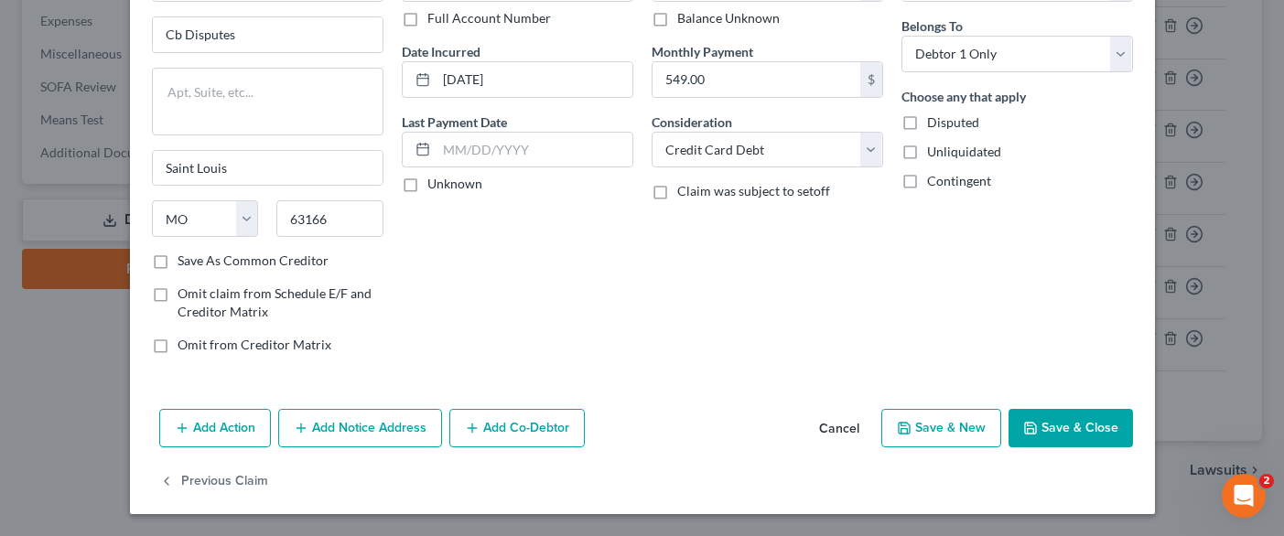
click at [392, 431] on button "Add Notice Address" at bounding box center [360, 428] width 164 height 38
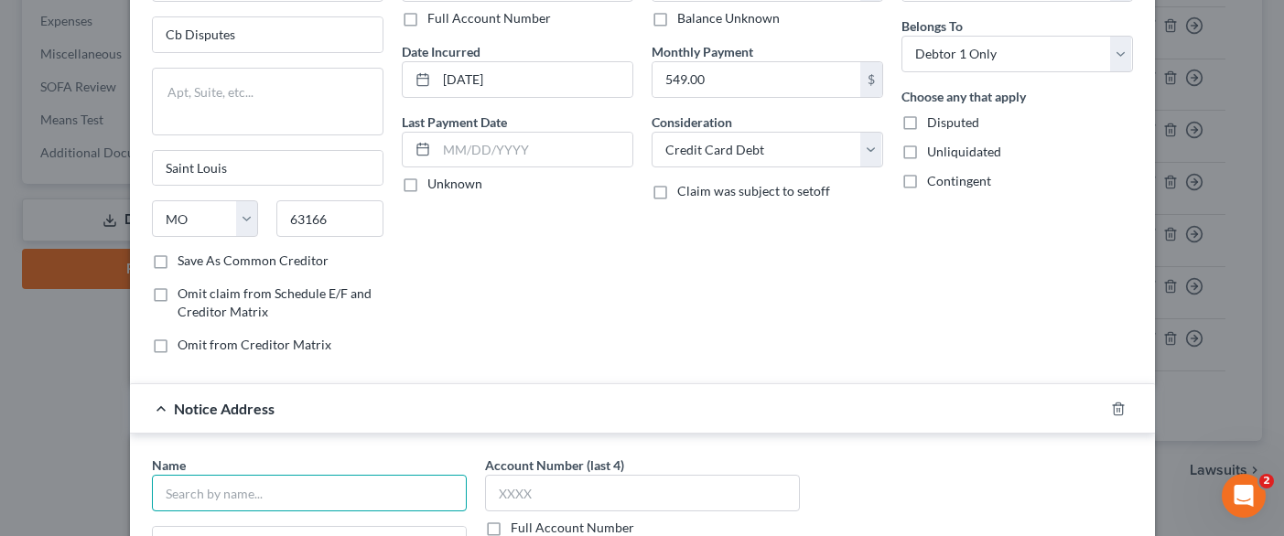
click at [343, 493] on input "text" at bounding box center [309, 493] width 315 height 37
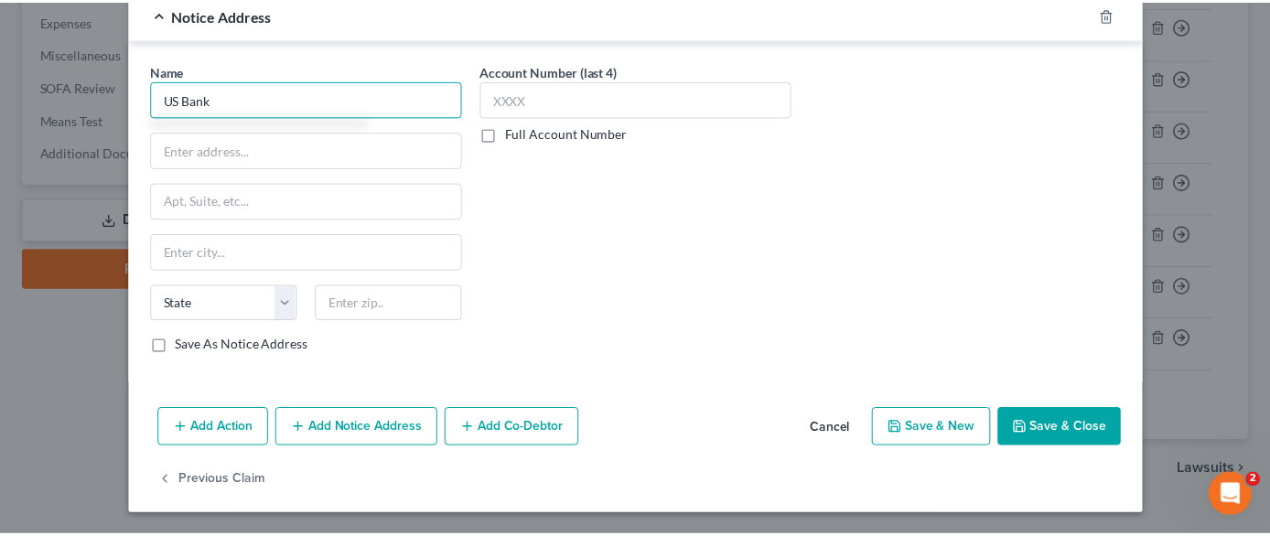
scroll to position [533, 0]
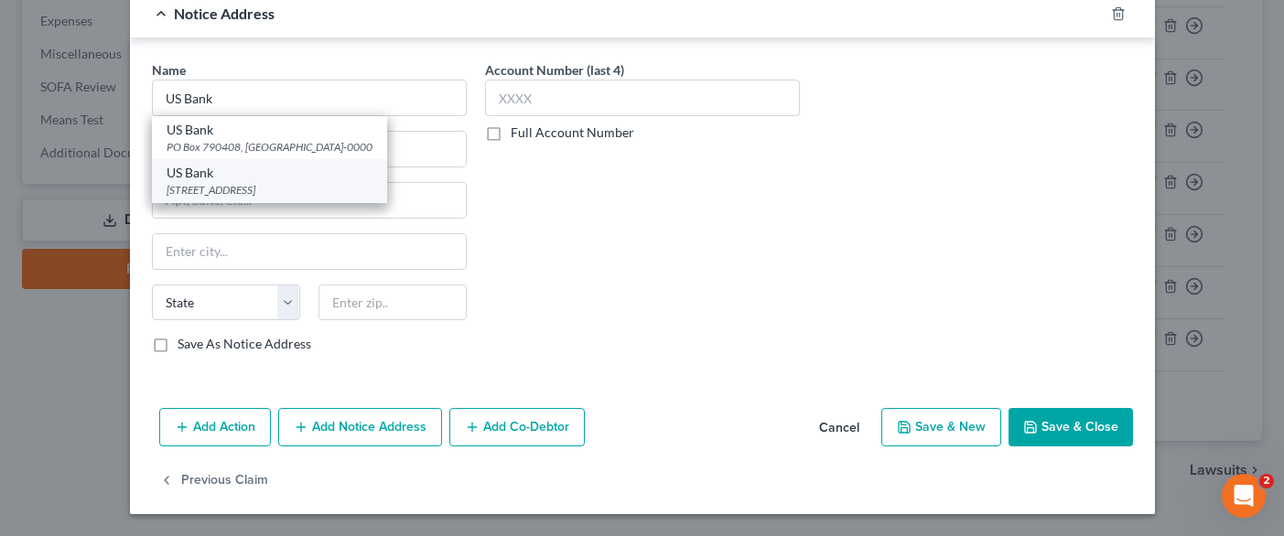
click at [257, 191] on div "[STREET_ADDRESS]" at bounding box center [270, 190] width 206 height 16
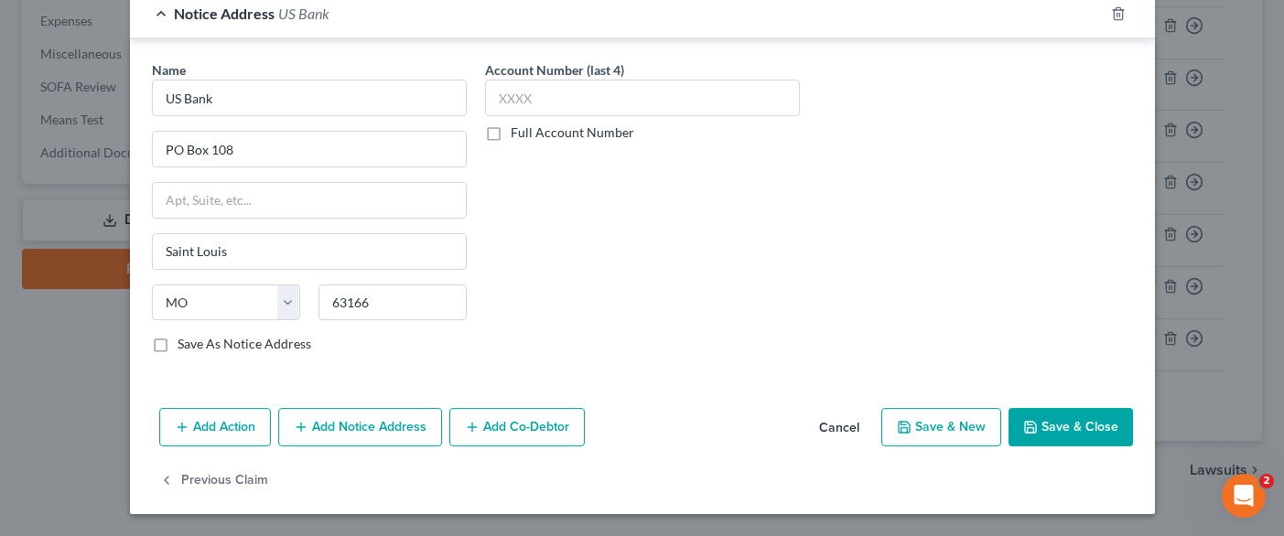
click at [1062, 432] on button "Save & Close" at bounding box center [1070, 427] width 124 height 38
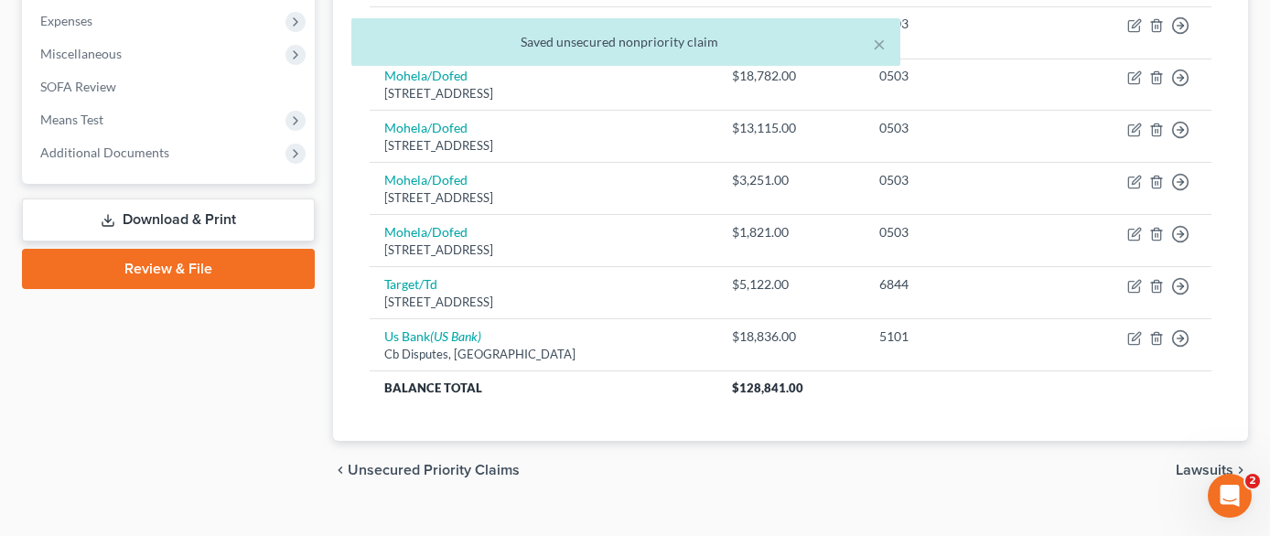
drag, startPoint x: 184, startPoint y: 200, endPoint x: 175, endPoint y: 215, distance: 17.3
click at [185, 199] on link "Download & Print" at bounding box center [168, 220] width 293 height 43
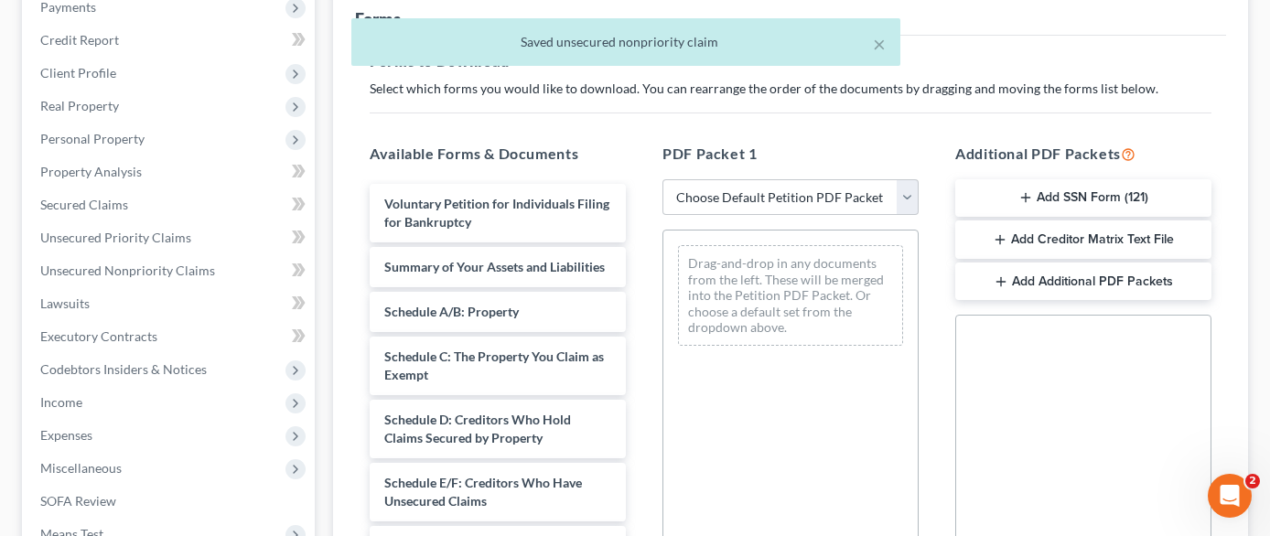
scroll to position [275, 0]
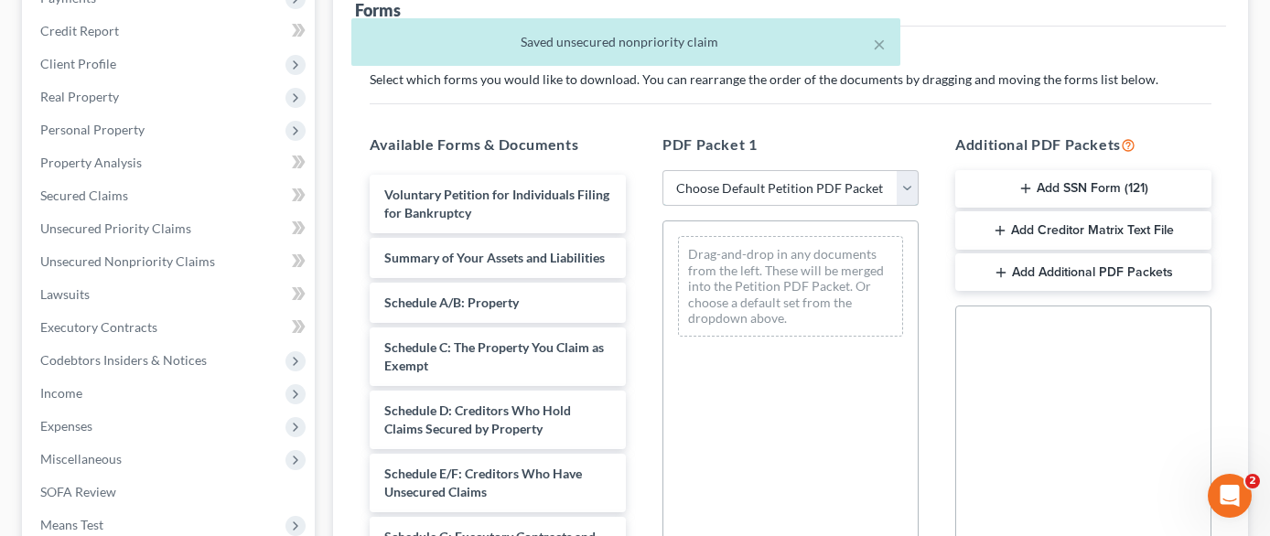
drag, startPoint x: 786, startPoint y: 160, endPoint x: 785, endPoint y: 172, distance: 11.9
click at [786, 170] on select "Choose Default Petition PDF Packet Complete Bankruptcy Petition (all forms and …" at bounding box center [791, 188] width 256 height 37
click at [663, 170] on select "Choose Default Petition PDF Packet Complete Bankruptcy Petition (all forms and …" at bounding box center [791, 188] width 256 height 37
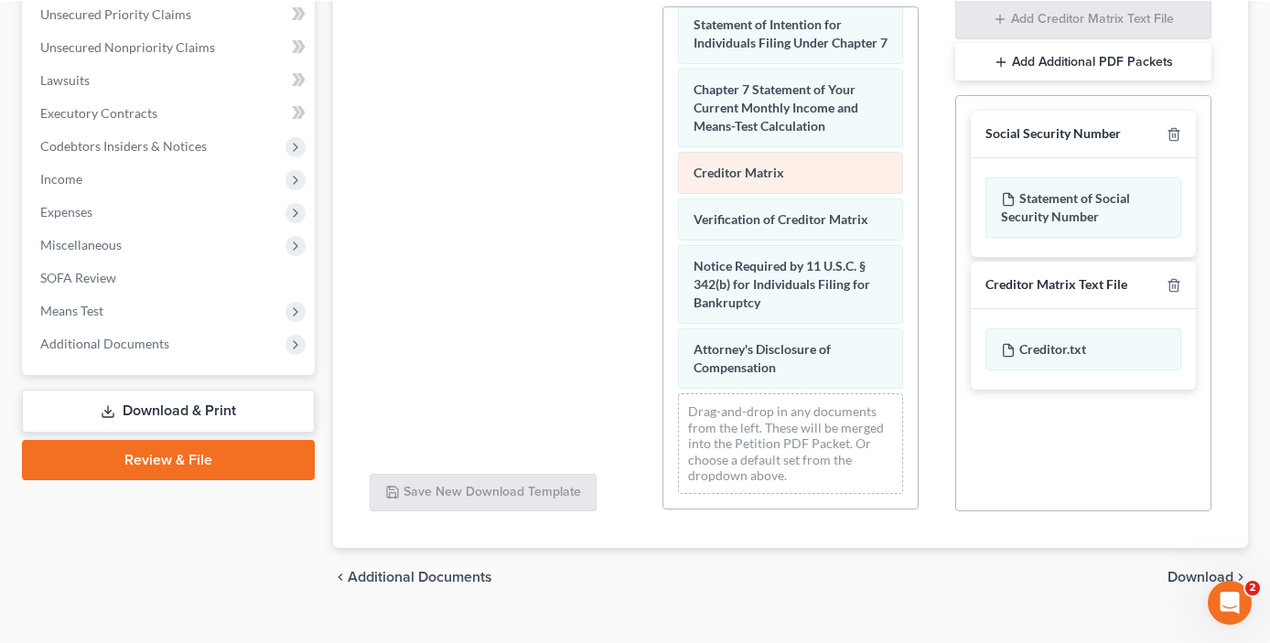
scroll to position [489, 0]
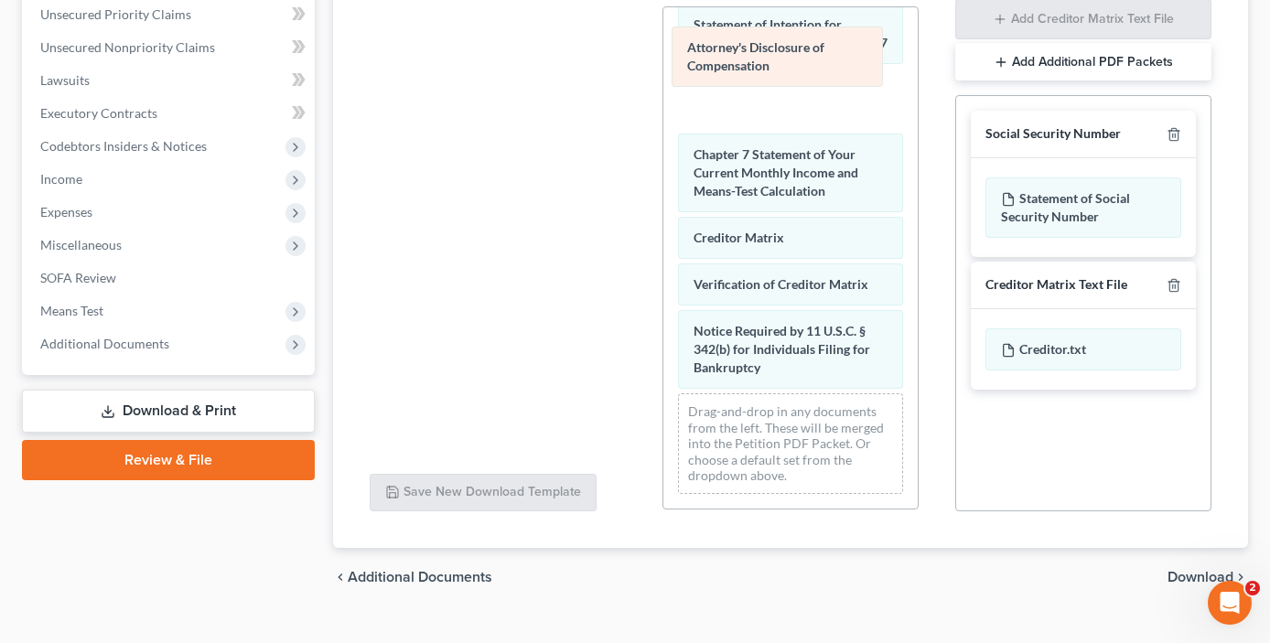
drag, startPoint x: 765, startPoint y: 331, endPoint x: 761, endPoint y: 66, distance: 265.4
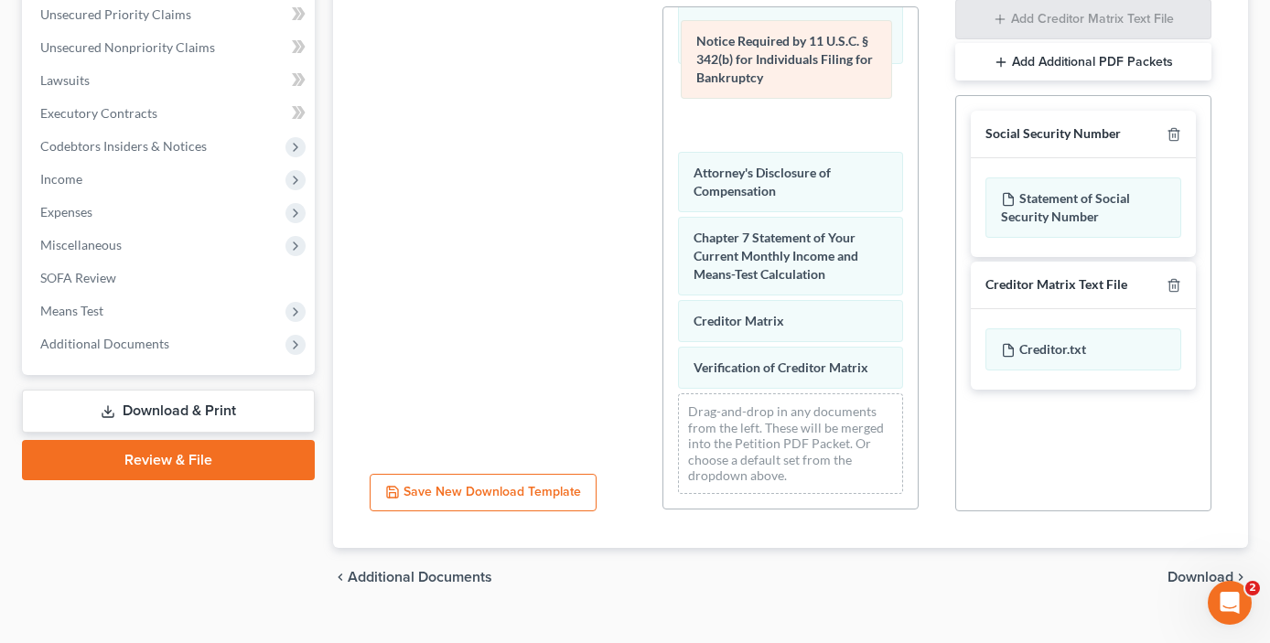
drag, startPoint x: 768, startPoint y: 333, endPoint x: 770, endPoint y: 86, distance: 247.1
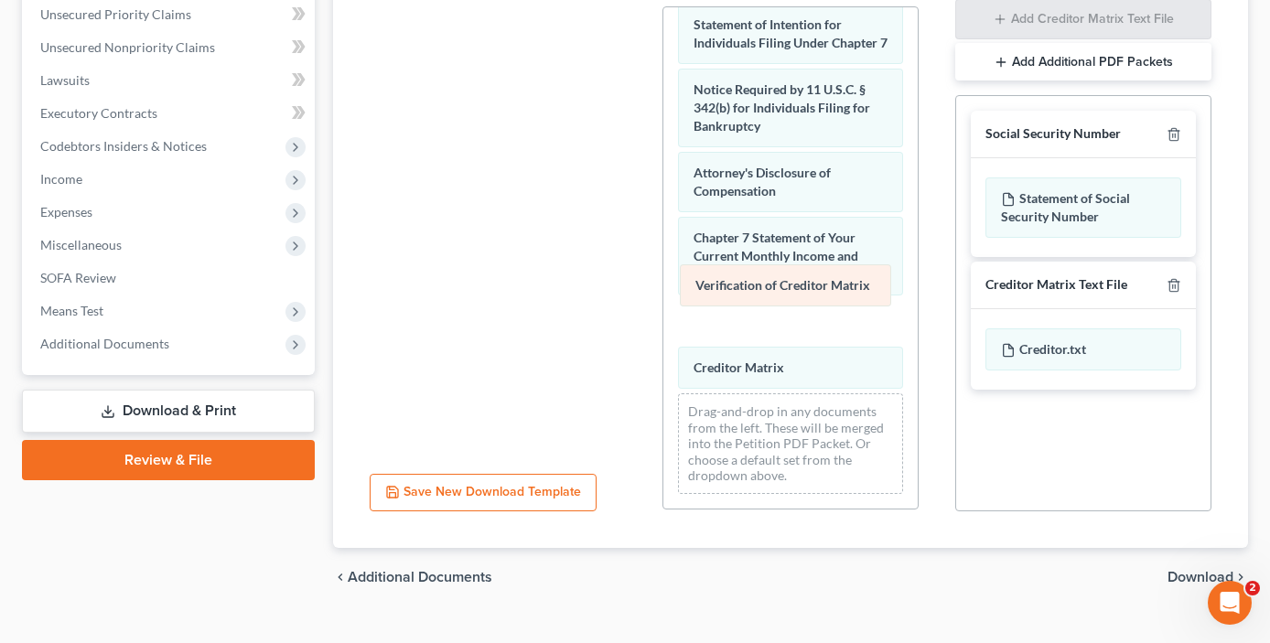
drag, startPoint x: 763, startPoint y: 323, endPoint x: 765, endPoint y: 274, distance: 49.4
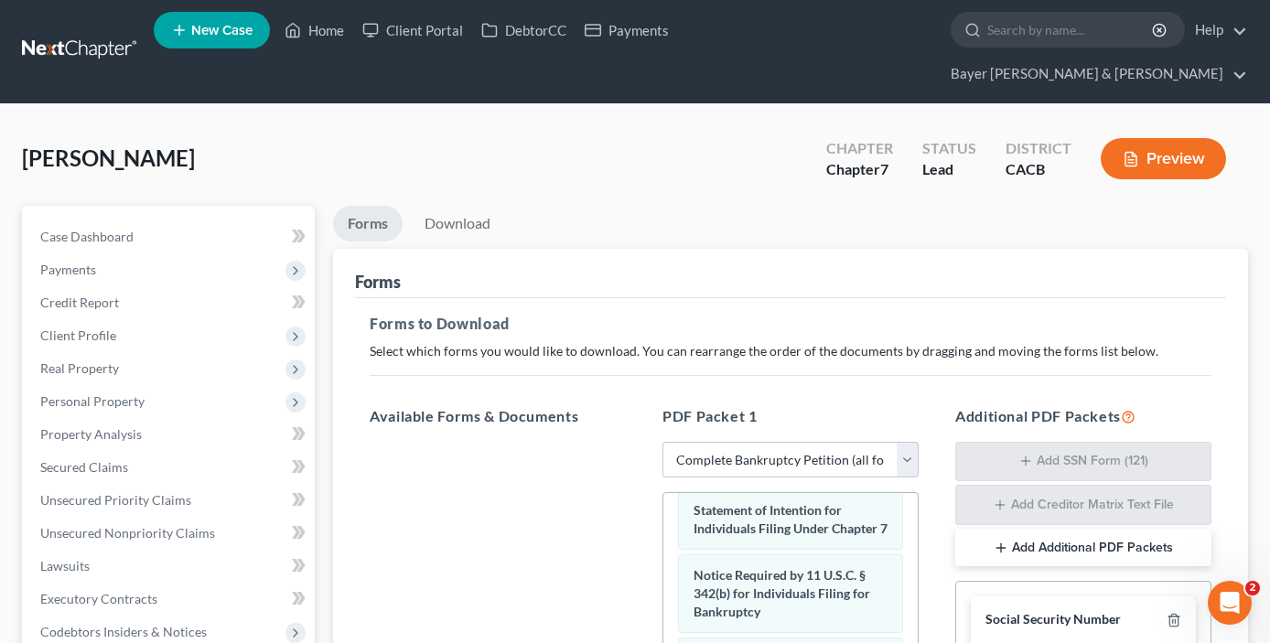
scroll to position [0, 0]
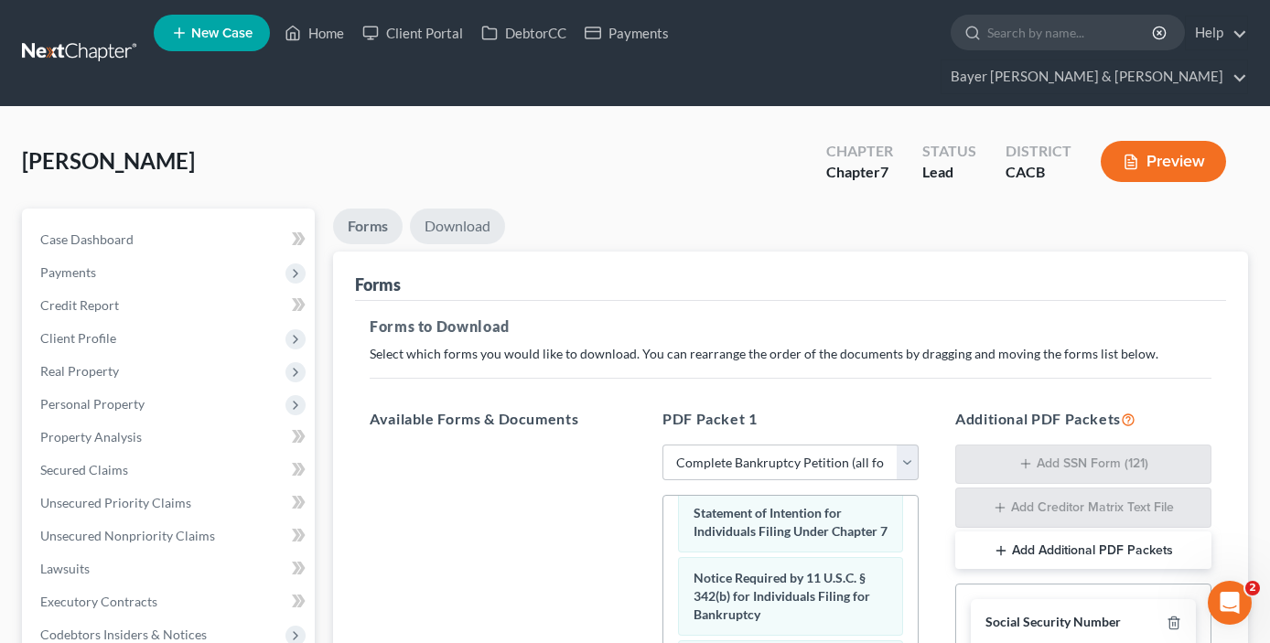
click at [476, 209] on link "Download" at bounding box center [457, 227] width 95 height 36
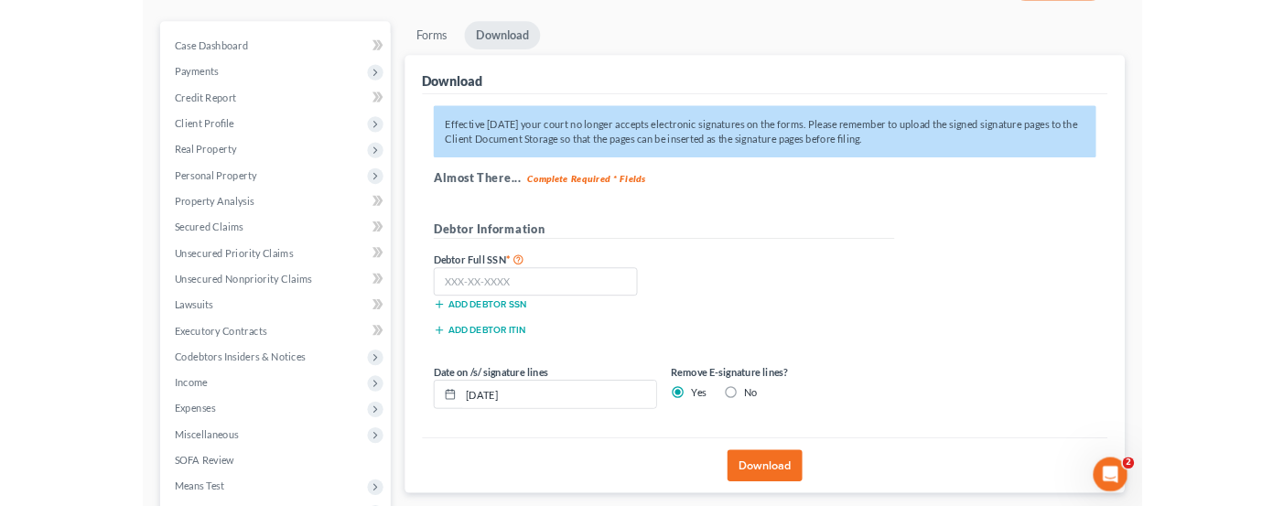
scroll to position [183, 0]
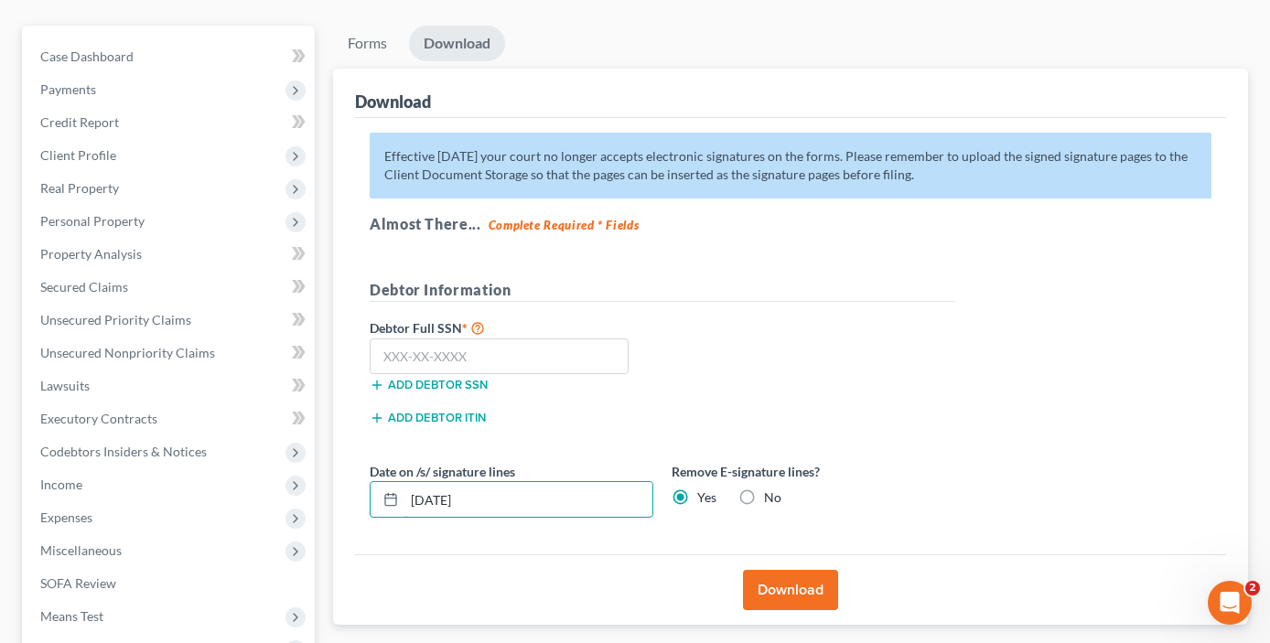
drag, startPoint x: 383, startPoint y: 476, endPoint x: 328, endPoint y: 473, distance: 55.9
click at [328, 474] on div "Forms Download Forms Forms to Download Select which forms you would like to dow…" at bounding box center [790, 406] width 933 height 760
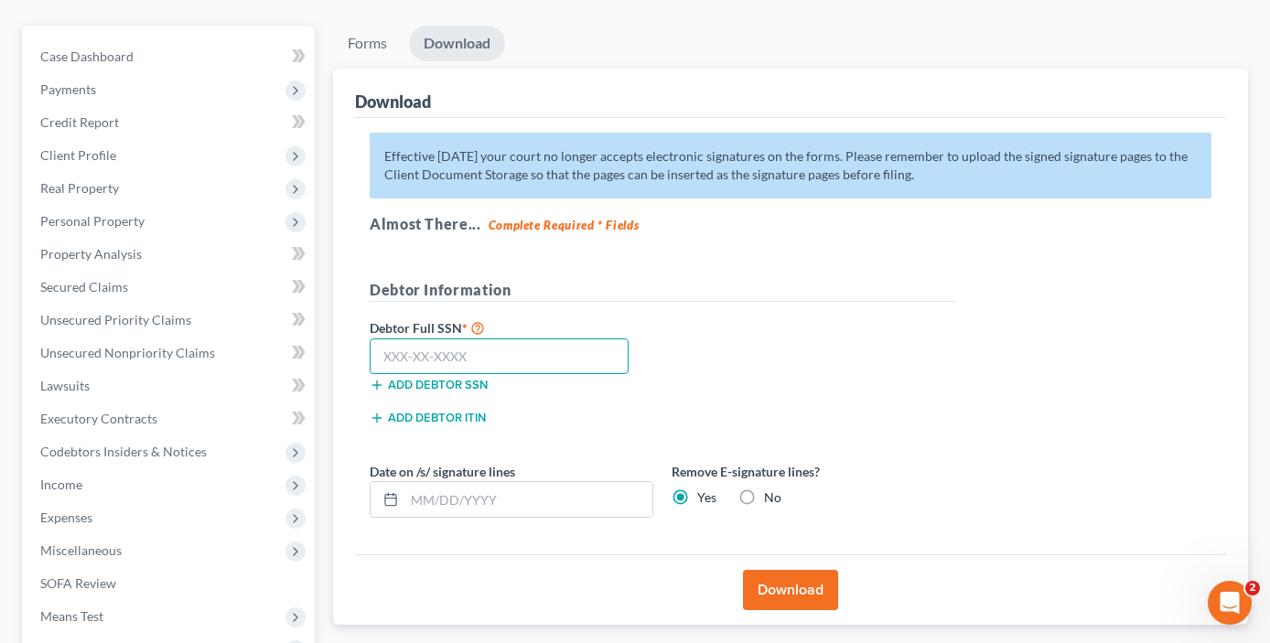
click at [481, 339] on input "text" at bounding box center [499, 357] width 259 height 37
click at [796, 515] on button "Download" at bounding box center [790, 590] width 95 height 40
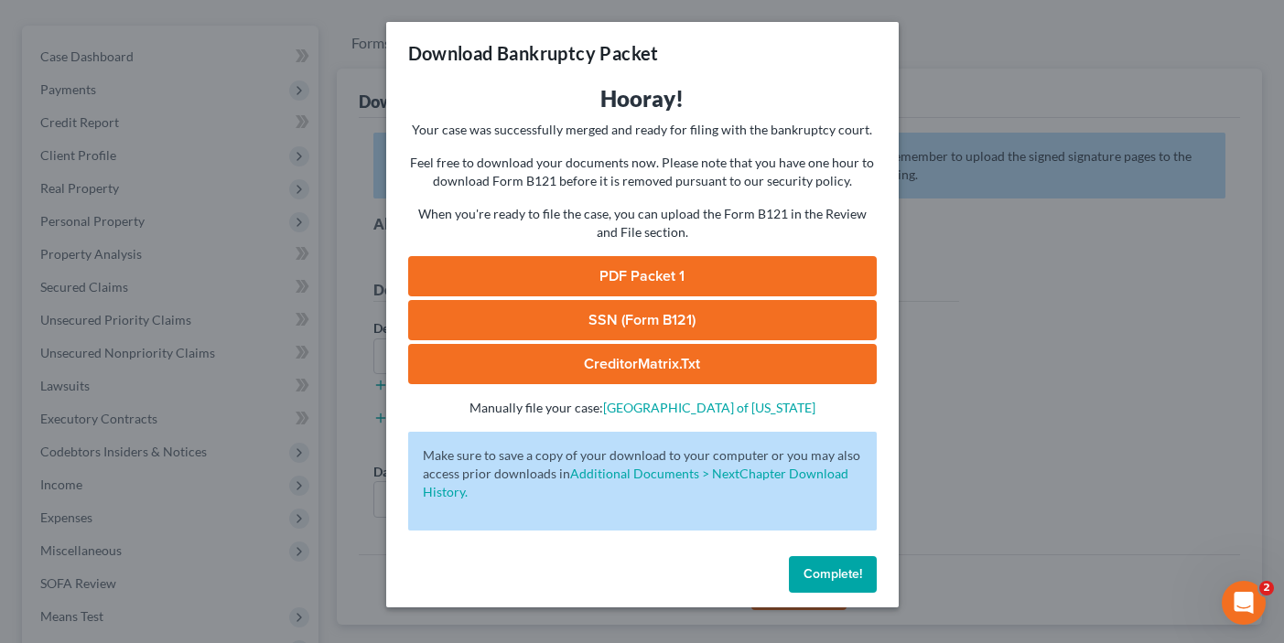
click at [706, 365] on link "CreditorMatrix.txt" at bounding box center [642, 364] width 469 height 40
click at [637, 316] on link "SSN (Form B121)" at bounding box center [642, 320] width 469 height 40
click at [680, 281] on link "PDF Packet 1" at bounding box center [642, 276] width 469 height 40
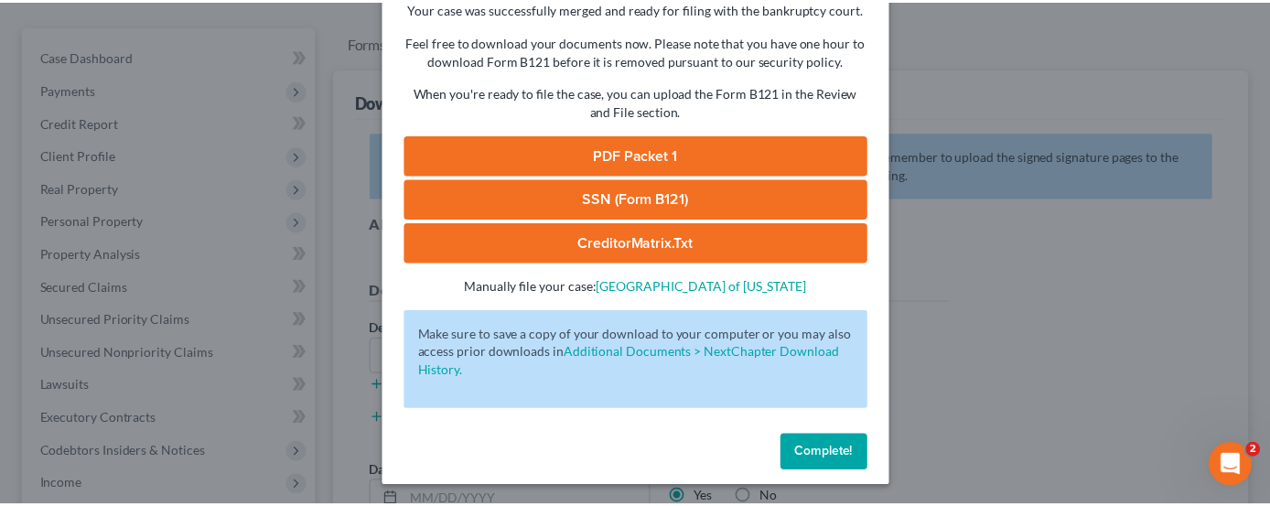
scroll to position [124, 0]
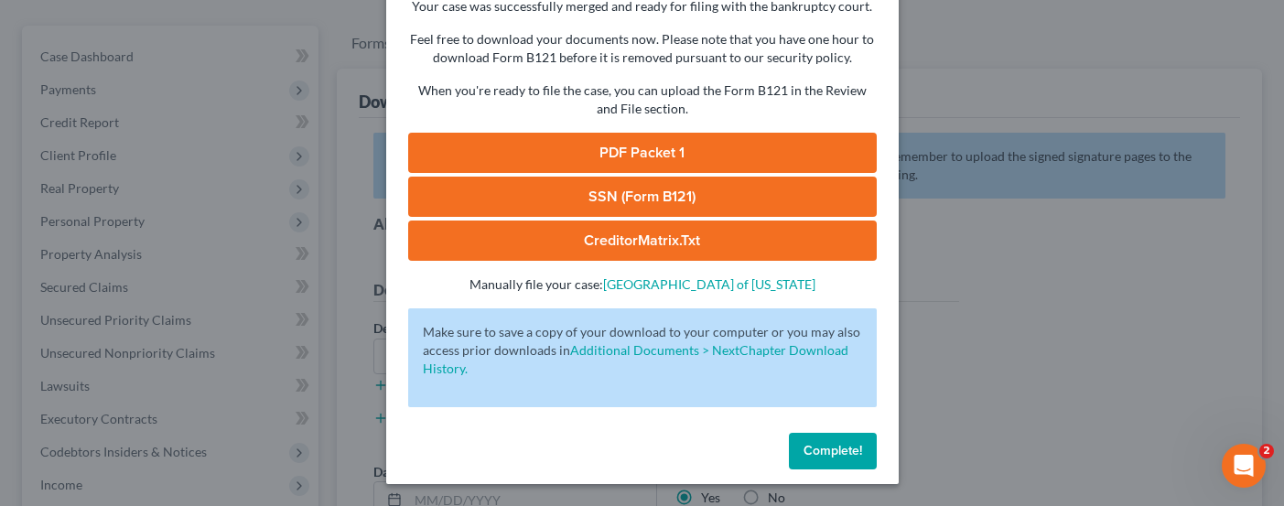
drag, startPoint x: 818, startPoint y: 450, endPoint x: 807, endPoint y: 447, distance: 11.6
click at [818, 447] on span "Complete!" at bounding box center [832, 451] width 59 height 16
